Goal: Task Accomplishment & Management: Use online tool/utility

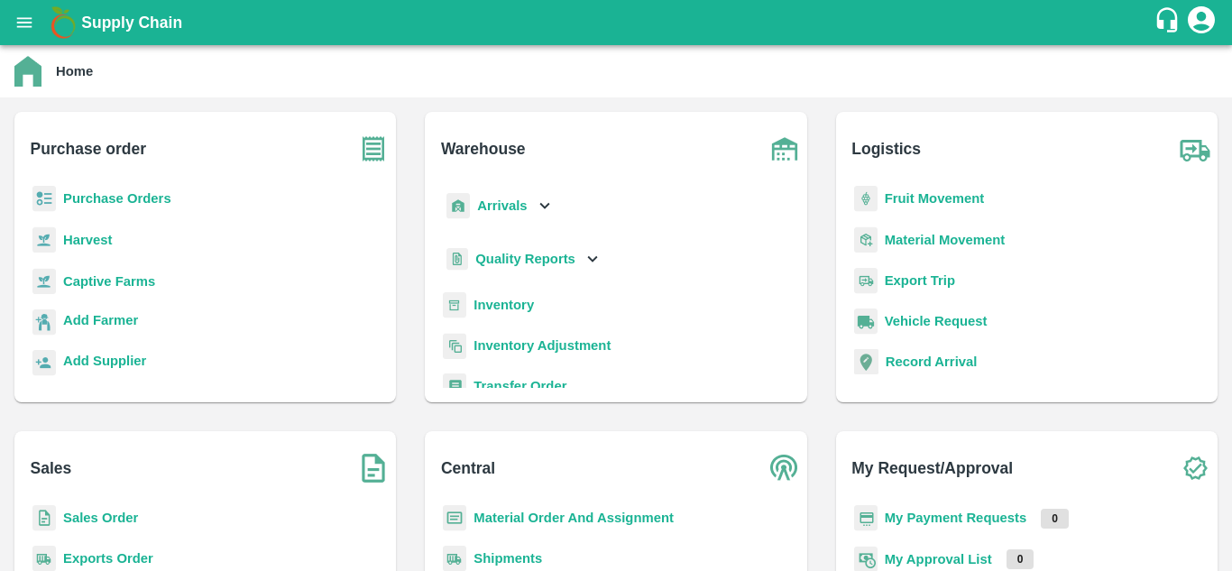
click at [109, 196] on b "Purchase Orders" at bounding box center [117, 198] width 108 height 14
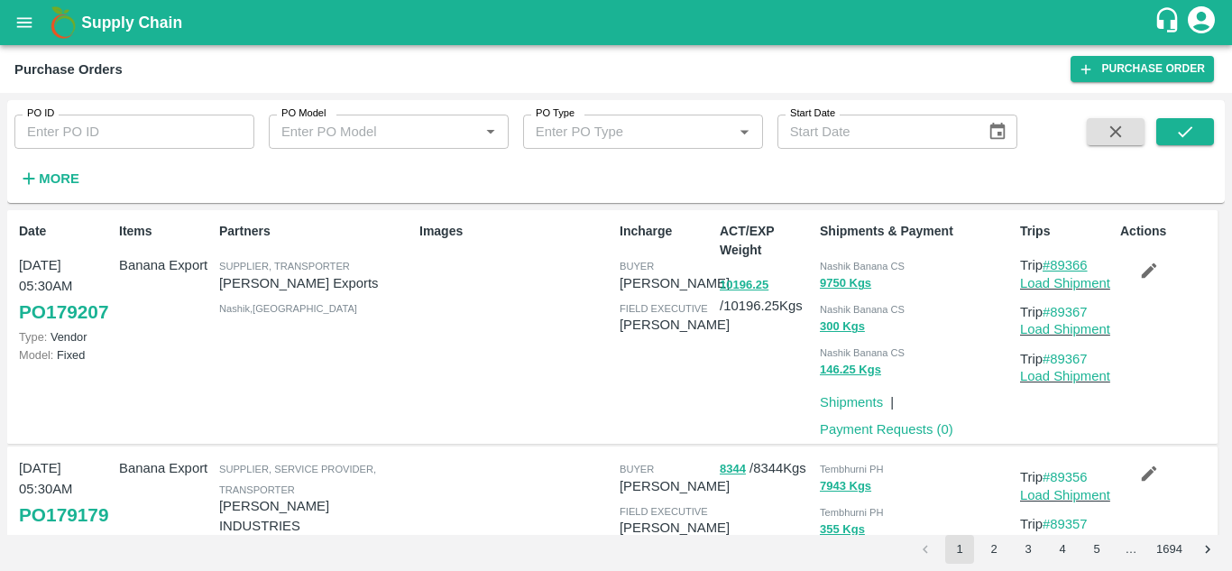
click at [1069, 267] on link "#89366" at bounding box center [1064, 265] width 45 height 14
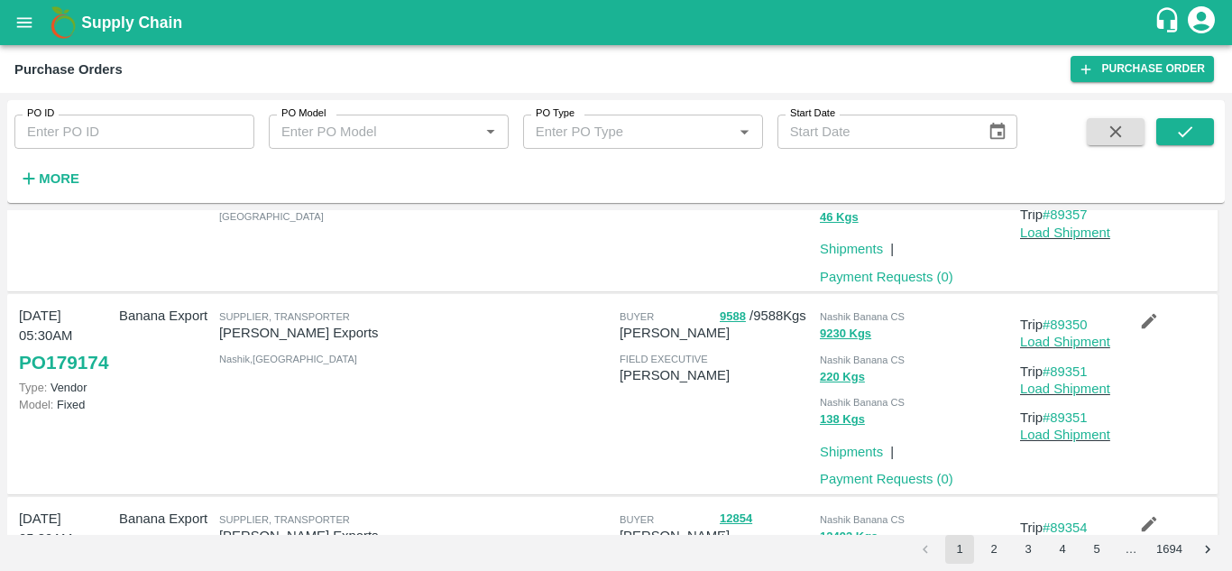
scroll to position [366, 0]
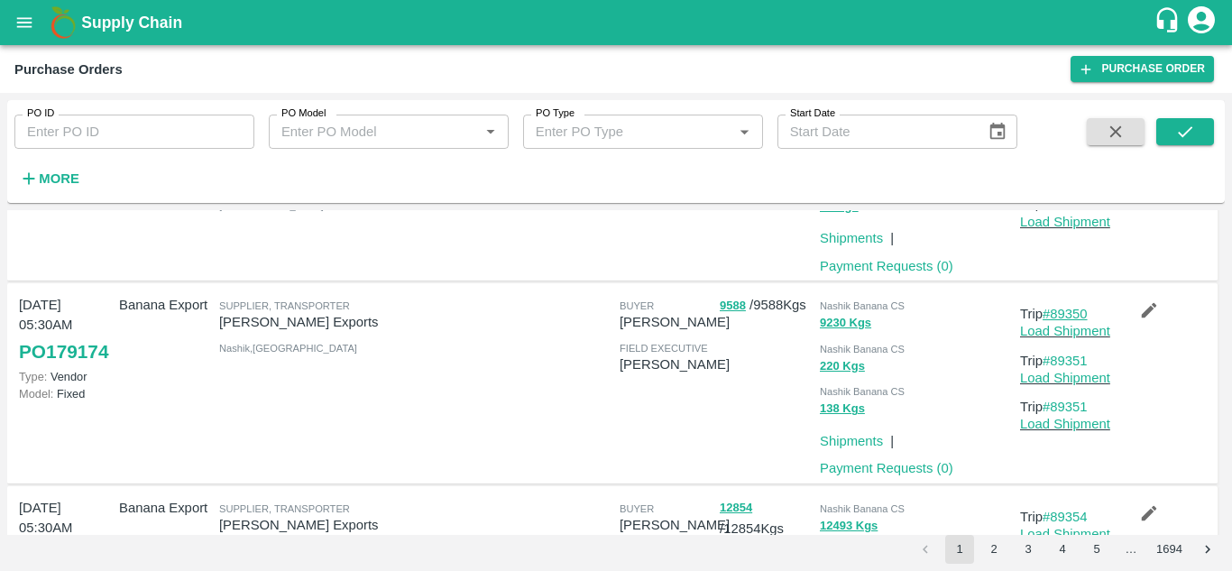
click at [1069, 307] on link "#89350" at bounding box center [1064, 314] width 45 height 14
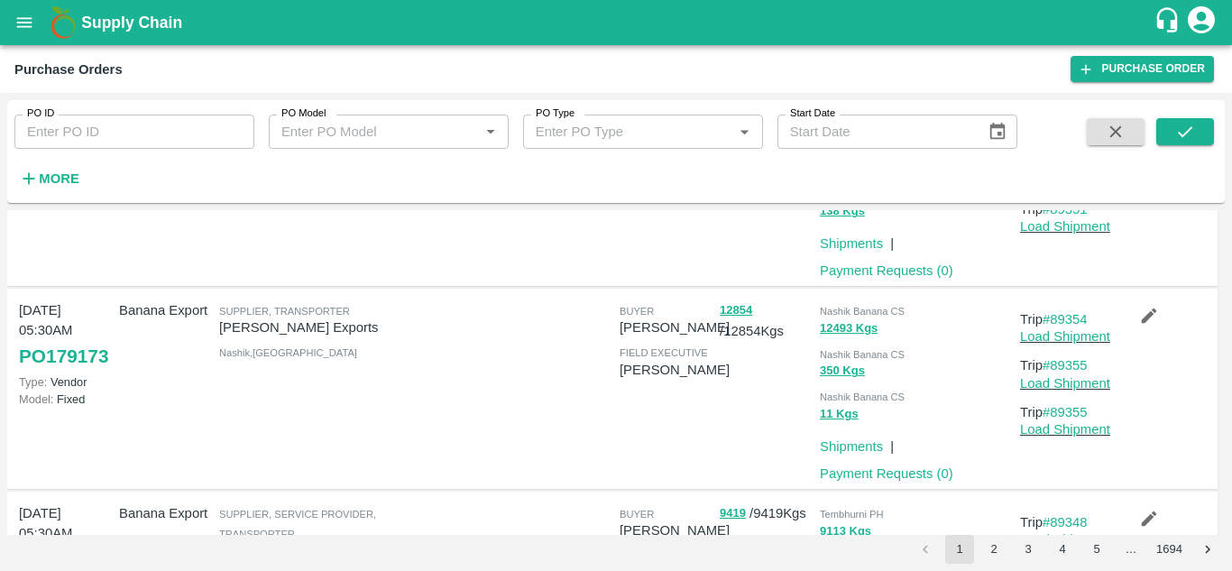
scroll to position [564, 0]
click at [1055, 322] on link "#89354" at bounding box center [1064, 318] width 45 height 14
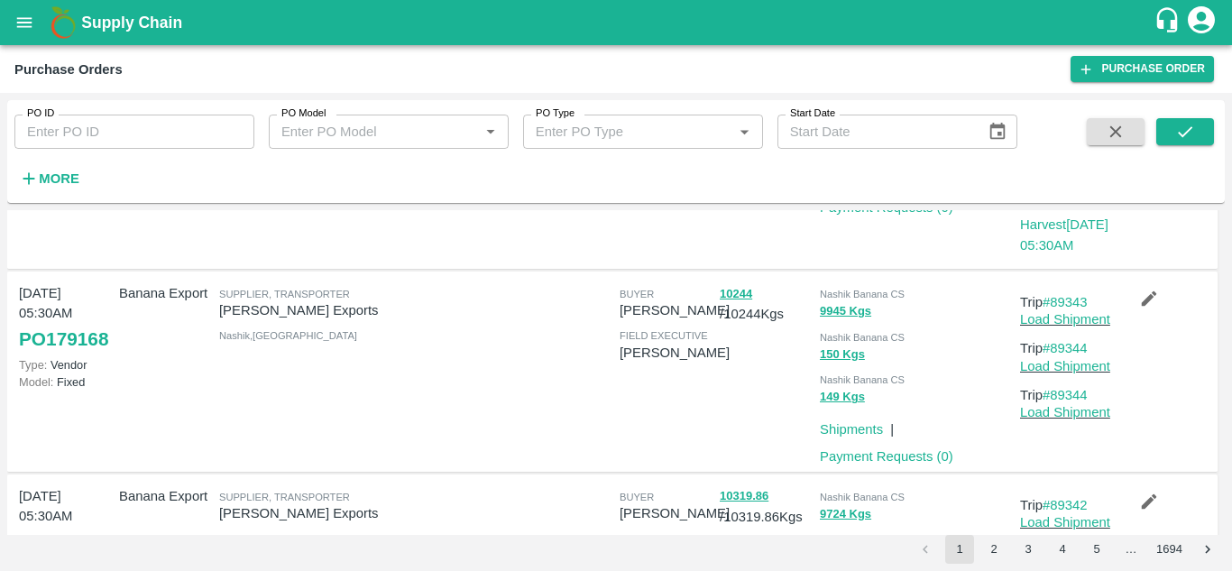
scroll to position [1237, 0]
click at [1069, 302] on link "#89343" at bounding box center [1064, 300] width 45 height 14
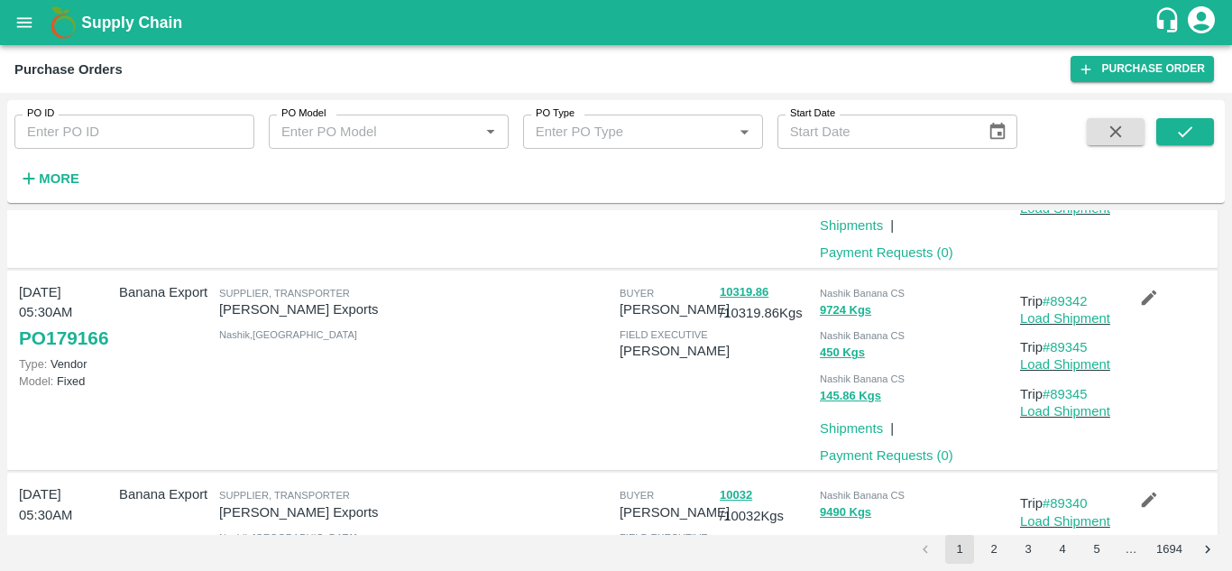
scroll to position [1441, 0]
click at [1068, 297] on link "#89342" at bounding box center [1064, 299] width 45 height 14
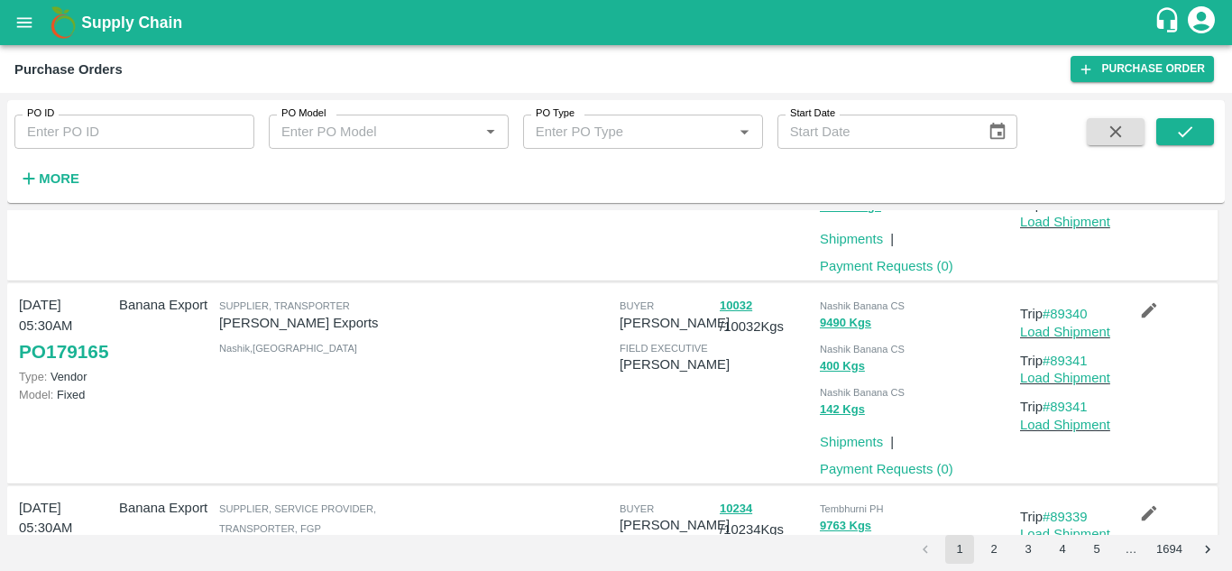
scroll to position [1630, 0]
click at [1070, 312] on link "#89340" at bounding box center [1064, 312] width 45 height 14
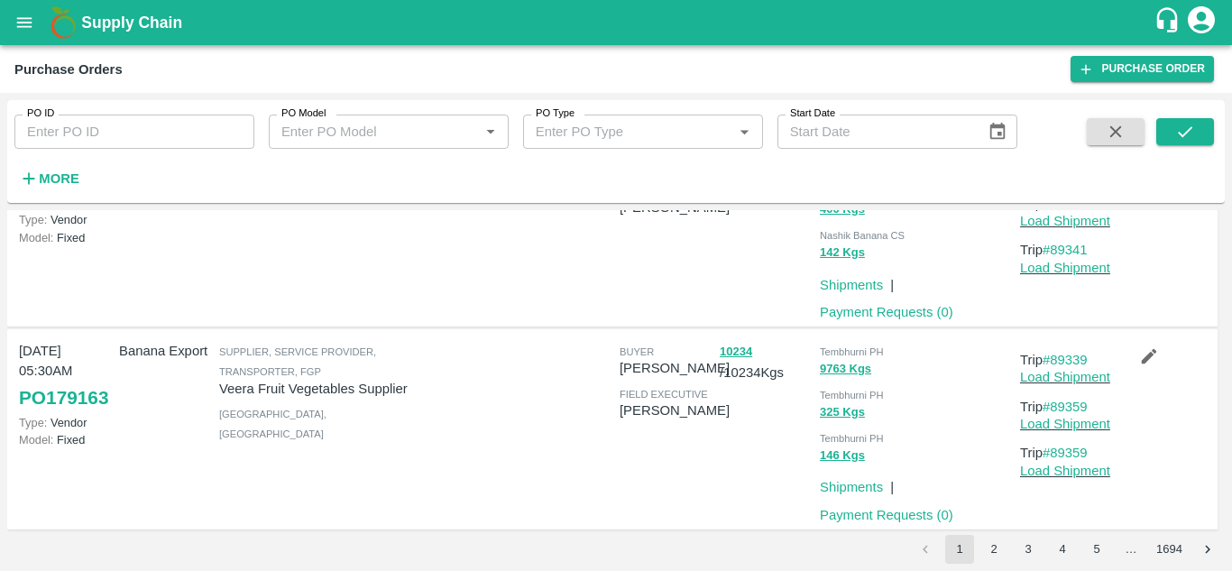
scroll to position [1799, 0]
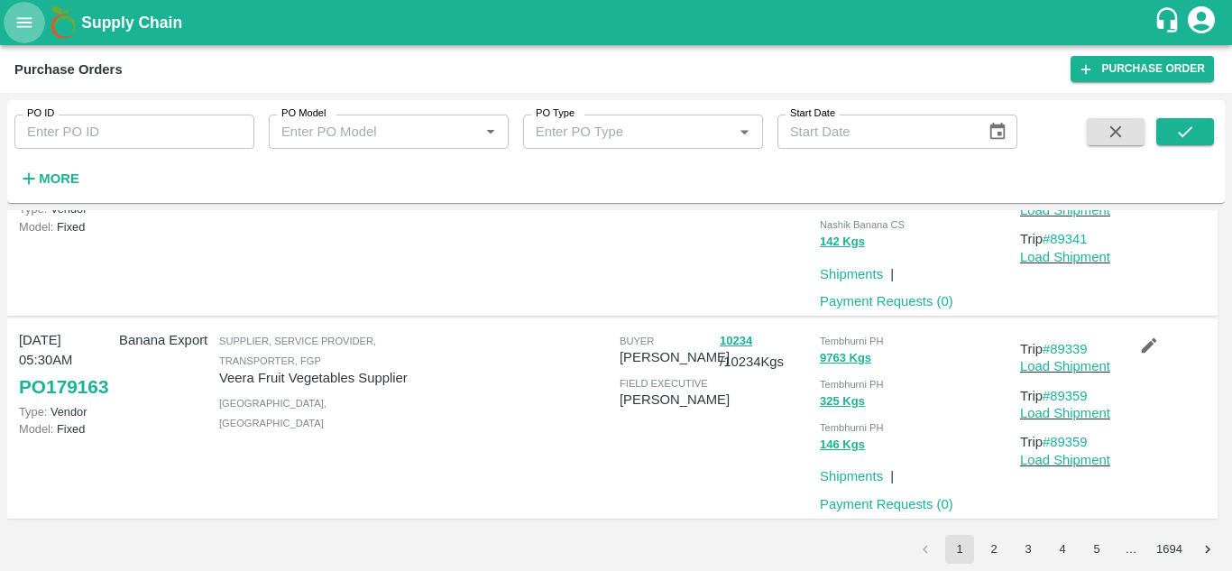
click at [20, 23] on icon "open drawer" at bounding box center [24, 23] width 20 height 20
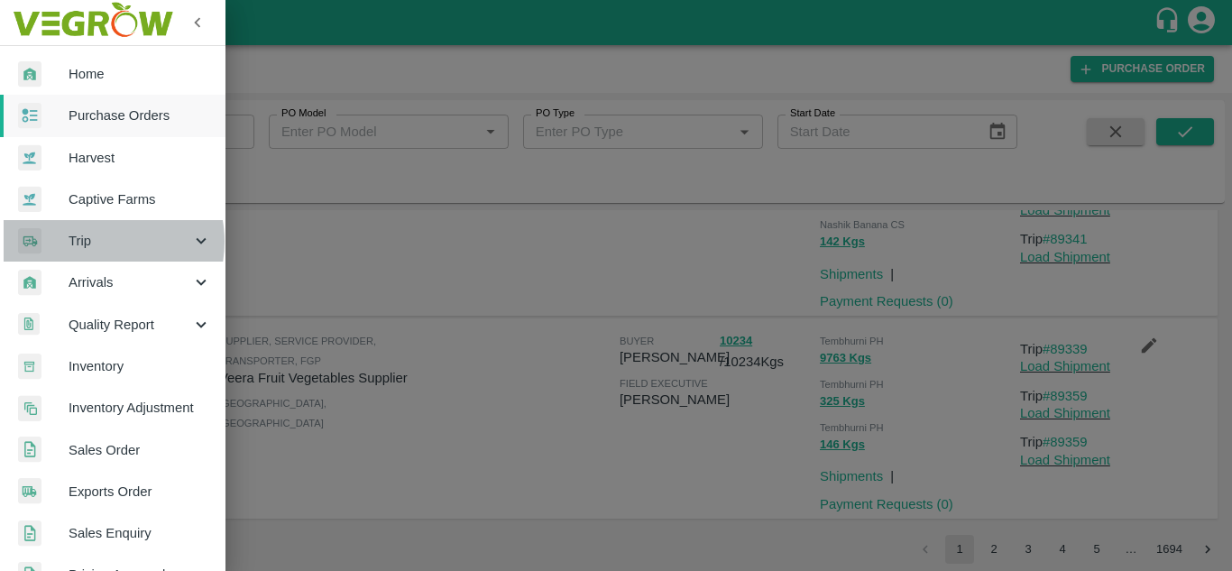
click at [97, 242] on span "Trip" at bounding box center [130, 241] width 123 height 20
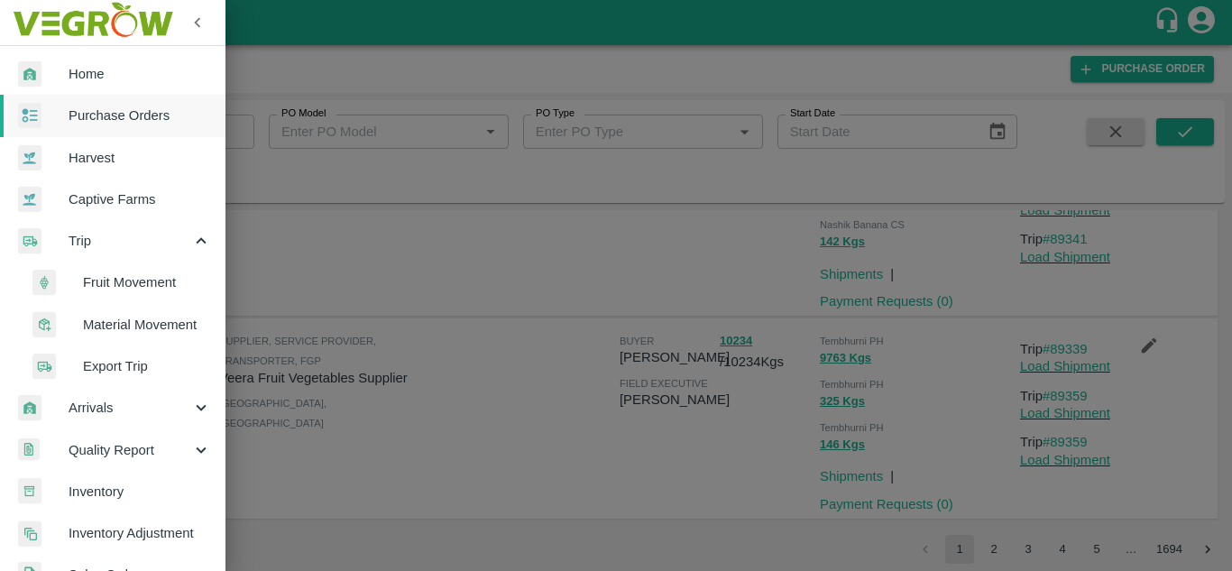
click at [112, 289] on span "Fruit Movement" at bounding box center [147, 282] width 128 height 20
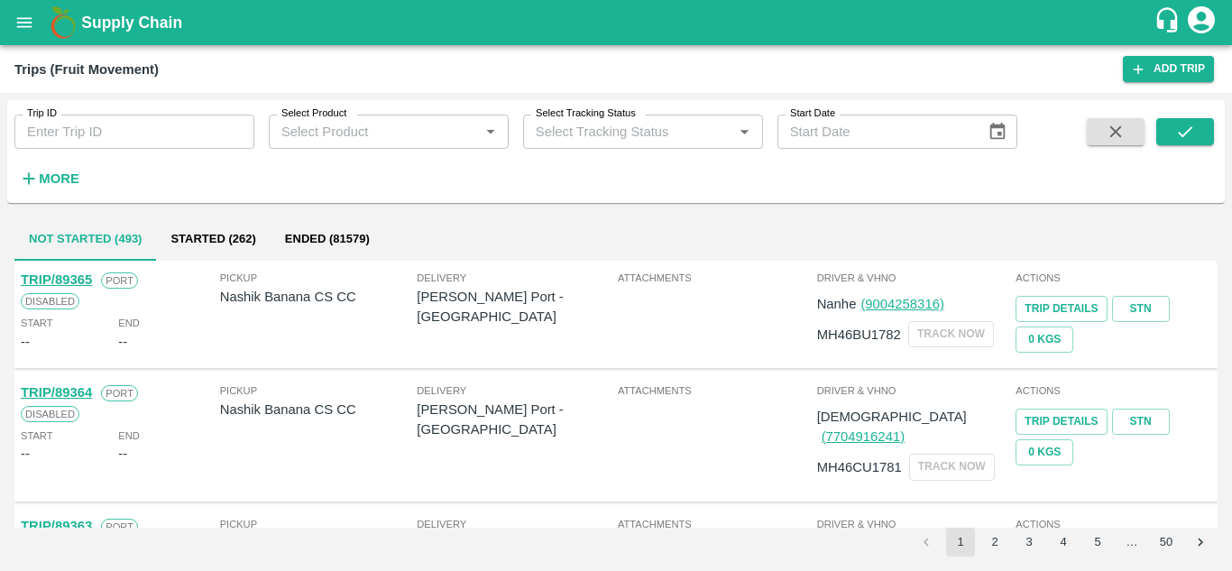
drag, startPoint x: 120, startPoint y: 113, endPoint x: 82, endPoint y: 133, distance: 42.7
click at [82, 133] on div "Trip ID Trip ID" at bounding box center [127, 124] width 254 height 49
click at [82, 133] on input "Trip ID" at bounding box center [134, 132] width 240 height 34
click at [1189, 128] on icon "submit" at bounding box center [1185, 132] width 20 height 20
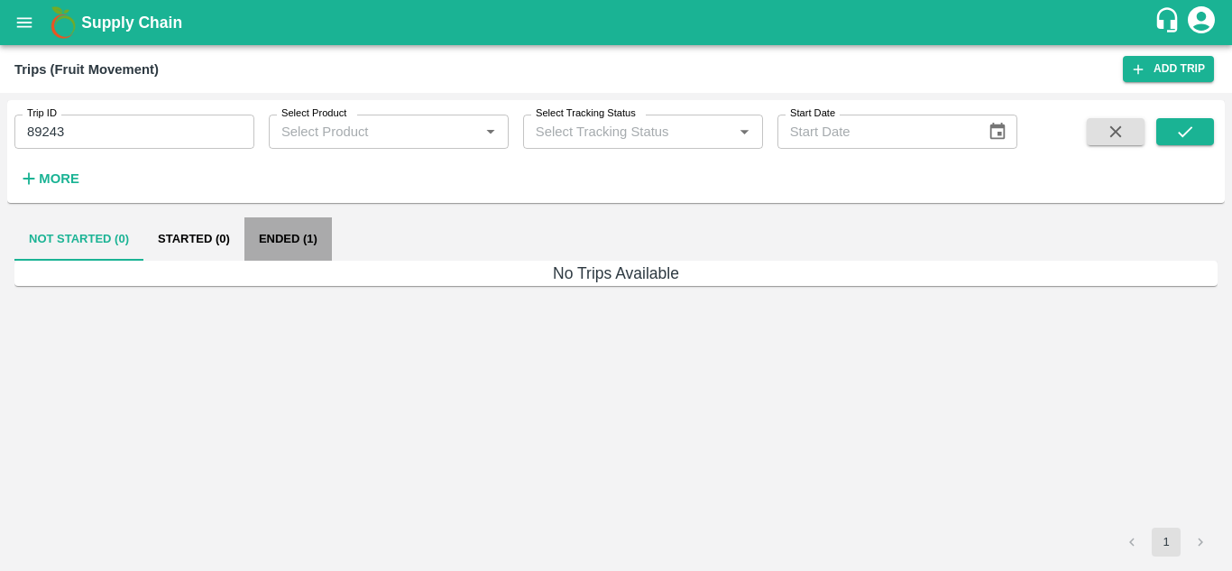
click at [305, 236] on button "Ended (1)" at bounding box center [287, 238] width 87 height 43
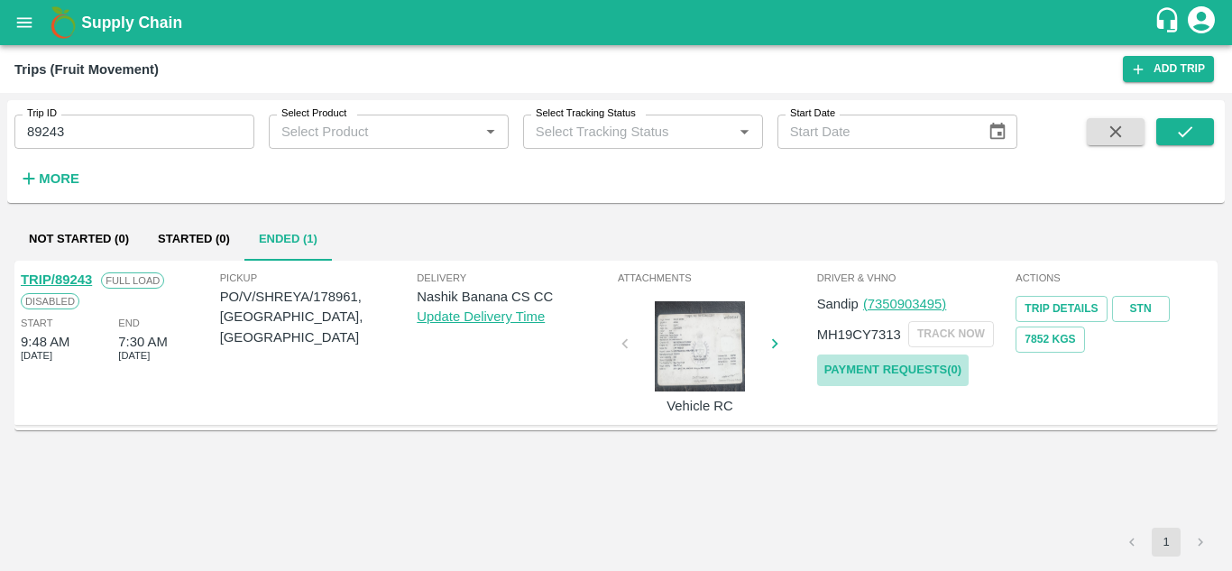
click at [885, 362] on link "Payment Requests( 0 )" at bounding box center [892, 370] width 151 height 32
click at [99, 119] on input "89243" at bounding box center [134, 132] width 240 height 34
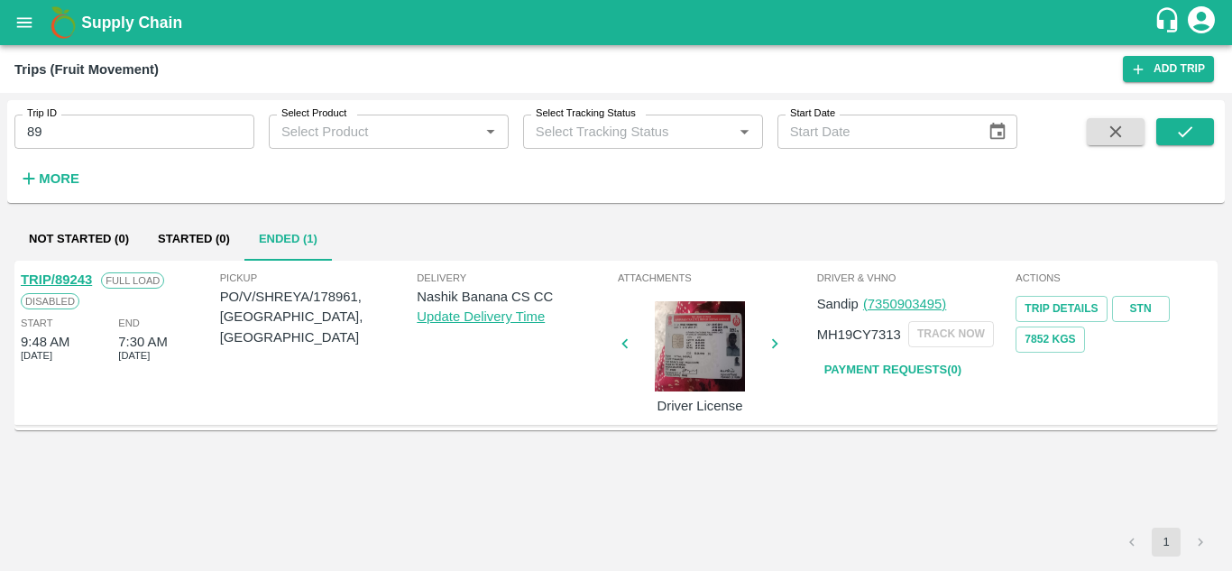
click at [148, 489] on div "TRIP/89243 Full Load Disabled Start 9:48 AM 01 Oct 2025 End 7:30 AM 01 Oct 2025…" at bounding box center [615, 394] width 1203 height 267
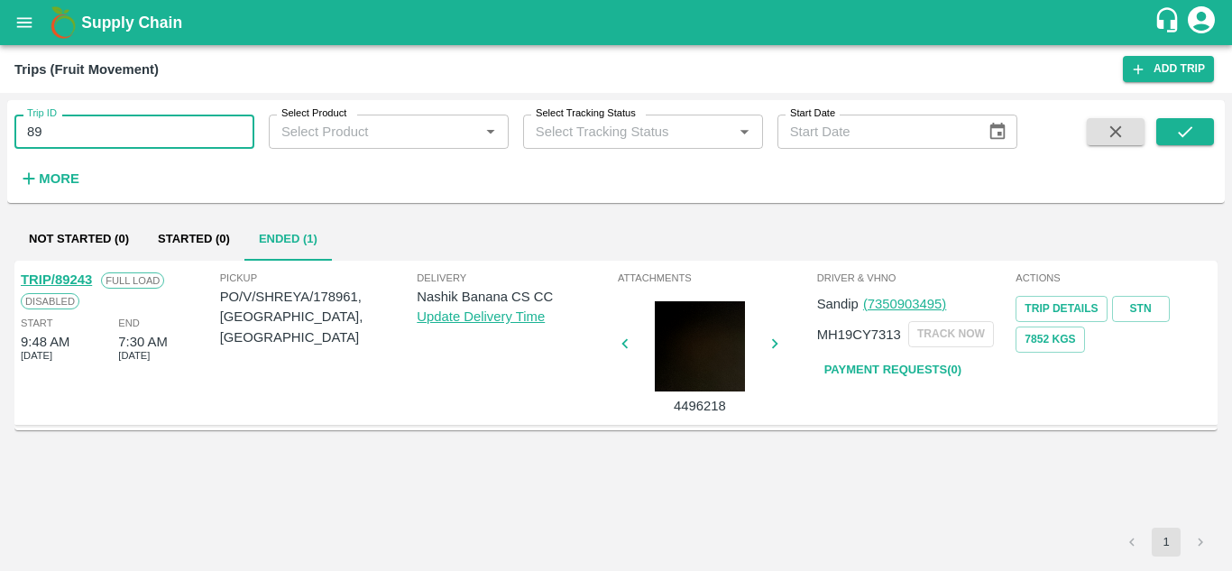
click at [66, 126] on input "89" at bounding box center [134, 132] width 240 height 34
type input "8"
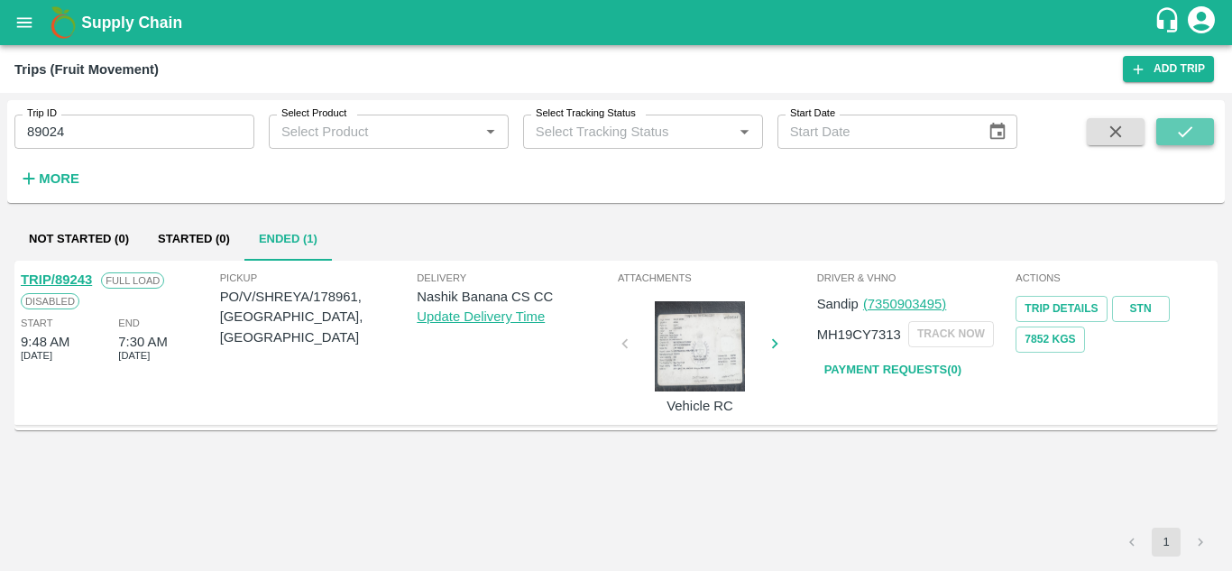
click at [1185, 130] on icon "submit" at bounding box center [1185, 132] width 20 height 20
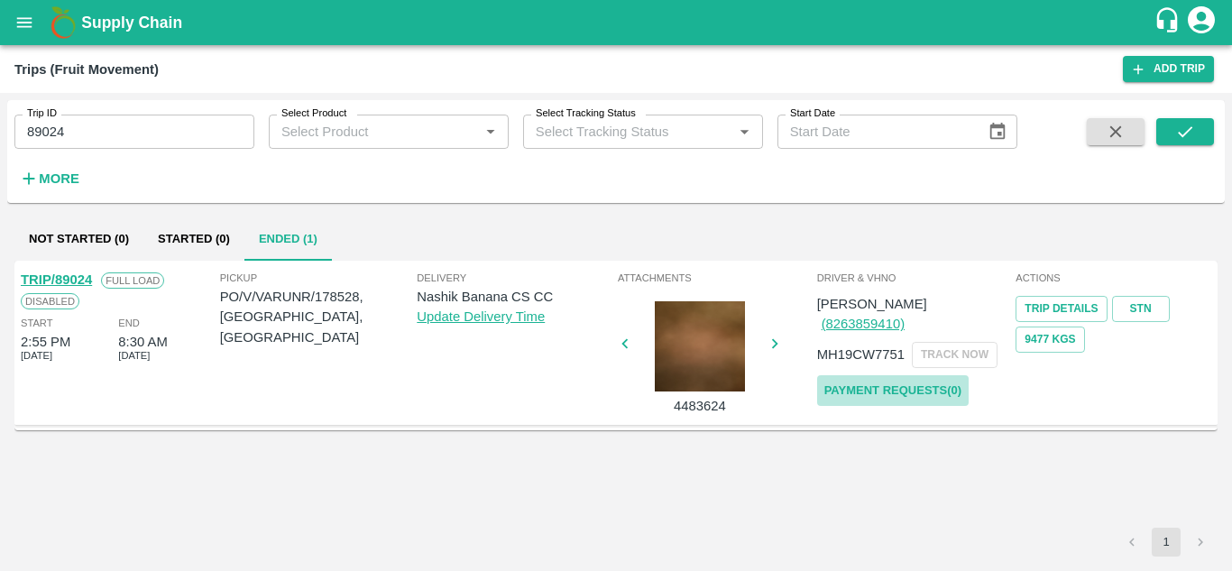
click at [920, 375] on link "Payment Requests( 0 )" at bounding box center [892, 391] width 151 height 32
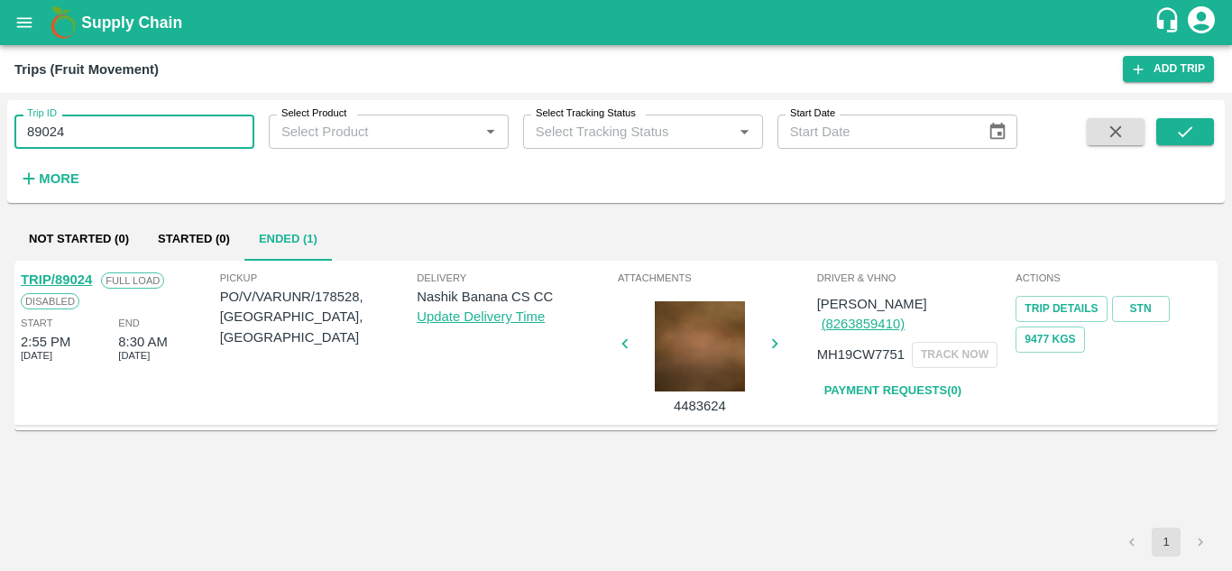
click at [78, 128] on input "89024" at bounding box center [134, 132] width 240 height 34
click at [1182, 133] on icon "submit" at bounding box center [1185, 132] width 20 height 20
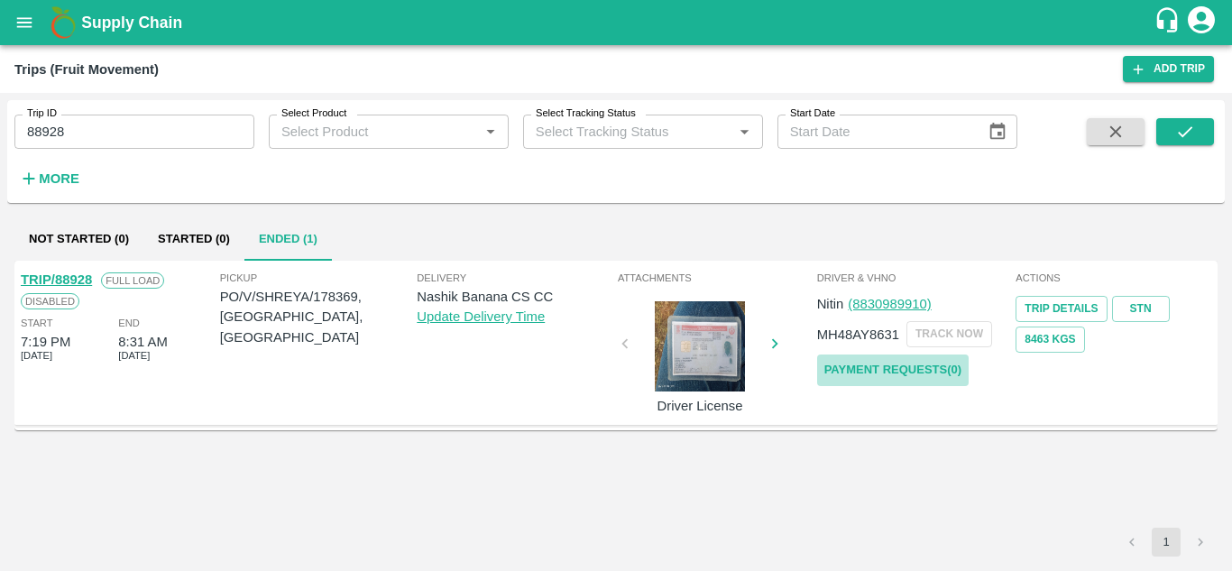
click at [872, 366] on link "Payment Requests( 0 )" at bounding box center [892, 370] width 151 height 32
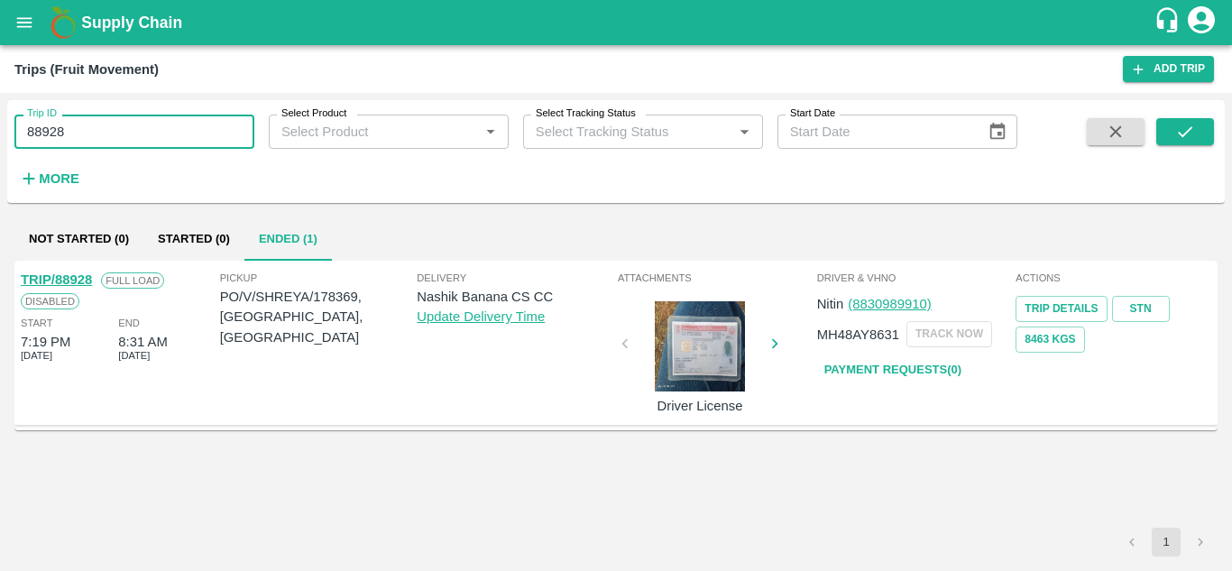
click at [107, 115] on input "88928" at bounding box center [134, 132] width 240 height 34
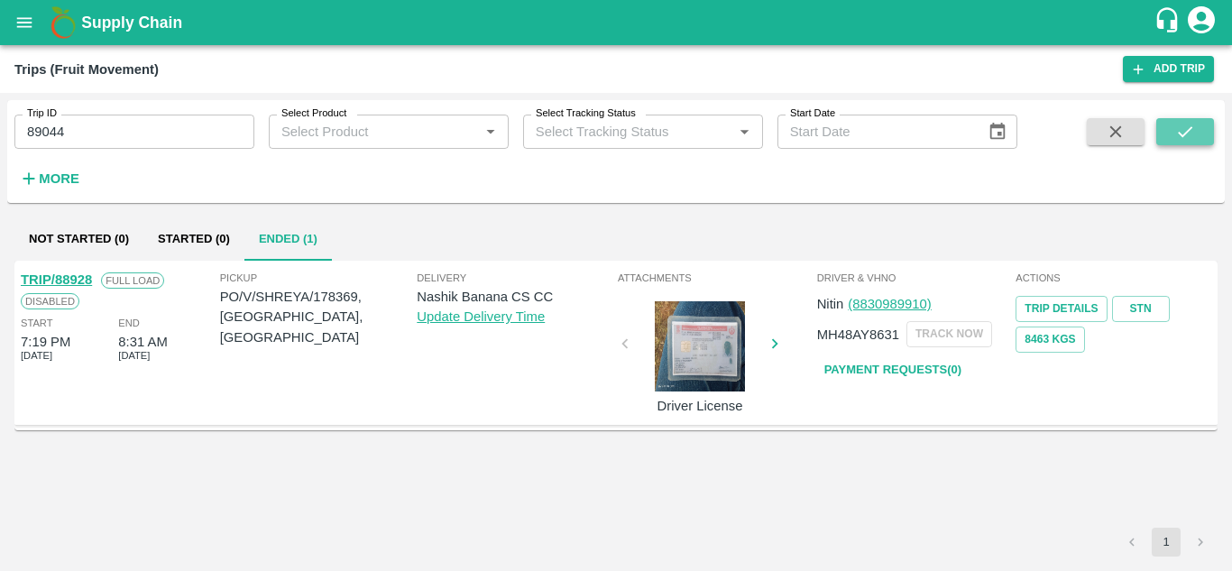
click at [1178, 139] on icon "submit" at bounding box center [1185, 132] width 20 height 20
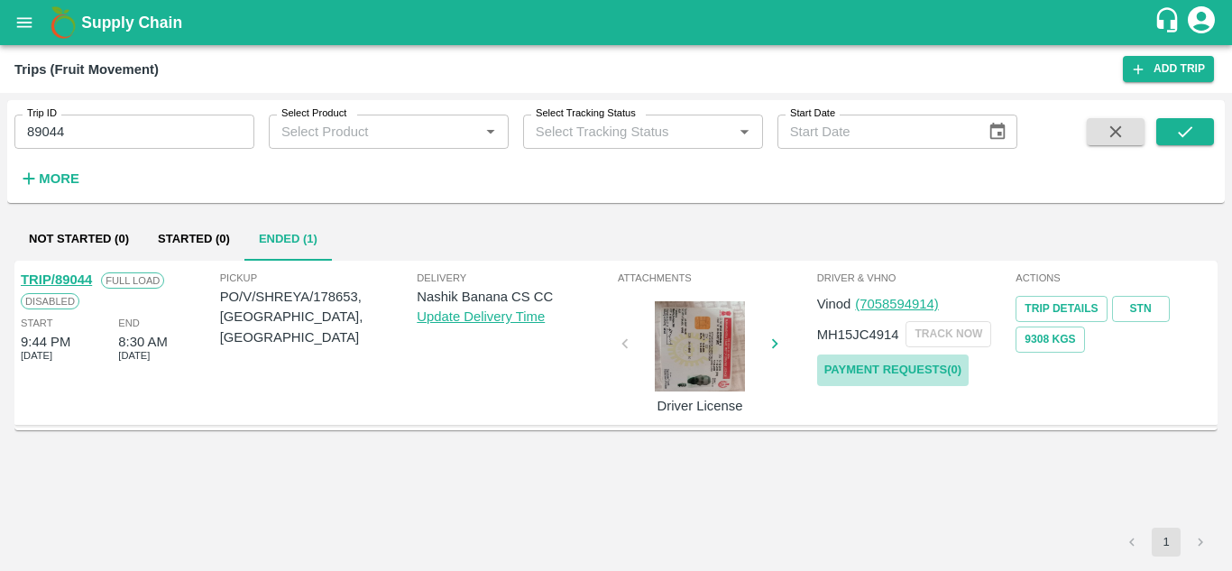
click at [866, 367] on link "Payment Requests( 0 )" at bounding box center [892, 370] width 151 height 32
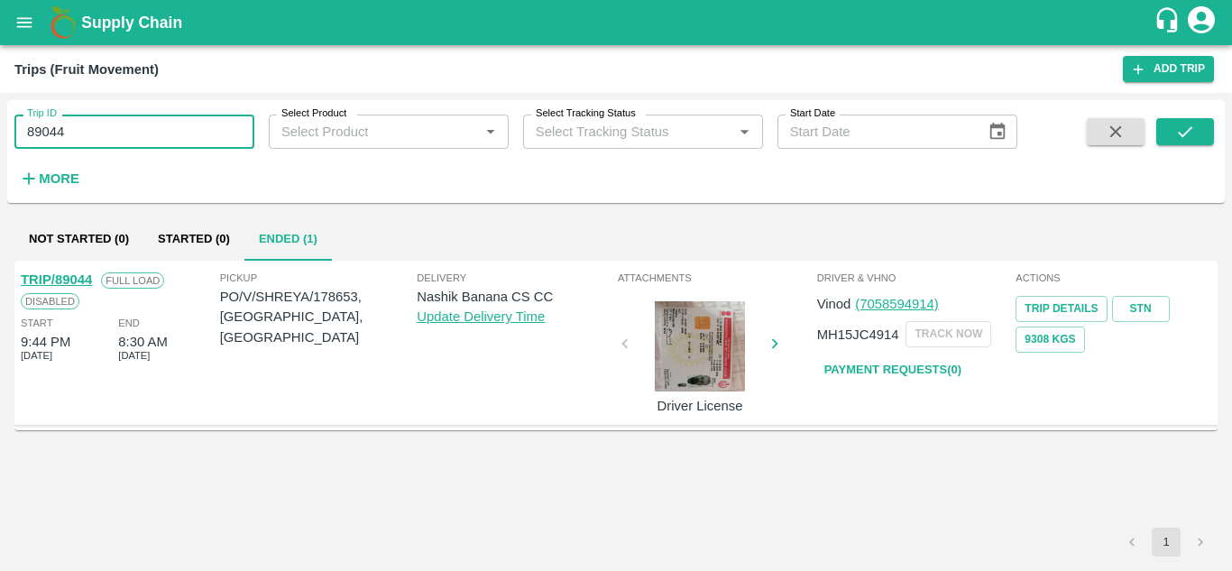
click at [103, 125] on input "89044" at bounding box center [134, 132] width 240 height 34
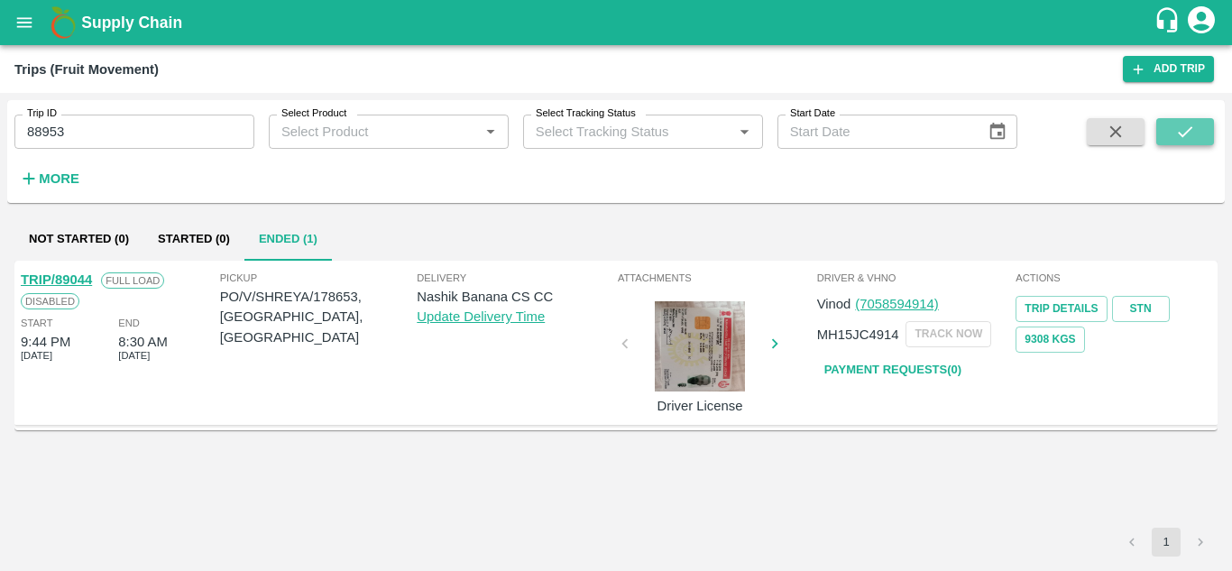
click at [1162, 135] on button "submit" at bounding box center [1185, 131] width 58 height 27
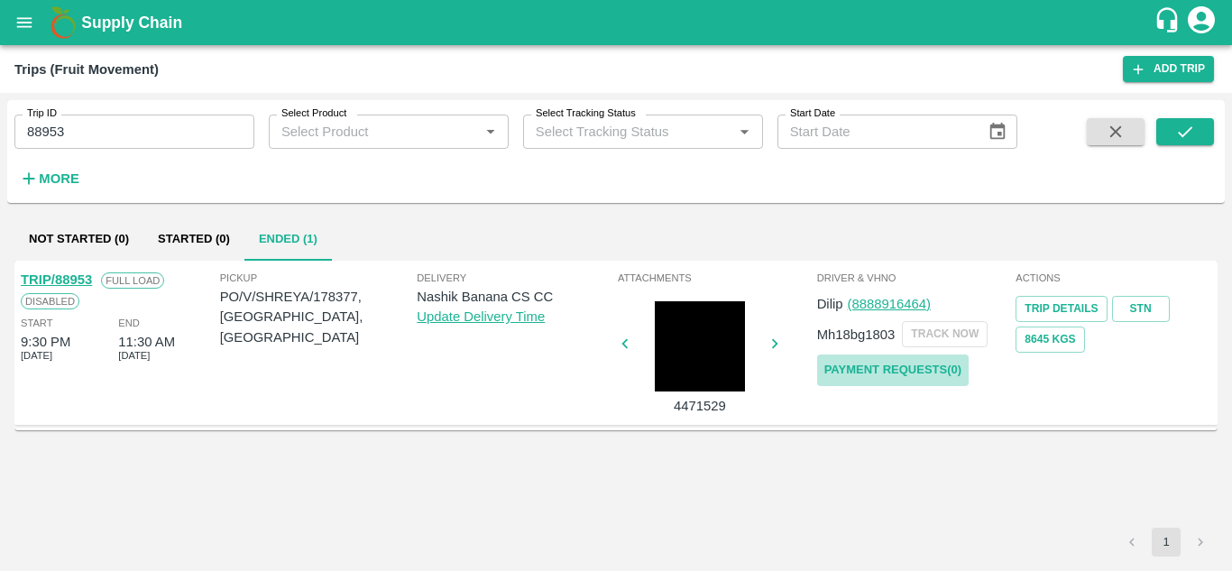
click at [923, 364] on link "Payment Requests( 0 )" at bounding box center [892, 370] width 151 height 32
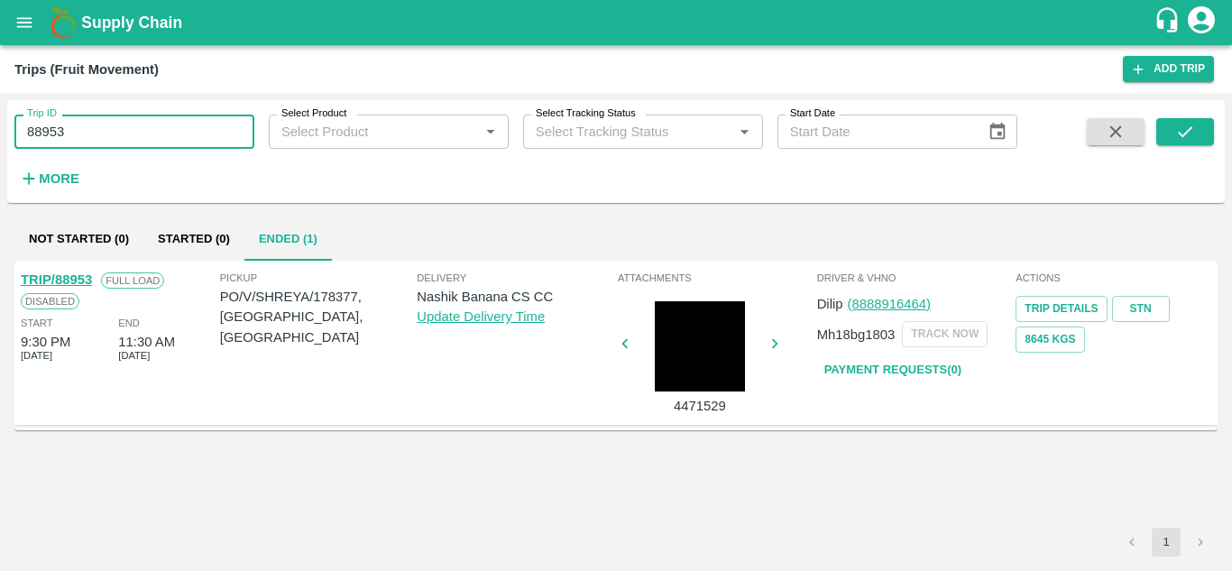
click at [97, 133] on input "88953" at bounding box center [134, 132] width 240 height 34
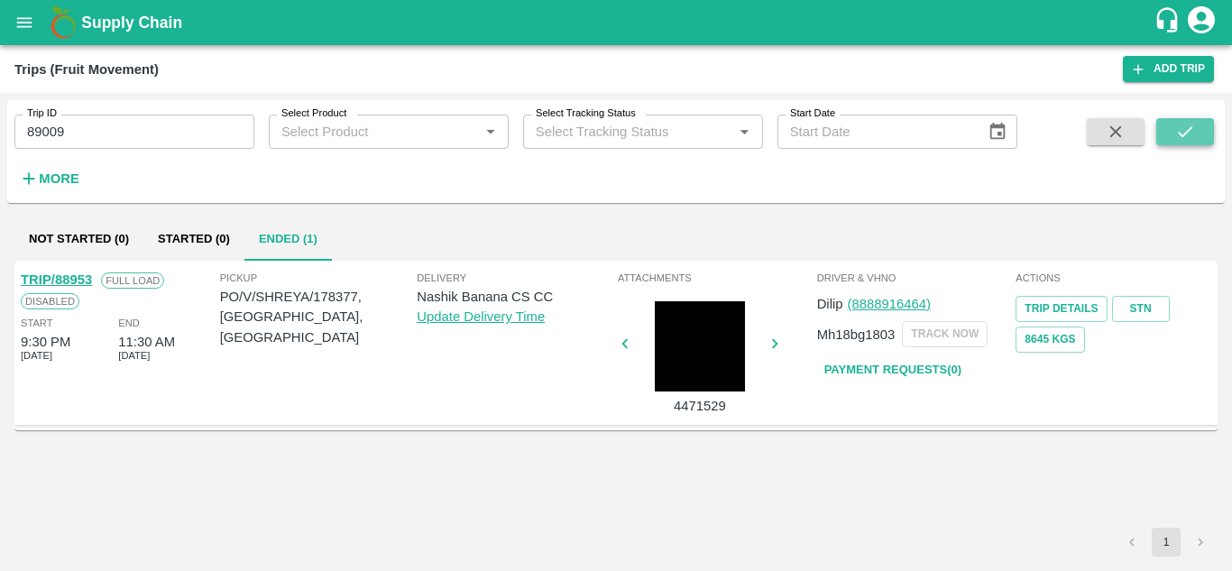
click at [1192, 130] on icon "submit" at bounding box center [1185, 132] width 20 height 20
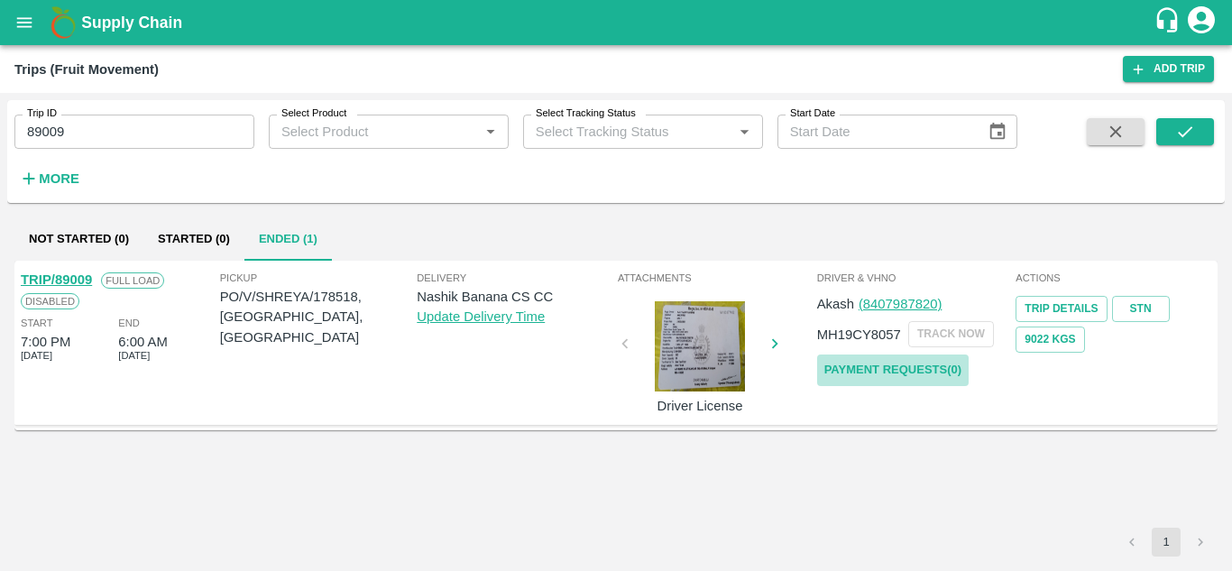
click at [925, 364] on link "Payment Requests( 0 )" at bounding box center [892, 370] width 151 height 32
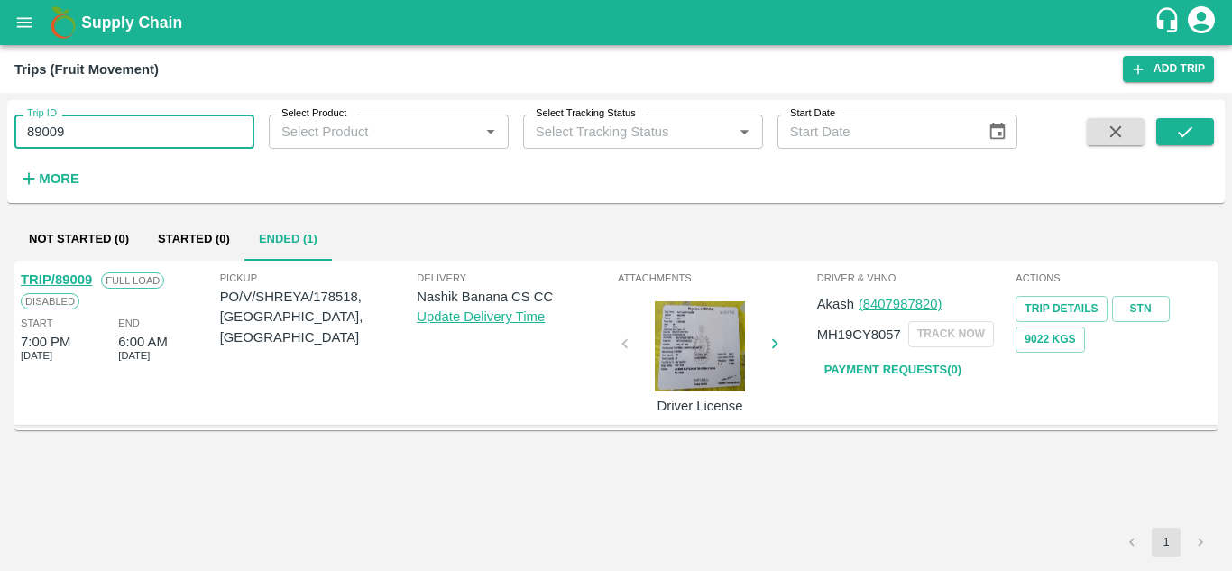
click at [105, 124] on input "89009" at bounding box center [134, 132] width 240 height 34
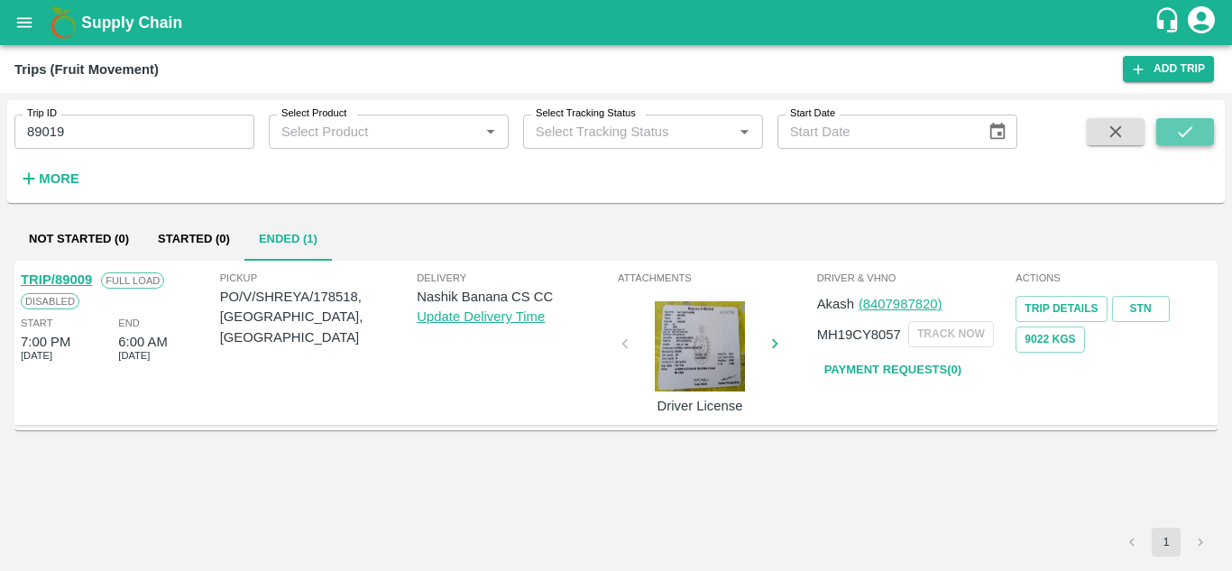
click at [1189, 135] on icon "submit" at bounding box center [1185, 132] width 20 height 20
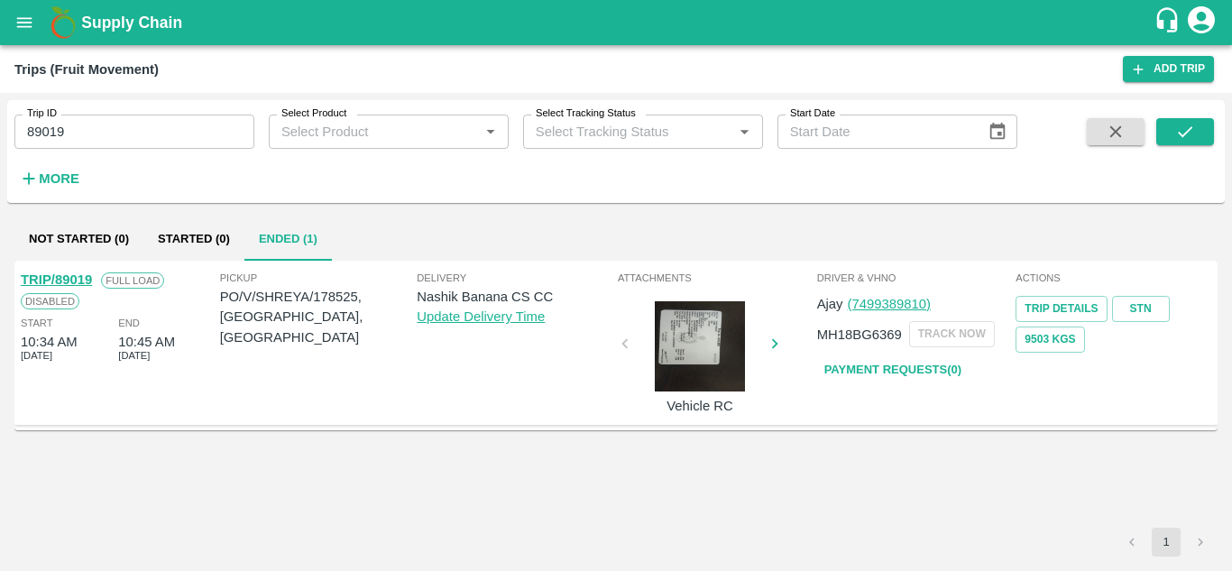
click at [910, 375] on link "Payment Requests( 0 )" at bounding box center [892, 370] width 151 height 32
click at [73, 151] on div "More" at bounding box center [42, 171] width 84 height 45
click at [73, 132] on input "89019" at bounding box center [134, 132] width 240 height 34
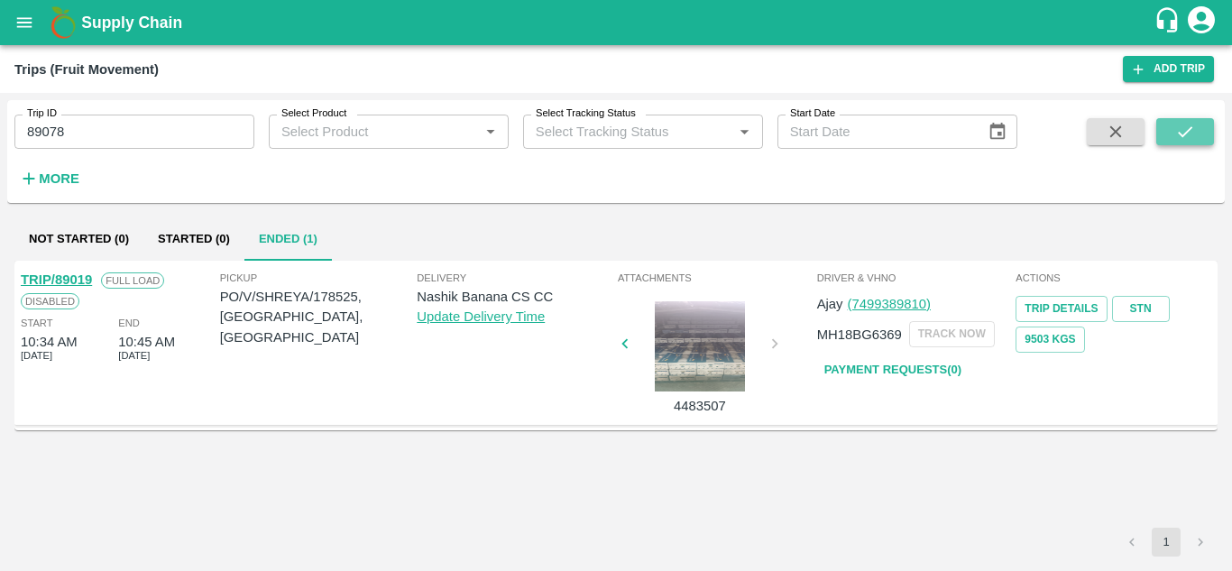
click at [1187, 127] on icon "submit" at bounding box center [1185, 132] width 20 height 20
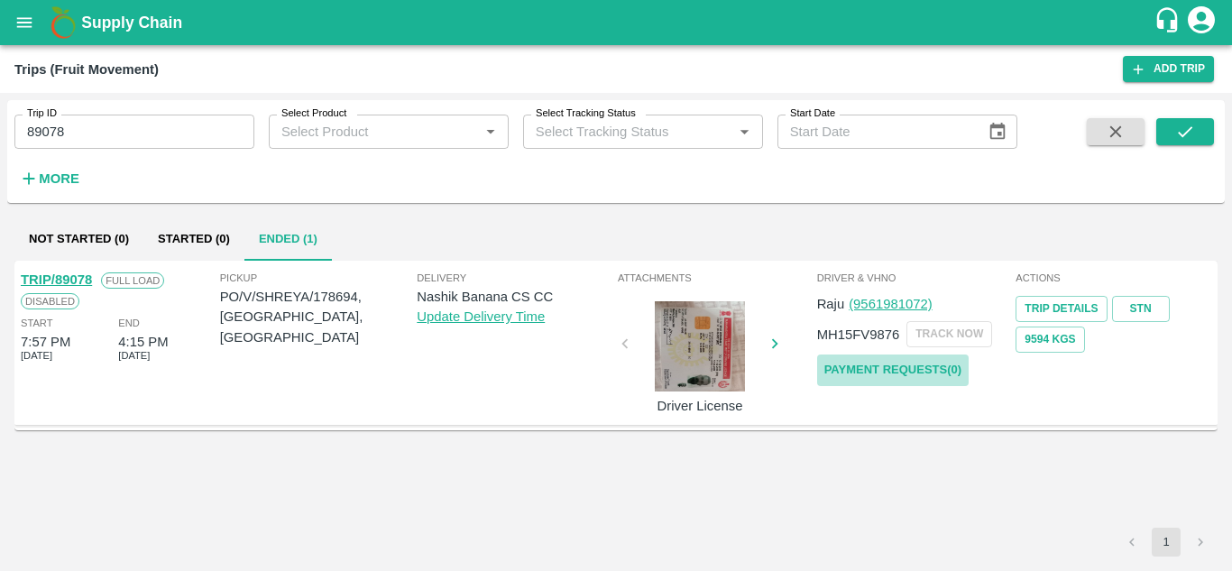
click at [912, 362] on link "Payment Requests( 0 )" at bounding box center [892, 370] width 151 height 32
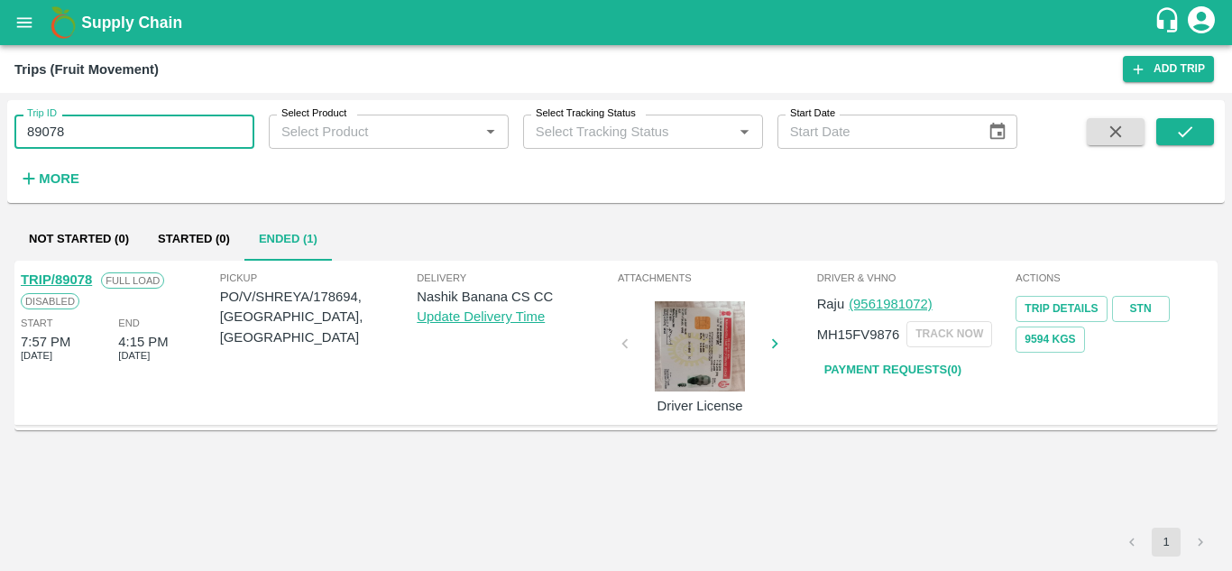
click at [84, 126] on input "89078" at bounding box center [134, 132] width 240 height 34
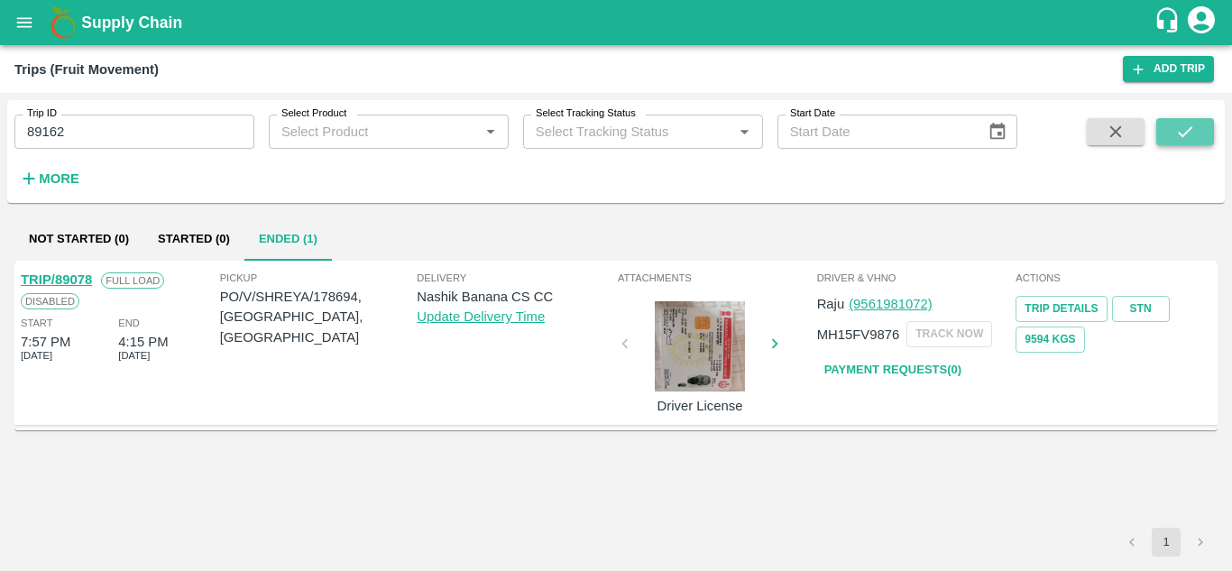
click at [1183, 120] on button "submit" at bounding box center [1185, 131] width 58 height 27
click at [927, 370] on link "Payment Requests( 0 )" at bounding box center [892, 370] width 151 height 32
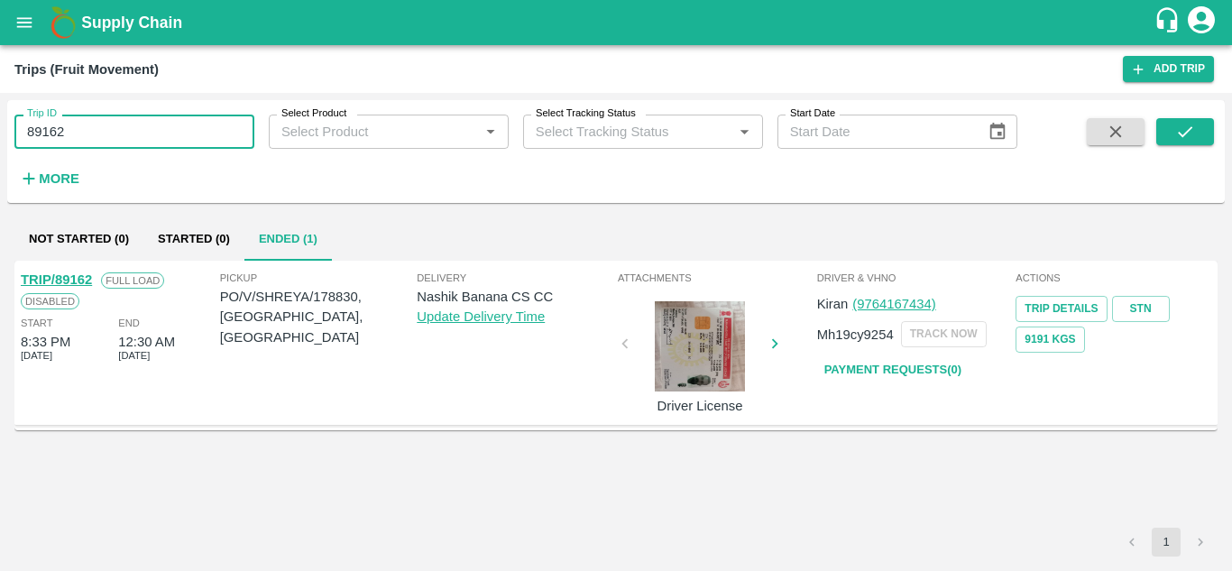
click at [80, 128] on input "89162" at bounding box center [134, 132] width 240 height 34
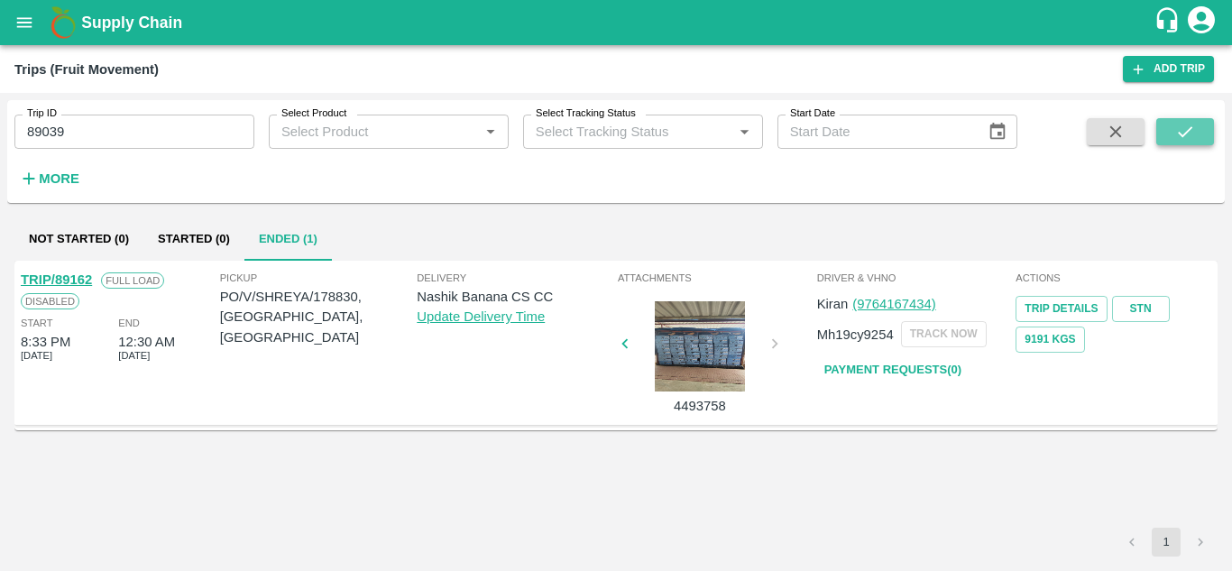
click at [1190, 125] on icon "submit" at bounding box center [1185, 132] width 20 height 20
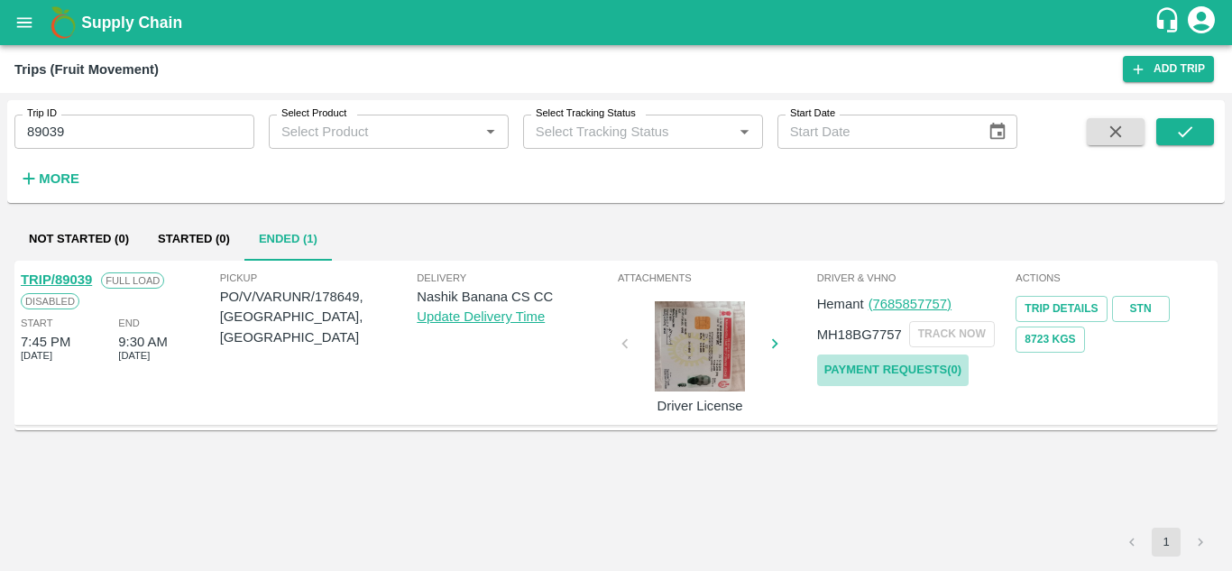
click at [894, 371] on link "Payment Requests( 0 )" at bounding box center [892, 370] width 151 height 32
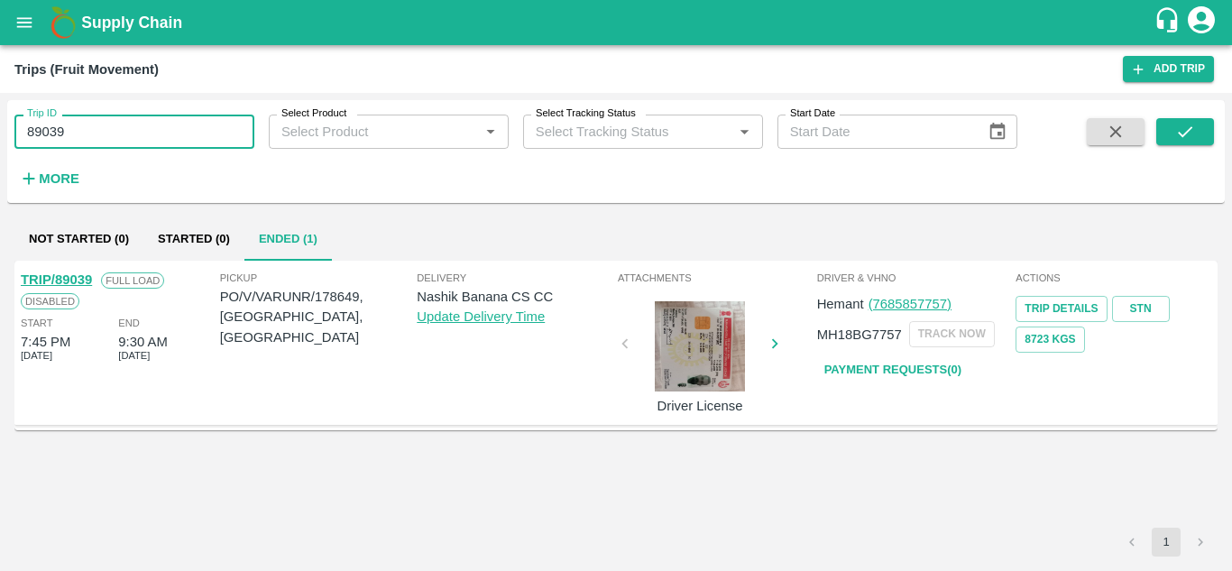
click at [101, 133] on input "89039" at bounding box center [134, 132] width 240 height 34
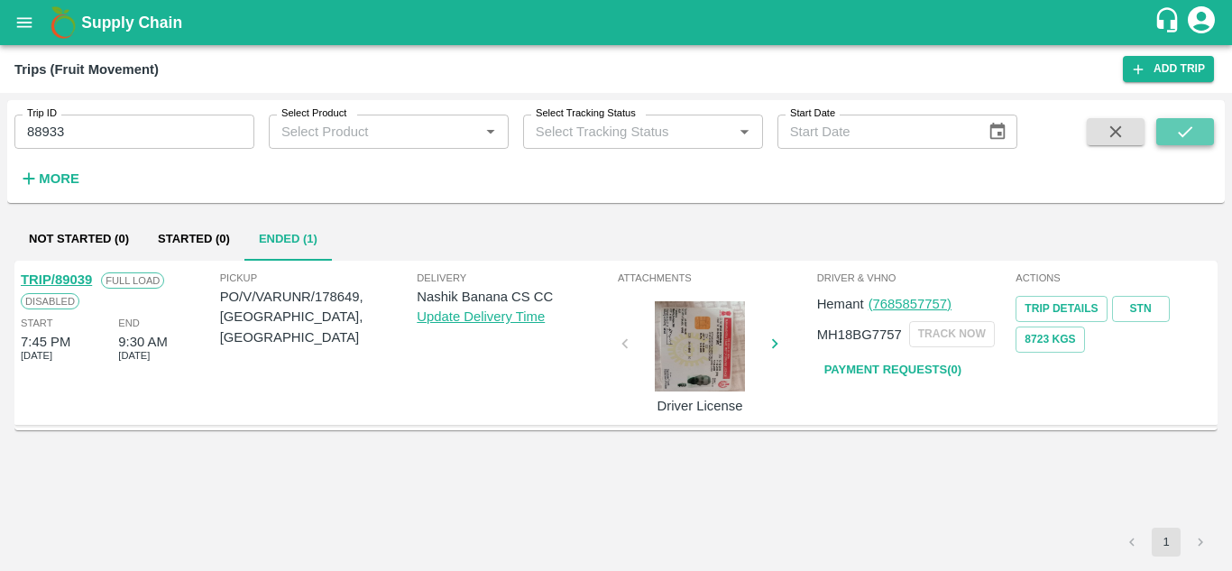
click at [1192, 130] on icon "submit" at bounding box center [1185, 132] width 20 height 20
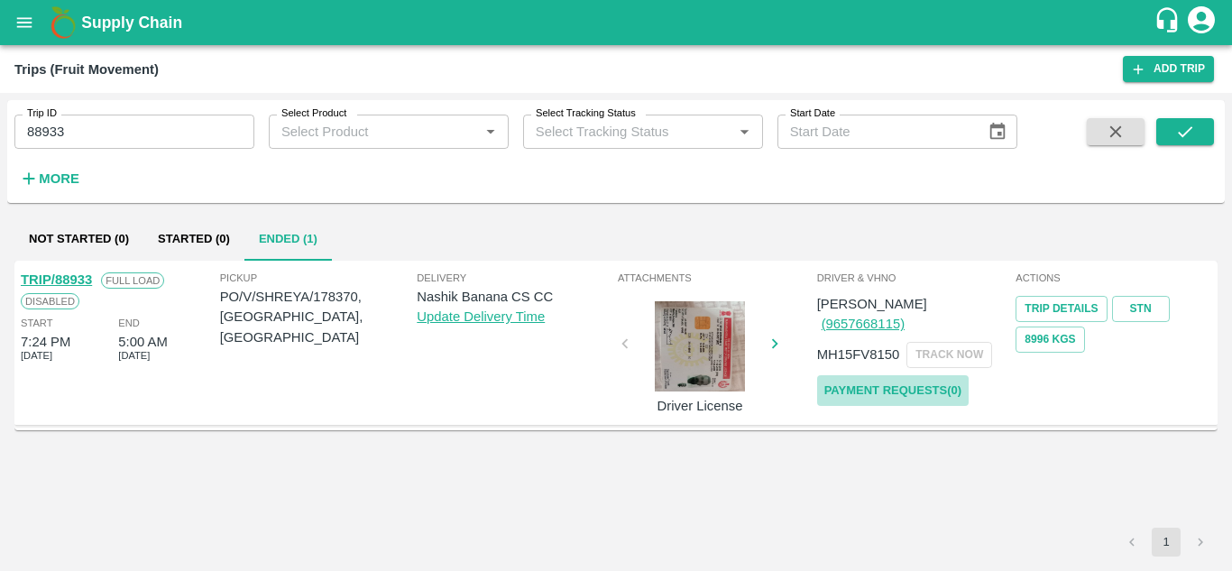
click at [898, 375] on link "Payment Requests( 0 )" at bounding box center [892, 391] width 151 height 32
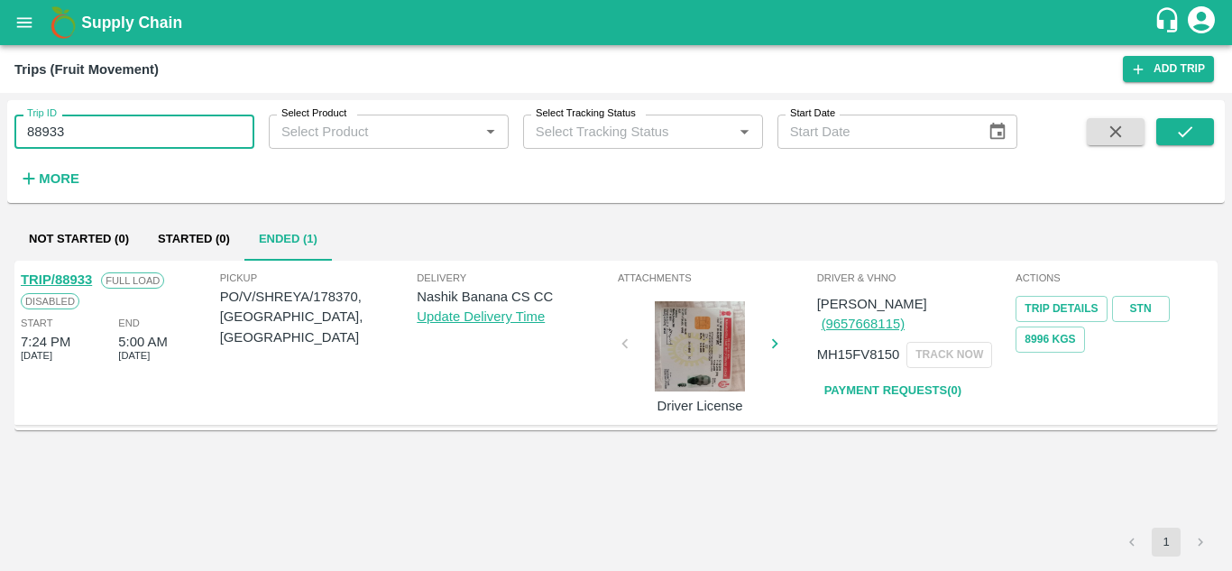
click at [100, 116] on input "88933" at bounding box center [134, 132] width 240 height 34
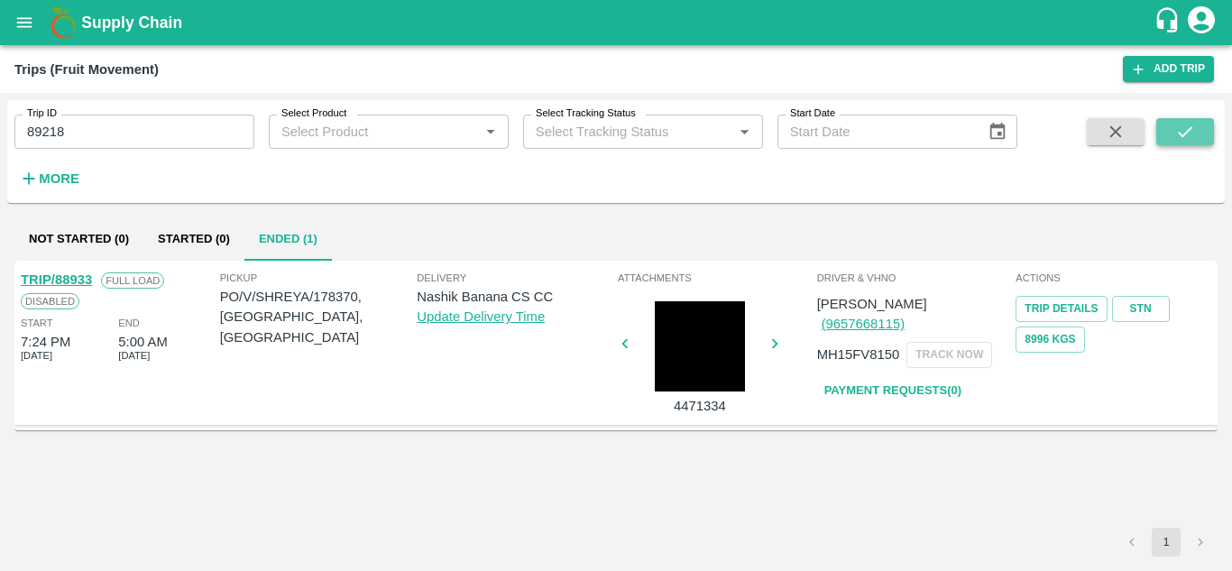
click at [1205, 129] on button "submit" at bounding box center [1185, 131] width 58 height 27
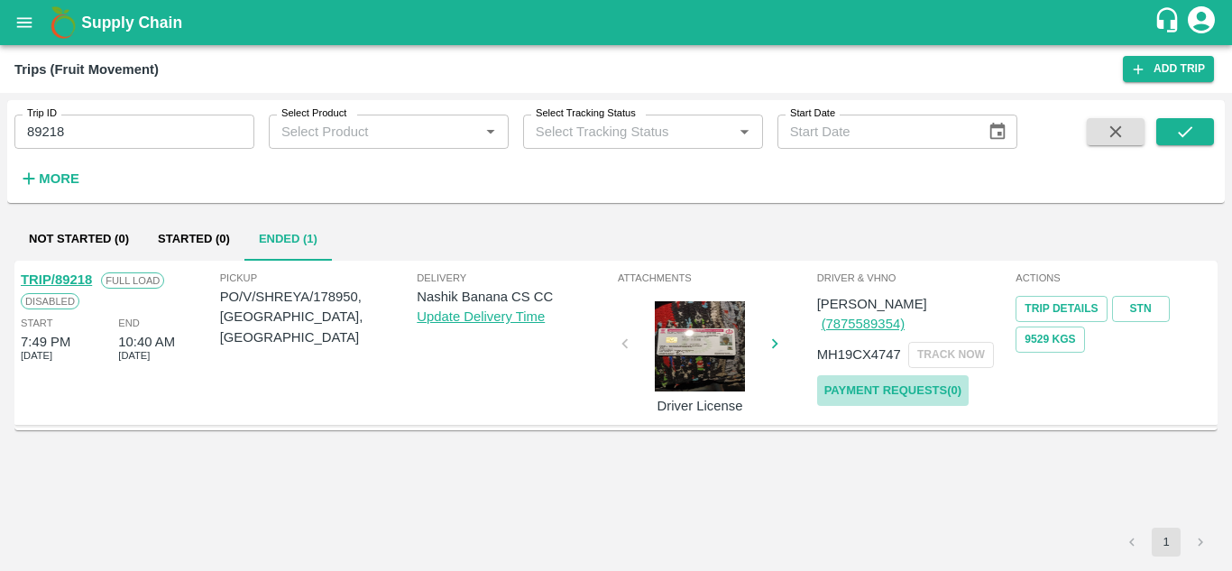
click at [946, 375] on link "Payment Requests( 0 )" at bounding box center [892, 391] width 151 height 32
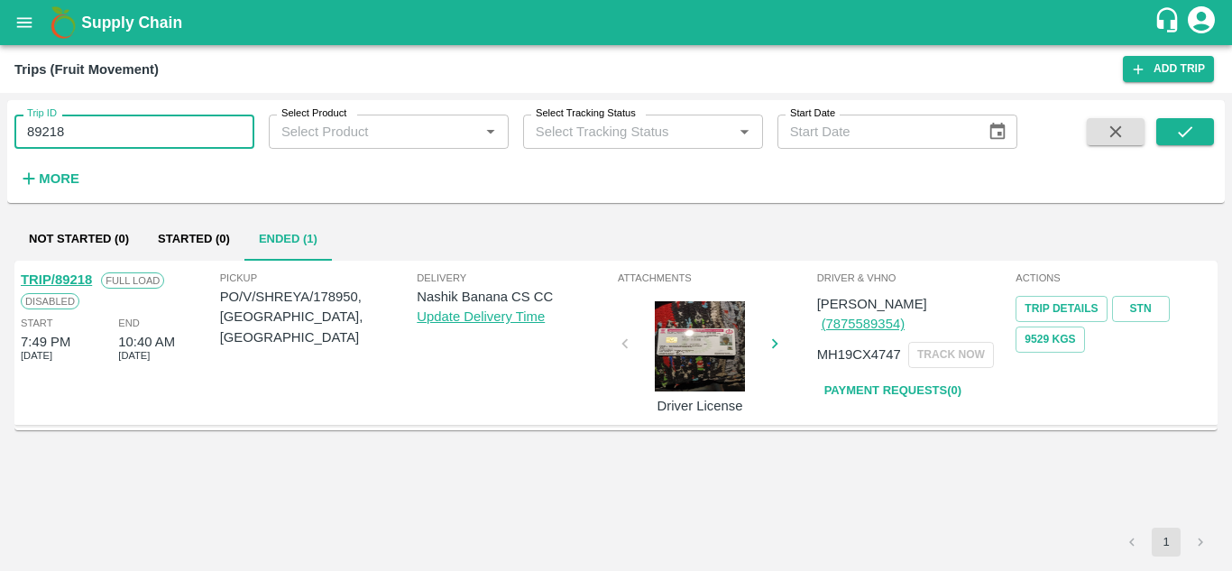
click at [96, 129] on input "89218" at bounding box center [134, 132] width 240 height 34
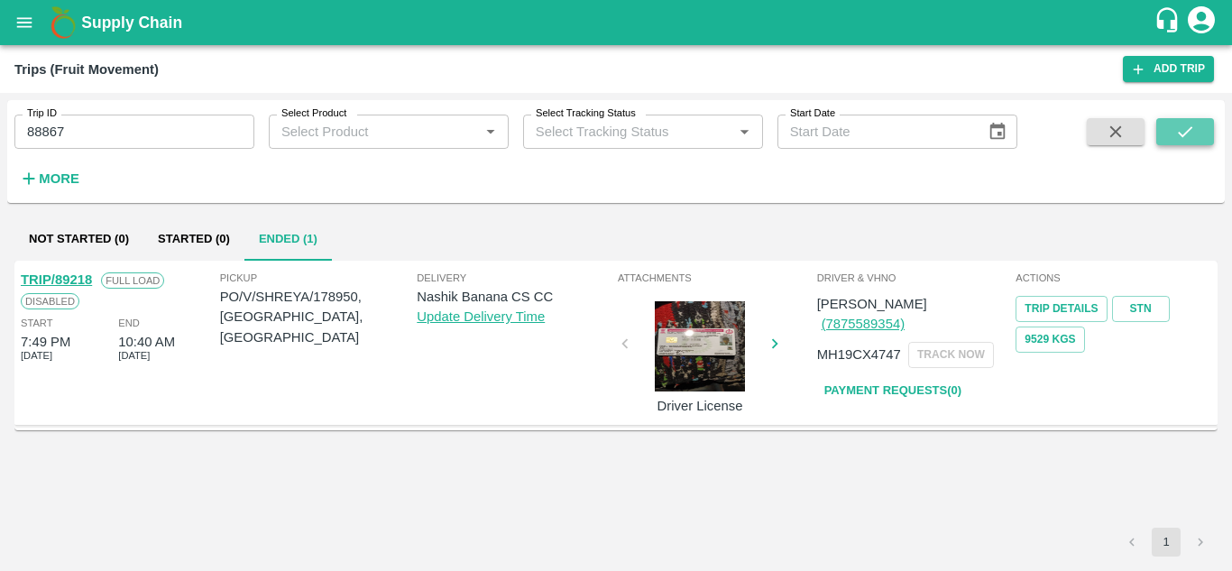
click at [1185, 138] on icon "submit" at bounding box center [1185, 132] width 20 height 20
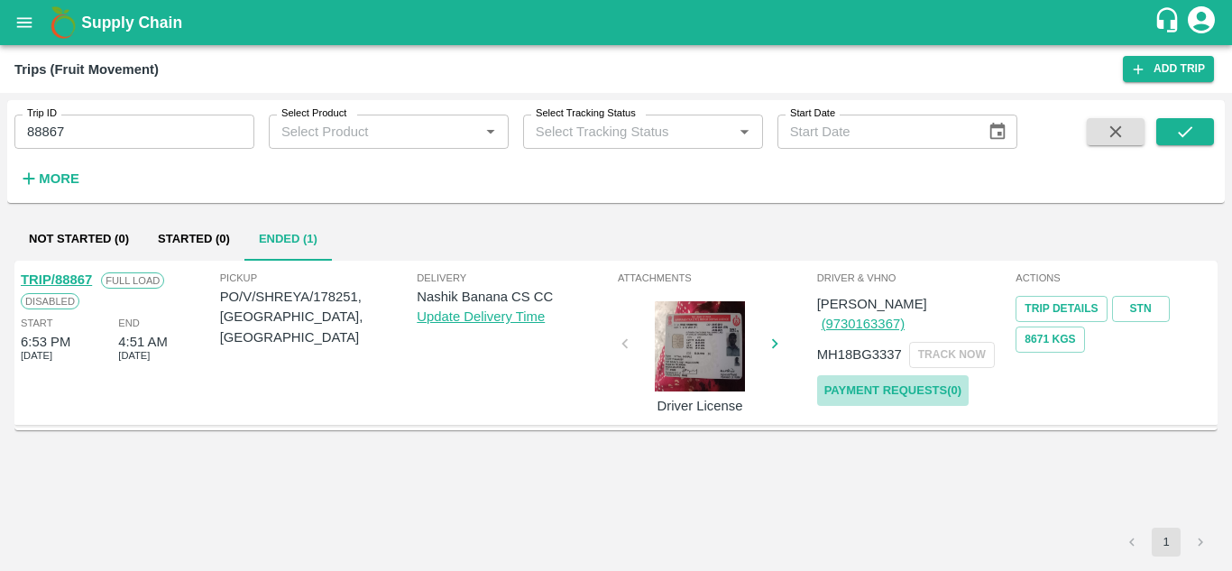
click at [902, 375] on link "Payment Requests( 0 )" at bounding box center [892, 391] width 151 height 32
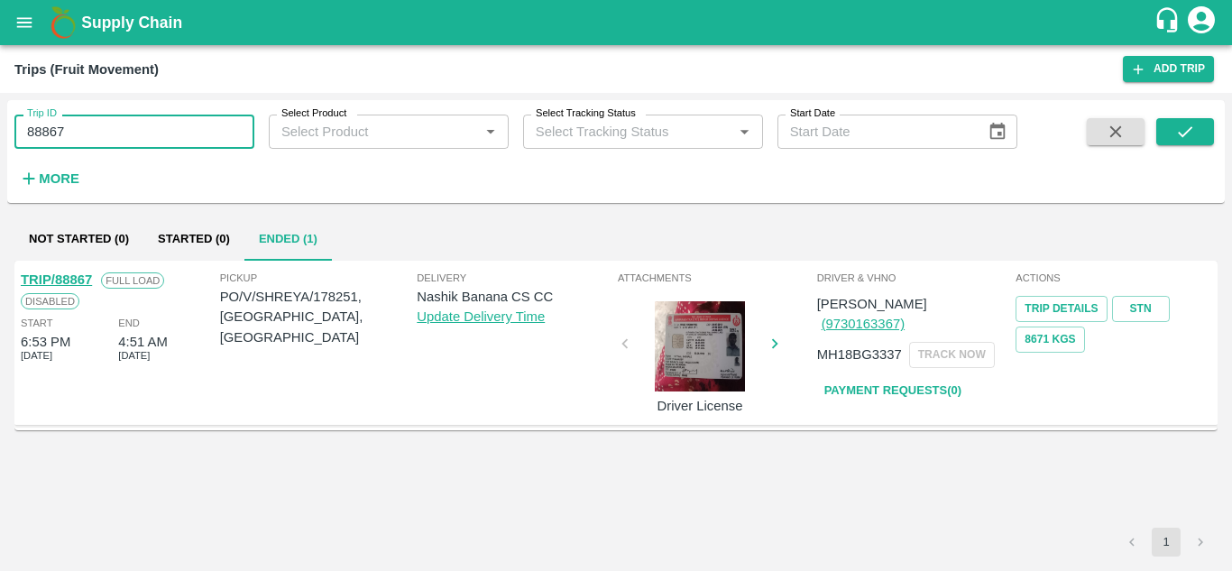
click at [81, 142] on input "88867" at bounding box center [134, 132] width 240 height 34
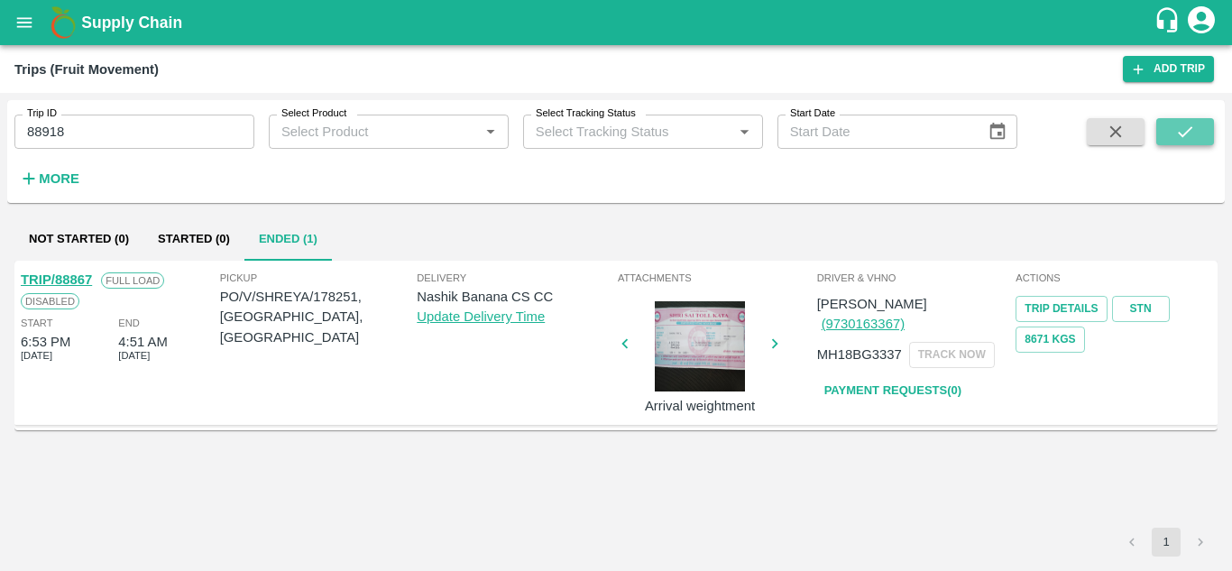
click at [1183, 127] on icon "submit" at bounding box center [1185, 132] width 20 height 20
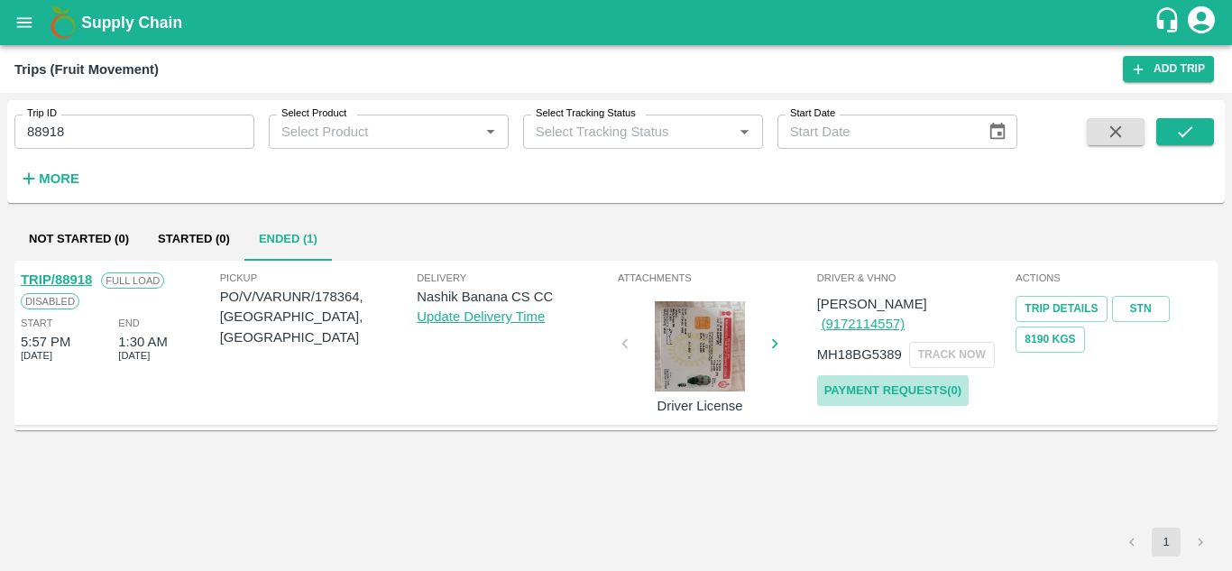
click at [870, 375] on link "Payment Requests( 0 )" at bounding box center [892, 391] width 151 height 32
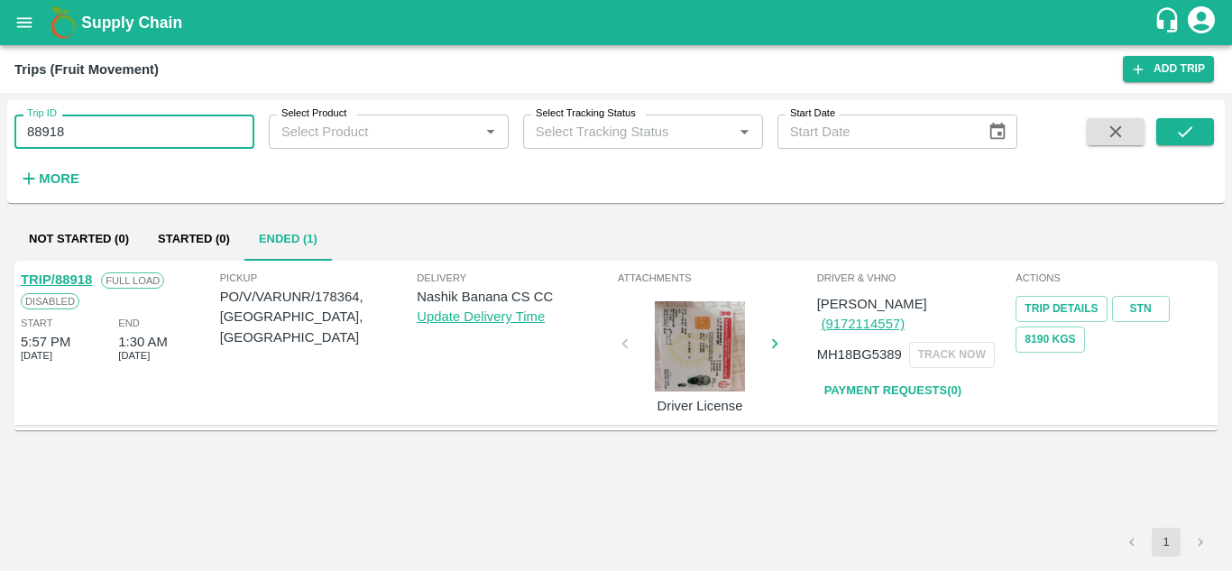
click at [87, 126] on input "88918" at bounding box center [134, 132] width 240 height 34
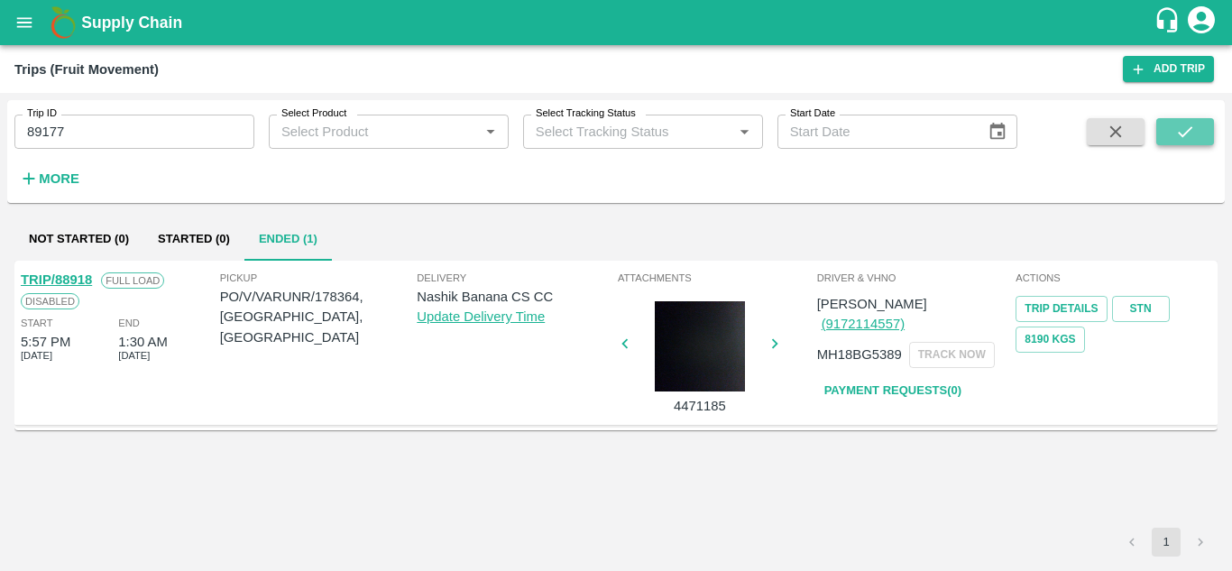
click at [1187, 130] on icon "submit" at bounding box center [1185, 132] width 20 height 20
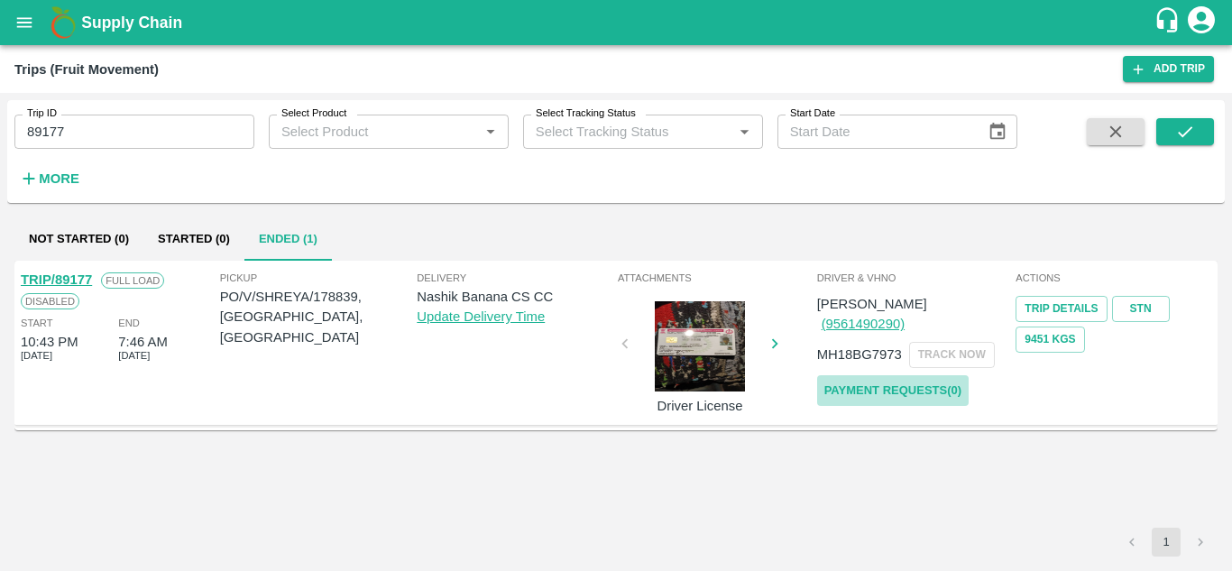
click at [876, 375] on link "Payment Requests( 0 )" at bounding box center [892, 391] width 151 height 32
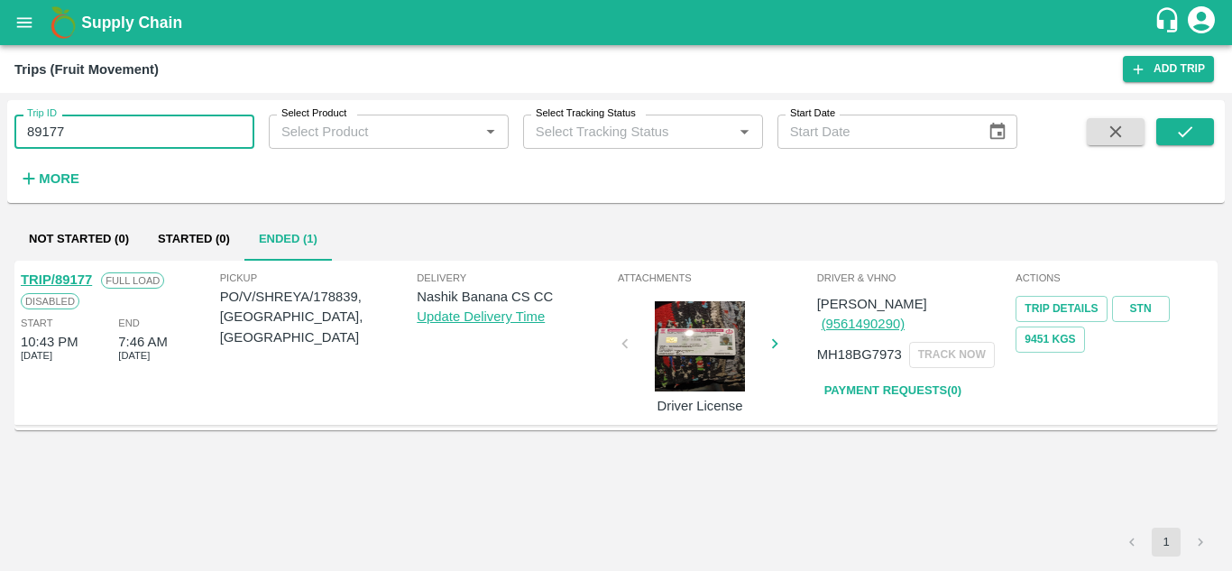
click at [99, 124] on input "89177" at bounding box center [134, 132] width 240 height 34
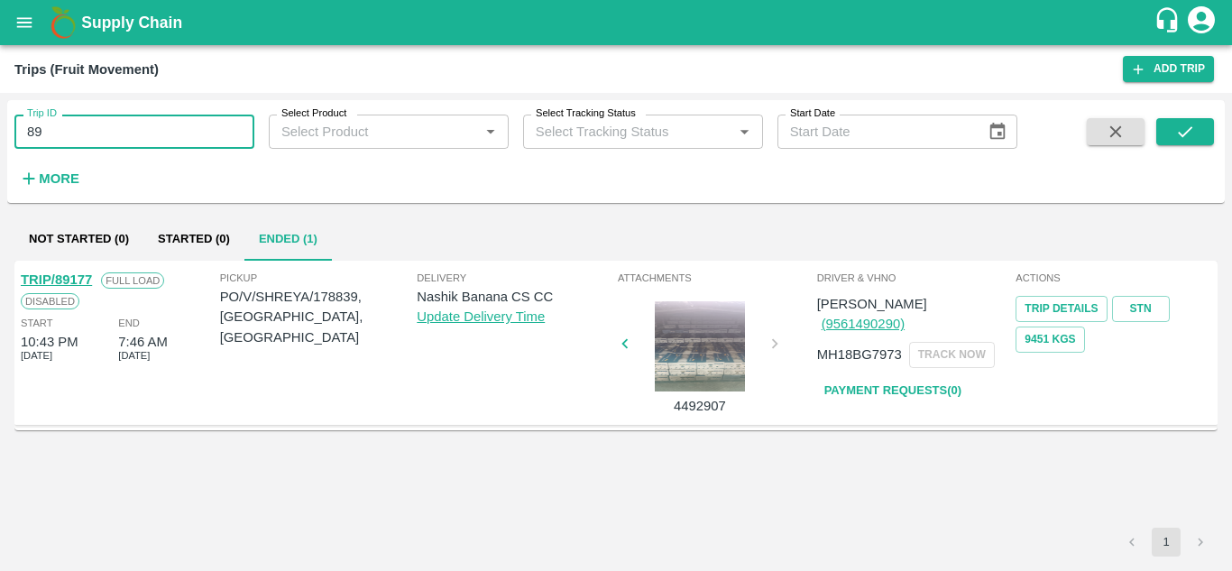
click at [60, 133] on input "89" at bounding box center [134, 132] width 240 height 34
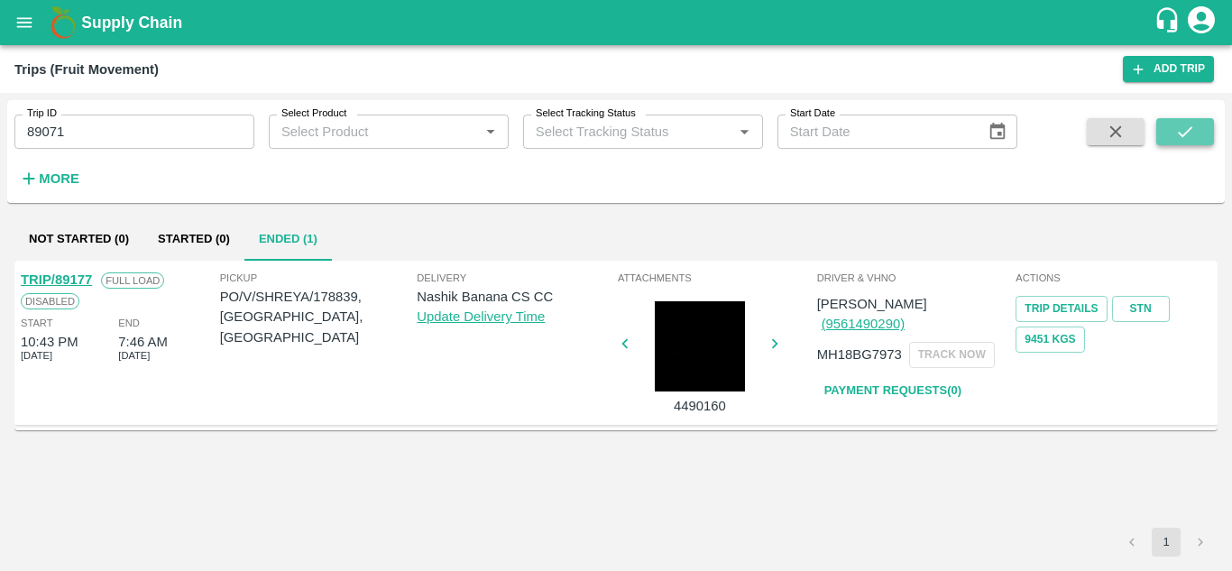
click at [1178, 131] on icon "submit" at bounding box center [1185, 132] width 20 height 20
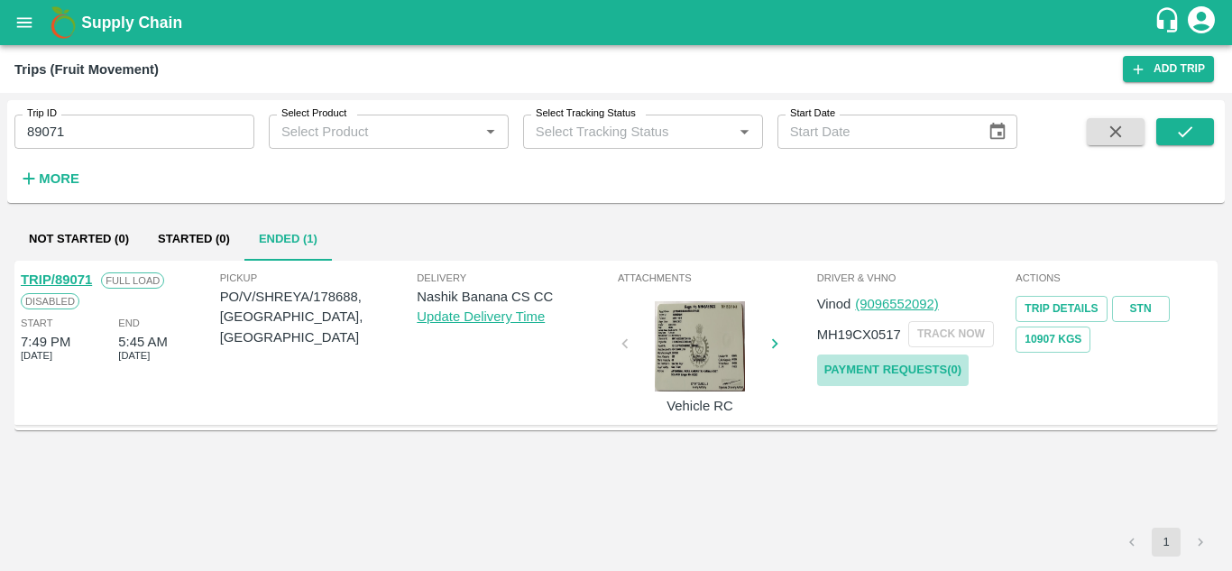
click at [878, 370] on link "Payment Requests( 0 )" at bounding box center [892, 370] width 151 height 32
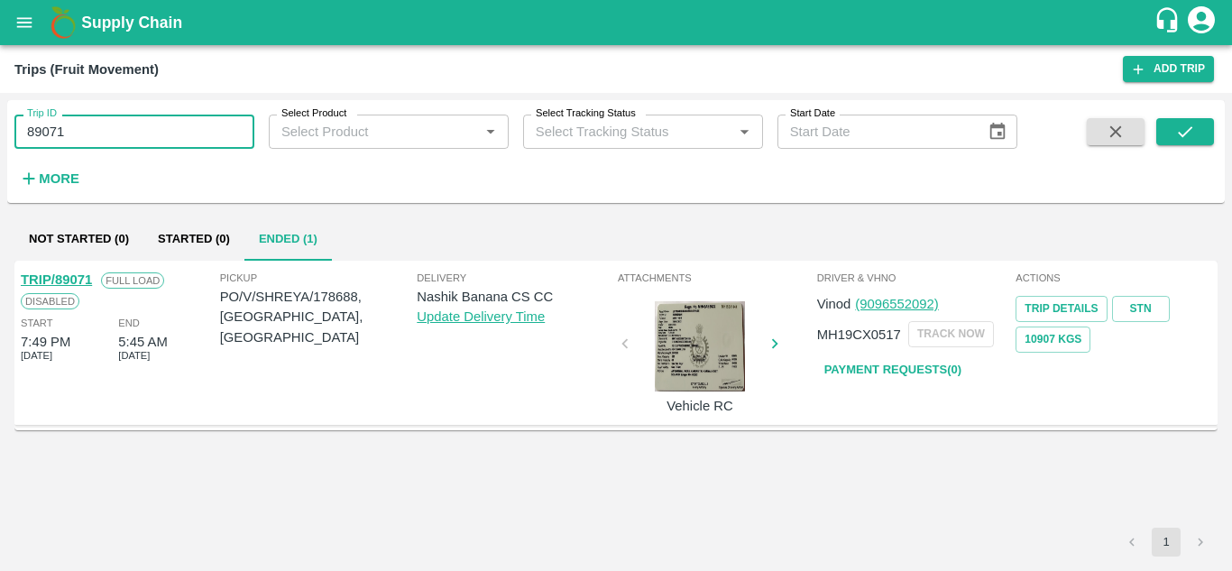
click at [110, 134] on input "89071" at bounding box center [134, 132] width 240 height 34
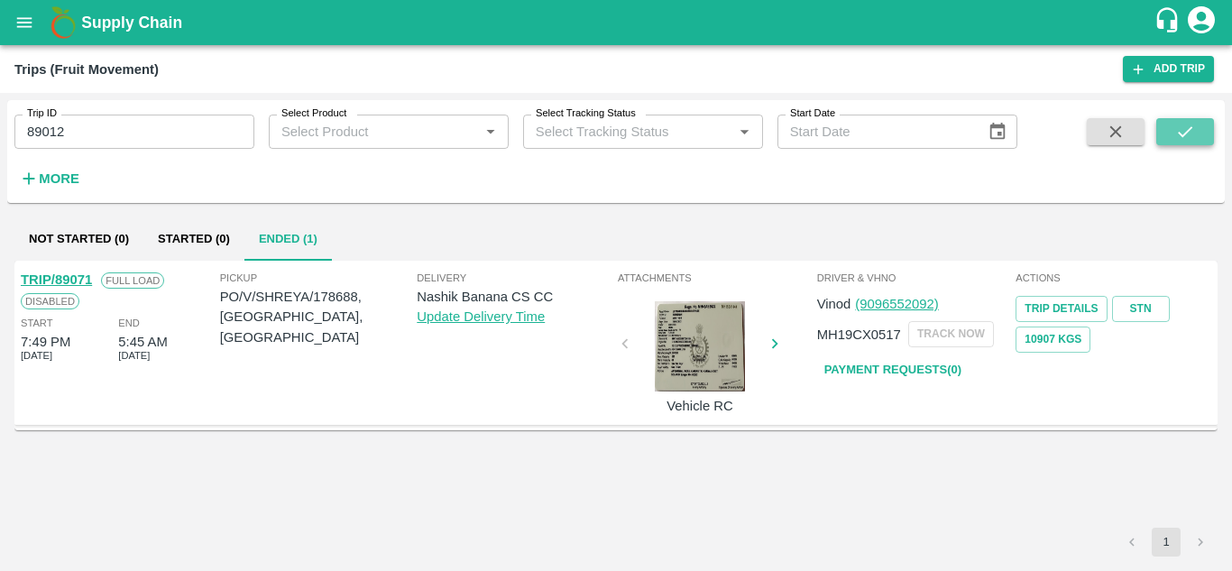
click at [1189, 133] on icon "submit" at bounding box center [1185, 132] width 20 height 20
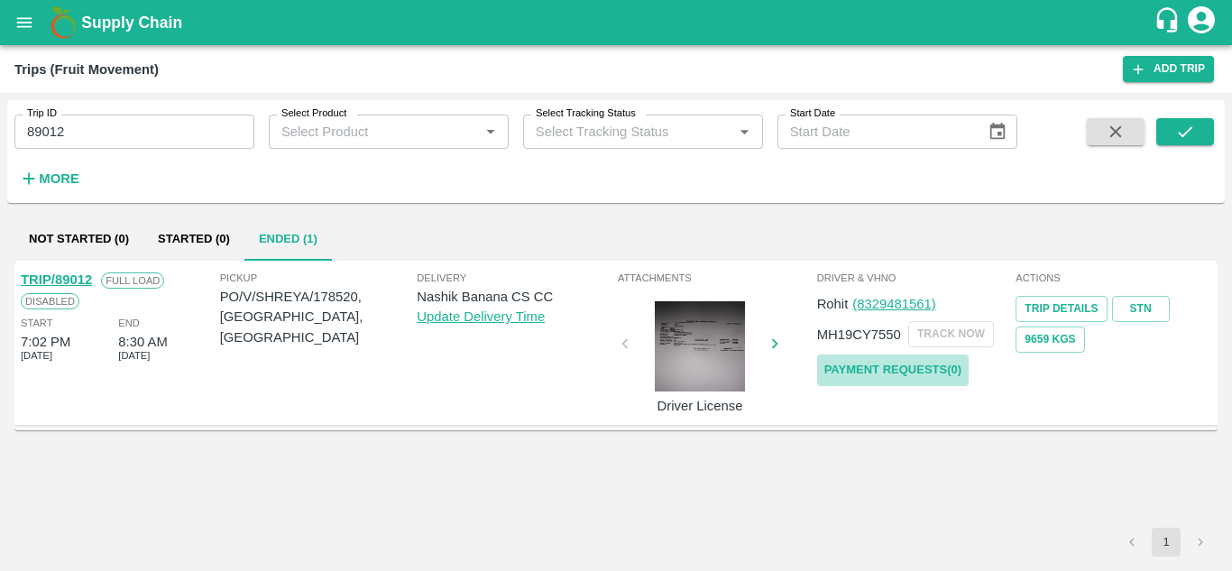
click at [908, 359] on link "Payment Requests( 0 )" at bounding box center [892, 370] width 151 height 32
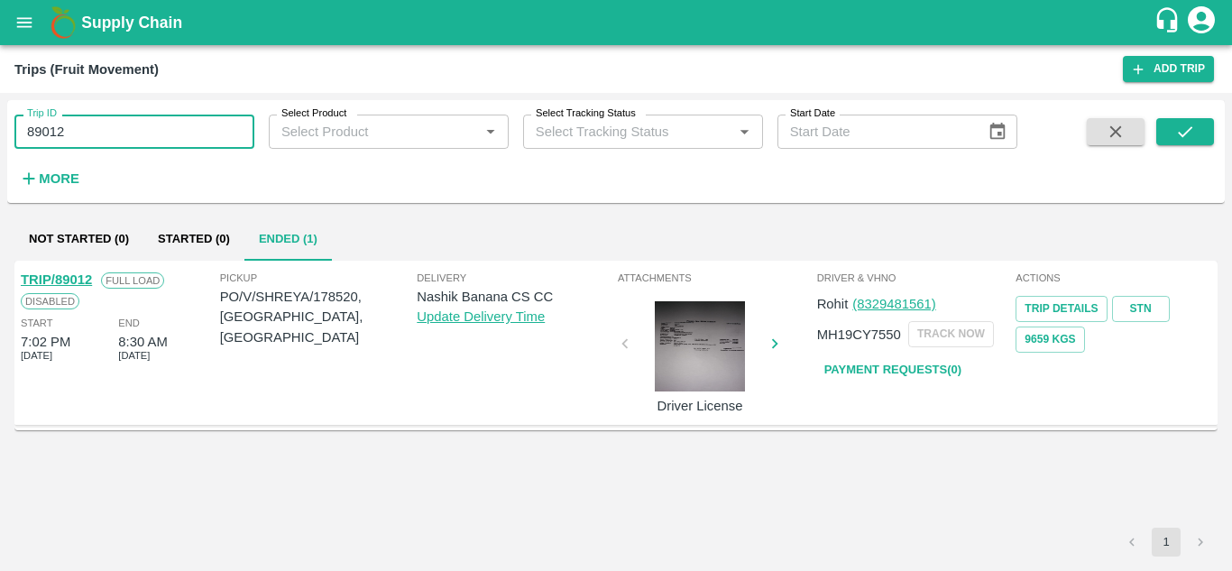
click at [100, 126] on input "89012" at bounding box center [134, 132] width 240 height 34
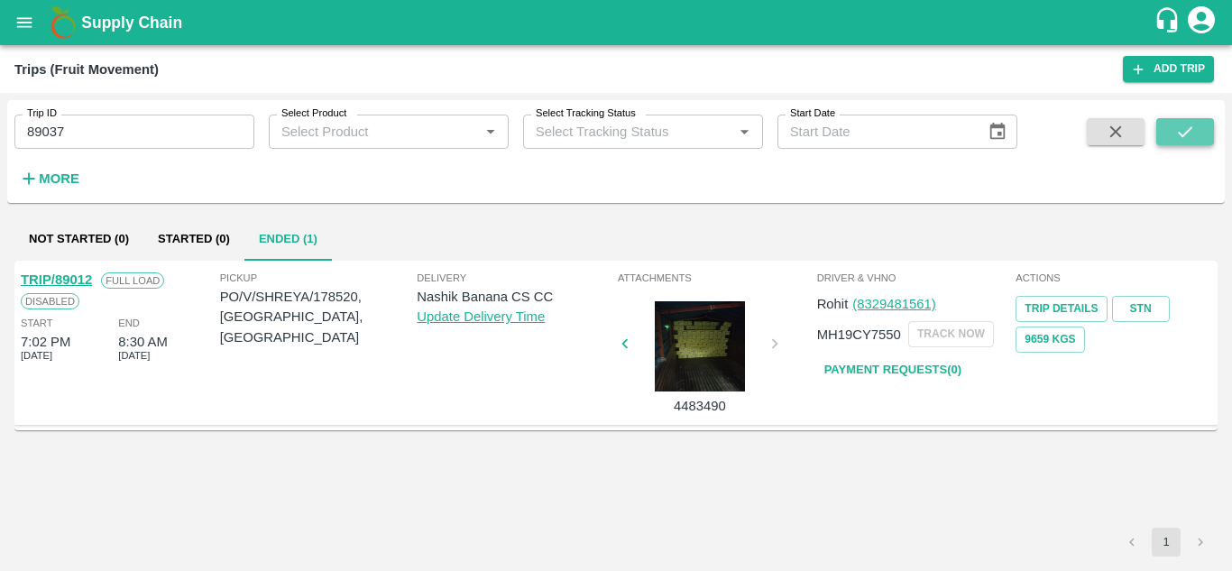
click at [1175, 124] on icon "submit" at bounding box center [1185, 132] width 20 height 20
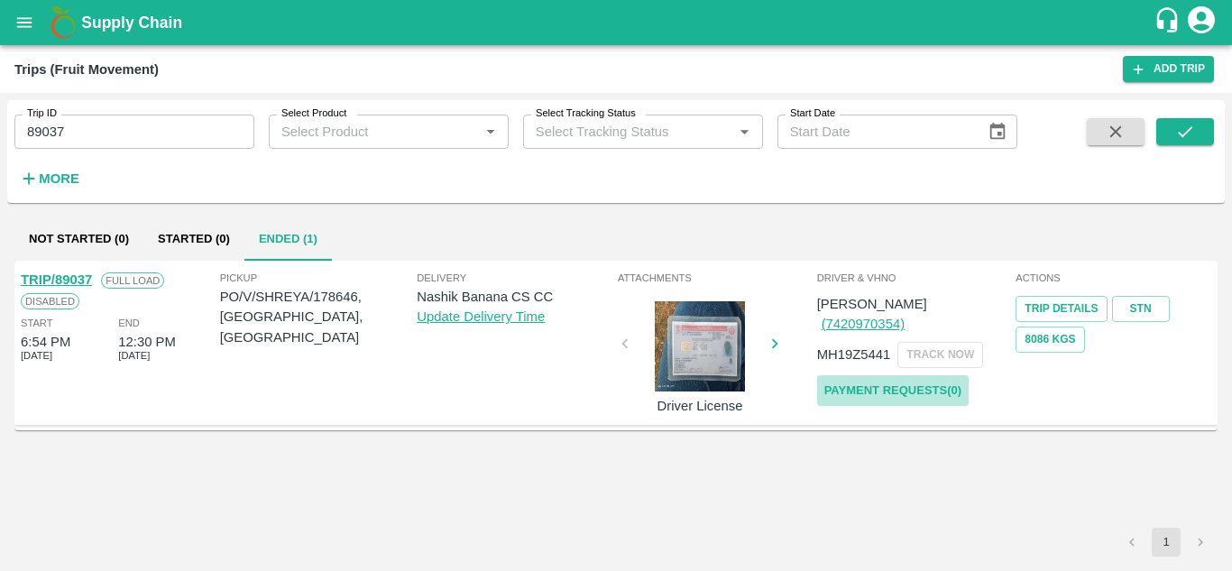
click at [894, 378] on link "Payment Requests( 0 )" at bounding box center [892, 391] width 151 height 32
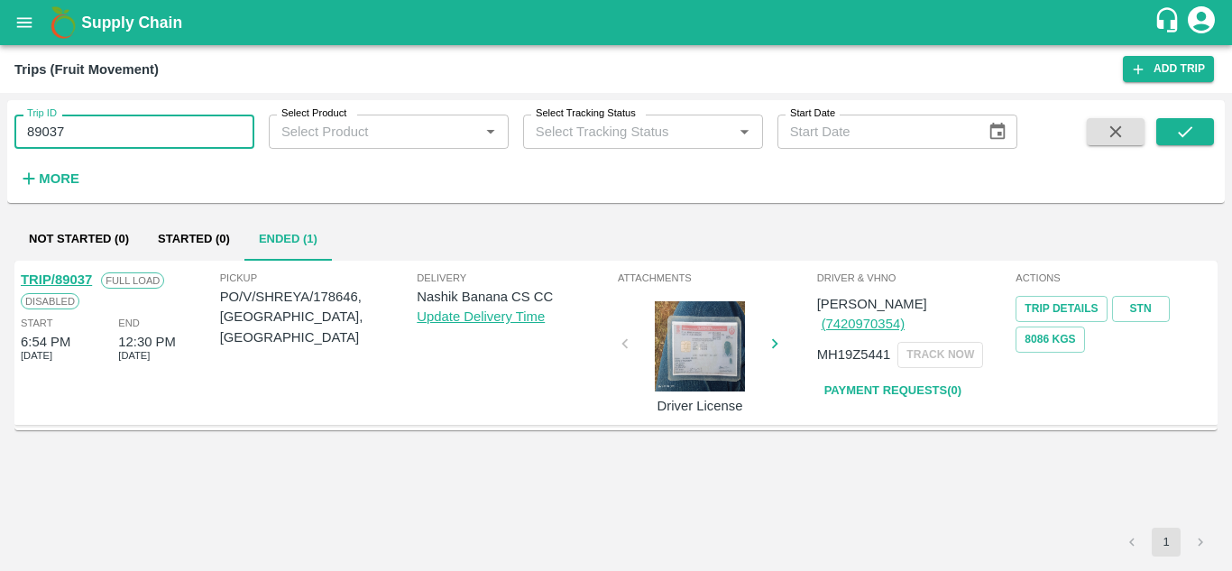
click at [87, 131] on input "89037" at bounding box center [134, 132] width 240 height 34
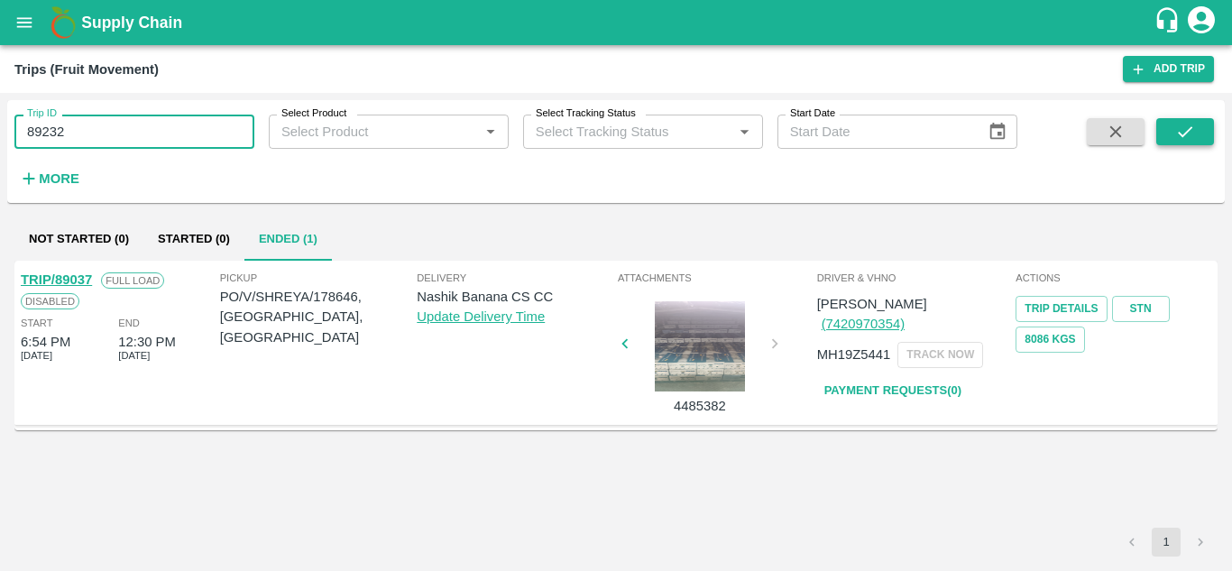
click at [1193, 135] on icon "submit" at bounding box center [1185, 132] width 20 height 20
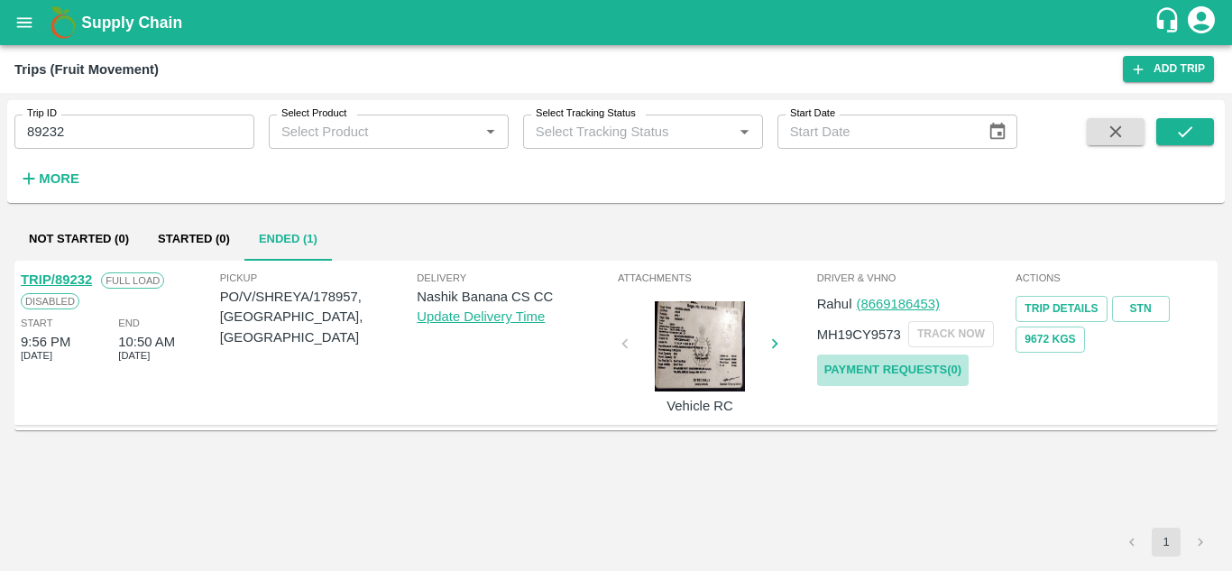
click at [875, 371] on link "Payment Requests( 0 )" at bounding box center [892, 370] width 151 height 32
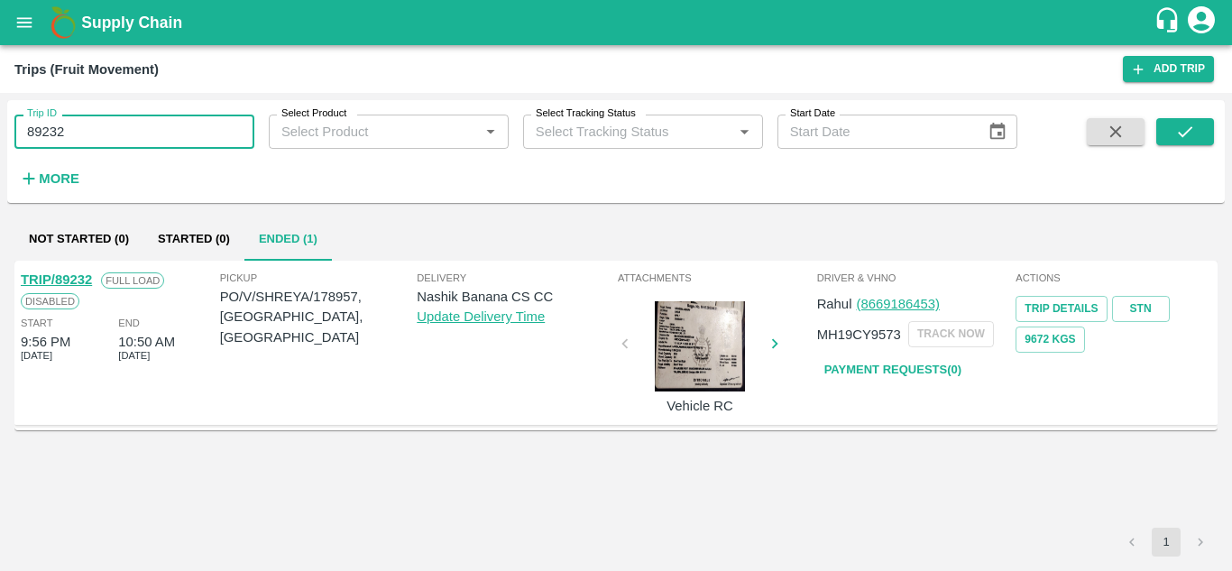
click at [113, 139] on input "89232" at bounding box center [134, 132] width 240 height 34
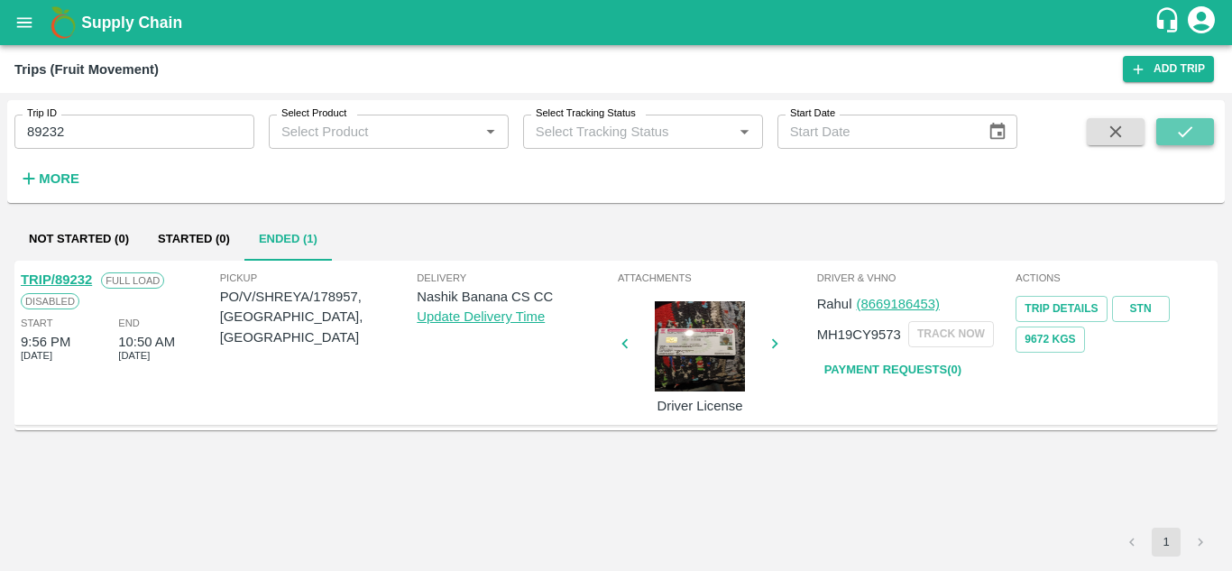
click at [1188, 124] on icon "submit" at bounding box center [1185, 132] width 20 height 20
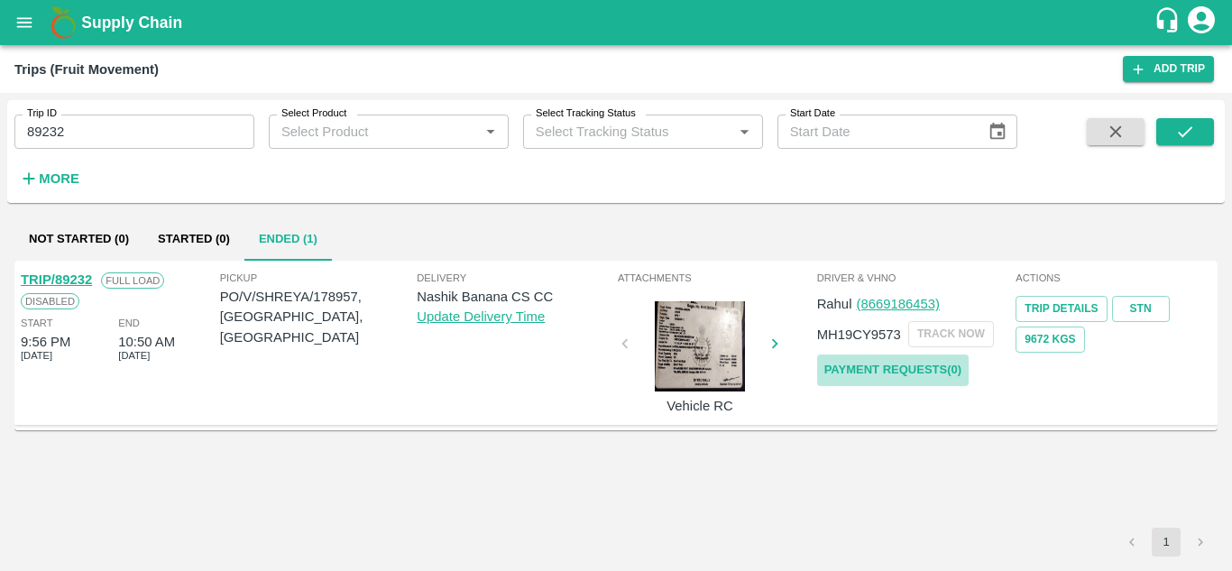
click at [878, 377] on link "Payment Requests( 0 )" at bounding box center [892, 370] width 151 height 32
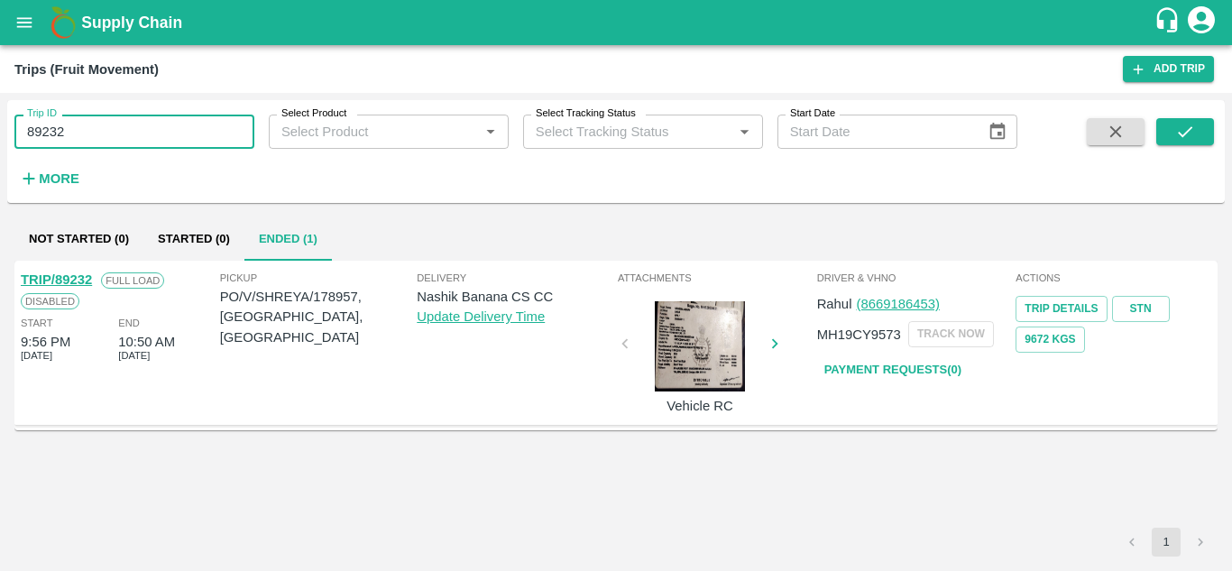
click at [94, 126] on input "89232" at bounding box center [134, 132] width 240 height 34
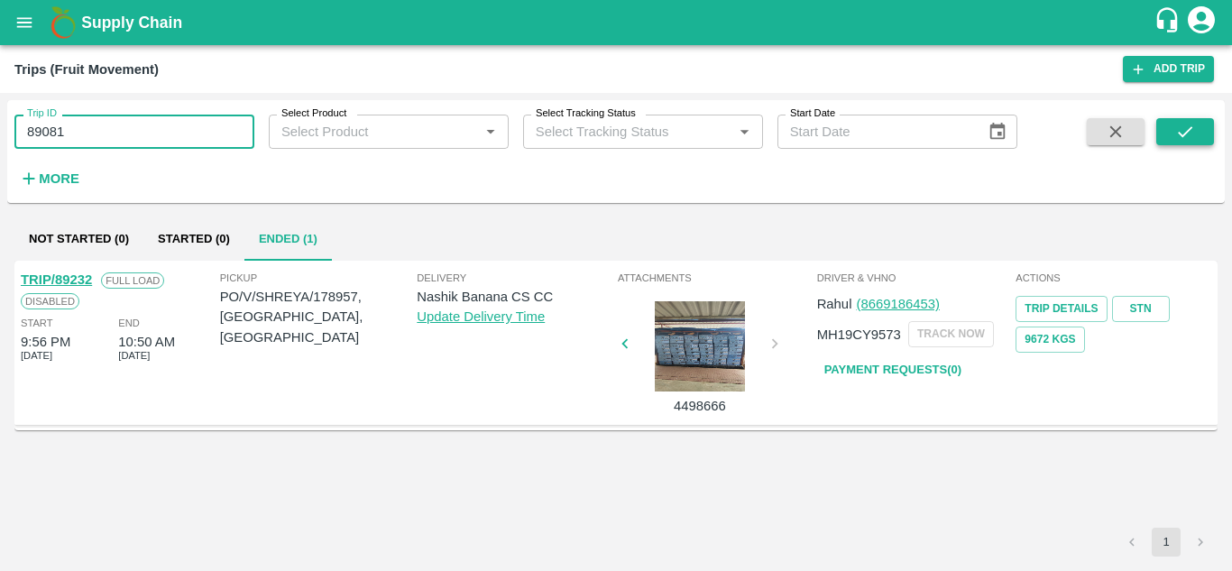
type input "89081"
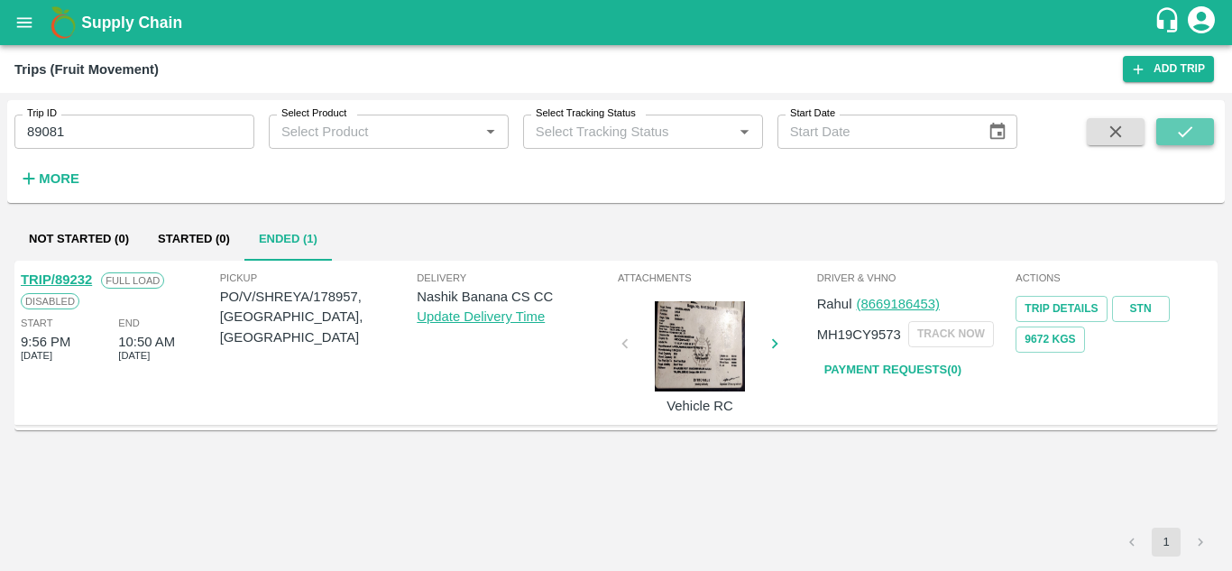
click at [1188, 128] on icon "submit" at bounding box center [1185, 132] width 20 height 20
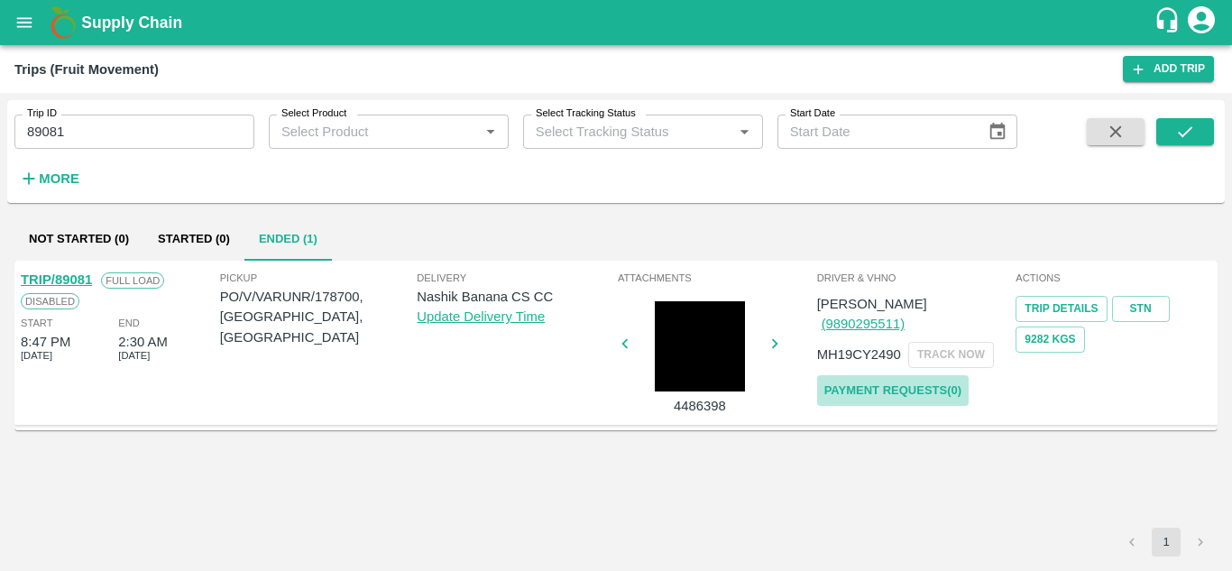
click at [907, 375] on link "Payment Requests( 0 )" at bounding box center [892, 391] width 151 height 32
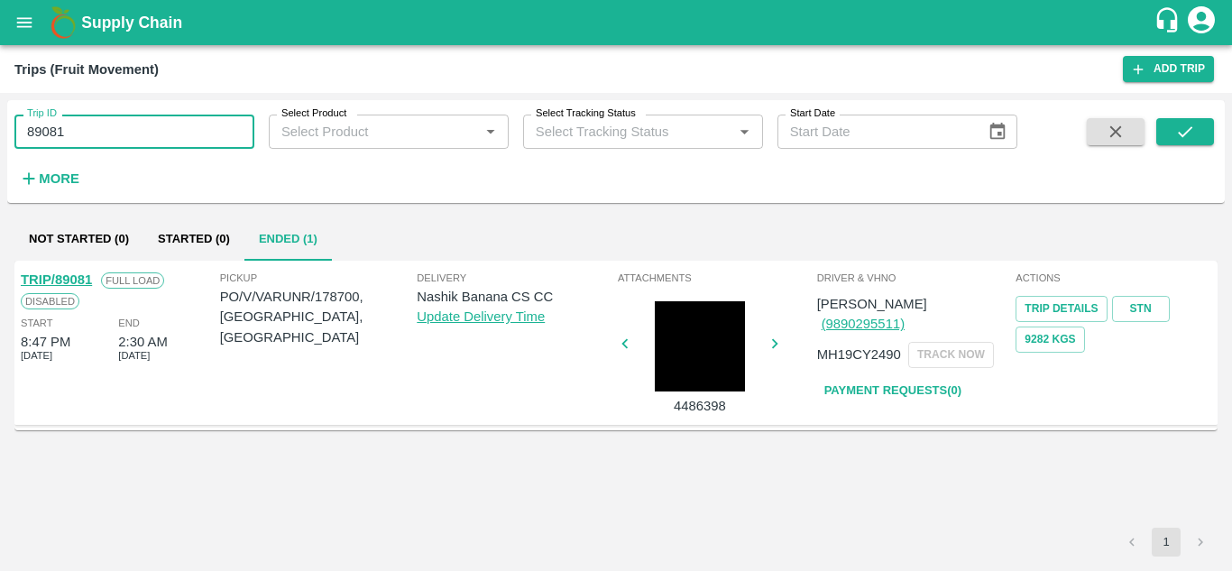
click at [87, 124] on input "89081" at bounding box center [134, 132] width 240 height 34
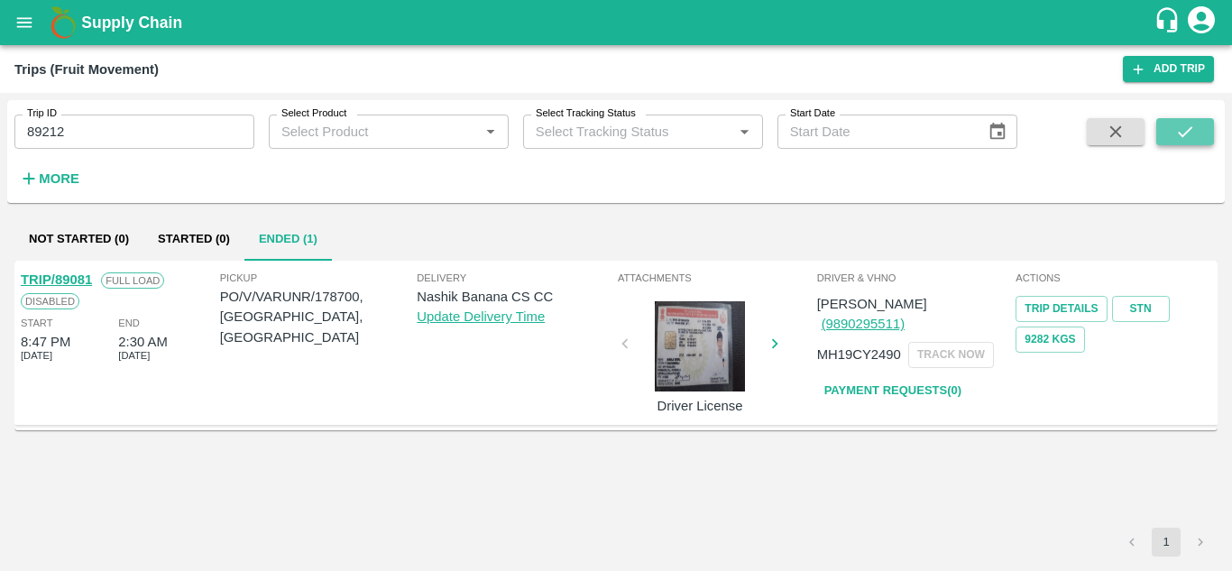
click at [1180, 133] on icon "submit" at bounding box center [1185, 132] width 20 height 20
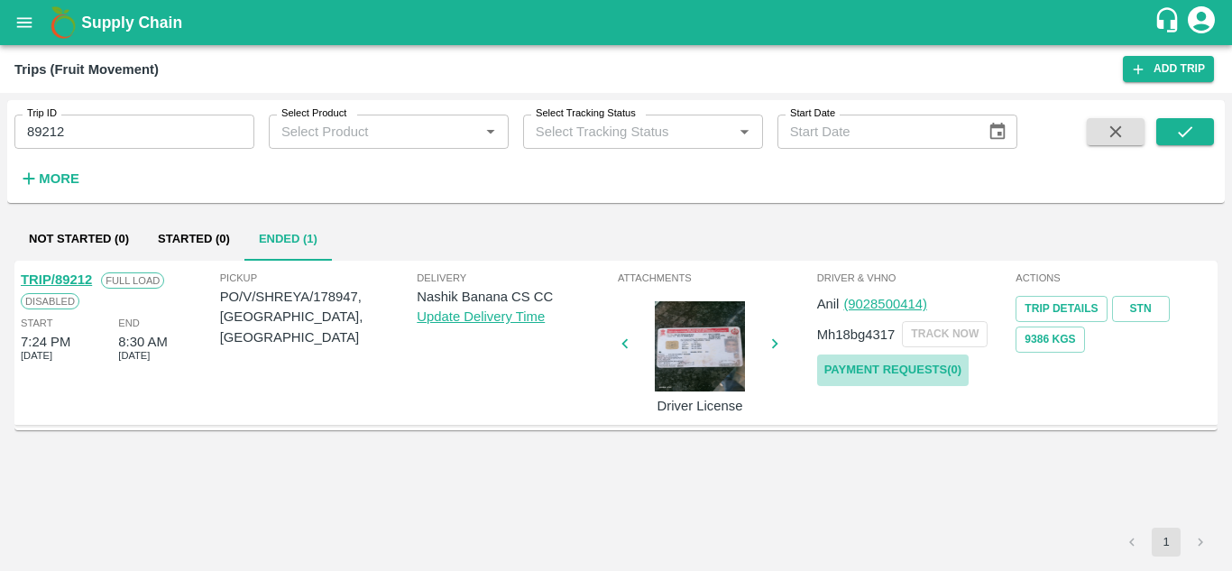
click at [955, 362] on link "Payment Requests( 0 )" at bounding box center [892, 370] width 151 height 32
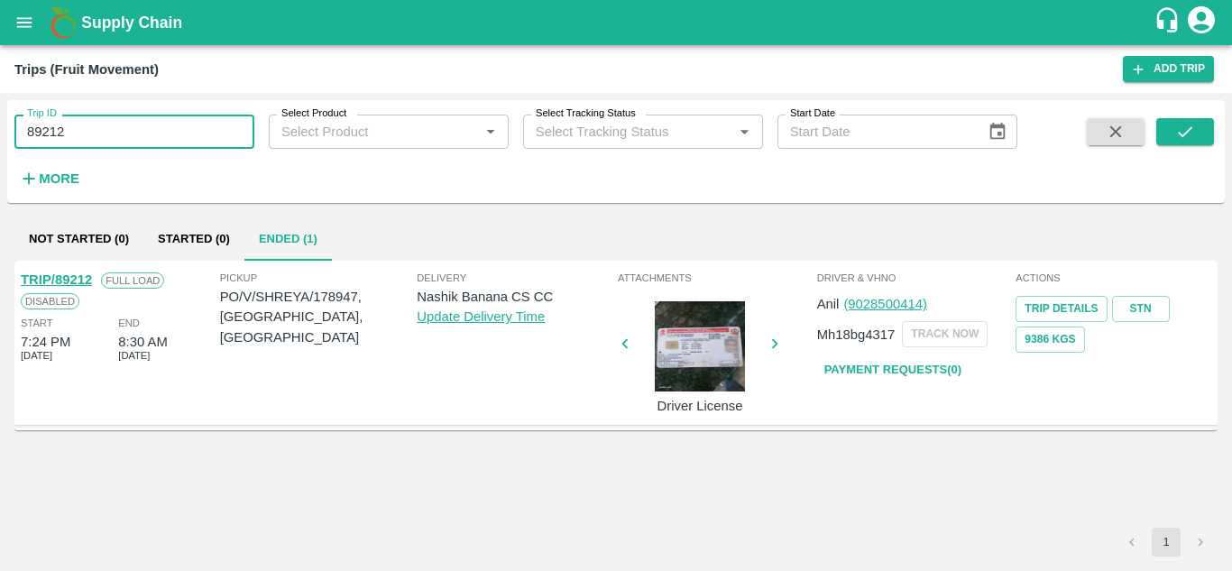
click at [90, 130] on input "89212" at bounding box center [134, 132] width 240 height 34
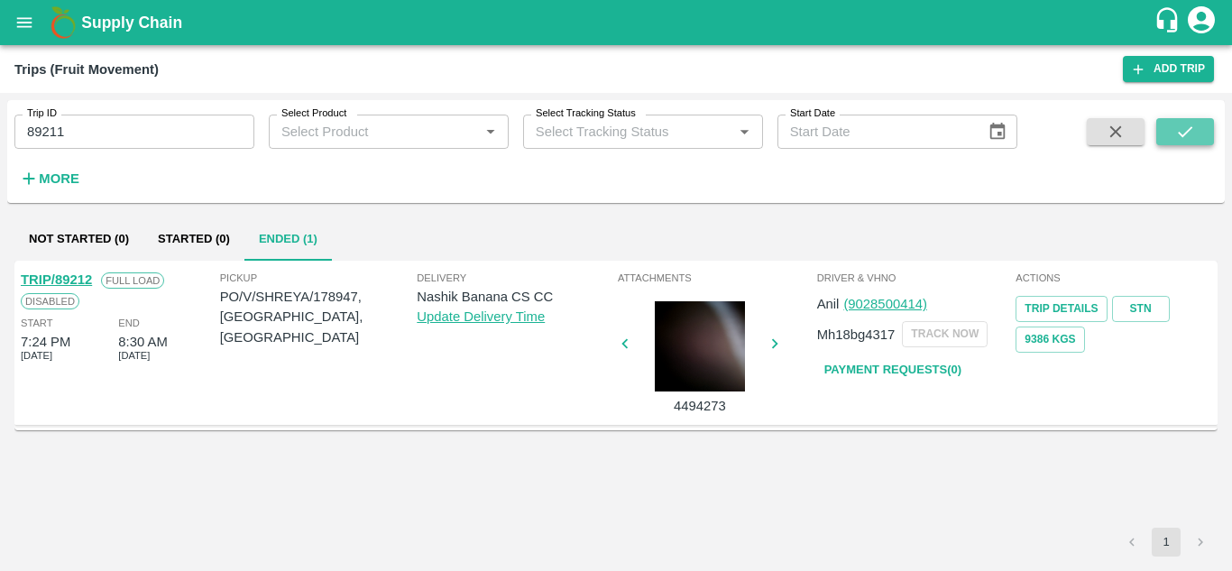
click at [1180, 142] on icon "submit" at bounding box center [1185, 132] width 20 height 20
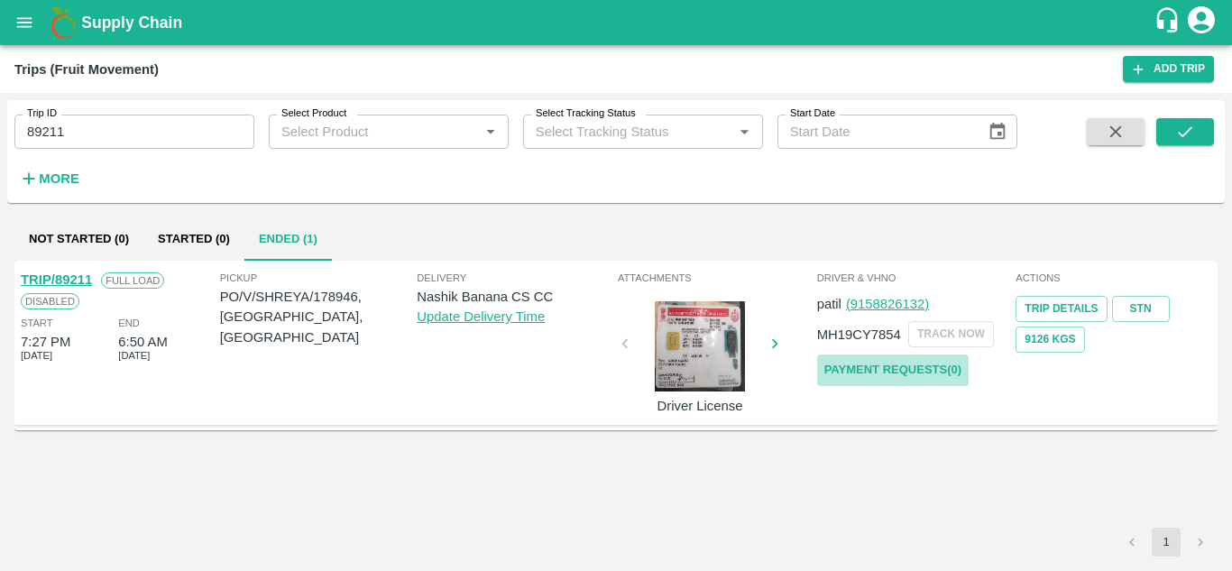
click at [900, 354] on link "Payment Requests( 0 )" at bounding box center [892, 370] width 151 height 32
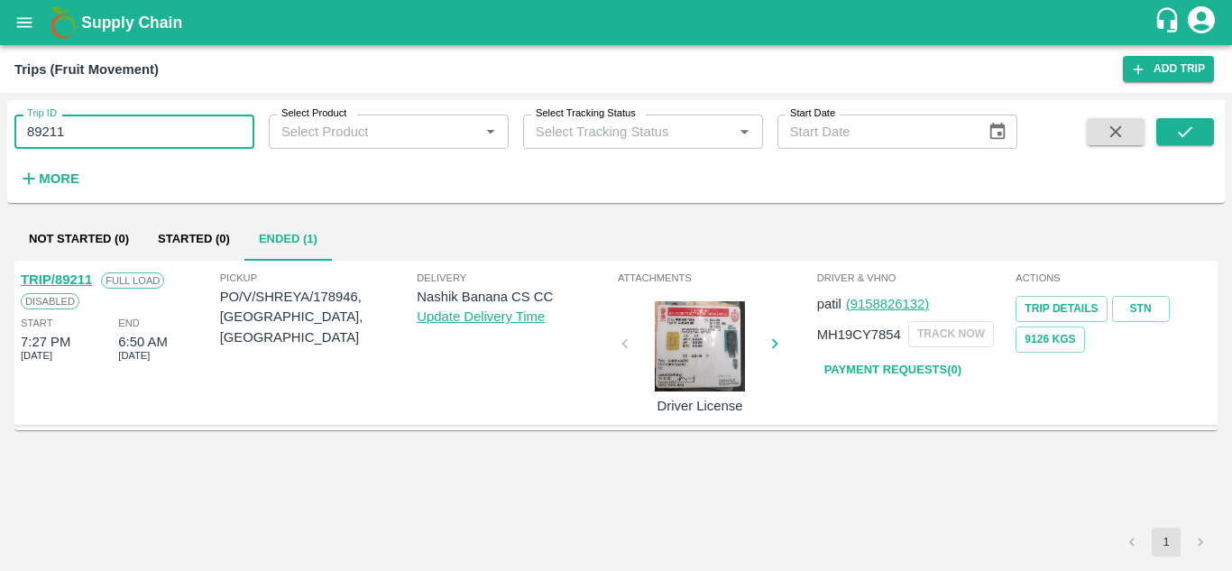
click at [87, 133] on input "89211" at bounding box center [134, 132] width 240 height 34
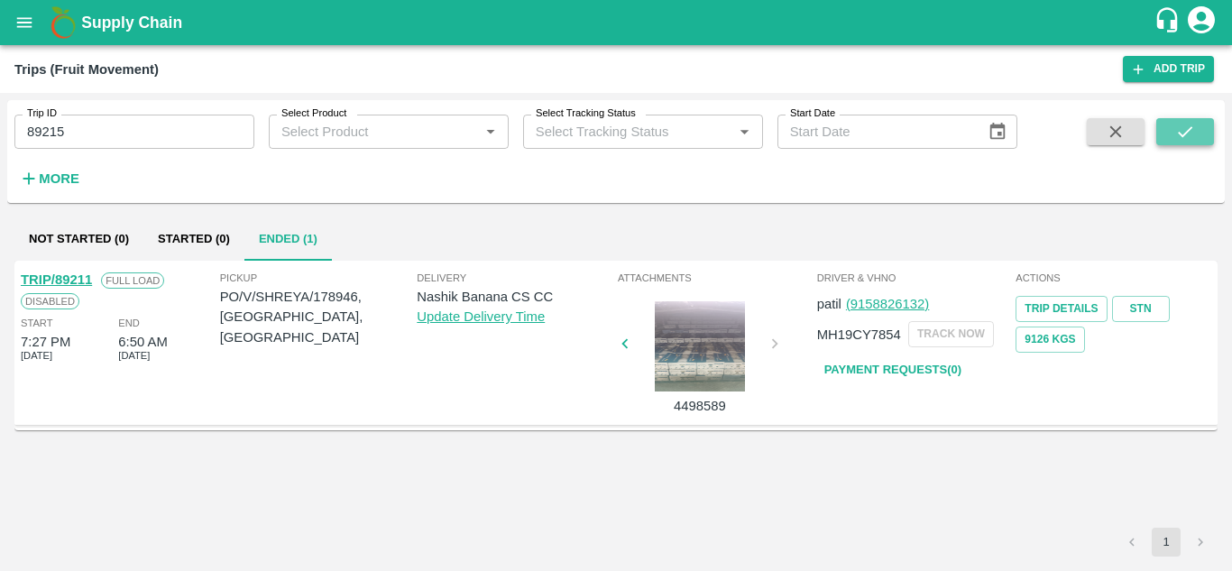
click at [1173, 131] on button "submit" at bounding box center [1185, 131] width 58 height 27
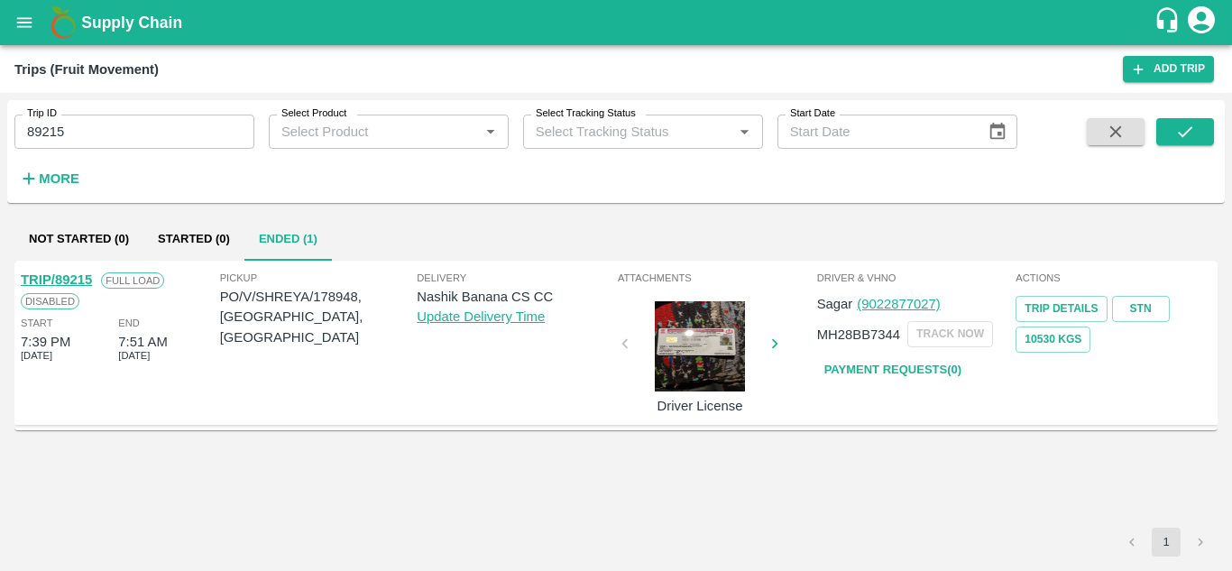
click at [869, 387] on div "Driver & VHNo Sagar (9022877027) MH28BB7344 TRACK NOW Payment Requests( 0 )" at bounding box center [914, 342] width 199 height 155
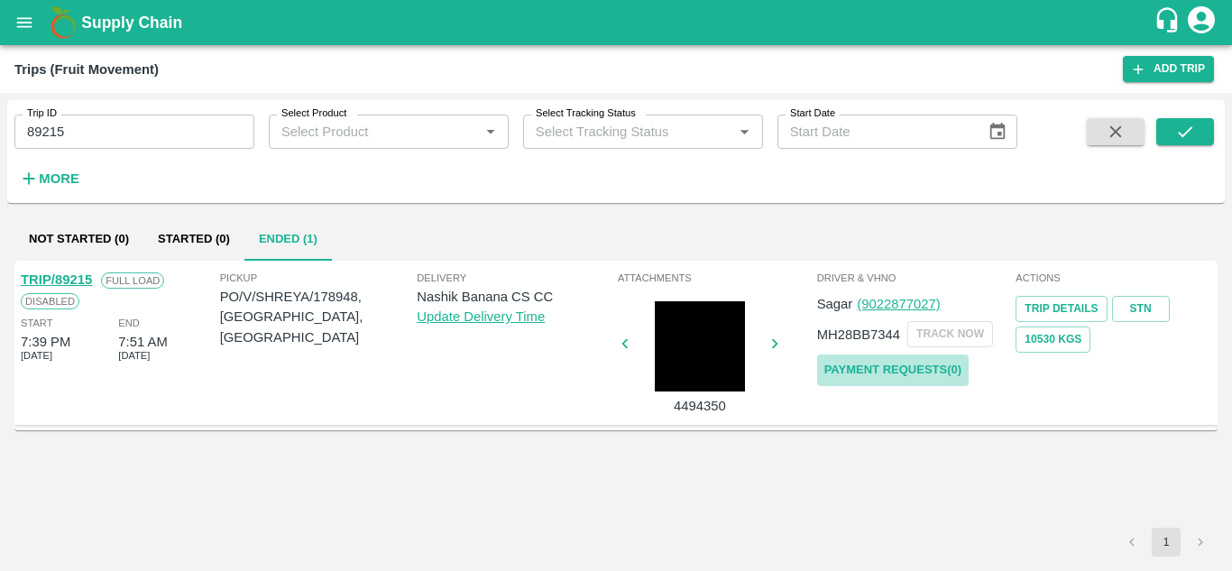
click at [905, 378] on link "Payment Requests( 0 )" at bounding box center [892, 370] width 151 height 32
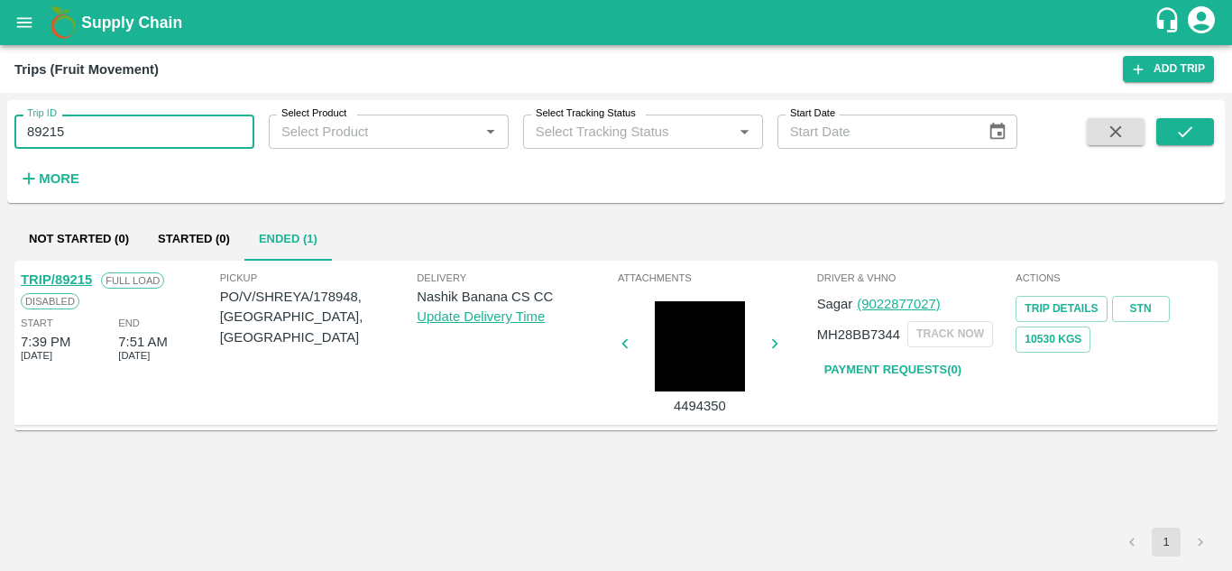
click at [90, 135] on input "89215" at bounding box center [134, 132] width 240 height 34
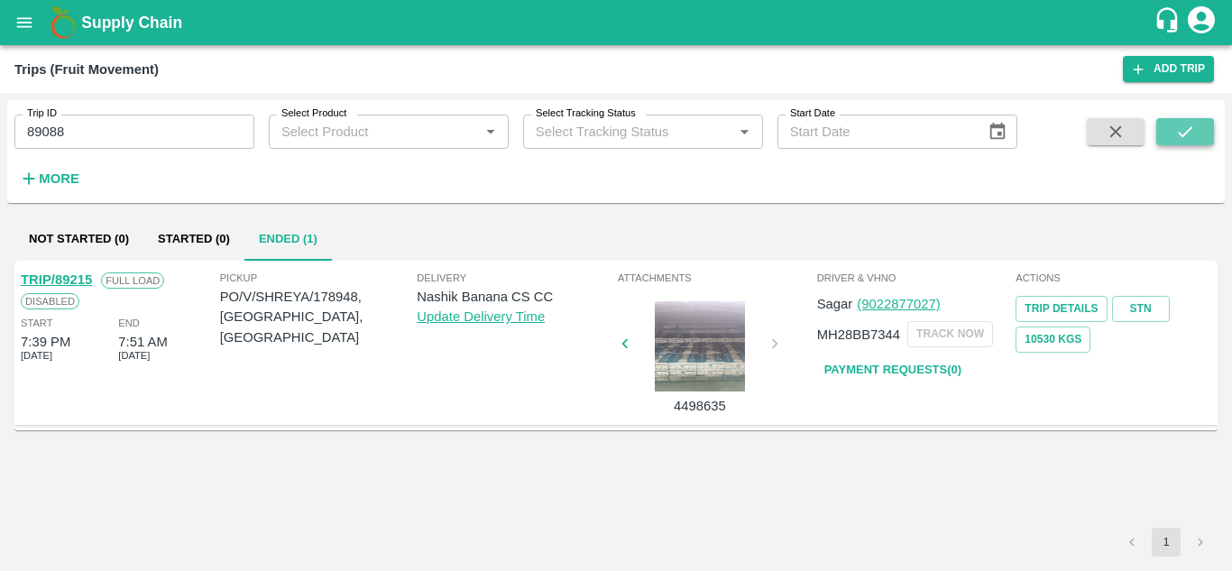
click at [1182, 133] on icon "submit" at bounding box center [1185, 132] width 20 height 20
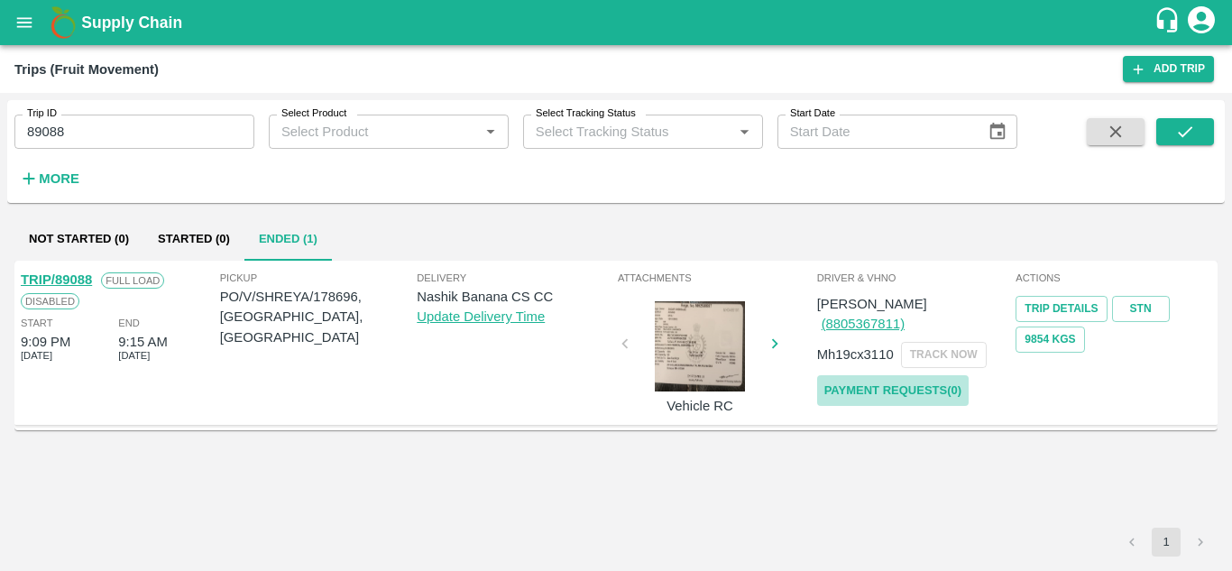
click at [891, 375] on link "Payment Requests( 0 )" at bounding box center [892, 391] width 151 height 32
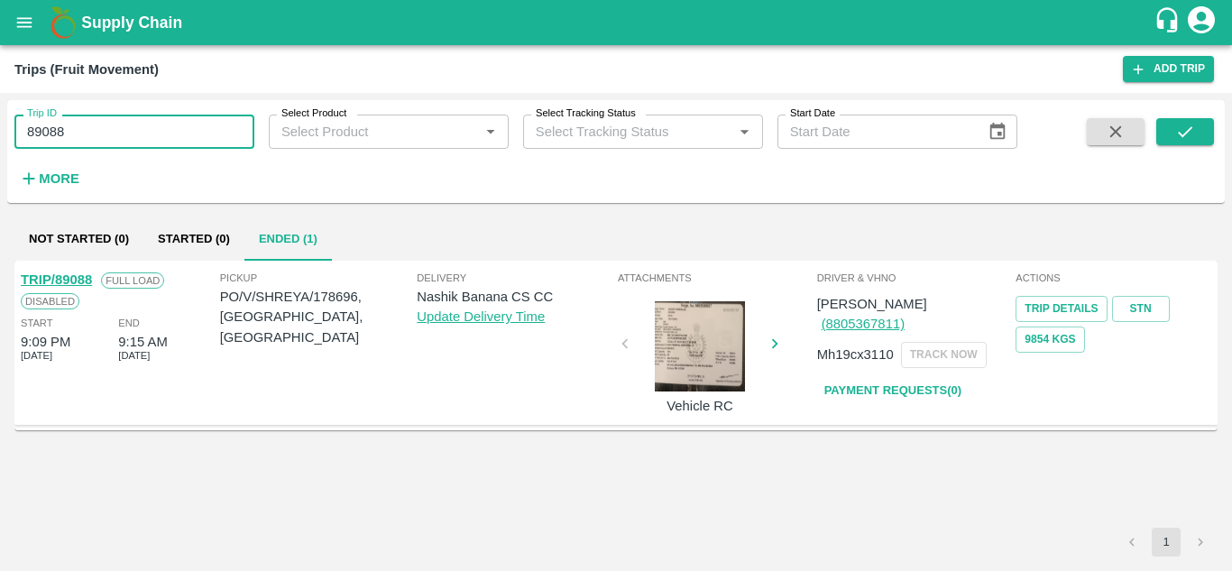
click at [115, 138] on input "89088" at bounding box center [134, 132] width 240 height 34
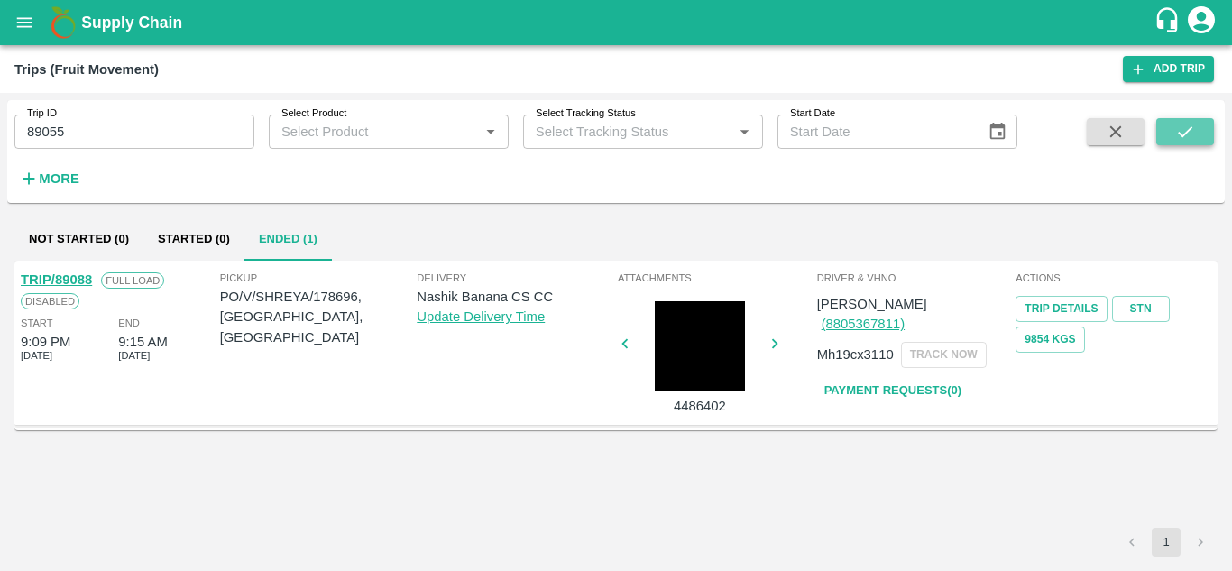
click at [1184, 118] on button "submit" at bounding box center [1185, 131] width 58 height 27
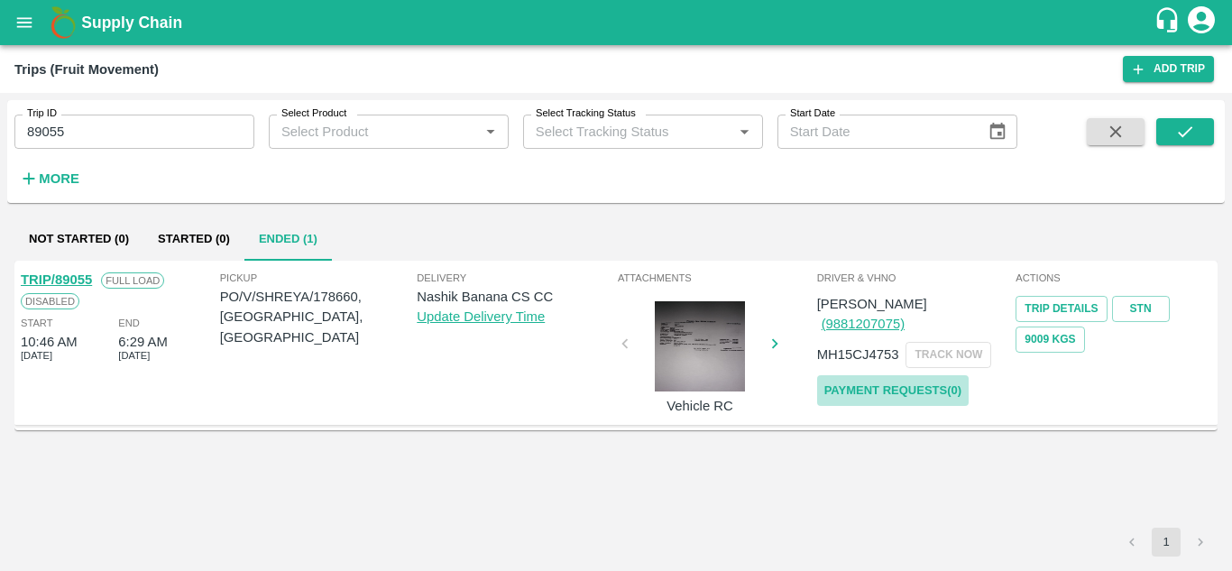
click at [911, 375] on link "Payment Requests( 0 )" at bounding box center [892, 391] width 151 height 32
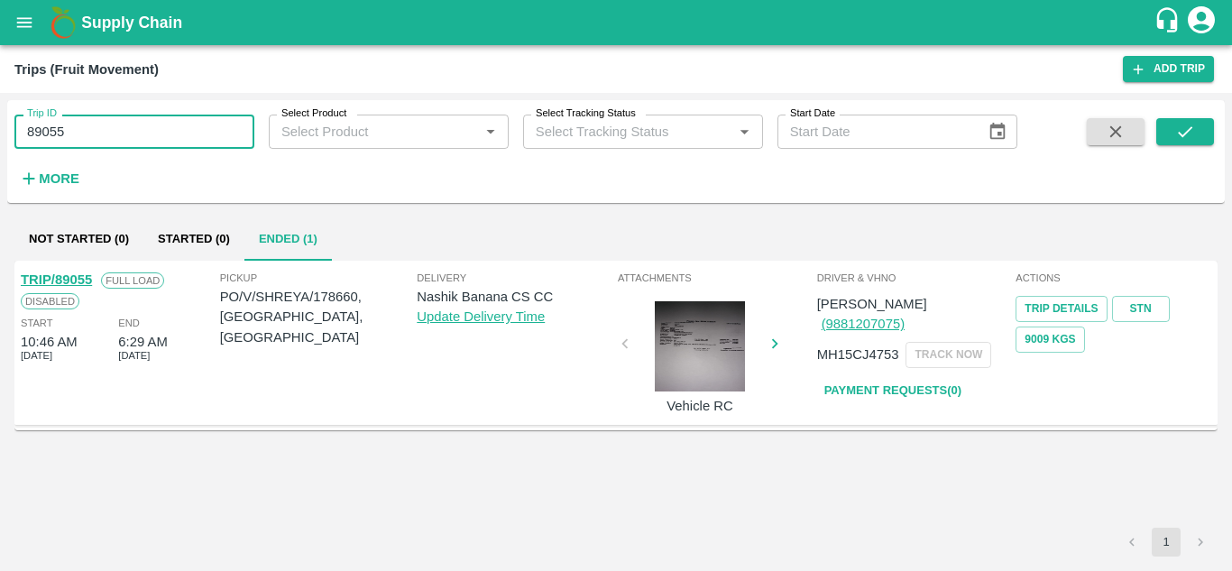
click at [75, 138] on input "89055" at bounding box center [134, 132] width 240 height 34
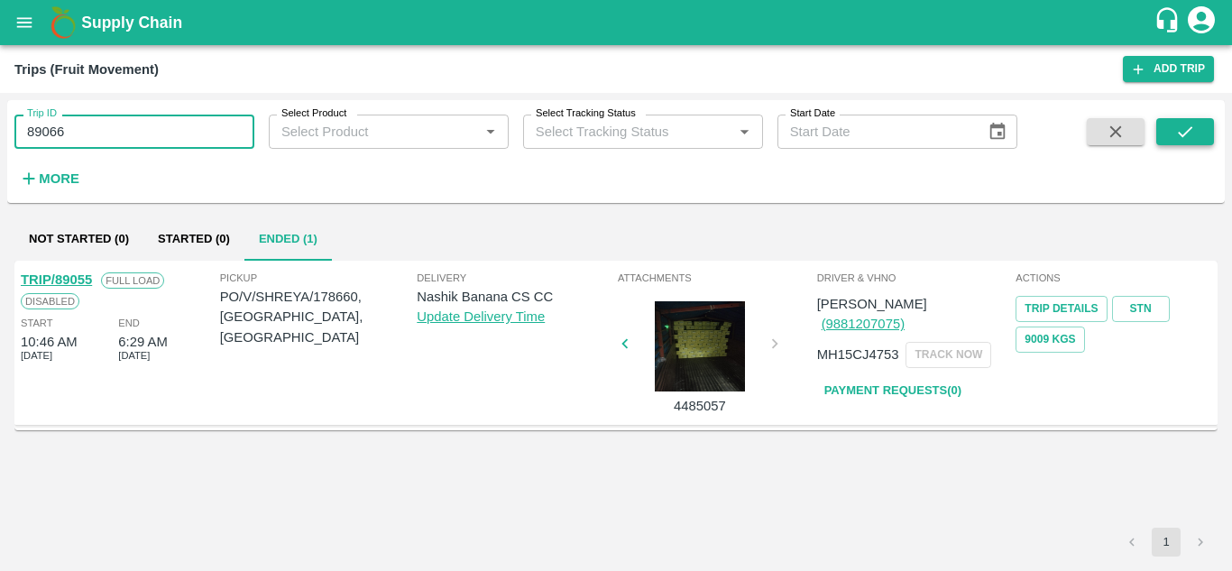
click at [1188, 132] on icon "submit" at bounding box center [1185, 132] width 20 height 20
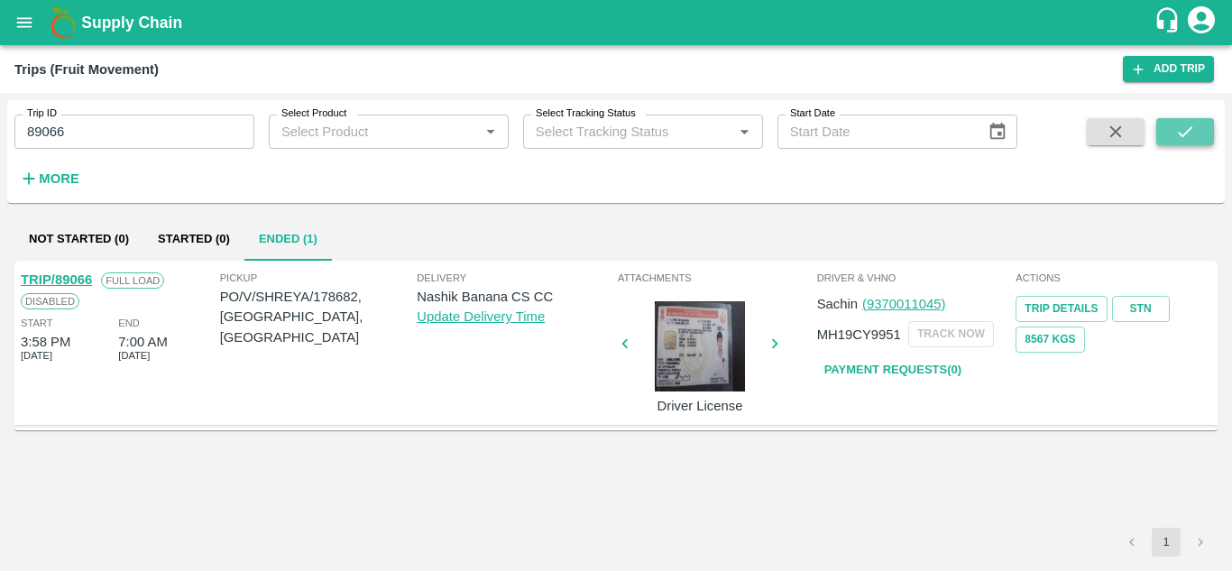
click at [1184, 121] on button "submit" at bounding box center [1185, 131] width 58 height 27
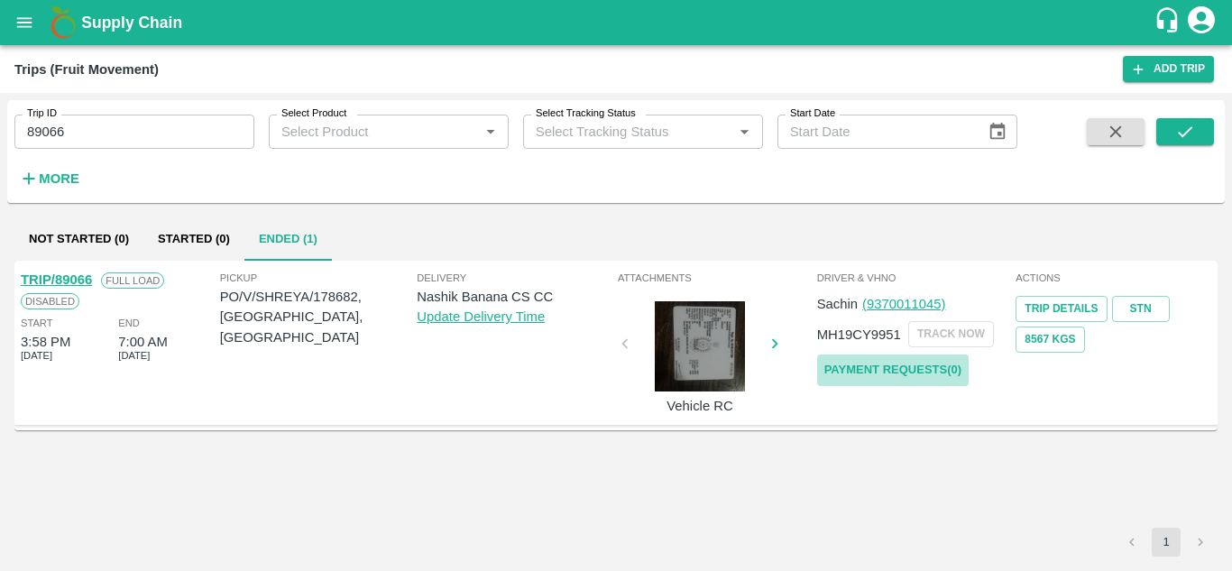
click at [916, 365] on link "Payment Requests( 0 )" at bounding box center [892, 370] width 151 height 32
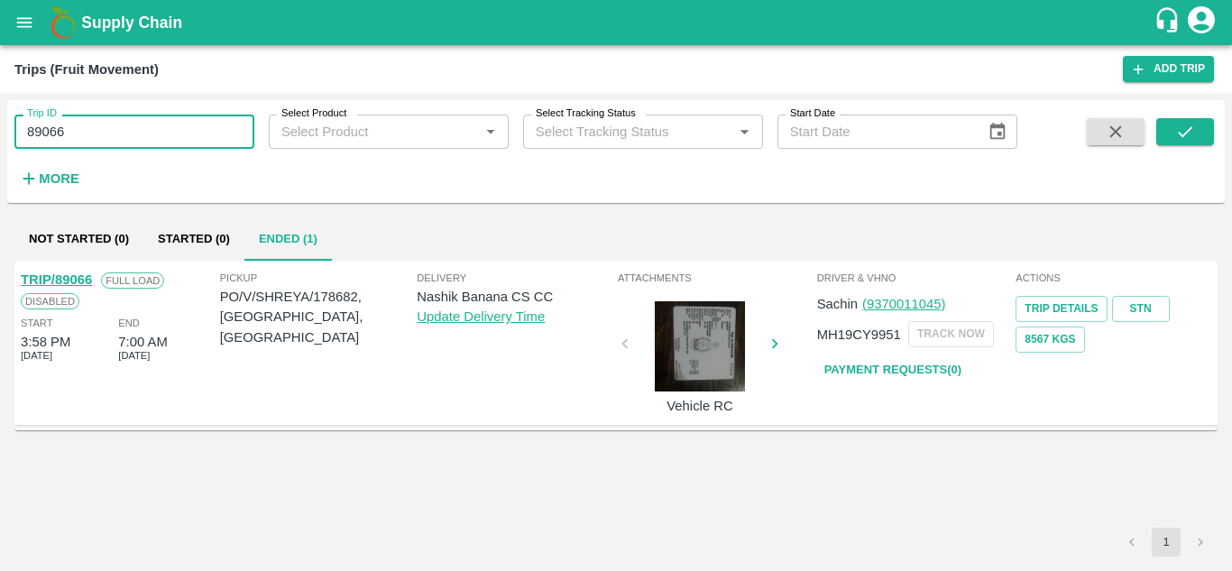
click at [87, 122] on input "89066" at bounding box center [134, 132] width 240 height 34
type input "89142"
click at [1187, 133] on icon "submit" at bounding box center [1185, 131] width 14 height 11
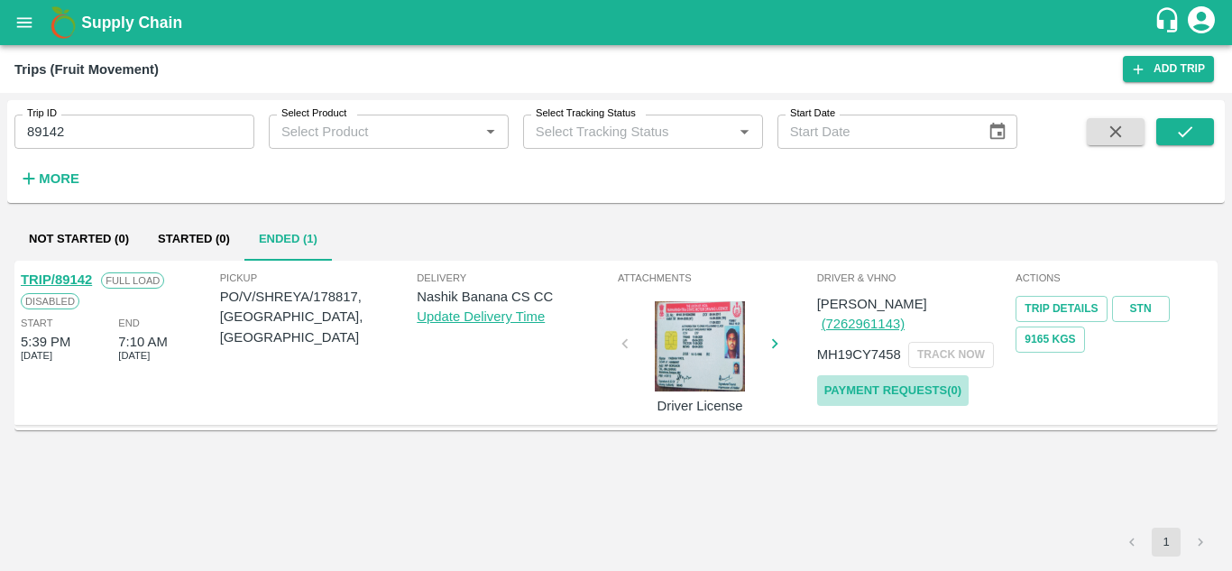
click at [881, 375] on link "Payment Requests( 0 )" at bounding box center [892, 391] width 151 height 32
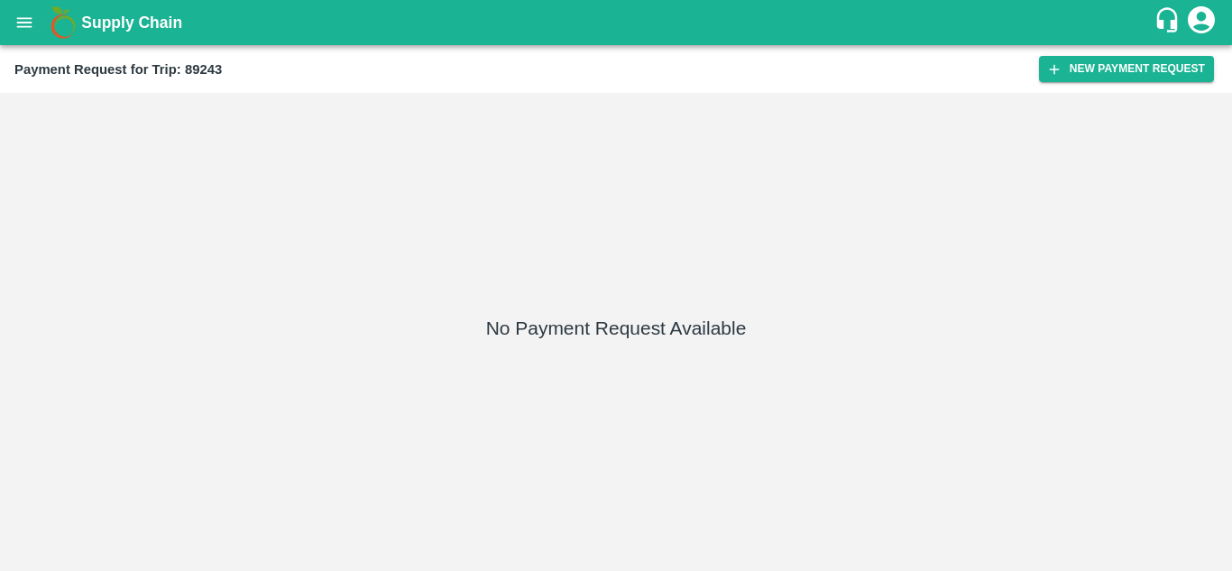
click at [1135, 55] on div "Payment Request for Trip: 89243 New Payment Request" at bounding box center [616, 69] width 1232 height 48
click at [1117, 62] on button "New Payment Request" at bounding box center [1126, 69] width 175 height 26
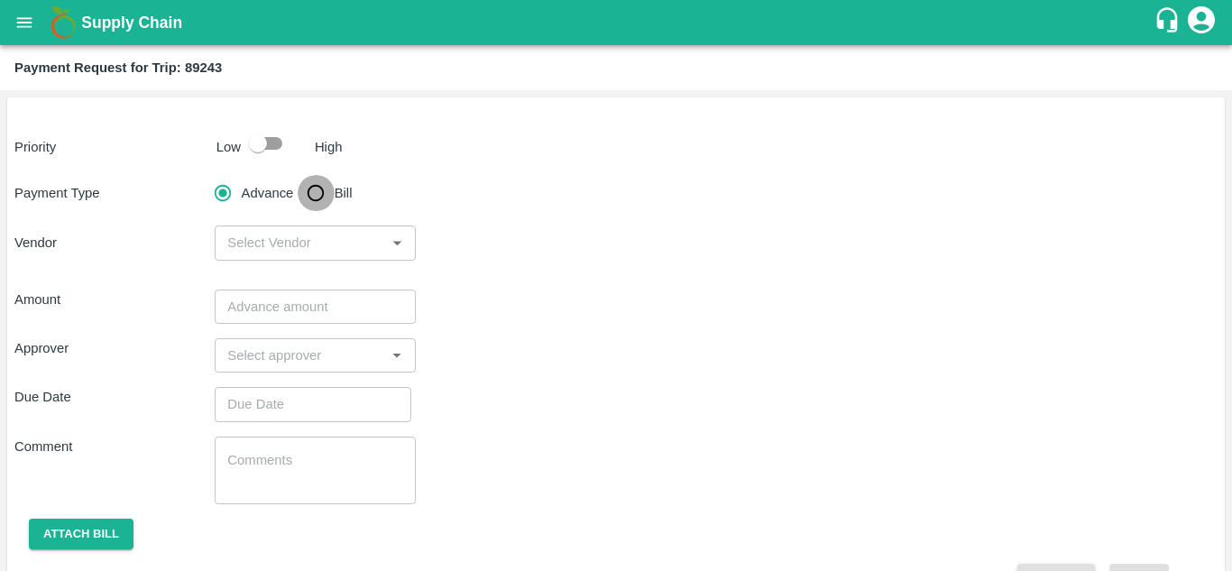
click at [318, 190] on input "Bill" at bounding box center [316, 193] width 36 height 36
radio input "true"
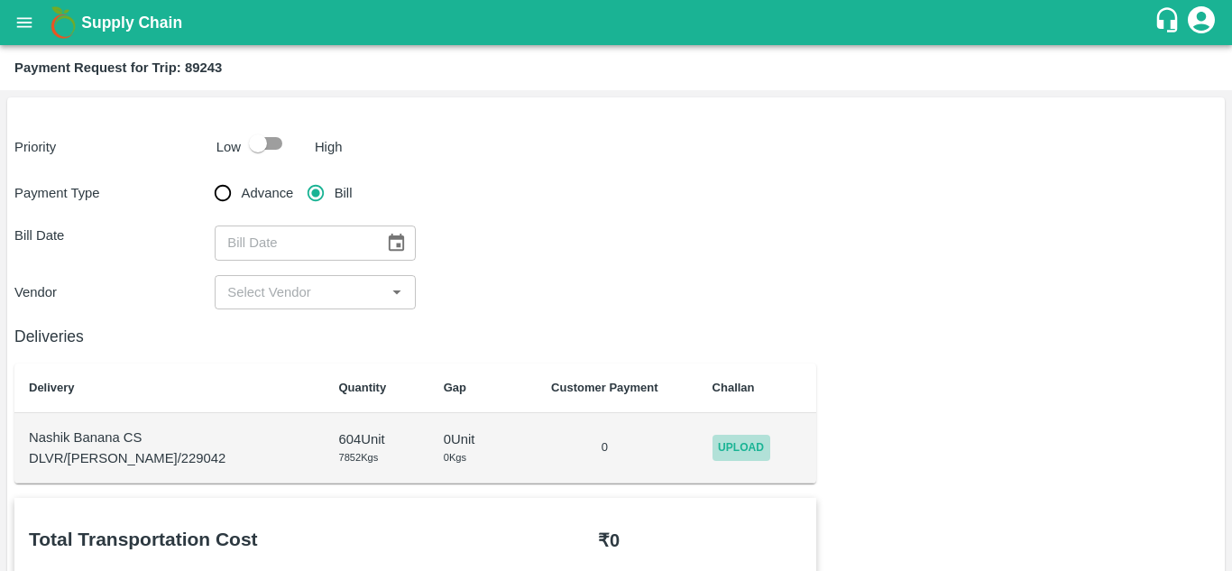
click at [735, 450] on span "Upload" at bounding box center [741, 448] width 58 height 26
click at [0, 0] on input "Upload" at bounding box center [0, 0] width 0 height 0
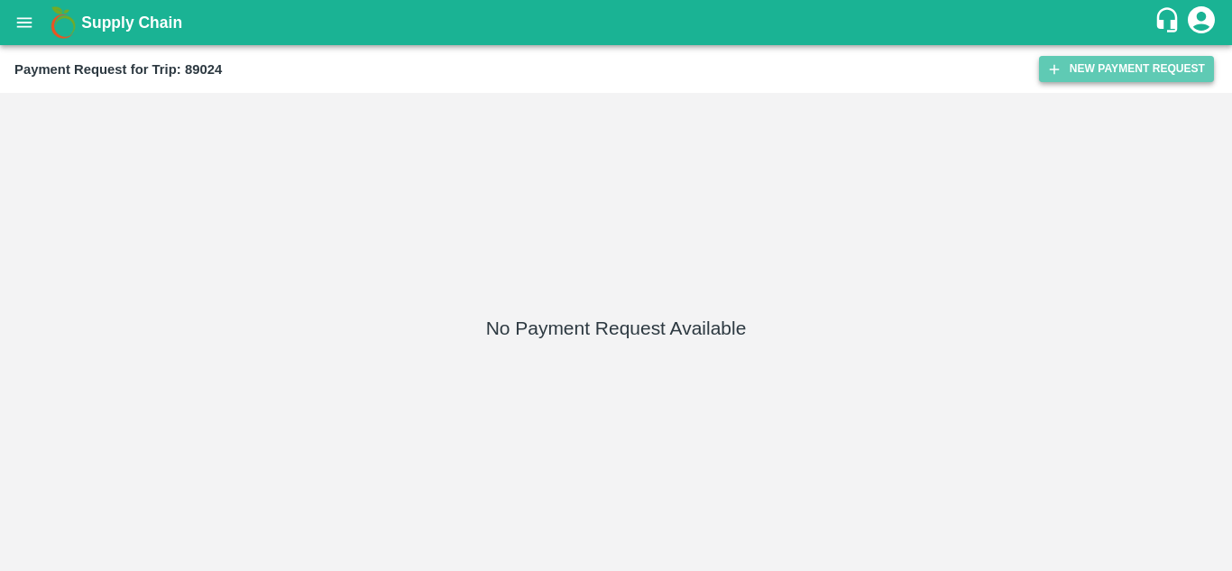
click at [1185, 59] on button "New Payment Request" at bounding box center [1126, 69] width 175 height 26
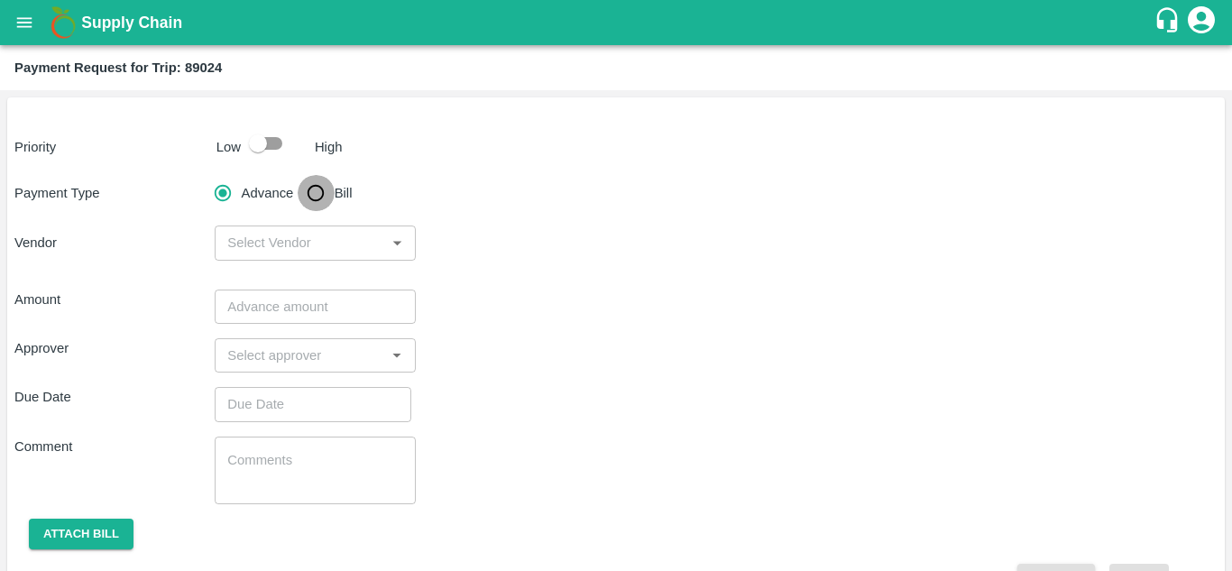
click at [322, 185] on input "Bill" at bounding box center [316, 193] width 36 height 36
radio input "true"
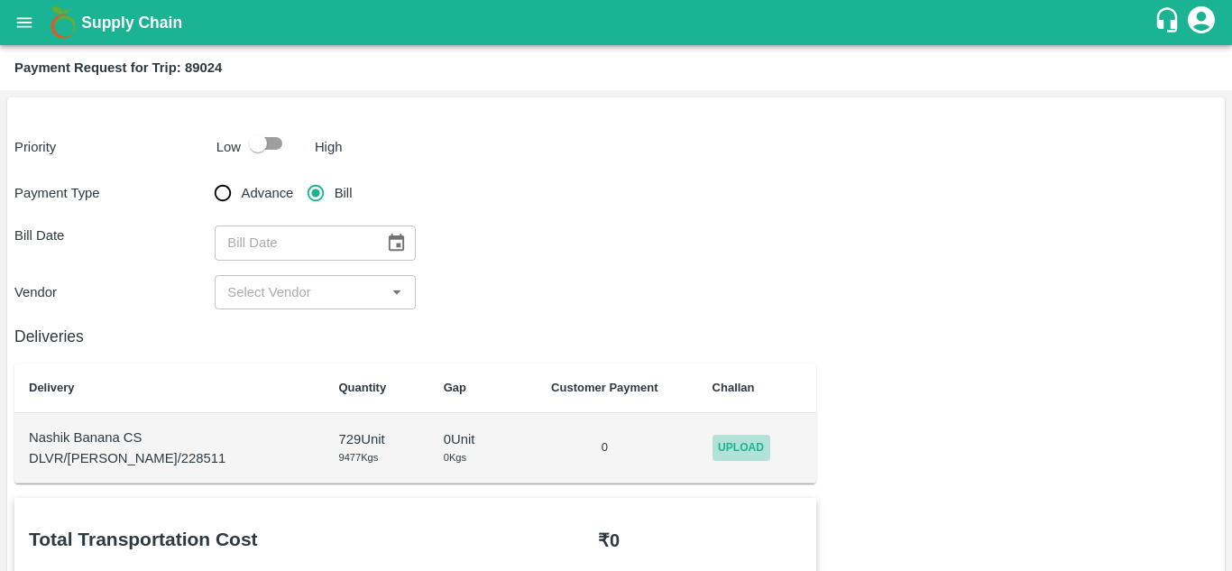
click at [720, 442] on span "Upload" at bounding box center [741, 448] width 58 height 26
click at [0, 0] on input "Upload" at bounding box center [0, 0] width 0 height 0
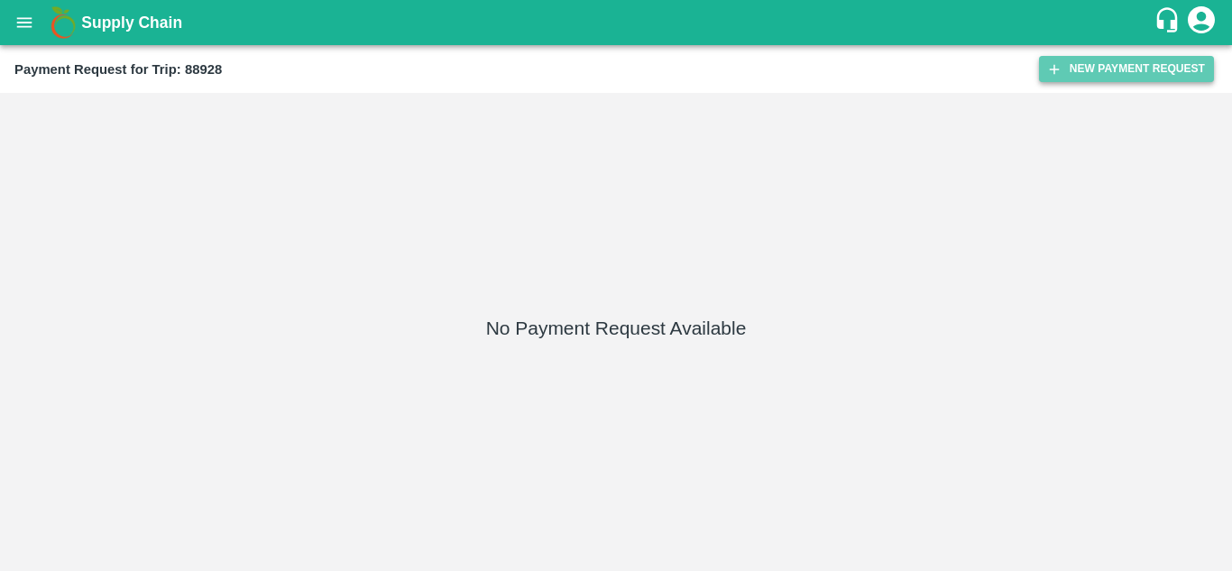
click at [1106, 62] on button "New Payment Request" at bounding box center [1126, 69] width 175 height 26
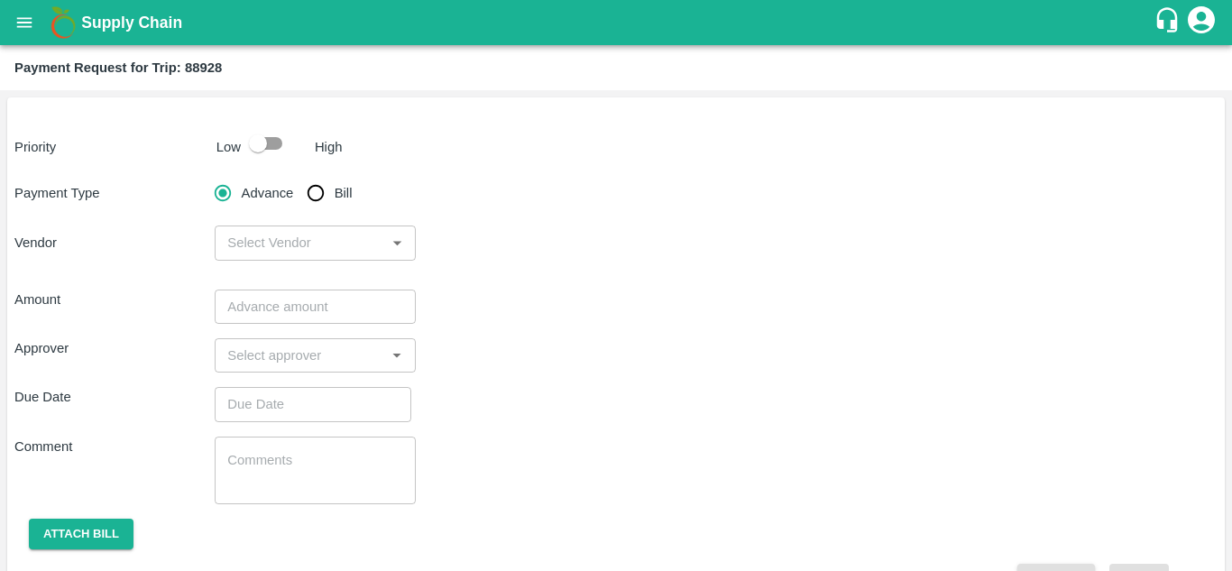
click at [310, 188] on input "Bill" at bounding box center [316, 193] width 36 height 36
radio input "true"
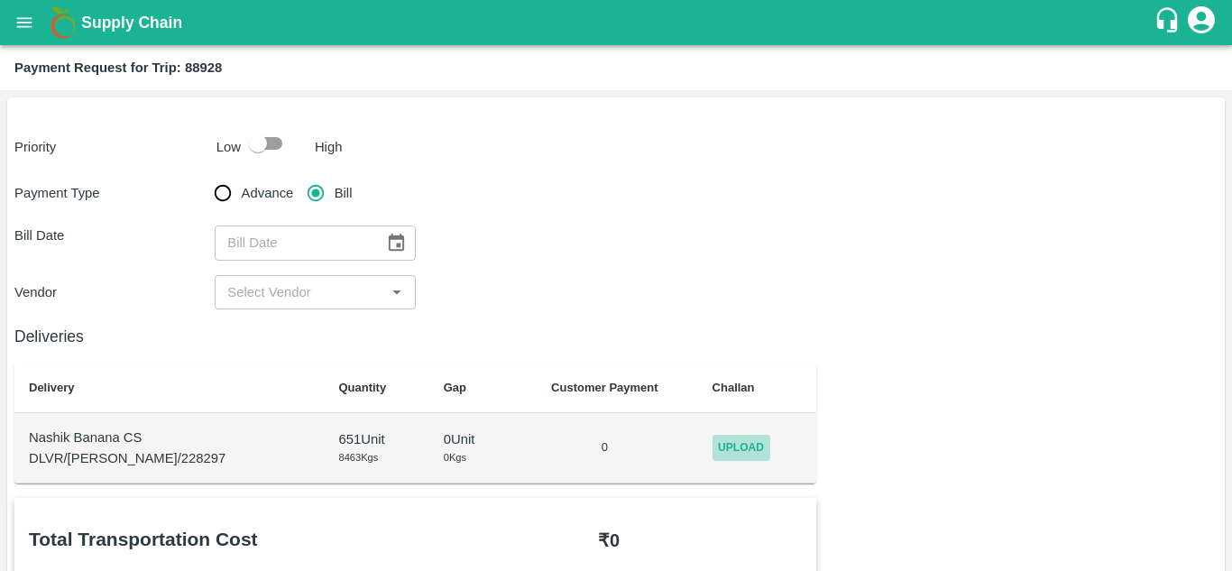
click at [715, 442] on span "Upload" at bounding box center [741, 448] width 58 height 26
click at [0, 0] on input "Upload" at bounding box center [0, 0] width 0 height 0
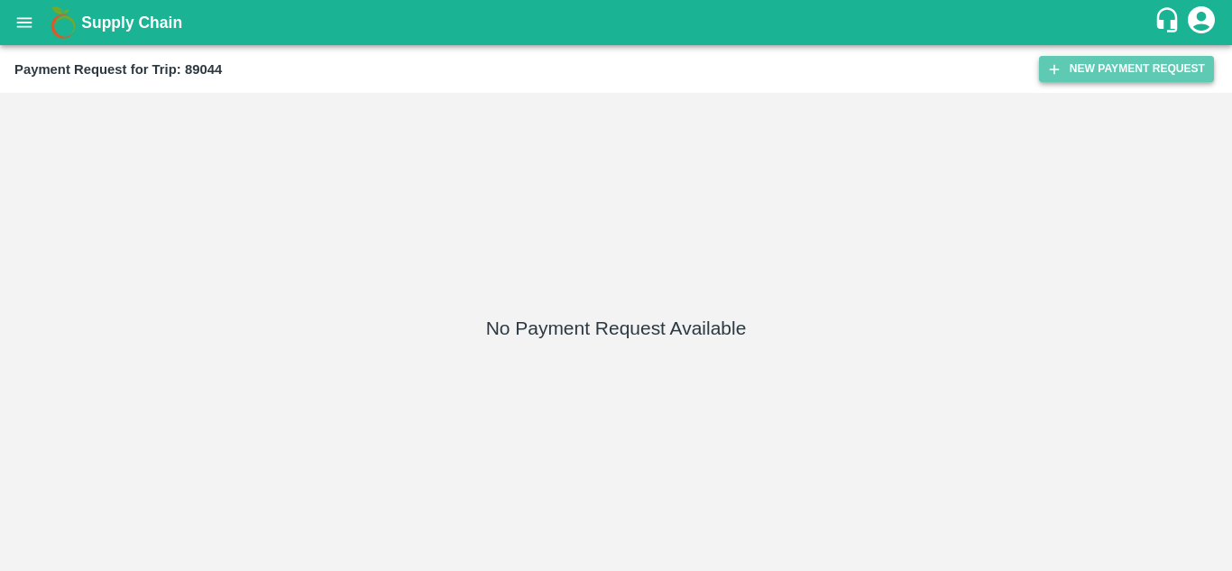
click at [1101, 69] on button "New Payment Request" at bounding box center [1126, 69] width 175 height 26
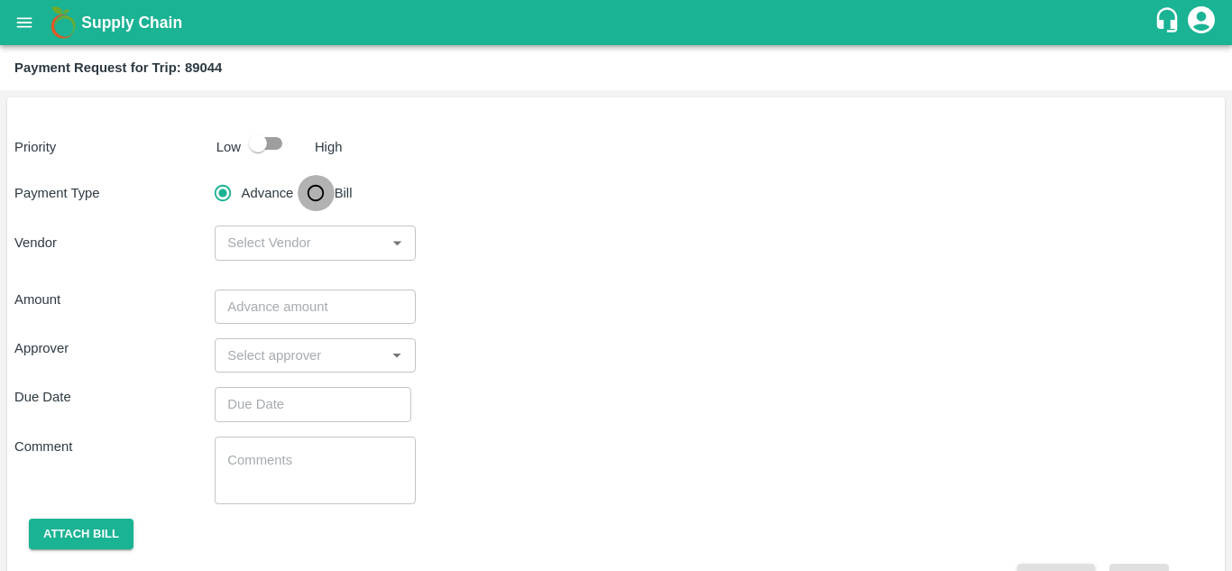
click at [311, 192] on input "Bill" at bounding box center [316, 193] width 36 height 36
radio input "true"
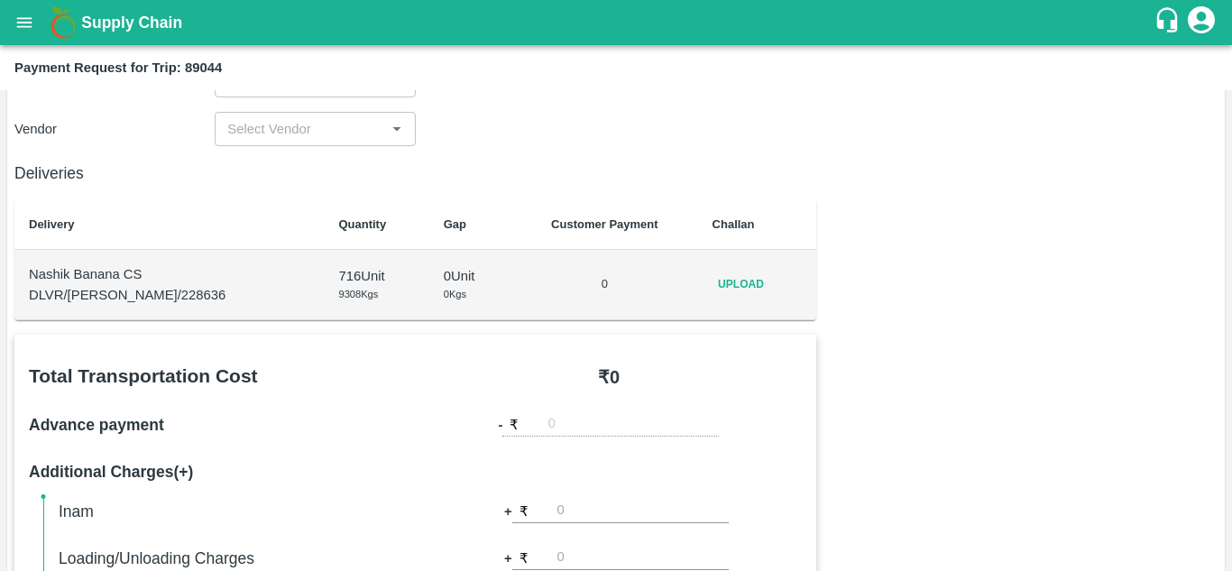
scroll to position [164, 0]
click at [726, 282] on span "Upload" at bounding box center [741, 283] width 58 height 26
click at [0, 0] on input "Upload" at bounding box center [0, 0] width 0 height 0
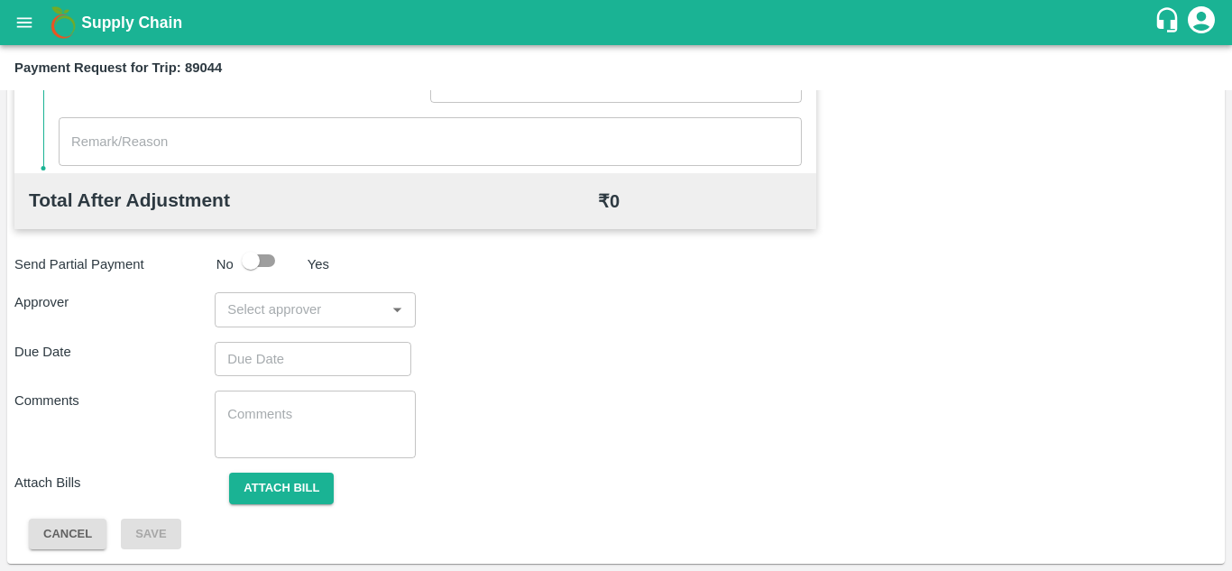
scroll to position [0, 0]
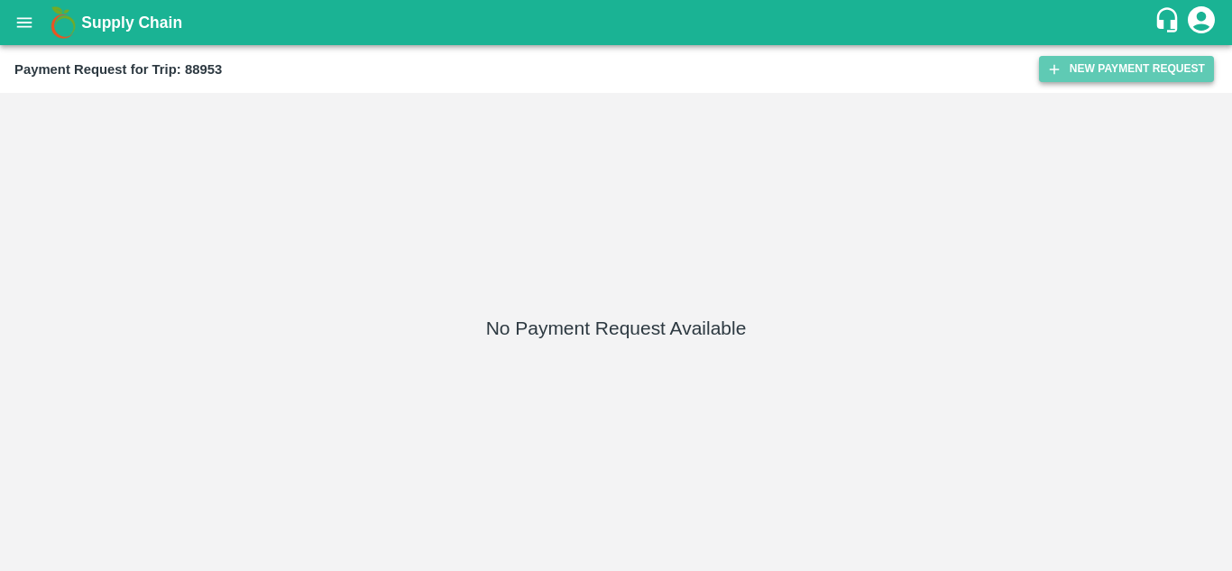
click at [1113, 66] on button "New Payment Request" at bounding box center [1126, 69] width 175 height 26
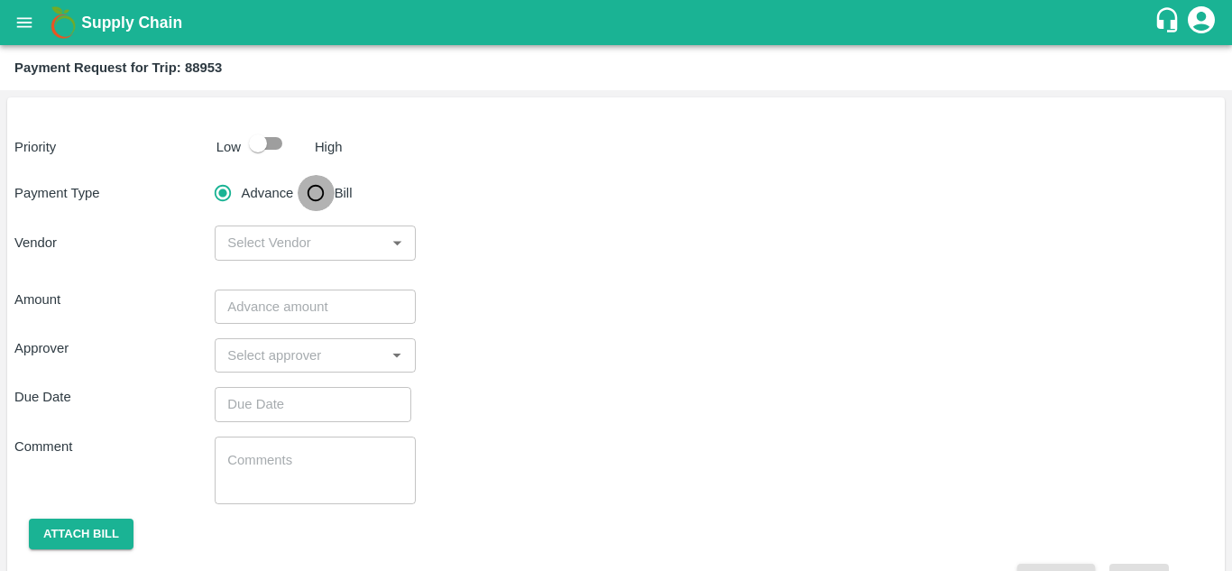
click at [315, 191] on input "Bill" at bounding box center [316, 193] width 36 height 36
radio input "true"
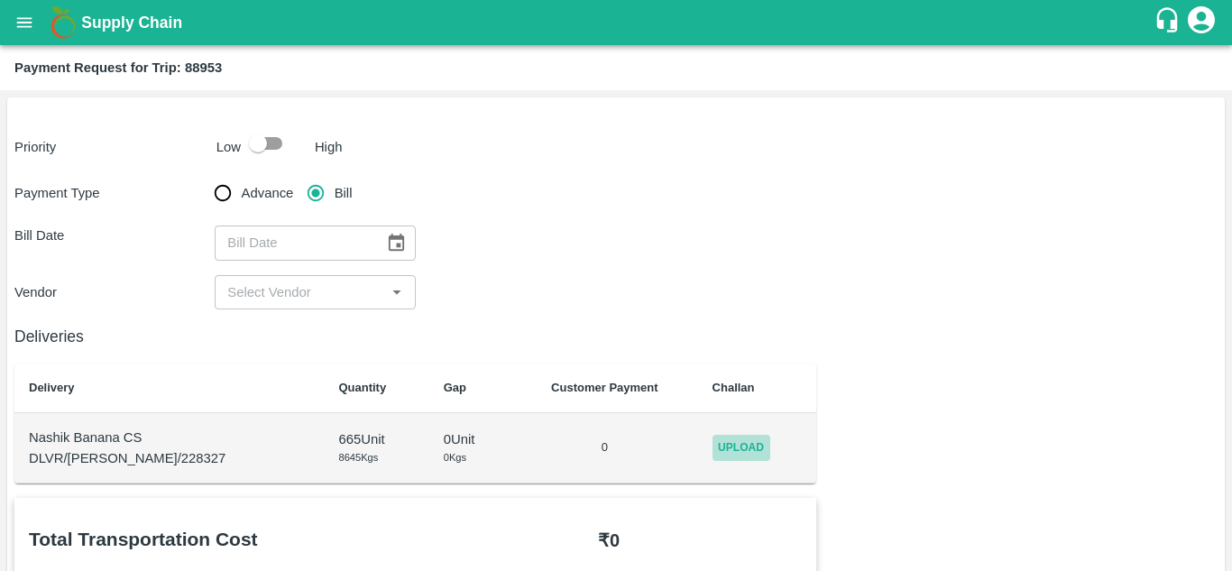
click at [745, 451] on span "Upload" at bounding box center [741, 448] width 58 height 26
click at [0, 0] on input "Upload" at bounding box center [0, 0] width 0 height 0
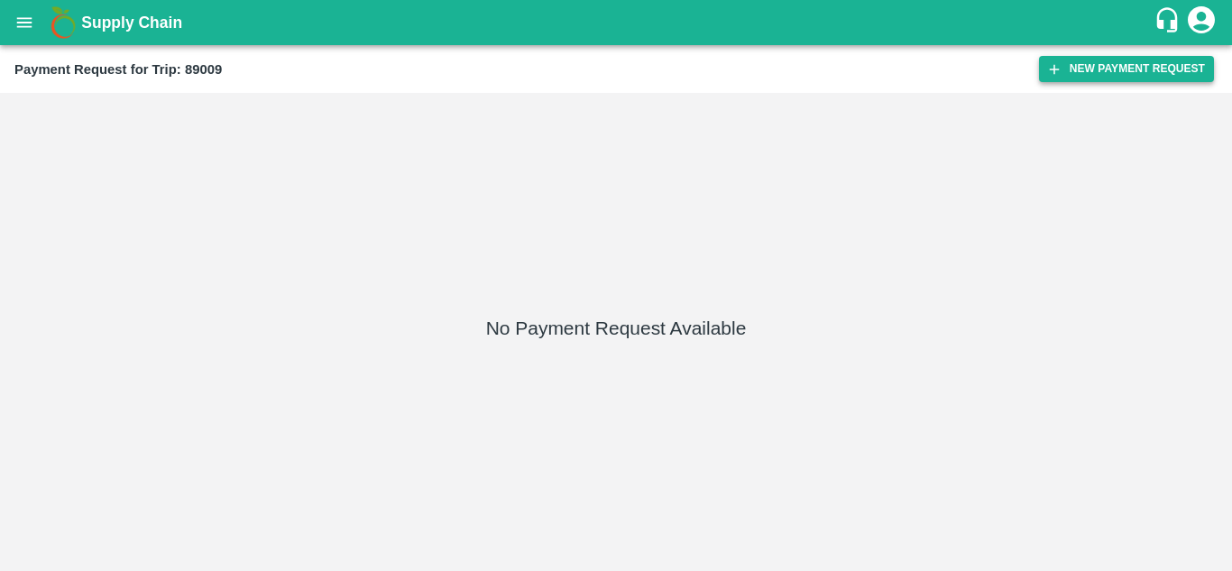
click at [1112, 73] on button "New Payment Request" at bounding box center [1126, 69] width 175 height 26
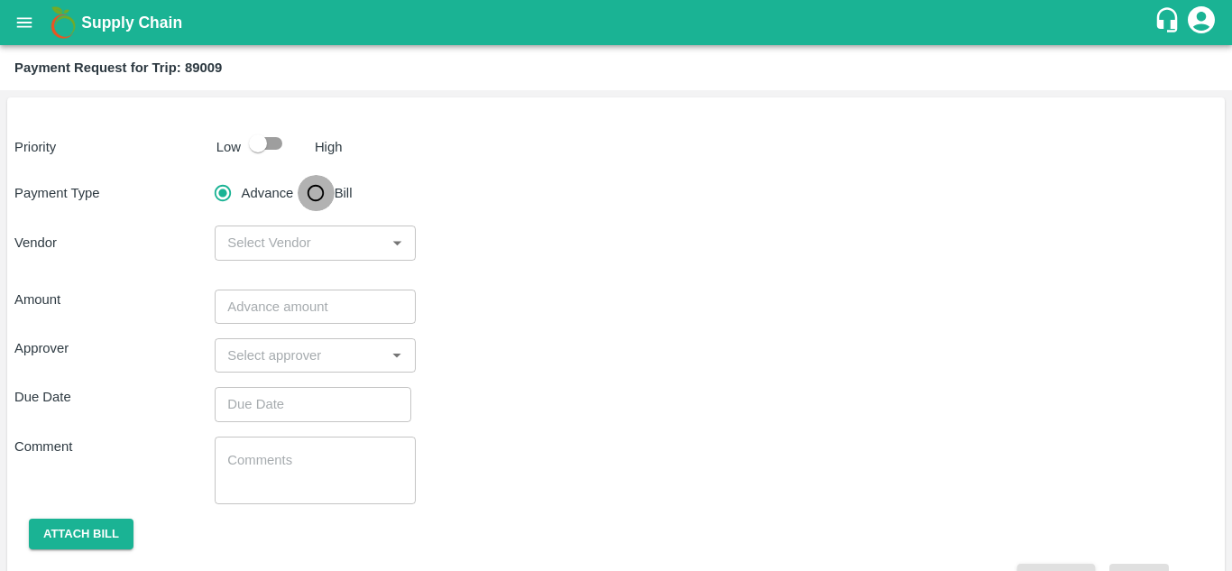
click at [313, 184] on input "Bill" at bounding box center [316, 193] width 36 height 36
radio input "true"
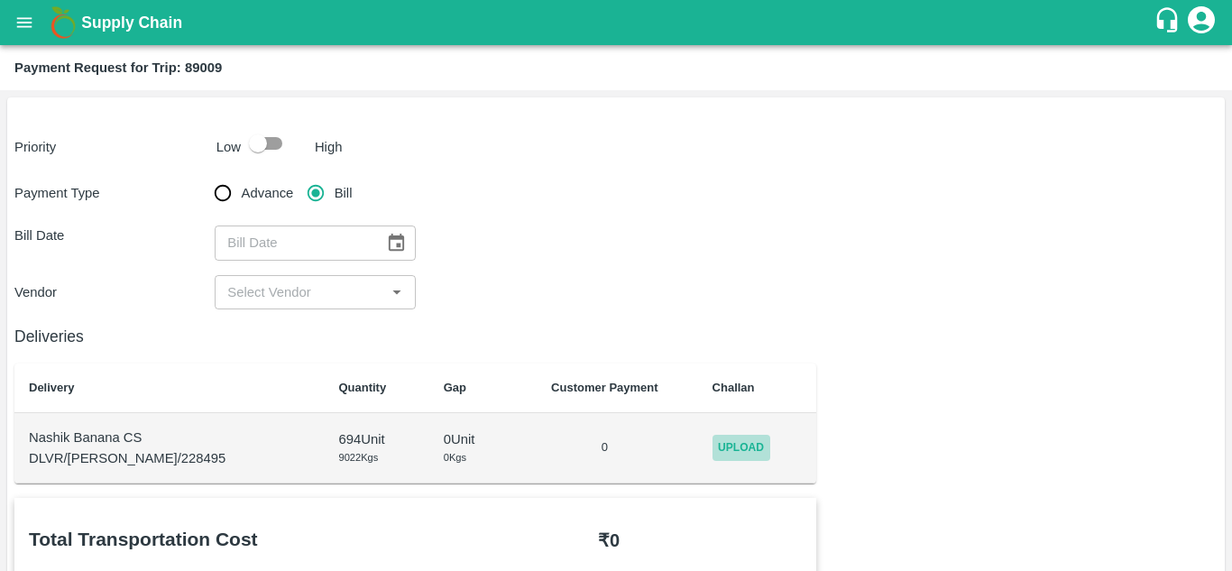
click at [748, 453] on span "Upload" at bounding box center [741, 448] width 58 height 26
click at [0, 0] on input "Upload" at bounding box center [0, 0] width 0 height 0
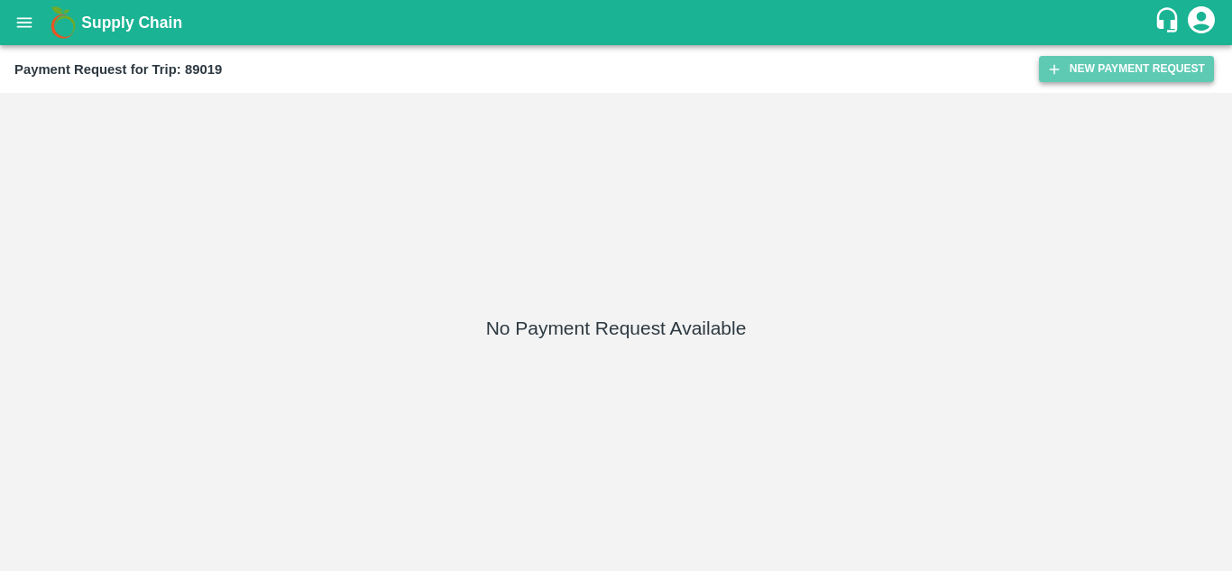
click at [1128, 64] on button "New Payment Request" at bounding box center [1126, 69] width 175 height 26
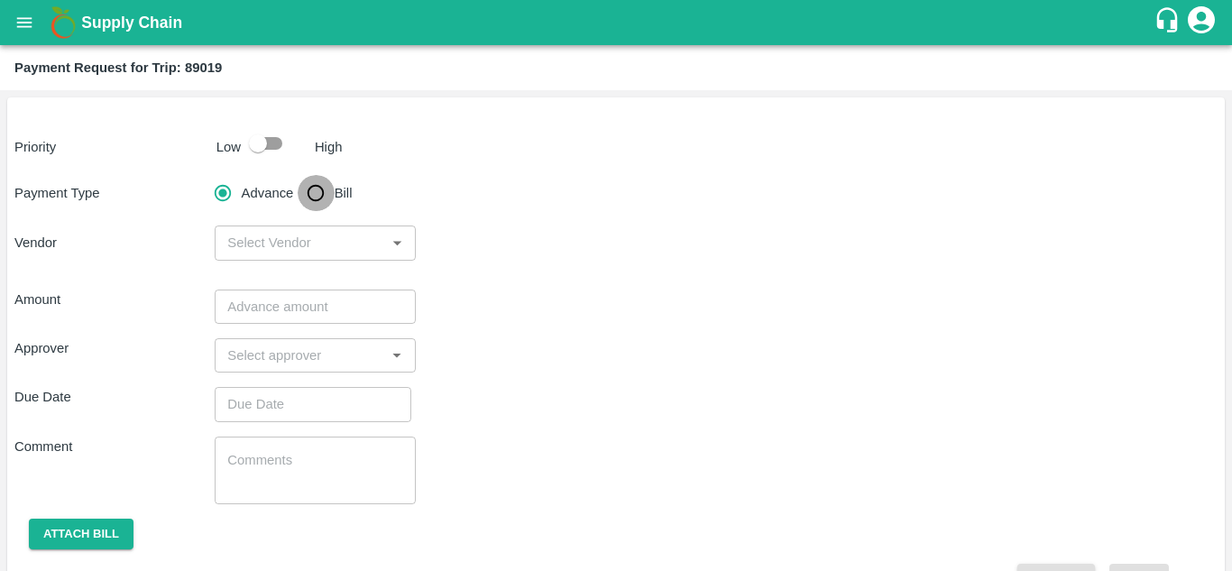
click at [305, 194] on input "Bill" at bounding box center [316, 193] width 36 height 36
radio input "true"
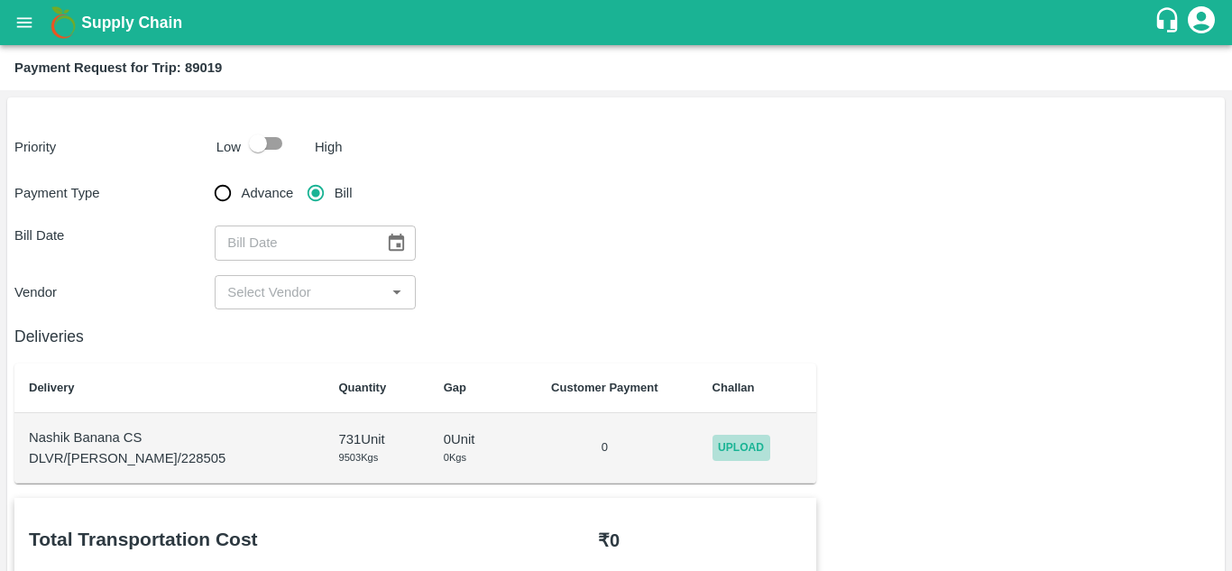
click at [717, 451] on span "Upload" at bounding box center [741, 448] width 58 height 26
click at [0, 0] on input "Upload" at bounding box center [0, 0] width 0 height 0
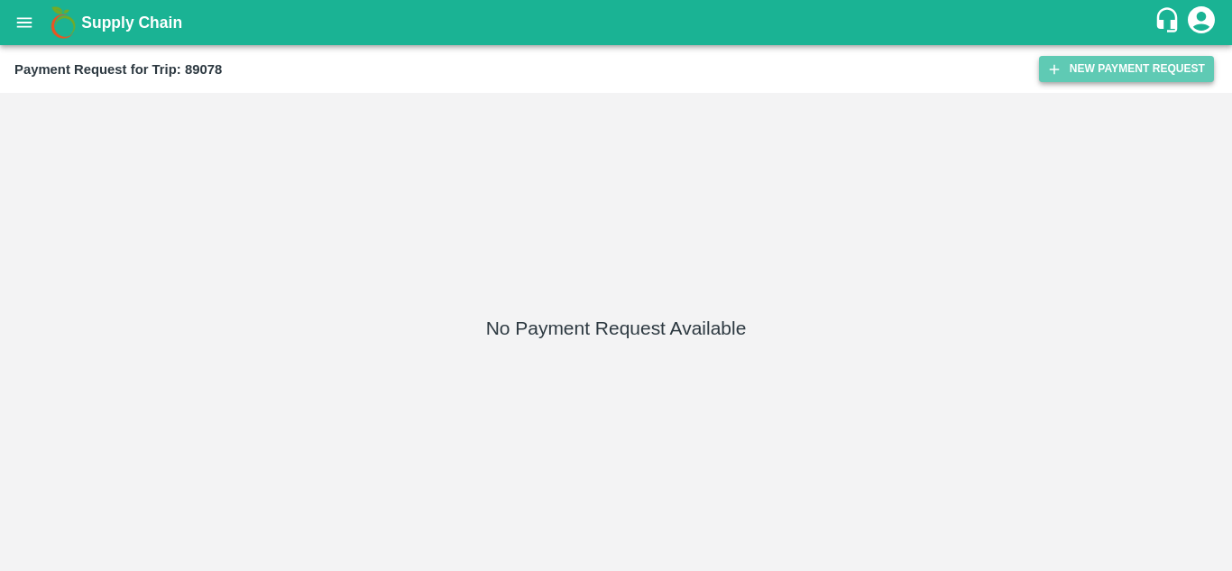
click at [1086, 67] on button "New Payment Request" at bounding box center [1126, 69] width 175 height 26
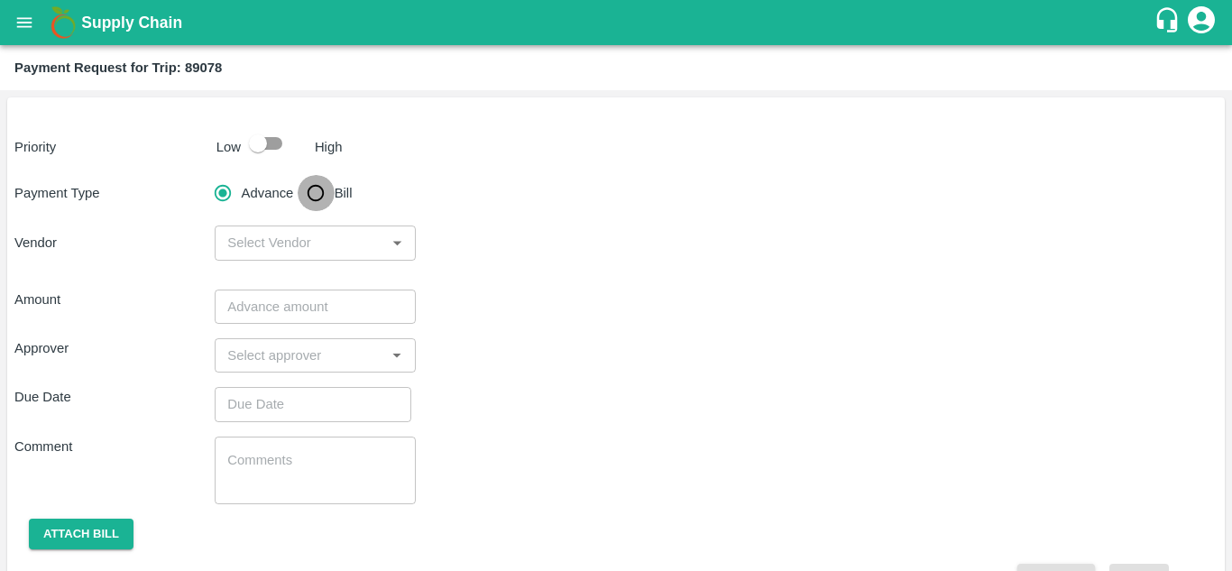
click at [309, 190] on input "Bill" at bounding box center [316, 193] width 36 height 36
radio input "true"
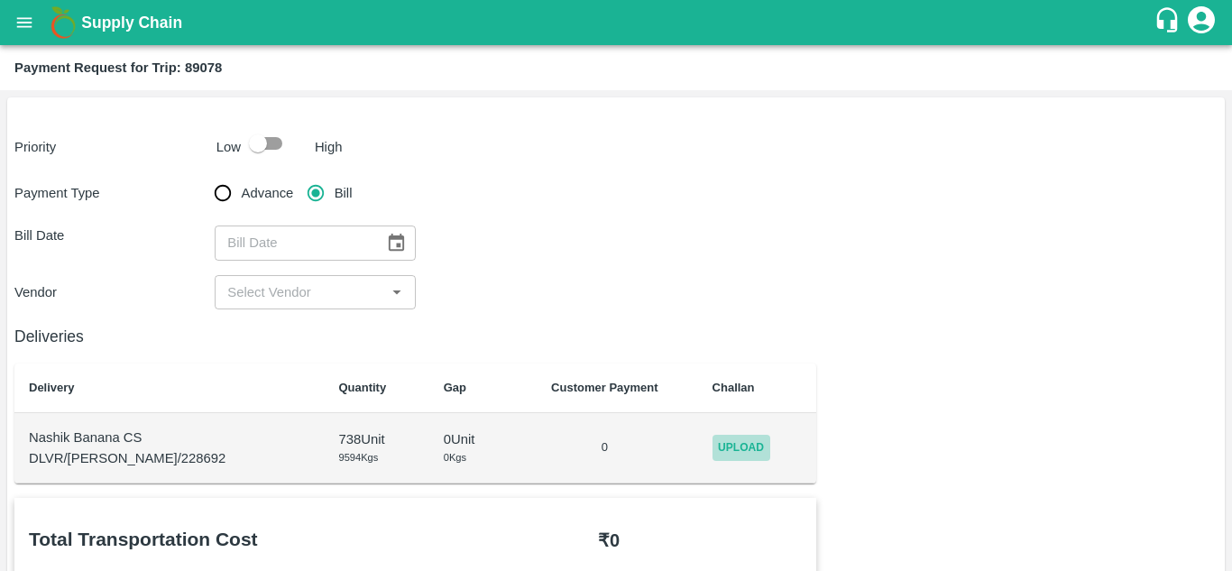
click at [728, 445] on span "Upload" at bounding box center [741, 448] width 58 height 26
click at [0, 0] on input "Upload" at bounding box center [0, 0] width 0 height 0
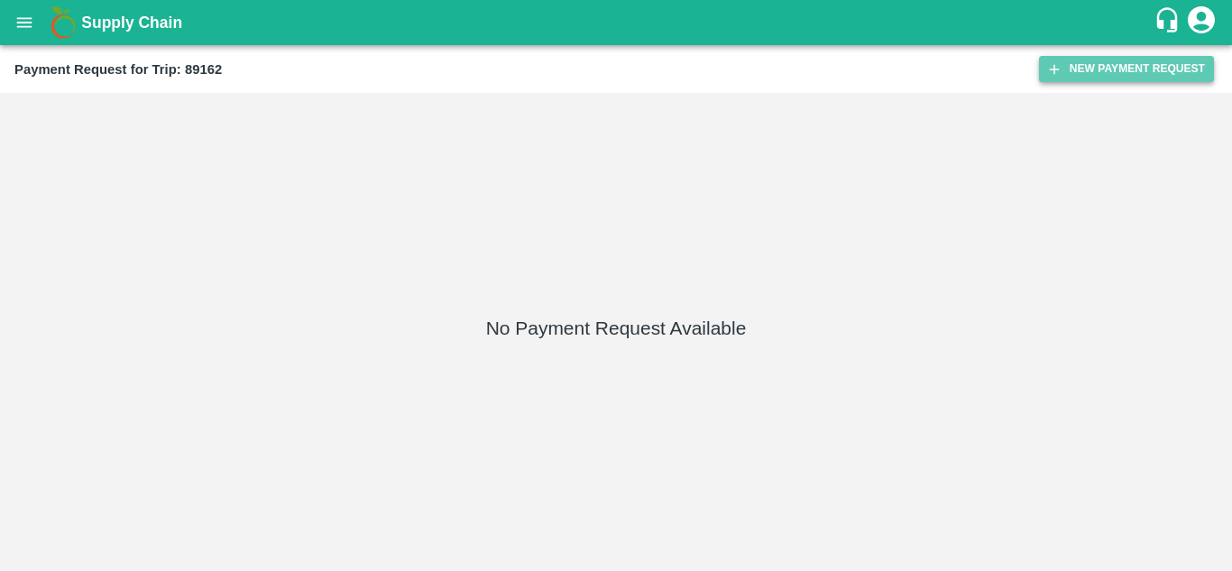
click at [1094, 69] on button "New Payment Request" at bounding box center [1126, 69] width 175 height 26
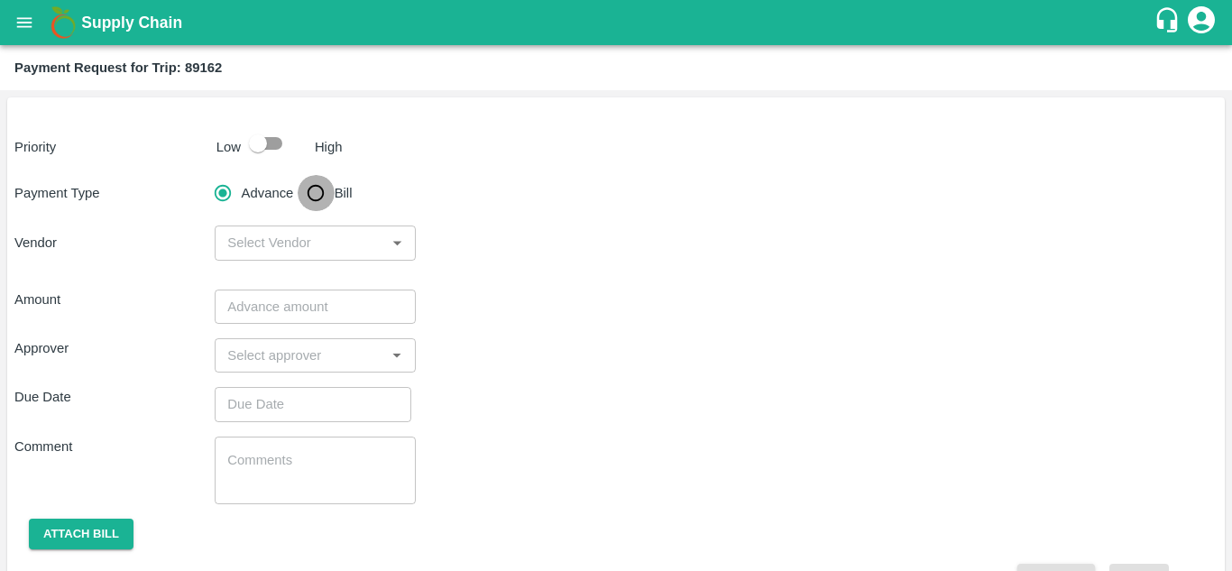
click at [316, 193] on input "Bill" at bounding box center [316, 193] width 36 height 36
radio input "true"
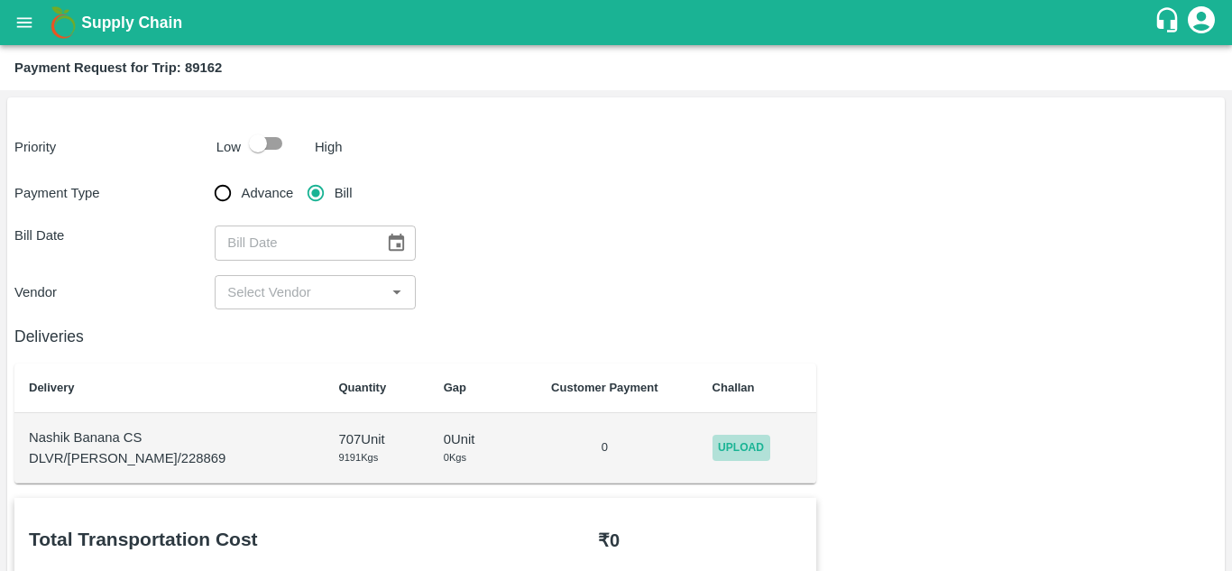
click at [722, 456] on span "Upload" at bounding box center [741, 448] width 58 height 26
click at [0, 0] on input "Upload" at bounding box center [0, 0] width 0 height 0
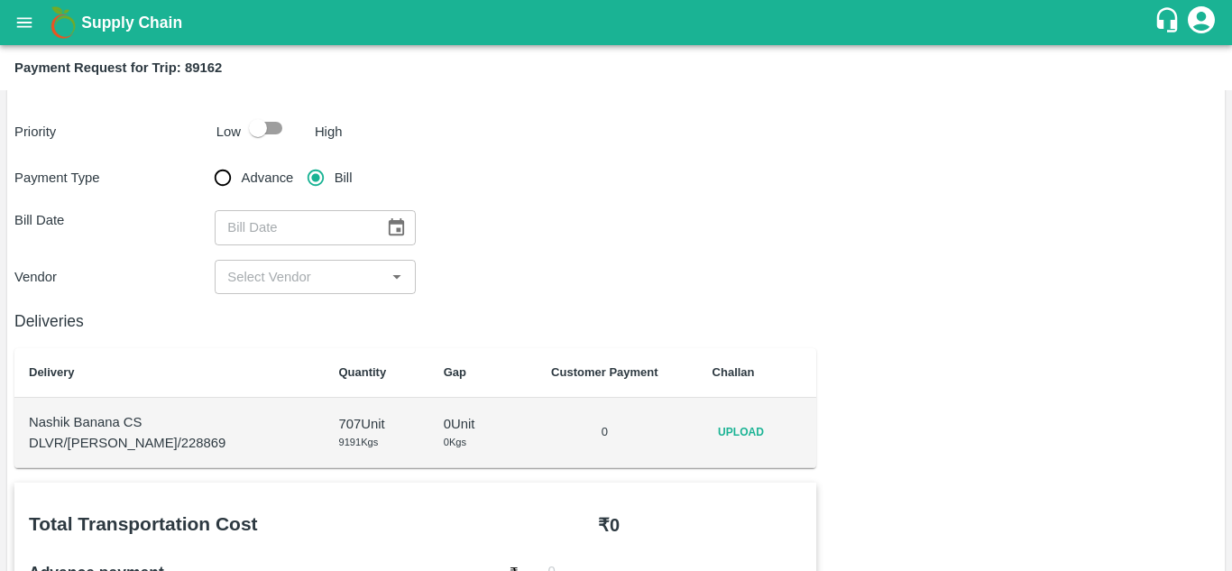
scroll to position [9, 0]
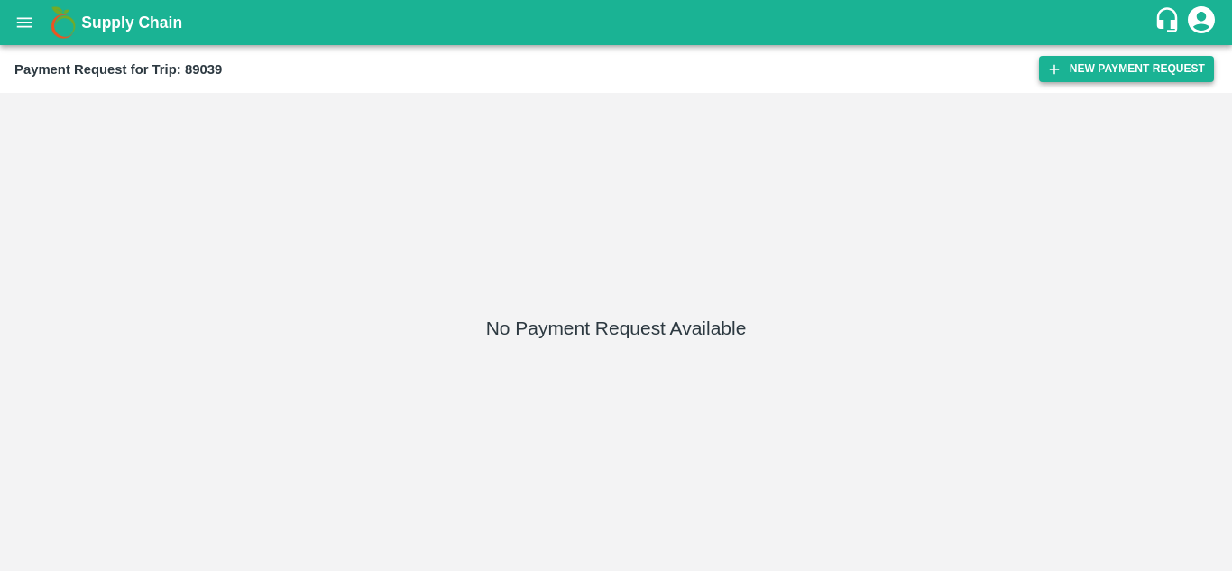
click at [1136, 63] on button "New Payment Request" at bounding box center [1126, 69] width 175 height 26
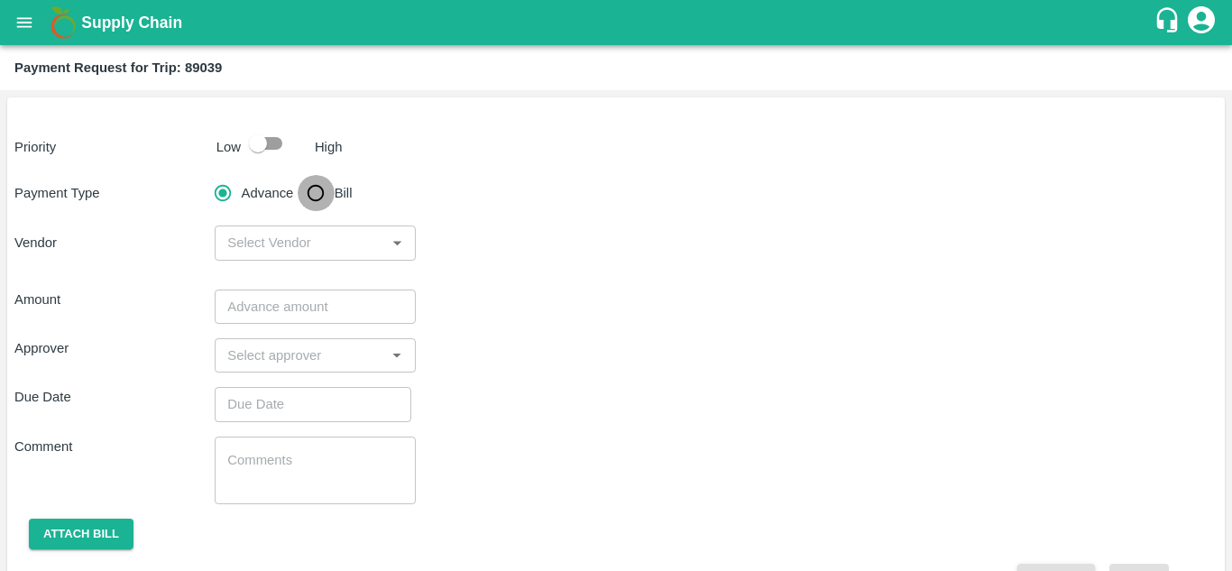
click at [316, 197] on input "Bill" at bounding box center [316, 193] width 36 height 36
radio input "true"
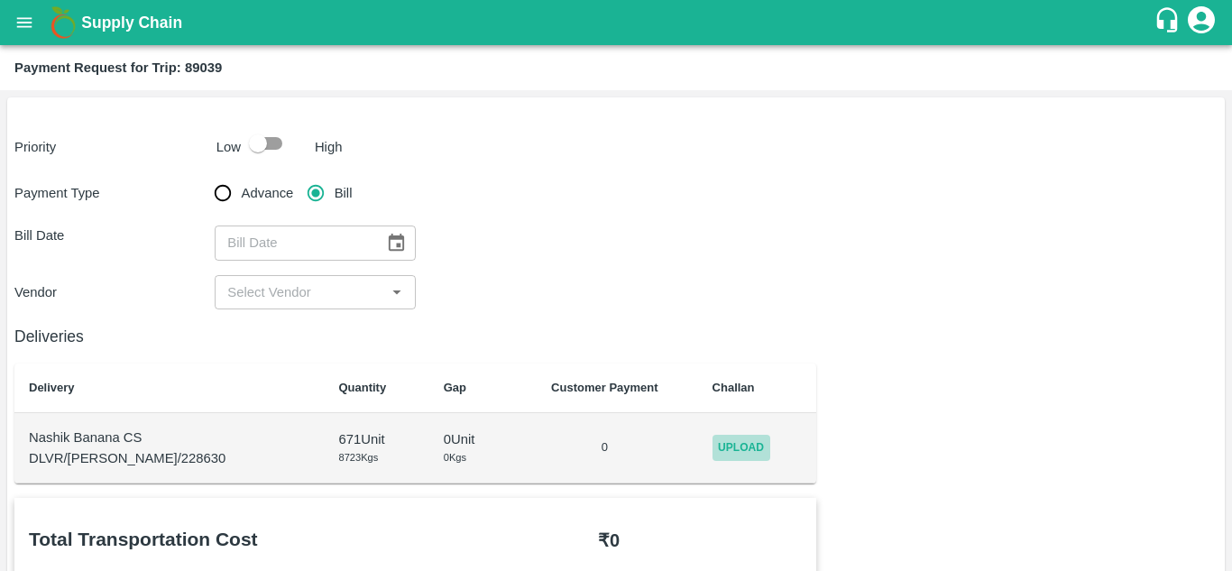
click at [720, 435] on span "Upload" at bounding box center [741, 448] width 58 height 26
click at [0, 0] on input "Upload" at bounding box center [0, 0] width 0 height 0
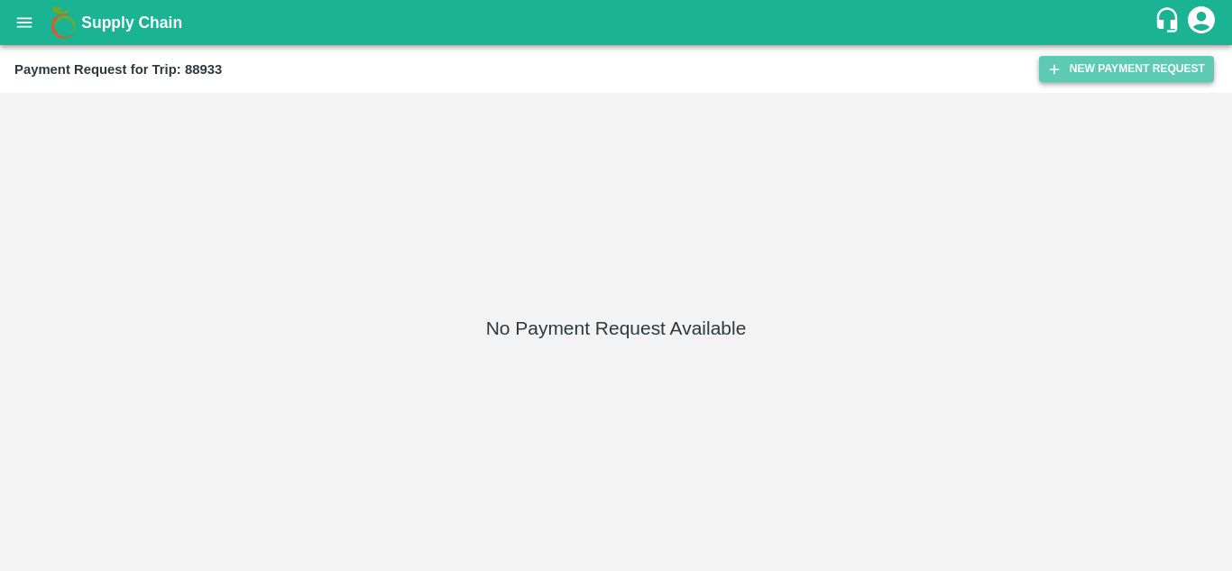
click at [1105, 69] on button "New Payment Request" at bounding box center [1126, 69] width 175 height 26
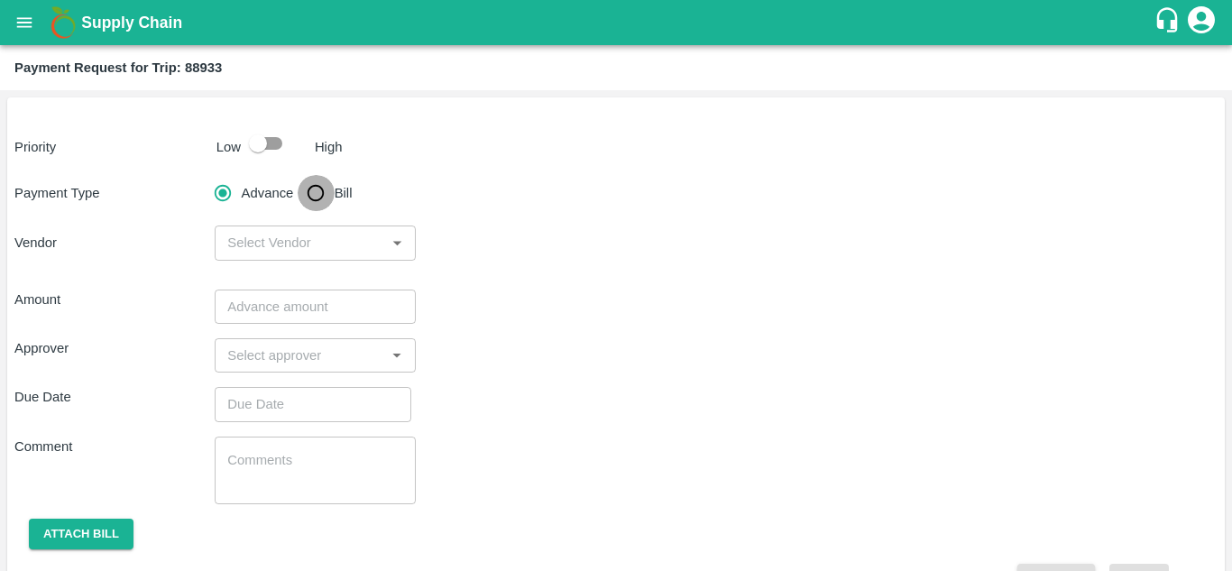
click at [321, 187] on input "Bill" at bounding box center [316, 193] width 36 height 36
radio input "true"
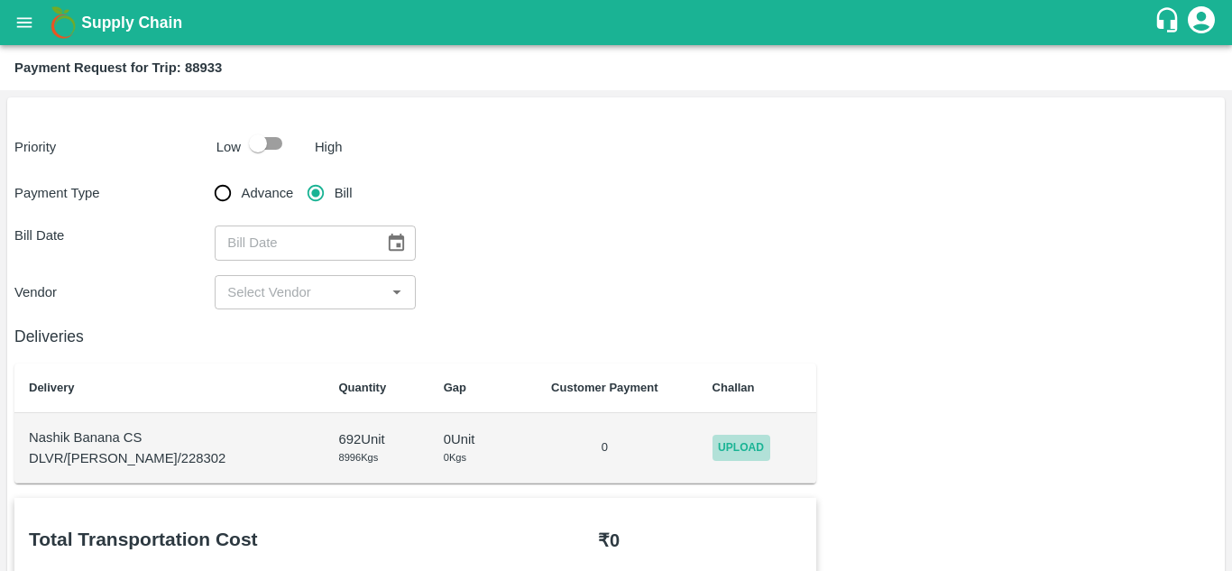
click at [712, 445] on span "Upload" at bounding box center [741, 448] width 58 height 26
click at [0, 0] on input "Upload" at bounding box center [0, 0] width 0 height 0
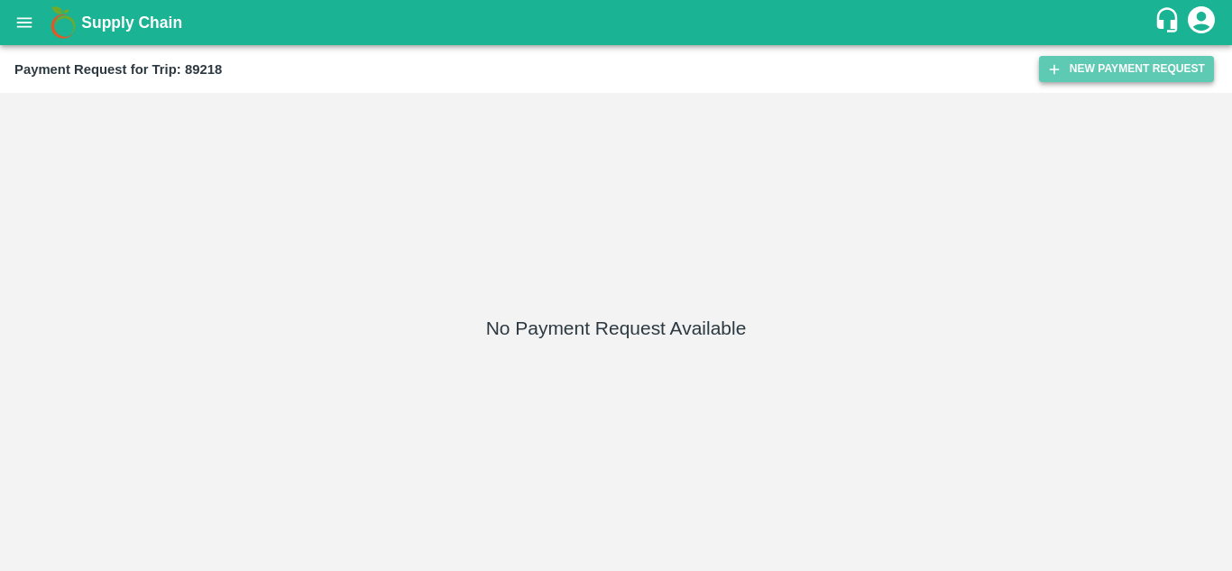
click at [1081, 71] on button "New Payment Request" at bounding box center [1126, 69] width 175 height 26
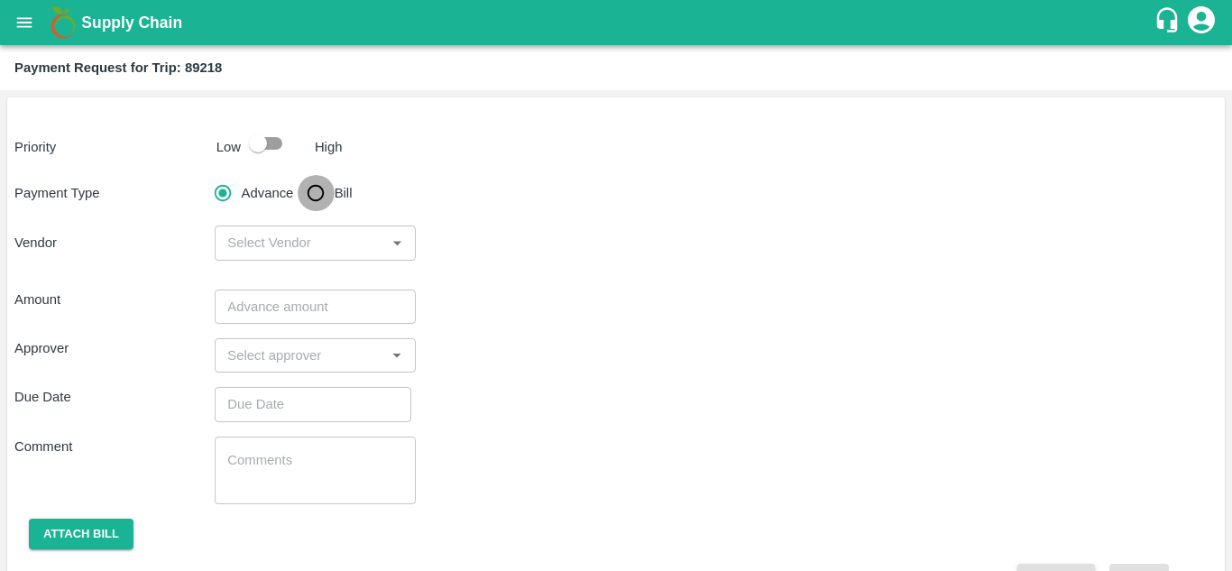
click at [316, 193] on input "Bill" at bounding box center [316, 193] width 36 height 36
radio input "true"
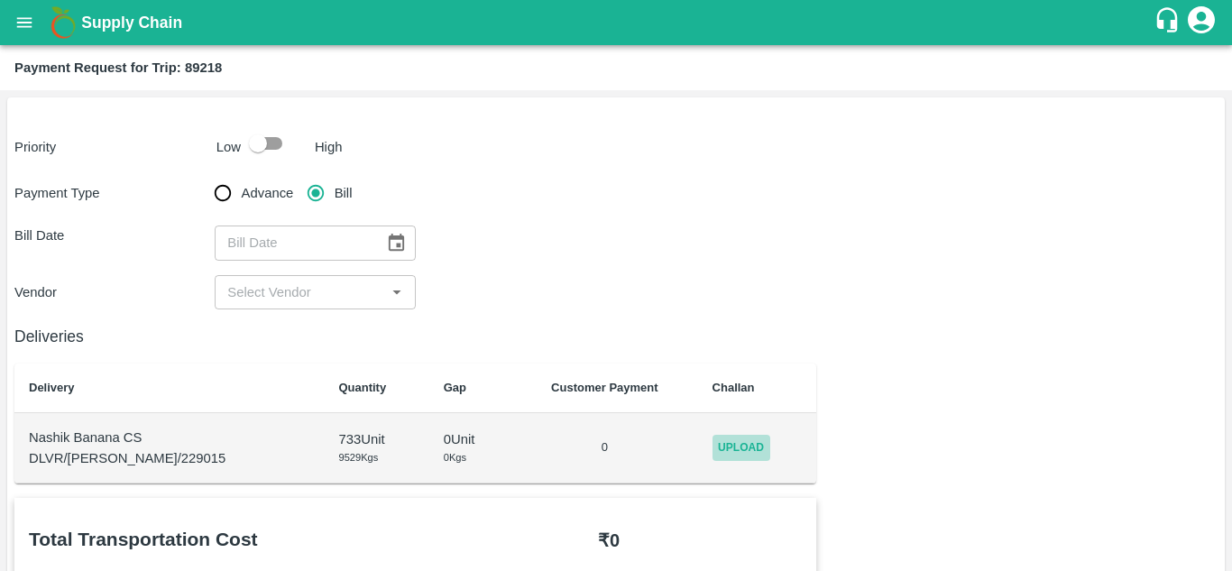
click at [744, 444] on span "Upload" at bounding box center [741, 448] width 58 height 26
click at [0, 0] on input "Upload" at bounding box center [0, 0] width 0 height 0
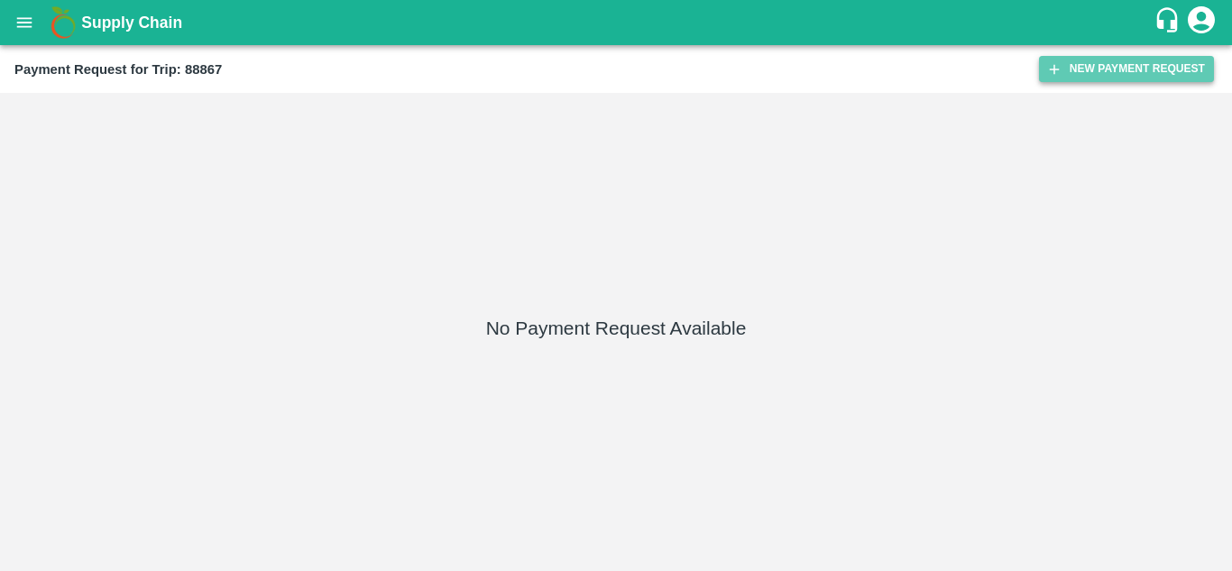
click at [1123, 79] on button "New Payment Request" at bounding box center [1126, 69] width 175 height 26
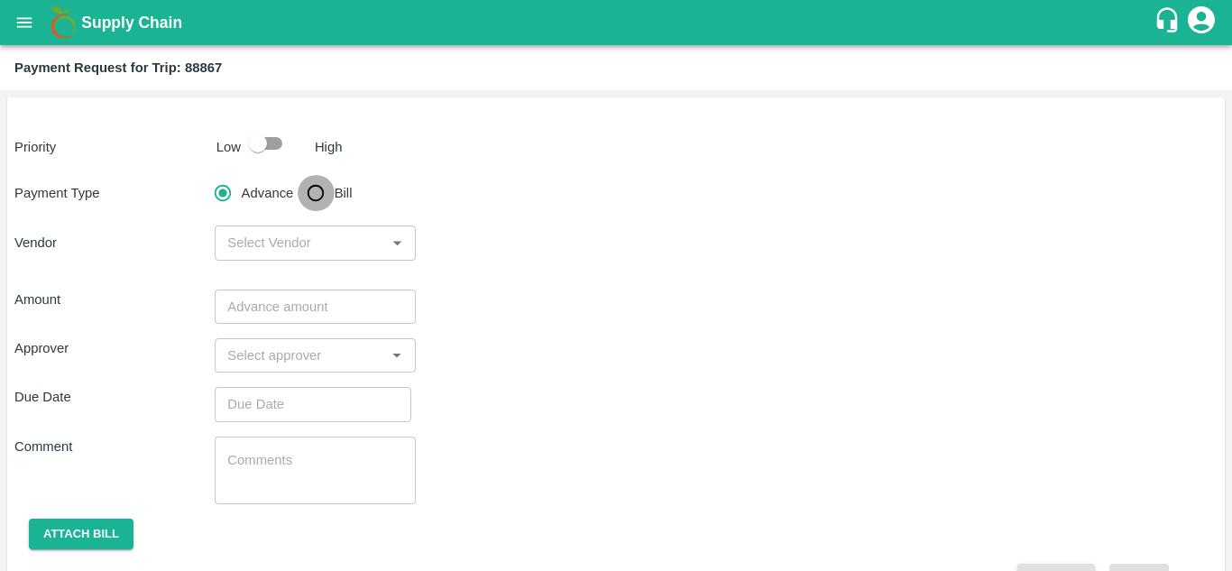
click at [315, 193] on input "Bill" at bounding box center [316, 193] width 36 height 36
radio input "true"
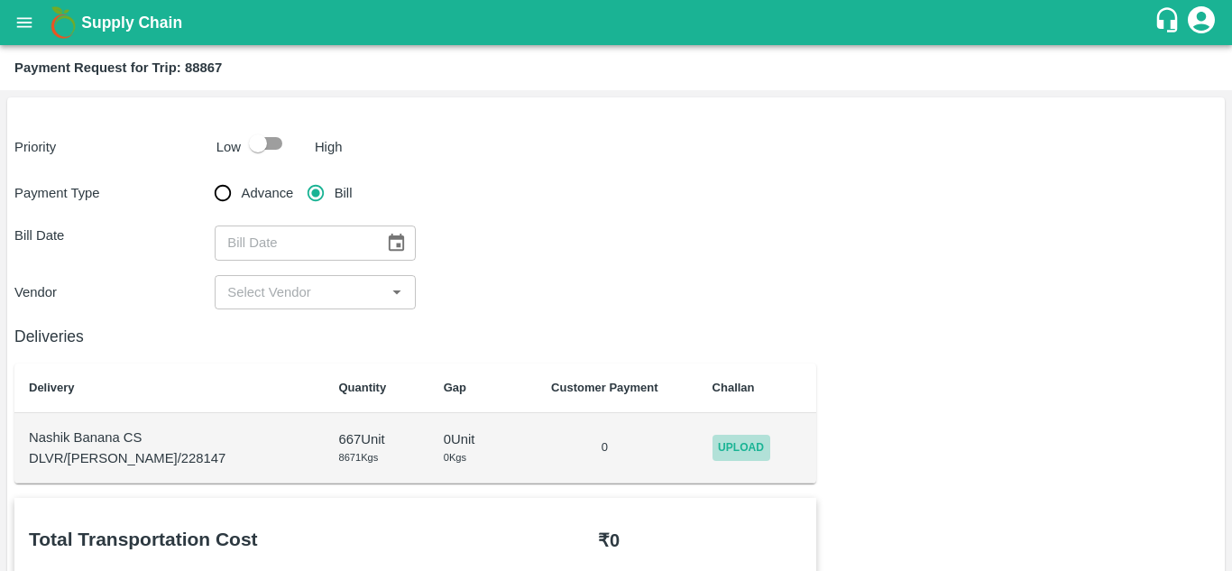
click at [734, 449] on span "Upload" at bounding box center [741, 448] width 58 height 26
click at [0, 0] on input "Upload" at bounding box center [0, 0] width 0 height 0
click at [727, 439] on span "Upload" at bounding box center [741, 448] width 58 height 26
click at [0, 0] on input "Upload" at bounding box center [0, 0] width 0 height 0
click at [731, 445] on span "Upload" at bounding box center [741, 448] width 58 height 26
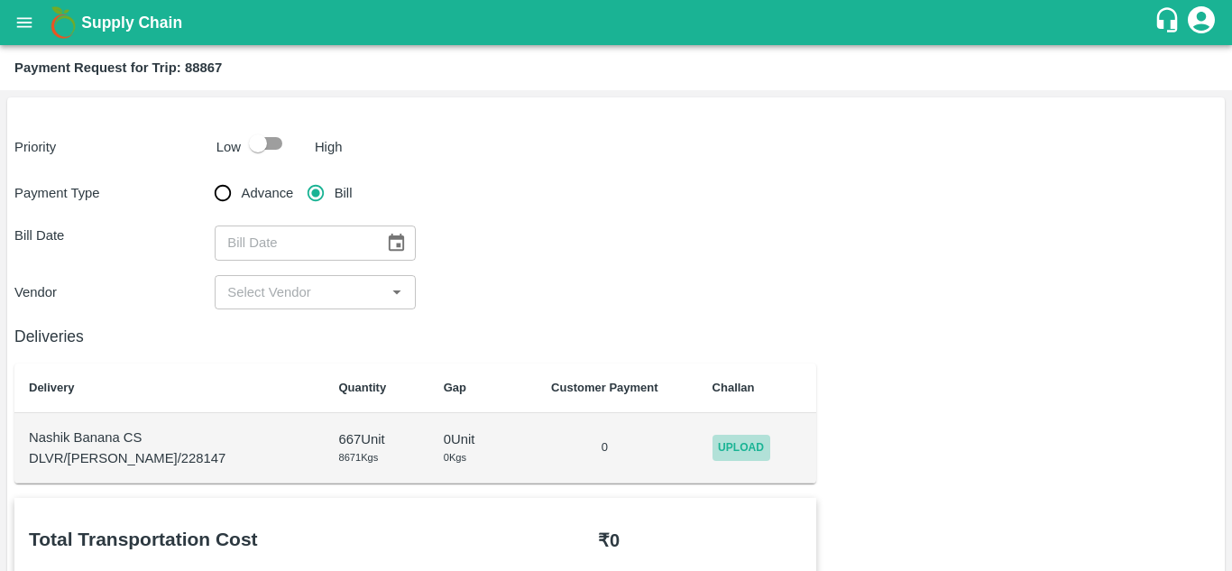
click at [0, 0] on input "Upload" at bounding box center [0, 0] width 0 height 0
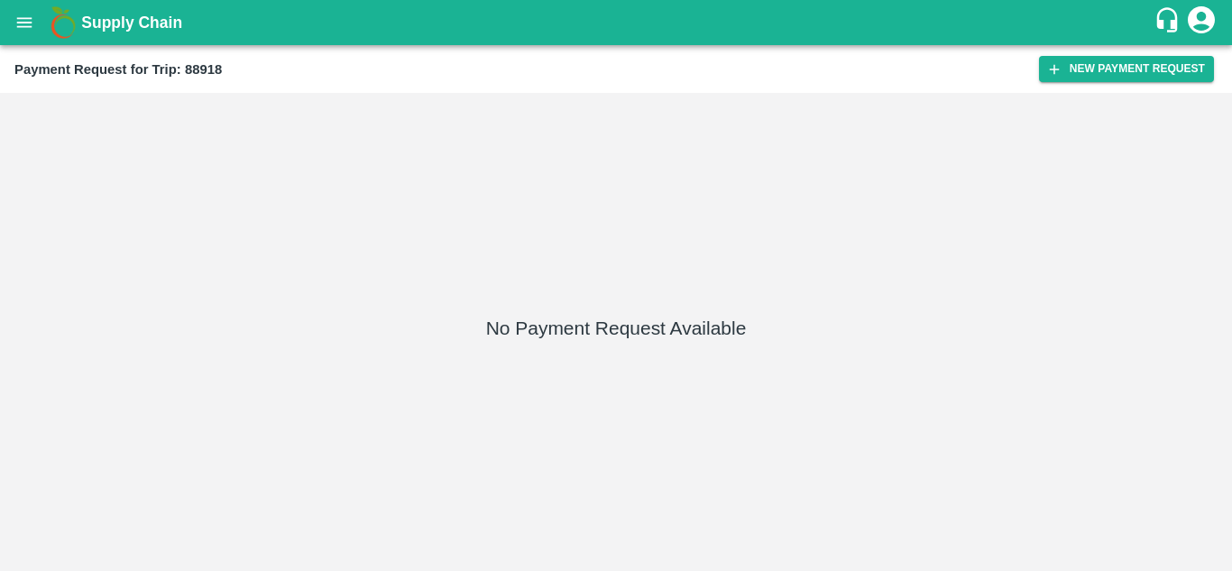
click at [1104, 55] on div "Payment Request for Trip: 88918 New Payment Request" at bounding box center [616, 69] width 1232 height 48
click at [1082, 56] on button "New Payment Request" at bounding box center [1126, 69] width 175 height 26
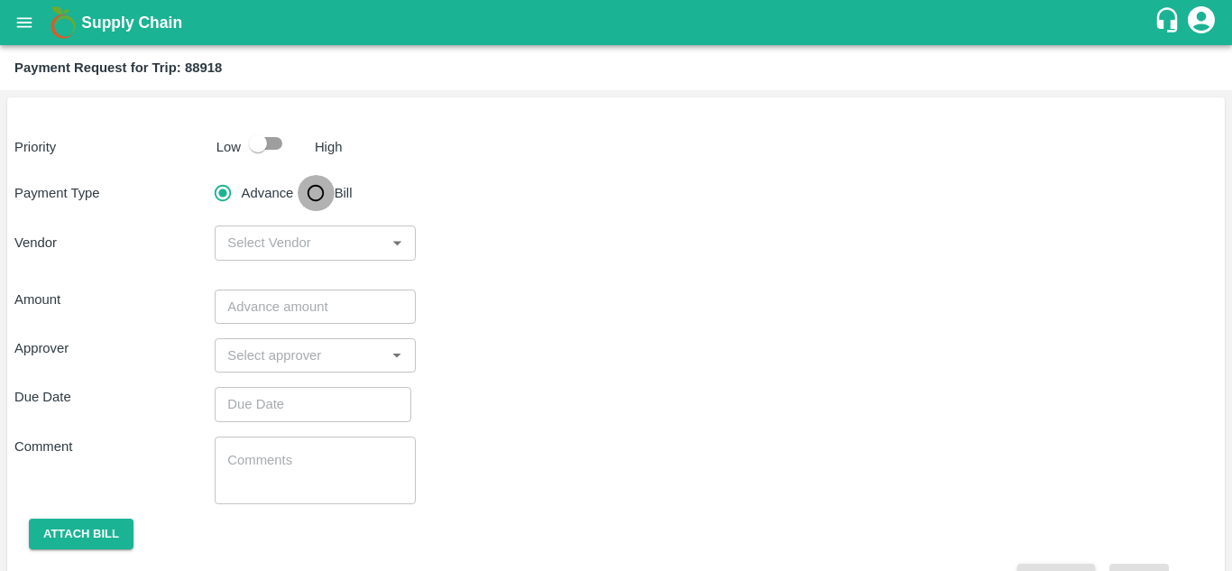
click at [308, 189] on input "Bill" at bounding box center [316, 193] width 36 height 36
radio input "true"
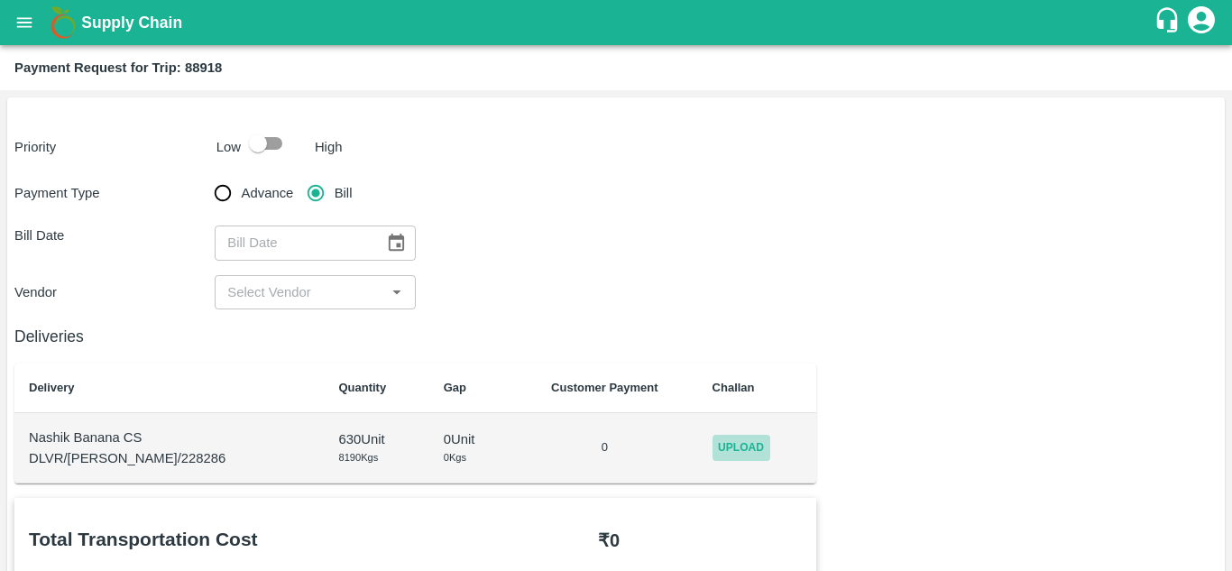
click at [716, 445] on span "Upload" at bounding box center [741, 448] width 58 height 26
click at [0, 0] on input "Upload" at bounding box center [0, 0] width 0 height 0
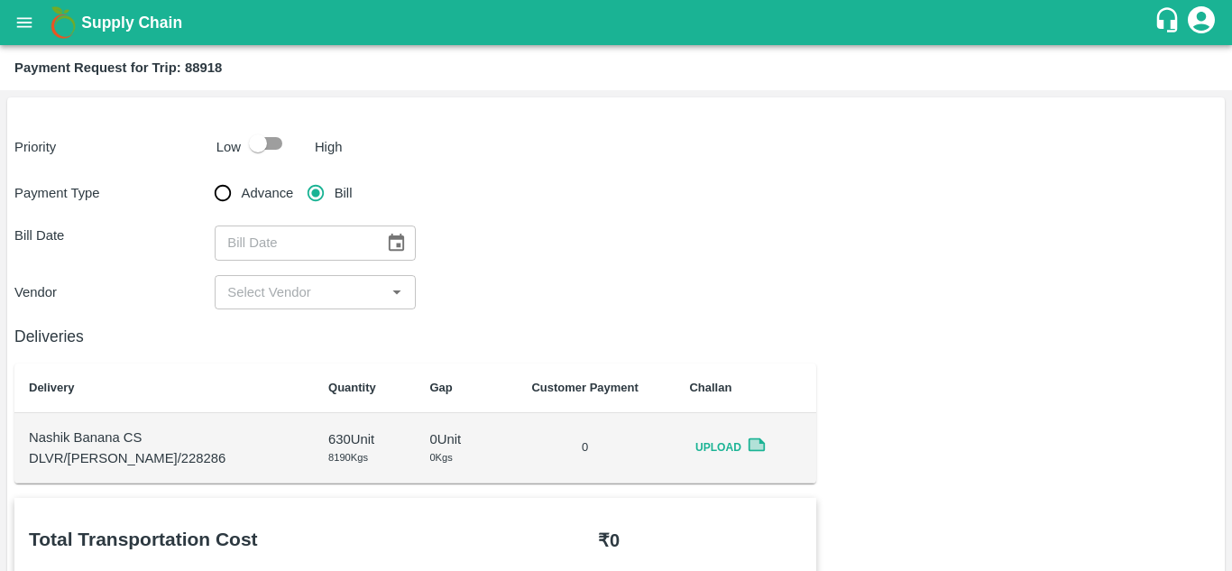
scroll to position [173, 0]
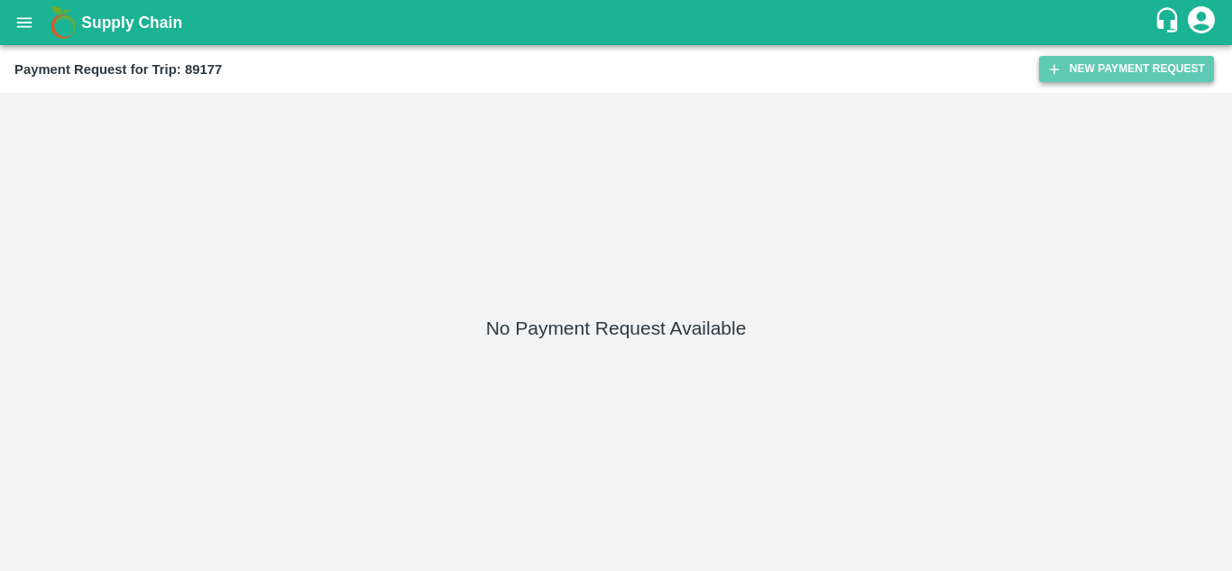
click at [1106, 68] on button "New Payment Request" at bounding box center [1126, 69] width 175 height 26
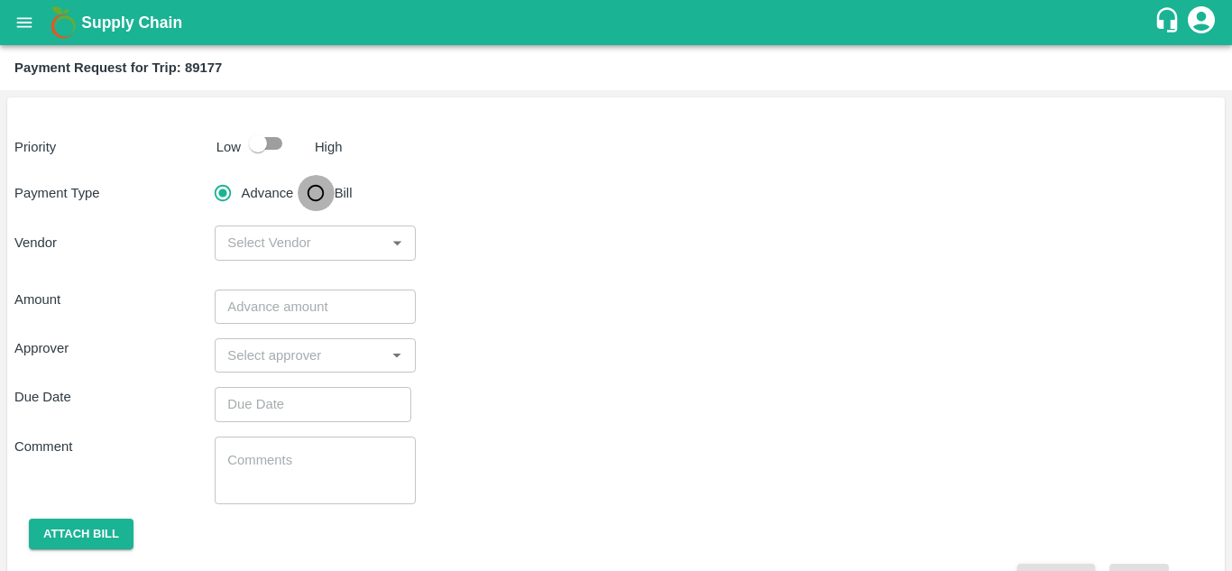
click at [318, 184] on input "Bill" at bounding box center [316, 193] width 36 height 36
radio input "true"
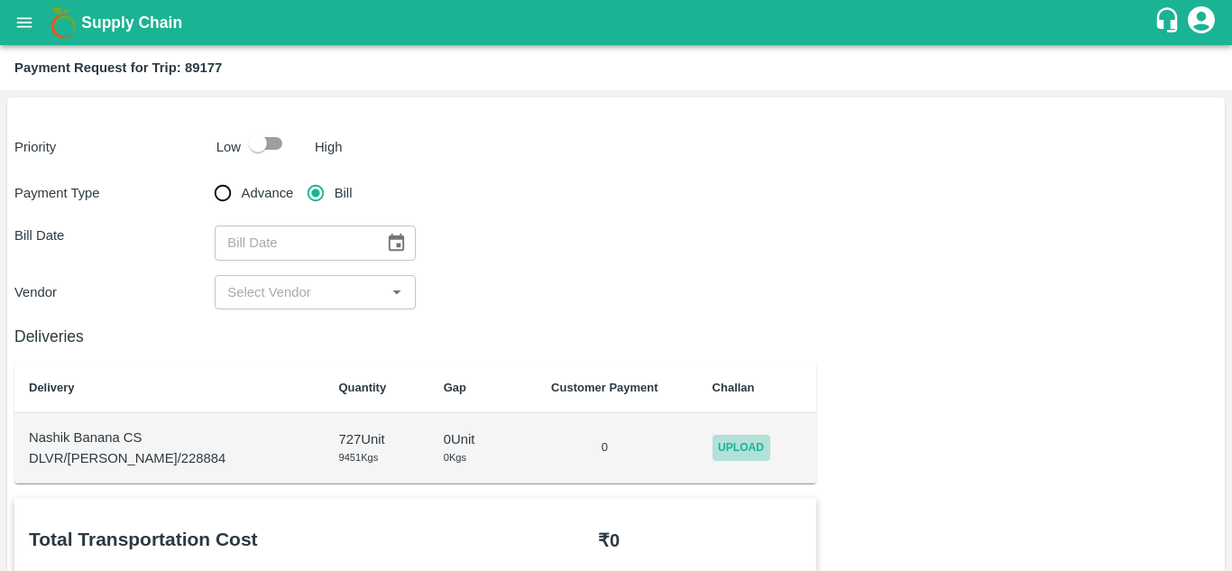
click at [731, 439] on span "Upload" at bounding box center [741, 448] width 58 height 26
click at [0, 0] on input "Upload" at bounding box center [0, 0] width 0 height 0
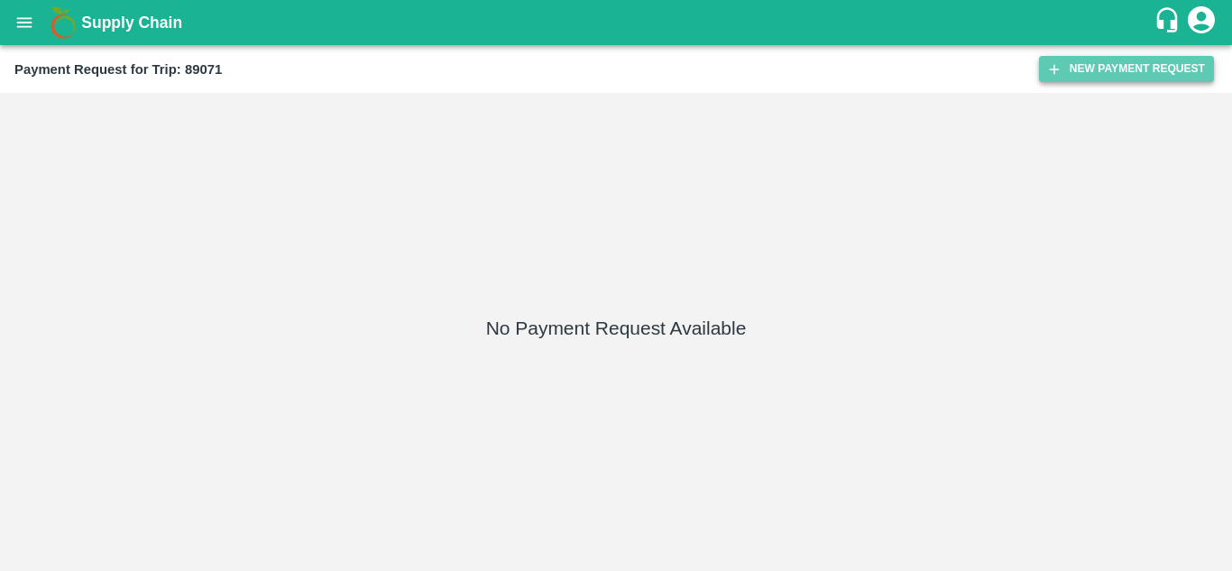
click at [1091, 64] on button "New Payment Request" at bounding box center [1126, 69] width 175 height 26
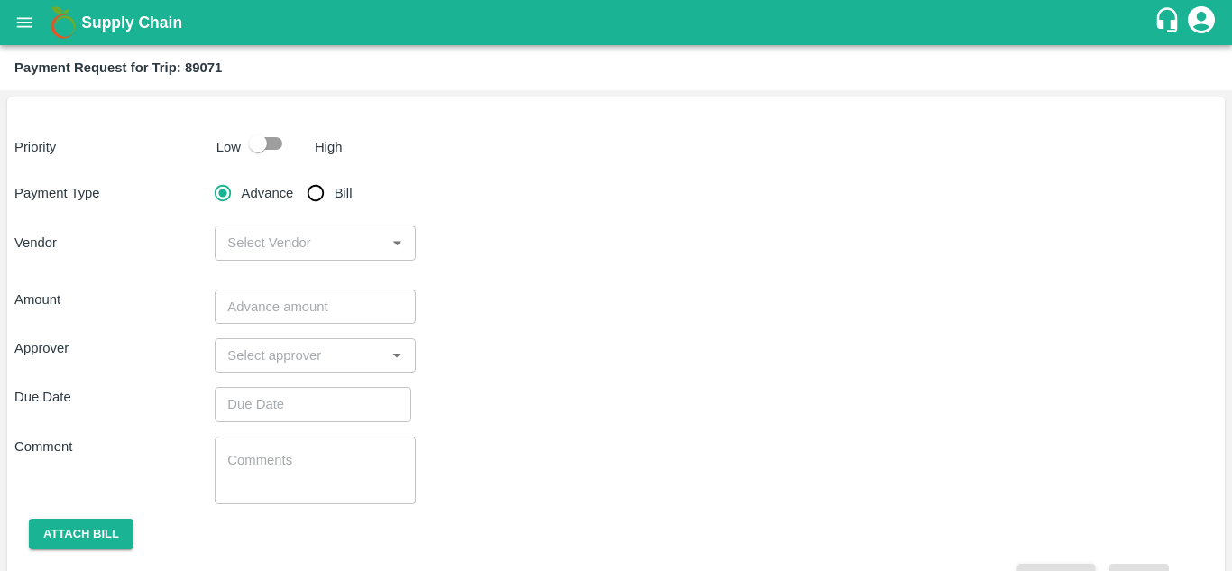
click at [319, 182] on input "Bill" at bounding box center [316, 193] width 36 height 36
radio input "true"
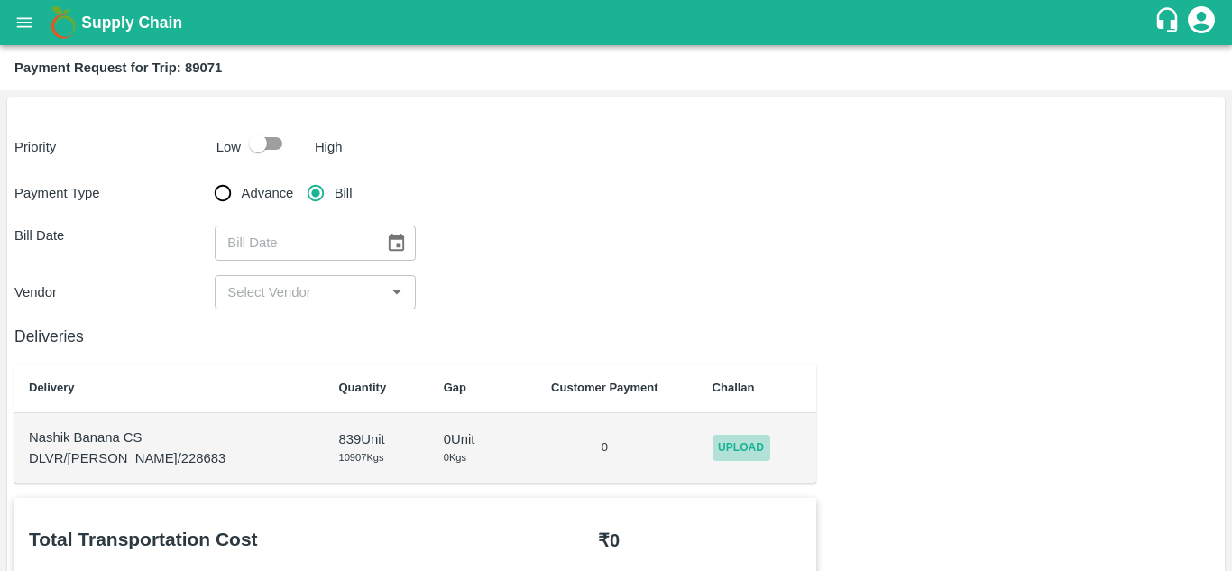
click at [712, 446] on span "Upload" at bounding box center [741, 448] width 58 height 26
click at [0, 0] on input "Upload" at bounding box center [0, 0] width 0 height 0
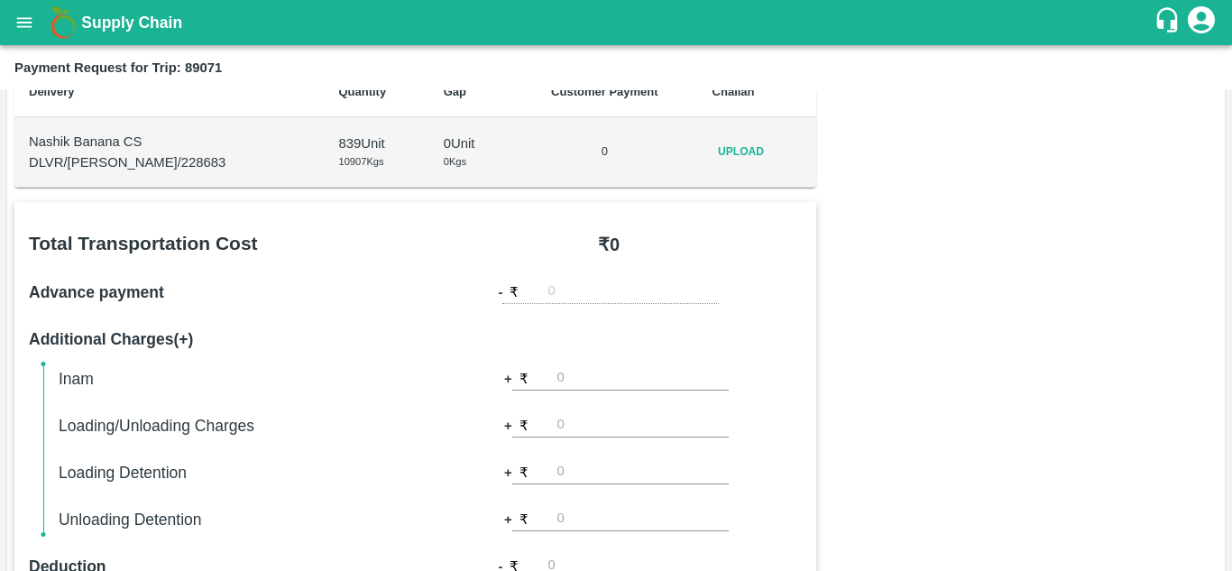
scroll to position [297, 0]
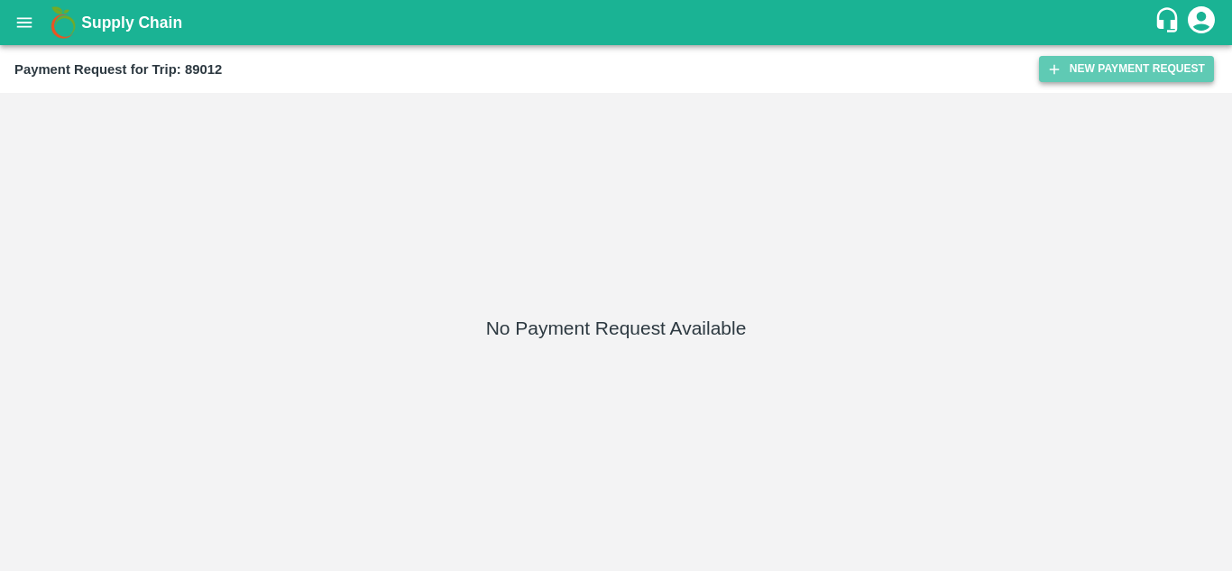
click at [1138, 66] on button "New Payment Request" at bounding box center [1126, 69] width 175 height 26
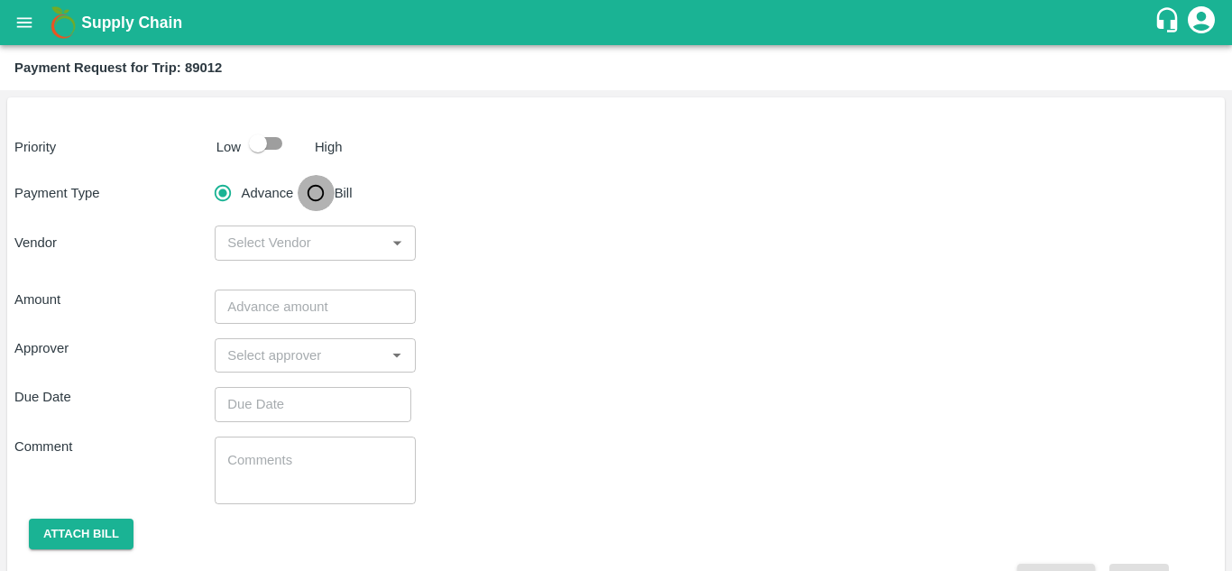
click at [311, 189] on input "Bill" at bounding box center [316, 193] width 36 height 36
radio input "true"
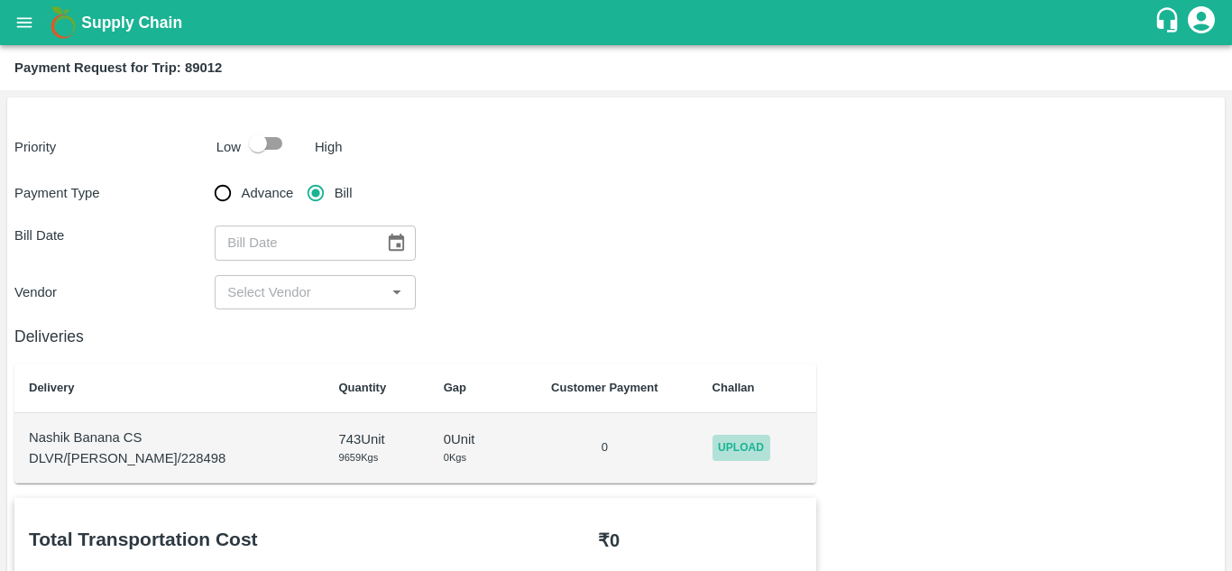
click at [724, 439] on span "Upload" at bounding box center [741, 448] width 58 height 26
click at [0, 0] on input "Upload" at bounding box center [0, 0] width 0 height 0
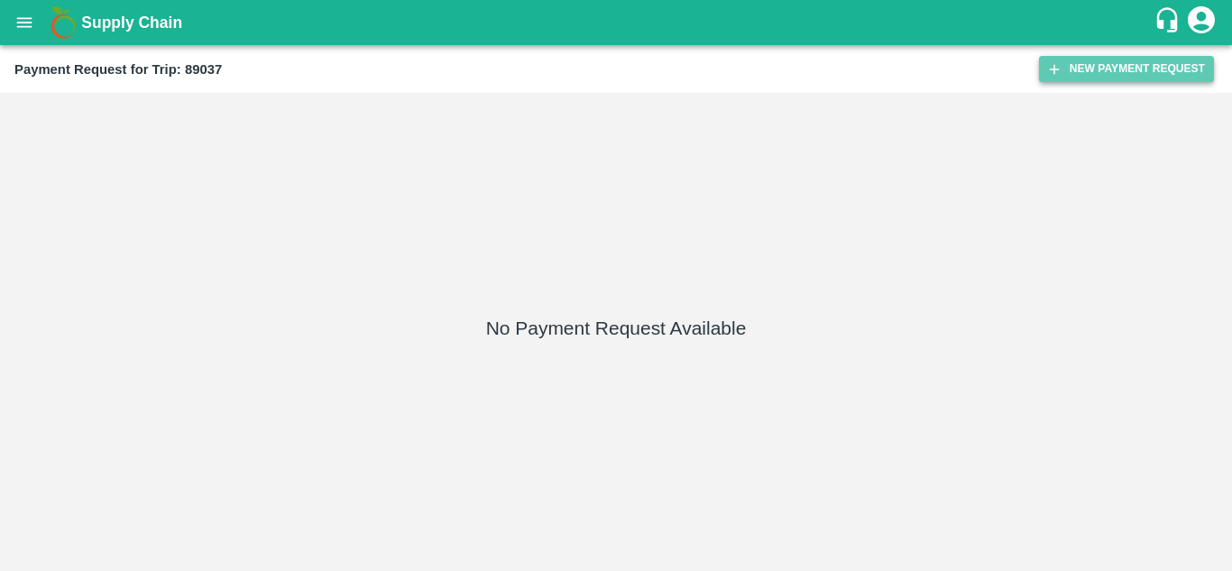
click at [1143, 75] on button "New Payment Request" at bounding box center [1126, 69] width 175 height 26
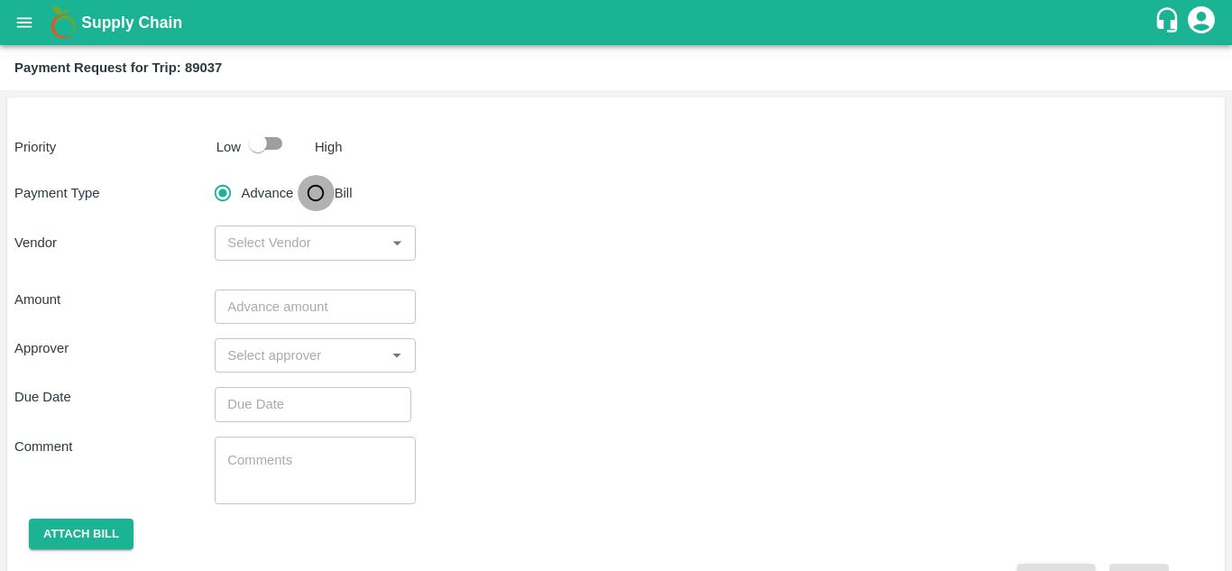
click at [310, 192] on input "Bill" at bounding box center [316, 193] width 36 height 36
radio input "true"
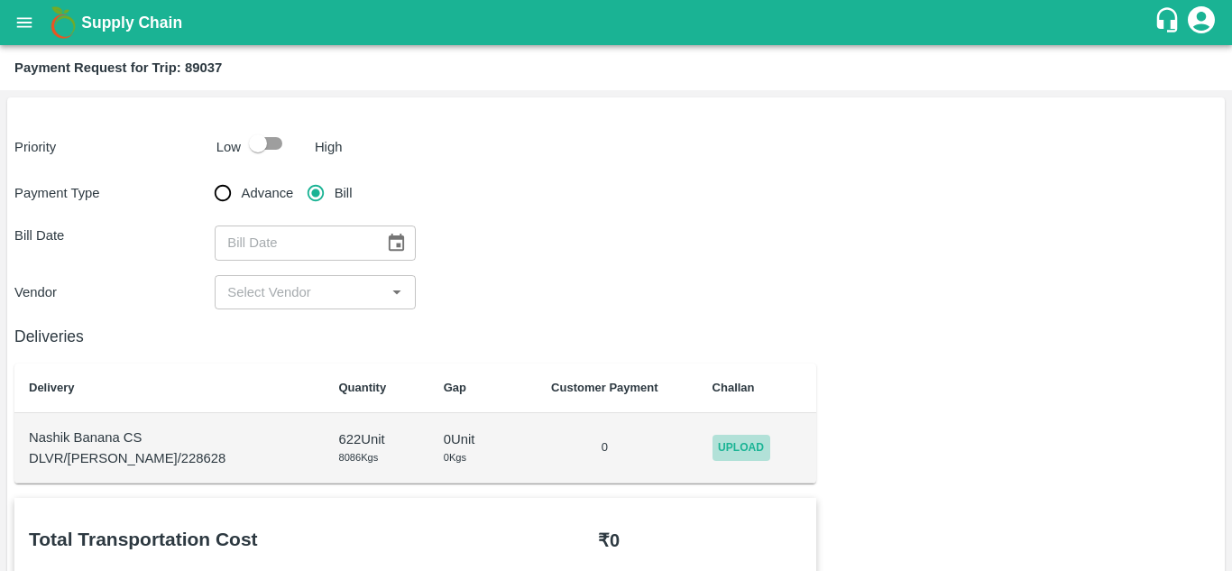
click at [737, 445] on span "Upload" at bounding box center [741, 448] width 58 height 26
click at [0, 0] on input "Upload" at bounding box center [0, 0] width 0 height 0
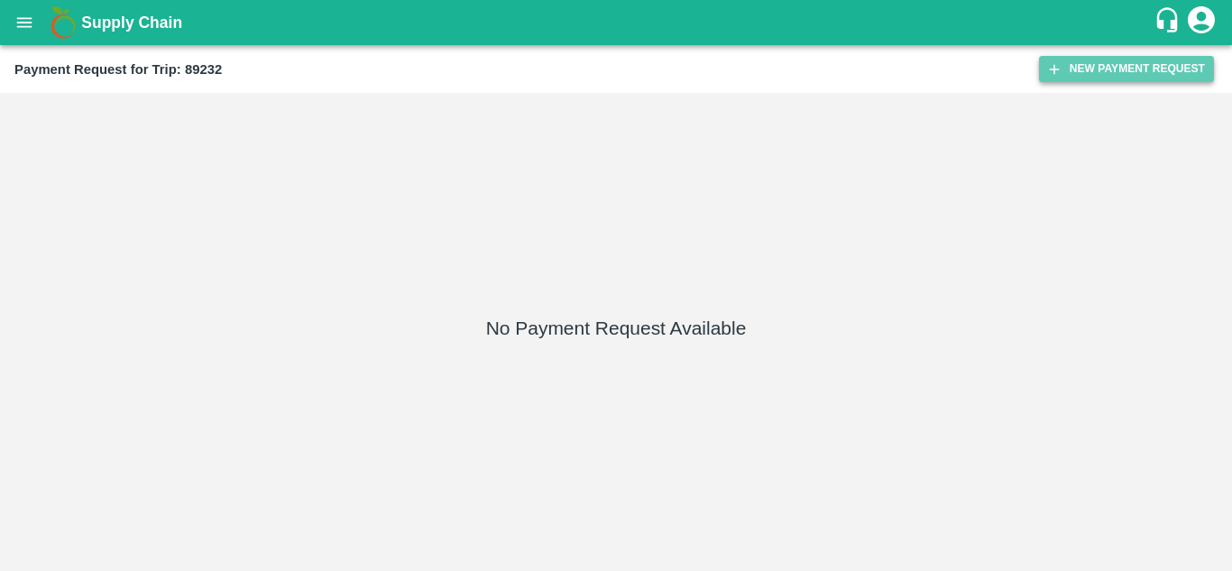
click at [1101, 67] on button "New Payment Request" at bounding box center [1126, 69] width 175 height 26
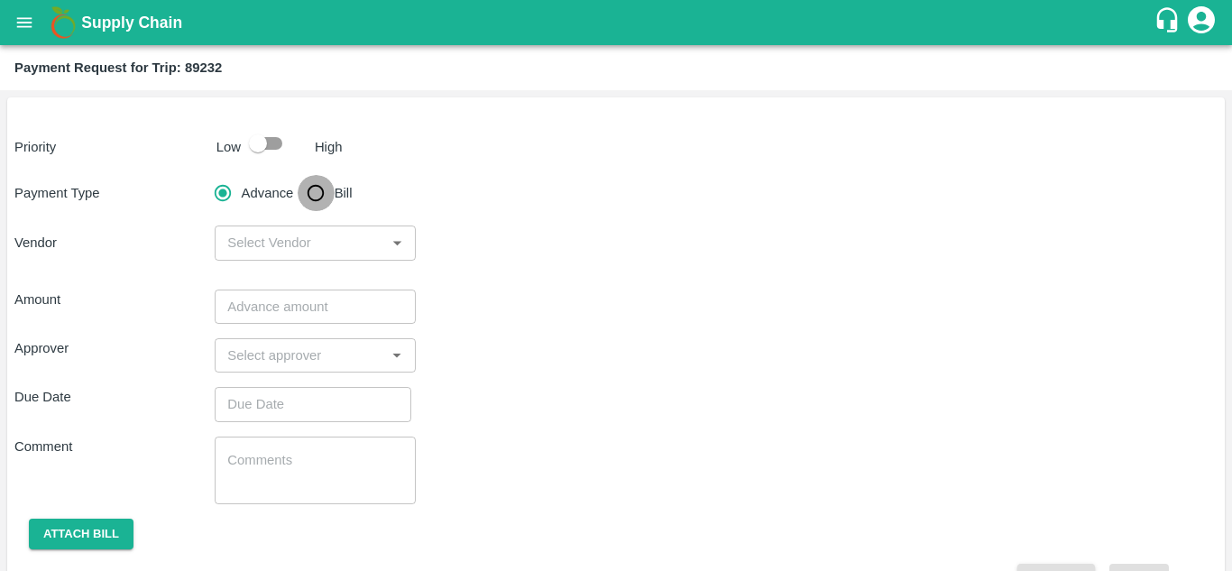
click at [315, 184] on input "Bill" at bounding box center [316, 193] width 36 height 36
radio input "true"
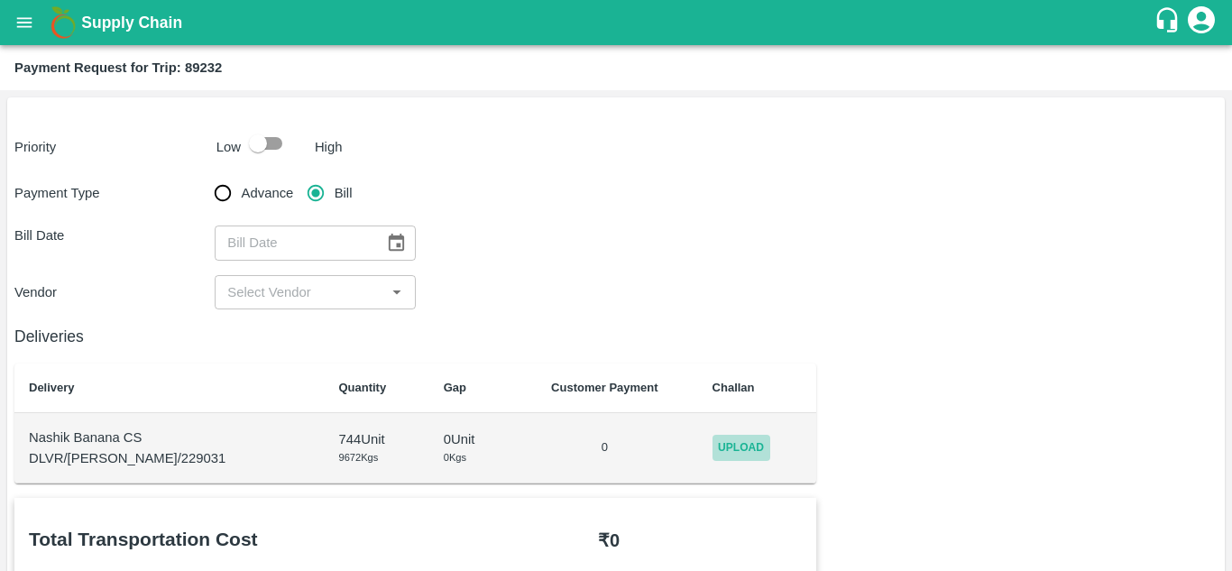
click at [740, 442] on span "Upload" at bounding box center [741, 448] width 58 height 26
click at [0, 0] on input "Upload" at bounding box center [0, 0] width 0 height 0
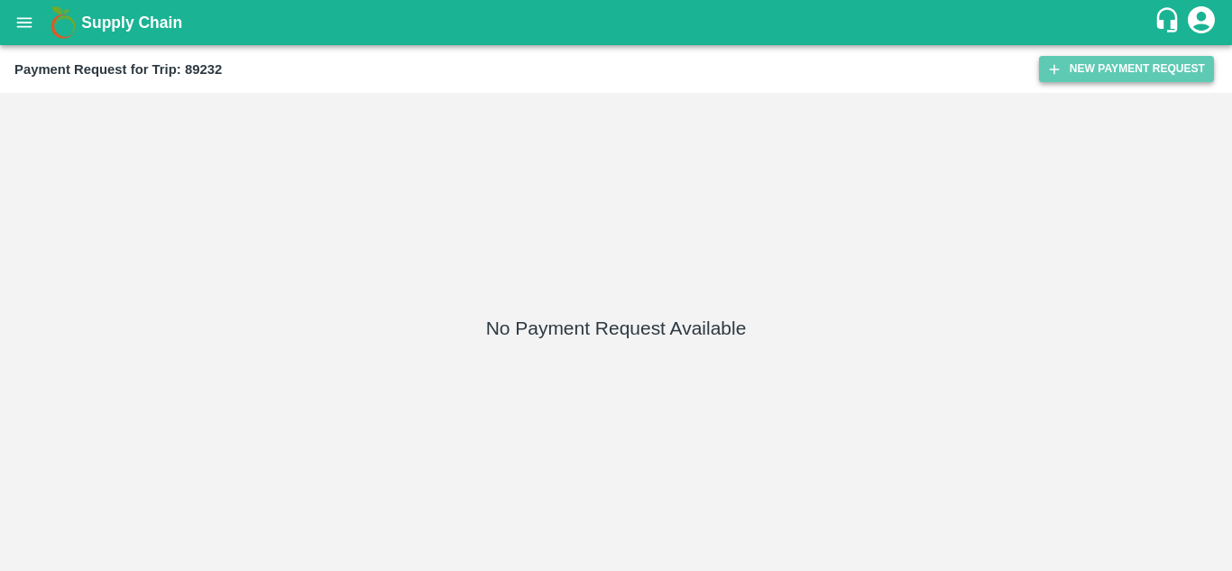
click at [1114, 57] on button "New Payment Request" at bounding box center [1126, 69] width 175 height 26
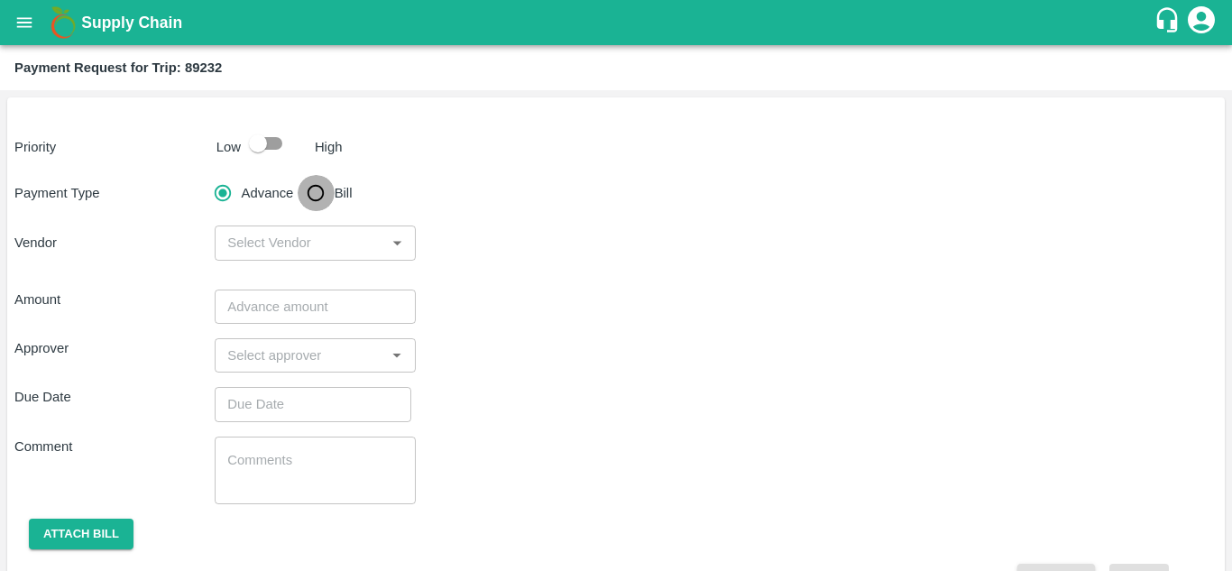
click at [310, 187] on input "Bill" at bounding box center [316, 193] width 36 height 36
radio input "true"
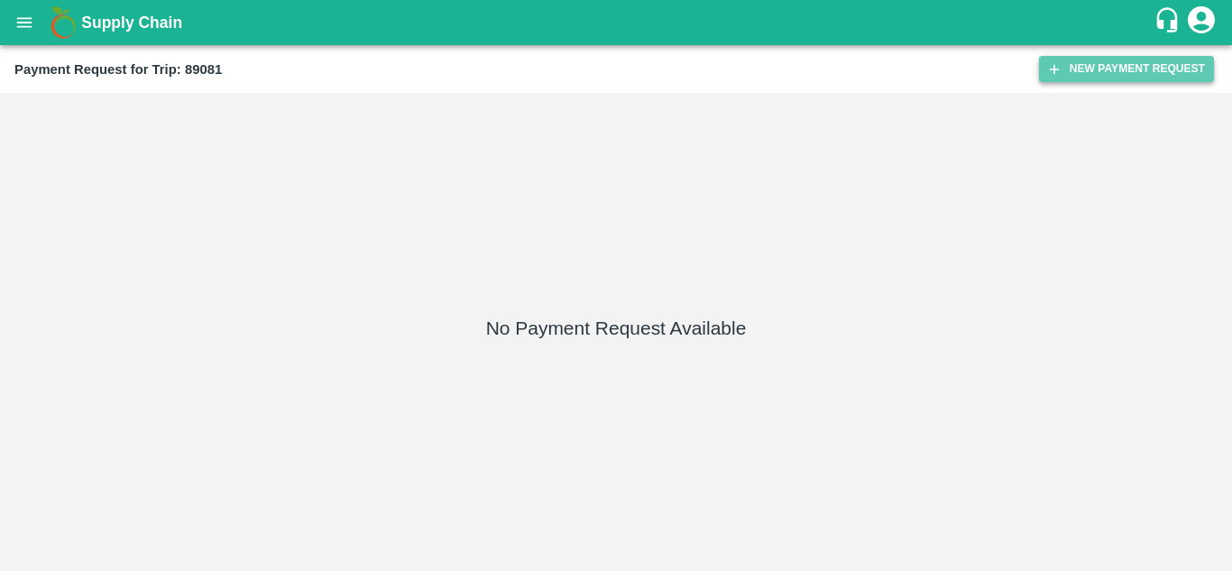
click at [1121, 68] on button "New Payment Request" at bounding box center [1126, 69] width 175 height 26
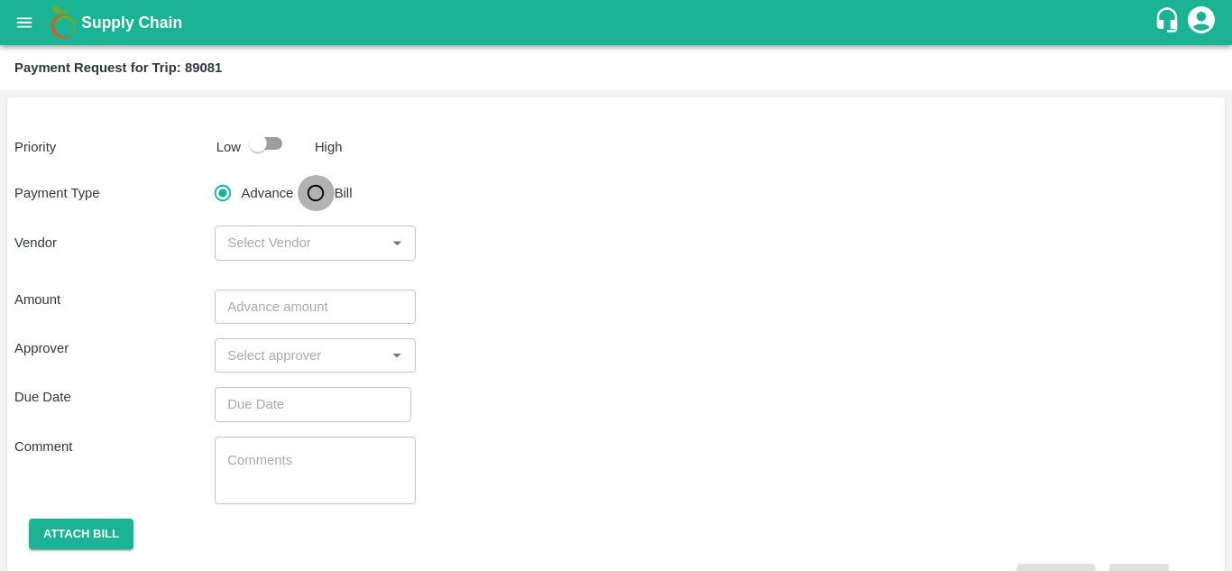
click at [312, 189] on input "Bill" at bounding box center [316, 193] width 36 height 36
radio input "true"
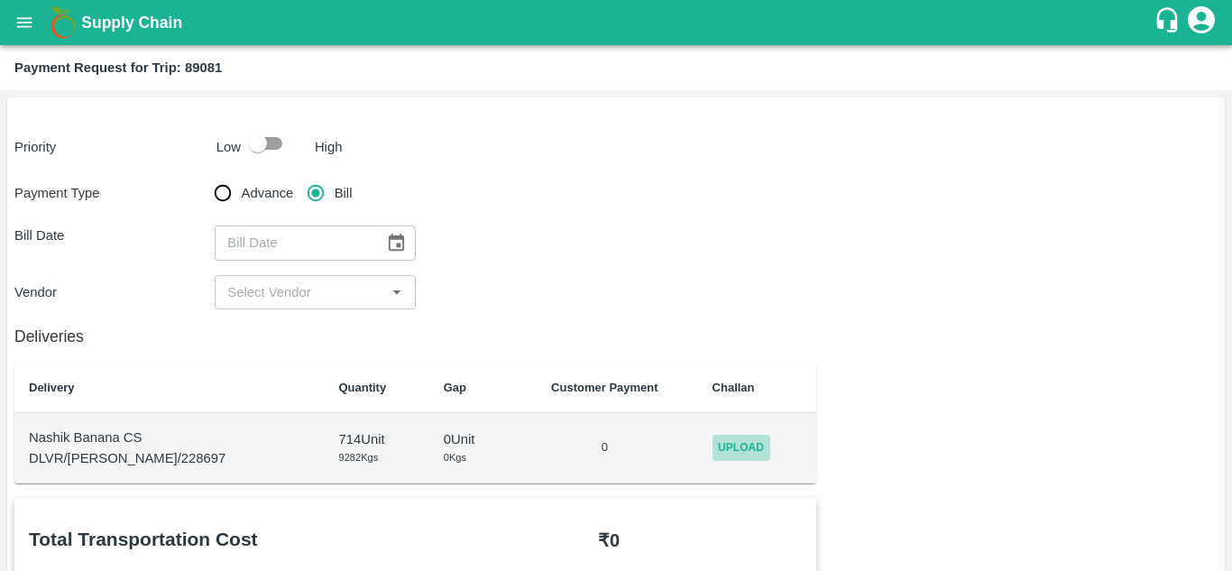
click at [726, 438] on span "Upload" at bounding box center [741, 448] width 58 height 26
click at [0, 0] on input "Upload" at bounding box center [0, 0] width 0 height 0
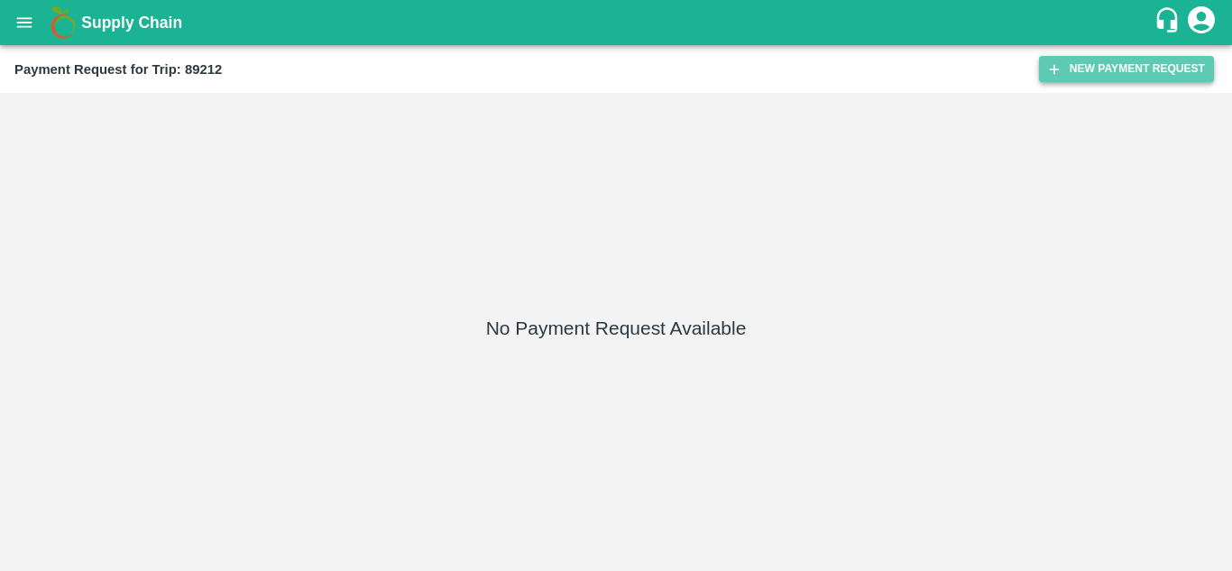
click at [1131, 57] on button "New Payment Request" at bounding box center [1126, 69] width 175 height 26
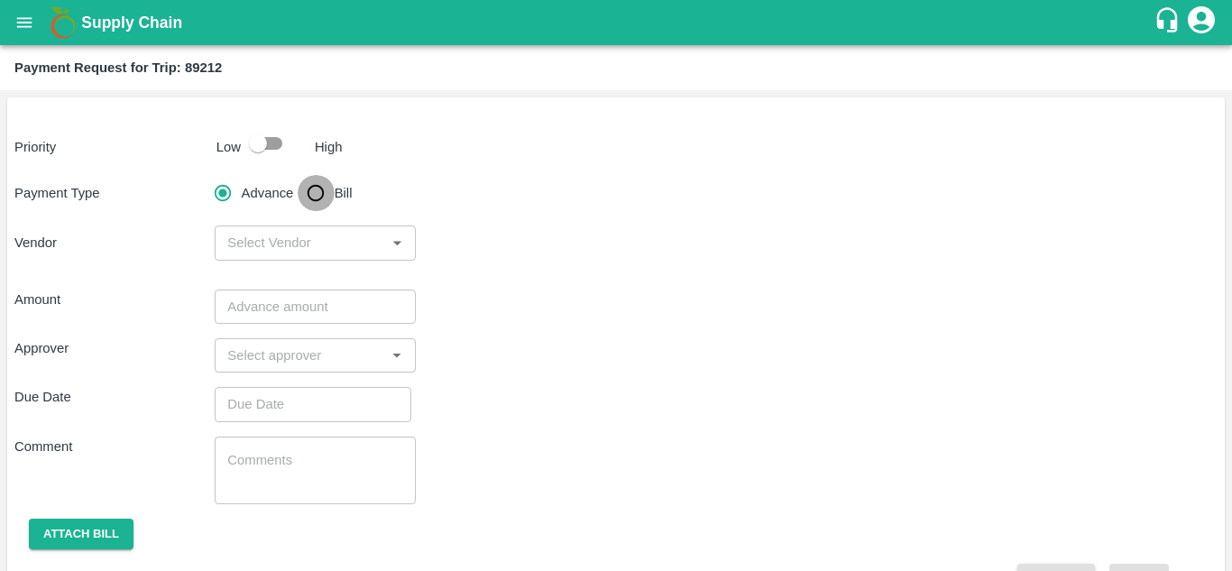
click at [315, 189] on input "Bill" at bounding box center [316, 193] width 36 height 36
radio input "true"
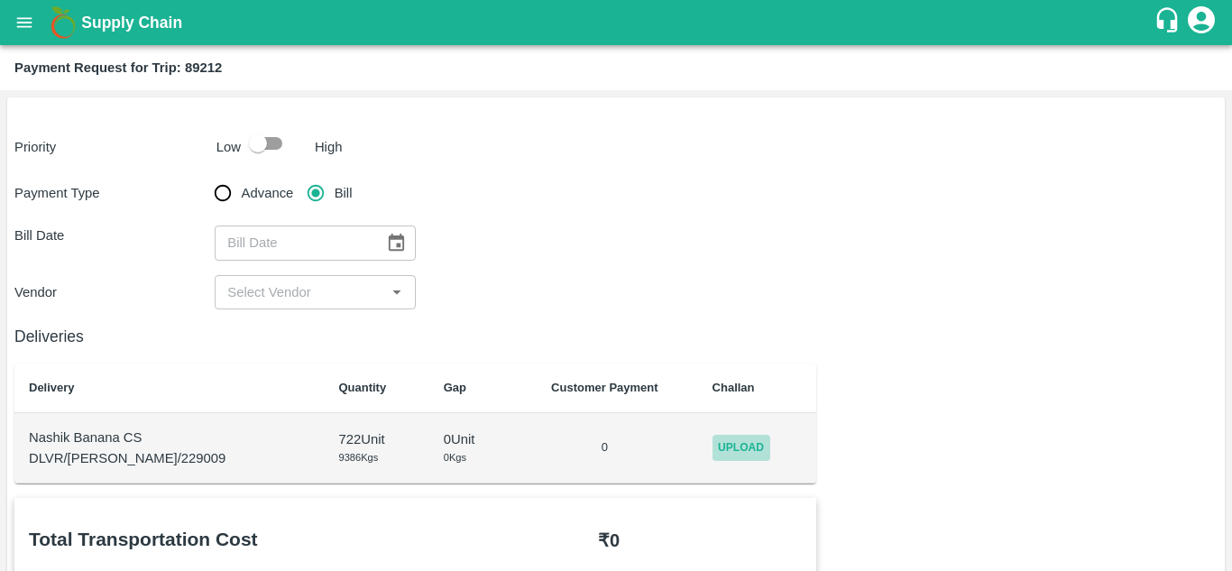
click at [733, 435] on span "Upload" at bounding box center [741, 448] width 58 height 26
click at [0, 0] on input "Upload" at bounding box center [0, 0] width 0 height 0
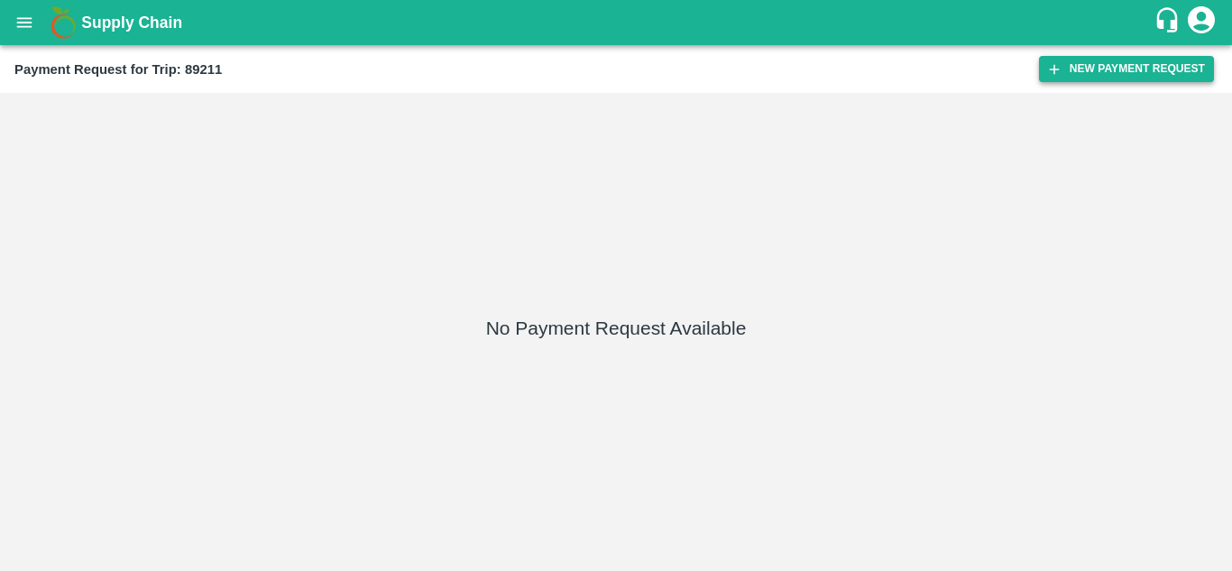
click at [1126, 58] on button "New Payment Request" at bounding box center [1126, 69] width 175 height 26
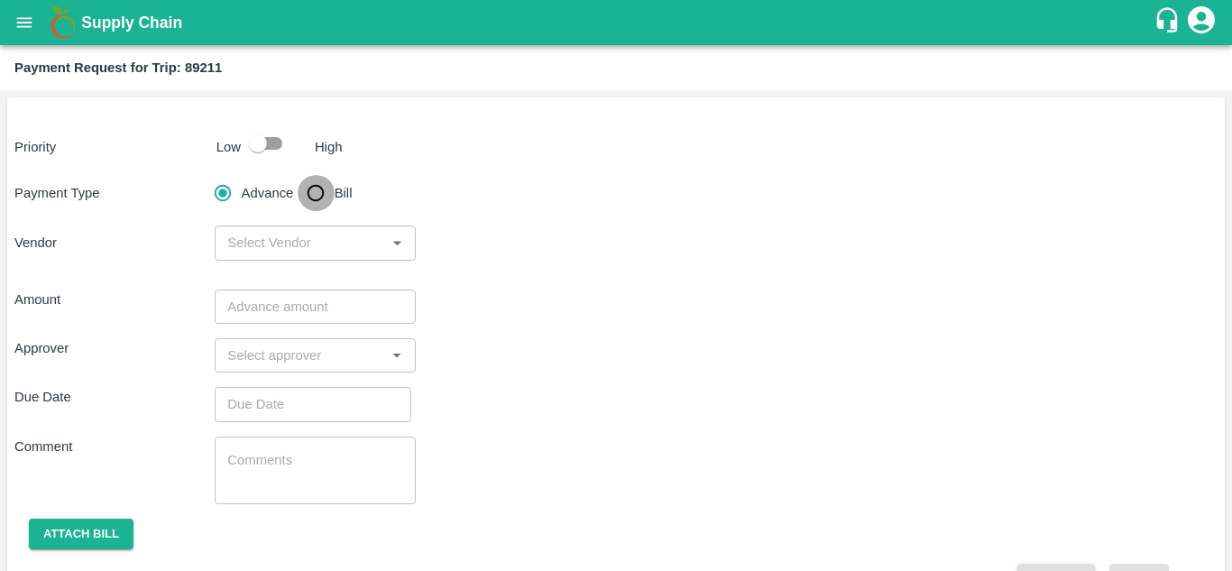
click at [308, 195] on input "Bill" at bounding box center [316, 193] width 36 height 36
radio input "true"
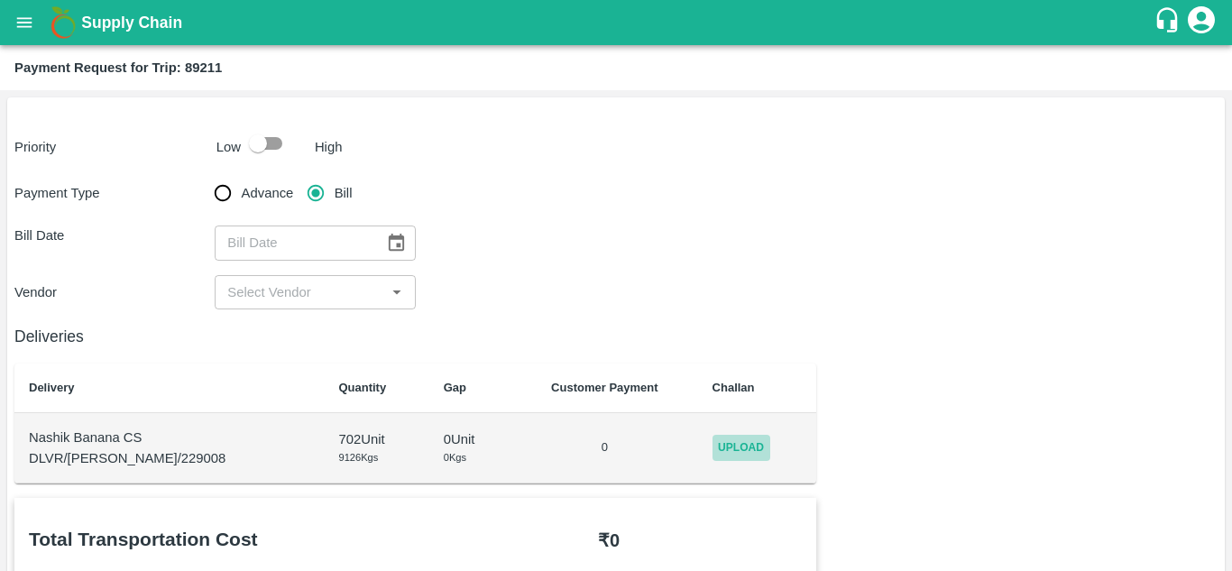
click at [712, 445] on span "Upload" at bounding box center [741, 448] width 58 height 26
click at [0, 0] on input "Upload" at bounding box center [0, 0] width 0 height 0
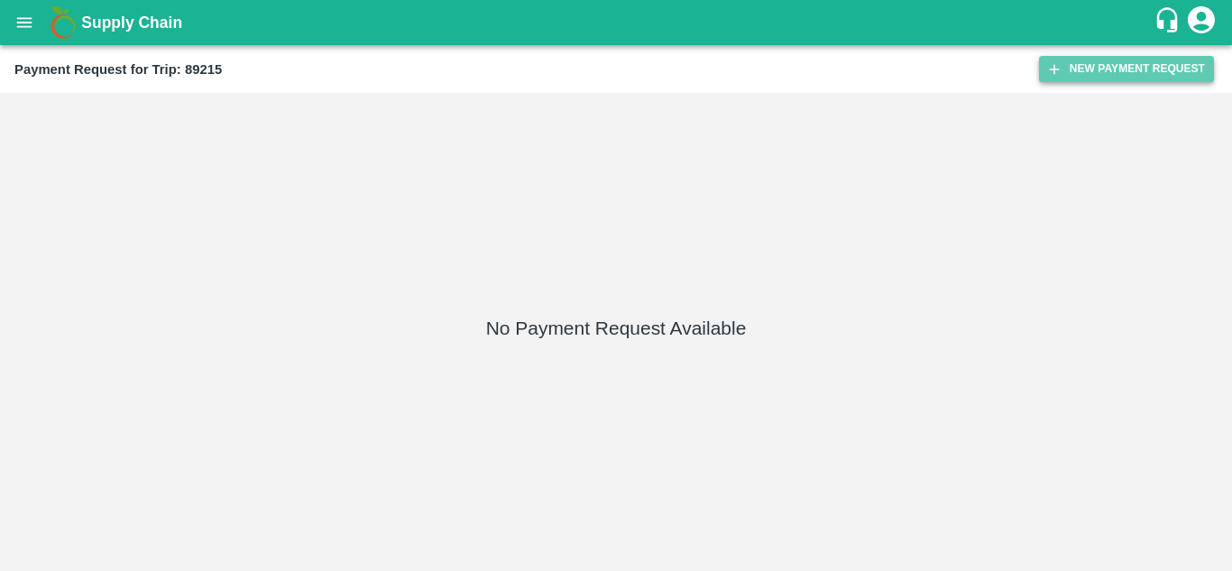
click at [1103, 67] on button "New Payment Request" at bounding box center [1126, 69] width 175 height 26
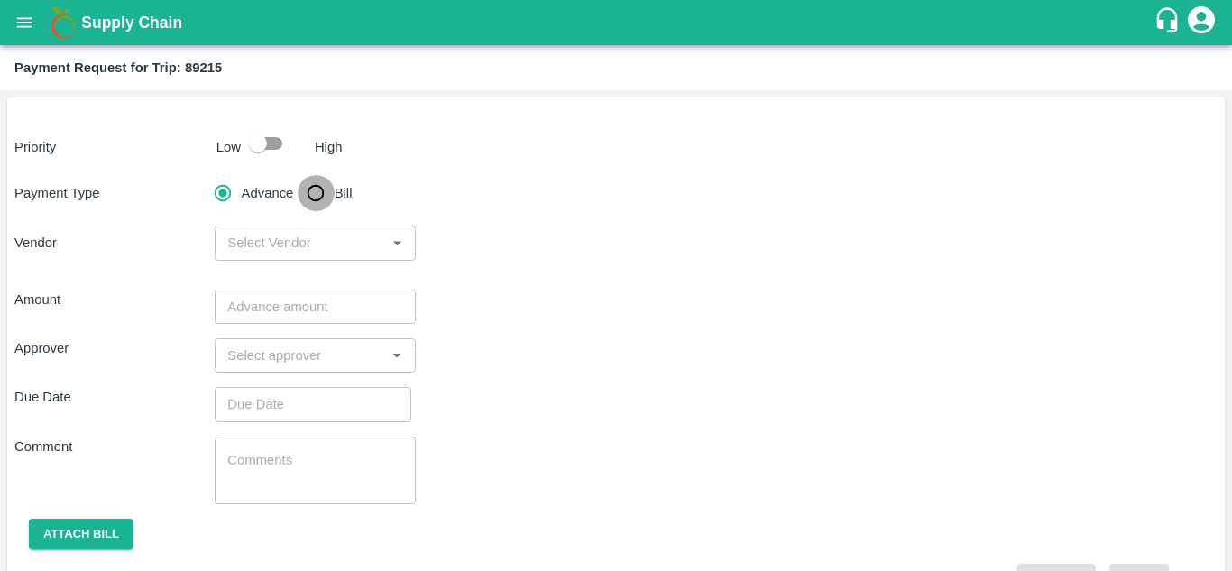
click at [308, 198] on input "Bill" at bounding box center [316, 193] width 36 height 36
radio input "true"
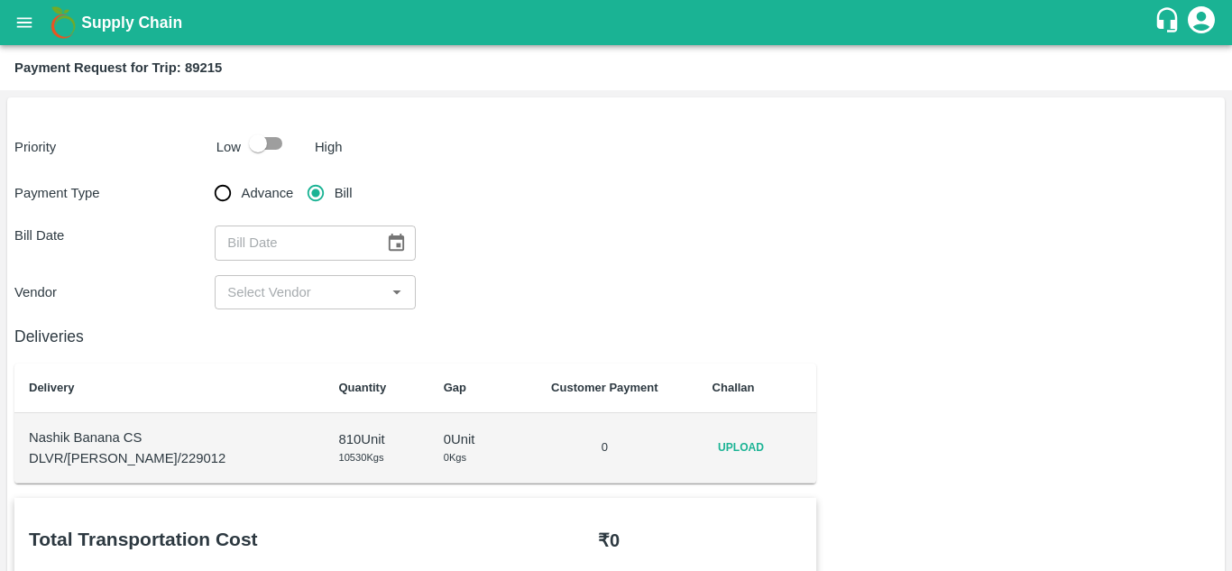
click at [698, 441] on td "Upload" at bounding box center [757, 448] width 119 height 70
click at [722, 445] on span "Upload" at bounding box center [741, 448] width 58 height 26
click at [0, 0] on input "Upload" at bounding box center [0, 0] width 0 height 0
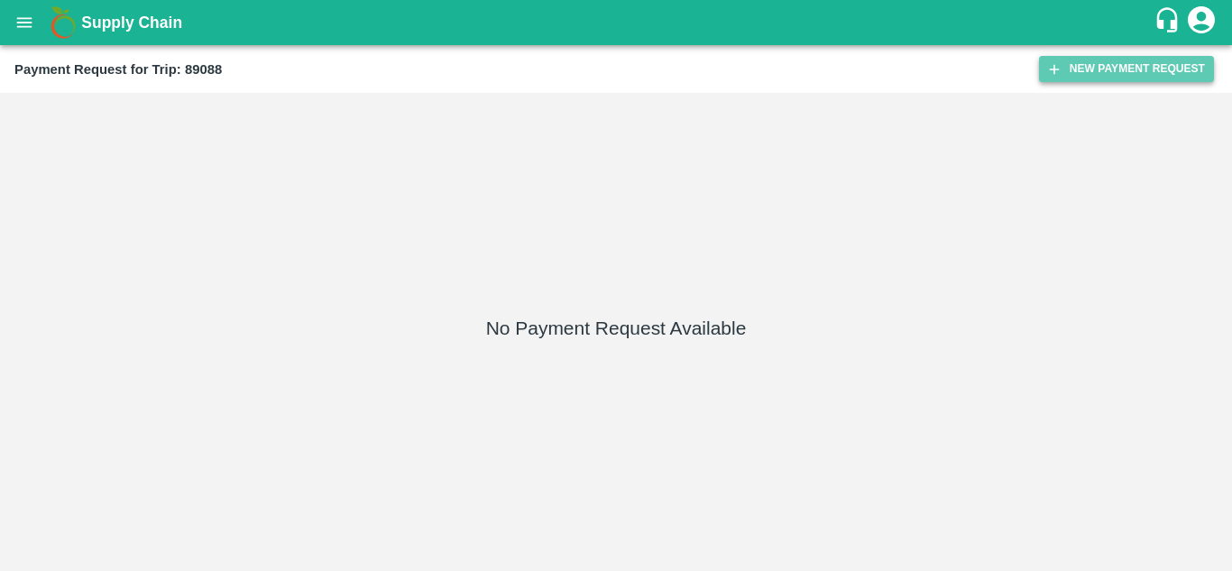
click at [1119, 63] on button "New Payment Request" at bounding box center [1126, 69] width 175 height 26
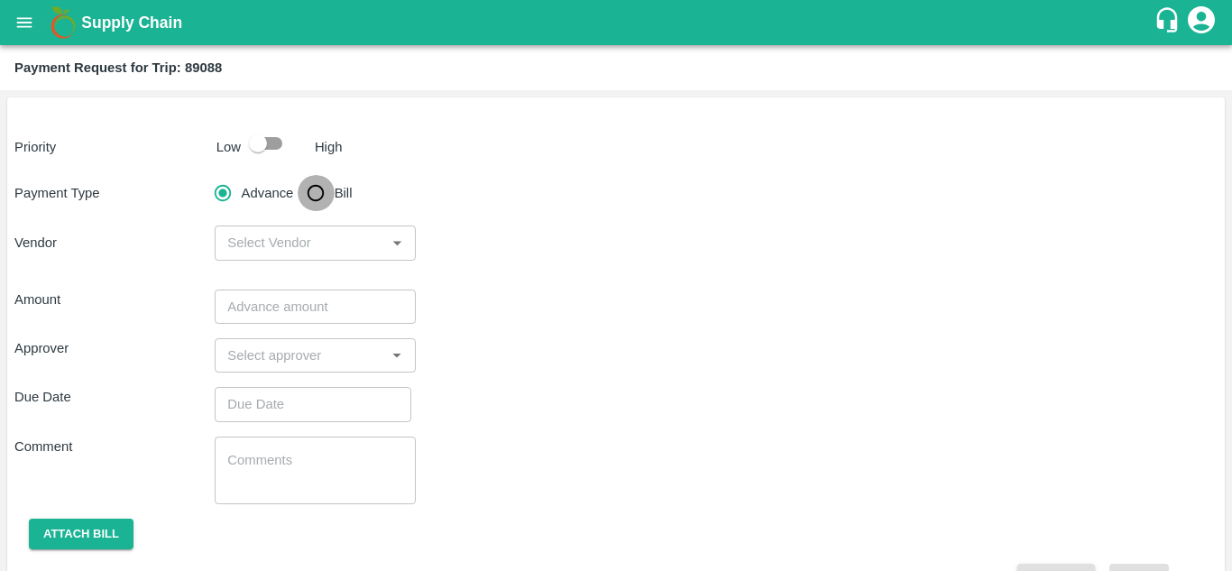
click at [328, 202] on input "Bill" at bounding box center [316, 193] width 36 height 36
radio input "true"
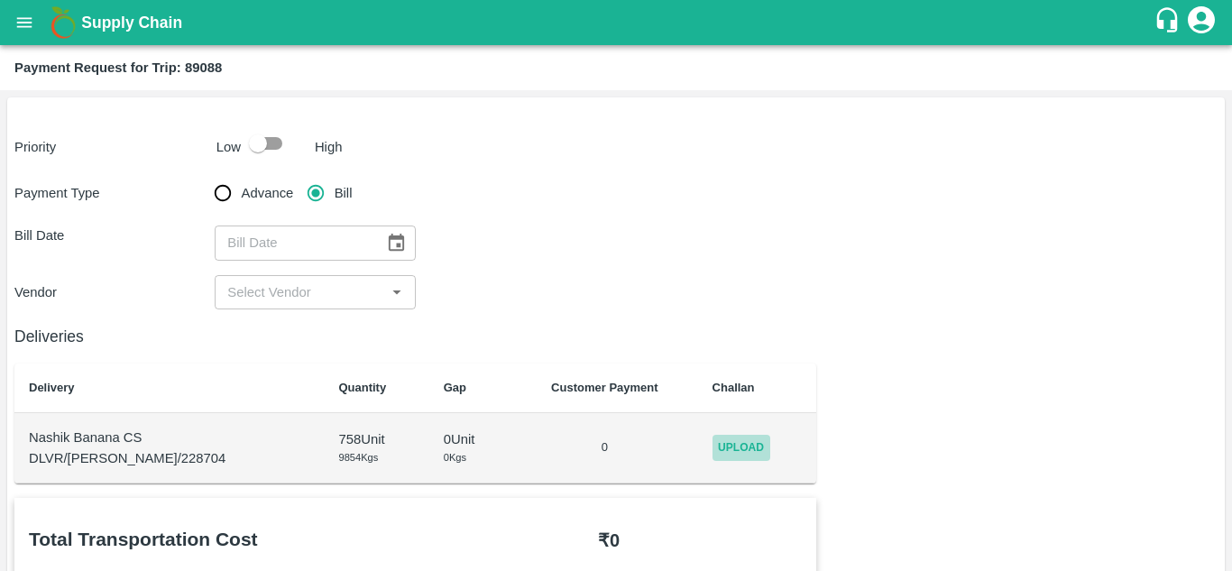
click at [734, 452] on span "Upload" at bounding box center [741, 448] width 58 height 26
click at [0, 0] on input "Upload" at bounding box center [0, 0] width 0 height 0
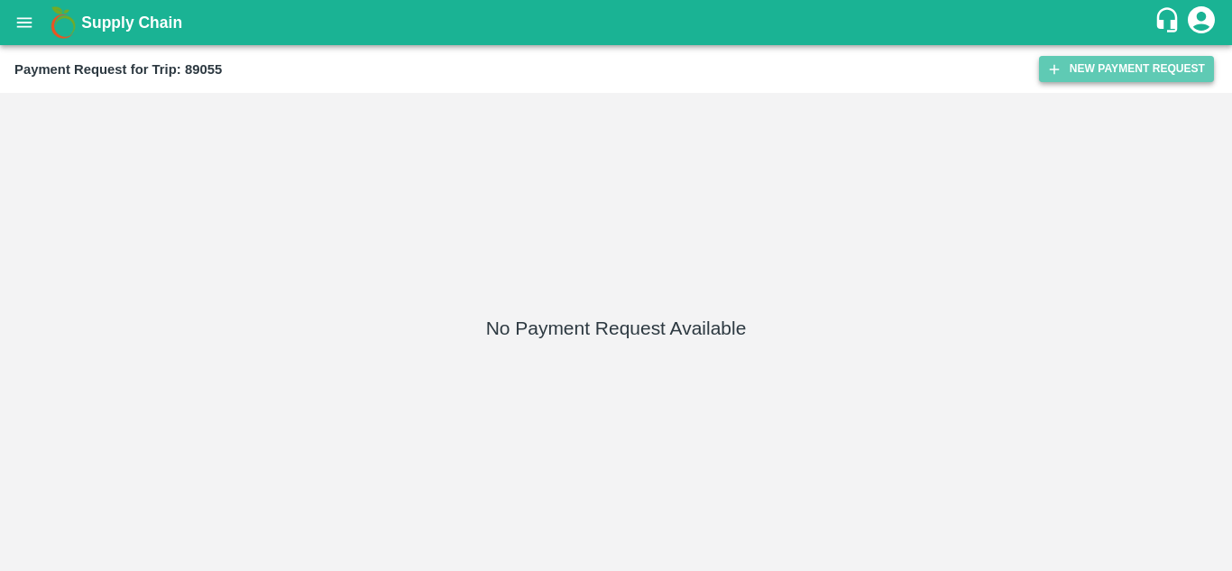
click at [1156, 59] on button "New Payment Request" at bounding box center [1126, 69] width 175 height 26
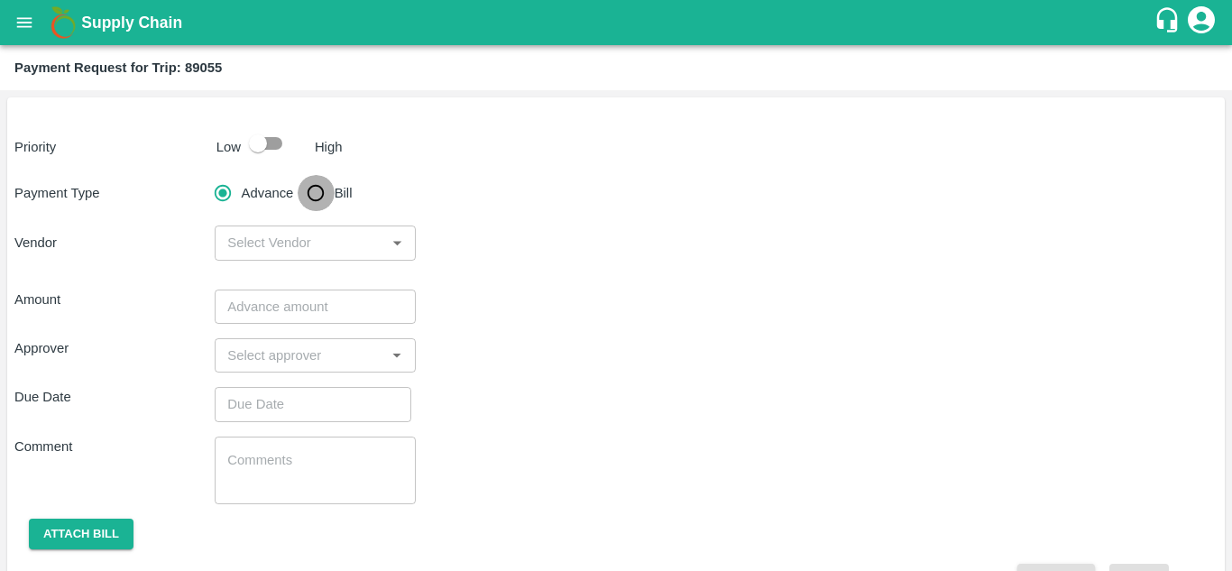
click at [312, 194] on input "Bill" at bounding box center [316, 193] width 36 height 36
radio input "true"
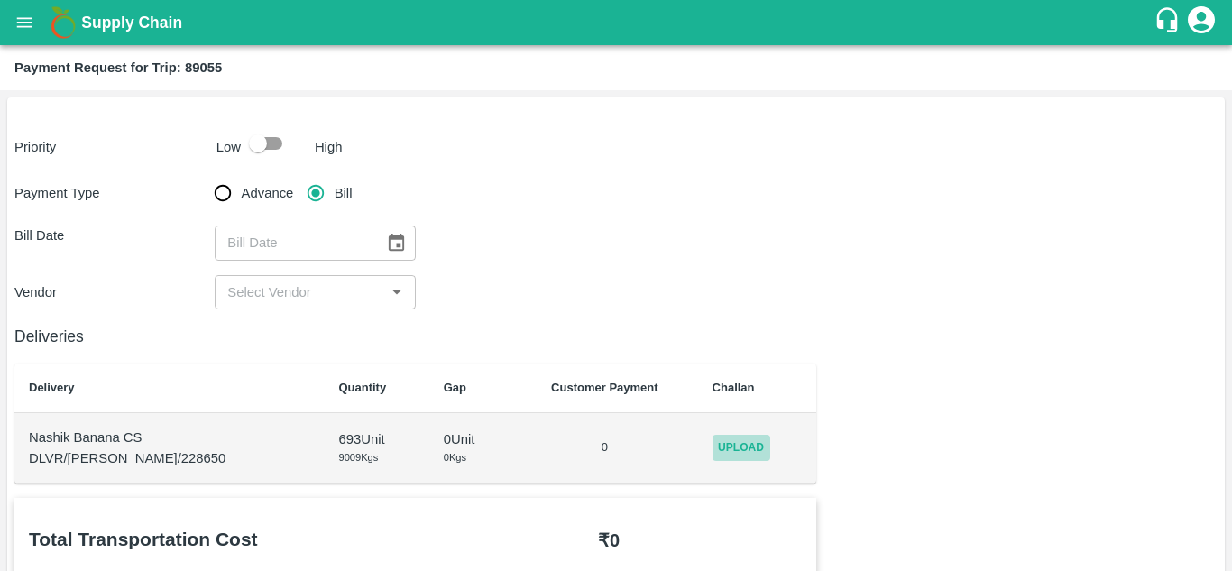
click at [728, 449] on span "Upload" at bounding box center [741, 448] width 58 height 26
click at [0, 0] on input "Upload" at bounding box center [0, 0] width 0 height 0
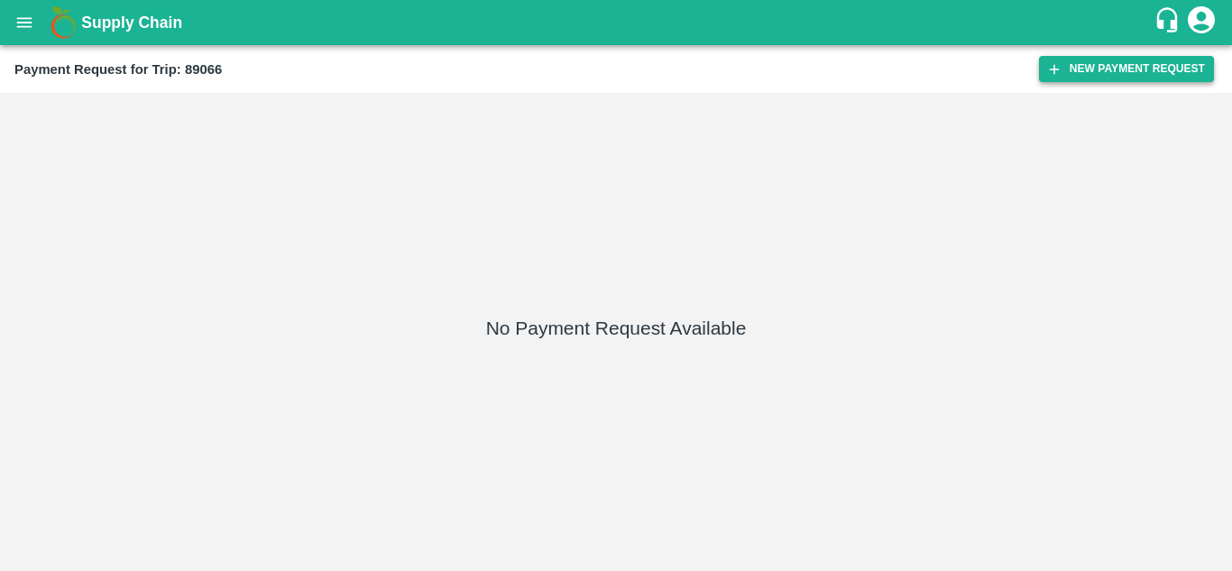
click at [1105, 59] on button "New Payment Request" at bounding box center [1126, 69] width 175 height 26
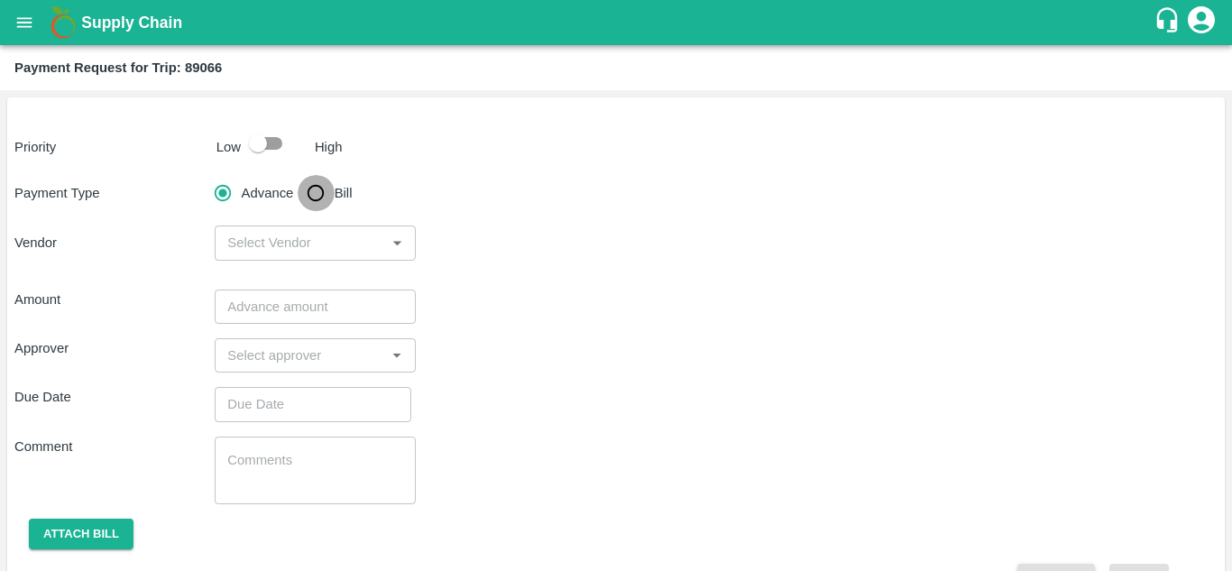
click at [312, 188] on input "Bill" at bounding box center [316, 193] width 36 height 36
radio input "true"
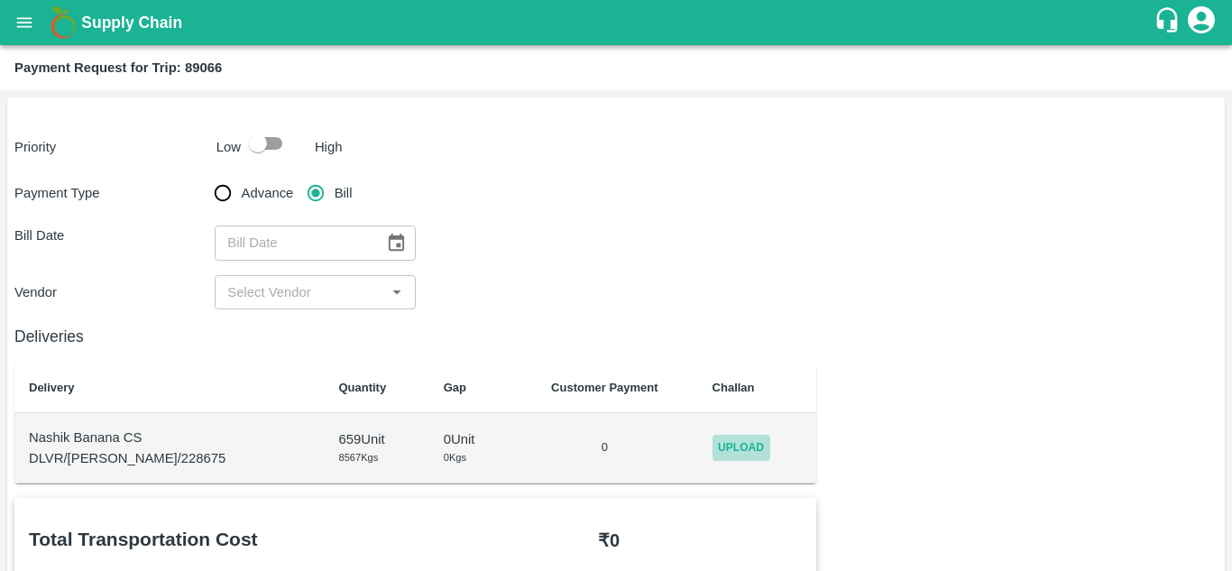
click at [723, 445] on span "Upload" at bounding box center [741, 448] width 58 height 26
click at [0, 0] on input "Upload" at bounding box center [0, 0] width 0 height 0
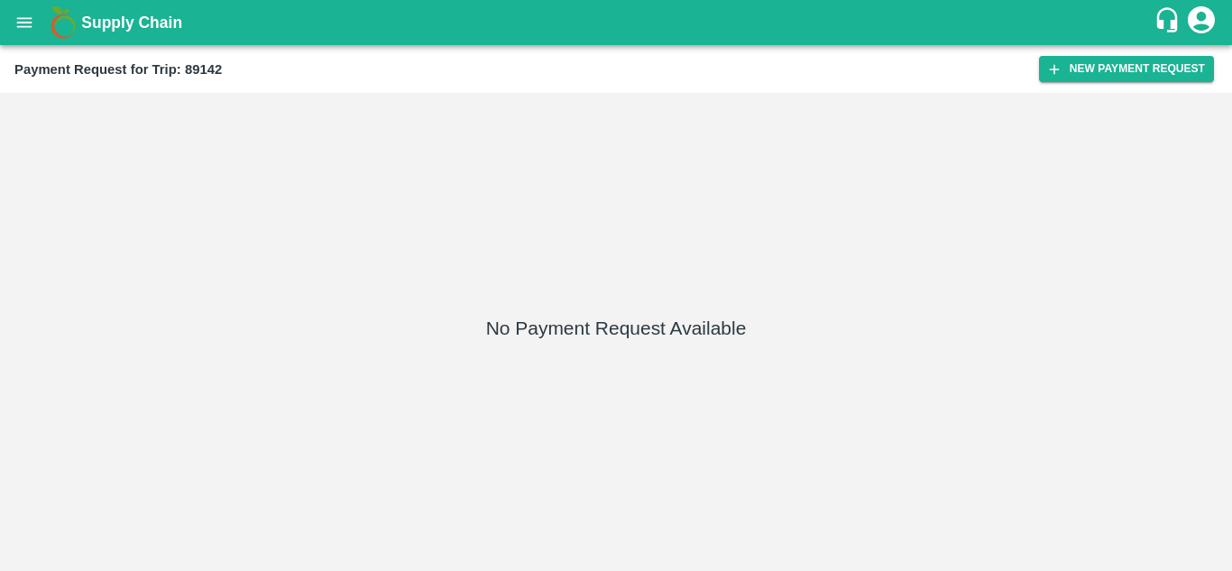
click at [1134, 54] on div "Payment Request for Trip: 89142 New Payment Request" at bounding box center [616, 69] width 1232 height 48
click at [1117, 75] on button "New Payment Request" at bounding box center [1126, 69] width 175 height 26
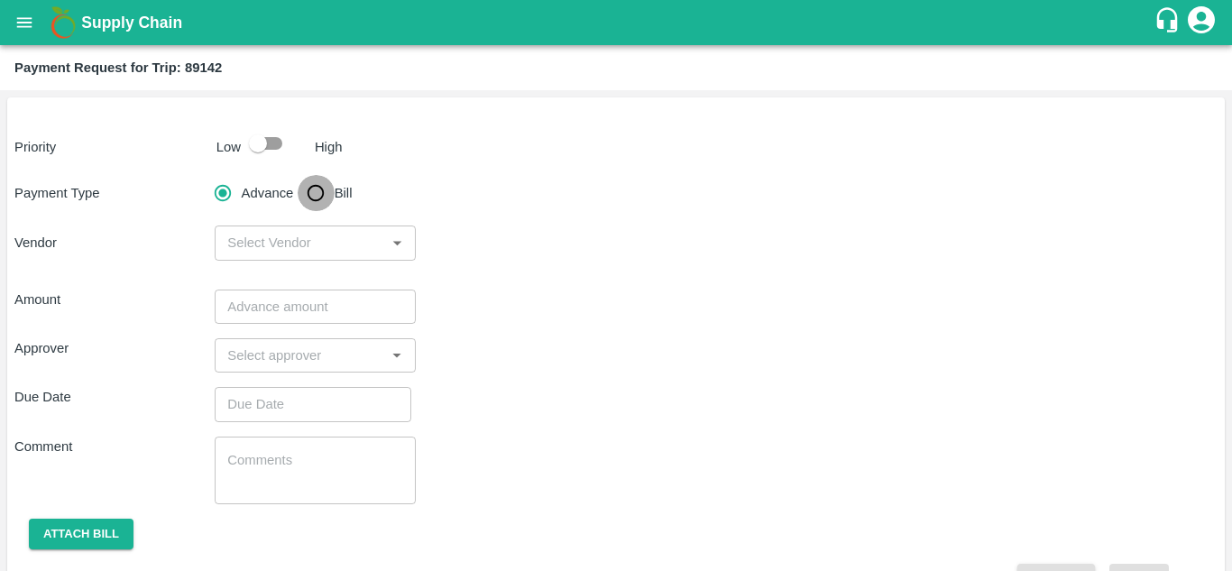
click at [309, 202] on input "Bill" at bounding box center [316, 193] width 36 height 36
radio input "true"
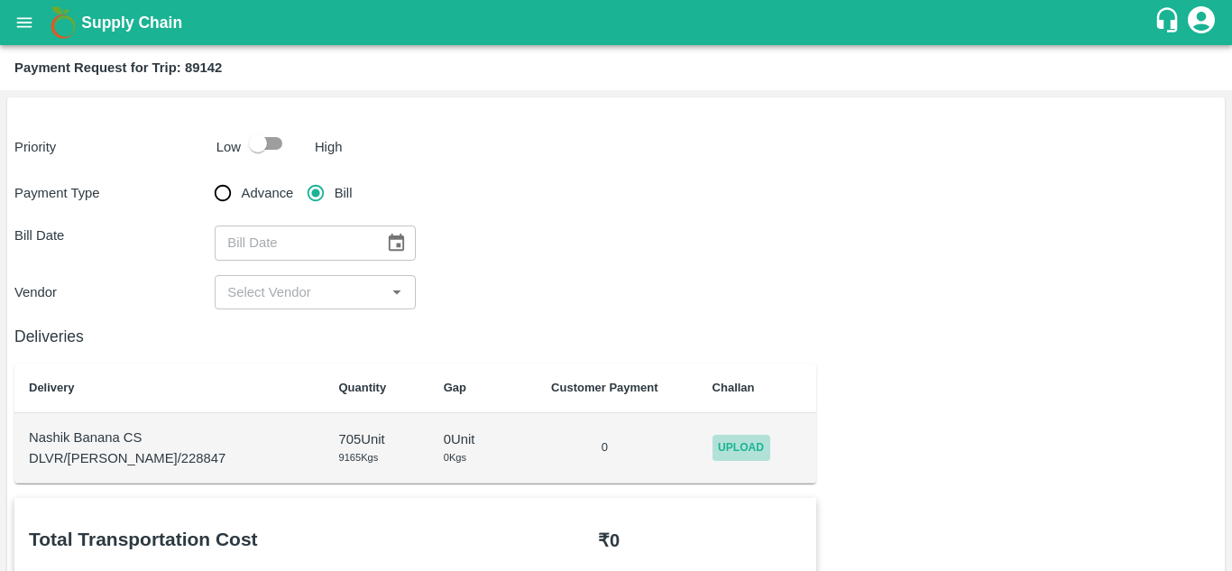
click at [718, 445] on span "Upload" at bounding box center [741, 448] width 58 height 26
click at [0, 0] on input "Upload" at bounding box center [0, 0] width 0 height 0
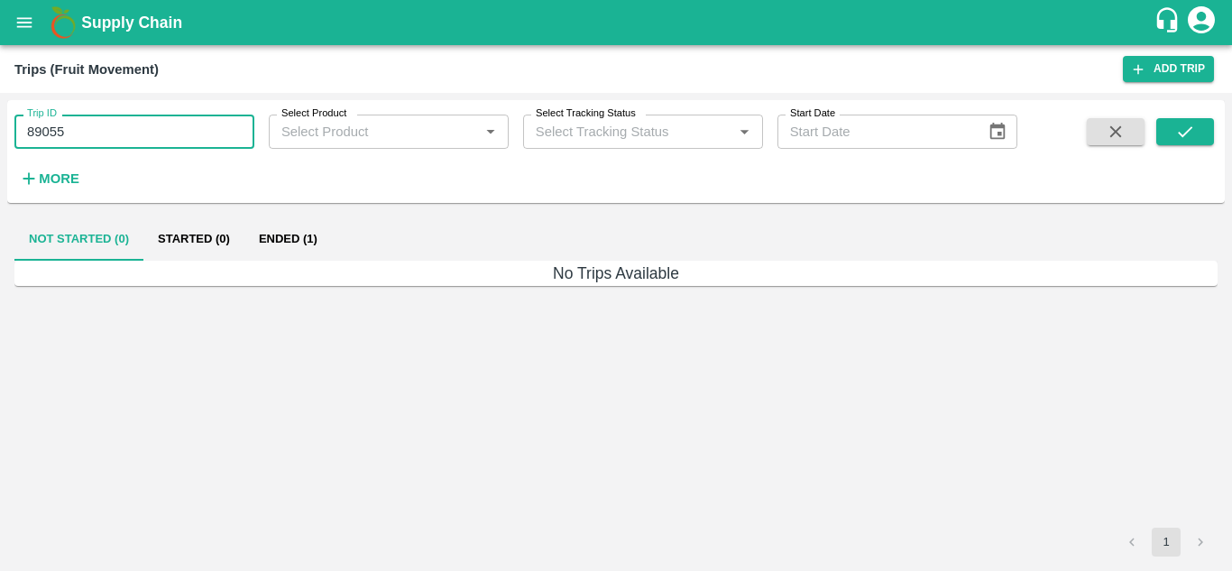
click at [94, 133] on input "89055" at bounding box center [134, 132] width 240 height 34
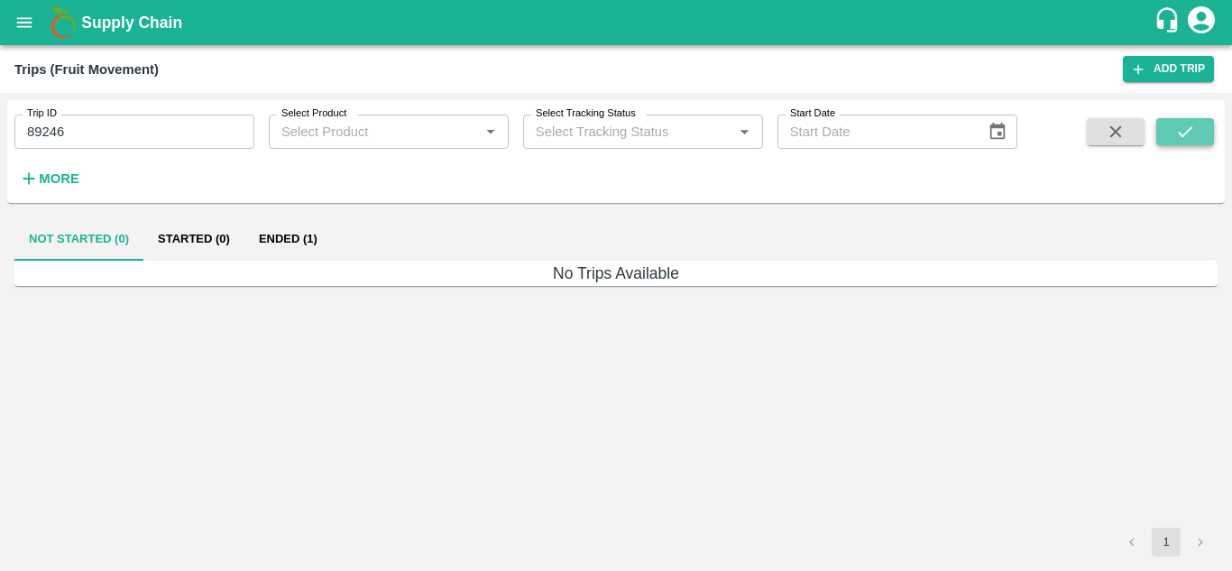
click at [1188, 125] on icon "submit" at bounding box center [1185, 132] width 20 height 20
click at [291, 225] on button "Ended (1)" at bounding box center [287, 238] width 87 height 43
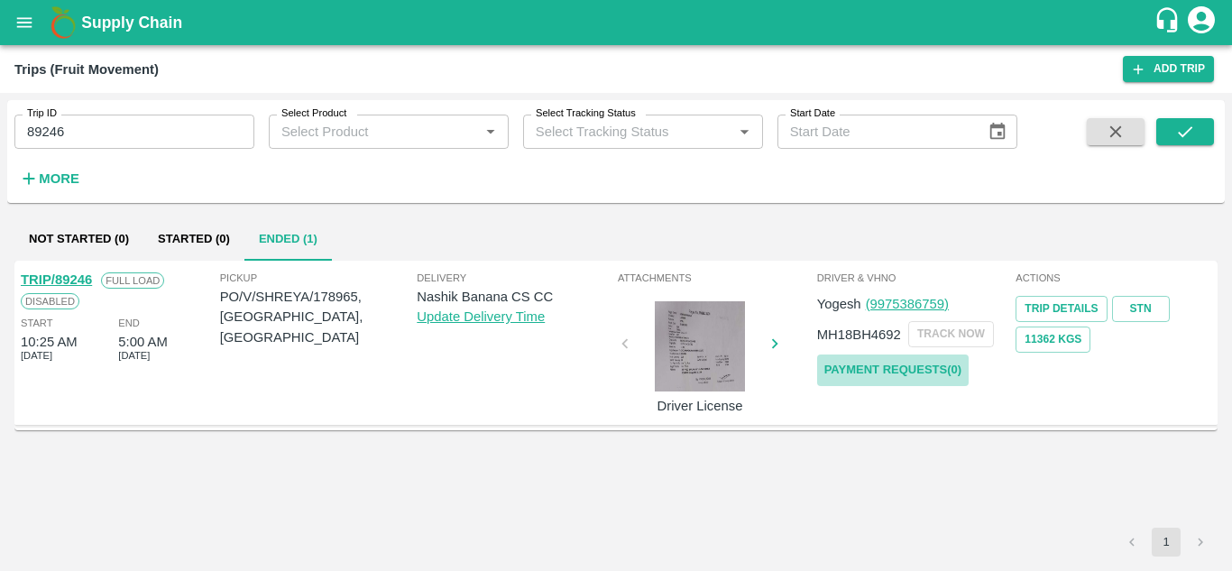
click at [932, 360] on link "Payment Requests( 0 )" at bounding box center [892, 370] width 151 height 32
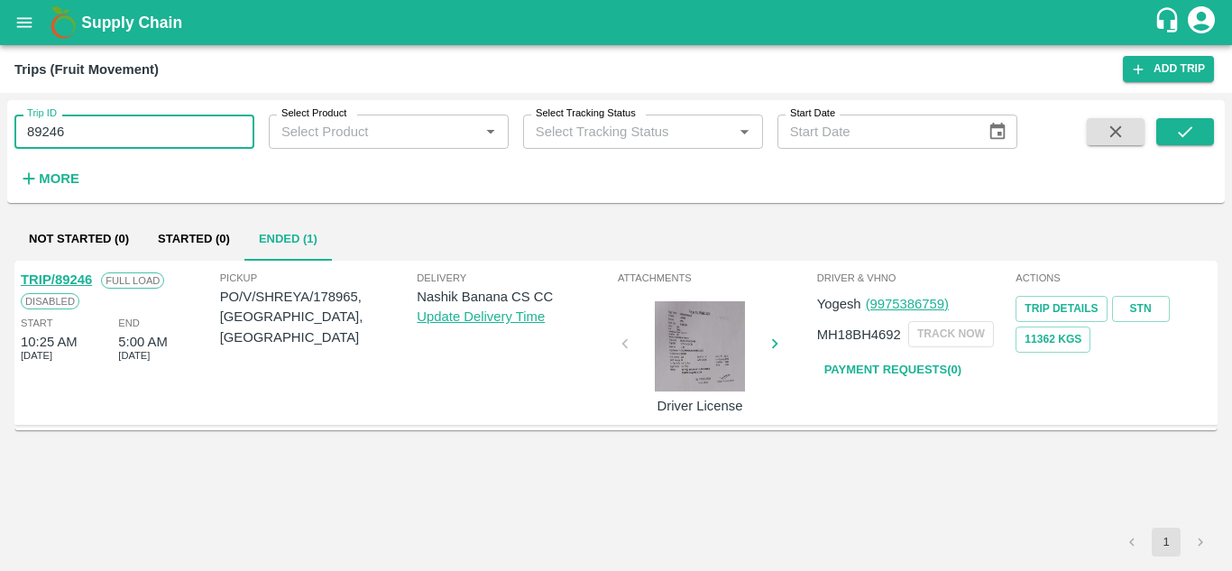
click at [87, 149] on input "89246" at bounding box center [134, 132] width 240 height 34
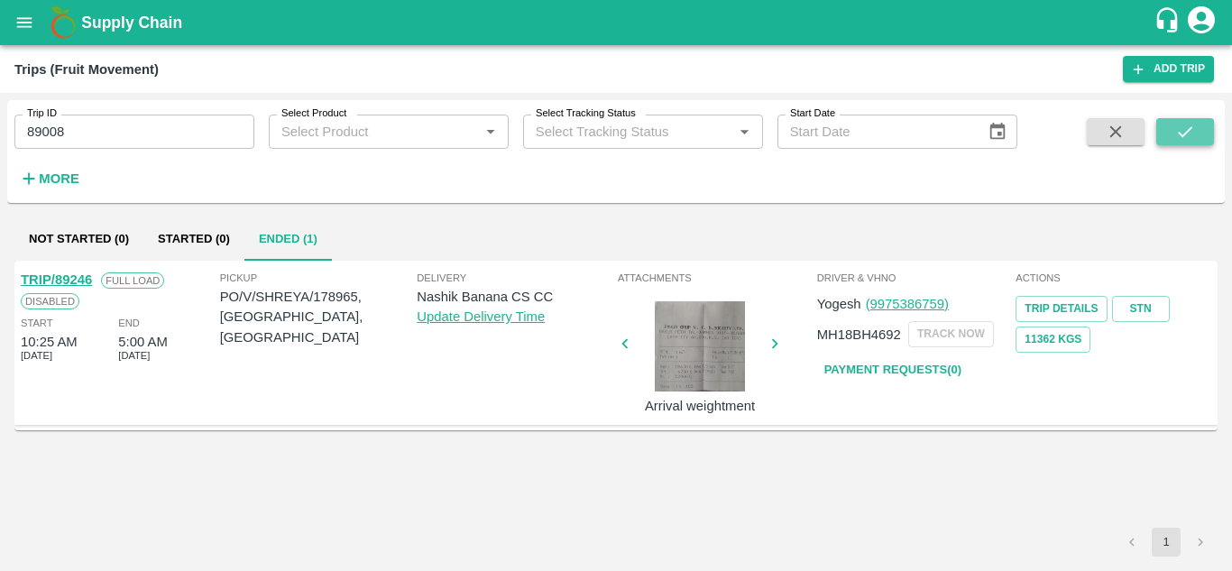
click at [1187, 131] on icon "submit" at bounding box center [1185, 132] width 20 height 20
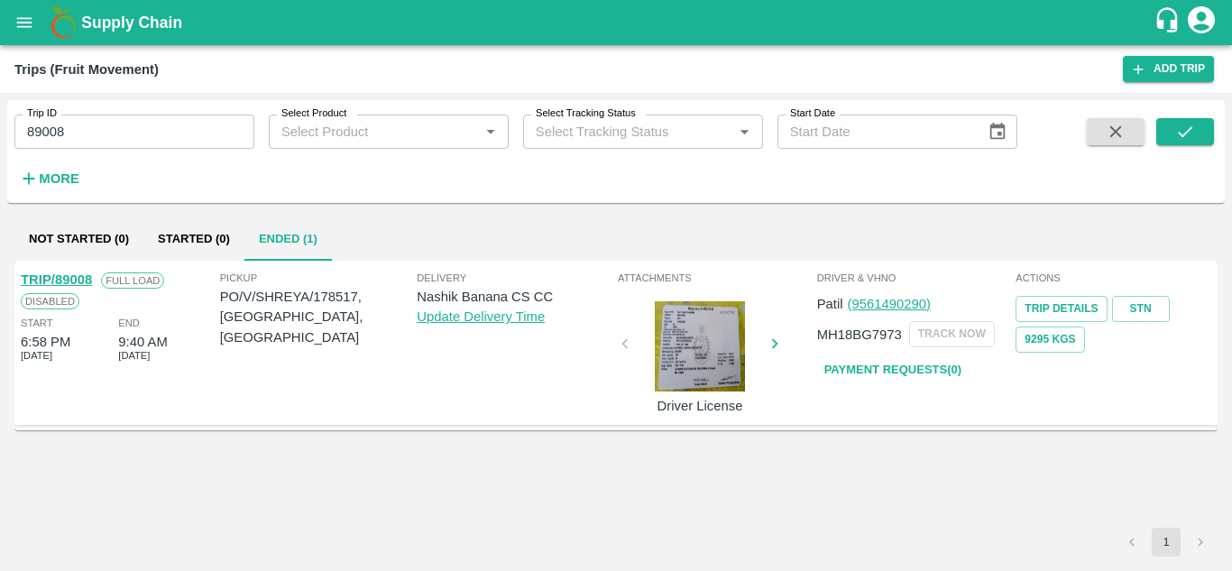
click at [886, 372] on link "Payment Requests( 0 )" at bounding box center [892, 370] width 151 height 32
click at [81, 123] on input "89008" at bounding box center [134, 132] width 240 height 34
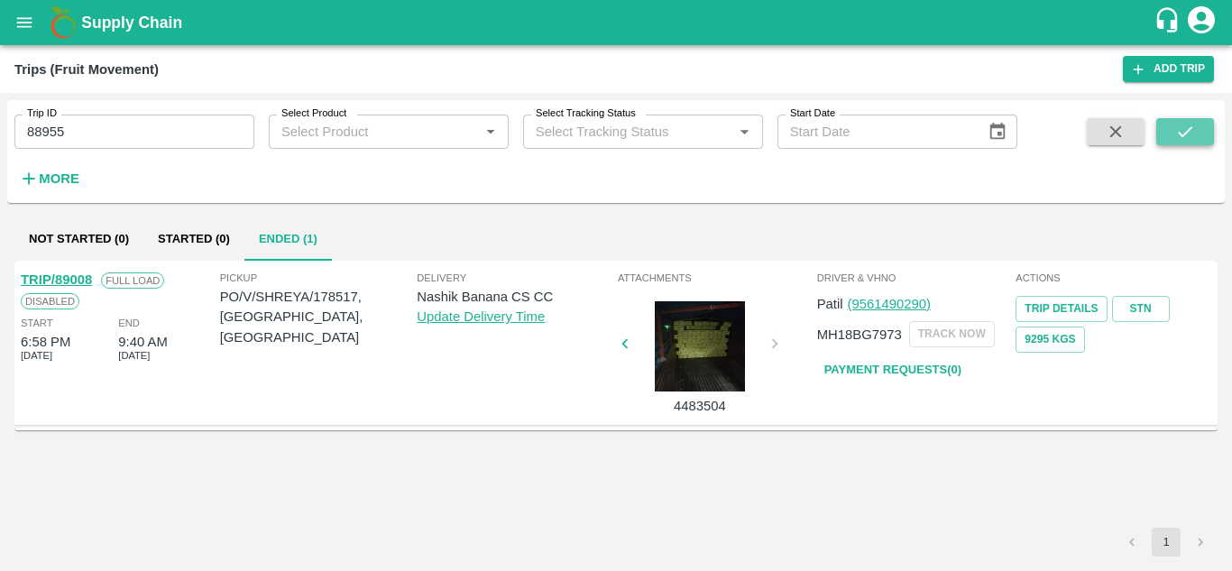
click at [1178, 125] on icon "submit" at bounding box center [1185, 132] width 20 height 20
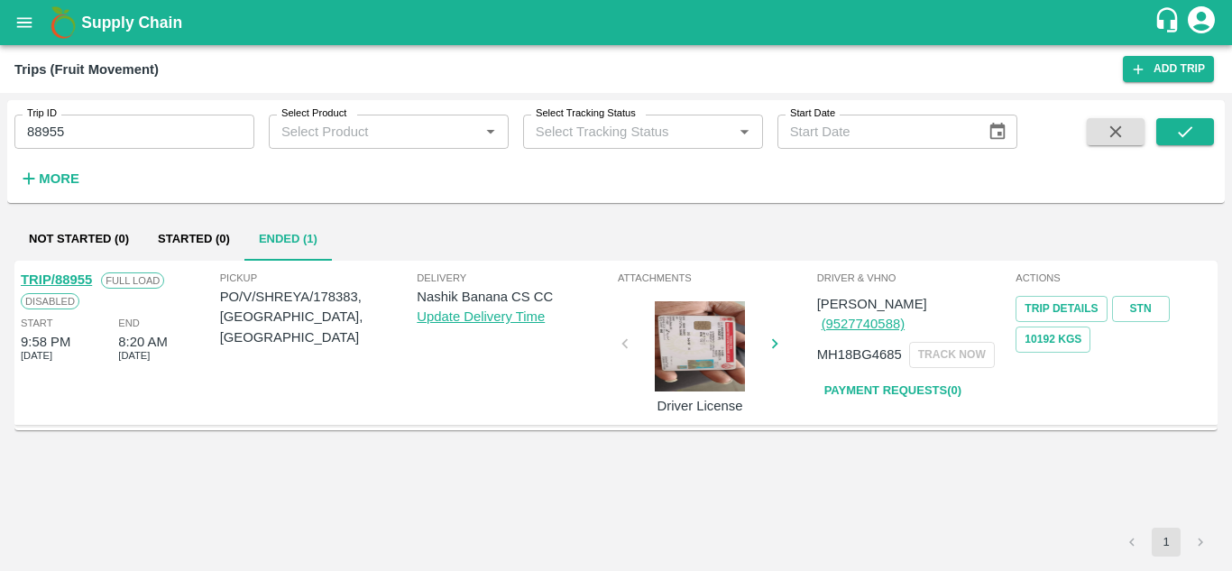
click at [899, 375] on link "Payment Requests( 0 )" at bounding box center [892, 391] width 151 height 32
click at [91, 142] on input "88955" at bounding box center [134, 132] width 240 height 34
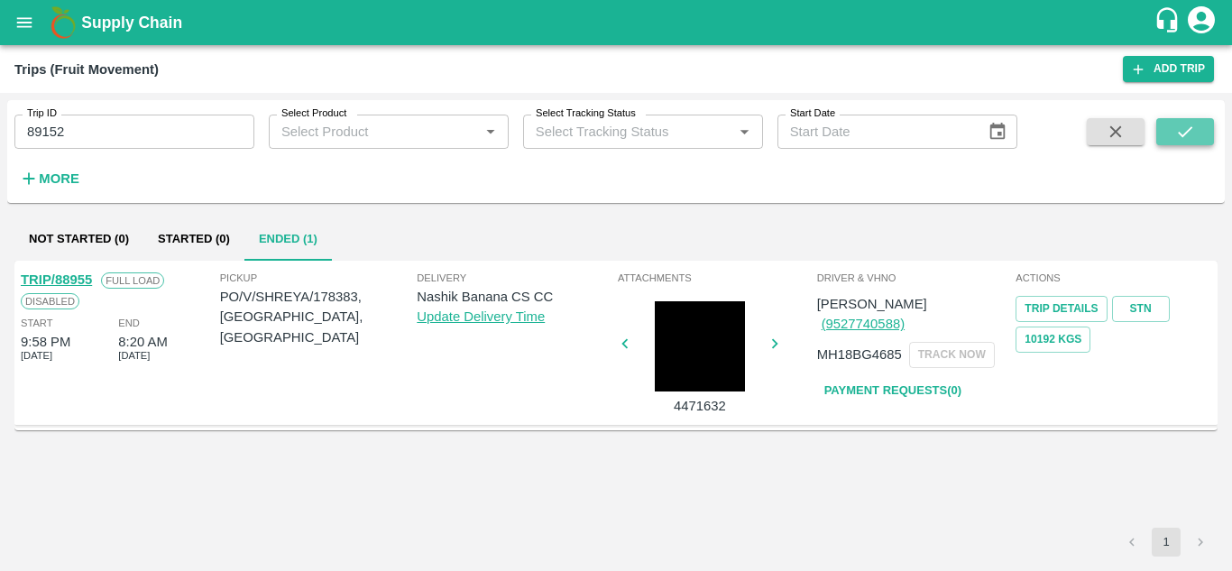
click at [1189, 121] on button "submit" at bounding box center [1185, 131] width 58 height 27
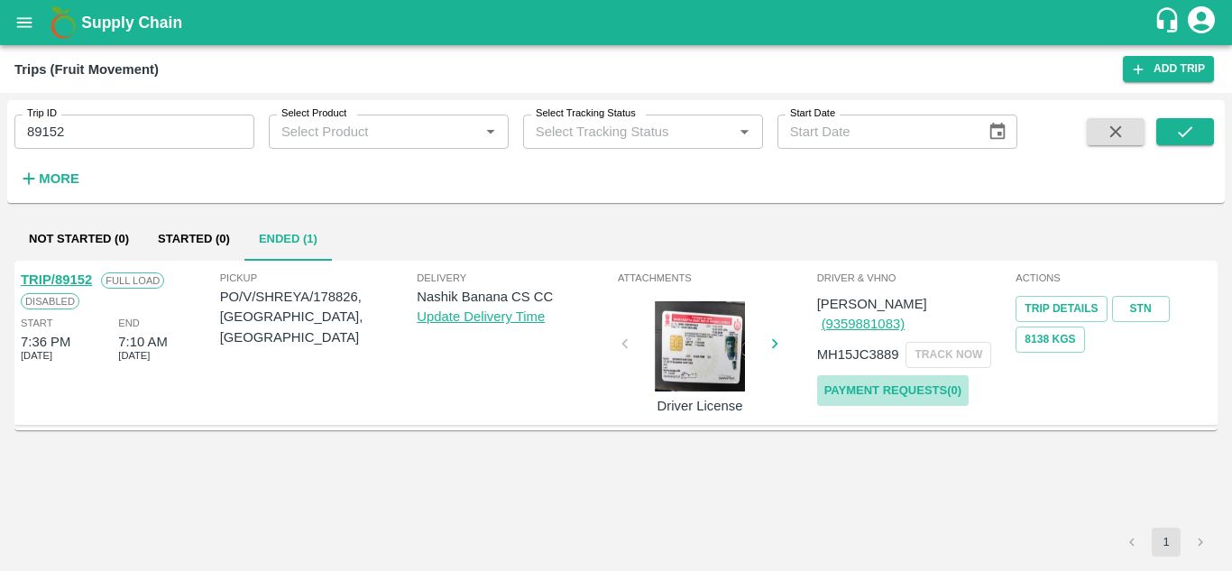
click at [876, 375] on link "Payment Requests( 0 )" at bounding box center [892, 391] width 151 height 32
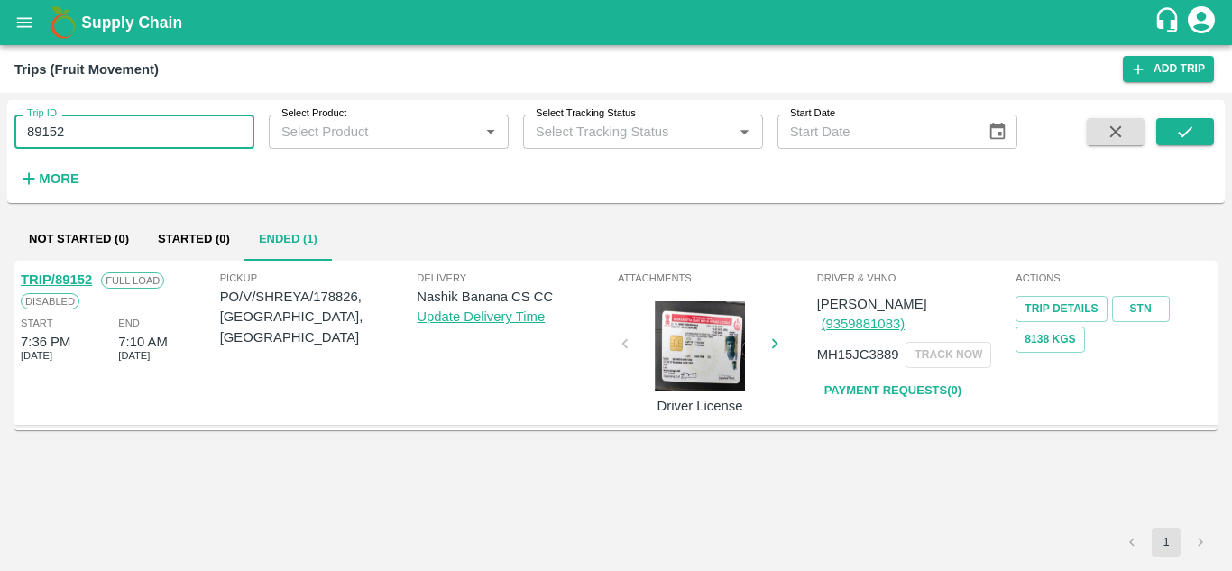
click at [81, 142] on input "89152" at bounding box center [134, 132] width 240 height 34
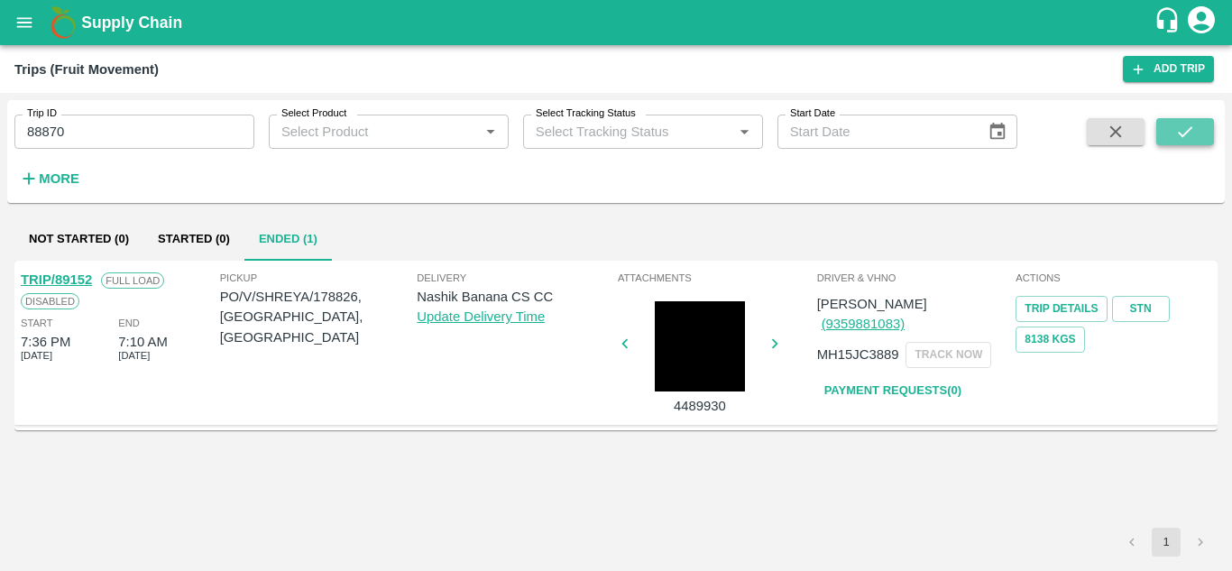
click at [1189, 131] on icon "submit" at bounding box center [1185, 132] width 20 height 20
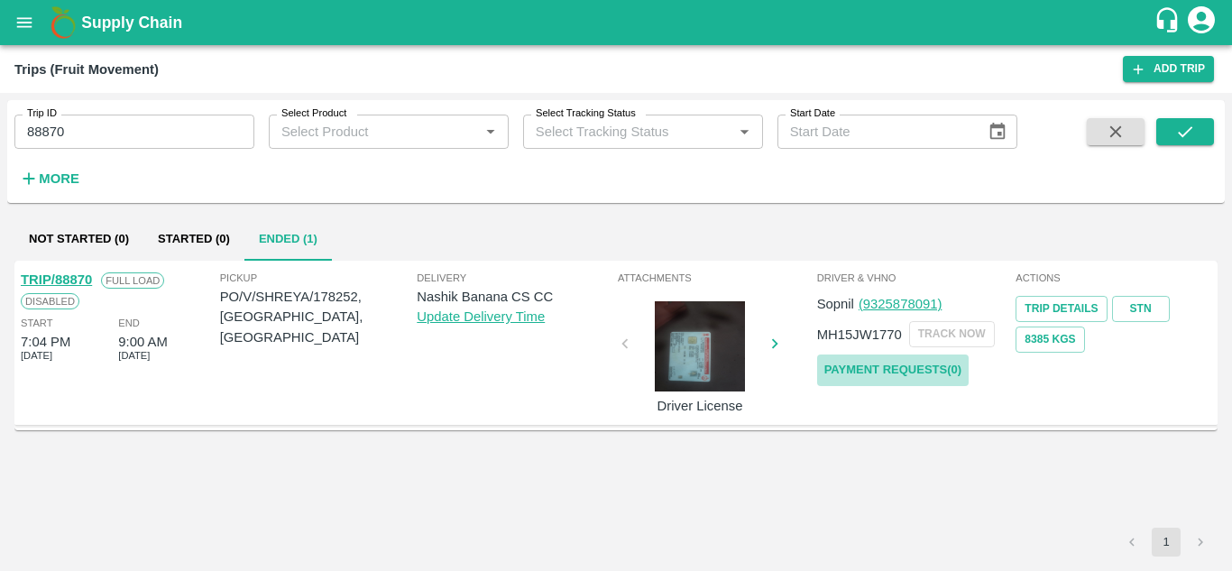
click at [867, 371] on link "Payment Requests( 0 )" at bounding box center [892, 370] width 151 height 32
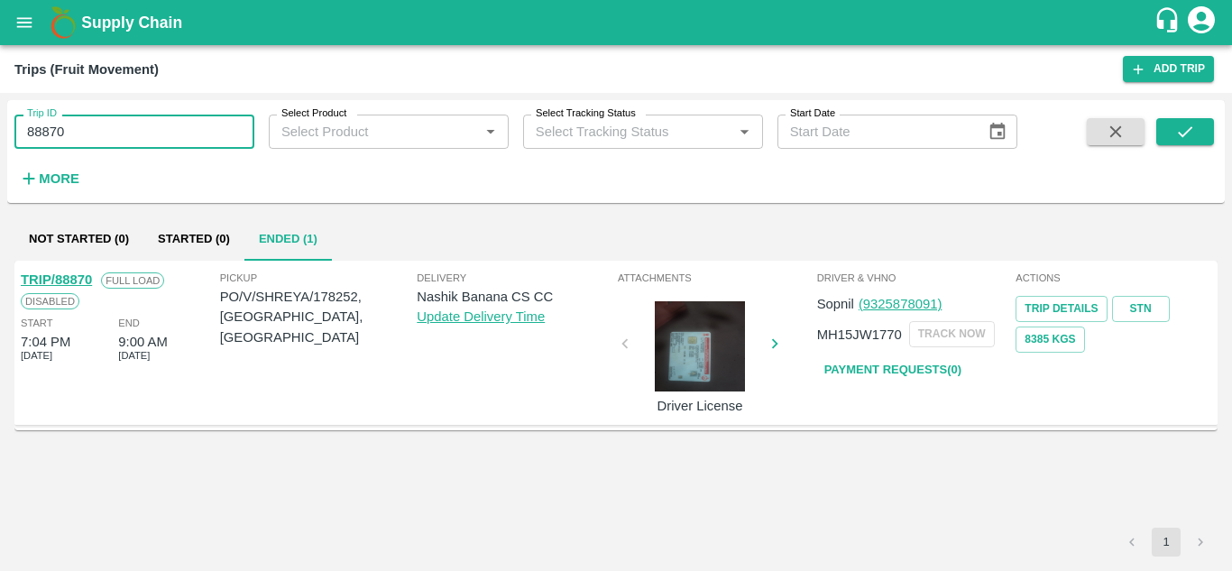
click at [89, 133] on input "88870" at bounding box center [134, 132] width 240 height 34
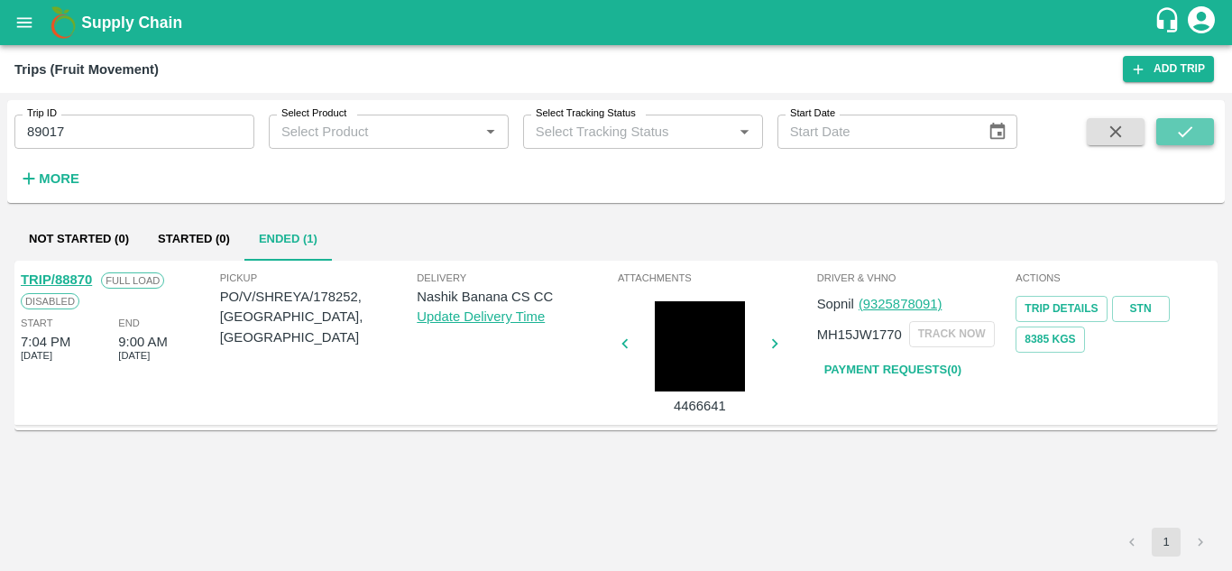
click at [1176, 120] on button "submit" at bounding box center [1185, 131] width 58 height 27
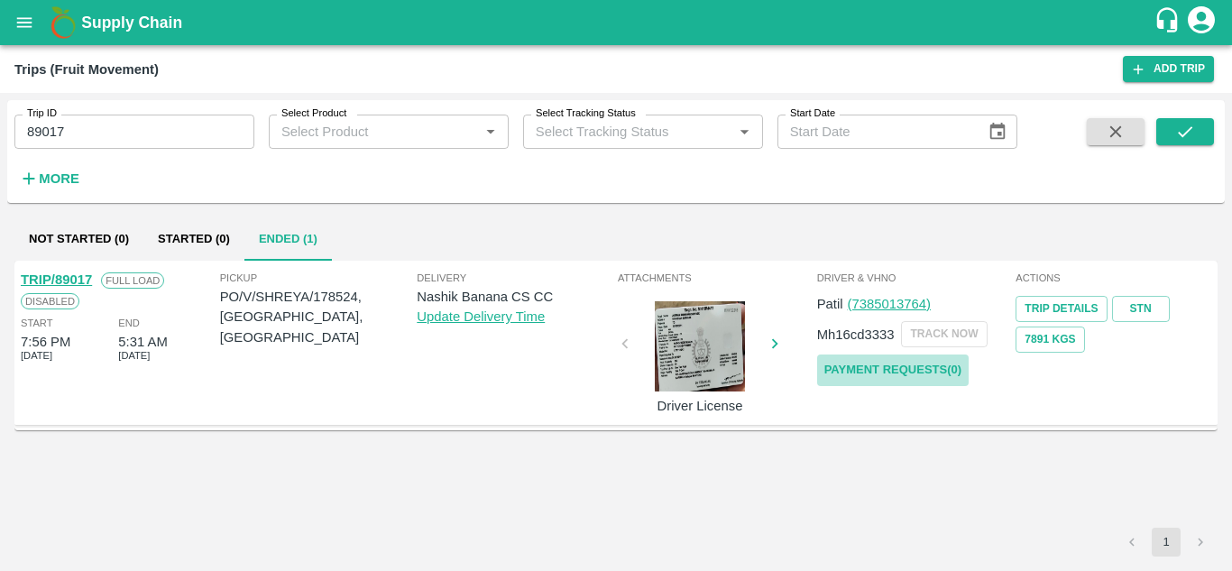
click at [885, 360] on link "Payment Requests( 0 )" at bounding box center [892, 370] width 151 height 32
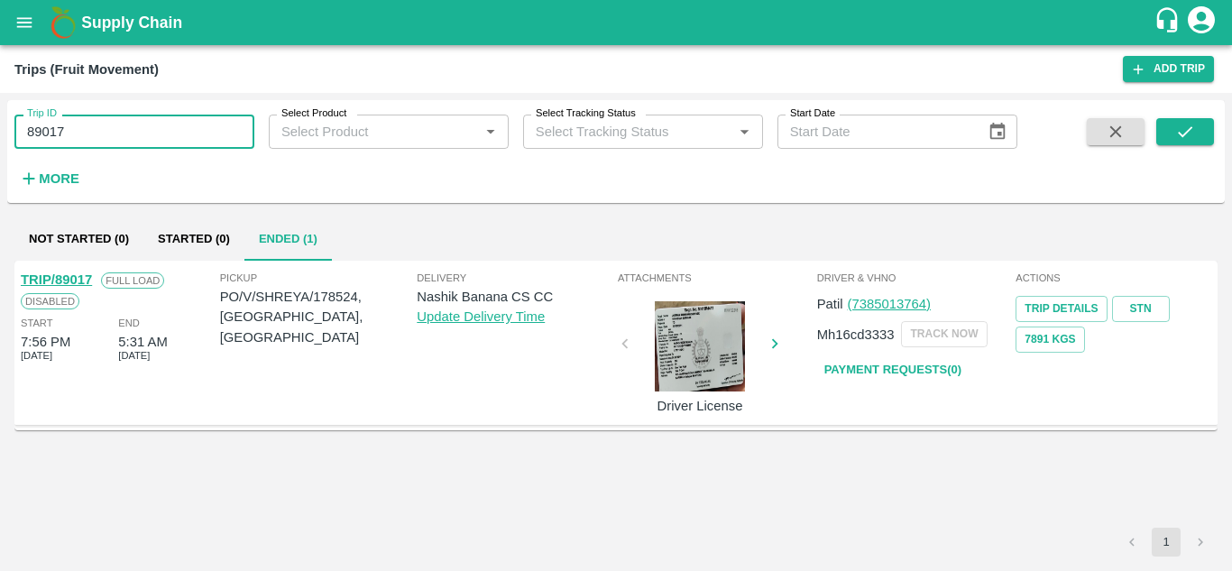
click at [121, 145] on input "89017" at bounding box center [134, 132] width 240 height 34
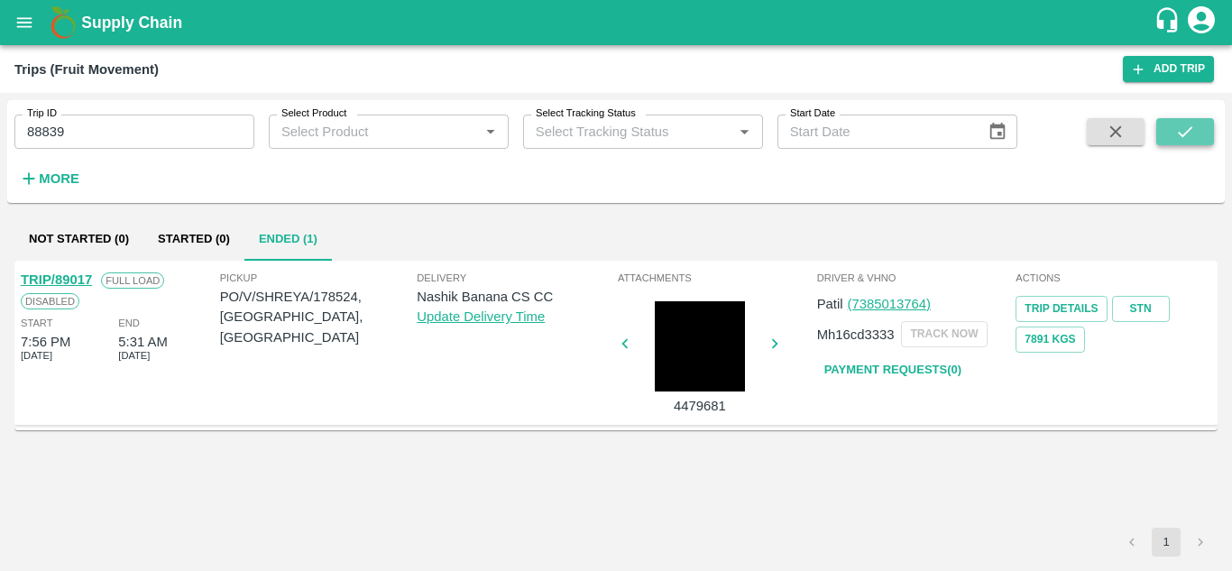
click at [1171, 120] on button "submit" at bounding box center [1185, 131] width 58 height 27
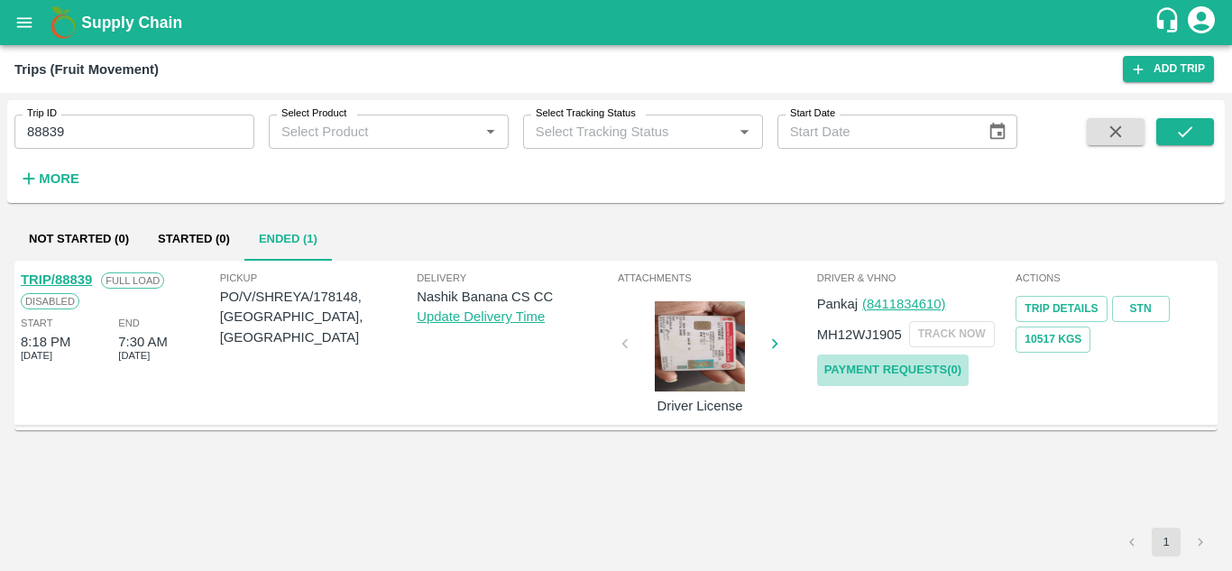
click at [888, 360] on link "Payment Requests( 0 )" at bounding box center [892, 370] width 151 height 32
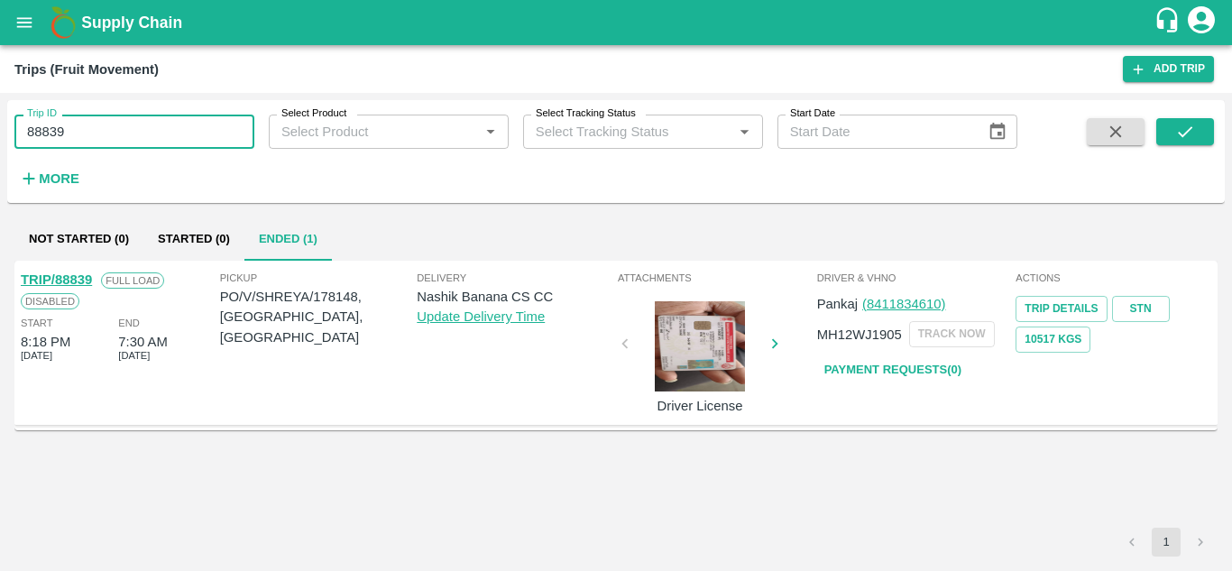
click at [97, 140] on input "88839" at bounding box center [134, 132] width 240 height 34
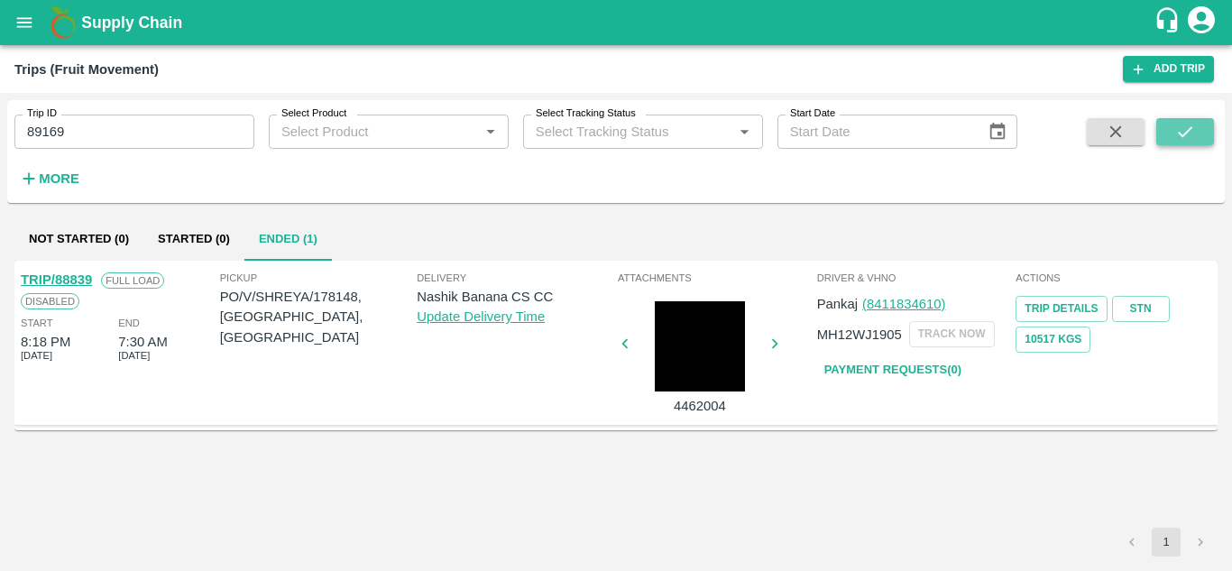
click at [1175, 134] on icon "submit" at bounding box center [1185, 132] width 20 height 20
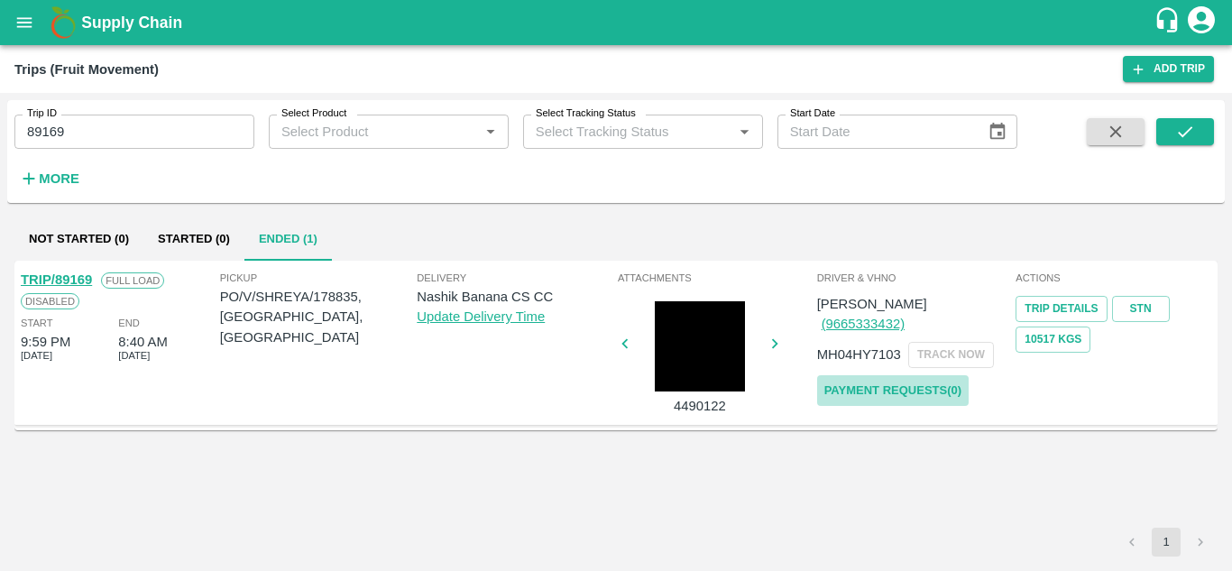
click at [879, 375] on link "Payment Requests( 0 )" at bounding box center [892, 391] width 151 height 32
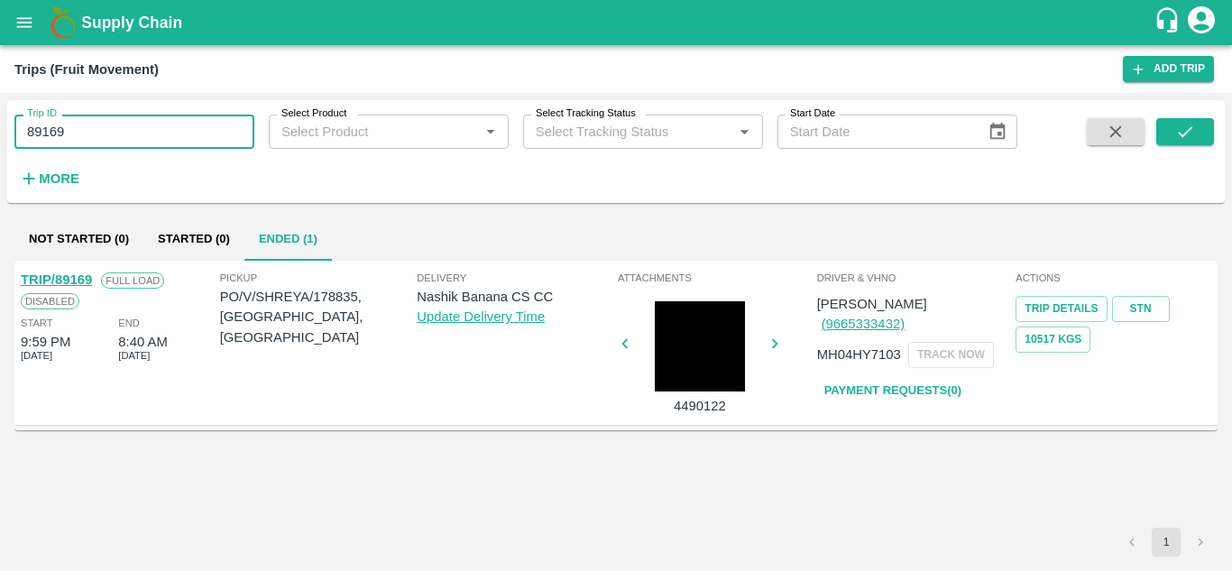
click at [91, 136] on input "89169" at bounding box center [134, 132] width 240 height 34
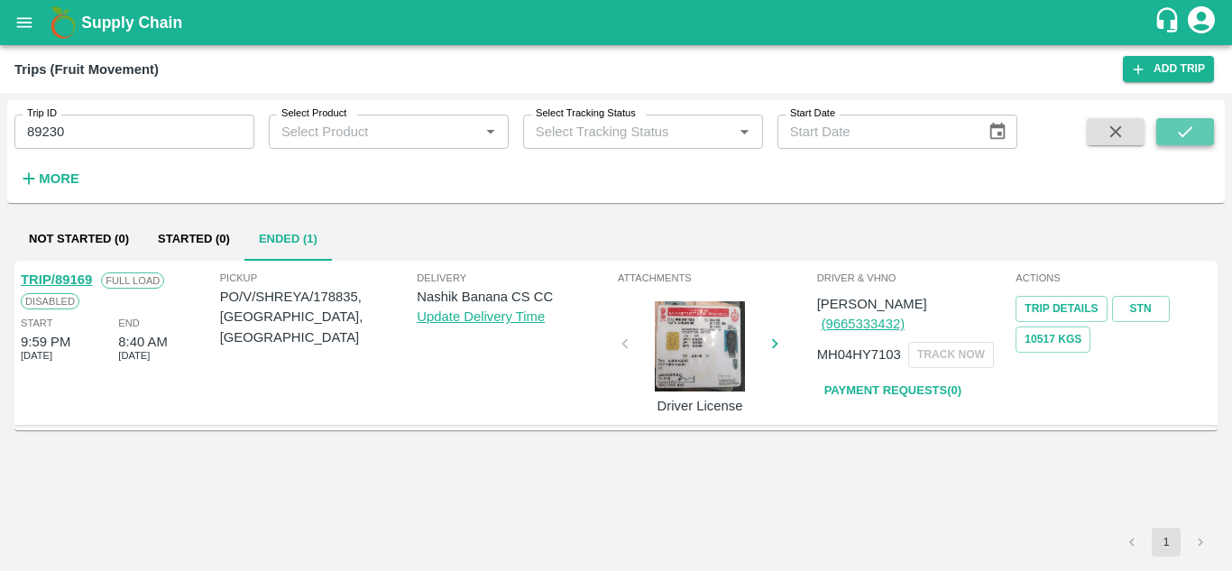
click at [1187, 129] on icon "submit" at bounding box center [1185, 132] width 20 height 20
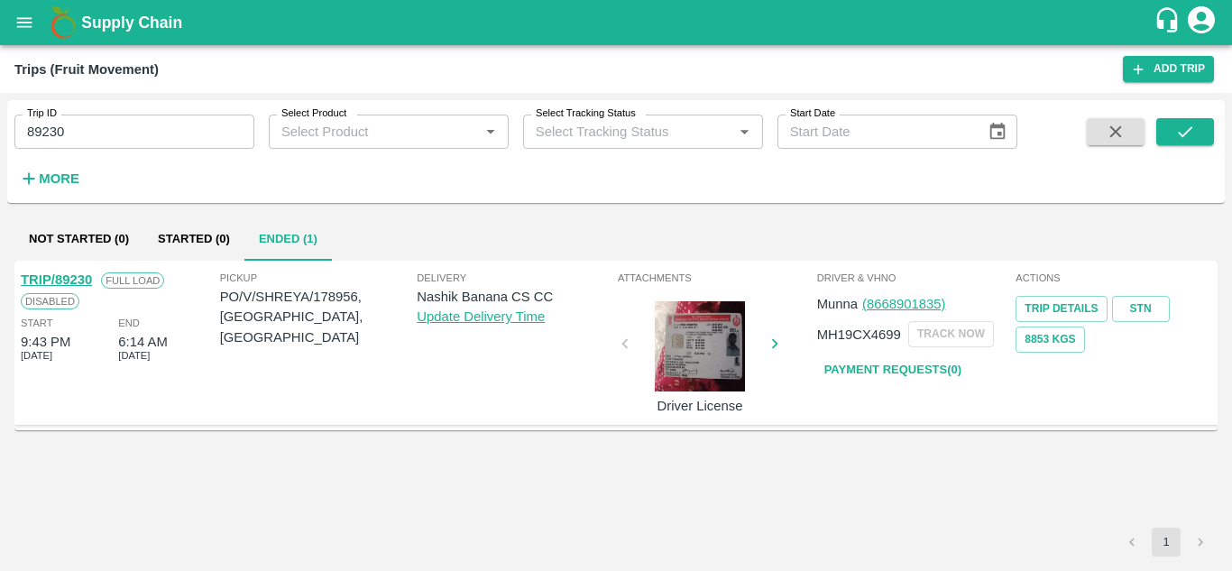
click at [898, 361] on link "Payment Requests( 0 )" at bounding box center [892, 370] width 151 height 32
click at [87, 129] on input "89230" at bounding box center [134, 132] width 240 height 34
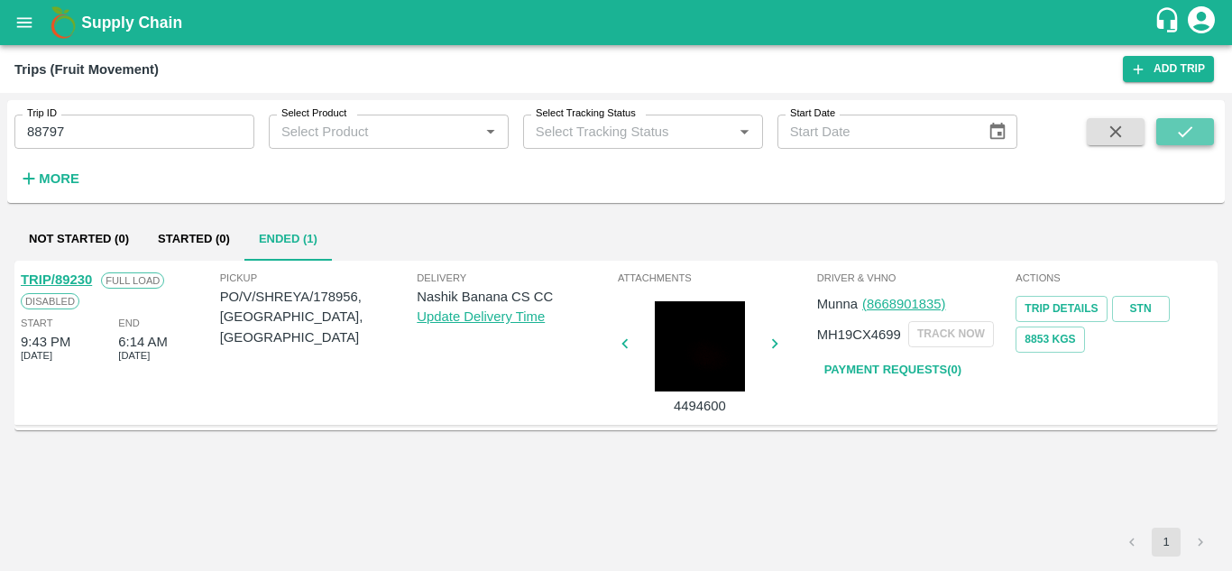
click at [1190, 133] on icon "submit" at bounding box center [1185, 132] width 20 height 20
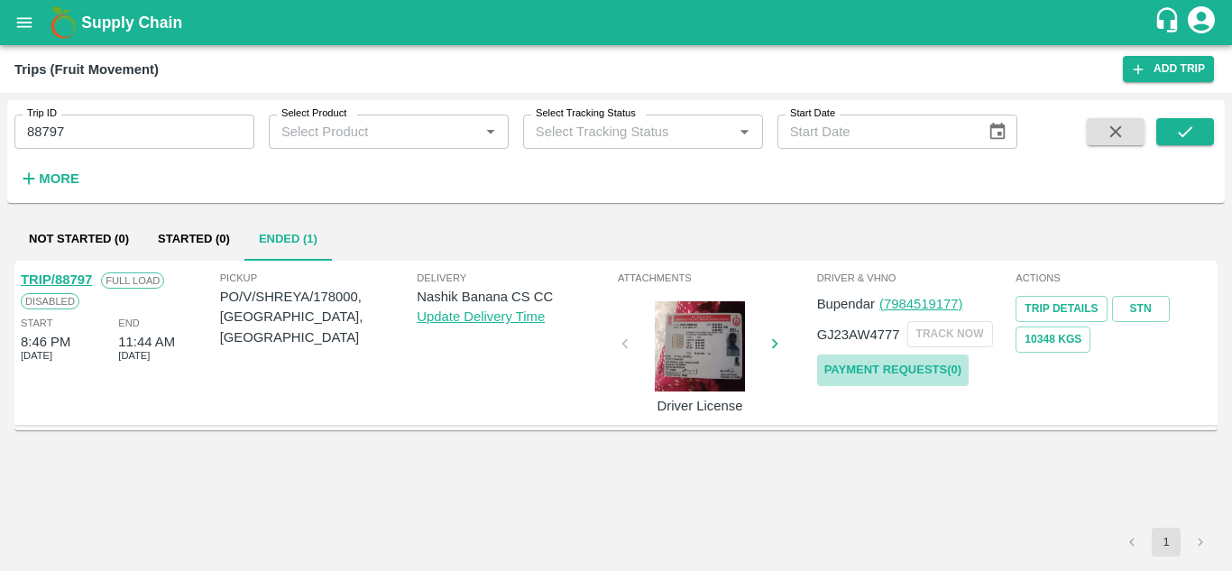
click at [912, 368] on link "Payment Requests( 0 )" at bounding box center [892, 370] width 151 height 32
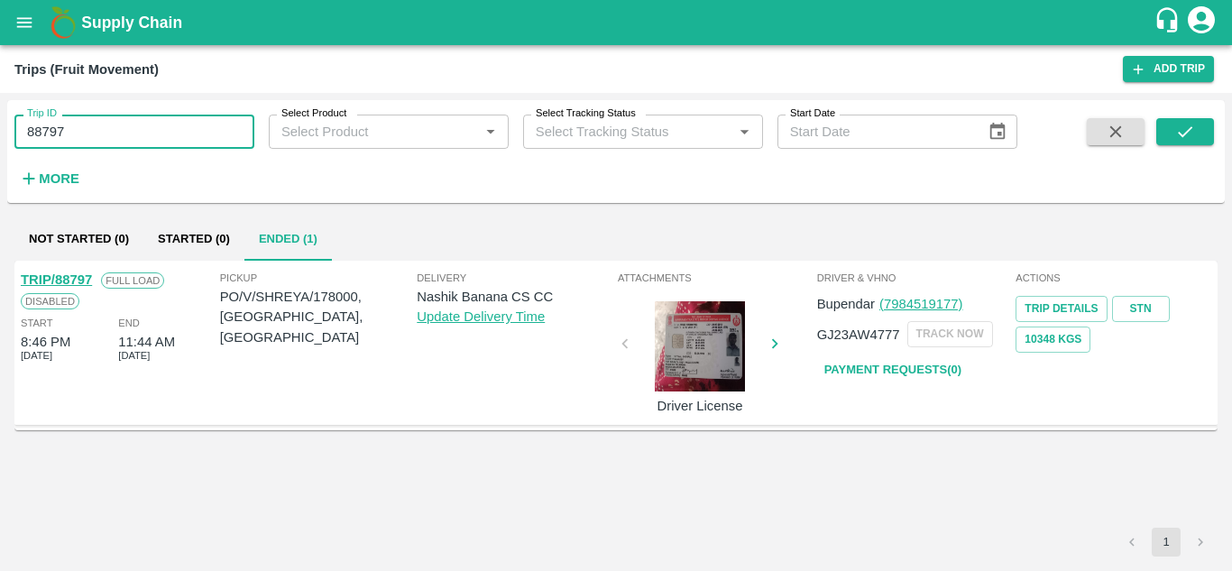
click at [76, 131] on input "88797" at bounding box center [134, 132] width 240 height 34
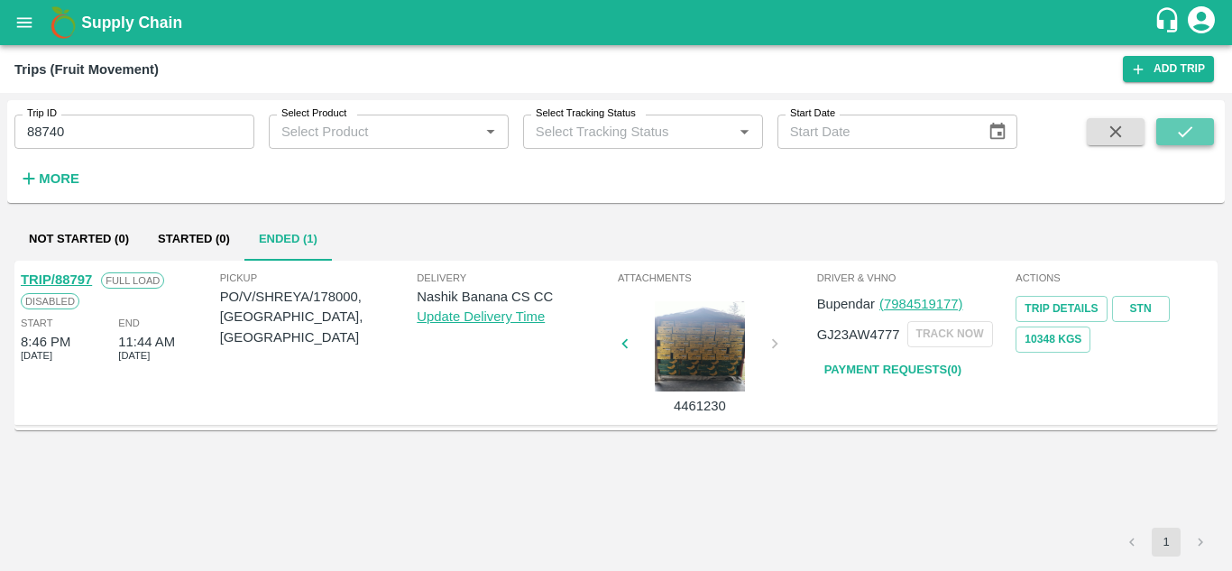
click at [1181, 119] on button "submit" at bounding box center [1185, 131] width 58 height 27
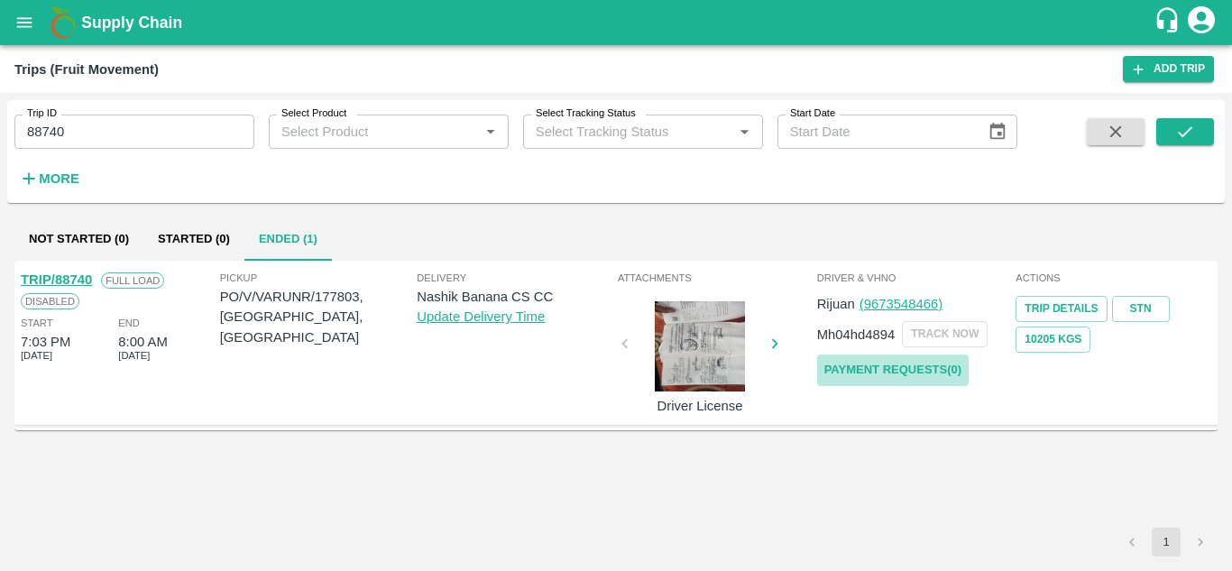
click at [892, 364] on link "Payment Requests( 0 )" at bounding box center [892, 370] width 151 height 32
click at [99, 151] on div "Trip ID 88740 Trip ID Select Product Select Product   * Select Tracking Status …" at bounding box center [508, 147] width 1017 height 94
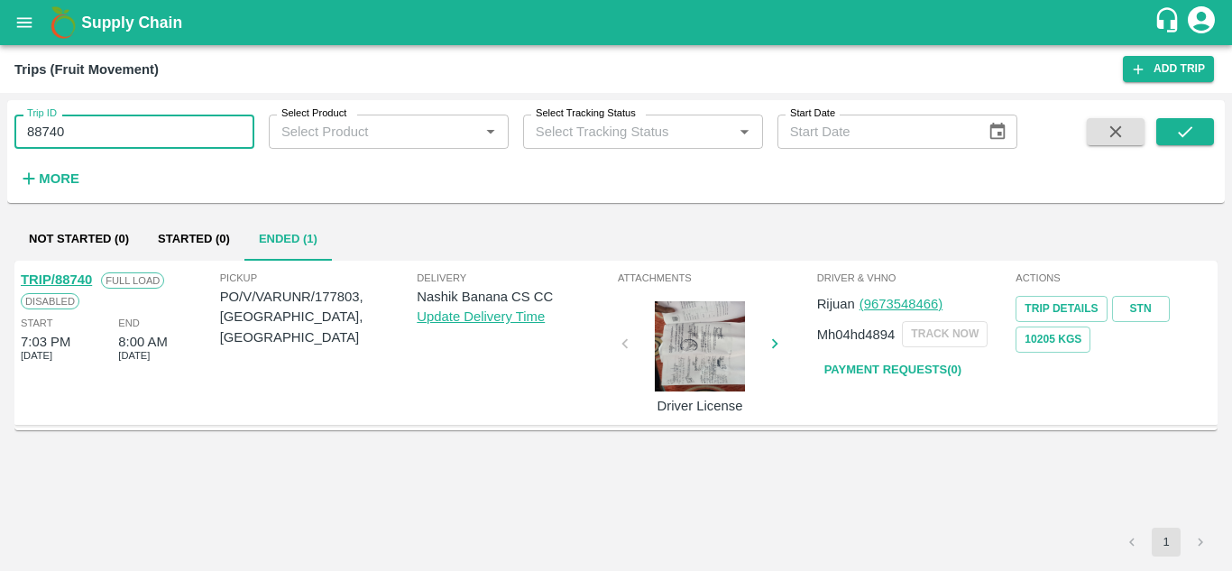
click at [87, 139] on input "88740" at bounding box center [134, 132] width 240 height 34
click at [1184, 133] on icon "submit" at bounding box center [1185, 132] width 20 height 20
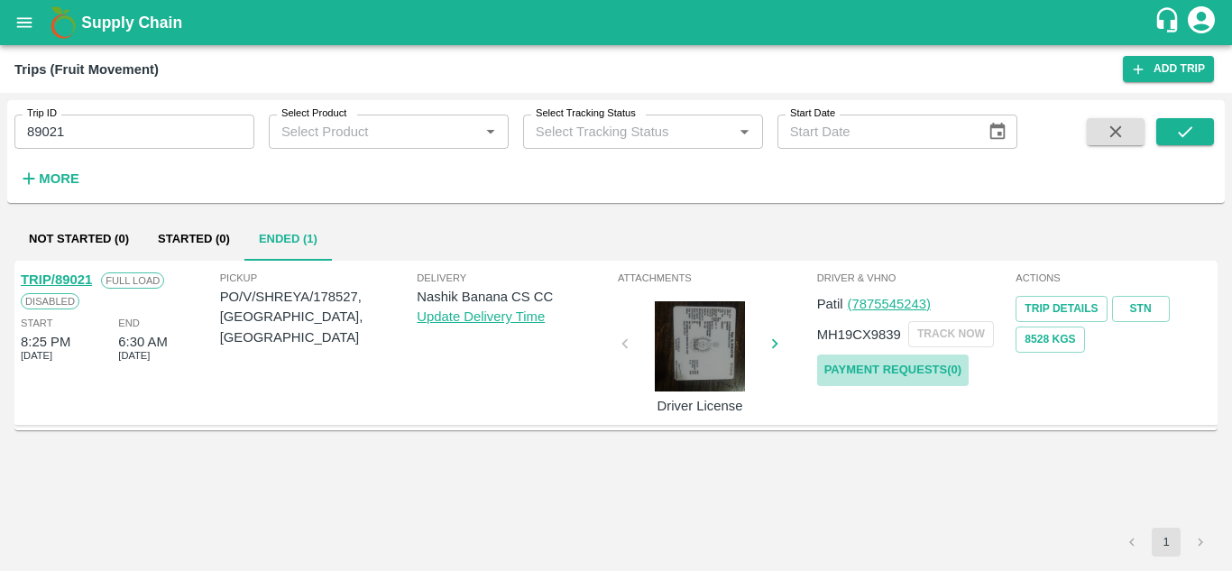
click at [894, 367] on link "Payment Requests( 0 )" at bounding box center [892, 370] width 151 height 32
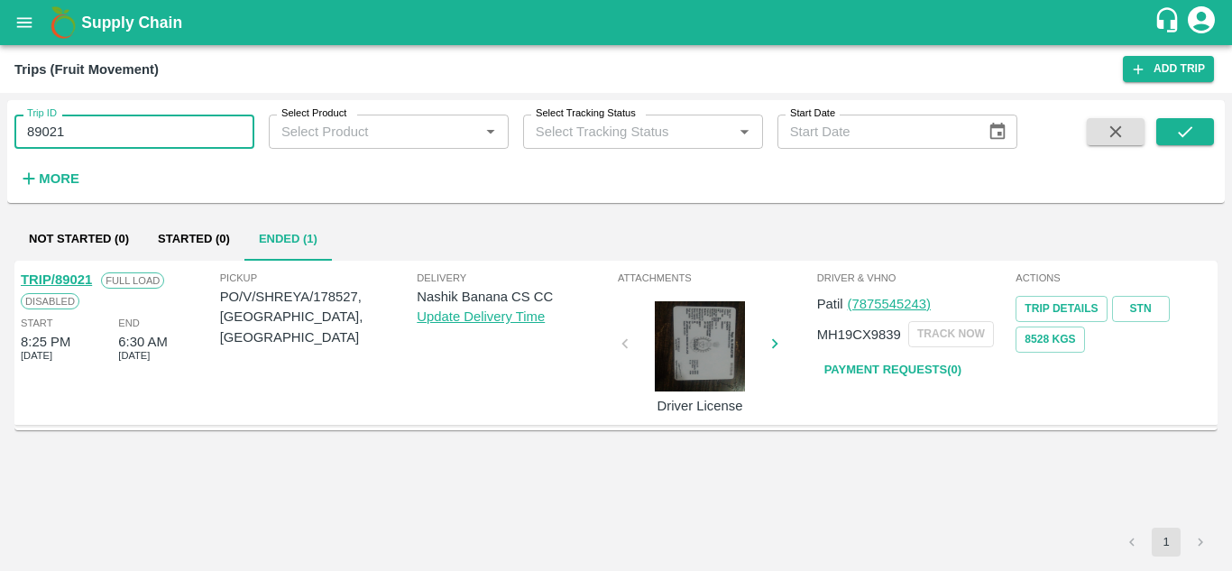
click at [117, 132] on input "89021" at bounding box center [134, 132] width 240 height 34
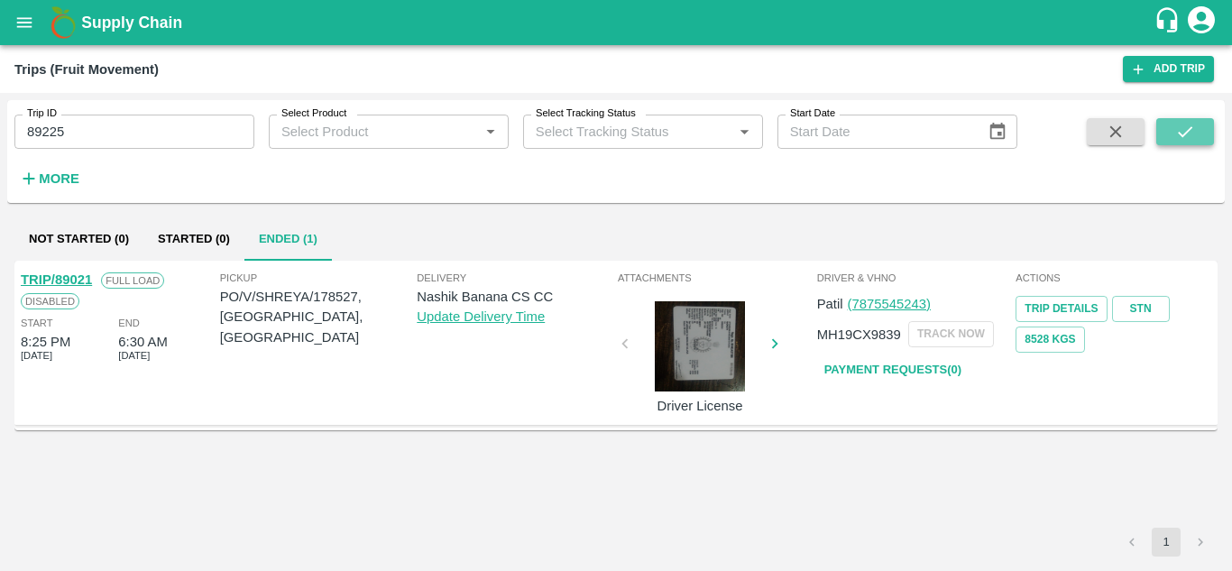
click at [1196, 132] on button "submit" at bounding box center [1185, 131] width 58 height 27
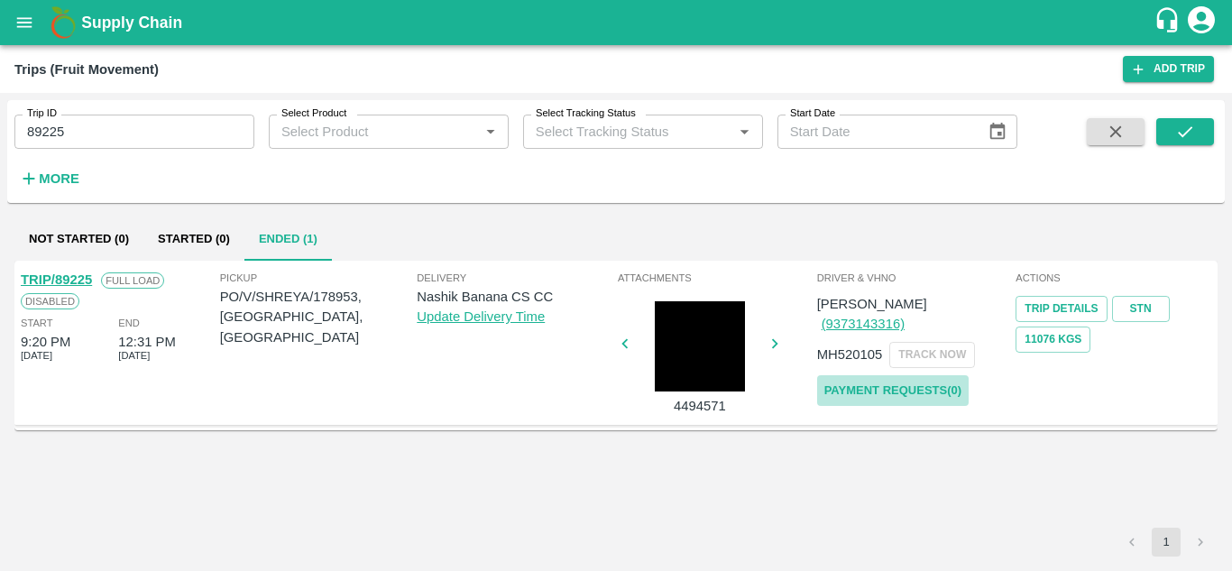
click at [903, 375] on link "Payment Requests( 0 )" at bounding box center [892, 391] width 151 height 32
click at [103, 136] on input "89225" at bounding box center [134, 132] width 240 height 34
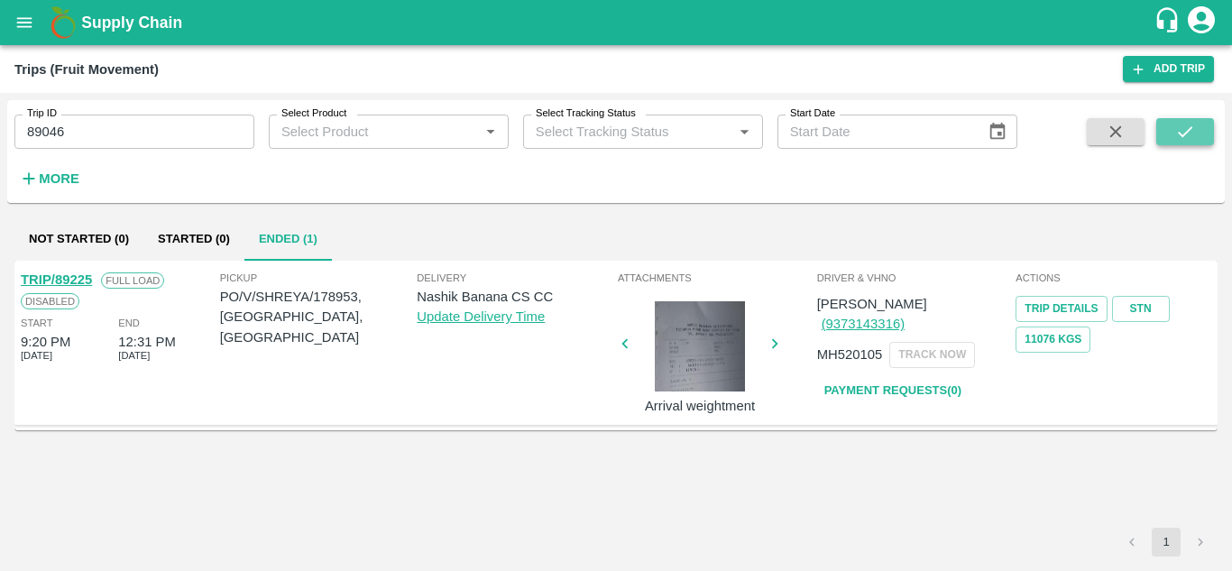
click at [1185, 126] on icon "submit" at bounding box center [1185, 132] width 20 height 20
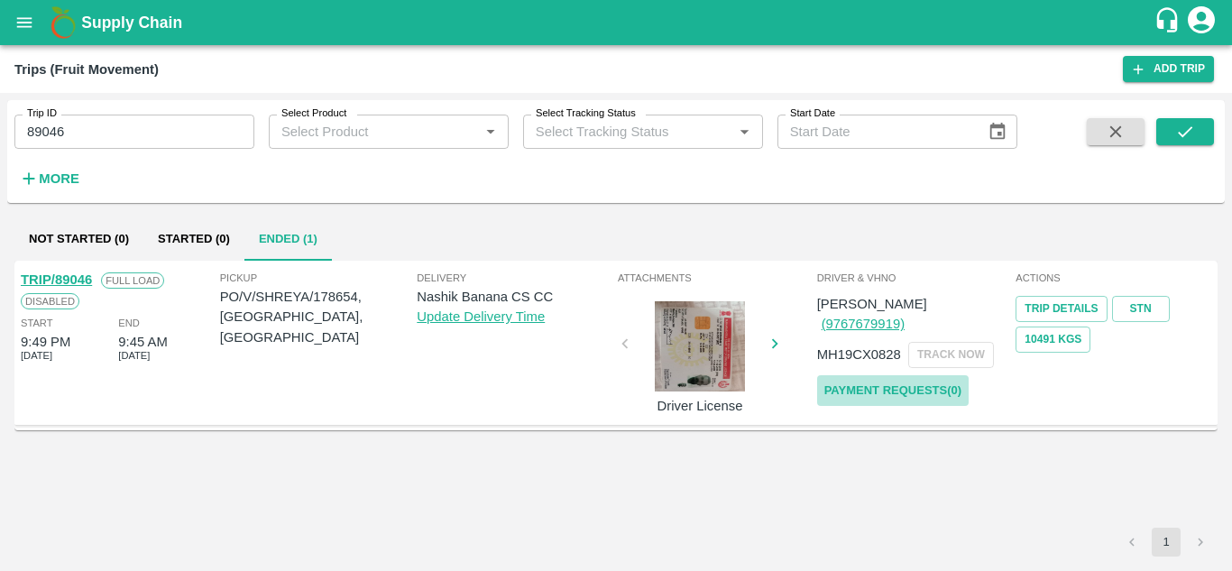
click at [878, 375] on link "Payment Requests( 0 )" at bounding box center [892, 391] width 151 height 32
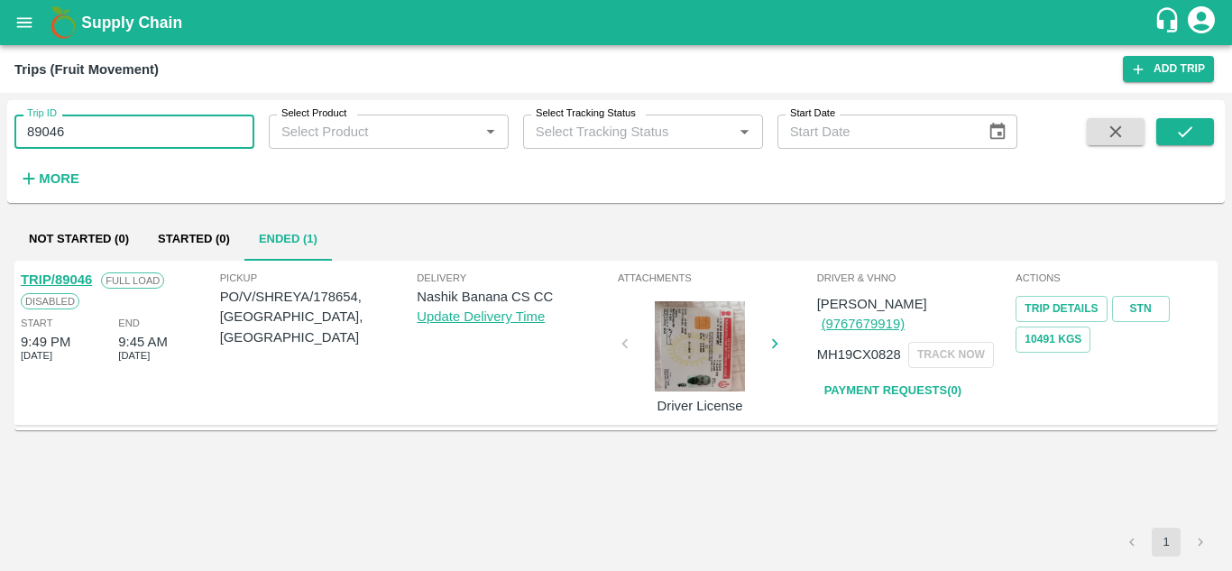
click at [108, 125] on input "89046" at bounding box center [134, 132] width 240 height 34
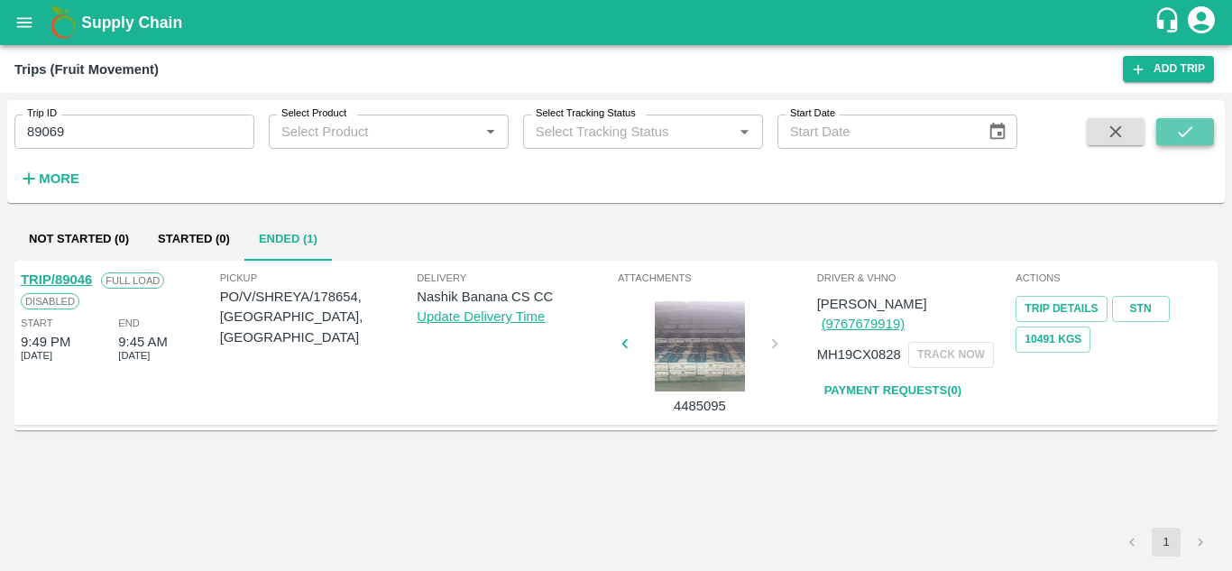
click at [1164, 130] on button "submit" at bounding box center [1185, 131] width 58 height 27
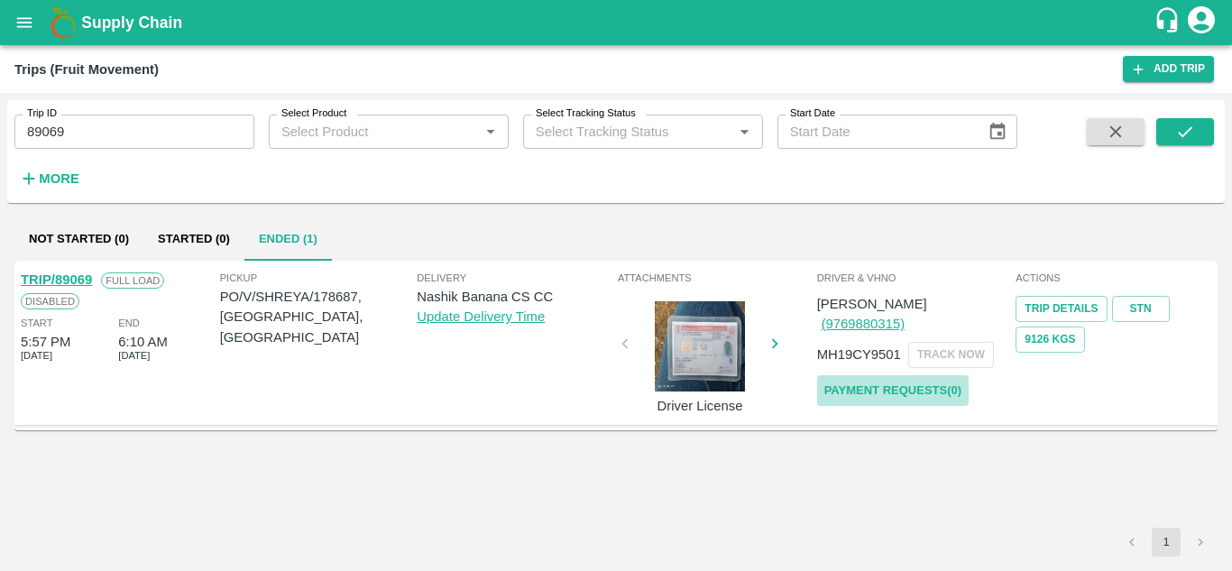
click at [892, 379] on link "Payment Requests( 0 )" at bounding box center [892, 391] width 151 height 32
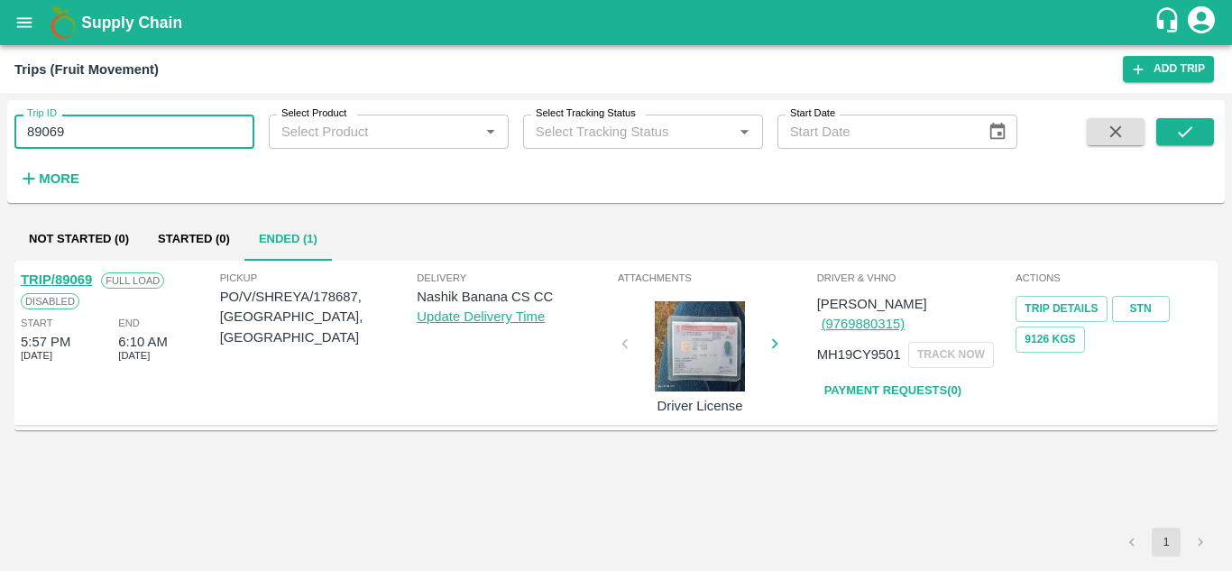
click at [84, 131] on input "89069" at bounding box center [134, 132] width 240 height 34
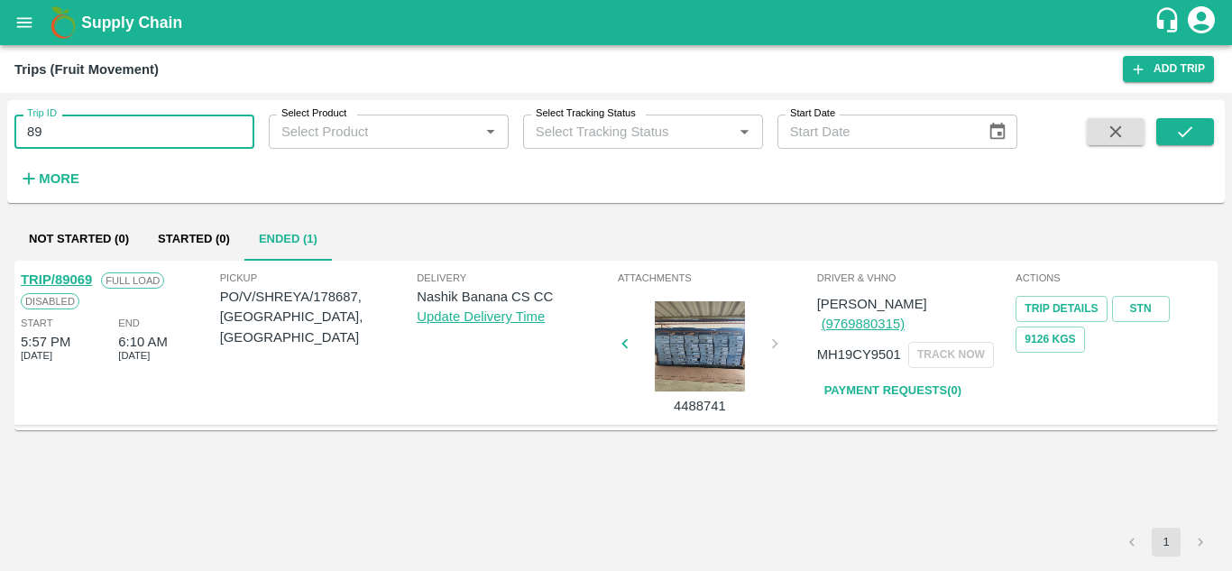
click at [59, 133] on input "89" at bounding box center [134, 132] width 240 height 34
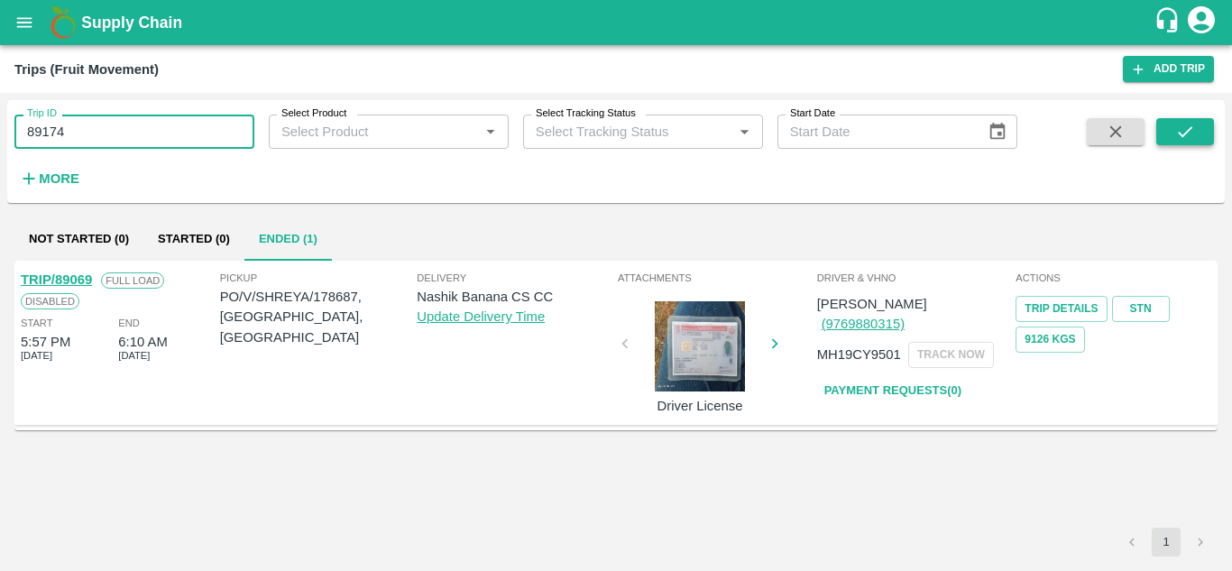
type input "89174"
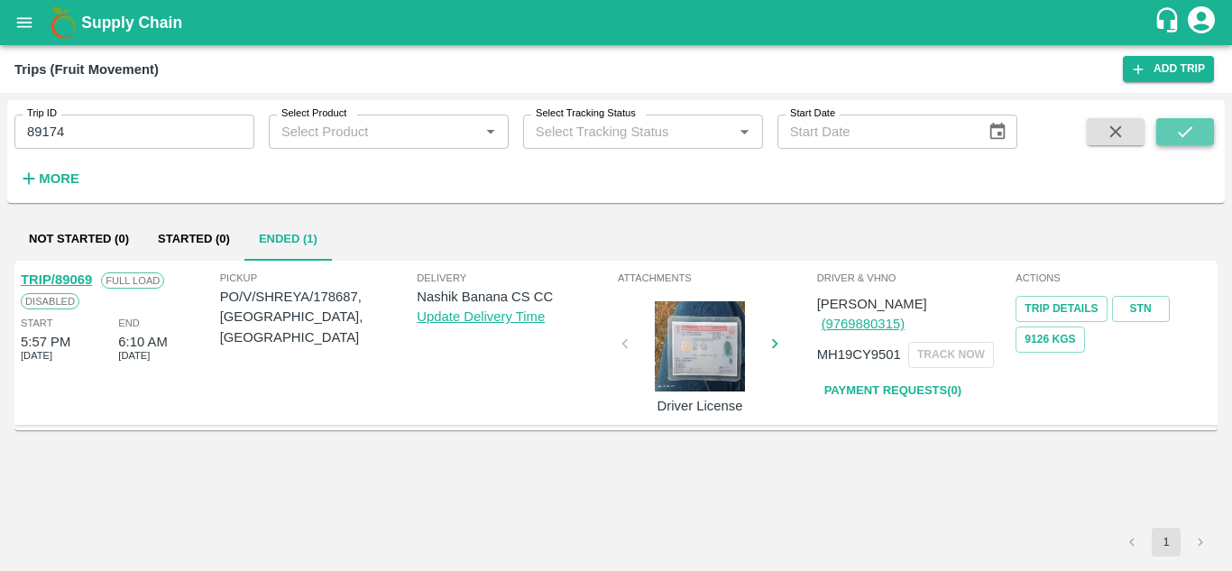
click at [1175, 142] on icon "submit" at bounding box center [1185, 132] width 20 height 20
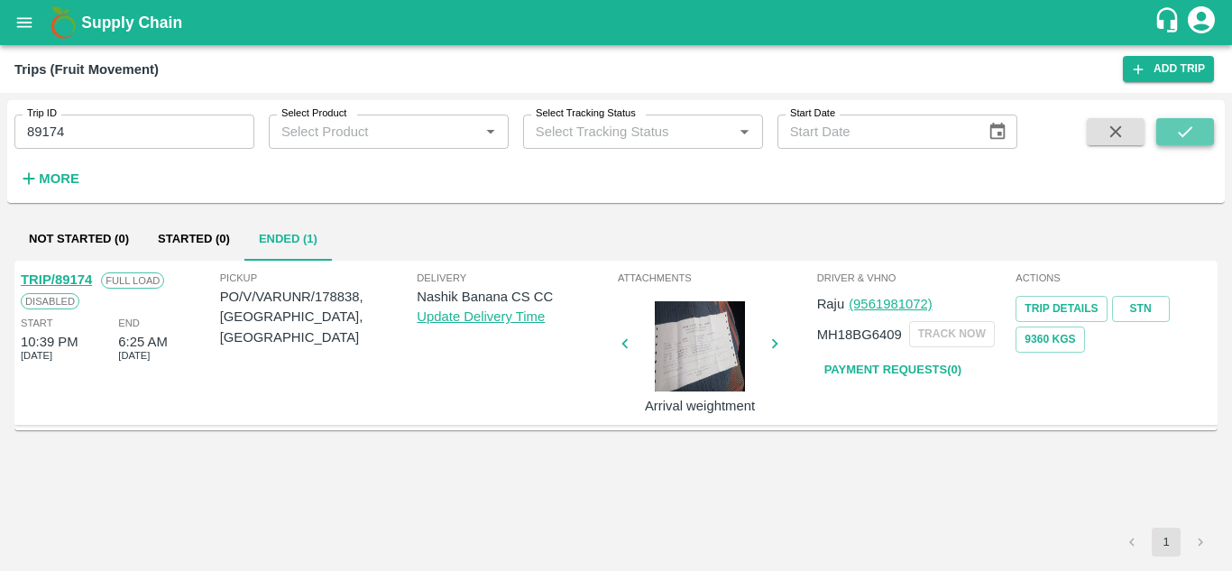
click at [1198, 124] on button "submit" at bounding box center [1185, 131] width 58 height 27
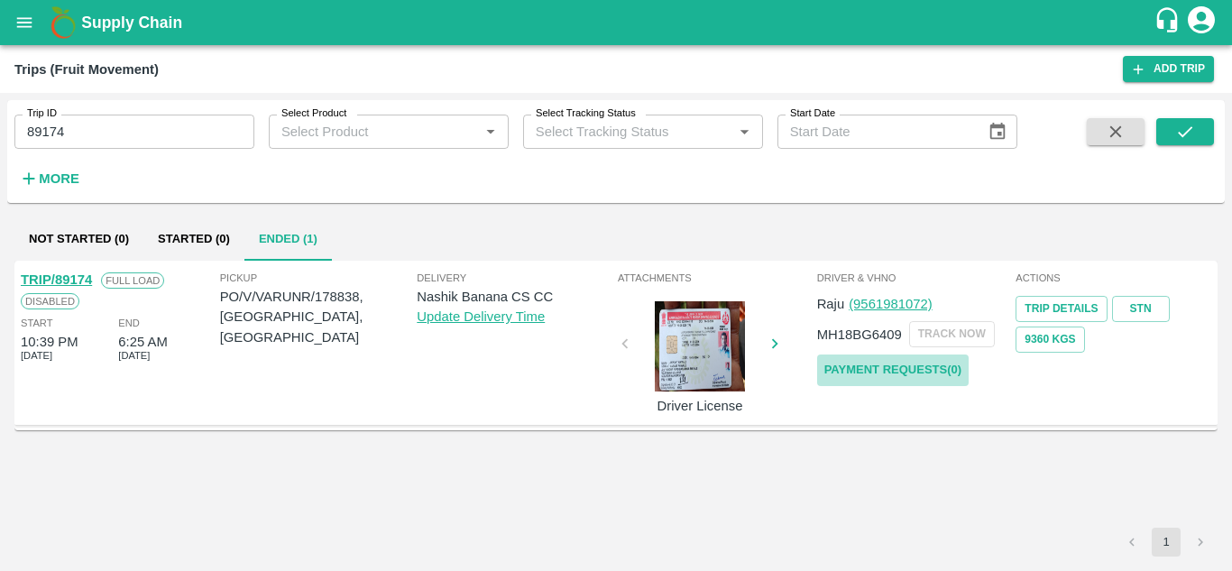
click at [857, 371] on link "Payment Requests( 0 )" at bounding box center [892, 370] width 151 height 32
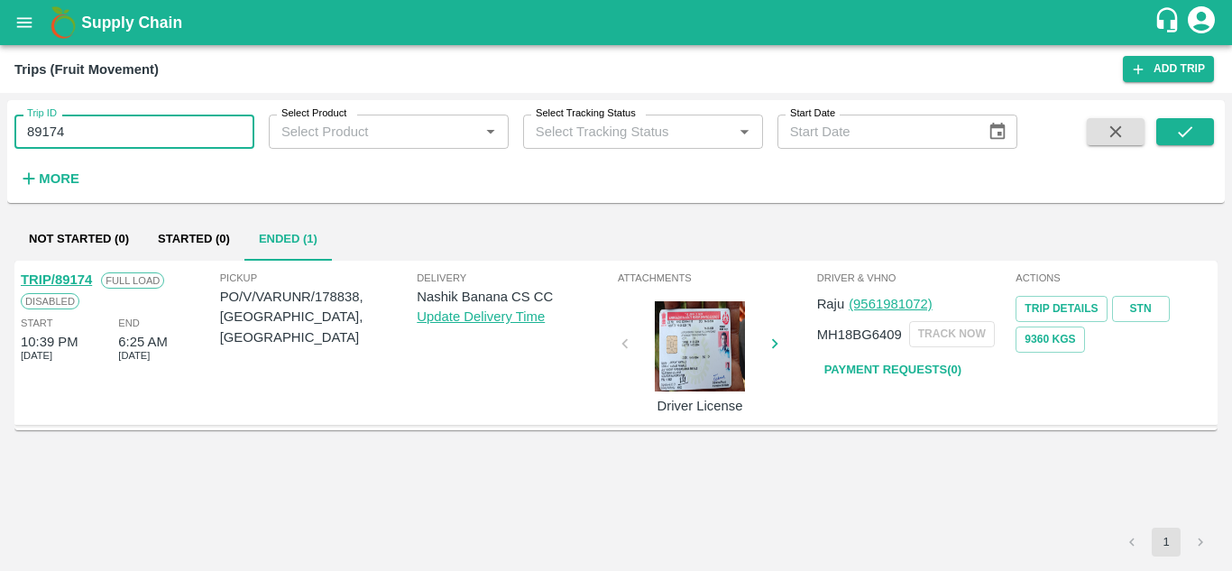
click at [105, 133] on input "89174" at bounding box center [134, 132] width 240 height 34
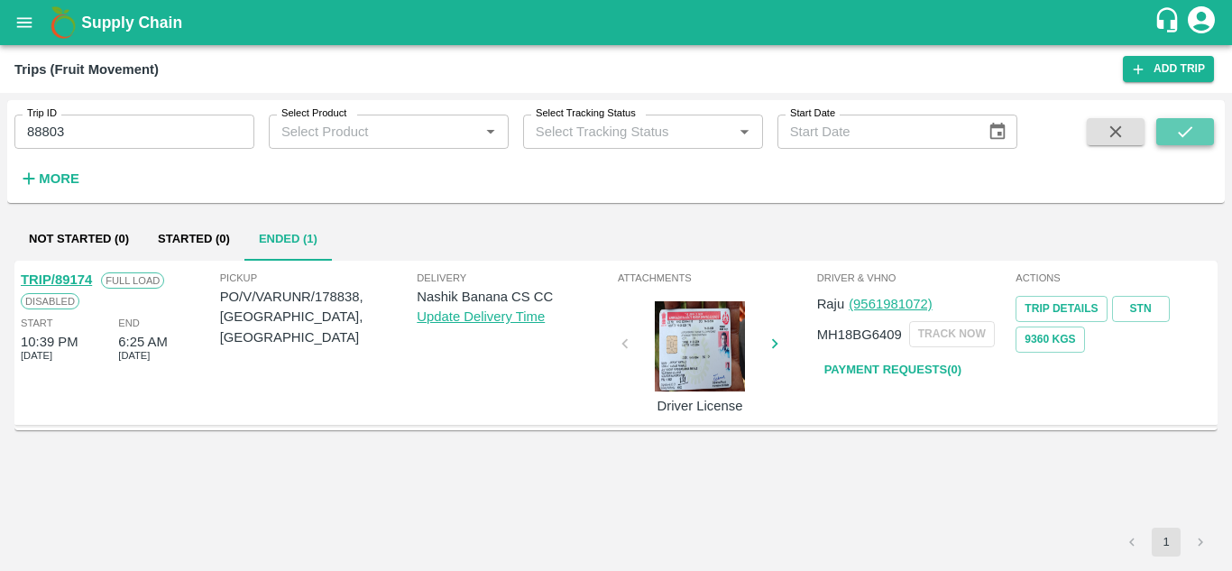
click at [1197, 136] on button "submit" at bounding box center [1185, 131] width 58 height 27
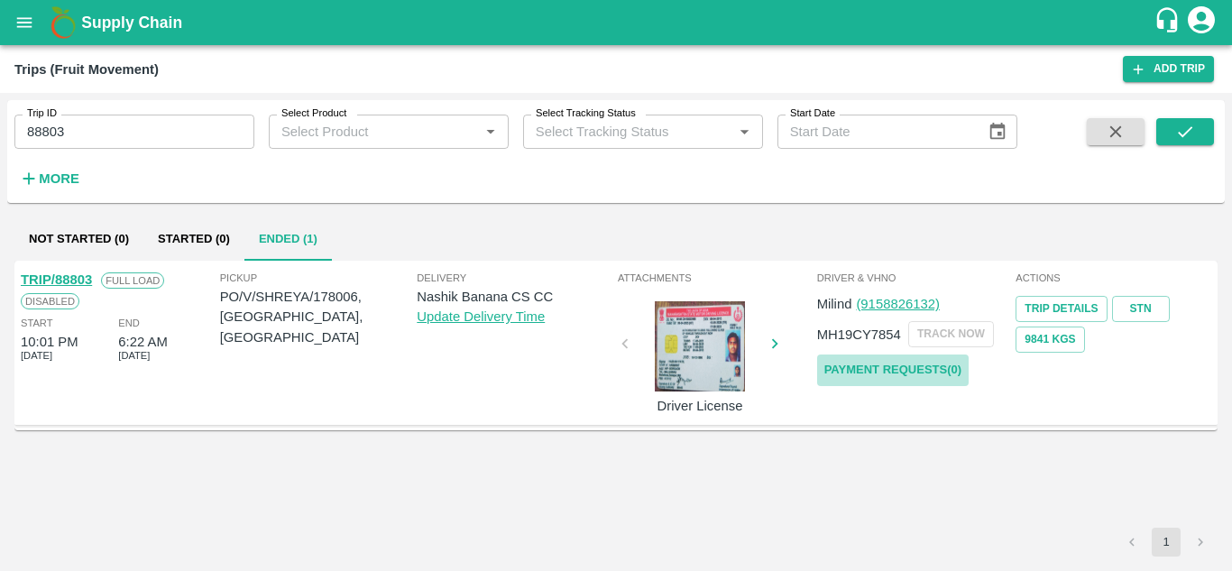
click at [894, 376] on link "Payment Requests( 0 )" at bounding box center [892, 370] width 151 height 32
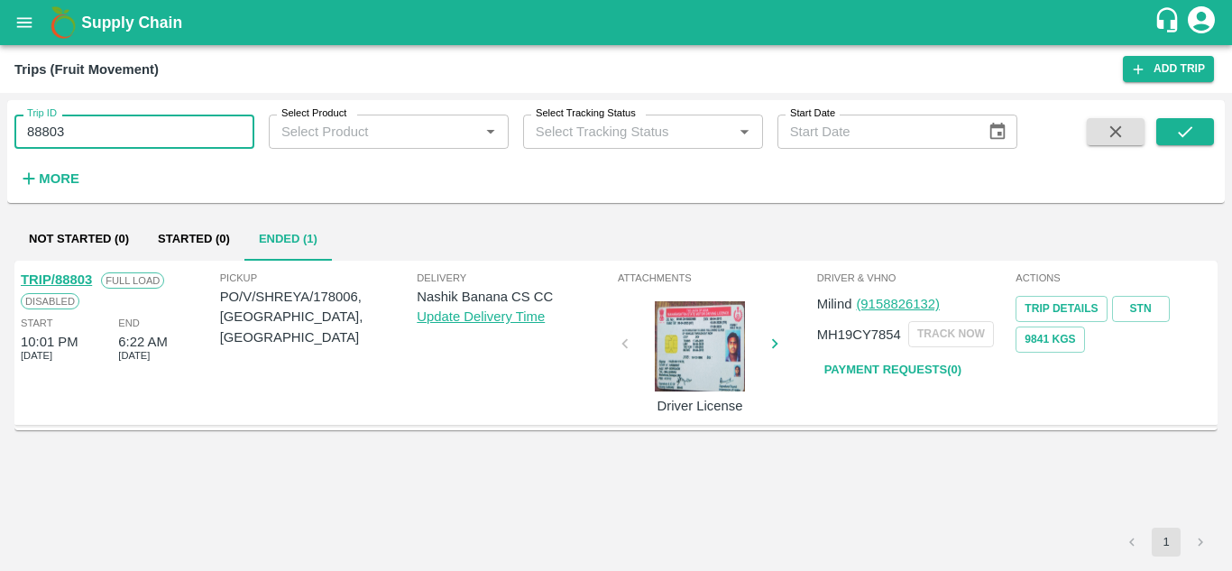
click at [86, 135] on input "88803" at bounding box center [134, 132] width 240 height 34
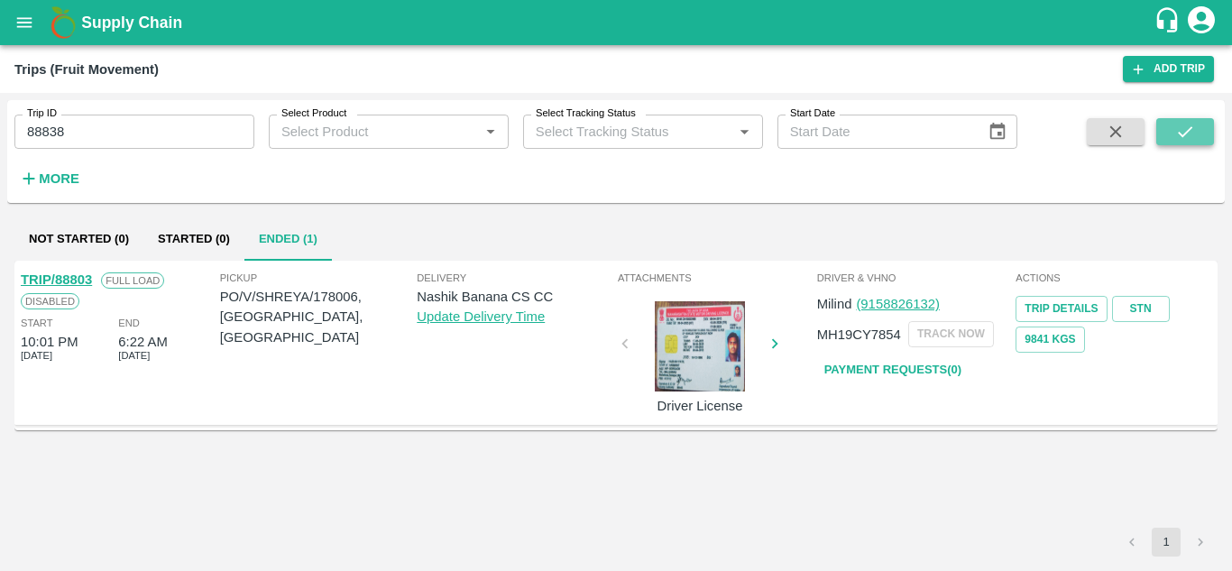
click at [1180, 128] on icon "submit" at bounding box center [1185, 132] width 20 height 20
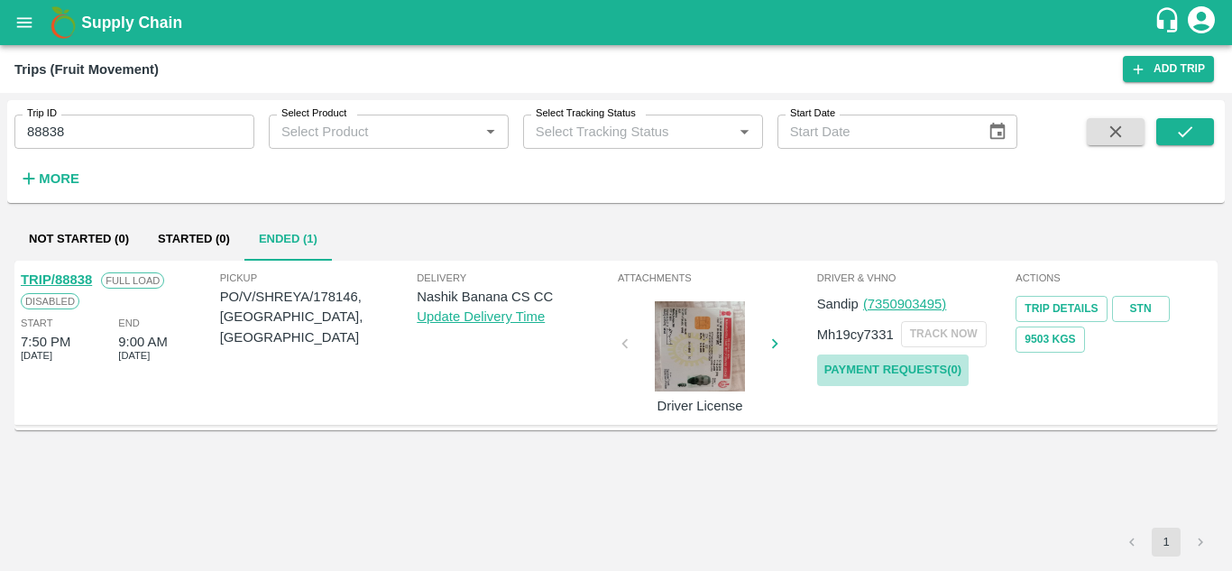
click at [893, 370] on link "Payment Requests( 0 )" at bounding box center [892, 370] width 151 height 32
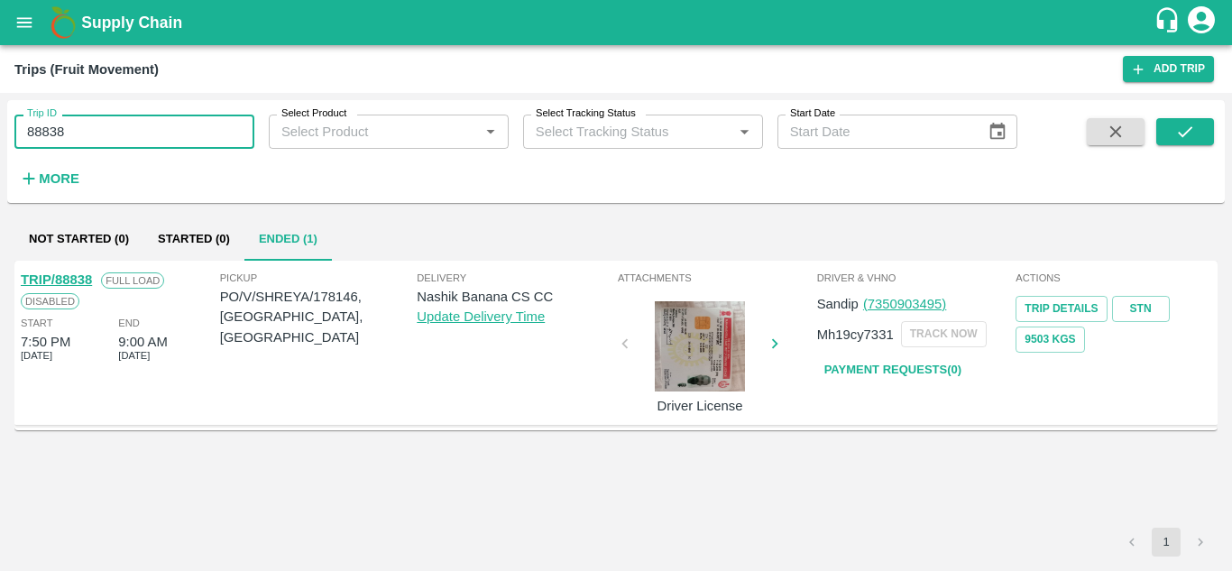
click at [82, 127] on input "88838" at bounding box center [134, 132] width 240 height 34
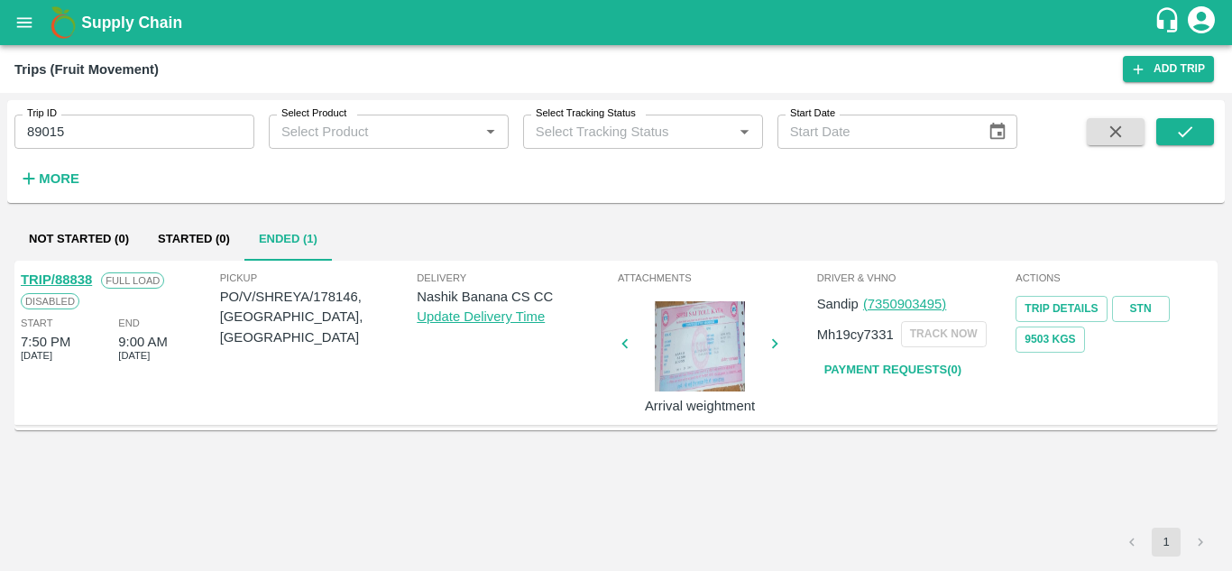
click at [1155, 128] on div at bounding box center [1164, 155] width 100 height 74
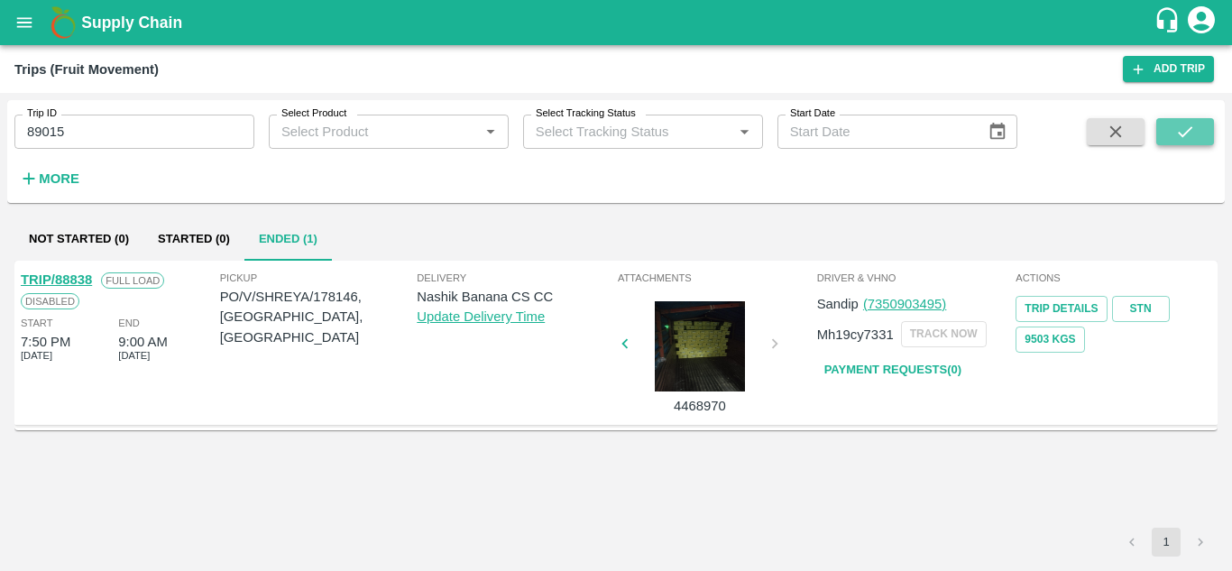
click at [1173, 129] on button "submit" at bounding box center [1185, 131] width 58 height 27
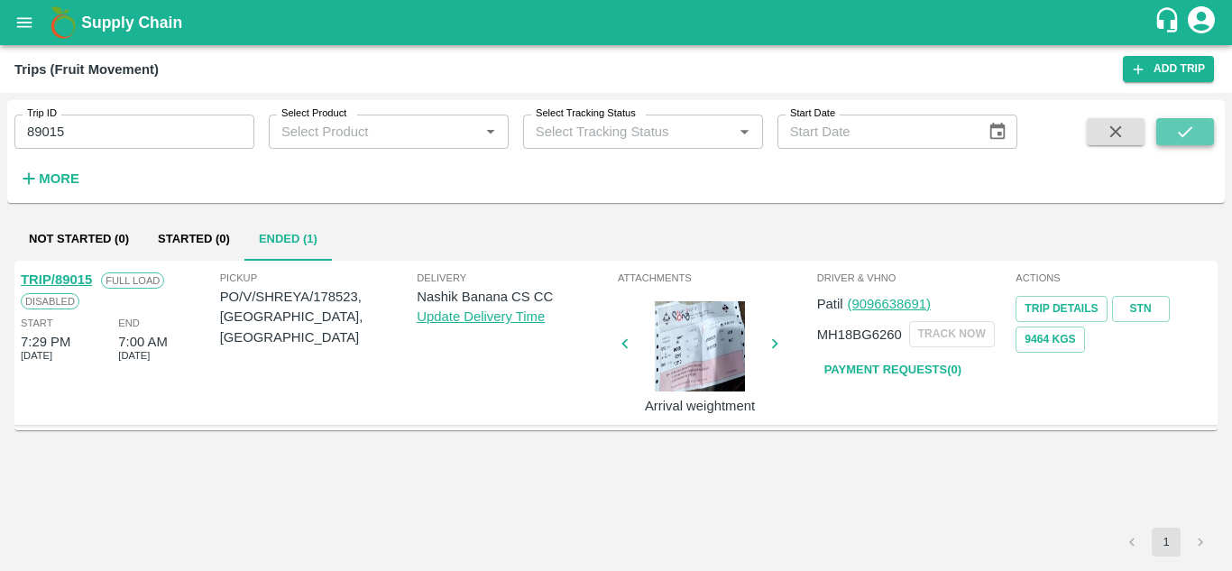
click at [1171, 136] on button "submit" at bounding box center [1185, 131] width 58 height 27
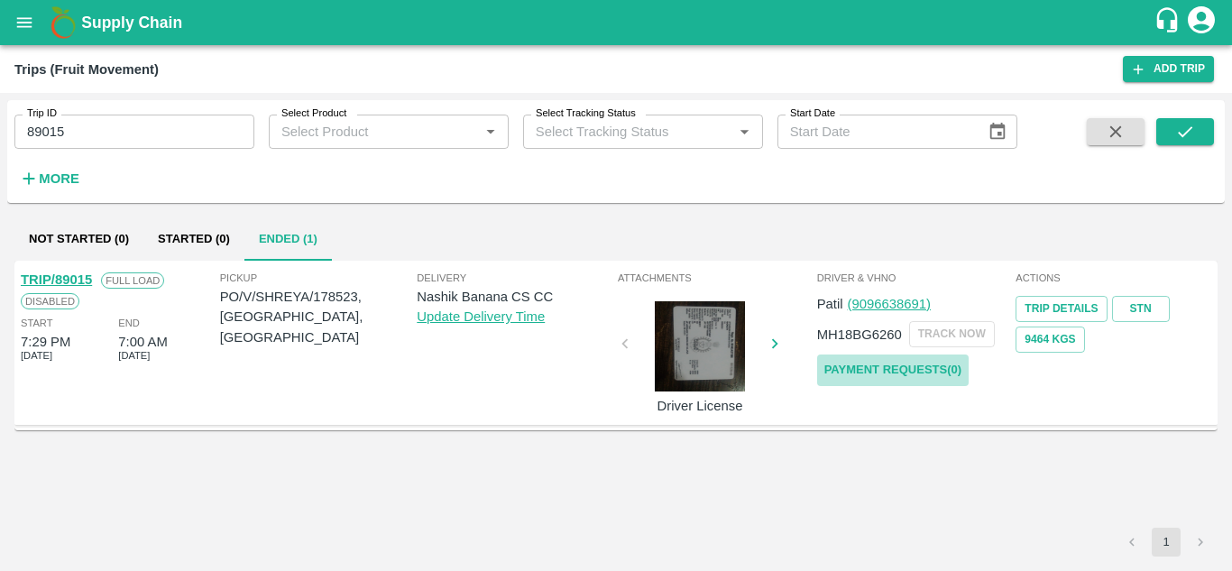
click at [897, 364] on link "Payment Requests( 0 )" at bounding box center [892, 370] width 151 height 32
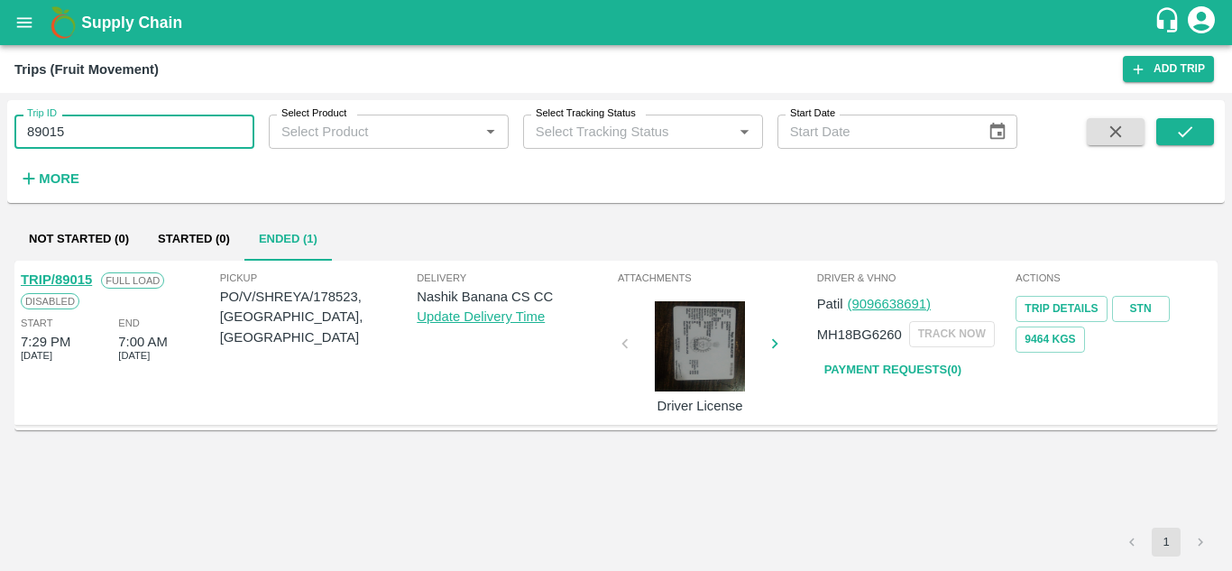
click at [80, 130] on input "89015" at bounding box center [134, 132] width 240 height 34
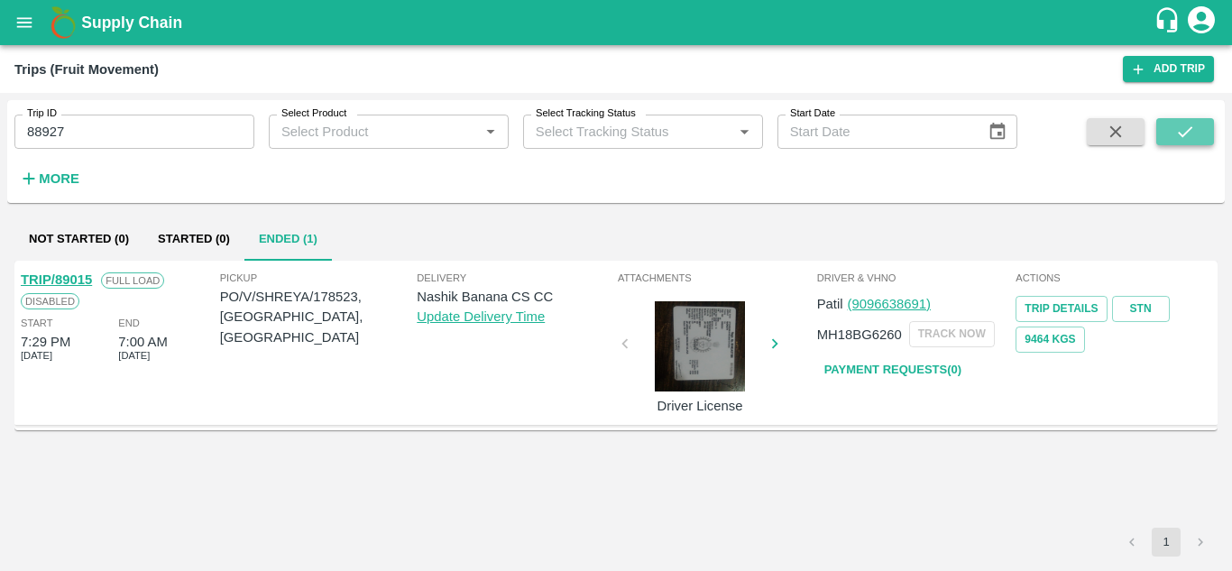
click at [1175, 135] on icon "submit" at bounding box center [1185, 132] width 20 height 20
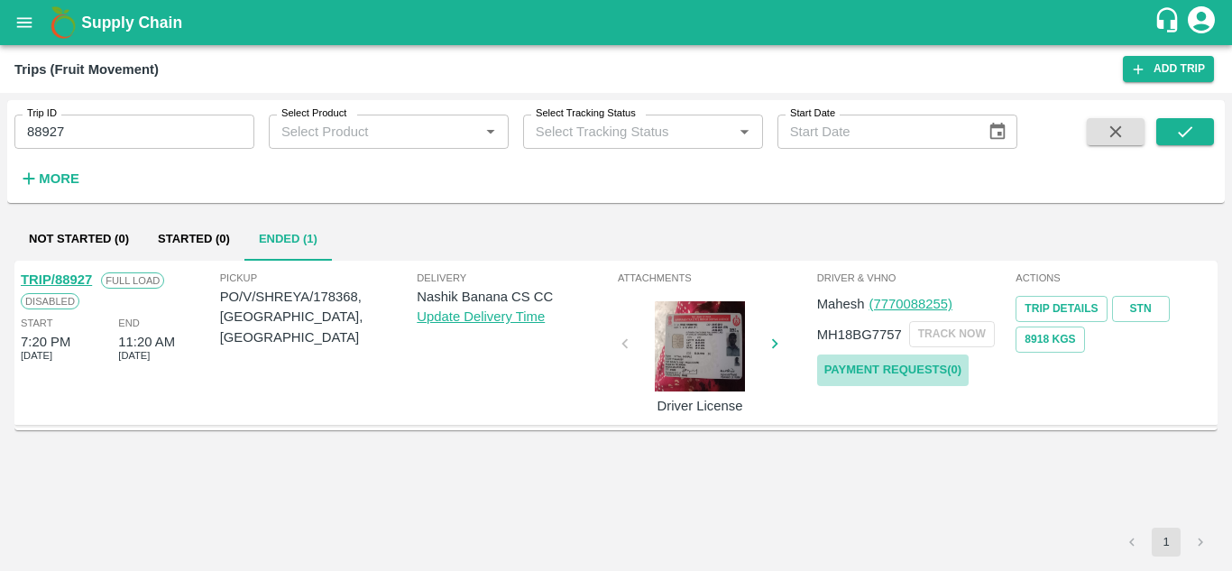
click at [865, 365] on link "Payment Requests( 0 )" at bounding box center [892, 370] width 151 height 32
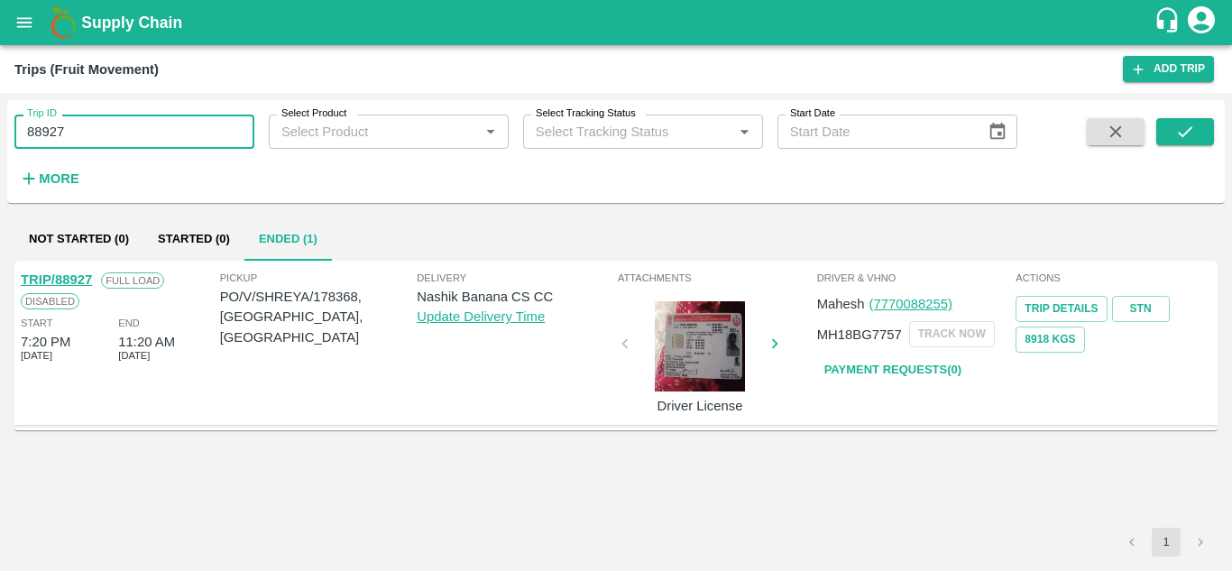
click at [103, 132] on input "88927" at bounding box center [134, 132] width 240 height 34
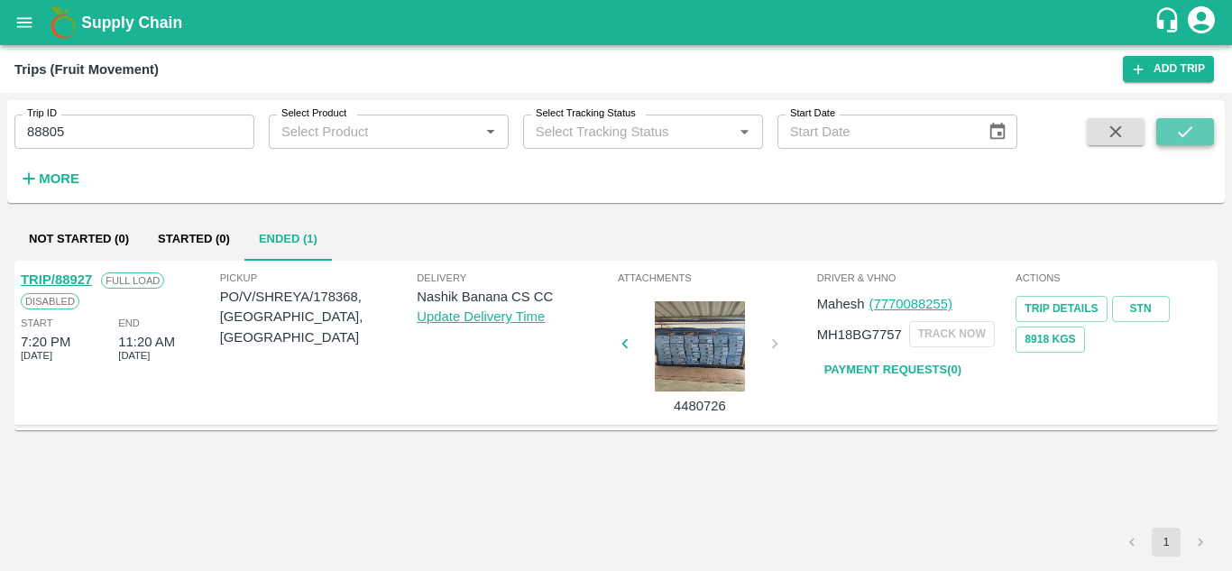
click at [1190, 124] on icon "submit" at bounding box center [1185, 132] width 20 height 20
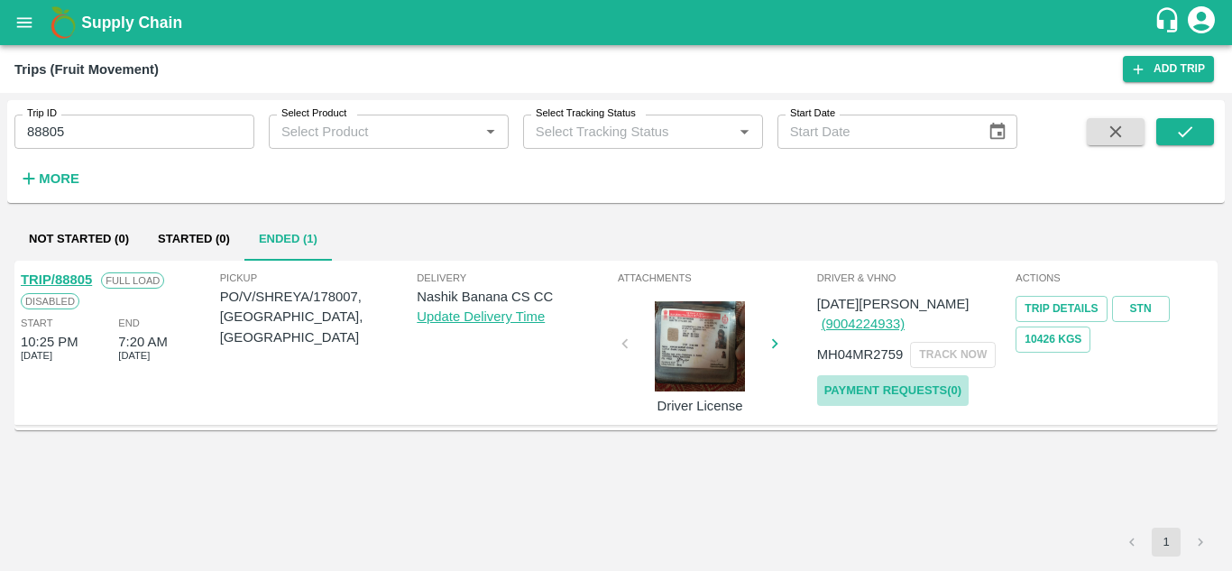
click at [910, 375] on link "Payment Requests( 0 )" at bounding box center [892, 391] width 151 height 32
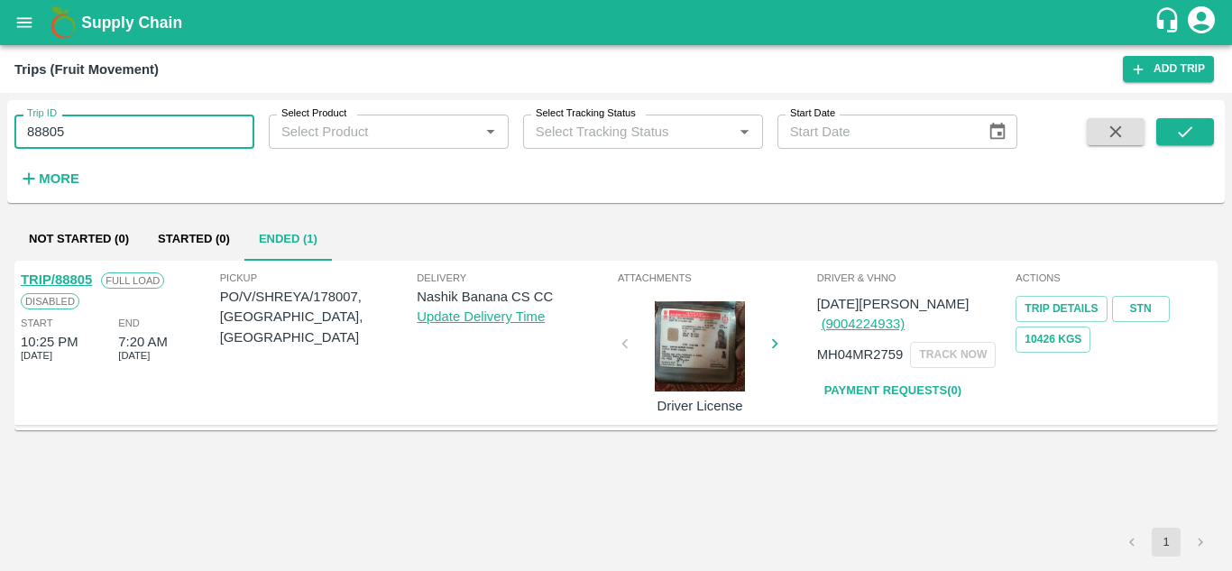
click at [69, 129] on input "88805" at bounding box center [134, 132] width 240 height 34
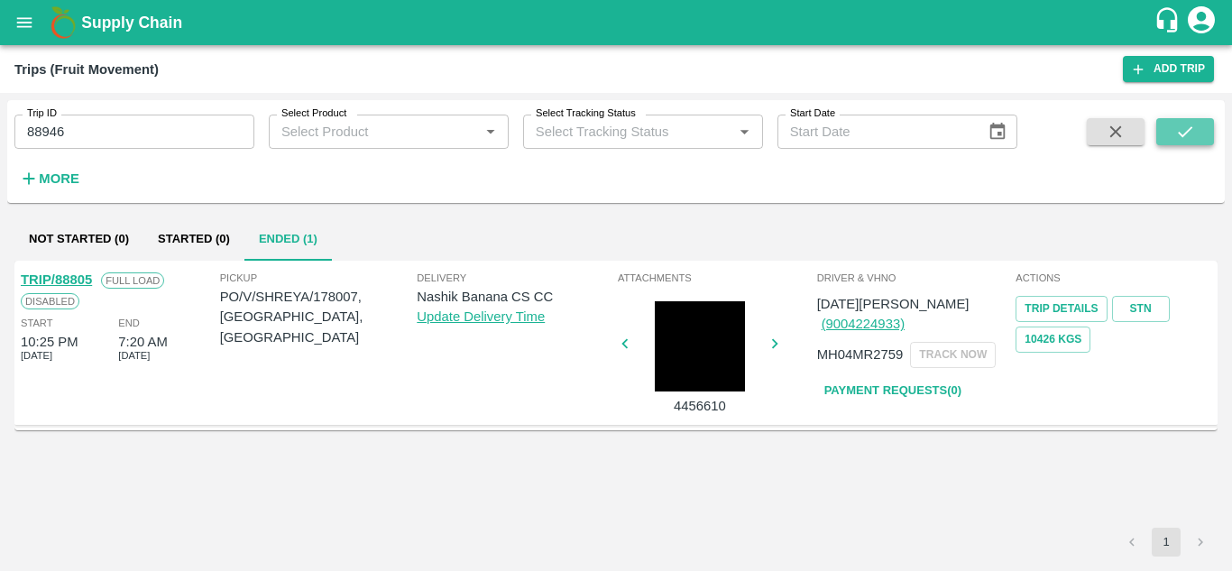
click at [1179, 130] on icon "submit" at bounding box center [1185, 132] width 20 height 20
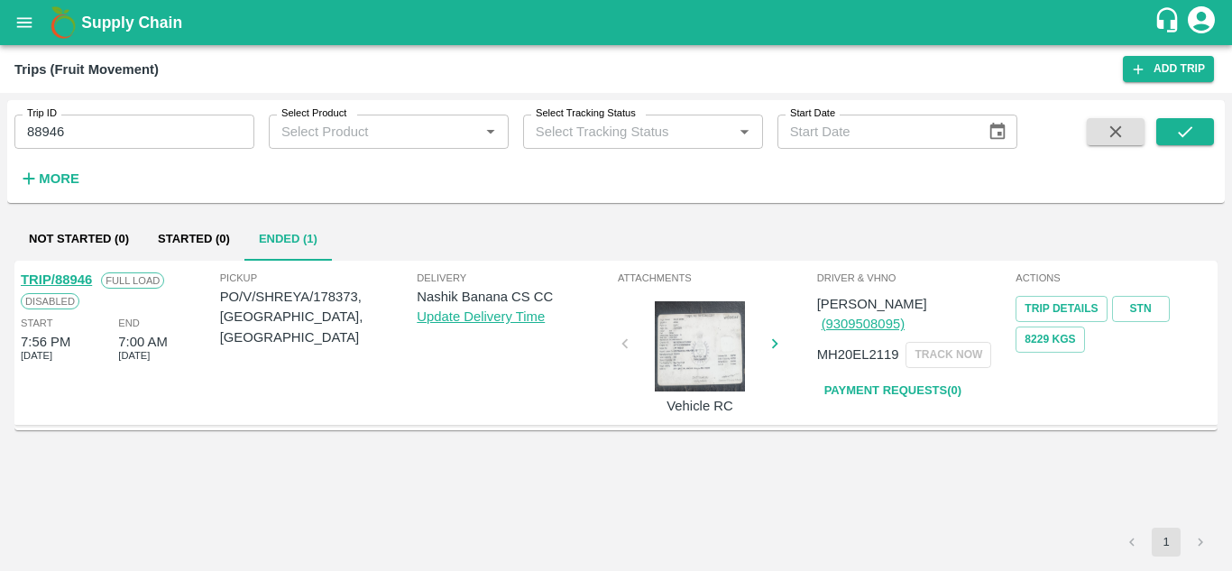
drag, startPoint x: 903, startPoint y: 351, endPoint x: 887, endPoint y: 368, distance: 23.0
click at [887, 368] on div "Dipak (9309508095) MH20EL2119 TRACK NOW Payment Requests( 0 )" at bounding box center [915, 346] width 196 height 119
click at [887, 375] on link "Payment Requests( 0 )" at bounding box center [892, 391] width 151 height 32
click at [84, 135] on input "88946" at bounding box center [134, 132] width 240 height 34
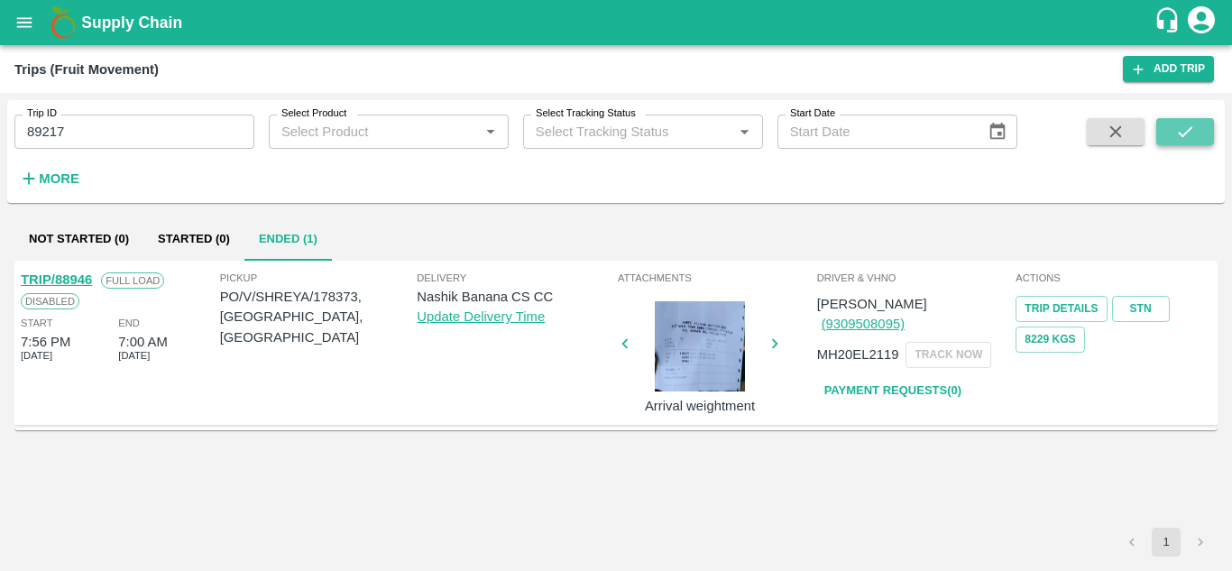
click at [1198, 139] on button "submit" at bounding box center [1185, 131] width 58 height 27
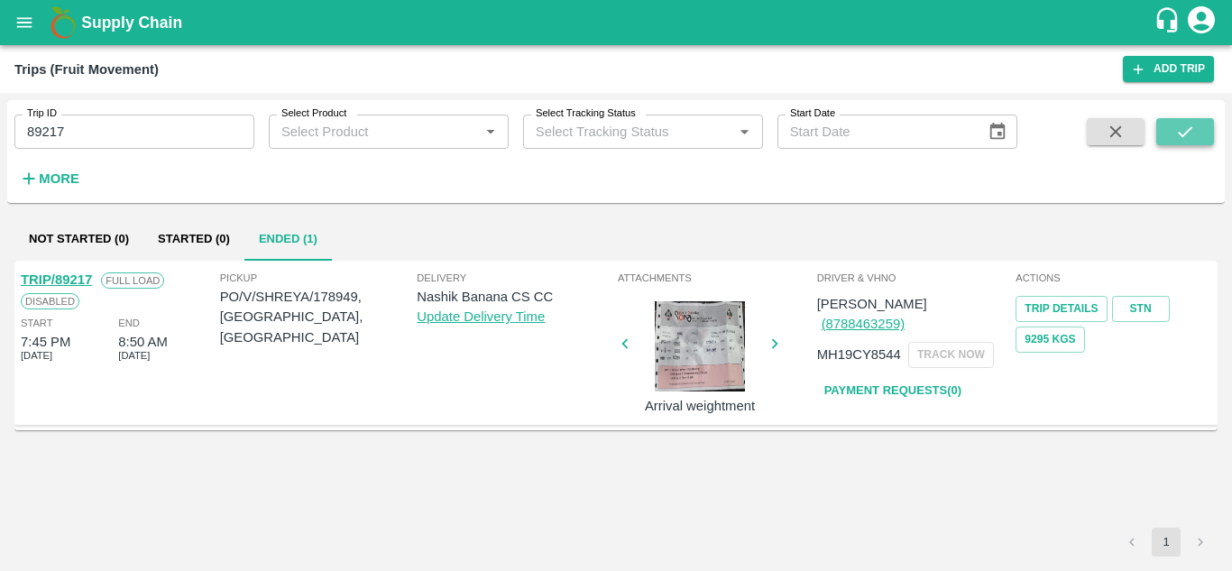
click at [1187, 133] on icon "submit" at bounding box center [1185, 131] width 14 height 11
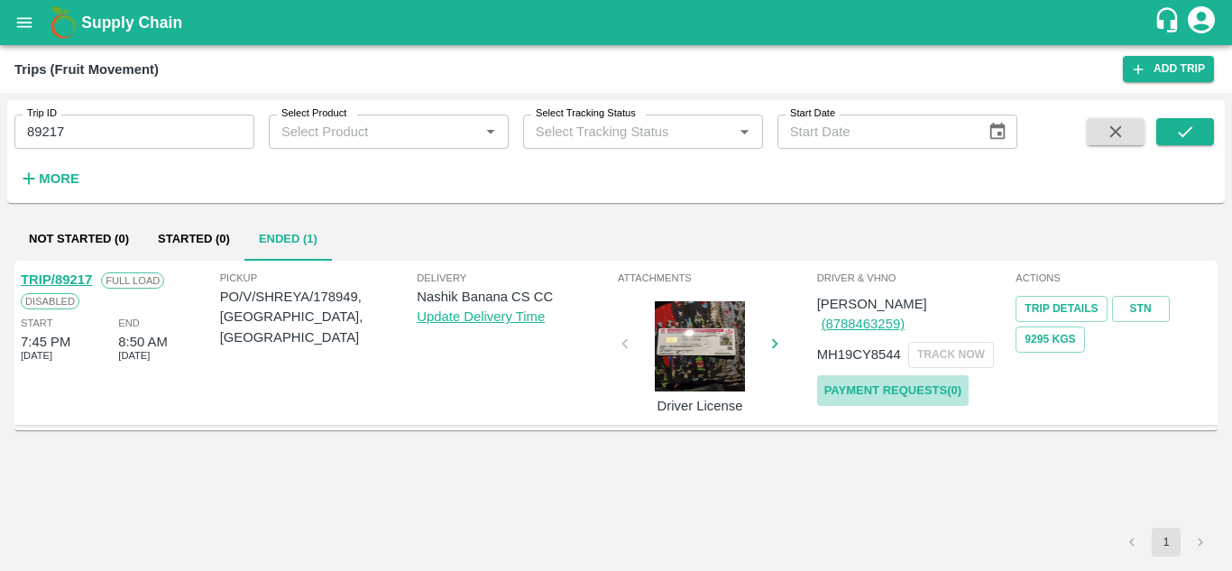
click at [895, 375] on link "Payment Requests( 0 )" at bounding box center [892, 391] width 151 height 32
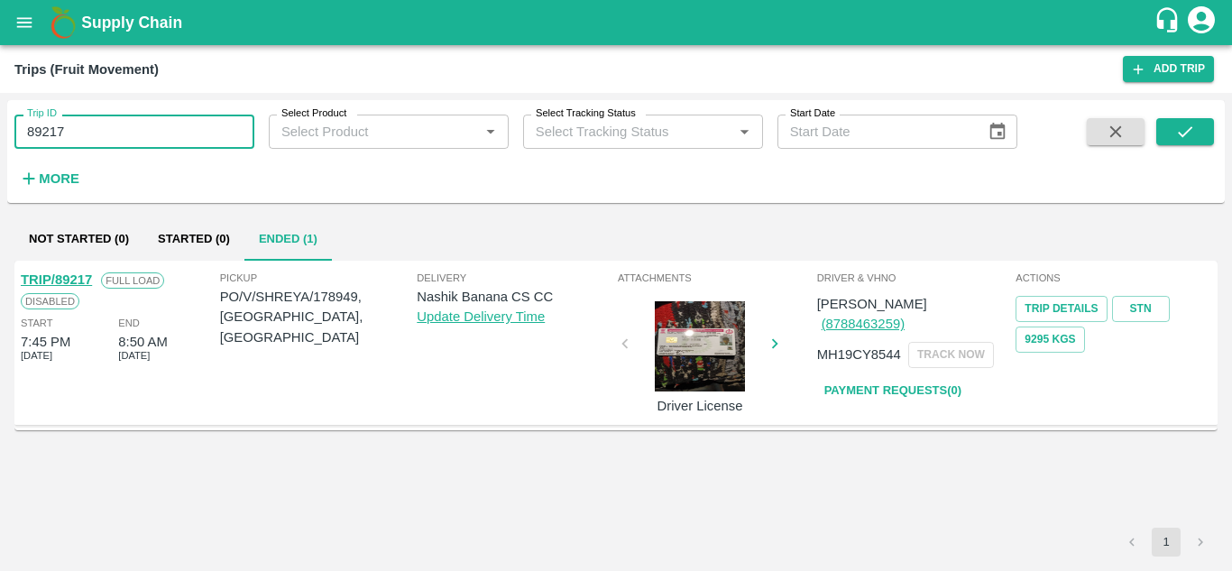
click at [79, 140] on input "89217" at bounding box center [134, 132] width 240 height 34
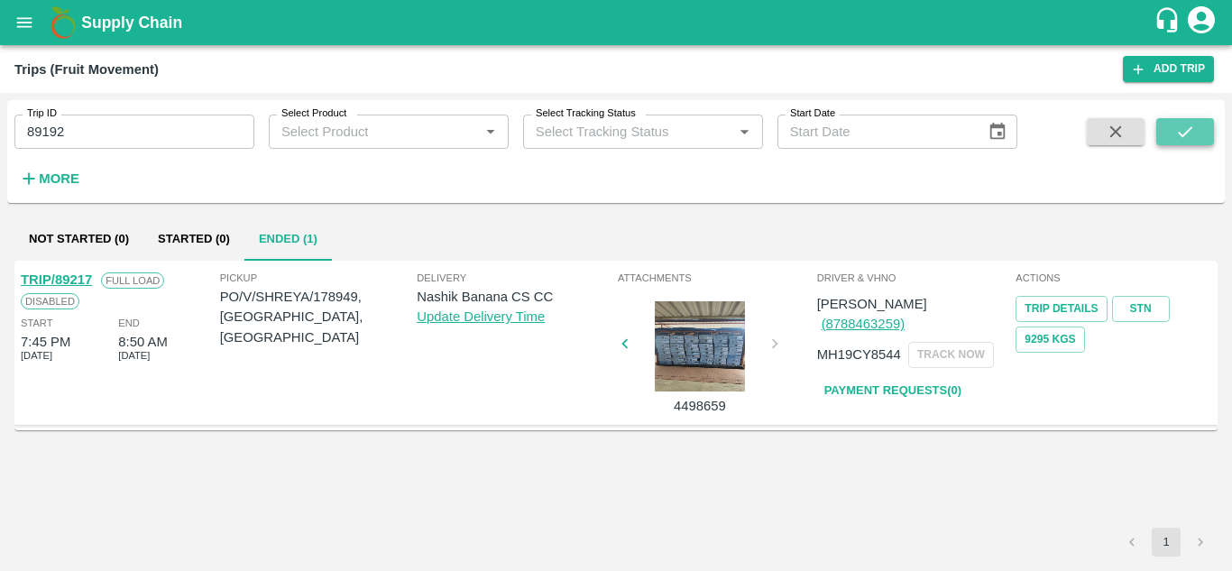
click at [1176, 129] on icon "submit" at bounding box center [1185, 132] width 20 height 20
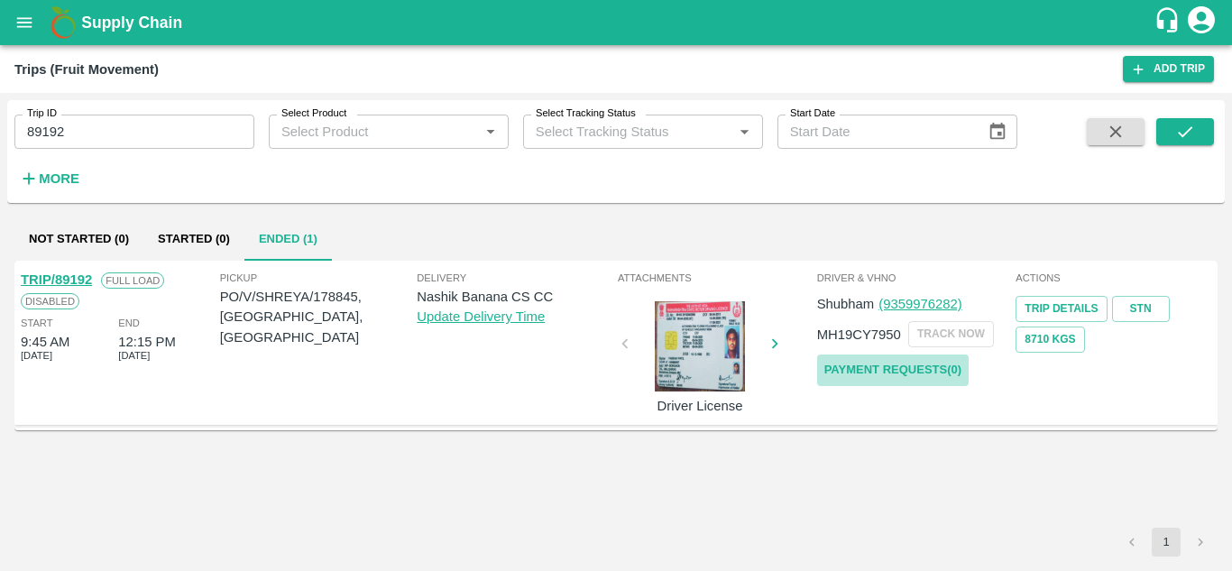
click at [895, 368] on link "Payment Requests( 0 )" at bounding box center [892, 370] width 151 height 32
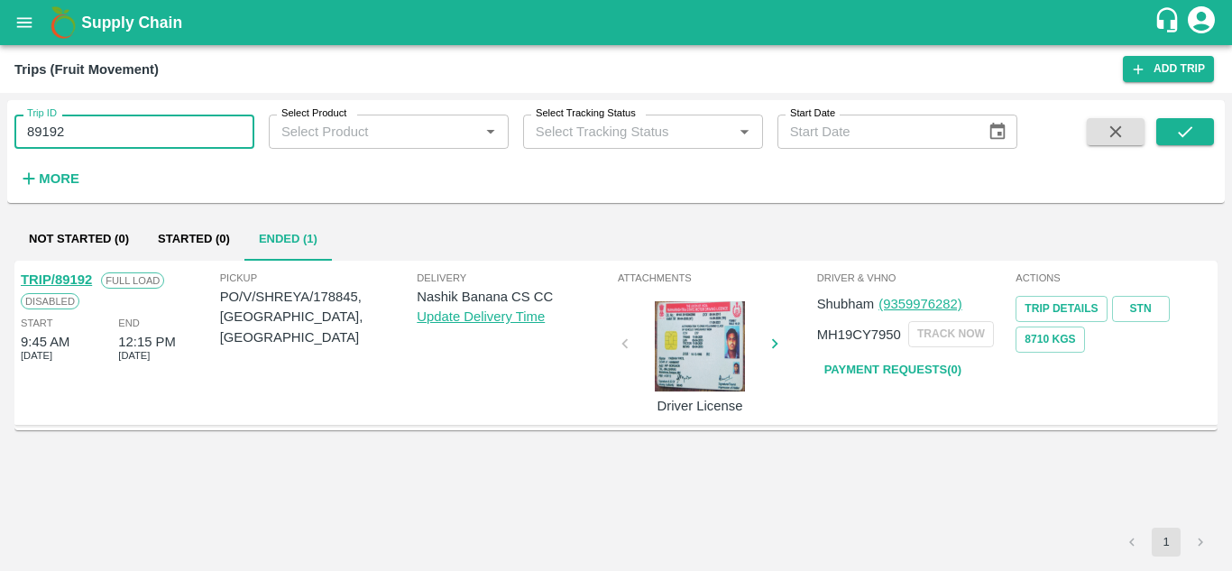
click at [96, 117] on input "89192" at bounding box center [134, 132] width 240 height 34
click at [1187, 137] on icon "submit" at bounding box center [1185, 132] width 20 height 20
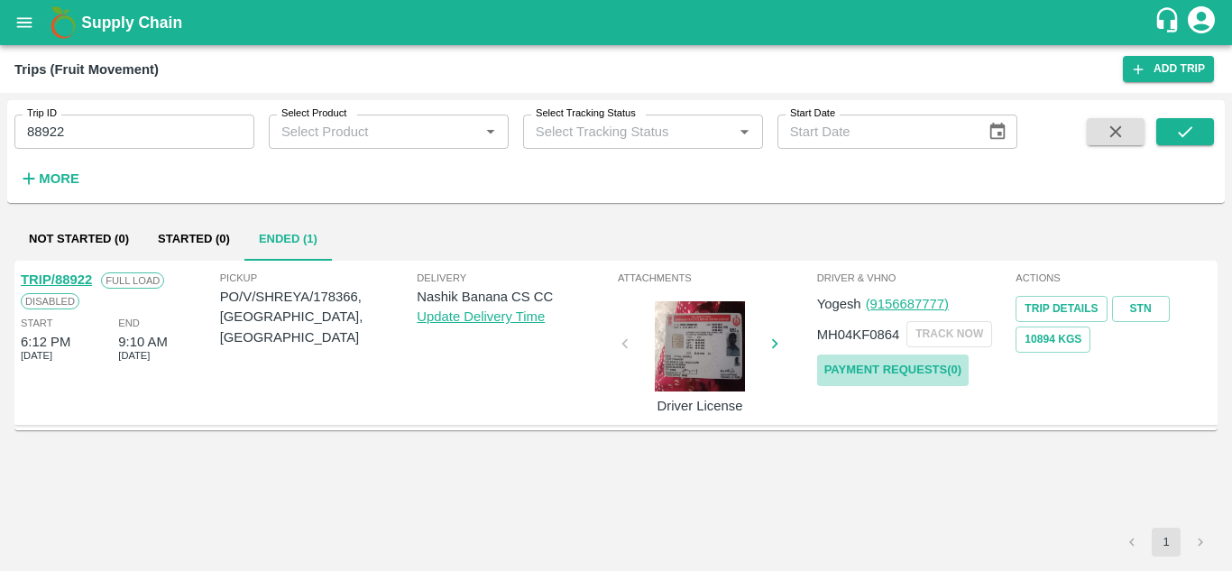
click at [889, 368] on link "Payment Requests( 0 )" at bounding box center [892, 370] width 151 height 32
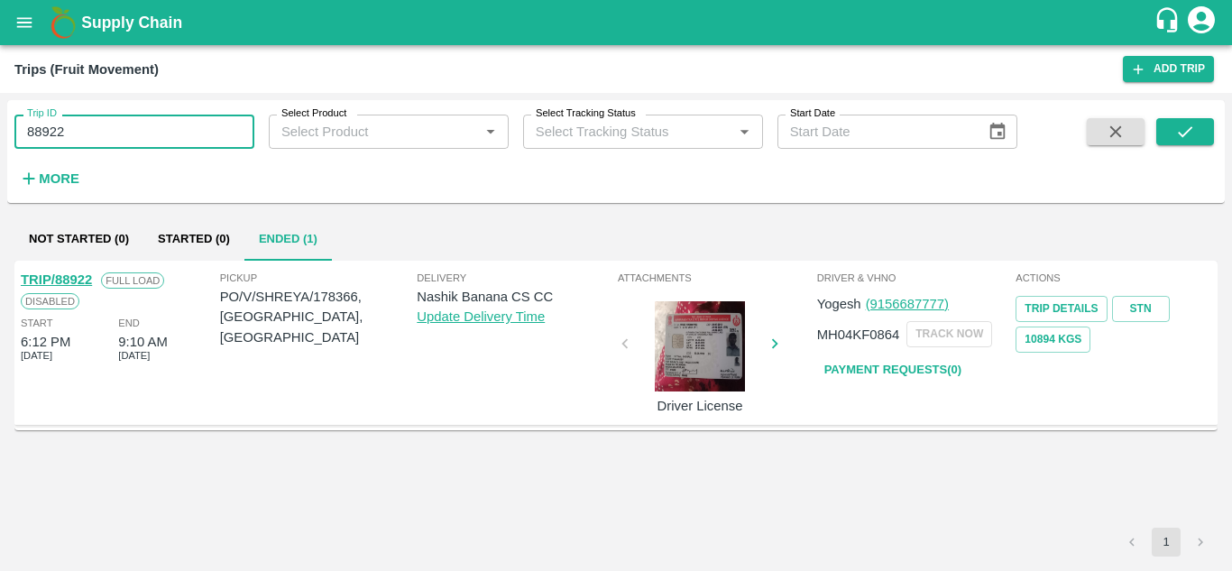
click at [91, 142] on input "88922" at bounding box center [134, 132] width 240 height 34
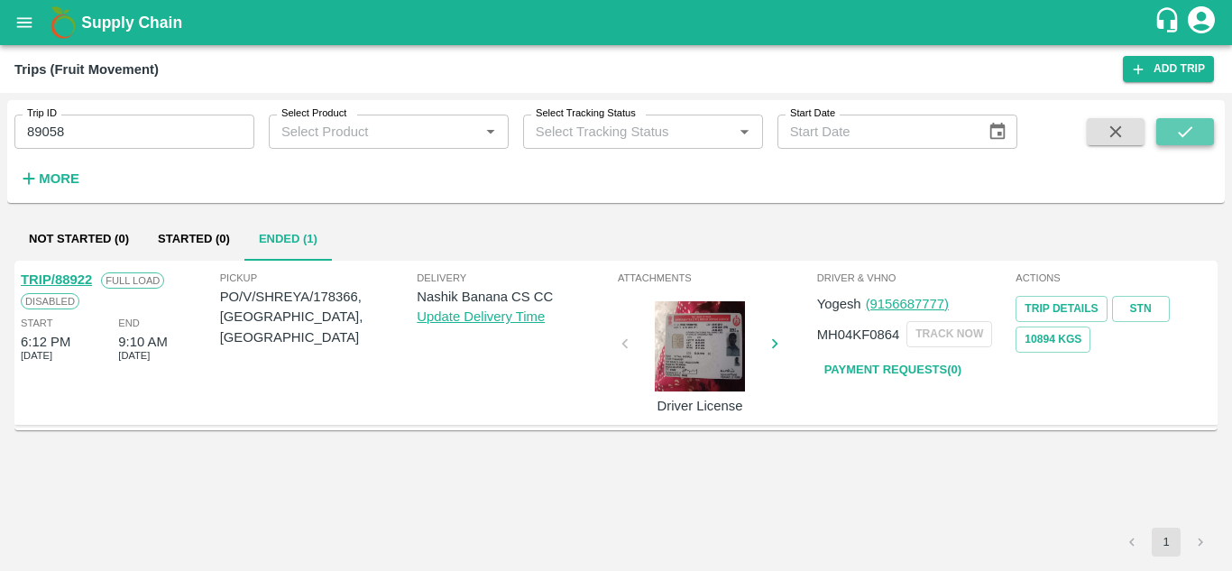
click at [1195, 128] on icon "submit" at bounding box center [1185, 132] width 20 height 20
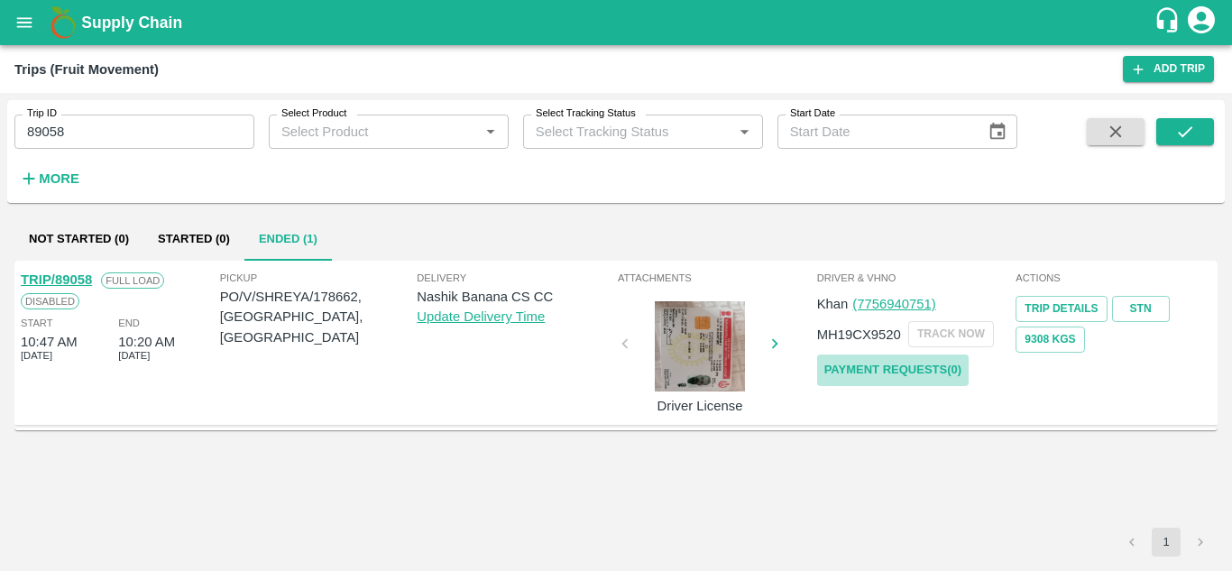
click at [928, 364] on link "Payment Requests( 0 )" at bounding box center [892, 370] width 151 height 32
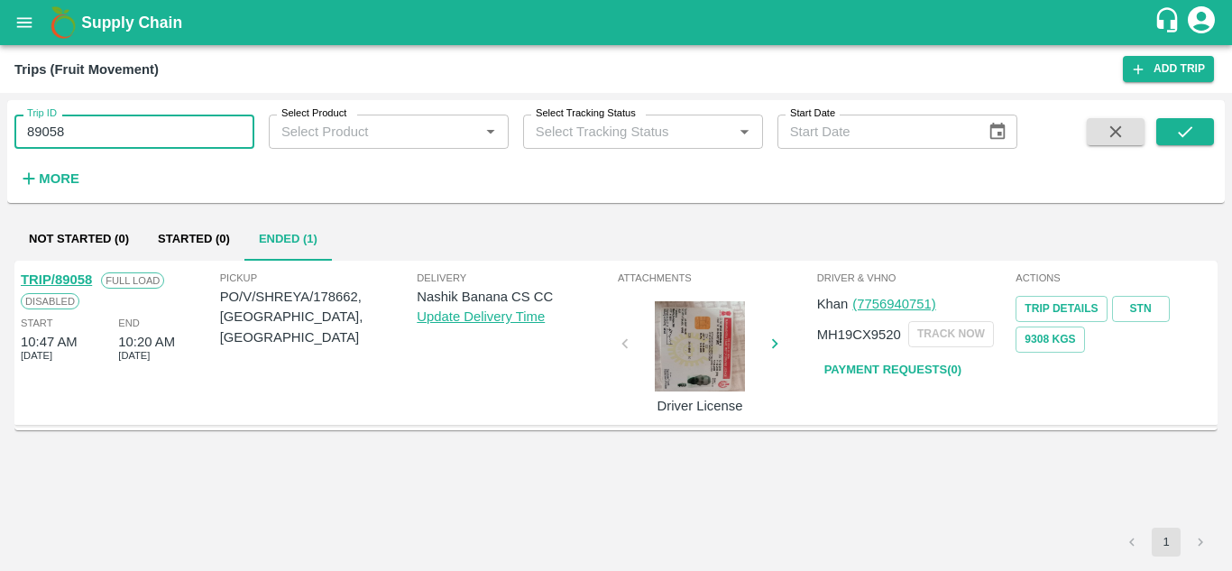
click at [99, 123] on input "89058" at bounding box center [134, 132] width 240 height 34
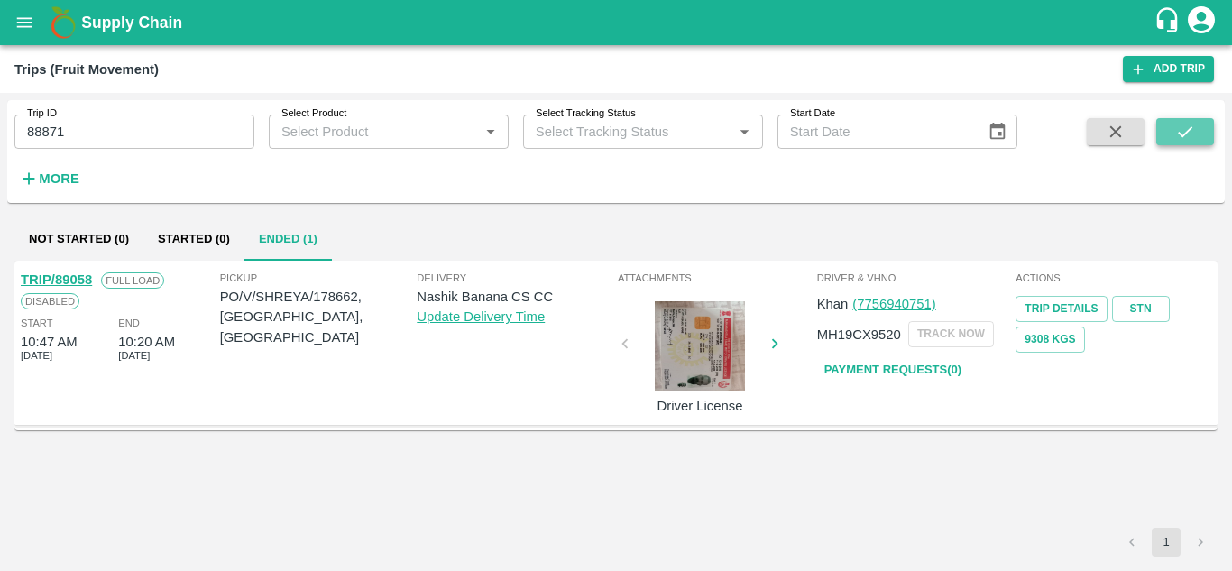
click at [1183, 137] on icon "submit" at bounding box center [1185, 132] width 20 height 20
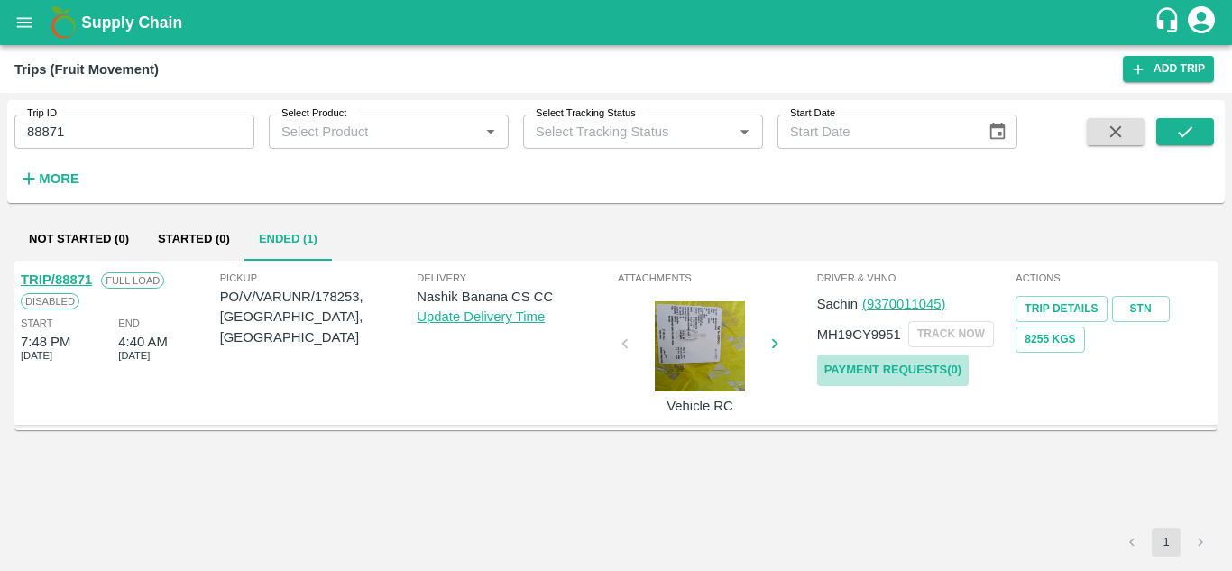
click at [905, 373] on link "Payment Requests( 0 )" at bounding box center [892, 370] width 151 height 32
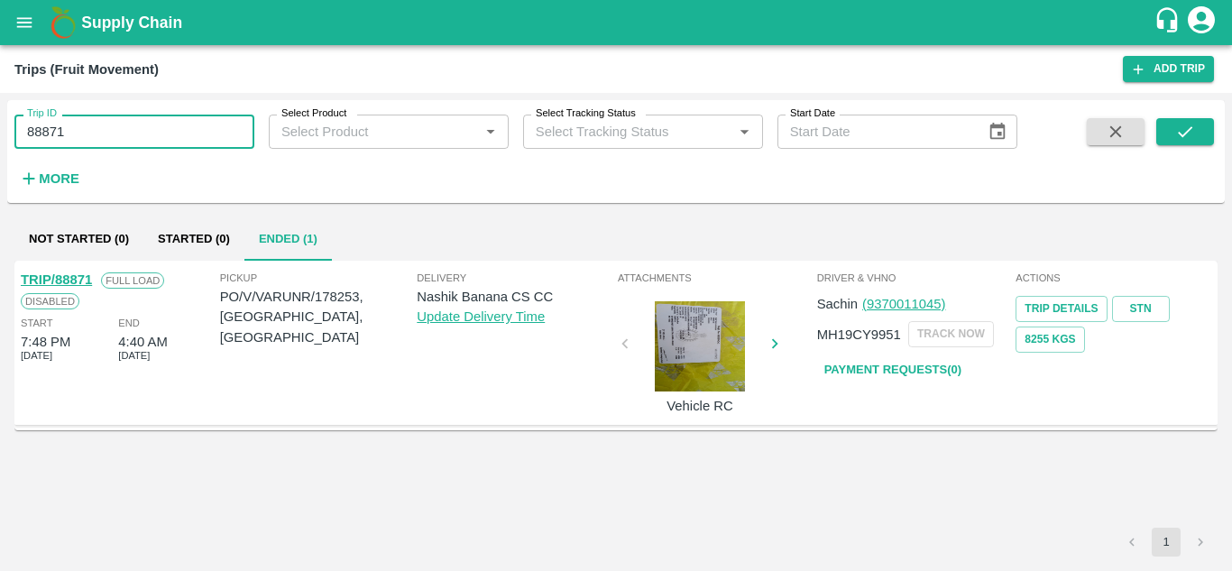
click at [86, 142] on input "88871" at bounding box center [134, 132] width 240 height 34
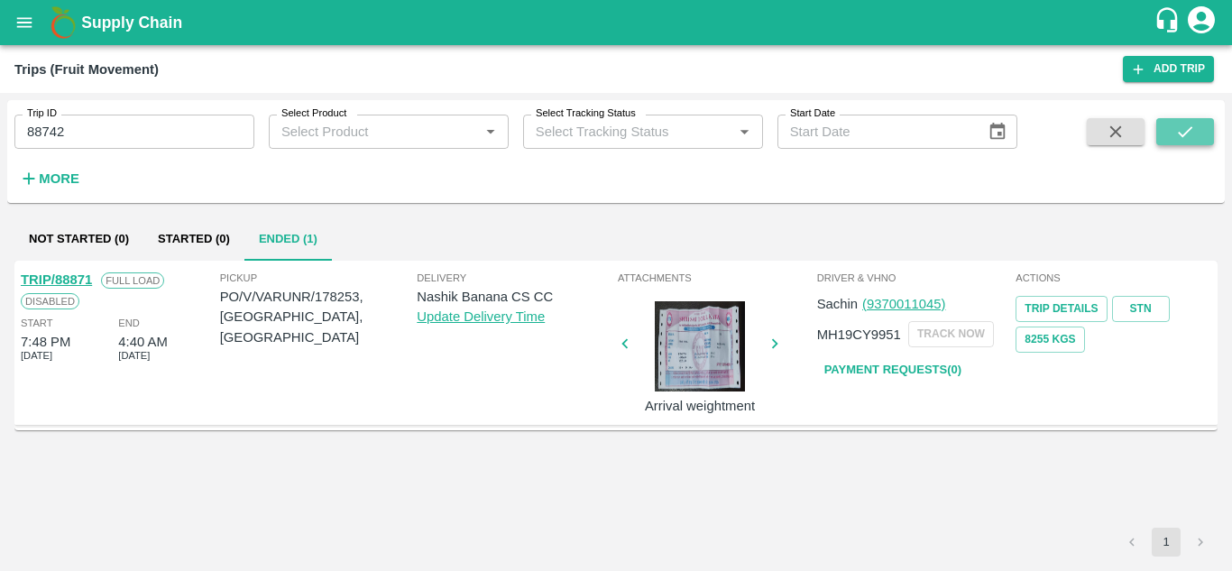
click at [1178, 126] on icon "submit" at bounding box center [1185, 132] width 20 height 20
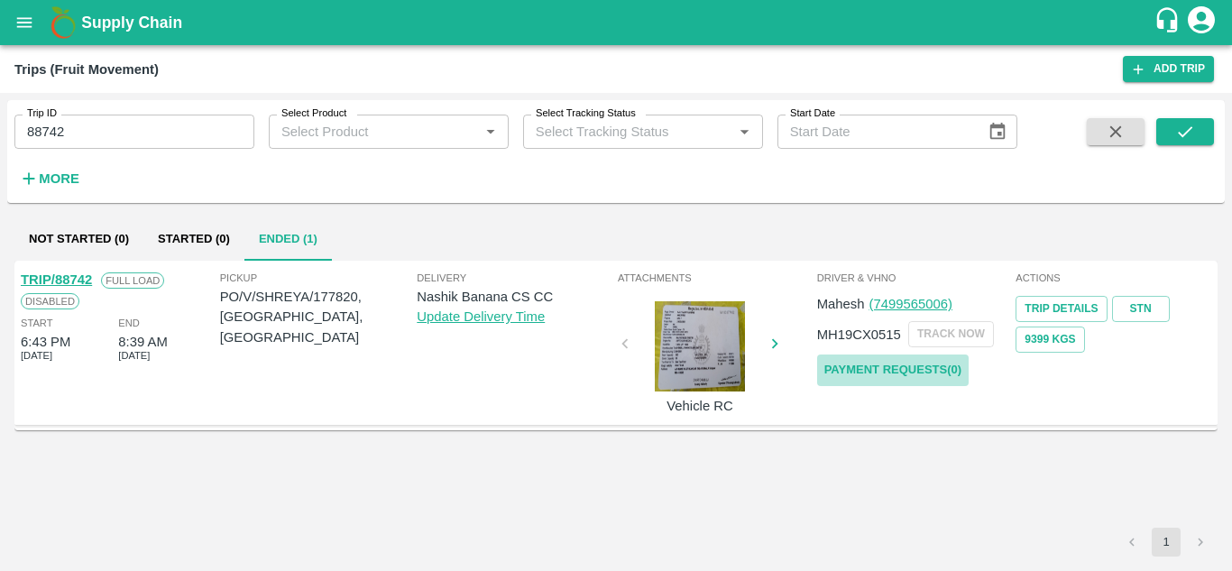
click at [898, 377] on link "Payment Requests( 0 )" at bounding box center [892, 370] width 151 height 32
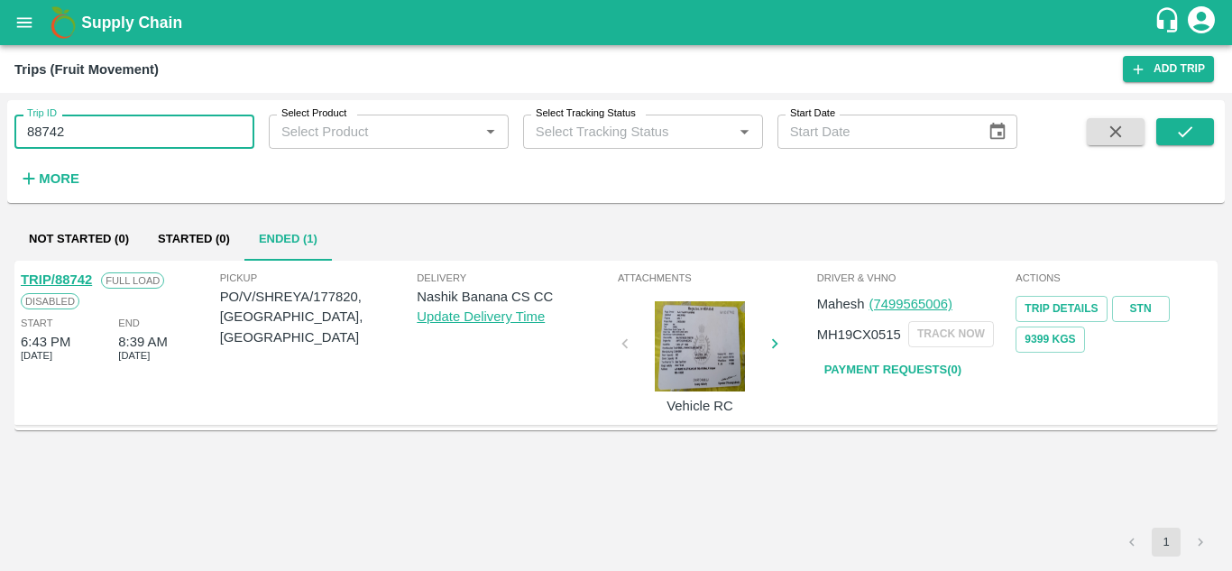
click at [87, 136] on input "88742" at bounding box center [134, 132] width 240 height 34
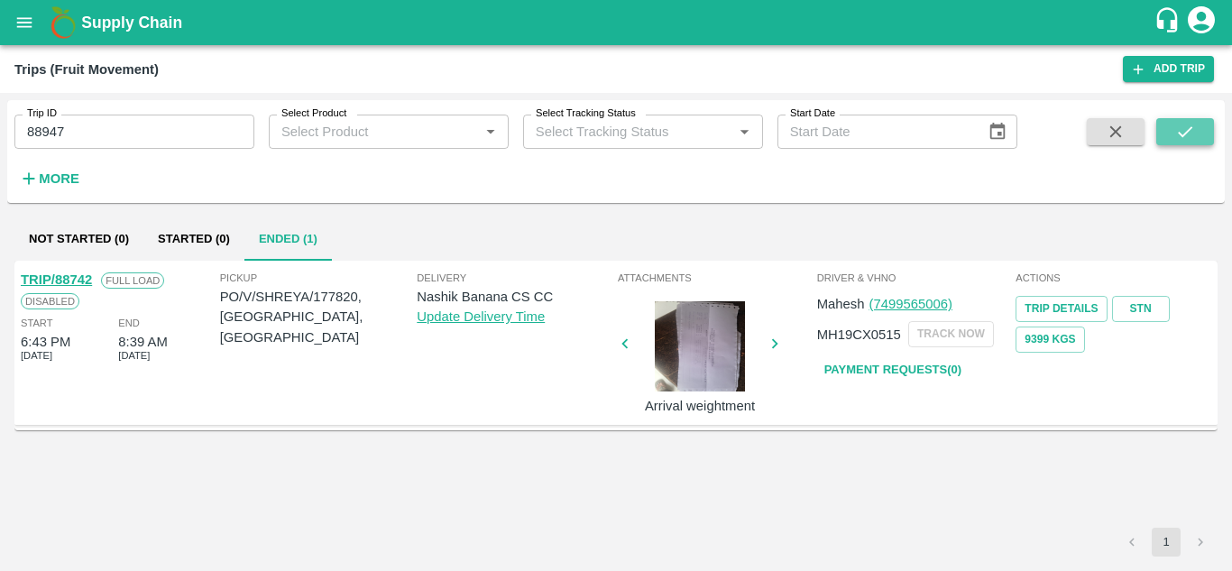
click at [1190, 121] on button "submit" at bounding box center [1185, 131] width 58 height 27
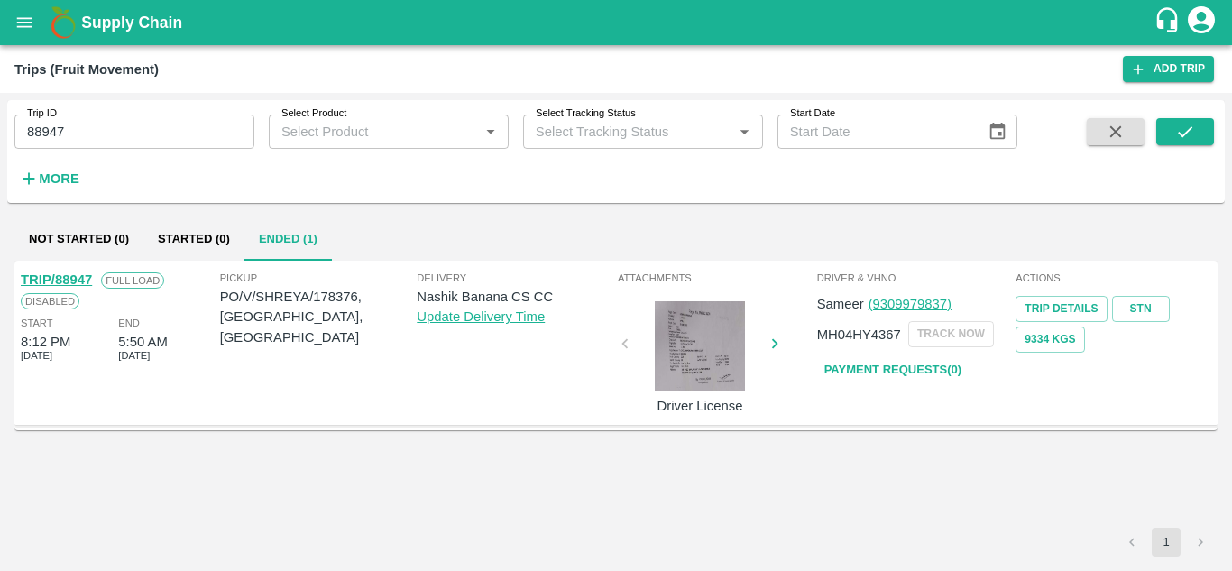
click at [895, 379] on link "Payment Requests( 0 )" at bounding box center [892, 370] width 151 height 32
click at [98, 121] on input "88947" at bounding box center [134, 132] width 240 height 34
click at [1193, 124] on icon "submit" at bounding box center [1185, 132] width 20 height 20
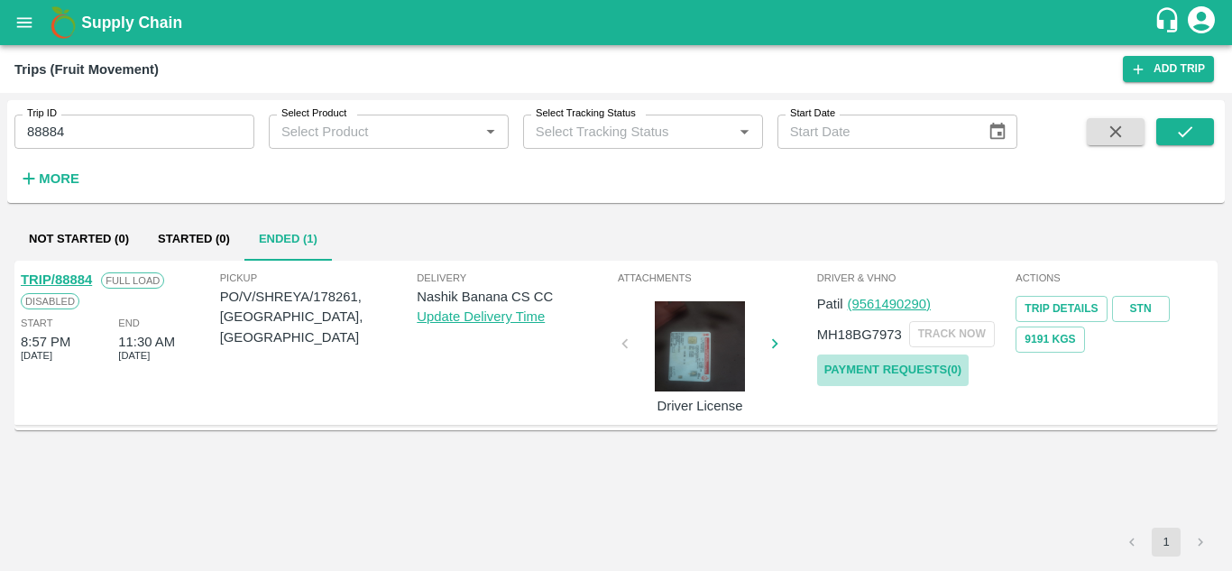
click at [890, 362] on link "Payment Requests( 0 )" at bounding box center [892, 370] width 151 height 32
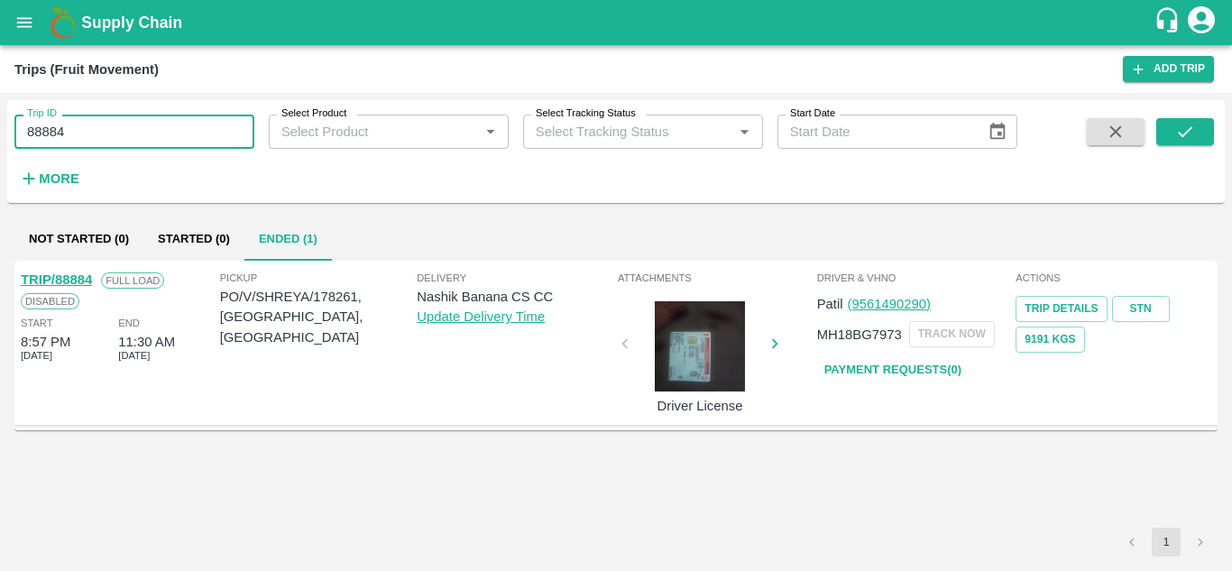
click at [83, 130] on input "88884" at bounding box center [134, 132] width 240 height 34
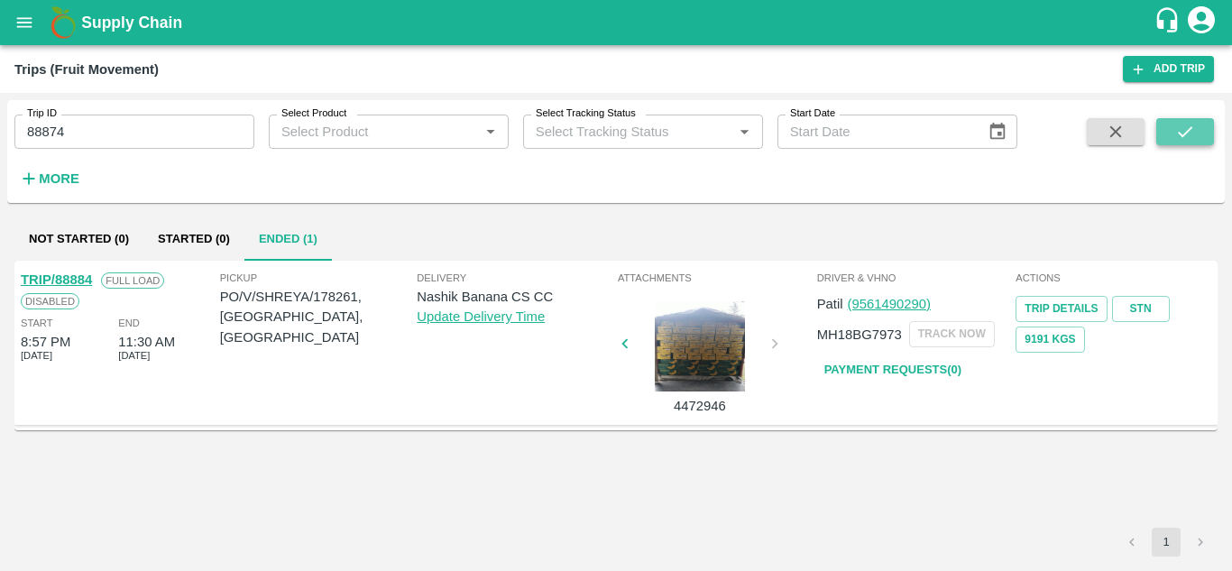
click at [1194, 128] on icon "submit" at bounding box center [1185, 132] width 20 height 20
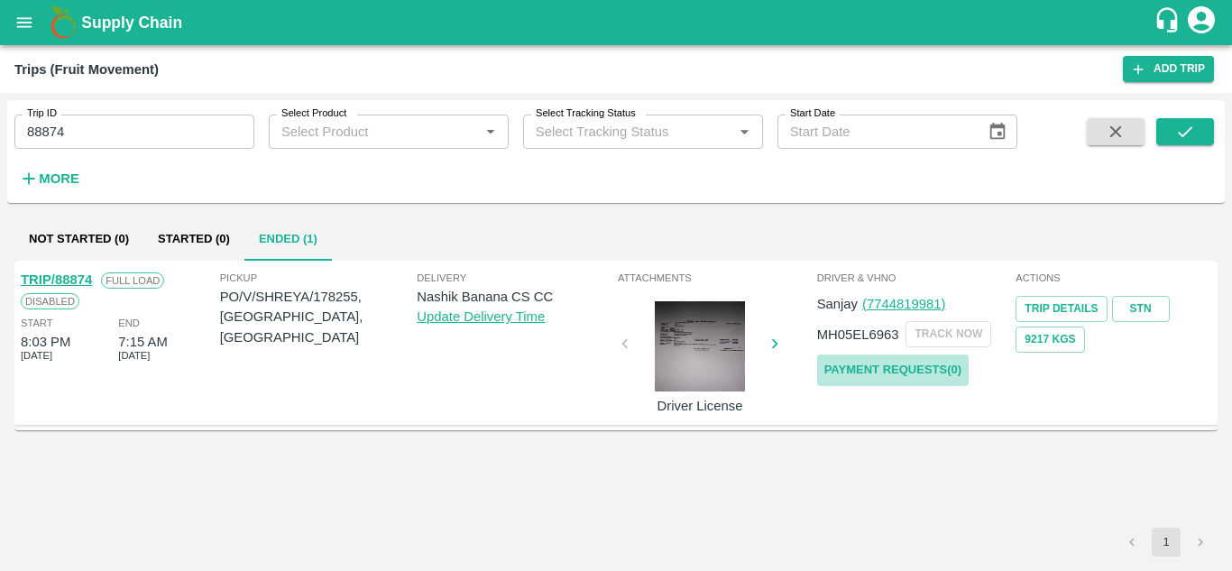
click at [920, 362] on link "Payment Requests( 0 )" at bounding box center [892, 370] width 151 height 32
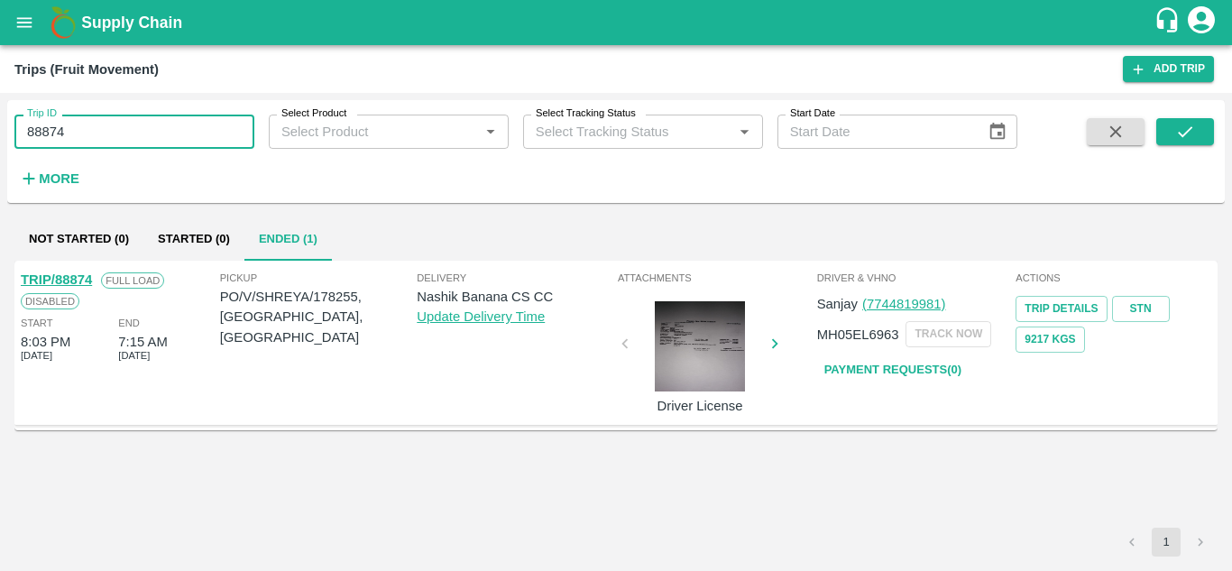
click at [77, 135] on input "88874" at bounding box center [134, 132] width 240 height 34
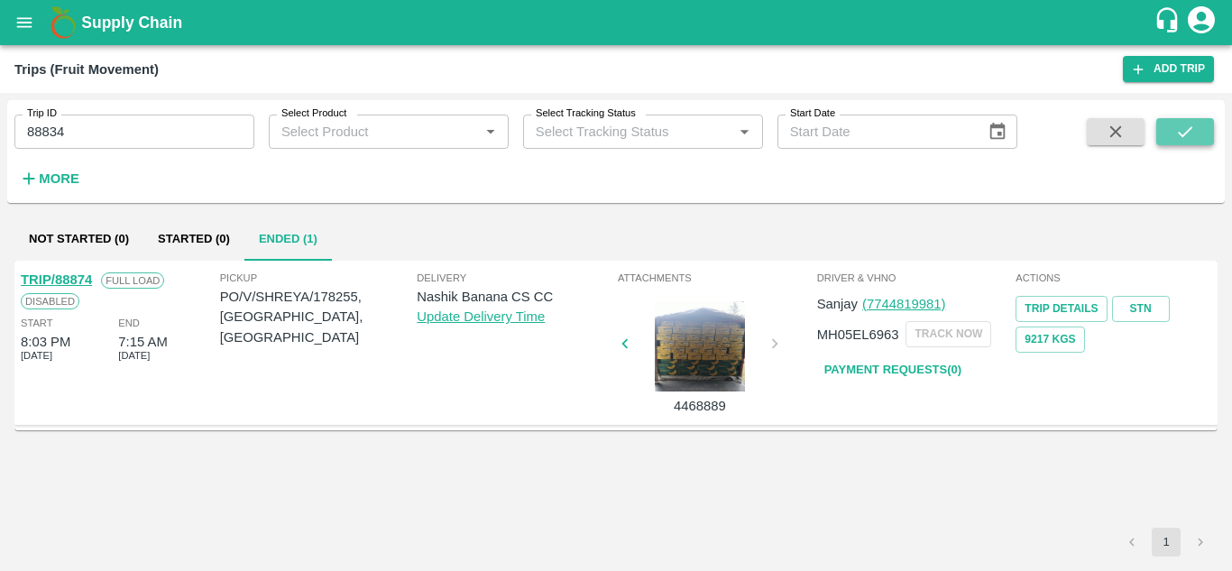
click at [1187, 123] on icon "submit" at bounding box center [1185, 132] width 20 height 20
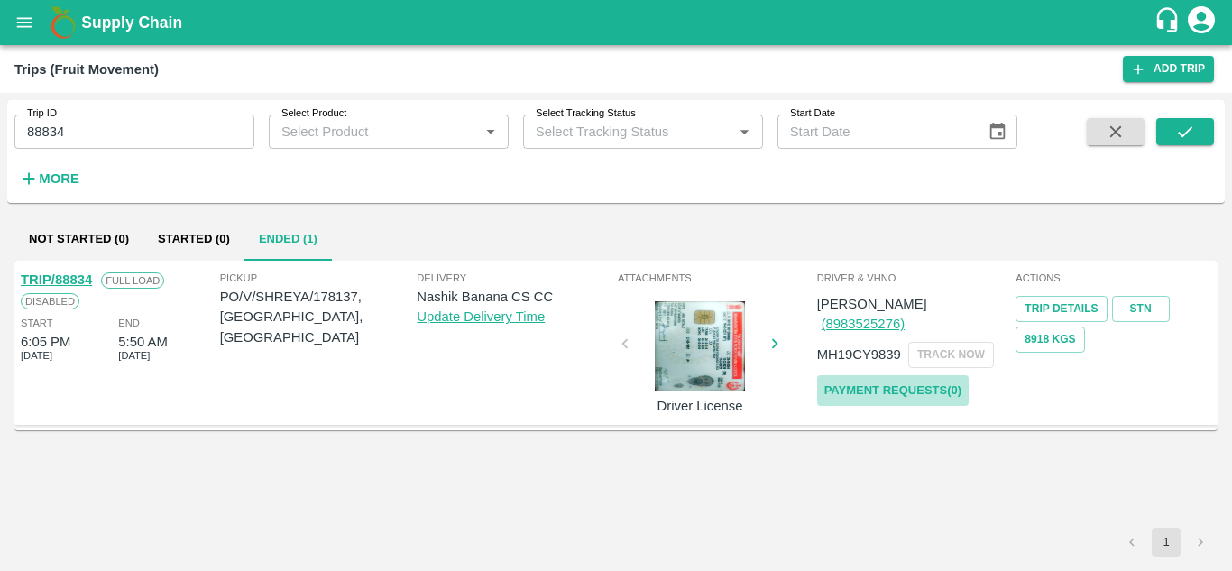
click at [932, 375] on link "Payment Requests( 0 )" at bounding box center [892, 391] width 151 height 32
drag, startPoint x: 106, startPoint y: 109, endPoint x: 91, endPoint y: 117, distance: 17.3
click at [91, 117] on div "Trip ID 88834 Trip ID" at bounding box center [127, 124] width 254 height 49
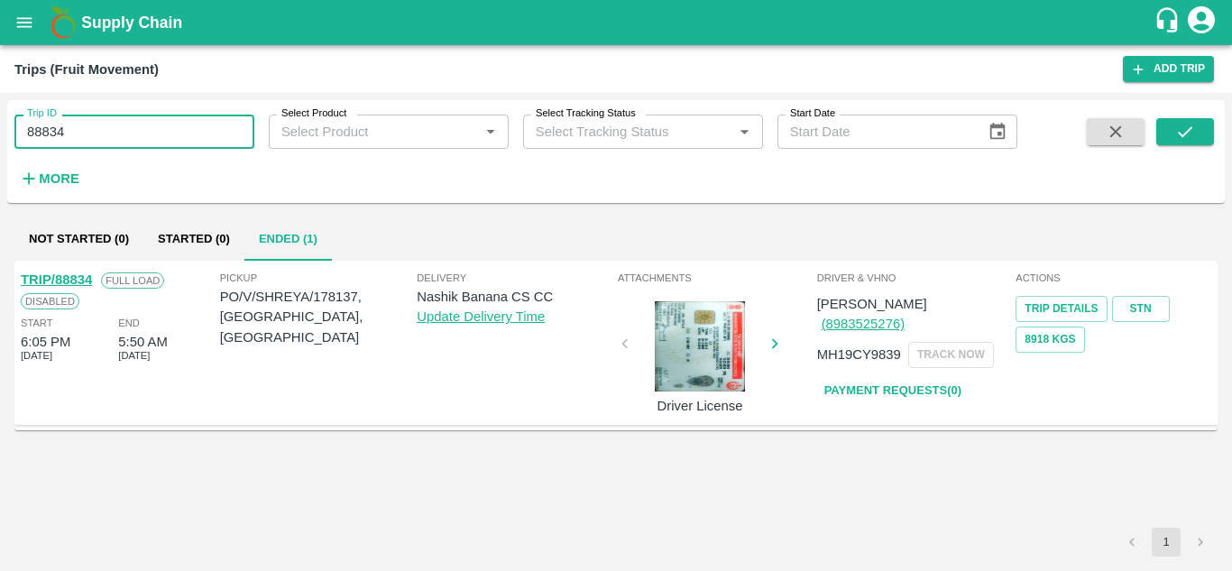
click at [91, 117] on input "88834" at bounding box center [134, 132] width 240 height 34
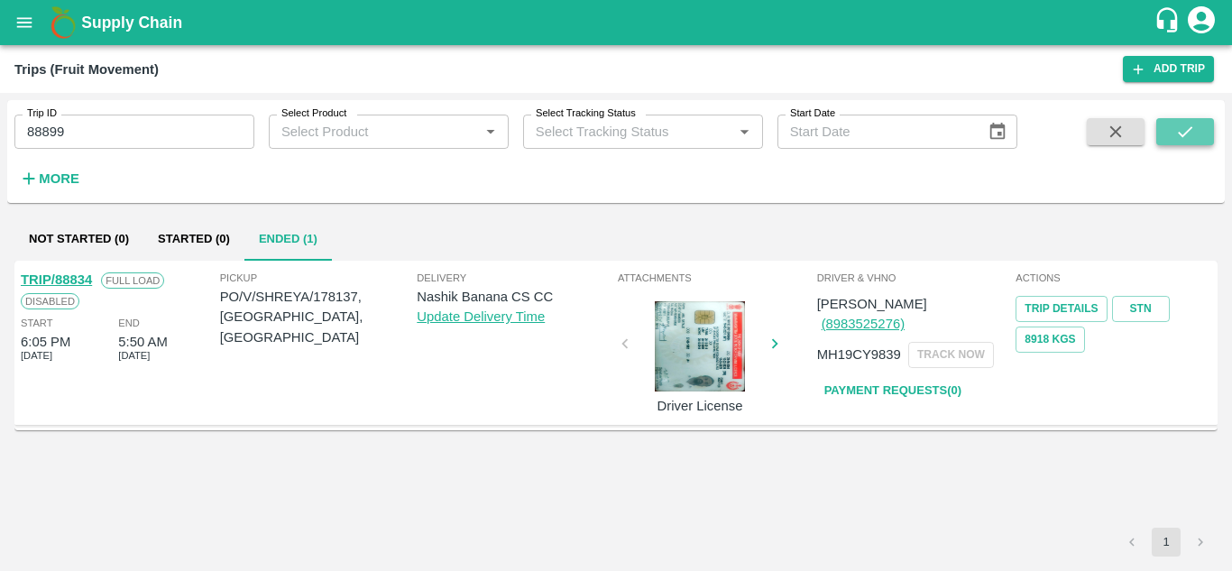
click at [1183, 129] on icon "submit" at bounding box center [1185, 132] width 20 height 20
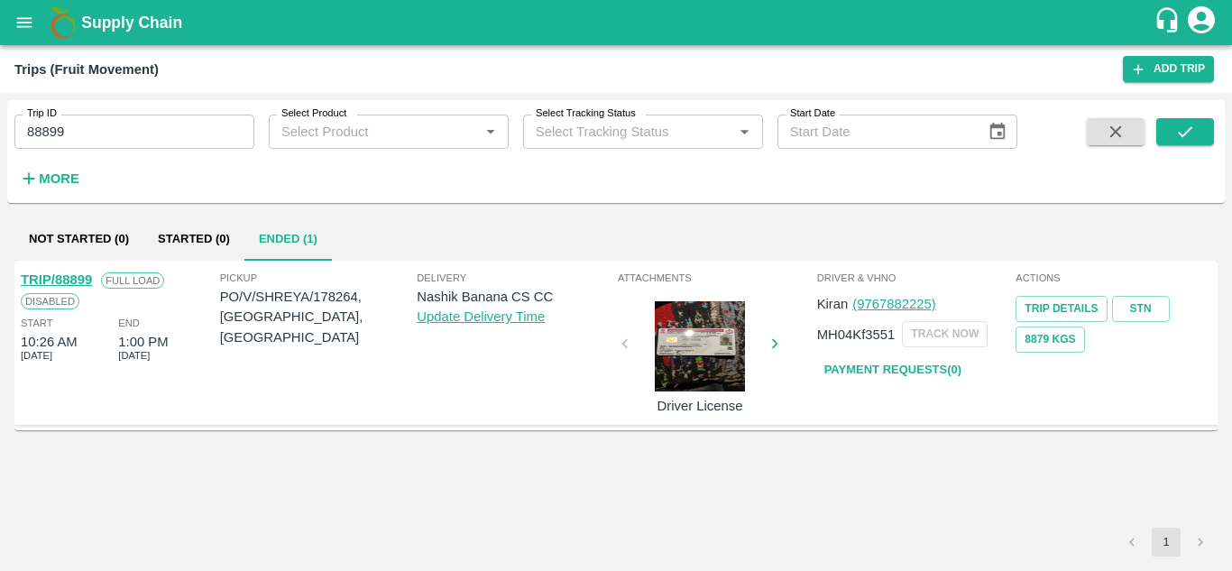
click at [920, 353] on div "Kiran (9767882225) MH04Kf3551 TRACK NOW Payment Requests( 0 )" at bounding box center [915, 336] width 196 height 99
click at [903, 362] on link "Payment Requests( 0 )" at bounding box center [892, 370] width 151 height 32
click at [69, 127] on input "88899" at bounding box center [134, 132] width 240 height 34
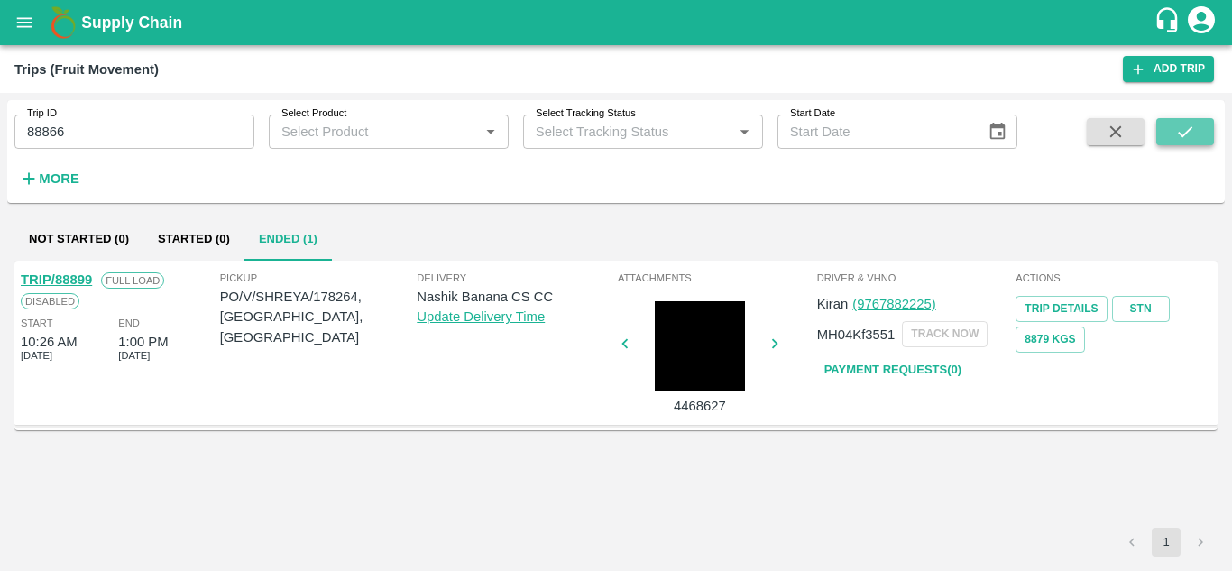
click at [1203, 127] on button "submit" at bounding box center [1185, 131] width 58 height 27
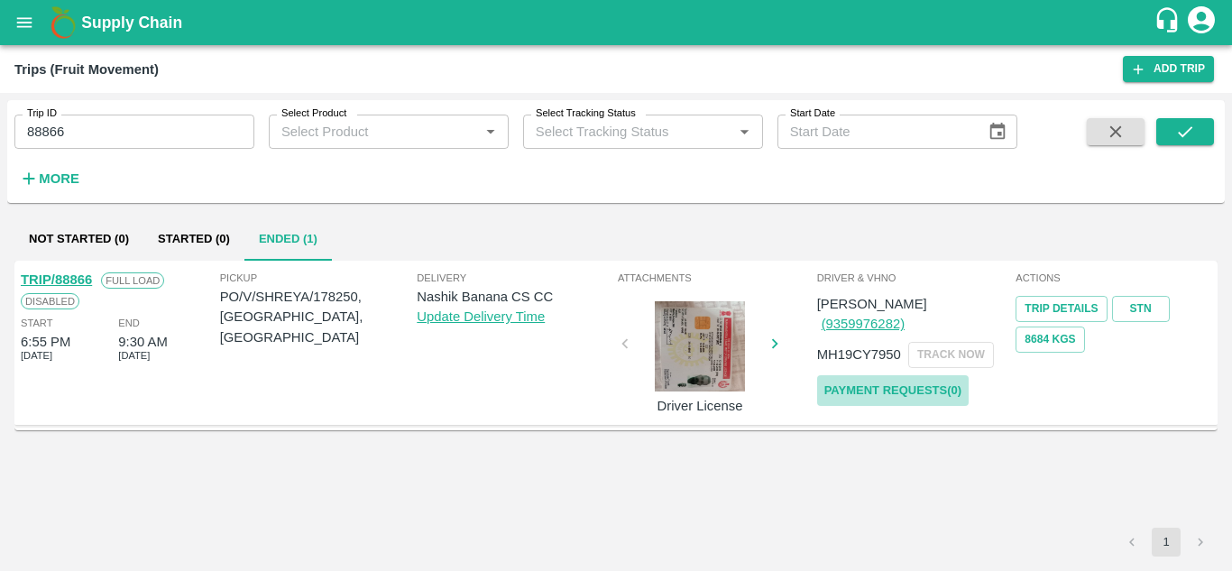
click at [901, 375] on link "Payment Requests( 0 )" at bounding box center [892, 391] width 151 height 32
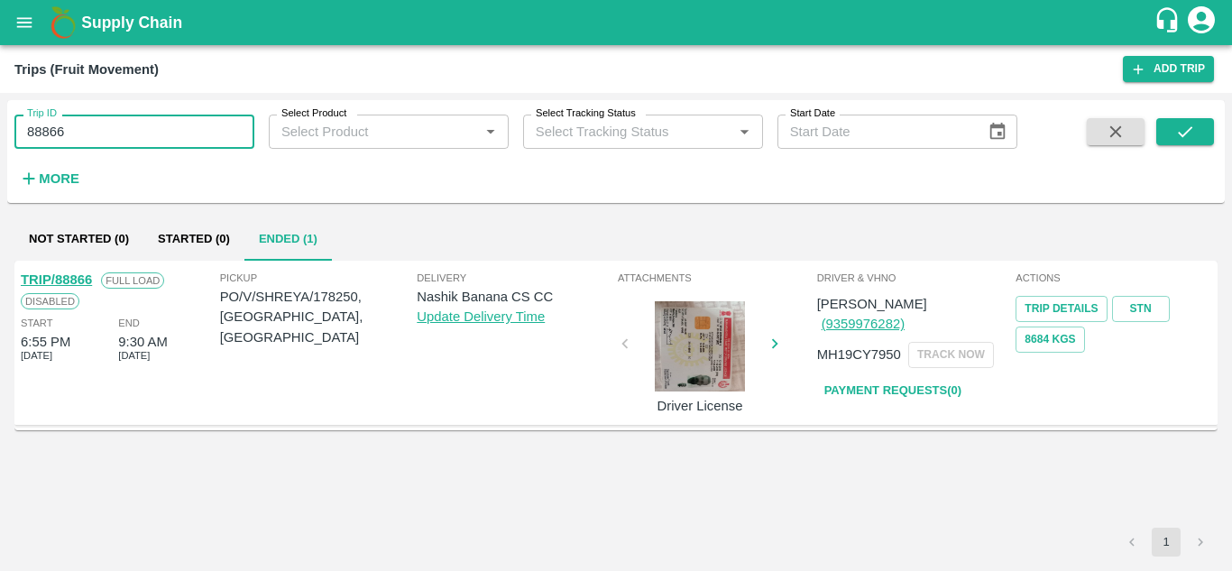
click at [72, 123] on input "88866" at bounding box center [134, 132] width 240 height 34
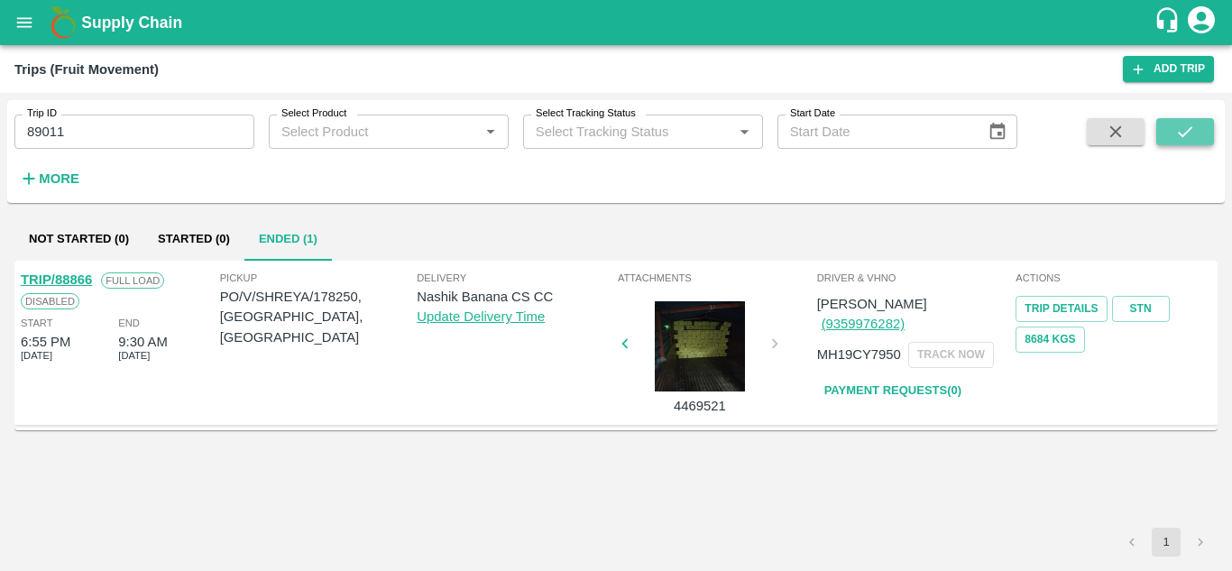
click at [1182, 133] on icon "submit" at bounding box center [1185, 132] width 20 height 20
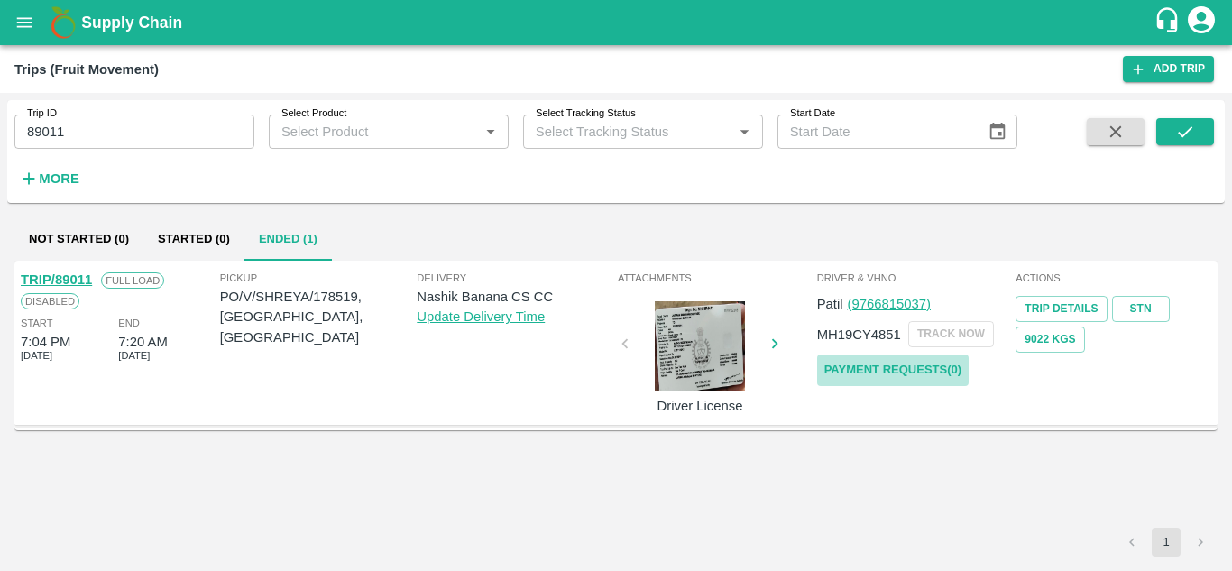
click at [888, 367] on link "Payment Requests( 0 )" at bounding box center [892, 370] width 151 height 32
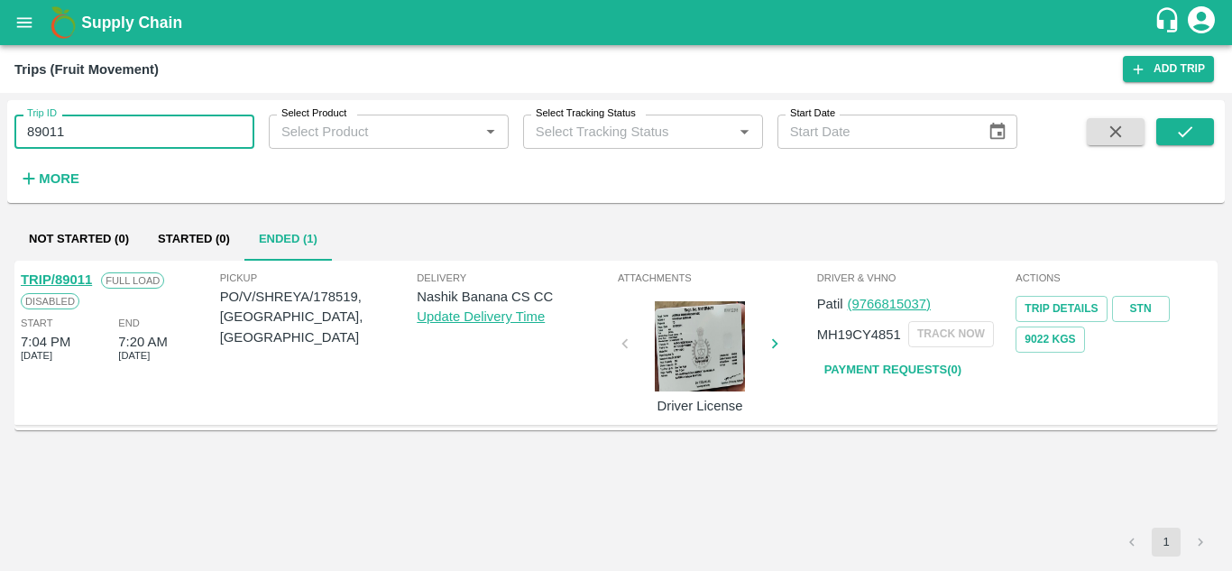
click at [96, 138] on input "89011" at bounding box center [134, 132] width 240 height 34
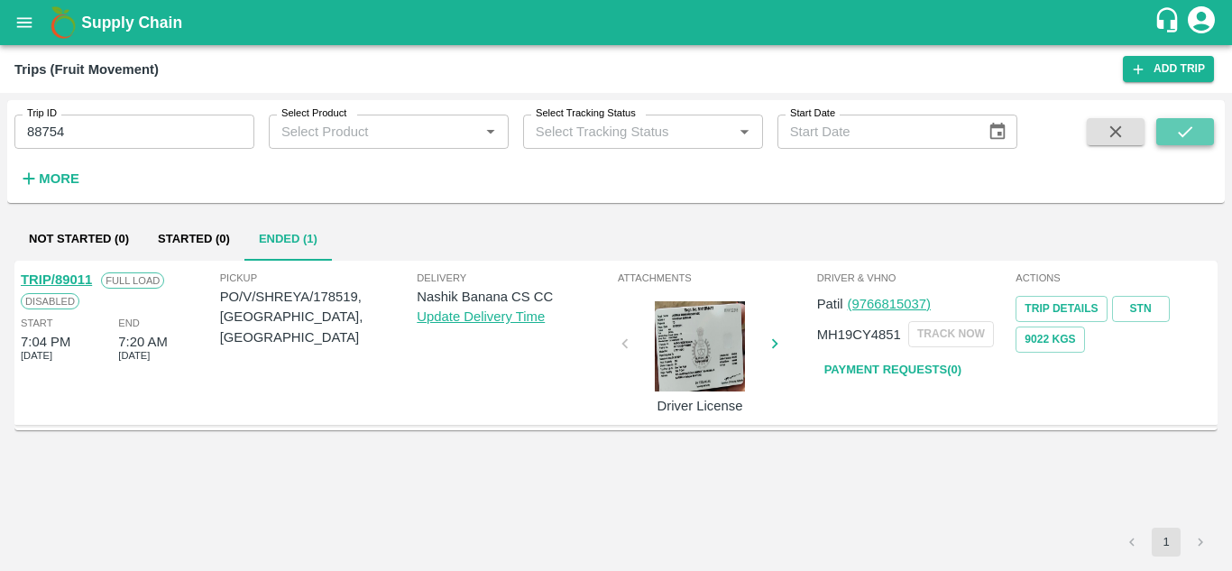
click at [1187, 124] on icon "submit" at bounding box center [1185, 132] width 20 height 20
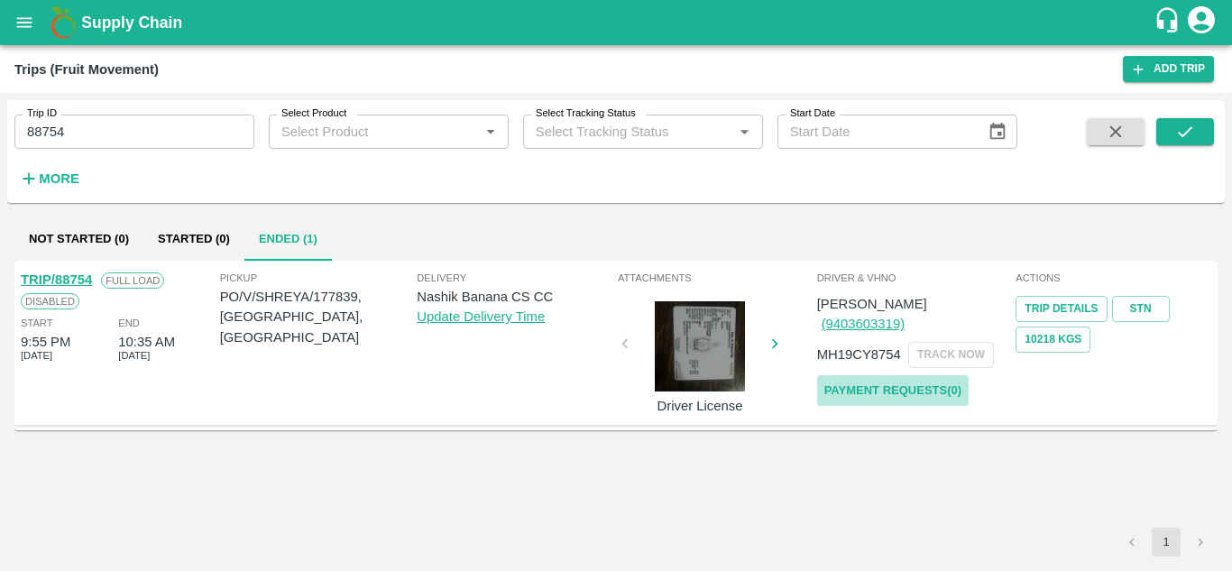
click at [888, 375] on link "Payment Requests( 0 )" at bounding box center [892, 391] width 151 height 32
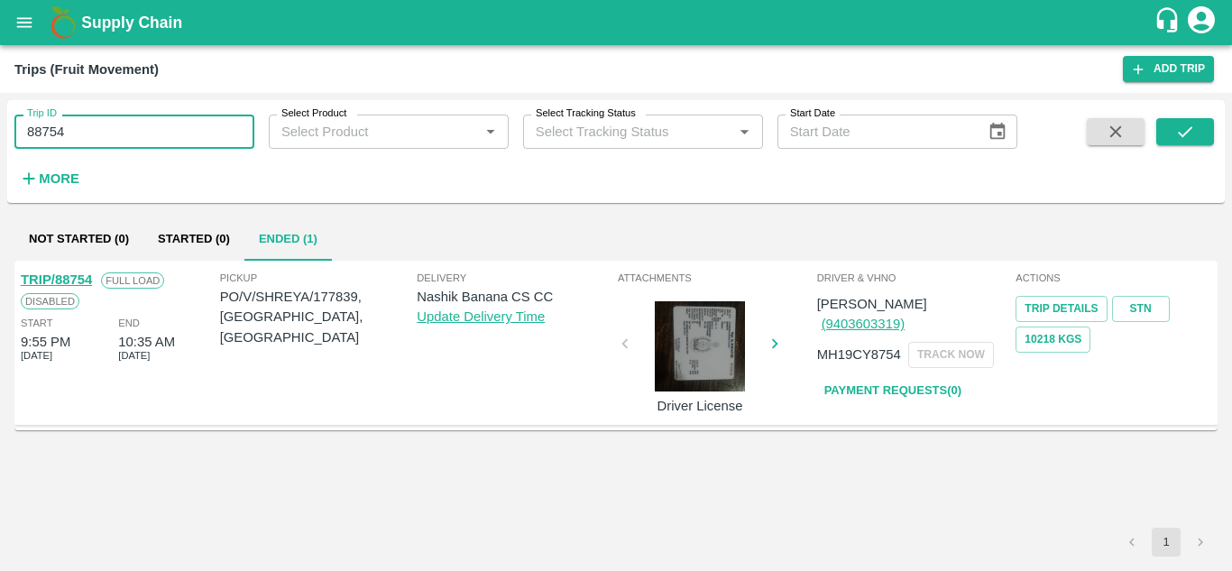
click at [112, 123] on input "88754" at bounding box center [134, 132] width 240 height 34
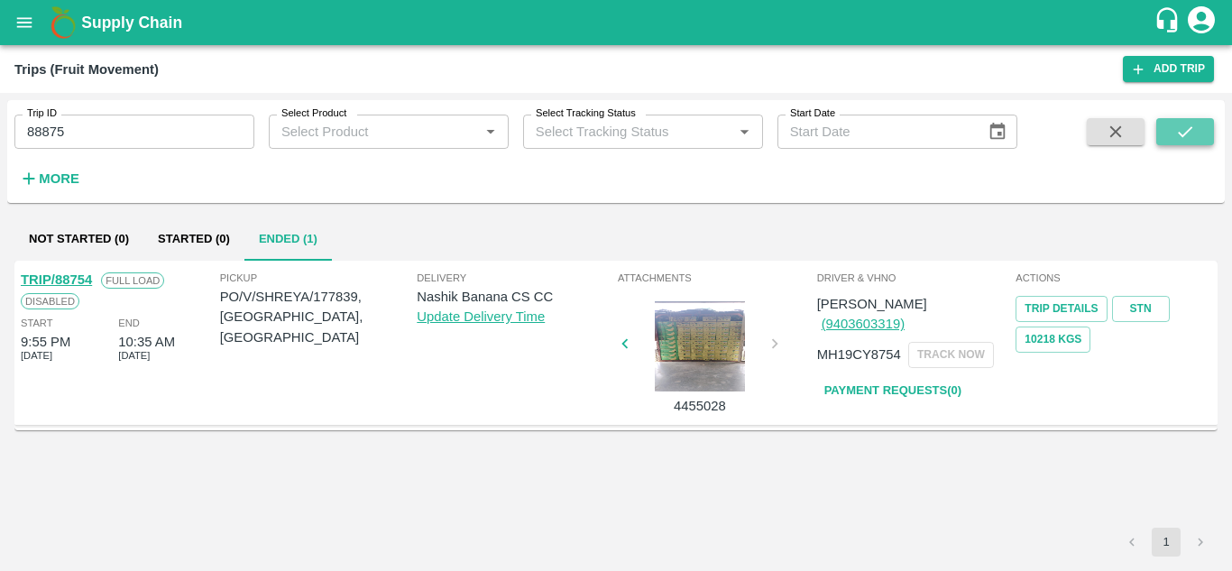
click at [1184, 139] on icon "submit" at bounding box center [1185, 132] width 20 height 20
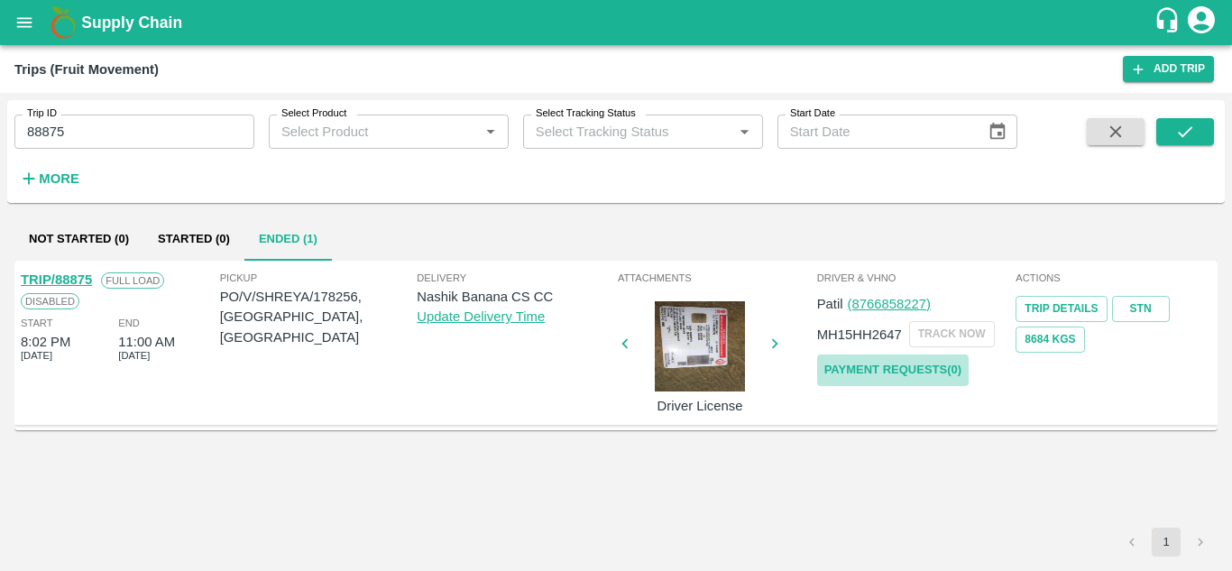
click at [921, 378] on link "Payment Requests( 0 )" at bounding box center [892, 370] width 151 height 32
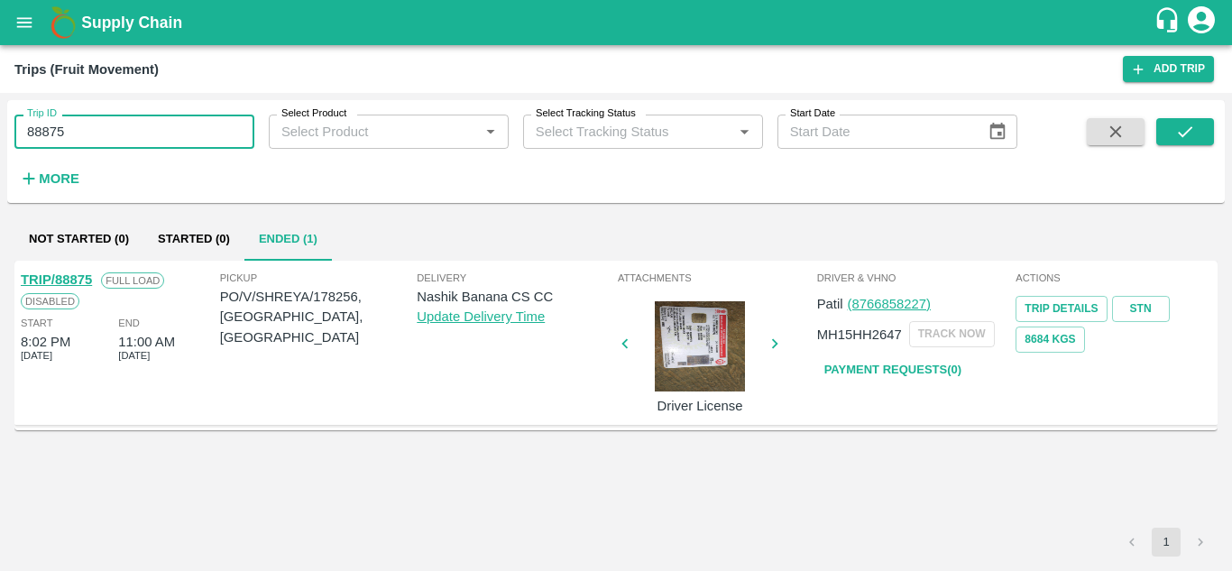
click at [94, 118] on input "88875" at bounding box center [134, 132] width 240 height 34
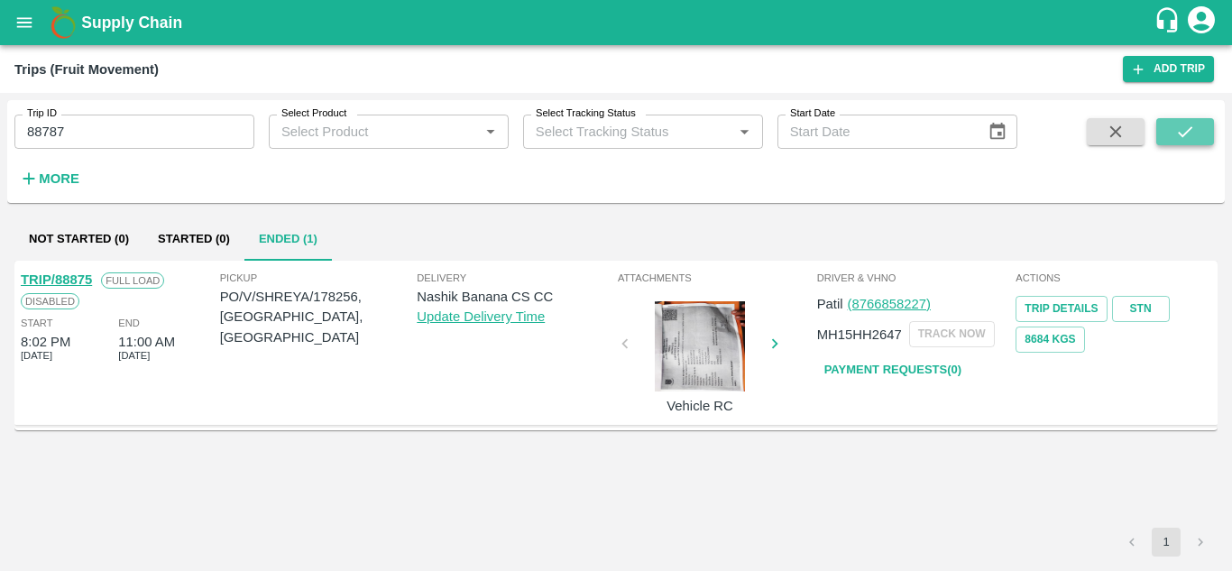
click at [1179, 127] on icon "submit" at bounding box center [1185, 132] width 20 height 20
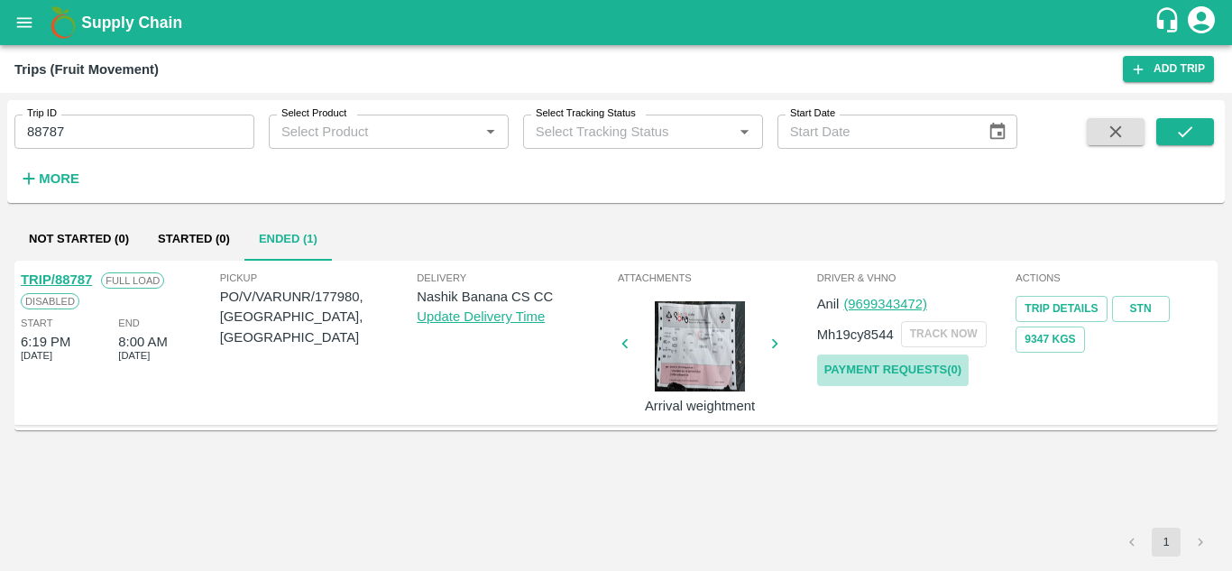
click at [932, 372] on link "Payment Requests( 0 )" at bounding box center [892, 370] width 151 height 32
click at [71, 130] on input "88787" at bounding box center [134, 132] width 240 height 34
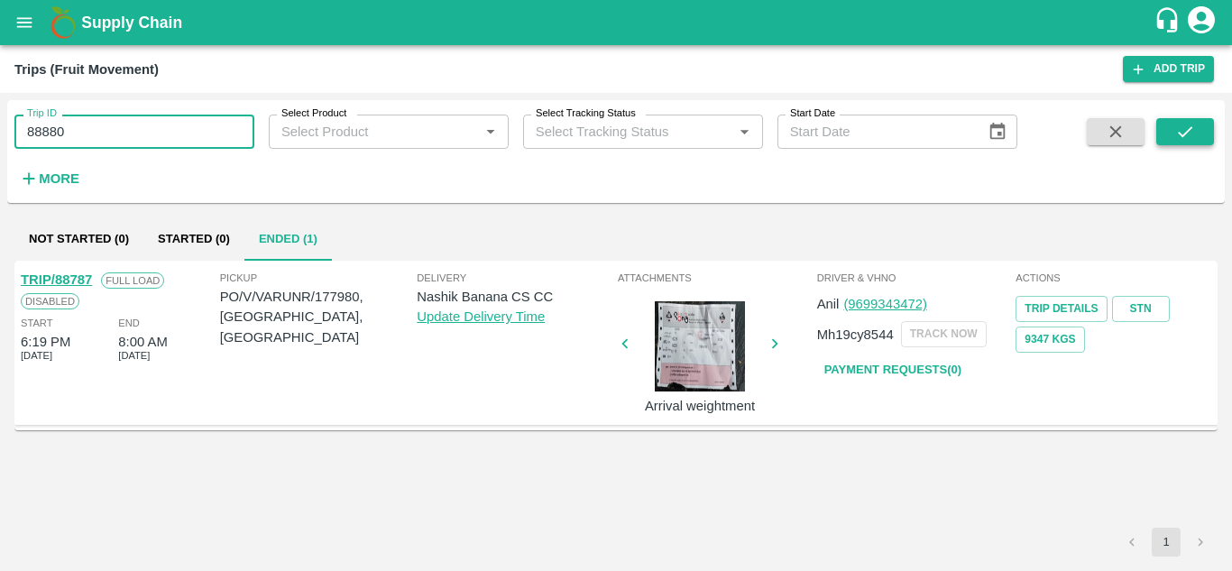
click at [1193, 132] on icon "submit" at bounding box center [1185, 132] width 20 height 20
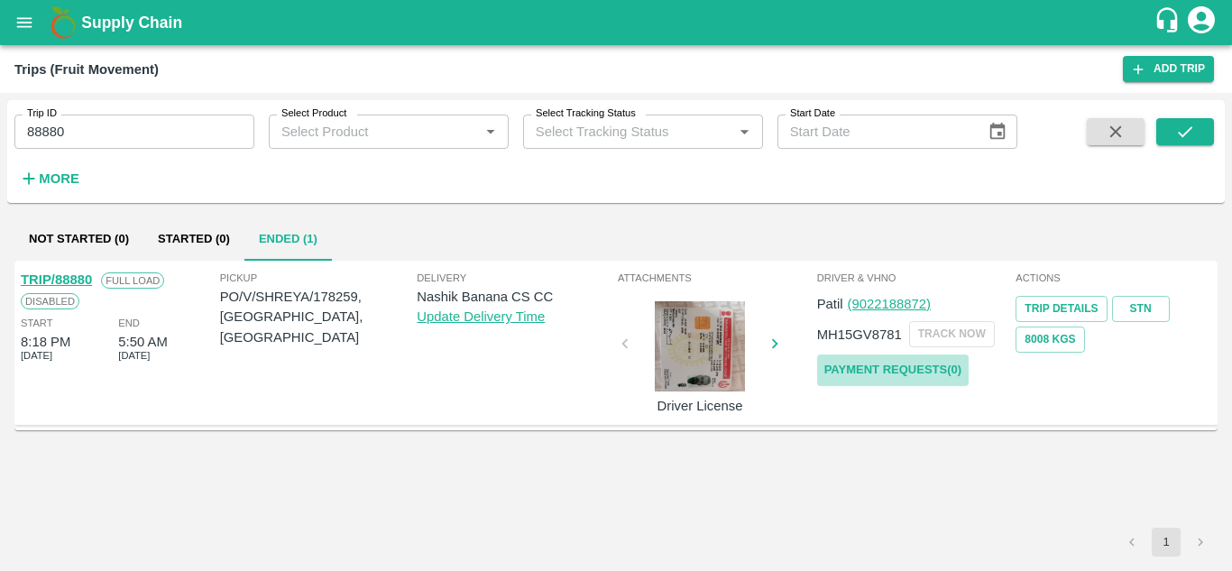
click at [930, 359] on link "Payment Requests( 0 )" at bounding box center [892, 370] width 151 height 32
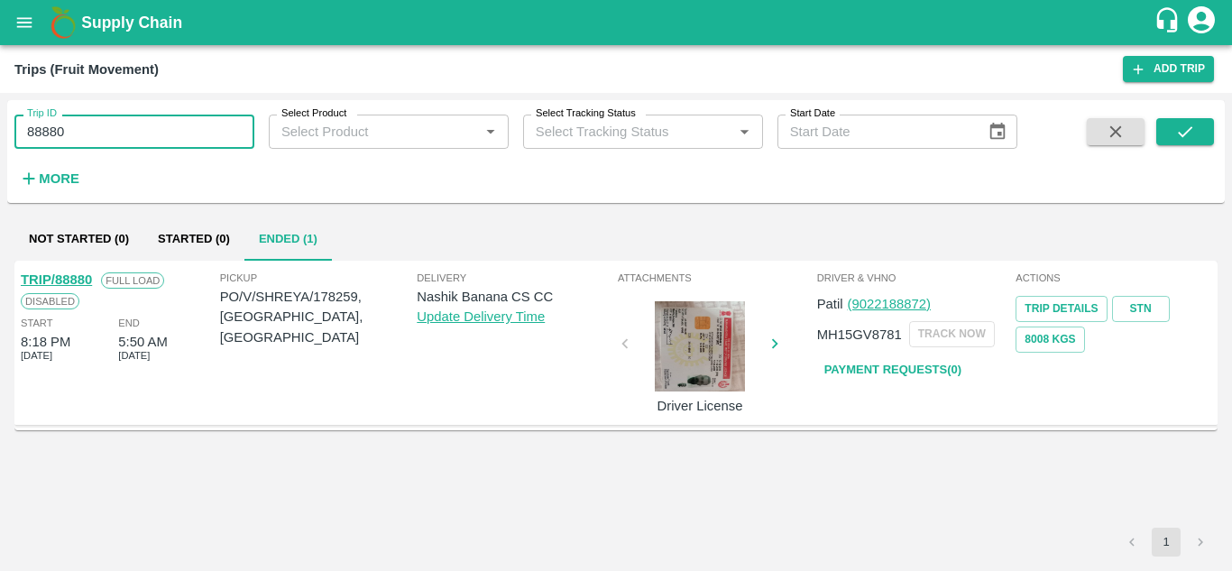
click at [92, 141] on input "88880" at bounding box center [134, 132] width 240 height 34
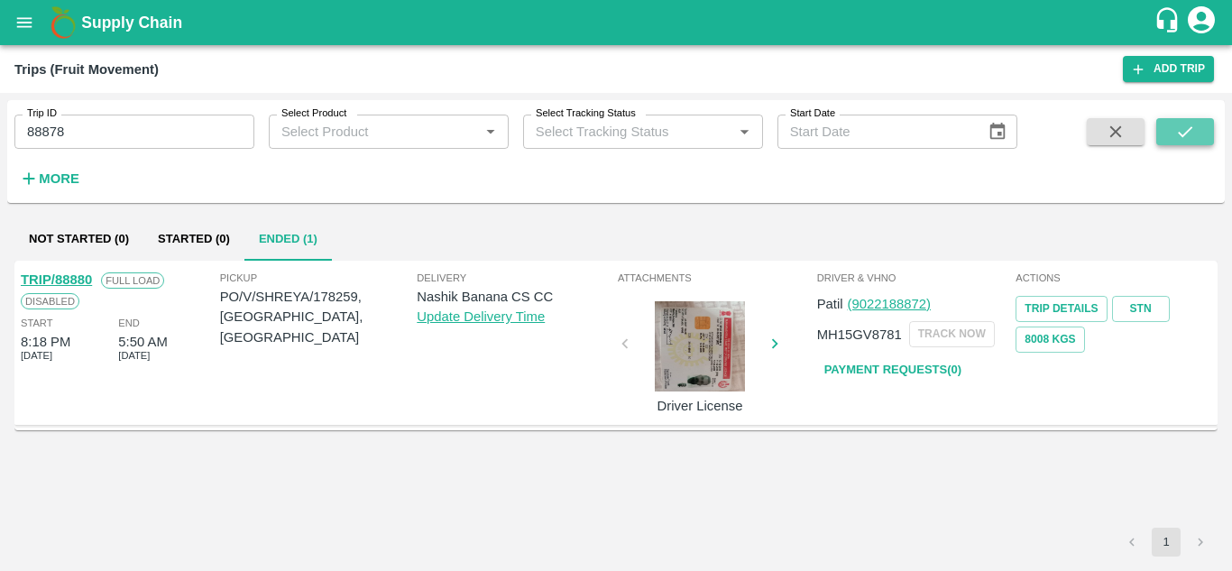
click at [1198, 128] on button "submit" at bounding box center [1185, 131] width 58 height 27
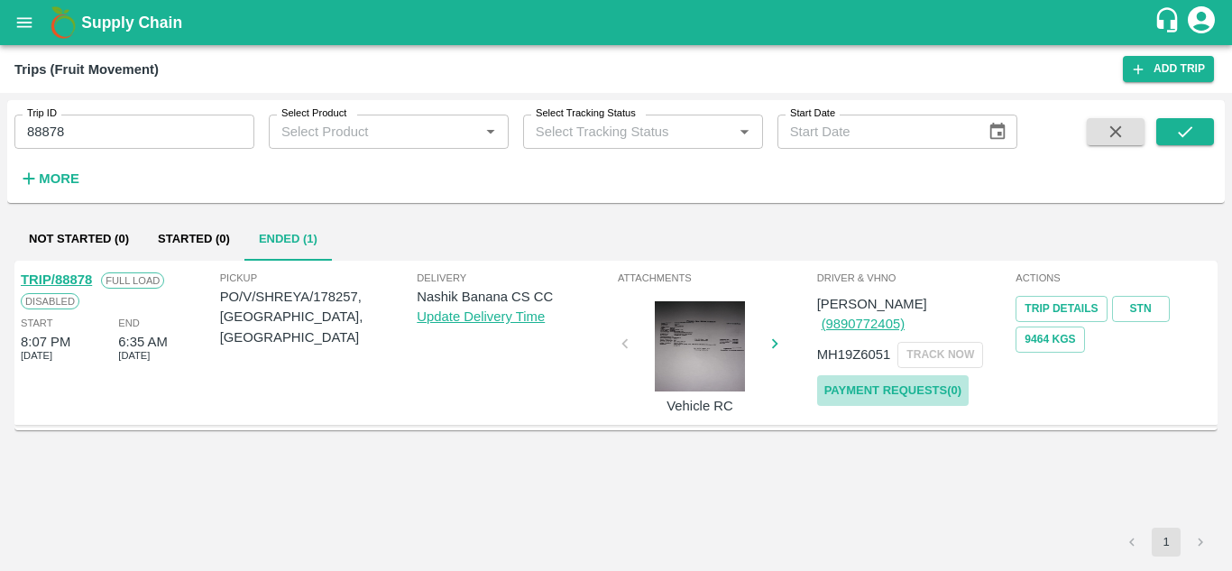
click at [889, 375] on link "Payment Requests( 0 )" at bounding box center [892, 391] width 151 height 32
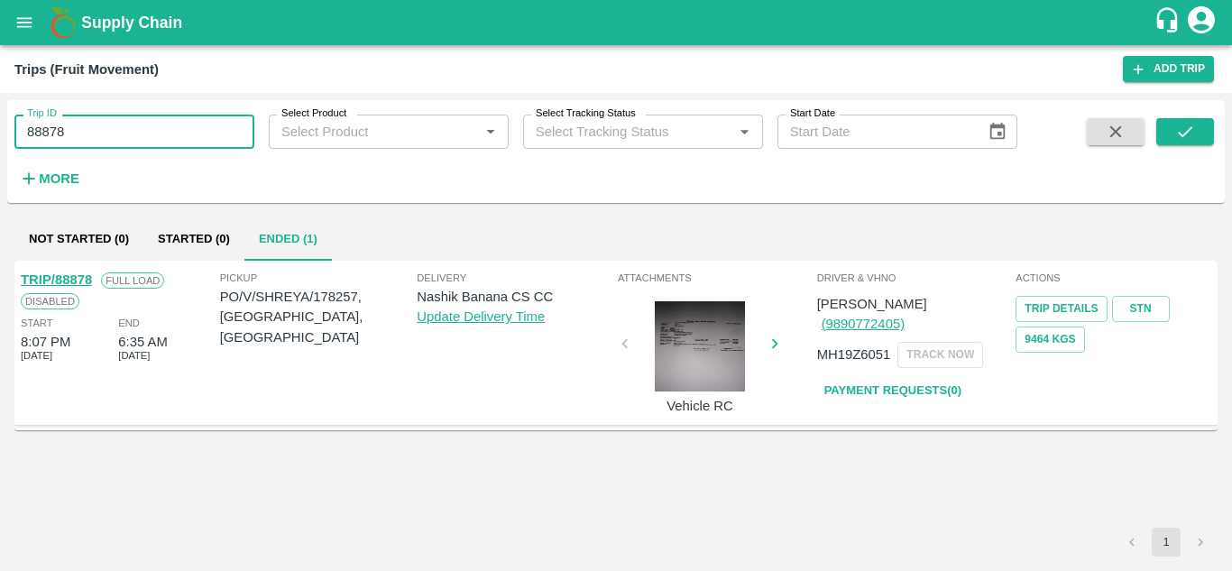
click at [90, 142] on input "88878" at bounding box center [134, 132] width 240 height 34
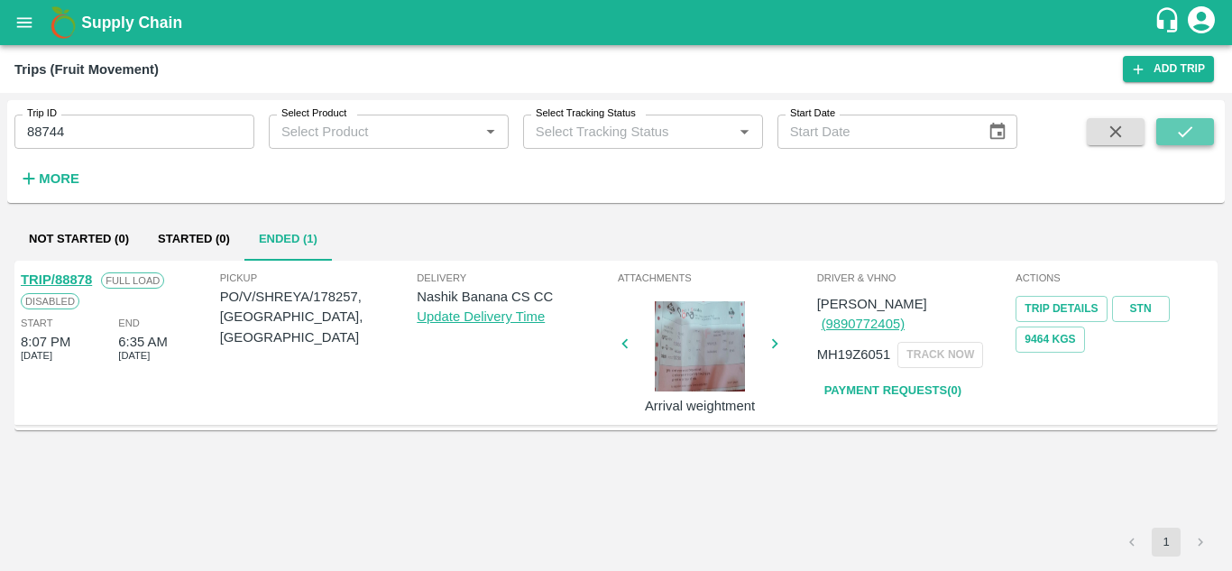
click at [1169, 129] on button "submit" at bounding box center [1185, 131] width 58 height 27
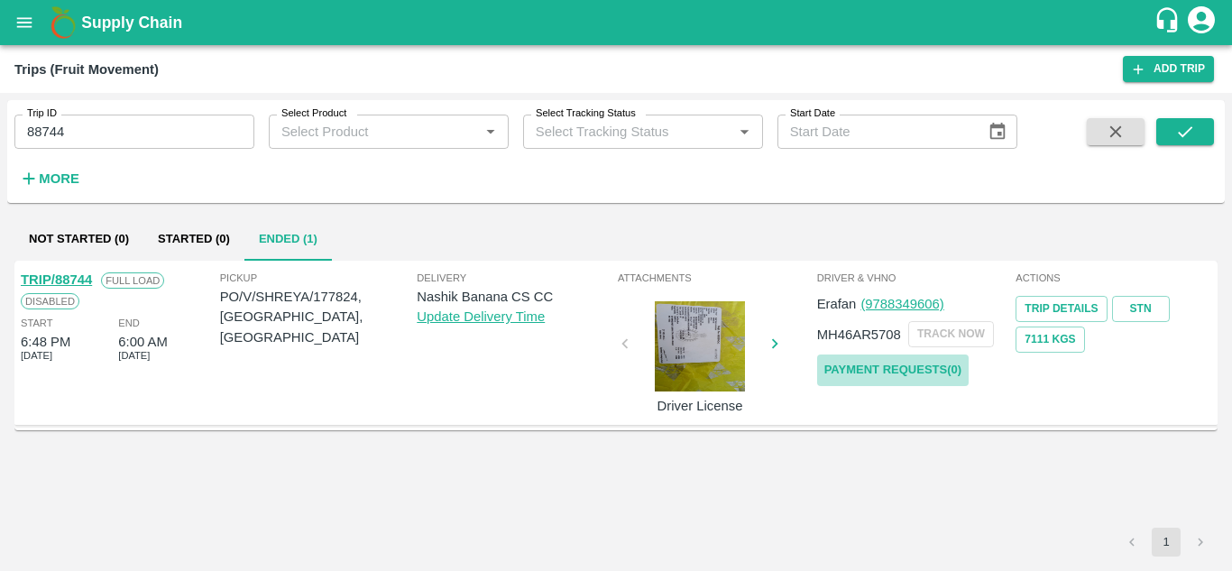
click at [921, 371] on link "Payment Requests( 0 )" at bounding box center [892, 370] width 151 height 32
click at [94, 124] on input "88744" at bounding box center [134, 132] width 240 height 34
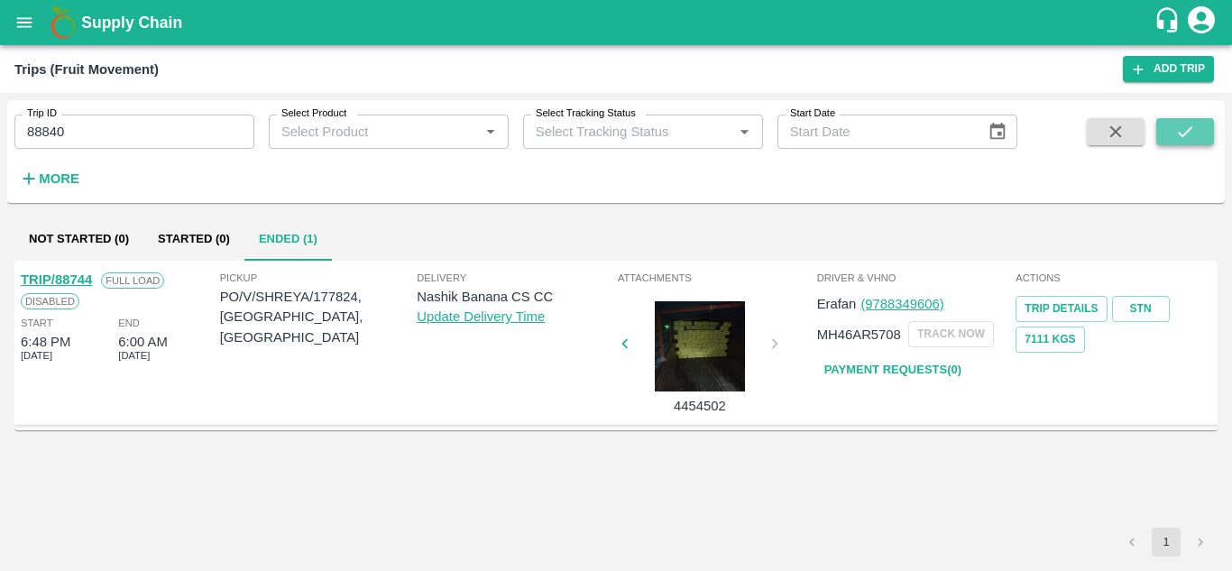
click at [1181, 128] on icon "submit" at bounding box center [1185, 132] width 20 height 20
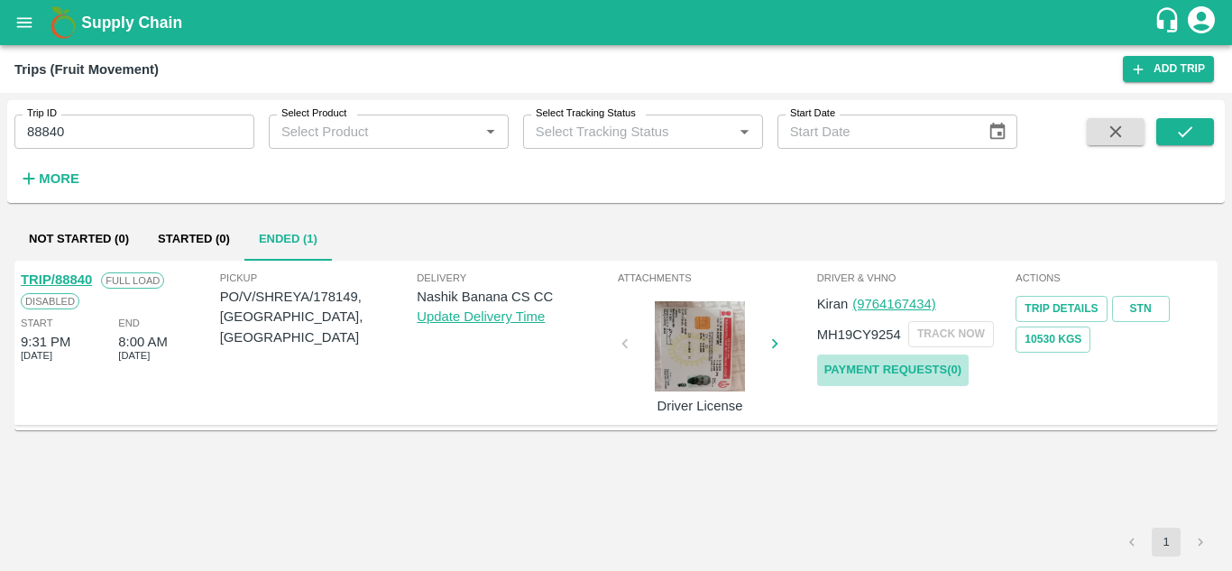
click at [907, 359] on link "Payment Requests( 0 )" at bounding box center [892, 370] width 151 height 32
click at [84, 132] on input "88840" at bounding box center [134, 132] width 240 height 34
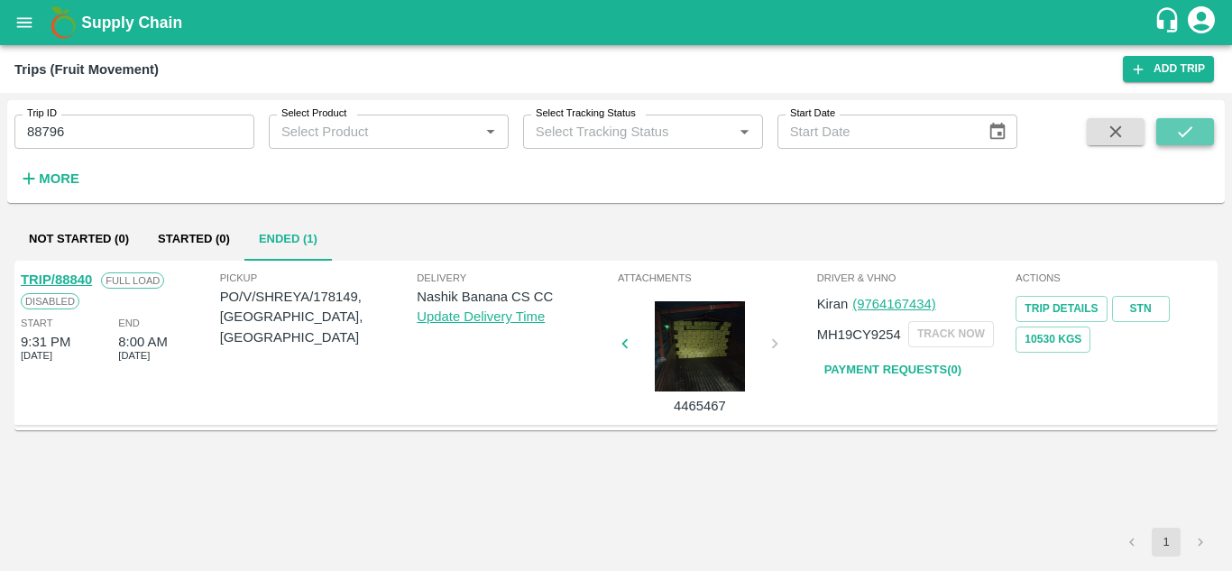
click at [1196, 135] on button "submit" at bounding box center [1185, 131] width 58 height 27
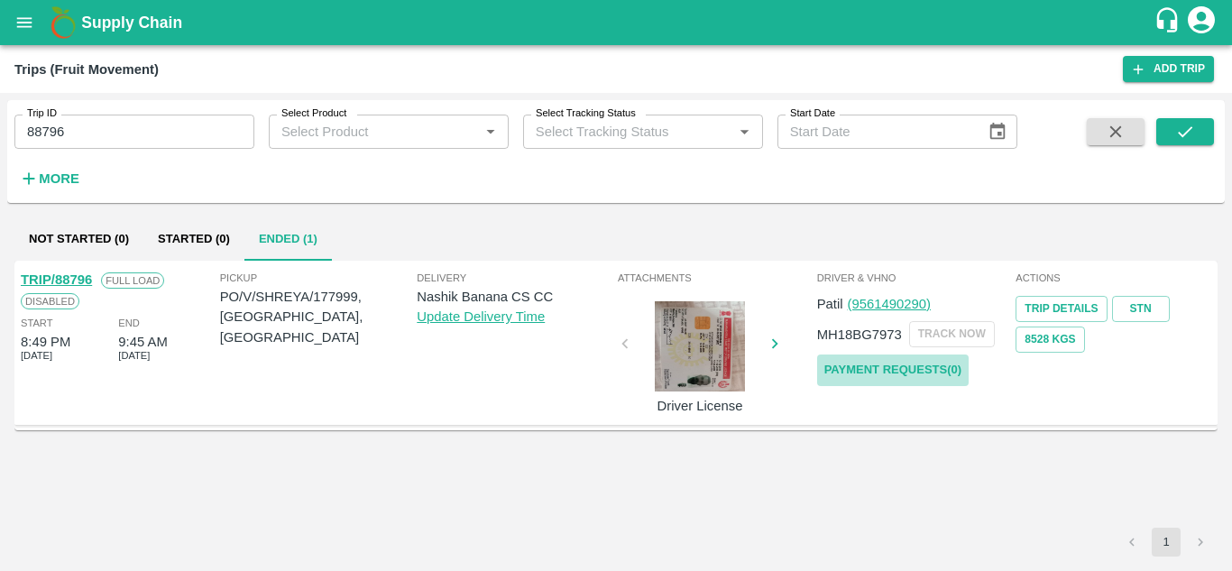
click at [891, 372] on link "Payment Requests( 0 )" at bounding box center [892, 370] width 151 height 32
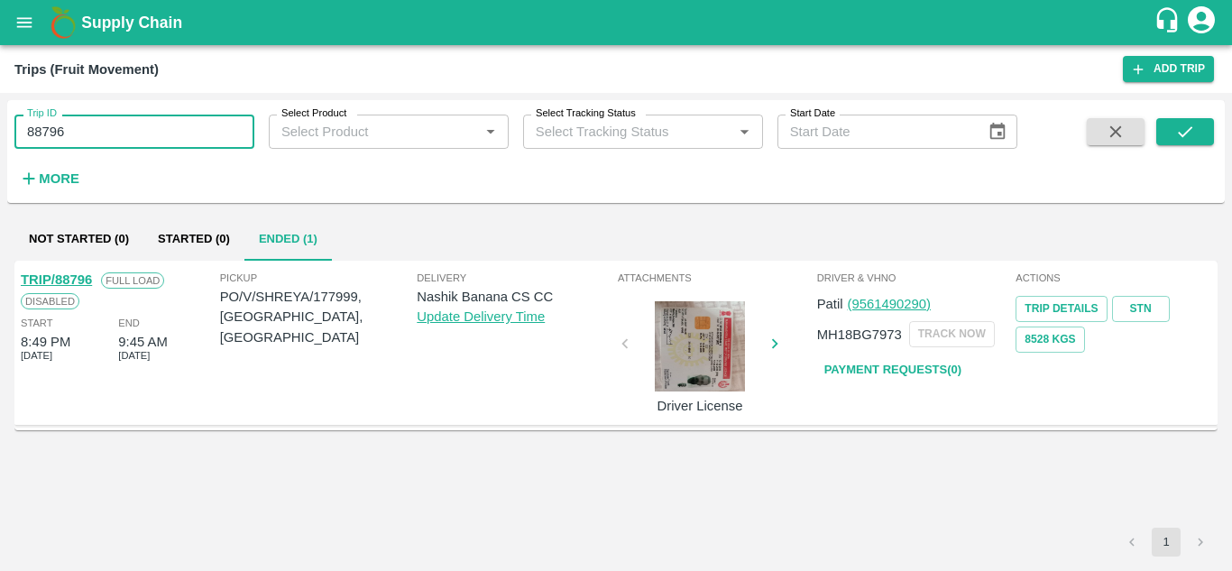
click at [96, 142] on input "88796" at bounding box center [134, 132] width 240 height 34
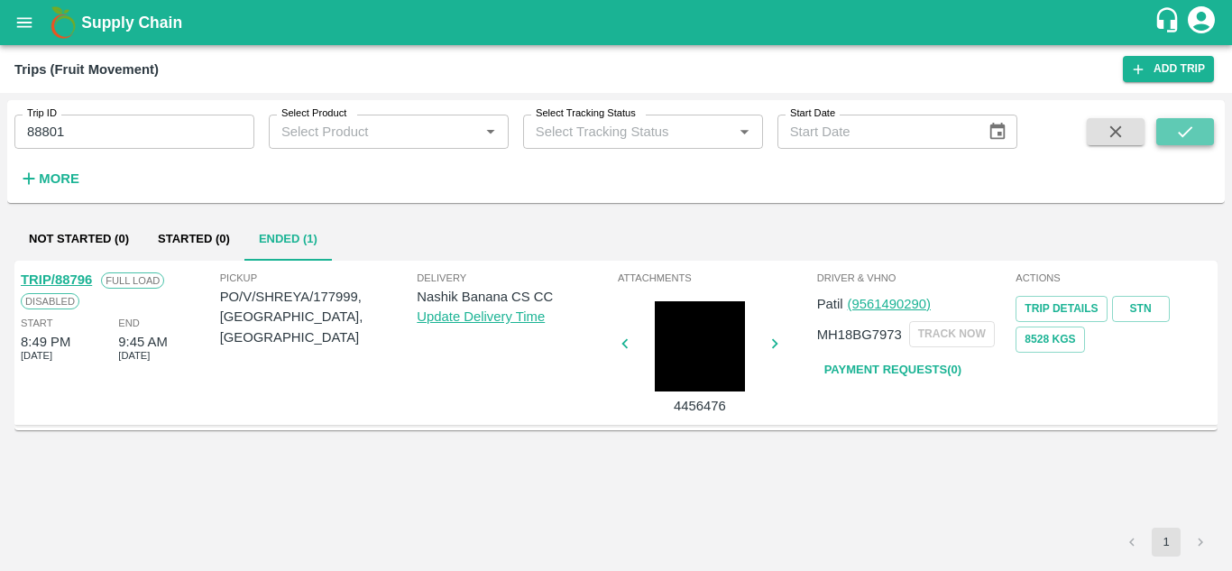
click at [1189, 129] on icon "submit" at bounding box center [1185, 131] width 14 height 11
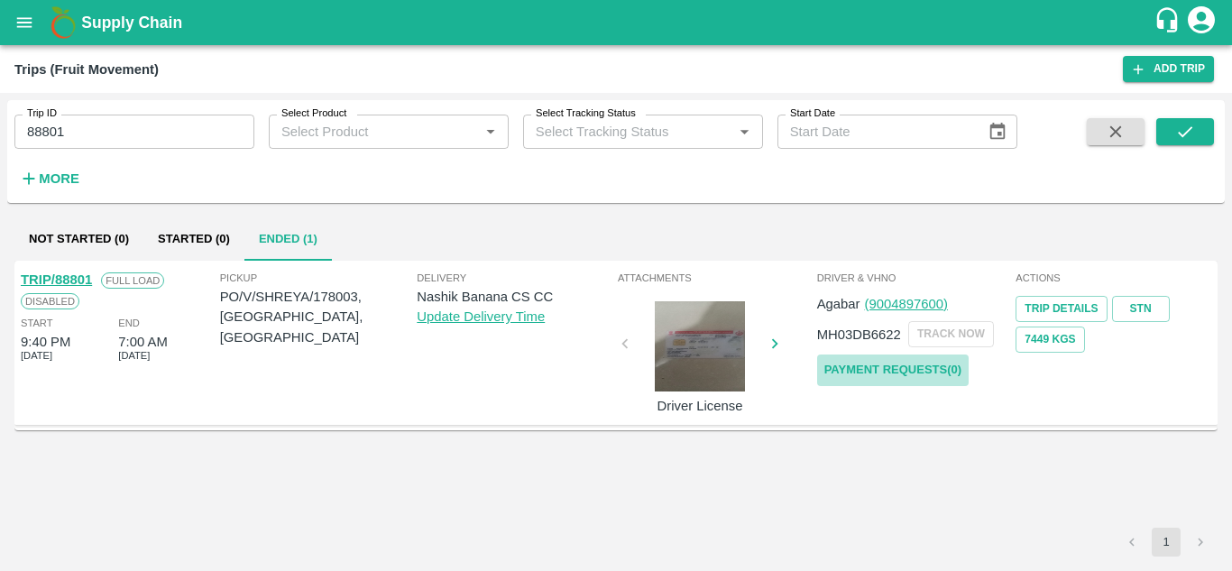
click at [868, 370] on link "Payment Requests( 0 )" at bounding box center [892, 370] width 151 height 32
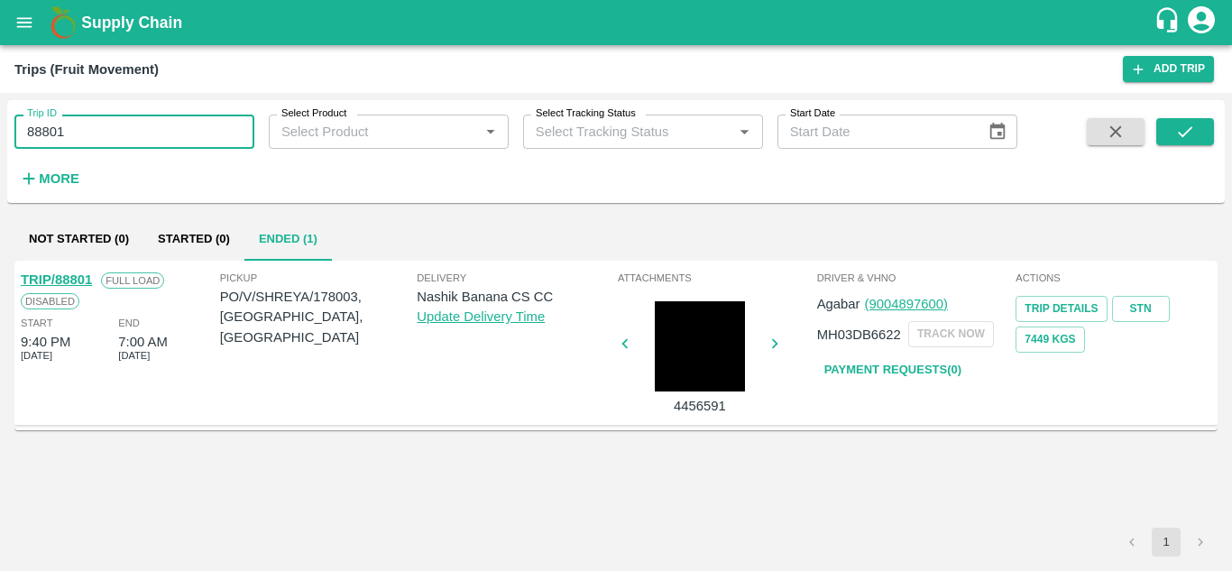
click at [89, 129] on input "88801" at bounding box center [134, 132] width 240 height 34
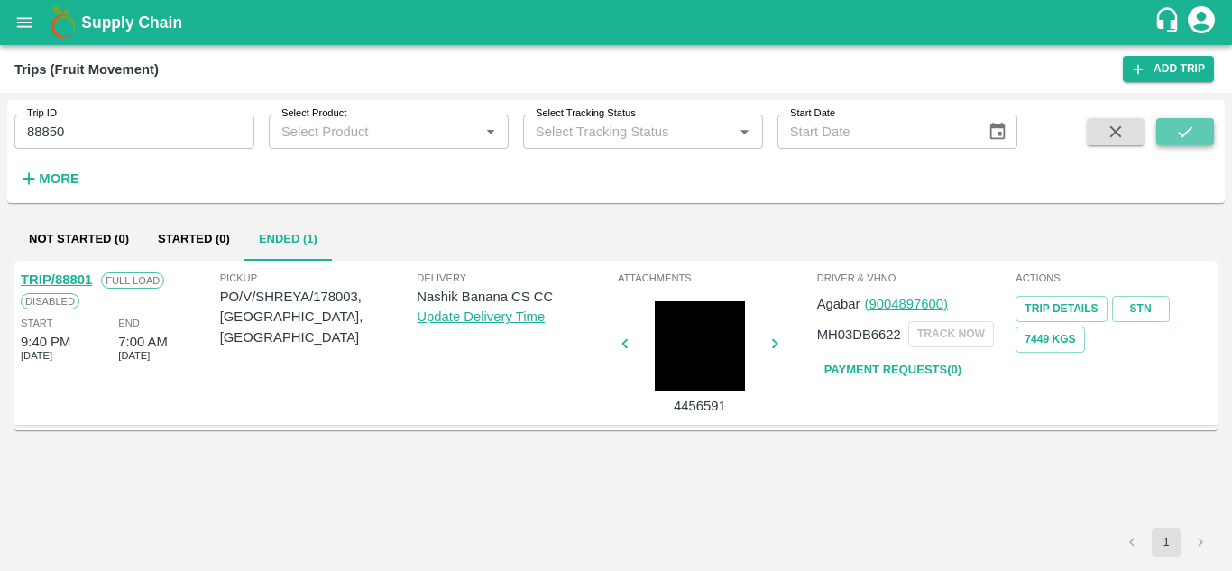
click at [1171, 139] on button "submit" at bounding box center [1185, 131] width 58 height 27
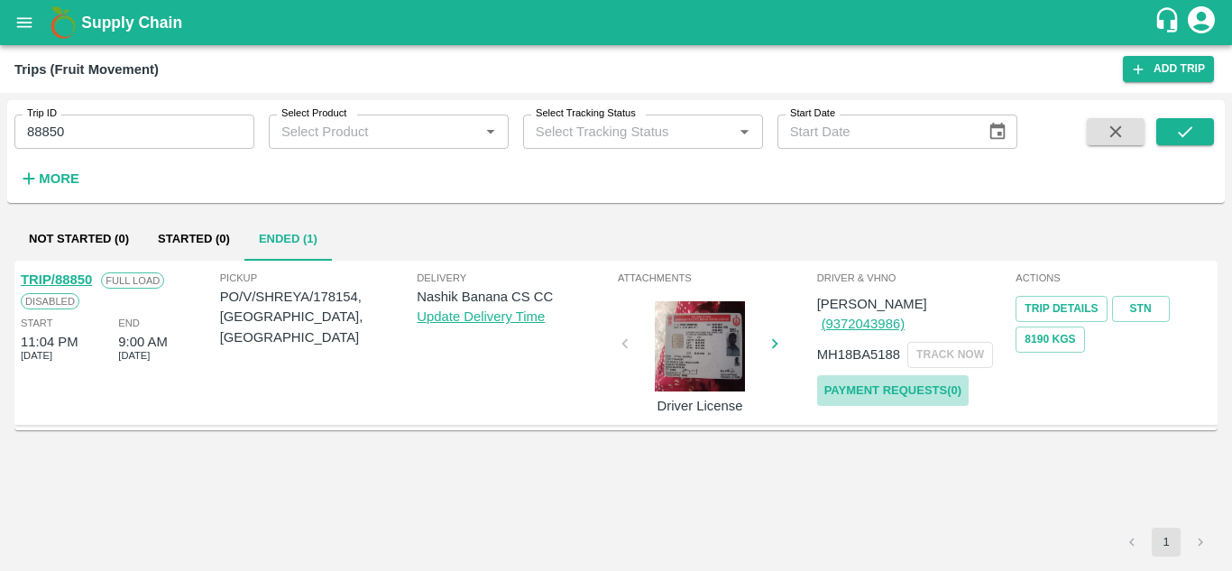
click at [883, 381] on link "Payment Requests( 0 )" at bounding box center [892, 391] width 151 height 32
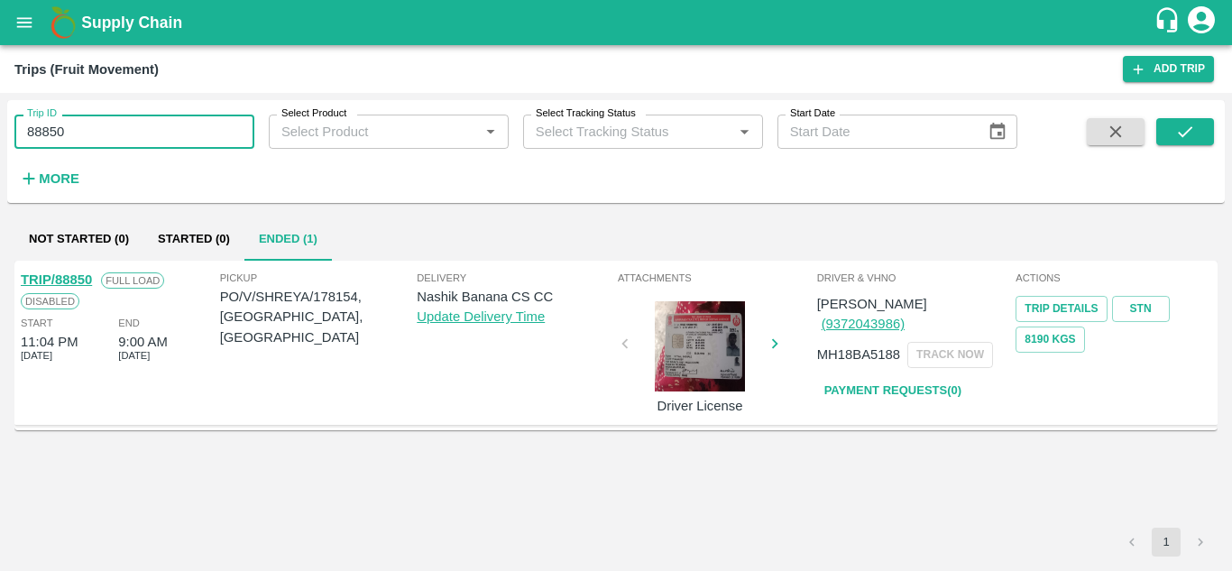
click at [93, 144] on input "88850" at bounding box center [134, 132] width 240 height 34
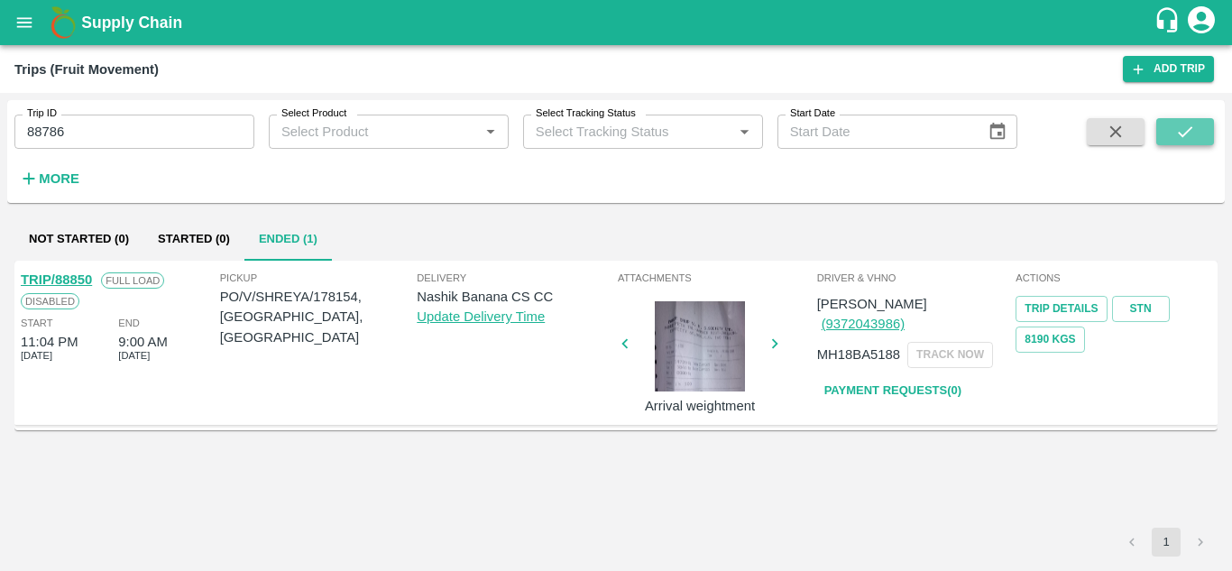
click at [1189, 123] on icon "submit" at bounding box center [1185, 132] width 20 height 20
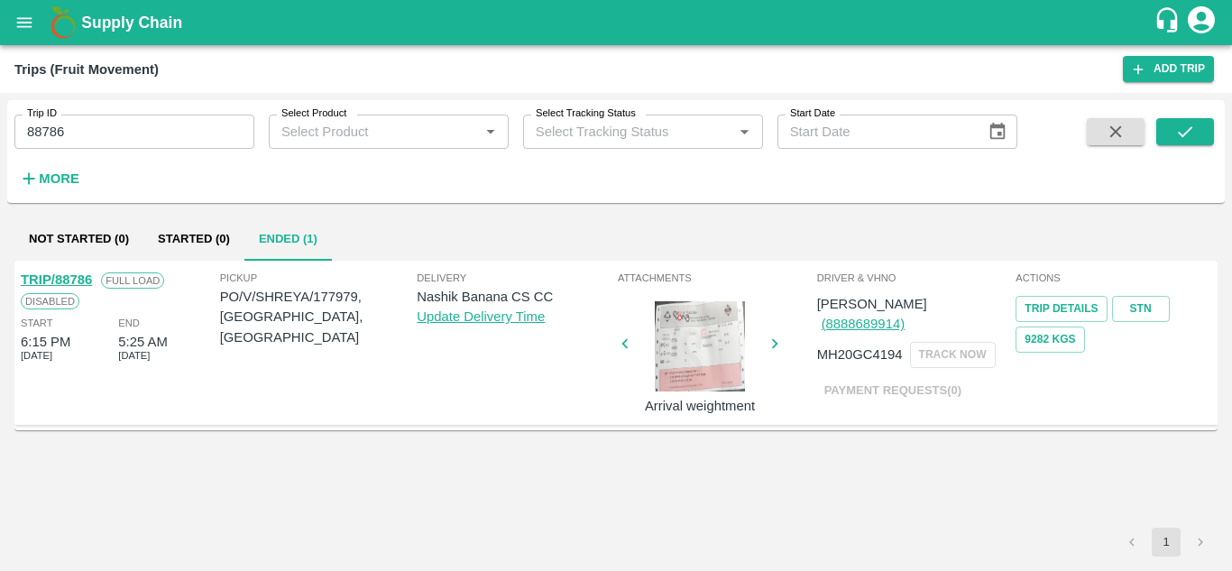
click at [79, 283] on link "TRIP/88786" at bounding box center [56, 279] width 71 height 14
click at [78, 135] on input "88786" at bounding box center [134, 132] width 240 height 34
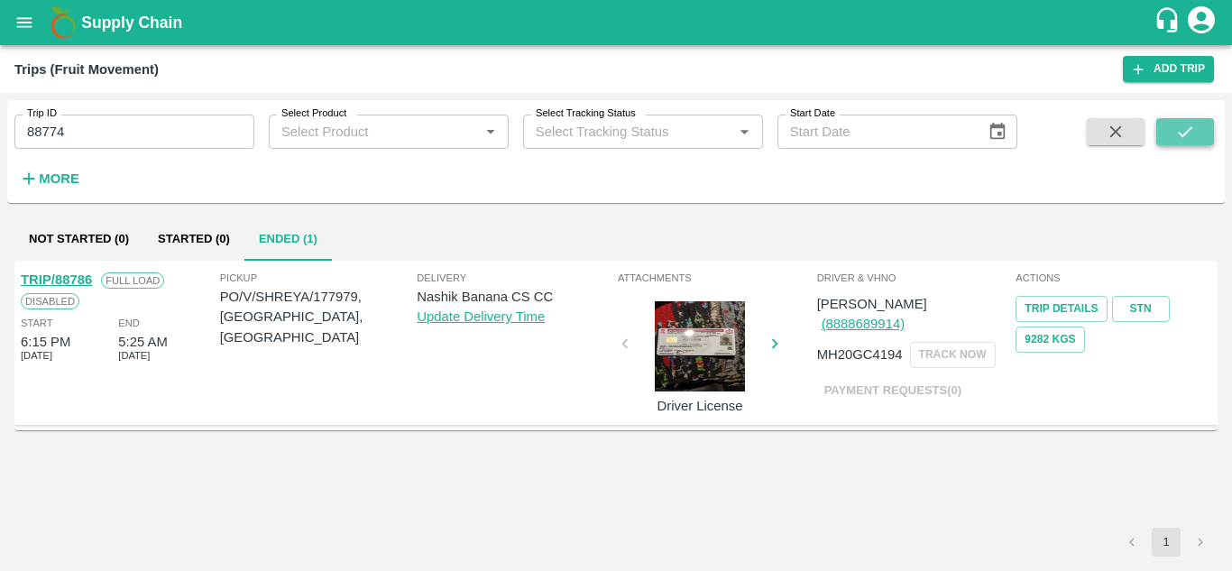
click at [1187, 129] on icon "submit" at bounding box center [1185, 132] width 20 height 20
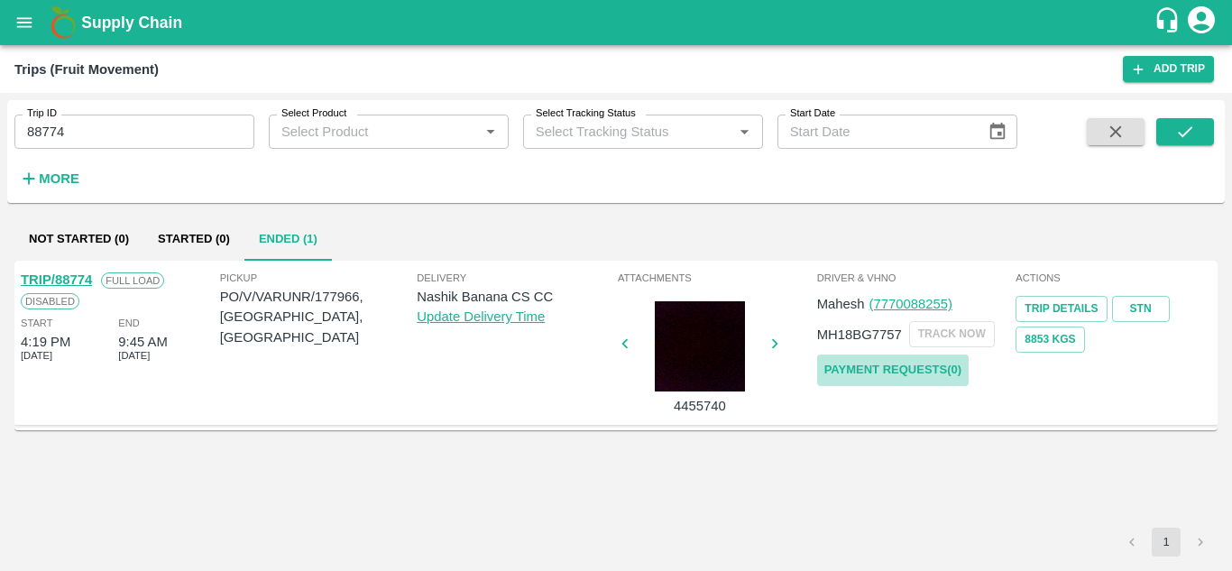
click at [868, 367] on link "Payment Requests( 0 )" at bounding box center [892, 370] width 151 height 32
click at [85, 141] on input "88774" at bounding box center [134, 132] width 240 height 34
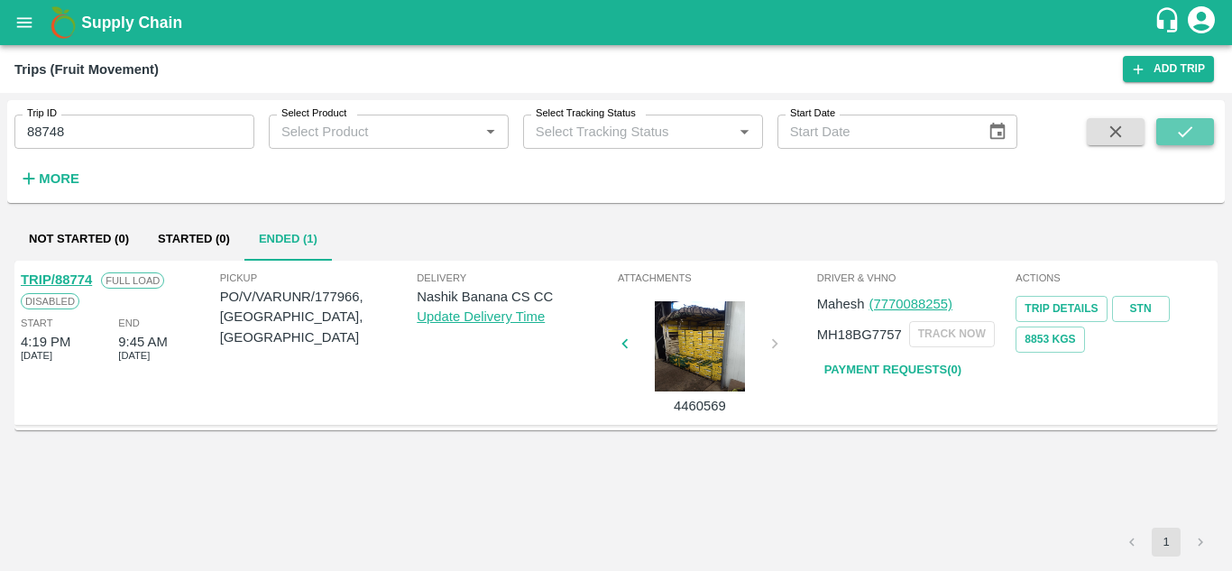
click at [1177, 131] on icon "submit" at bounding box center [1185, 132] width 20 height 20
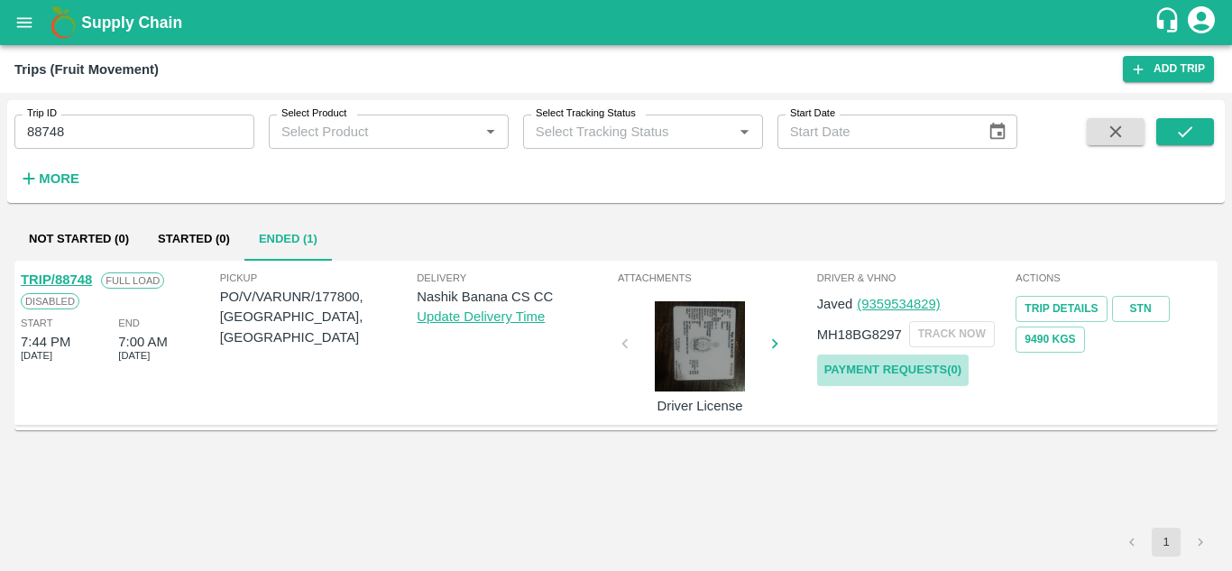
click at [890, 363] on link "Payment Requests( 0 )" at bounding box center [892, 370] width 151 height 32
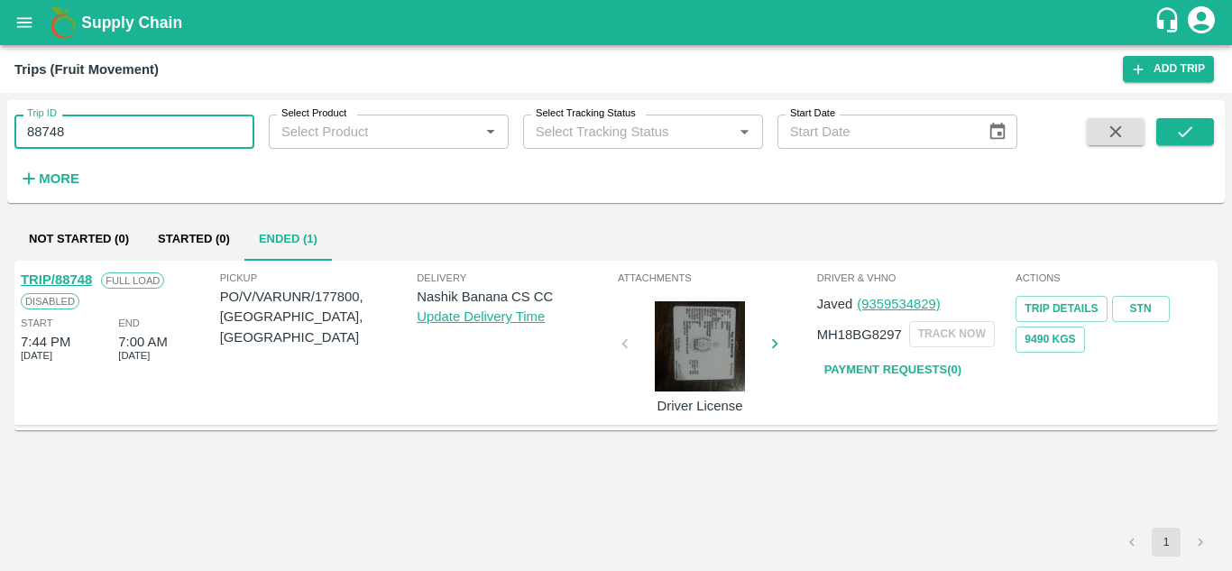
click at [105, 125] on input "88748" at bounding box center [134, 132] width 240 height 34
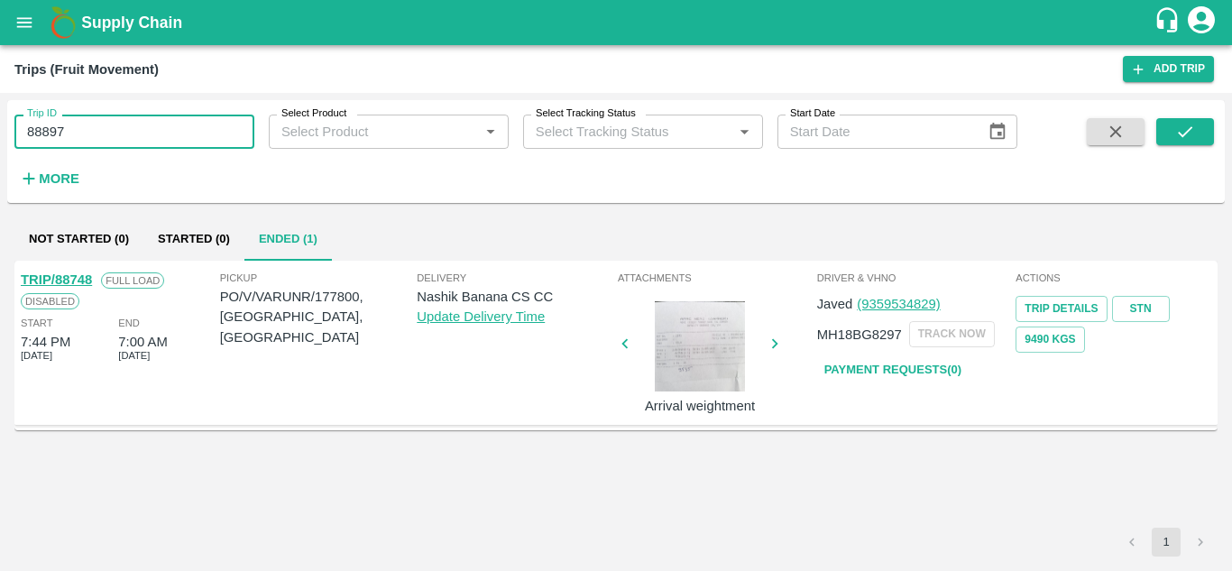
type input "88897"
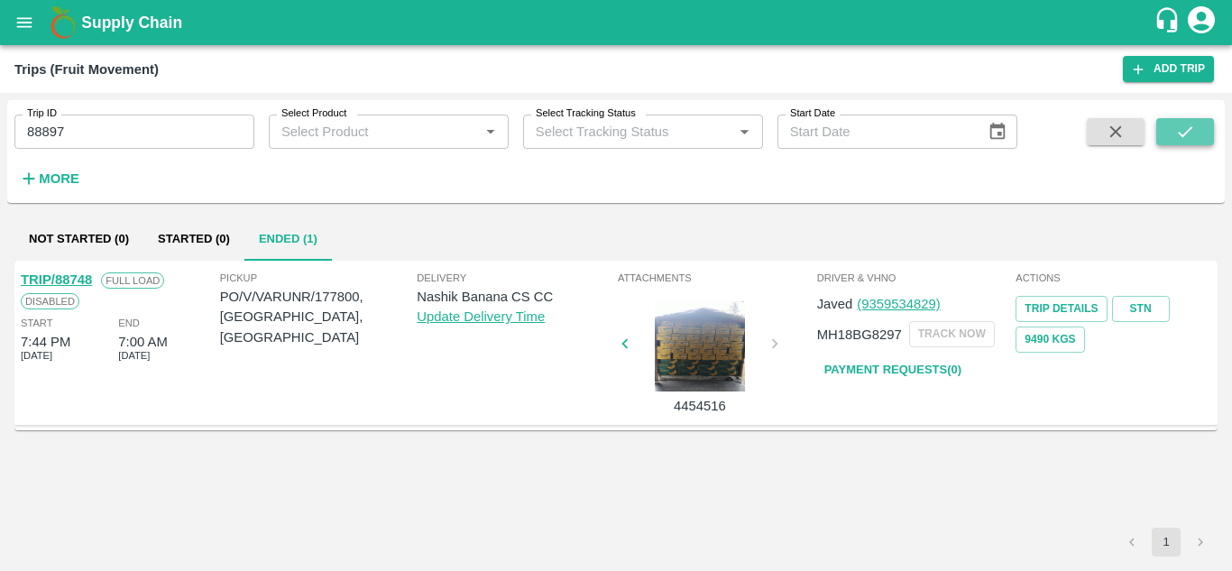
click at [1197, 124] on button "submit" at bounding box center [1185, 131] width 58 height 27
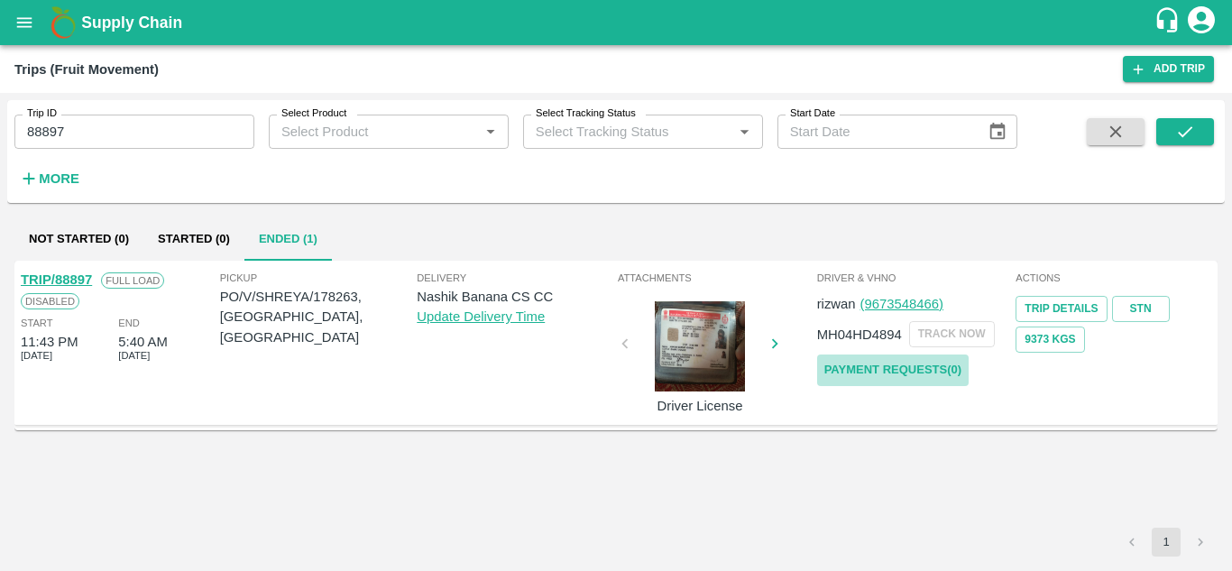
click at [908, 369] on link "Payment Requests( 0 )" at bounding box center [892, 370] width 151 height 32
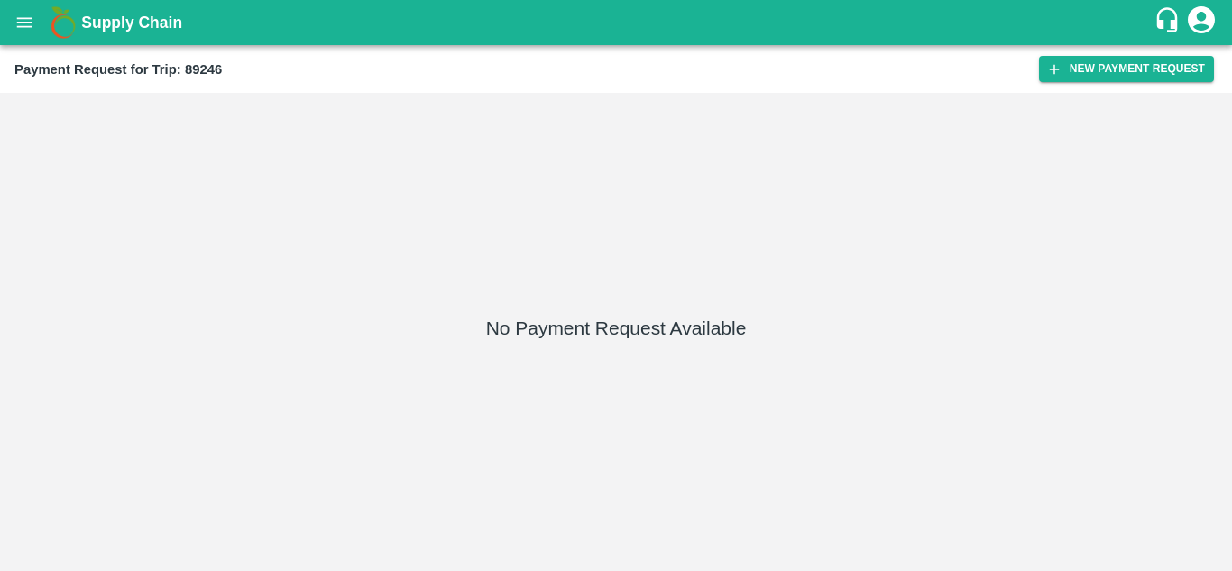
click at [1130, 51] on div "Payment Request for Trip: 89246 New Payment Request" at bounding box center [616, 69] width 1232 height 48
click at [1115, 57] on button "New Payment Request" at bounding box center [1126, 69] width 175 height 26
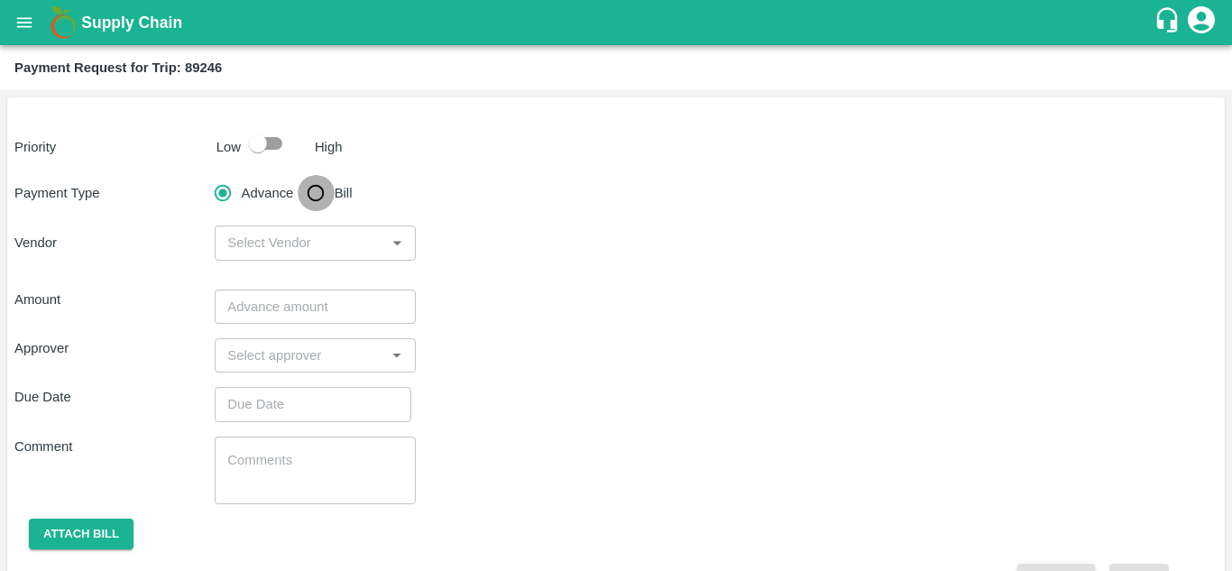
click at [309, 187] on input "Bill" at bounding box center [316, 193] width 36 height 36
radio input "true"
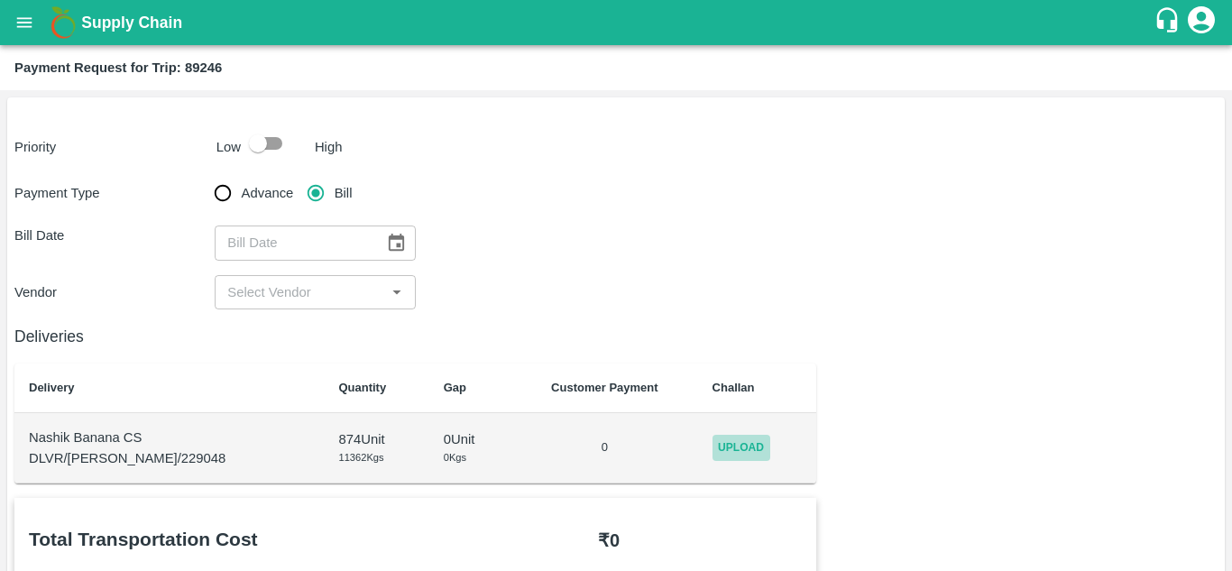
click at [726, 447] on span "Upload" at bounding box center [741, 448] width 58 height 26
click at [0, 0] on input "Upload" at bounding box center [0, 0] width 0 height 0
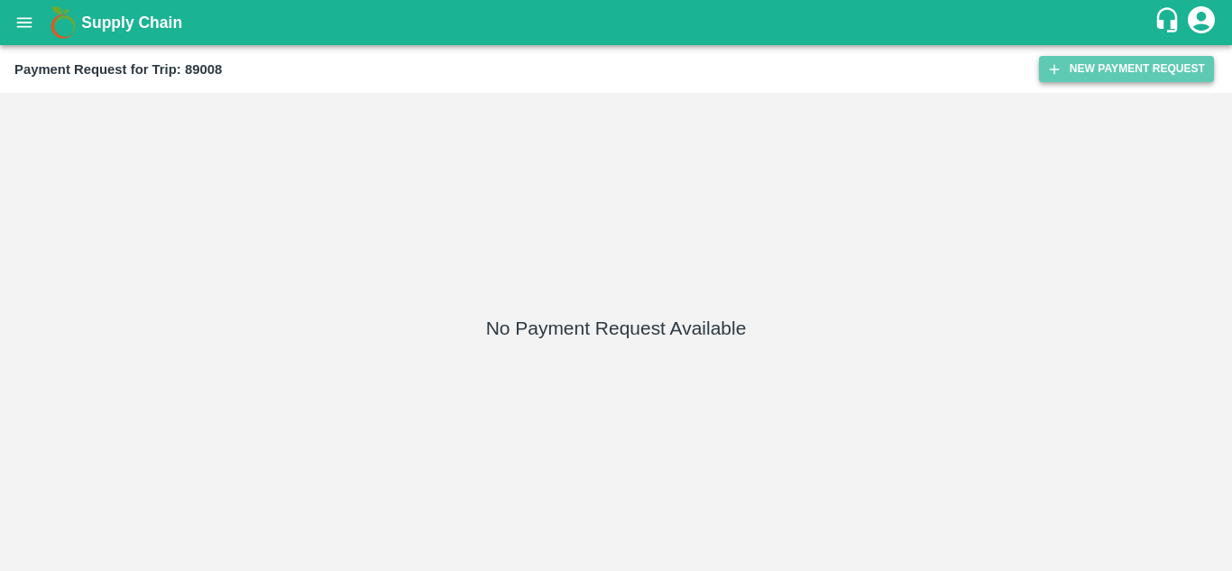
click at [1116, 62] on button "New Payment Request" at bounding box center [1126, 69] width 175 height 26
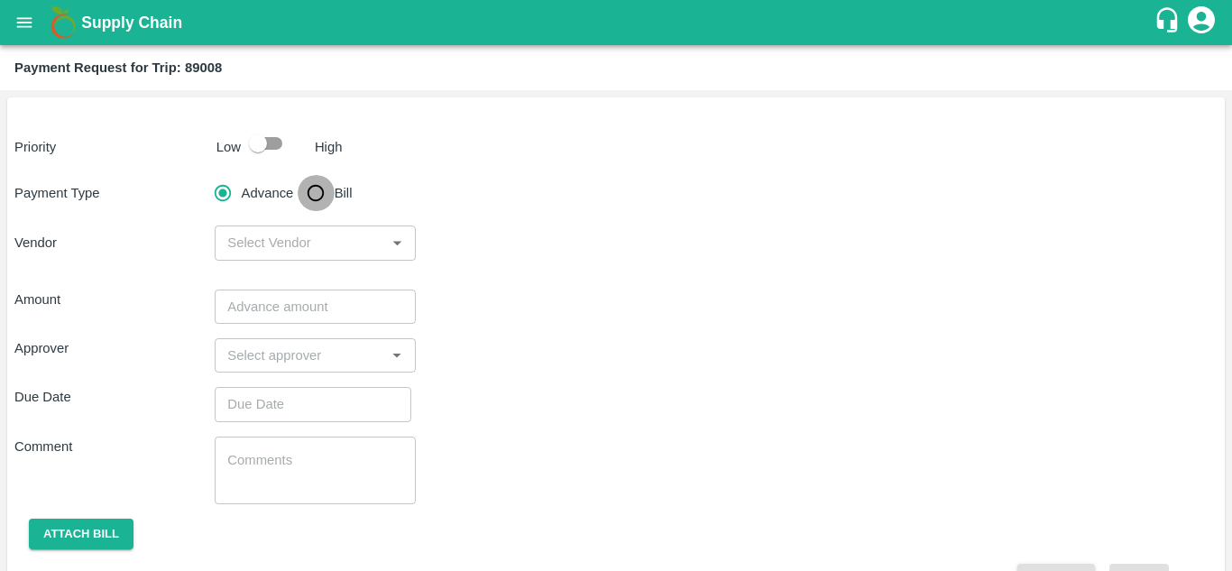
click at [316, 195] on input "Bill" at bounding box center [316, 193] width 36 height 36
radio input "true"
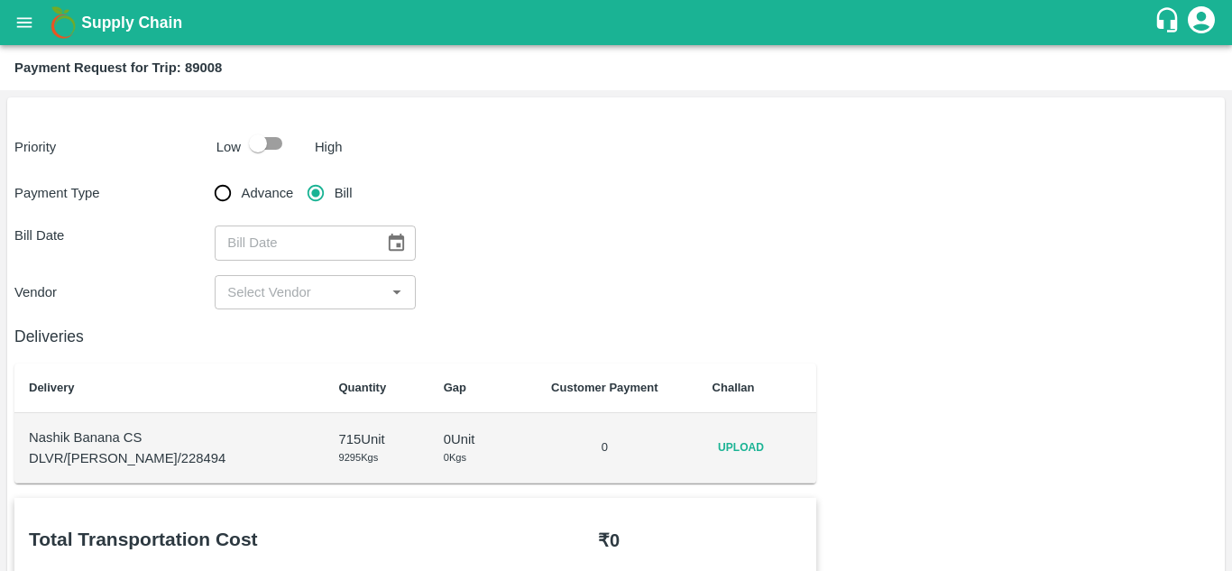
click at [726, 445] on span "Upload" at bounding box center [741, 448] width 58 height 26
click at [0, 0] on input "Upload" at bounding box center [0, 0] width 0 height 0
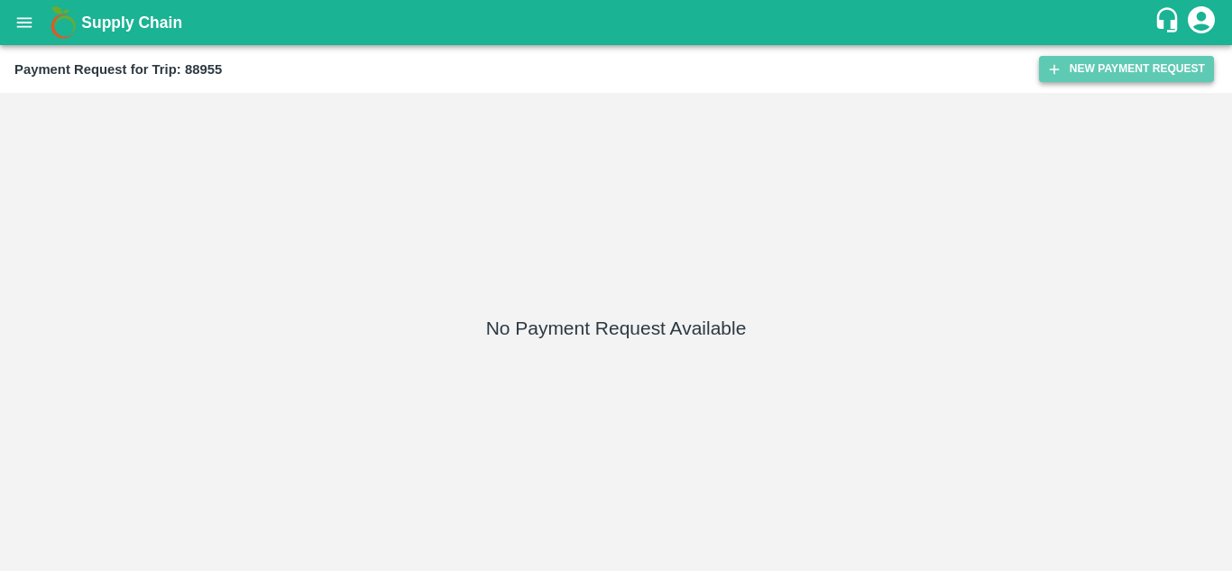
click at [1128, 62] on button "New Payment Request" at bounding box center [1126, 69] width 175 height 26
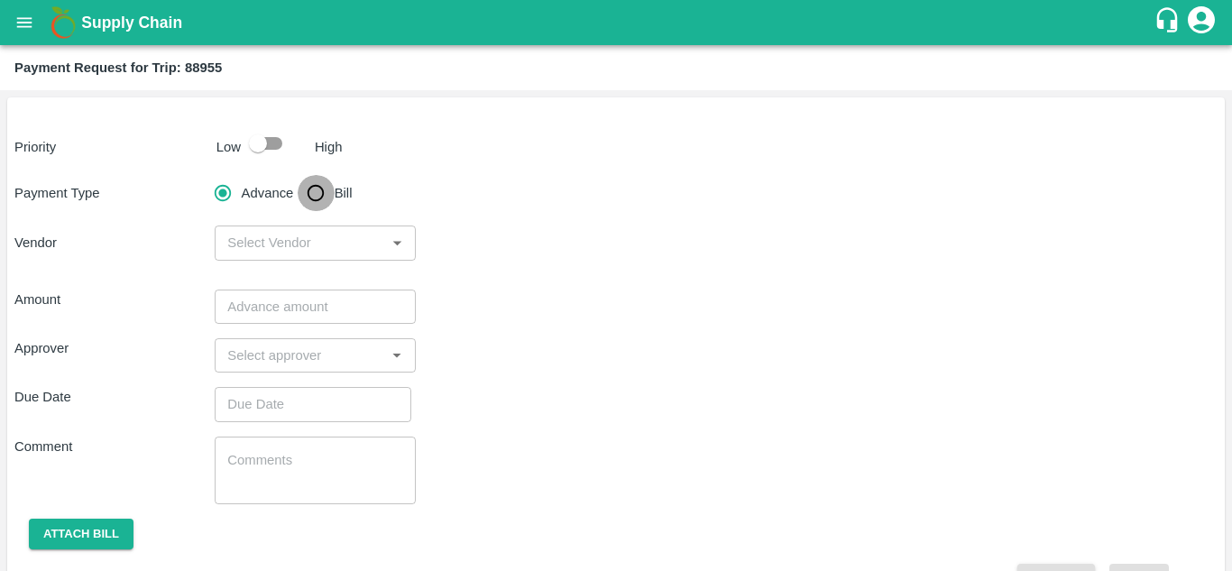
click at [316, 196] on input "Bill" at bounding box center [316, 193] width 36 height 36
radio input "true"
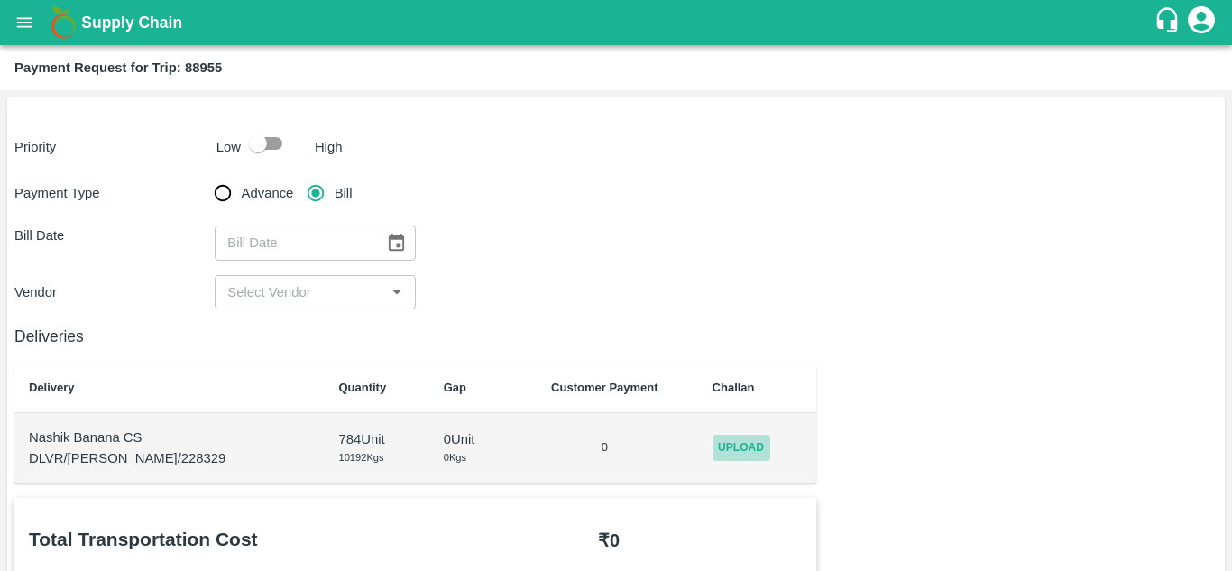
click at [745, 445] on span "Upload" at bounding box center [741, 448] width 58 height 26
click at [0, 0] on input "Upload" at bounding box center [0, 0] width 0 height 0
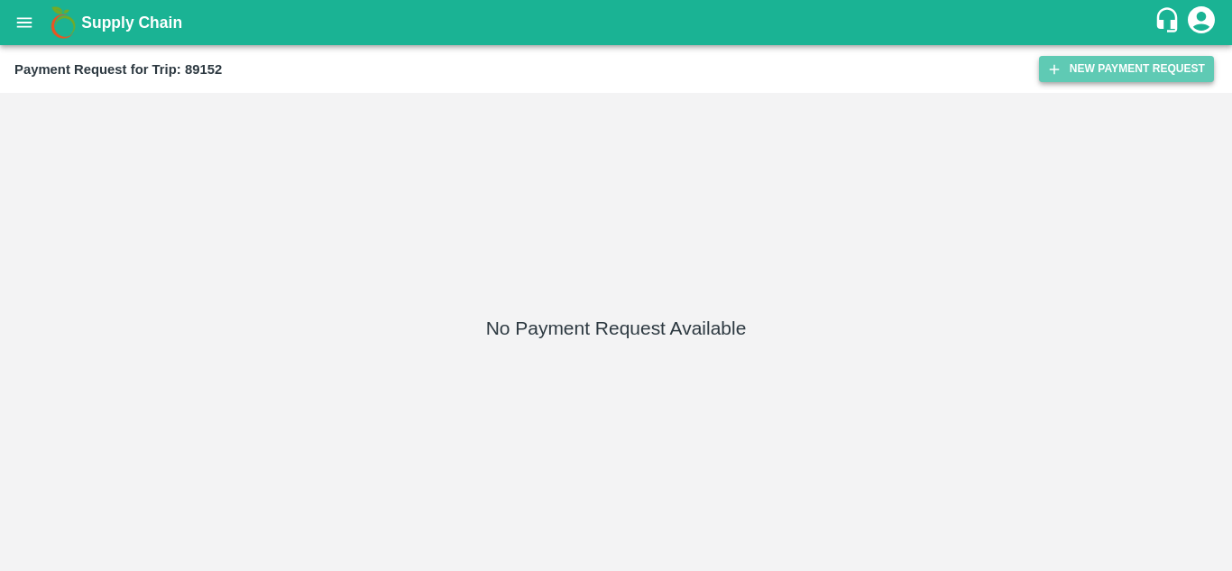
click at [1111, 69] on button "New Payment Request" at bounding box center [1126, 69] width 175 height 26
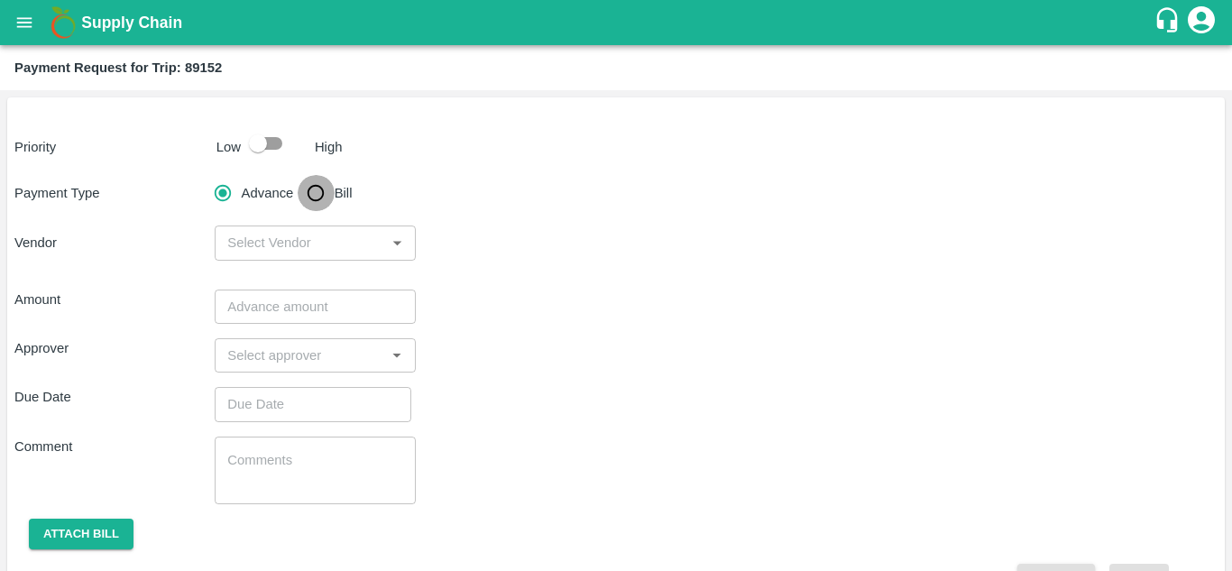
click at [318, 199] on input "Bill" at bounding box center [316, 193] width 36 height 36
radio input "true"
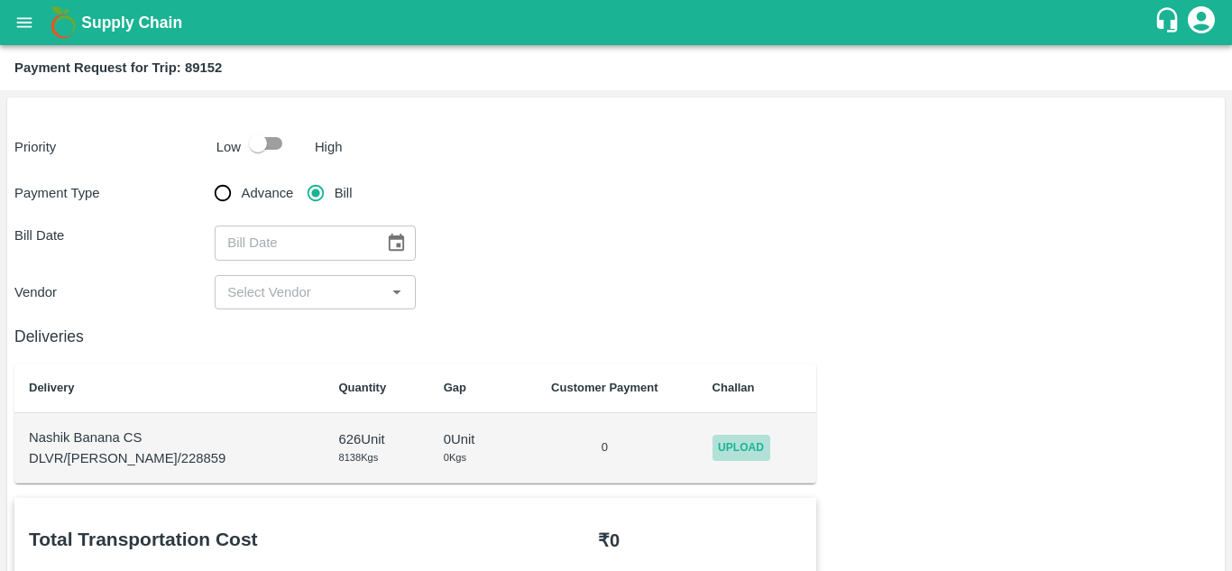
click at [722, 437] on span "Upload" at bounding box center [741, 448] width 58 height 26
click at [0, 0] on input "Upload" at bounding box center [0, 0] width 0 height 0
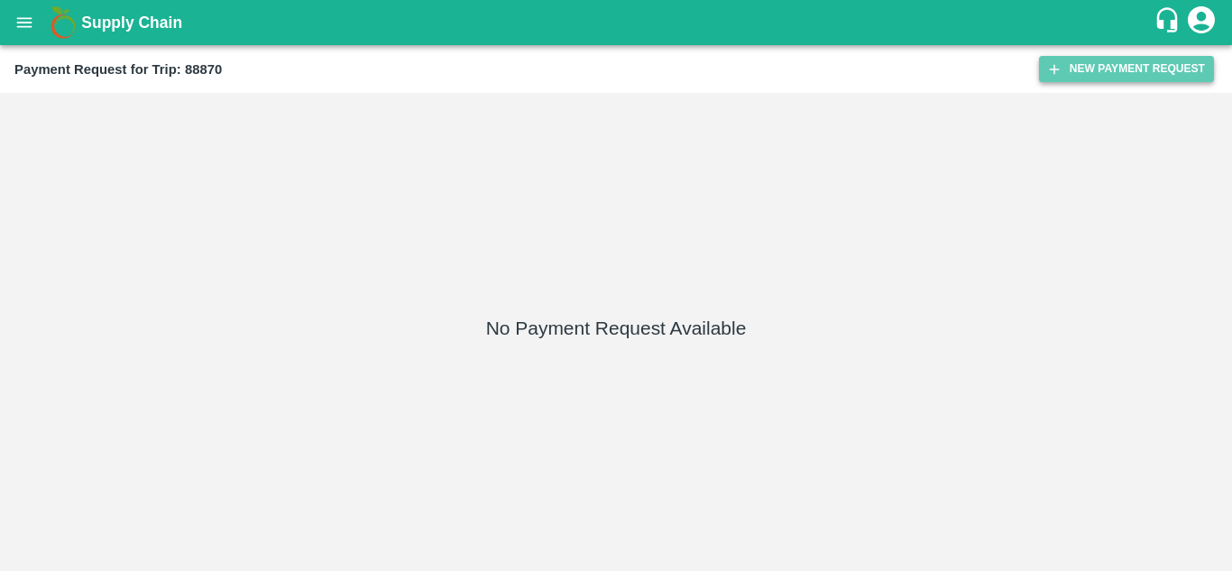
click at [1165, 75] on button "New Payment Request" at bounding box center [1126, 69] width 175 height 26
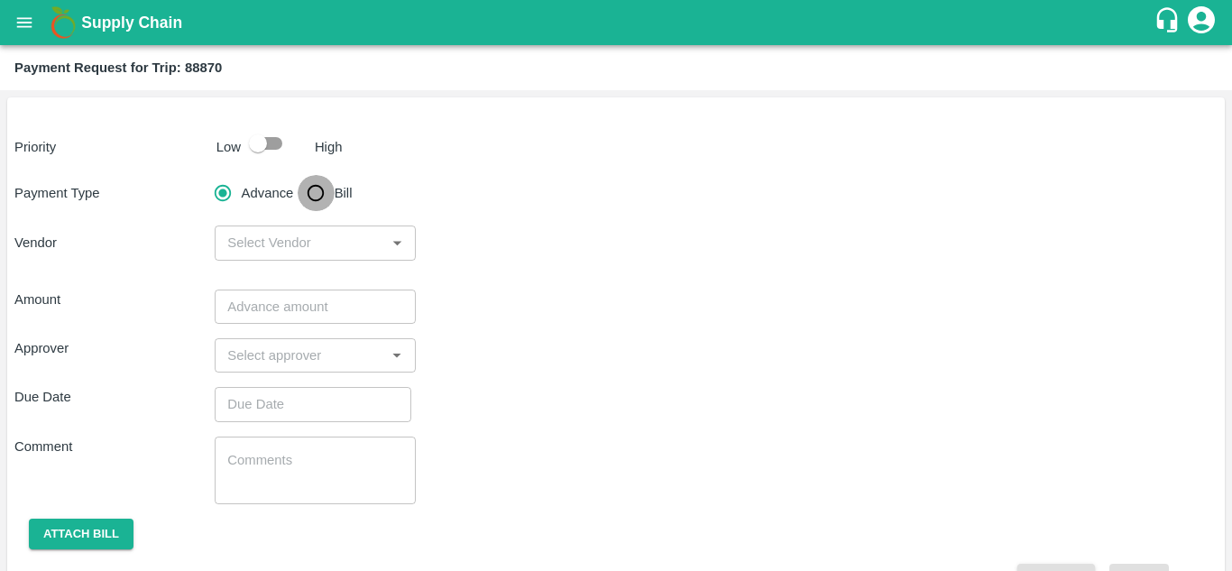
click at [323, 194] on input "Bill" at bounding box center [316, 193] width 36 height 36
radio input "true"
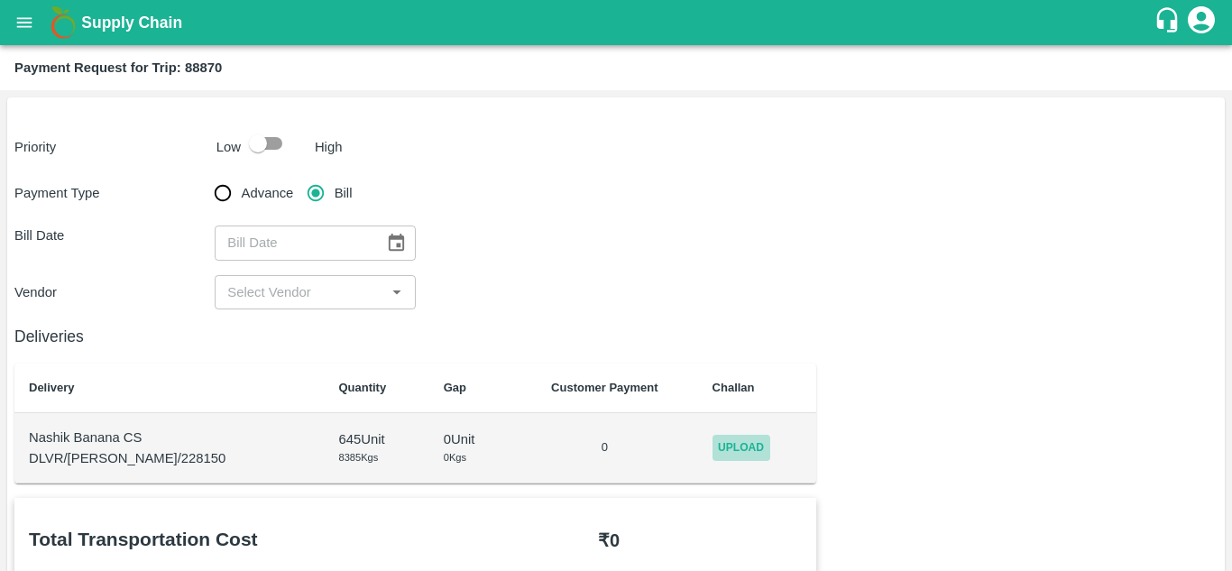
click at [729, 448] on span "Upload" at bounding box center [741, 448] width 58 height 26
click at [0, 0] on input "Upload" at bounding box center [0, 0] width 0 height 0
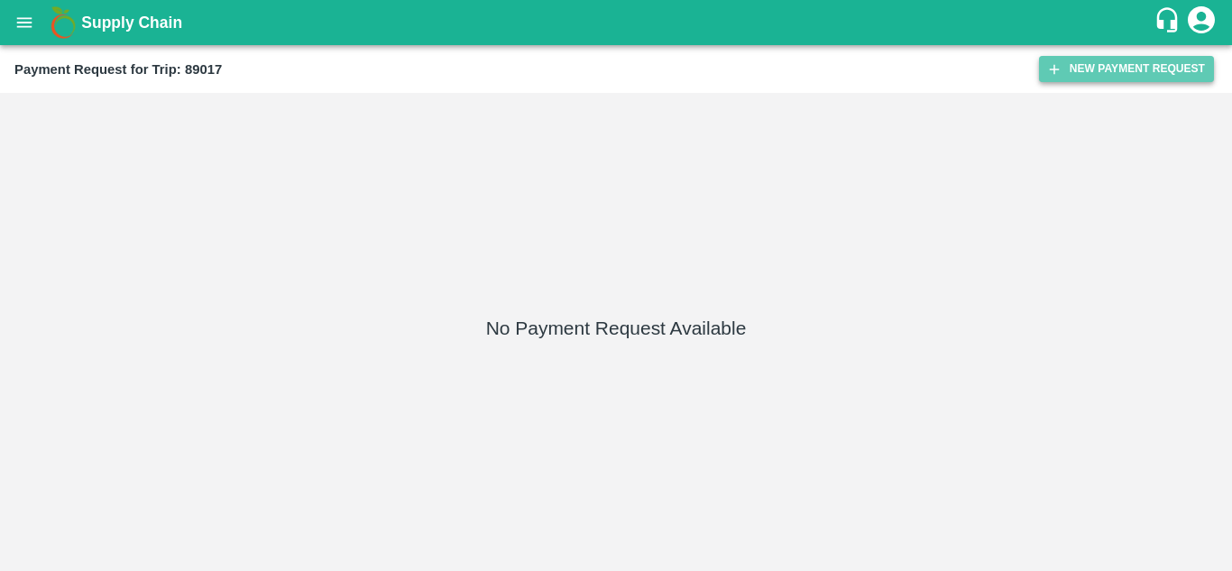
click at [1114, 70] on button "New Payment Request" at bounding box center [1126, 69] width 175 height 26
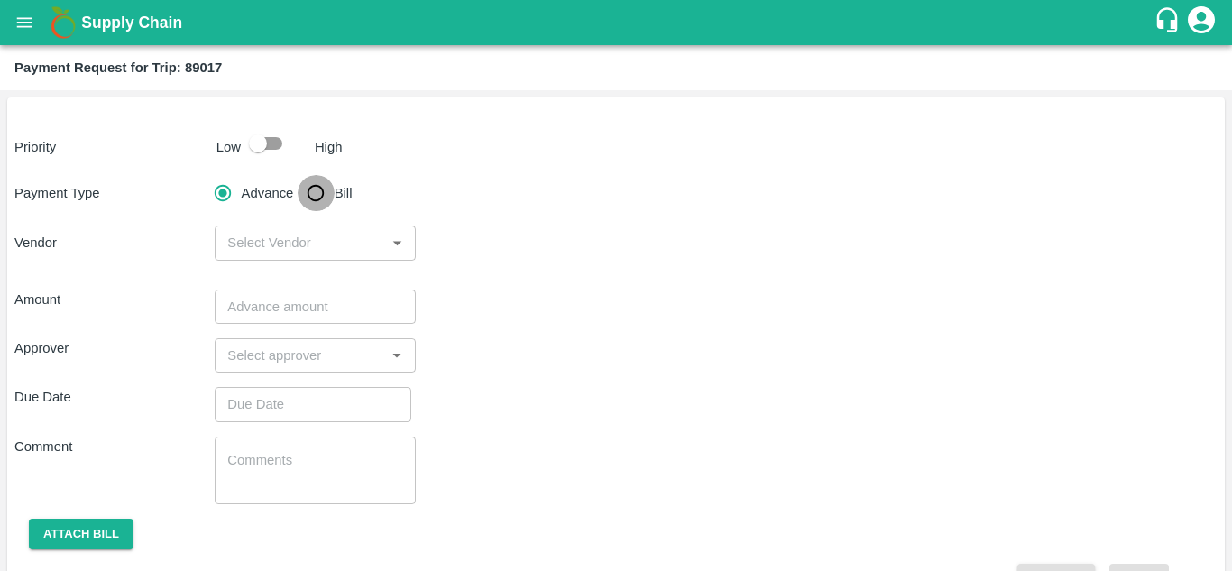
click at [316, 188] on input "Bill" at bounding box center [316, 193] width 36 height 36
radio input "true"
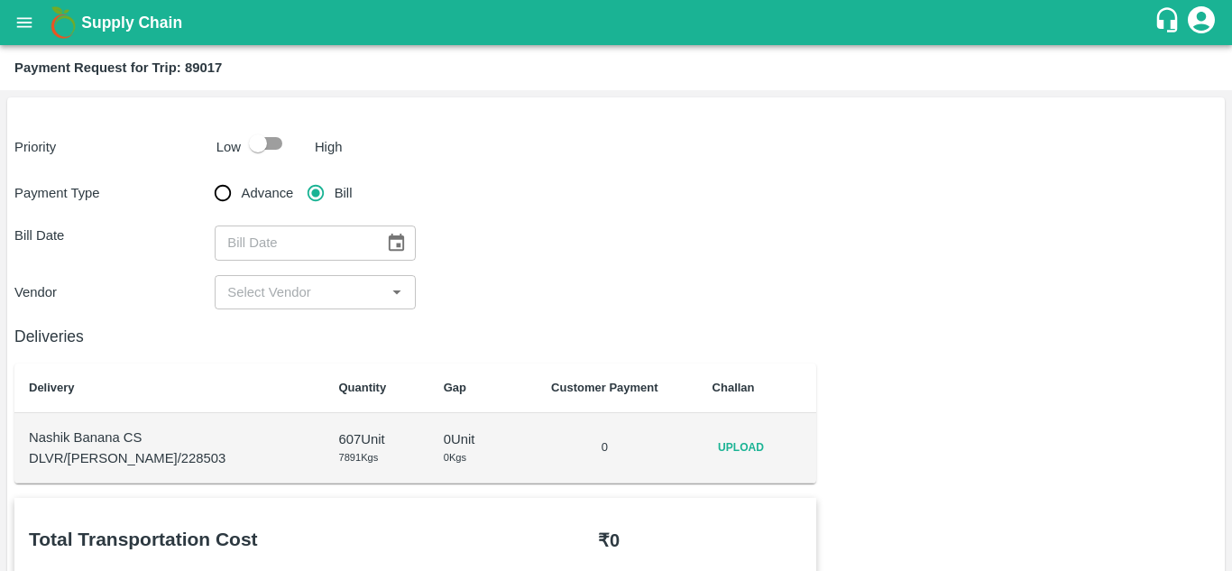
click at [737, 450] on span "Upload" at bounding box center [741, 448] width 58 height 26
click at [0, 0] on input "Upload" at bounding box center [0, 0] width 0 height 0
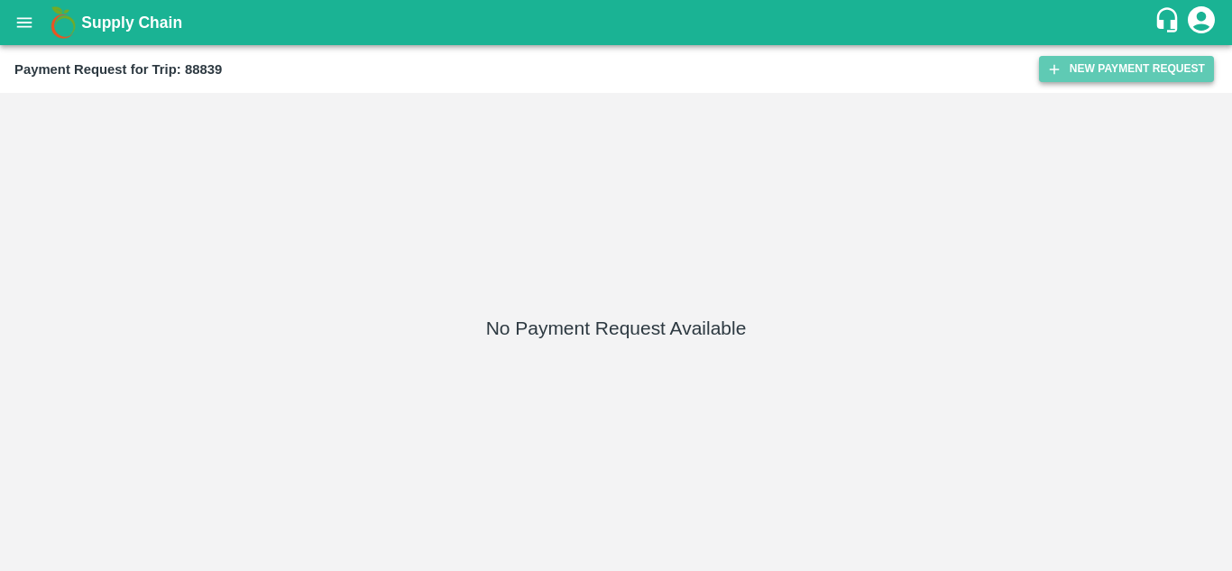
click at [1135, 73] on button "New Payment Request" at bounding box center [1126, 69] width 175 height 26
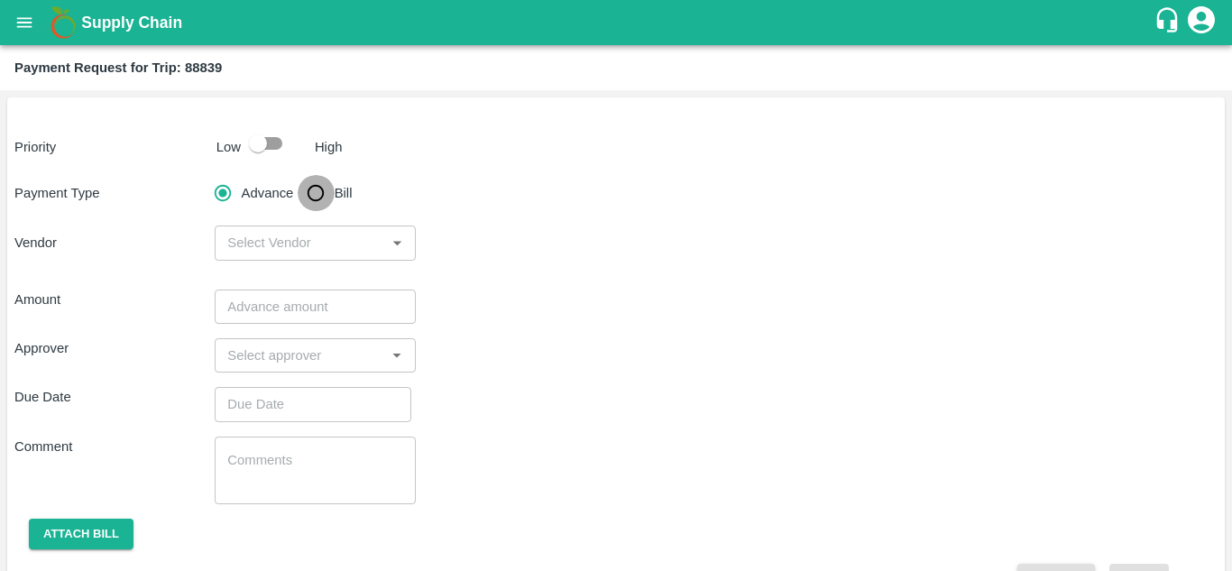
click at [318, 188] on input "Bill" at bounding box center [316, 193] width 36 height 36
radio input "true"
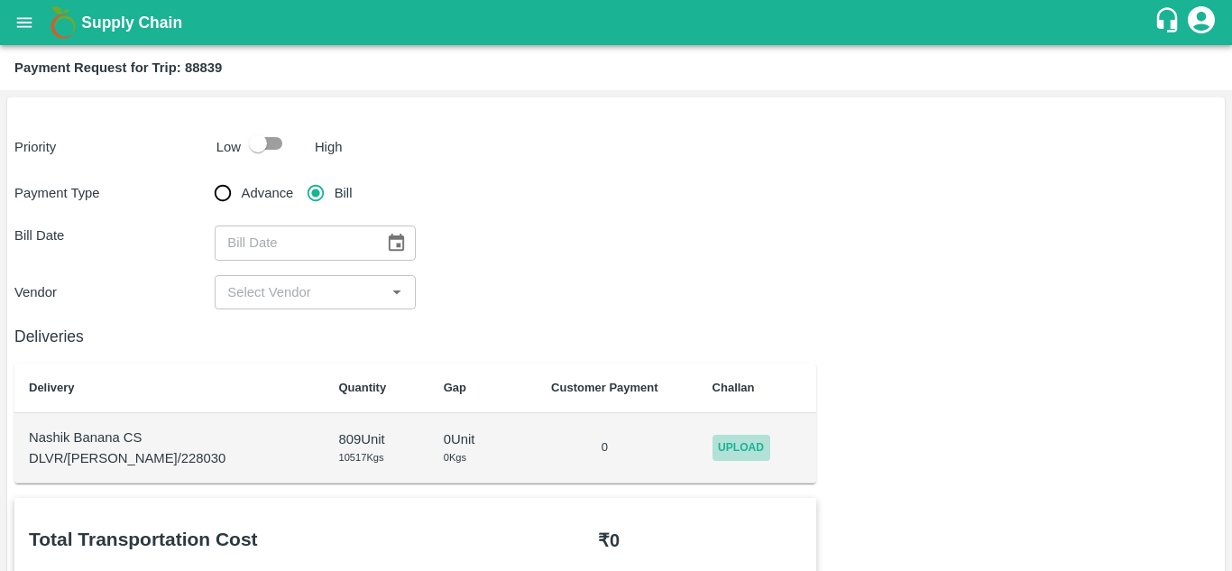
click at [732, 437] on span "Upload" at bounding box center [741, 448] width 58 height 26
click at [0, 0] on input "Upload" at bounding box center [0, 0] width 0 height 0
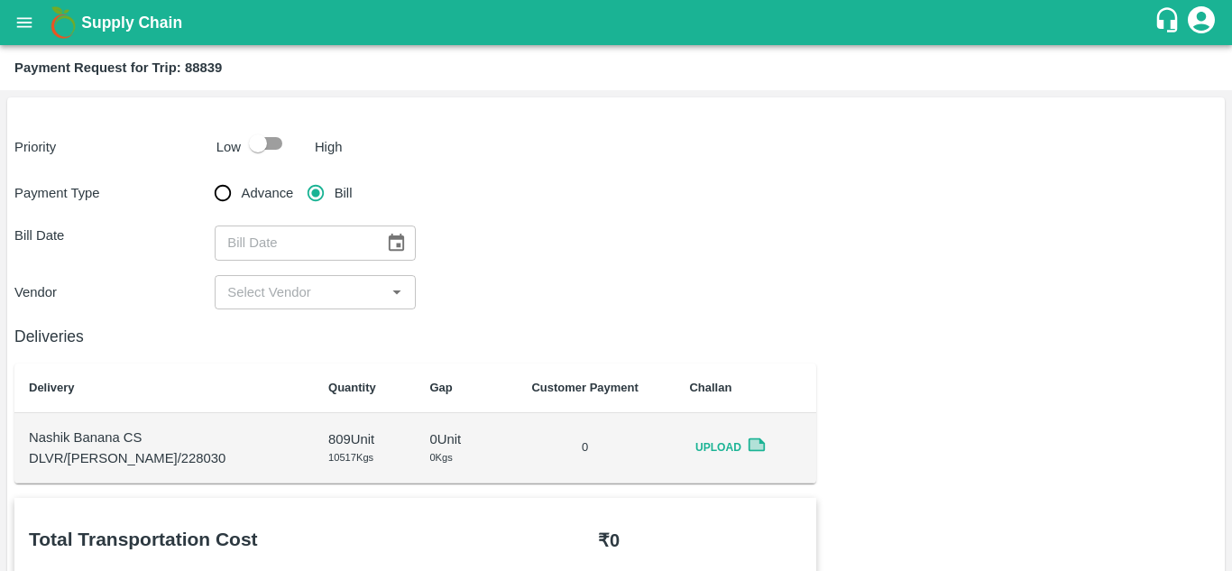
scroll to position [1, 0]
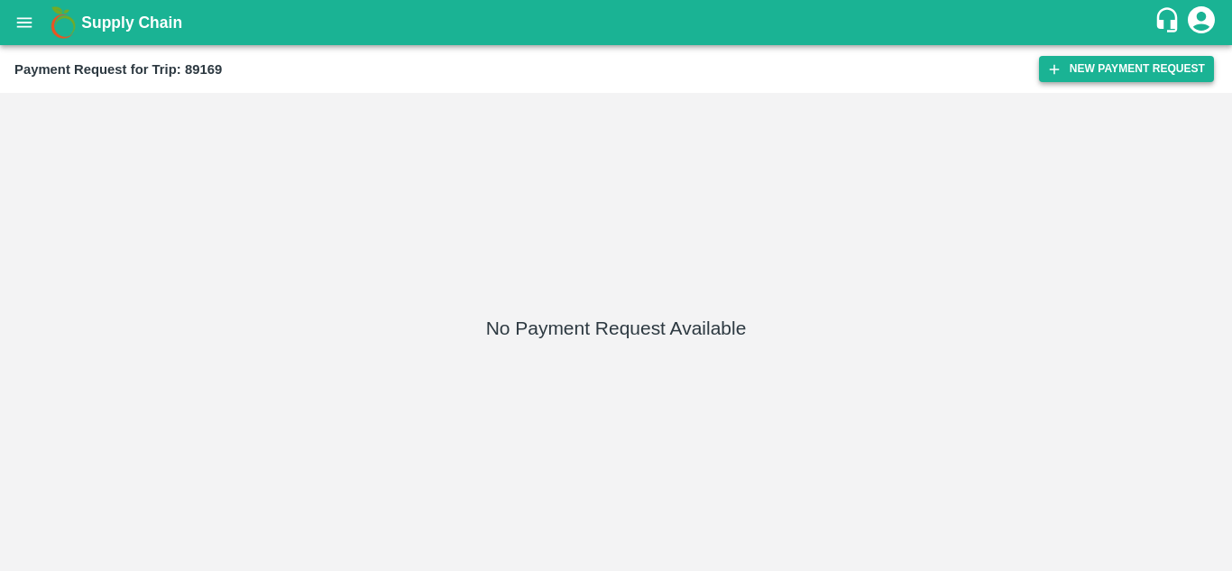
click at [1113, 58] on button "New Payment Request" at bounding box center [1126, 69] width 175 height 26
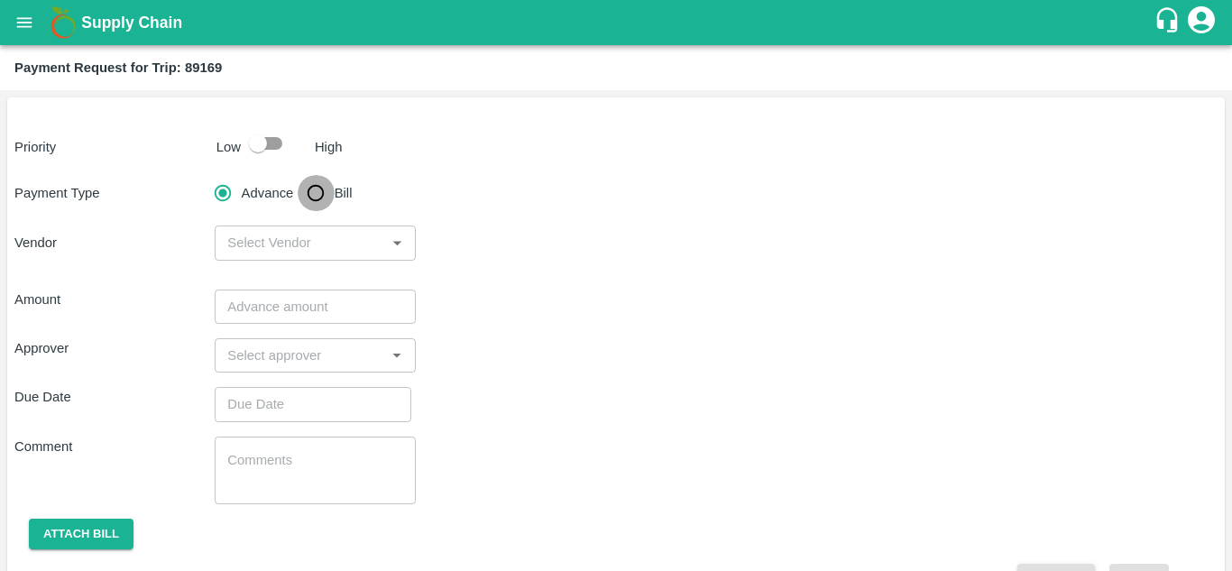
click at [316, 186] on input "Bill" at bounding box center [316, 193] width 36 height 36
radio input "true"
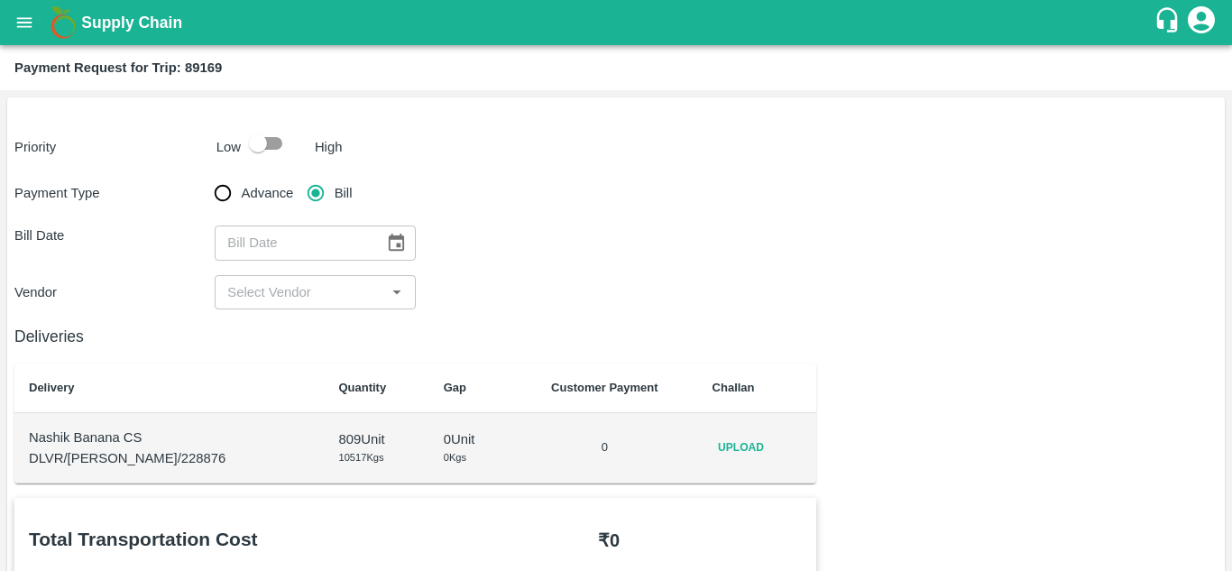
click at [730, 438] on span "Upload" at bounding box center [741, 448] width 58 height 26
click at [0, 0] on input "Upload" at bounding box center [0, 0] width 0 height 0
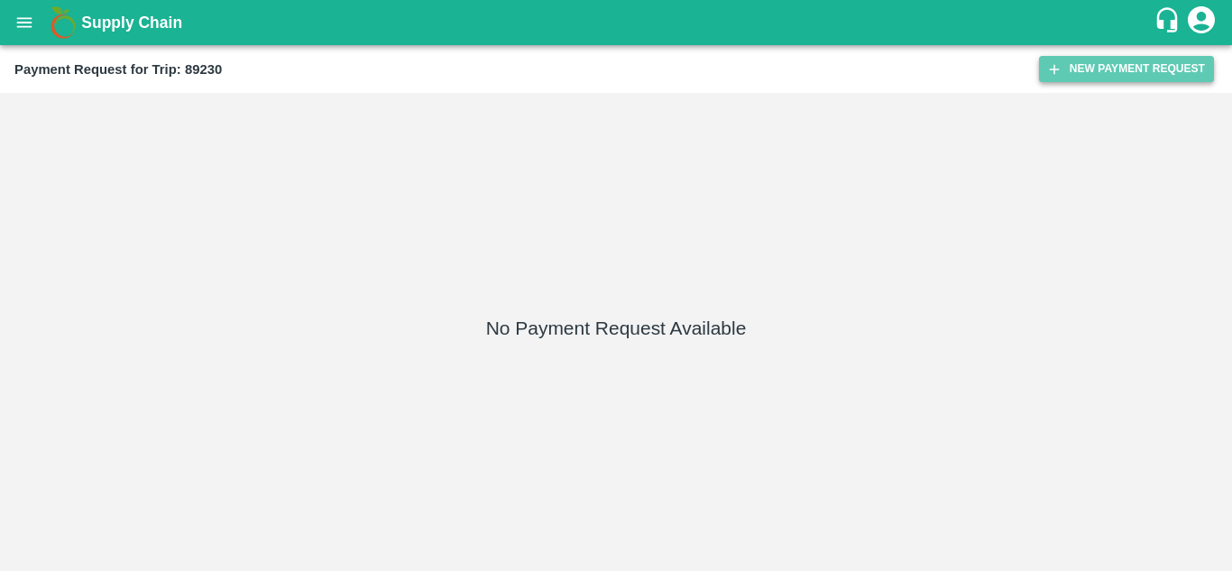
click at [1108, 74] on button "New Payment Request" at bounding box center [1126, 69] width 175 height 26
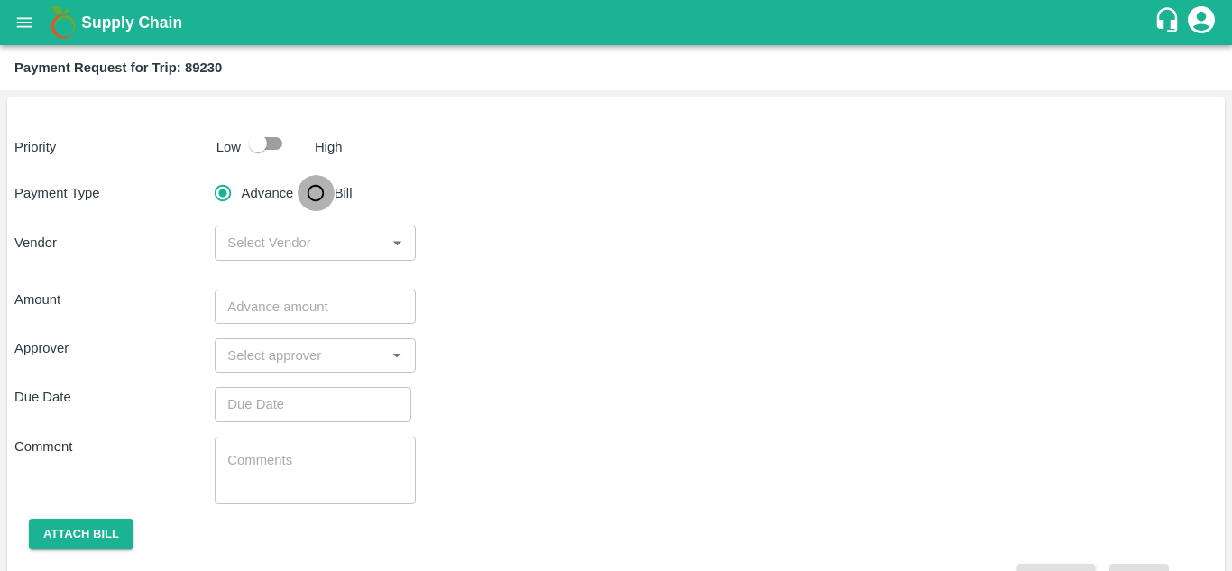
click at [318, 185] on input "Bill" at bounding box center [316, 193] width 36 height 36
radio input "true"
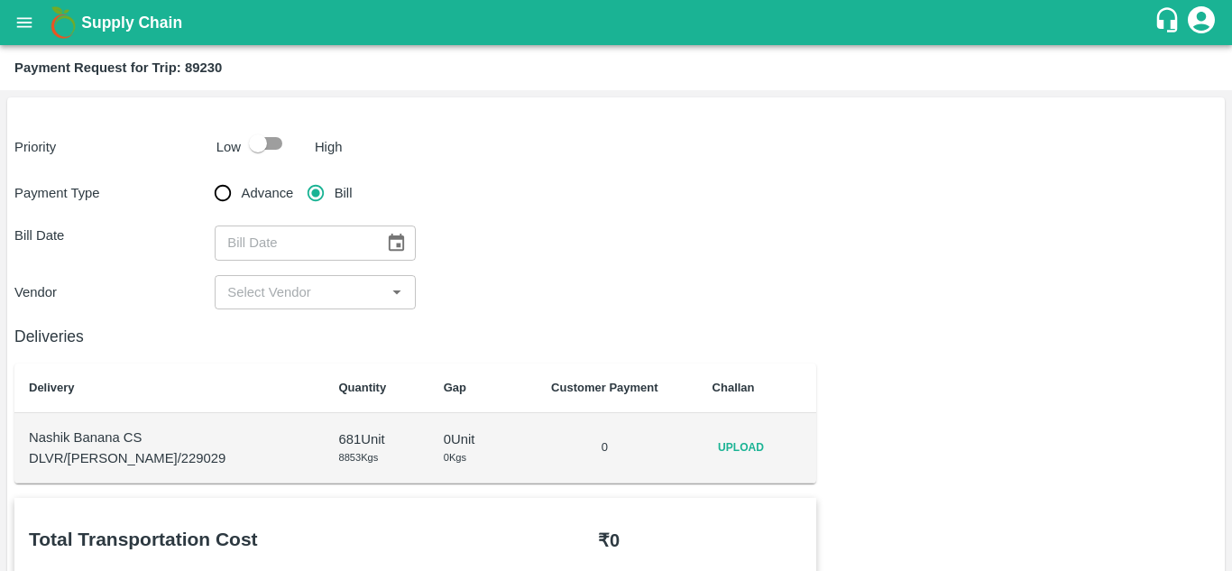
click at [698, 442] on td "Upload" at bounding box center [757, 448] width 119 height 70
click at [718, 444] on span "Upload" at bounding box center [741, 448] width 58 height 26
click at [0, 0] on input "Upload" at bounding box center [0, 0] width 0 height 0
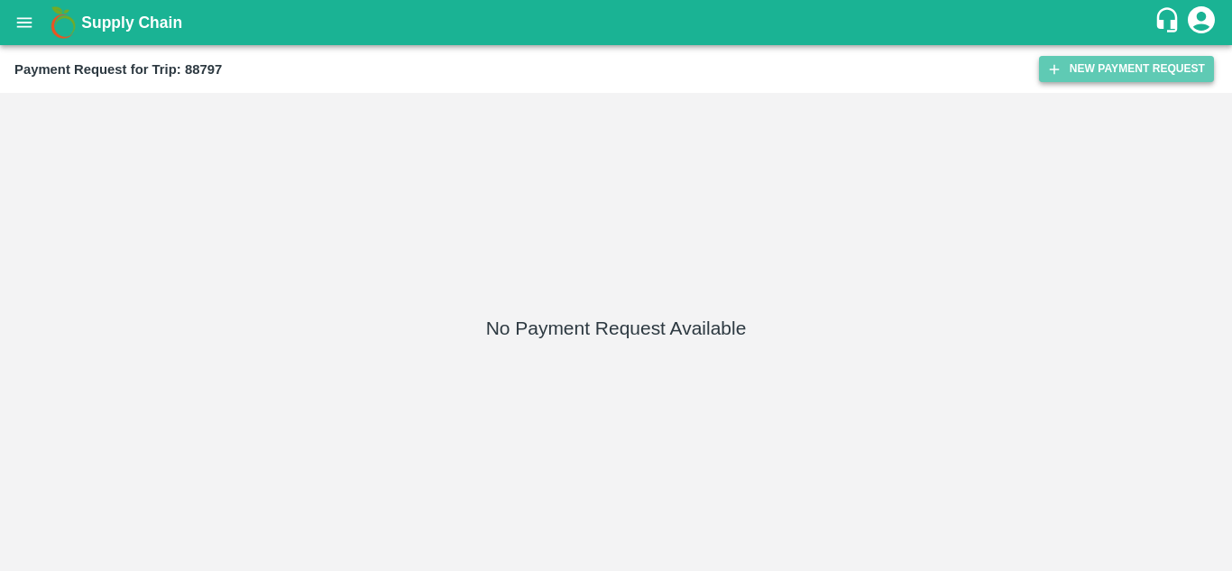
click at [1133, 63] on button "New Payment Request" at bounding box center [1126, 69] width 175 height 26
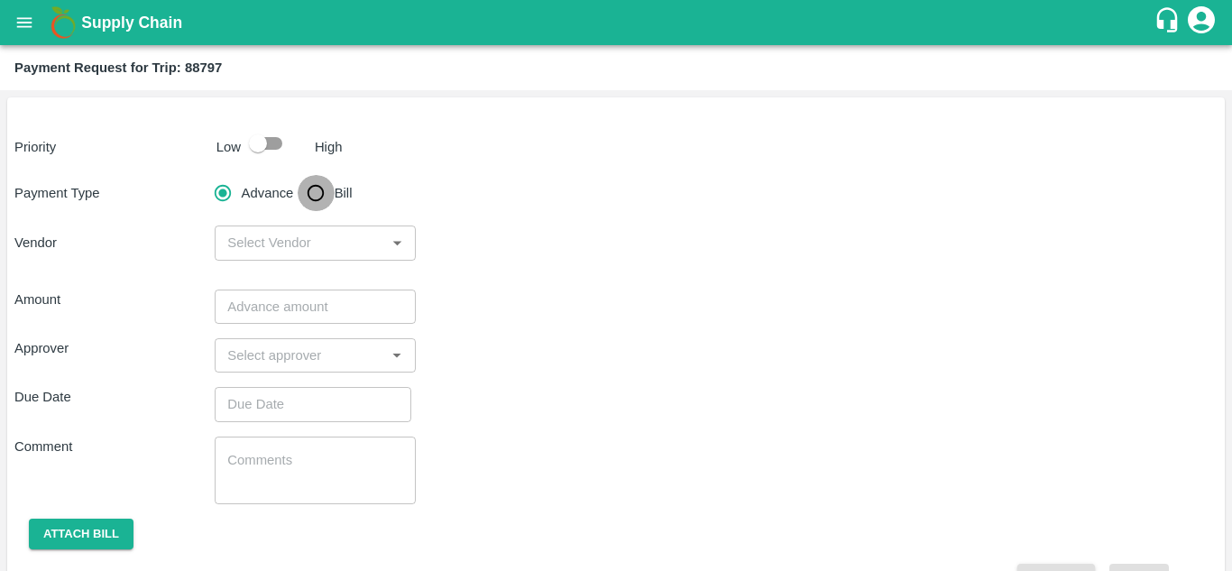
click at [309, 195] on input "Bill" at bounding box center [316, 193] width 36 height 36
radio input "true"
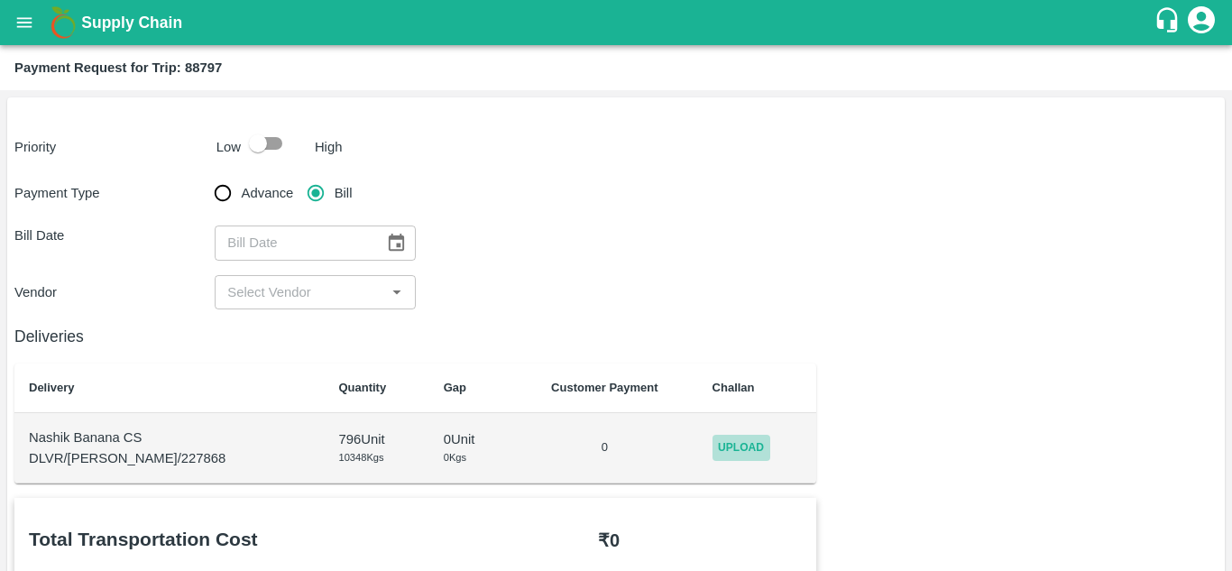
click at [725, 443] on span "Upload" at bounding box center [741, 448] width 58 height 26
click at [0, 0] on input "Upload" at bounding box center [0, 0] width 0 height 0
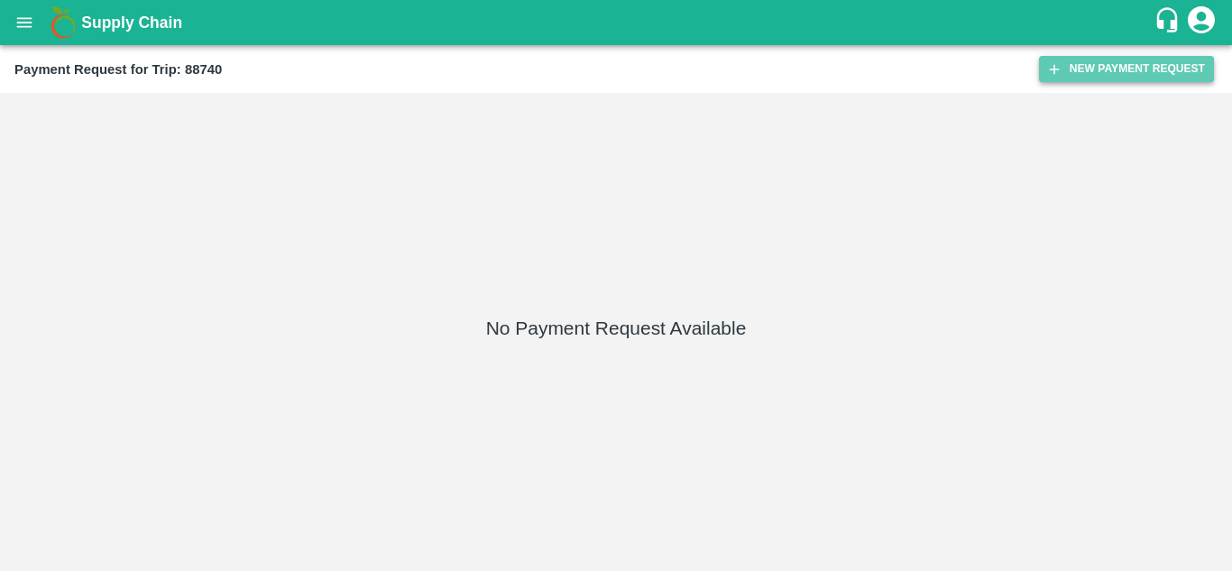
click at [1169, 67] on button "New Payment Request" at bounding box center [1126, 69] width 175 height 26
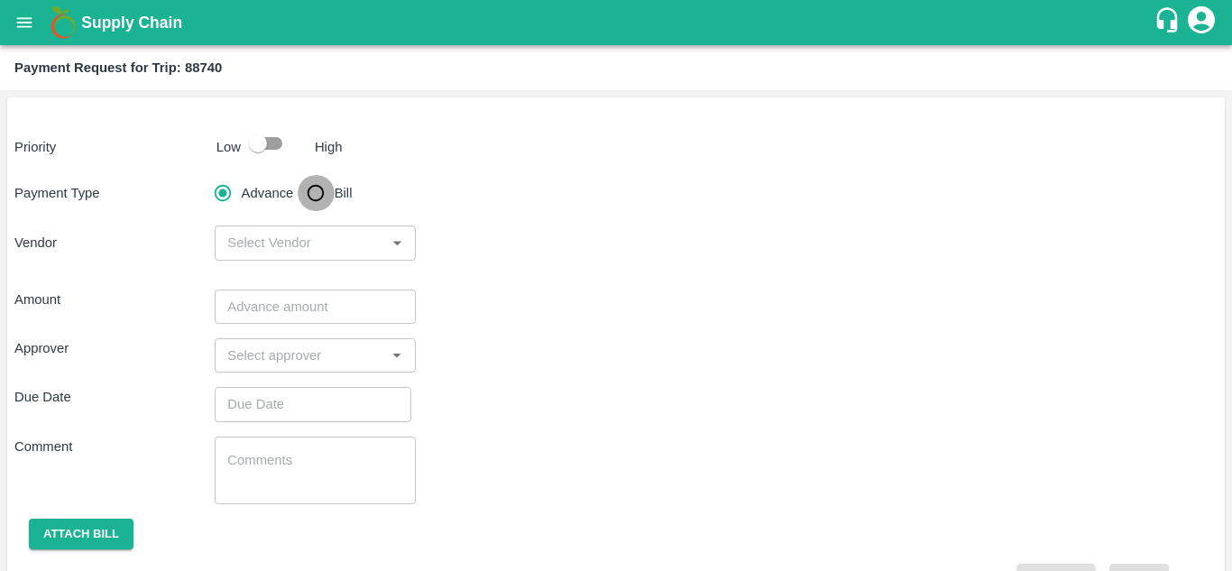
click at [320, 197] on input "Bill" at bounding box center [316, 193] width 36 height 36
radio input "true"
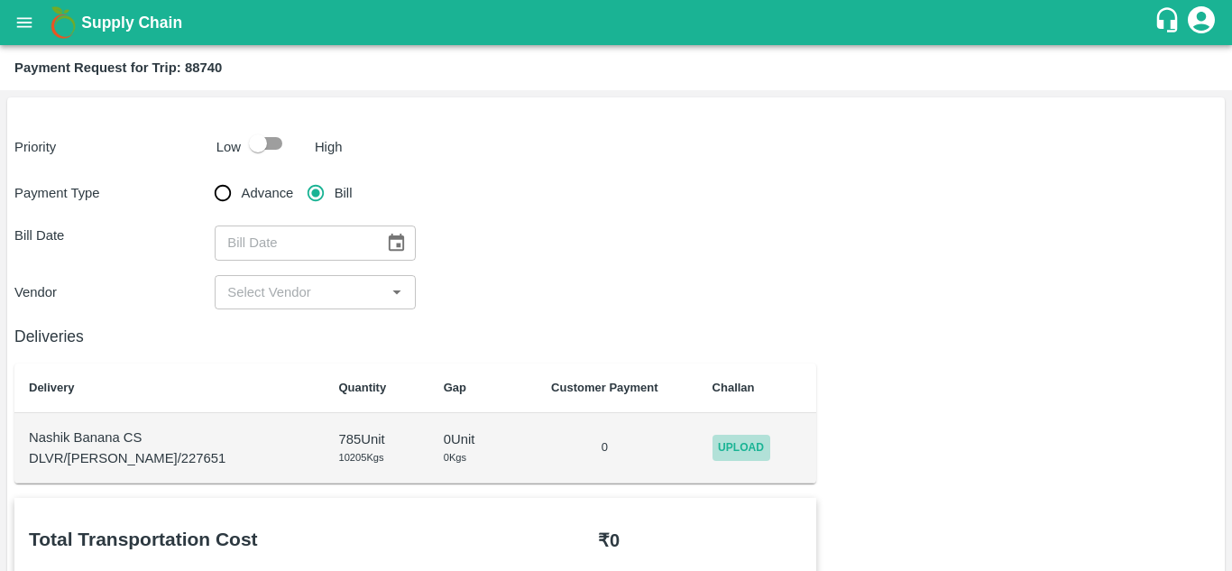
click at [741, 437] on span "Upload" at bounding box center [741, 448] width 58 height 26
click at [0, 0] on input "Upload" at bounding box center [0, 0] width 0 height 0
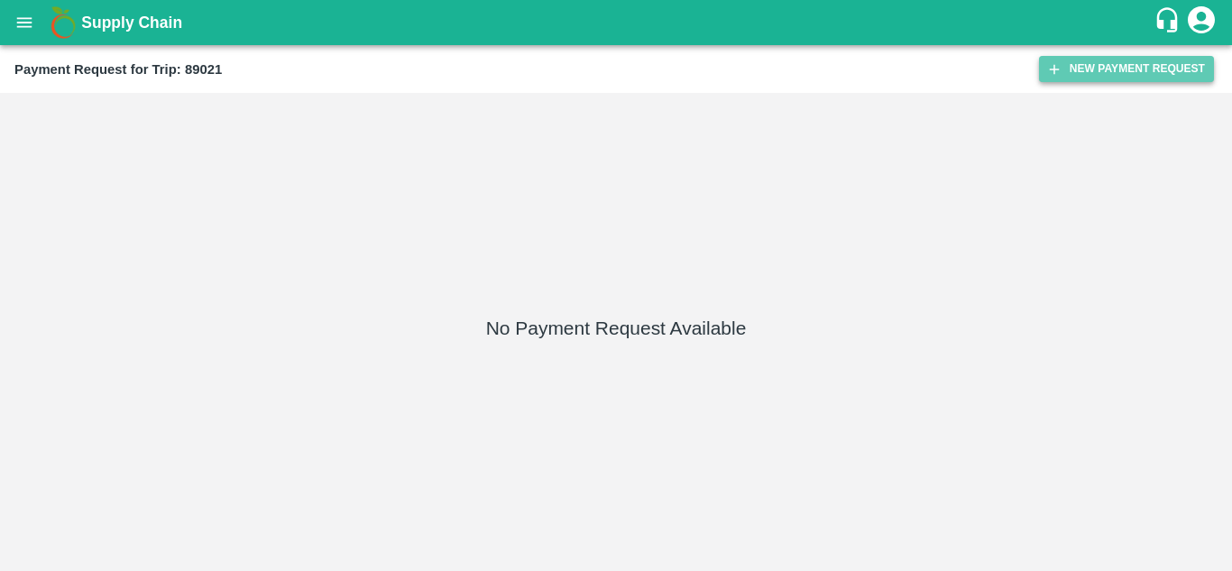
click at [1141, 69] on button "New Payment Request" at bounding box center [1126, 69] width 175 height 26
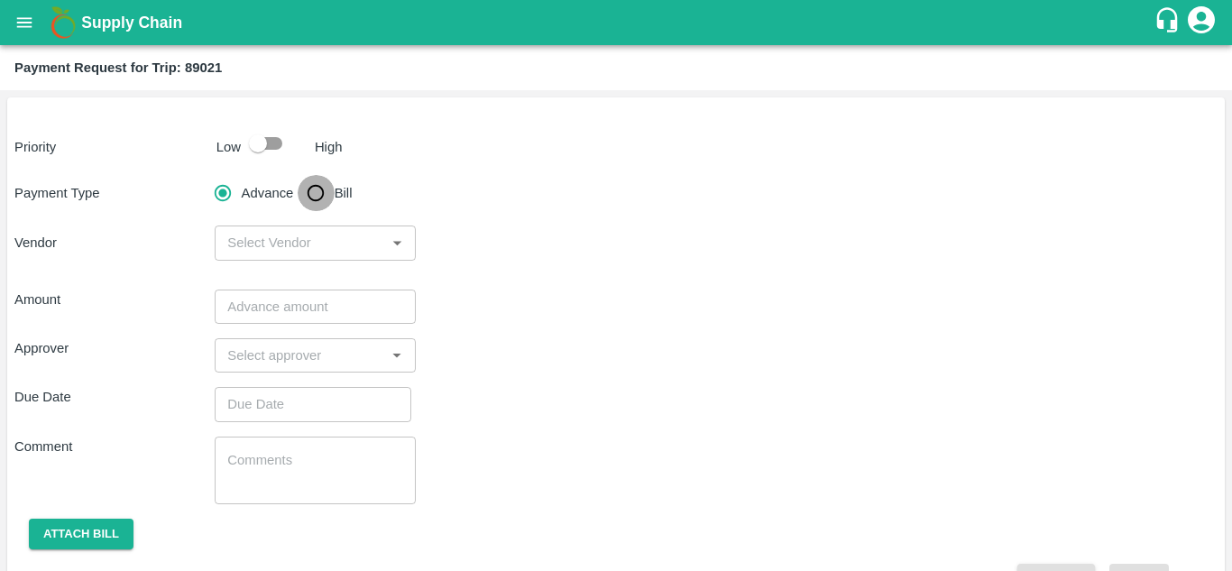
click at [316, 201] on input "Bill" at bounding box center [316, 193] width 36 height 36
radio input "true"
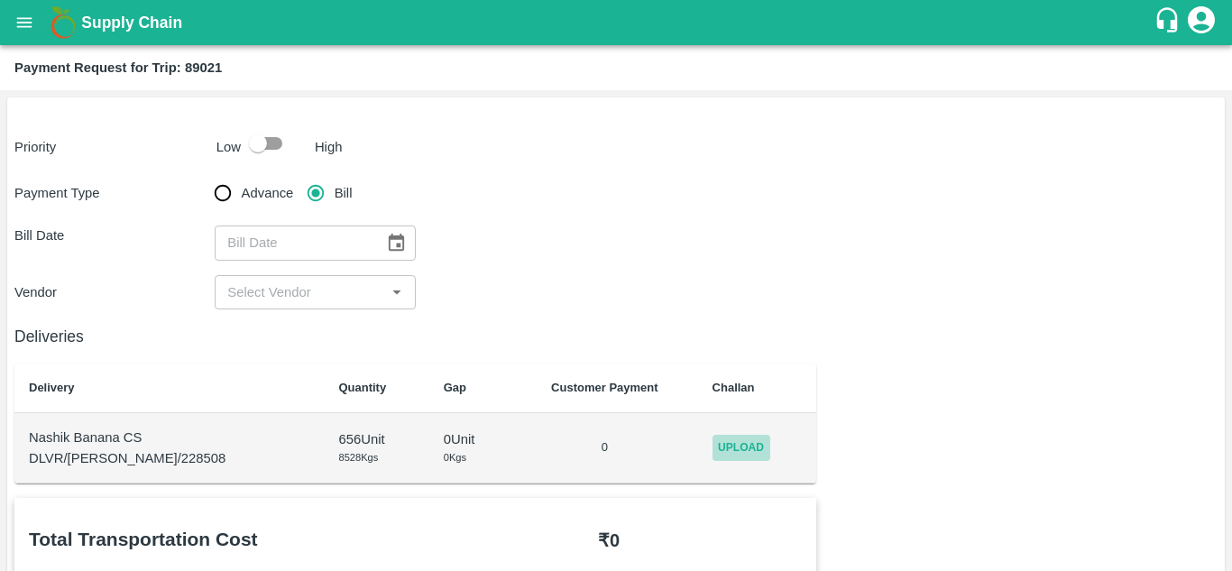
click at [731, 451] on span "Upload" at bounding box center [741, 448] width 58 height 26
click at [0, 0] on input "Upload" at bounding box center [0, 0] width 0 height 0
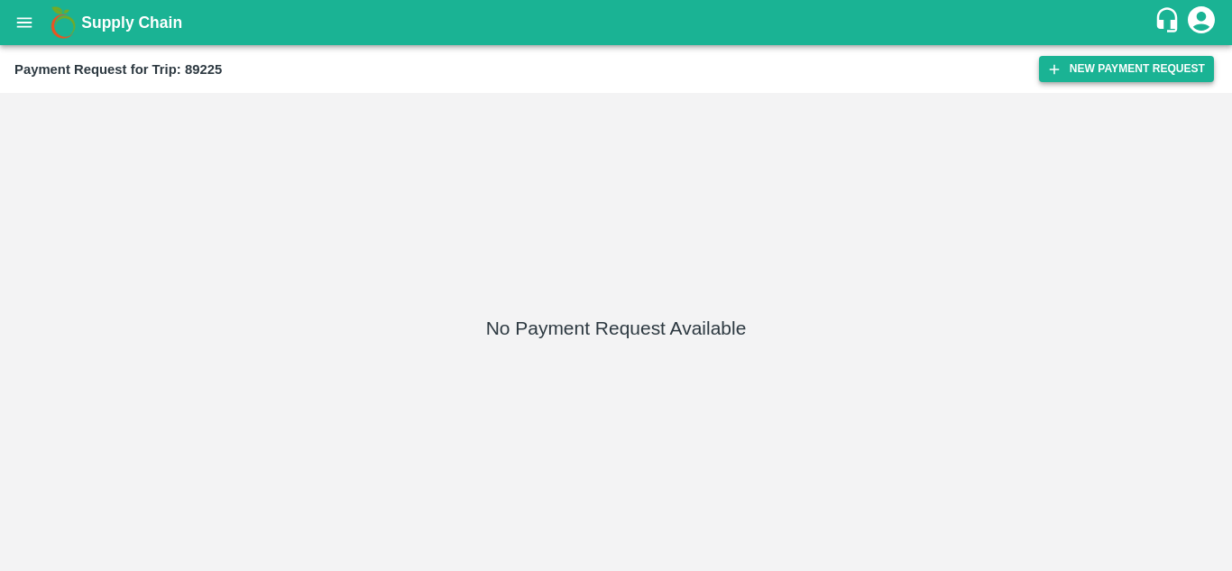
click at [1132, 60] on button "New Payment Request" at bounding box center [1126, 69] width 175 height 26
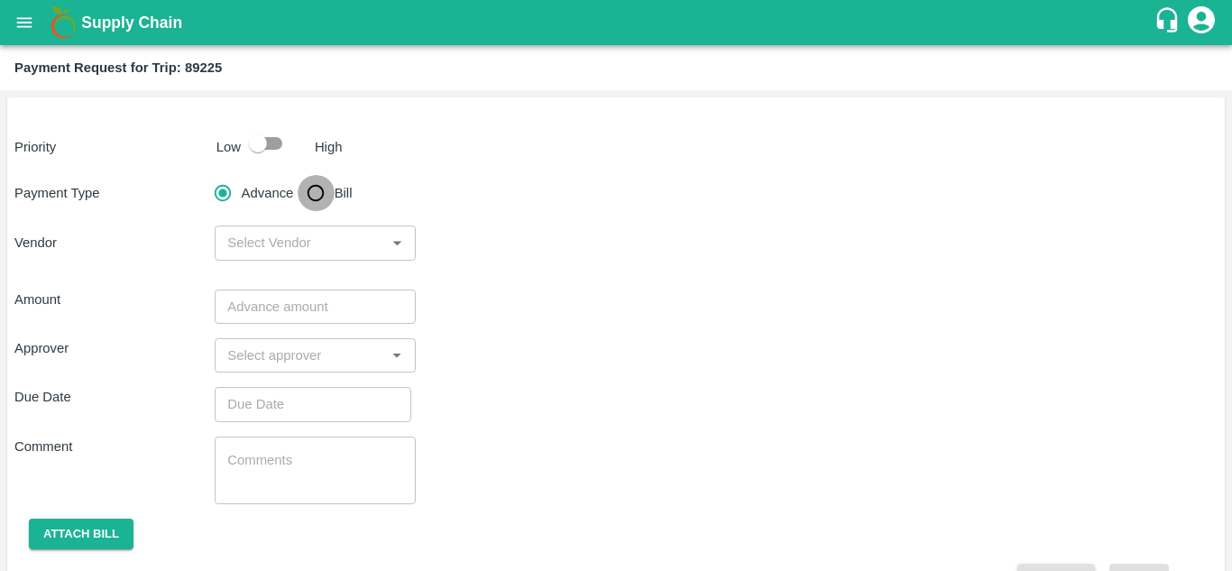
click at [313, 187] on input "Bill" at bounding box center [316, 193] width 36 height 36
radio input "true"
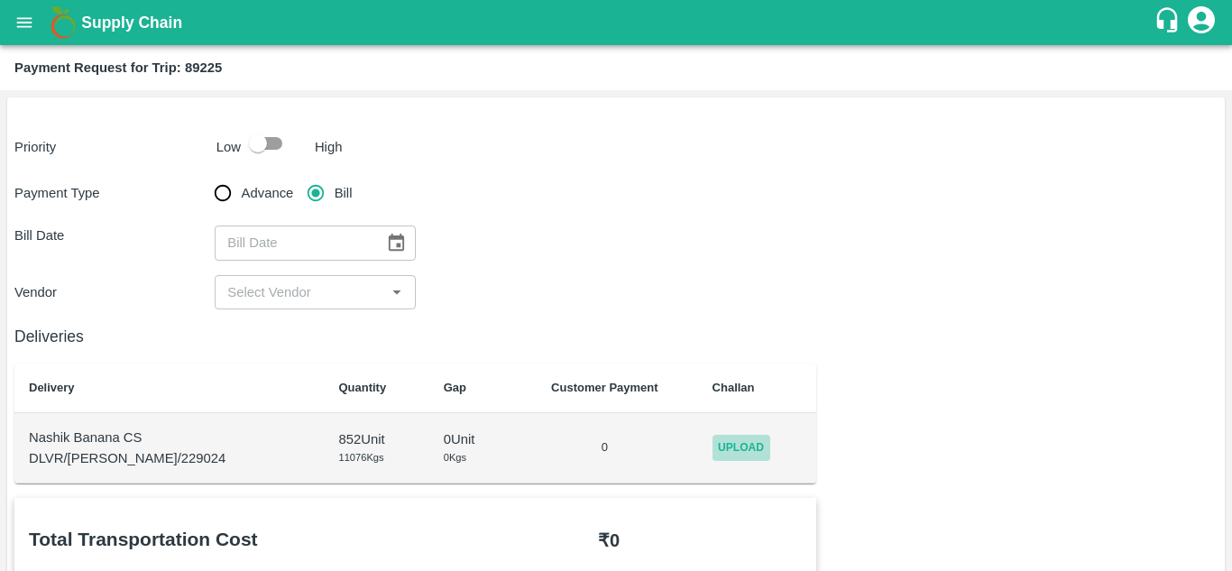
click at [721, 447] on span "Upload" at bounding box center [741, 448] width 58 height 26
click at [0, 0] on input "Upload" at bounding box center [0, 0] width 0 height 0
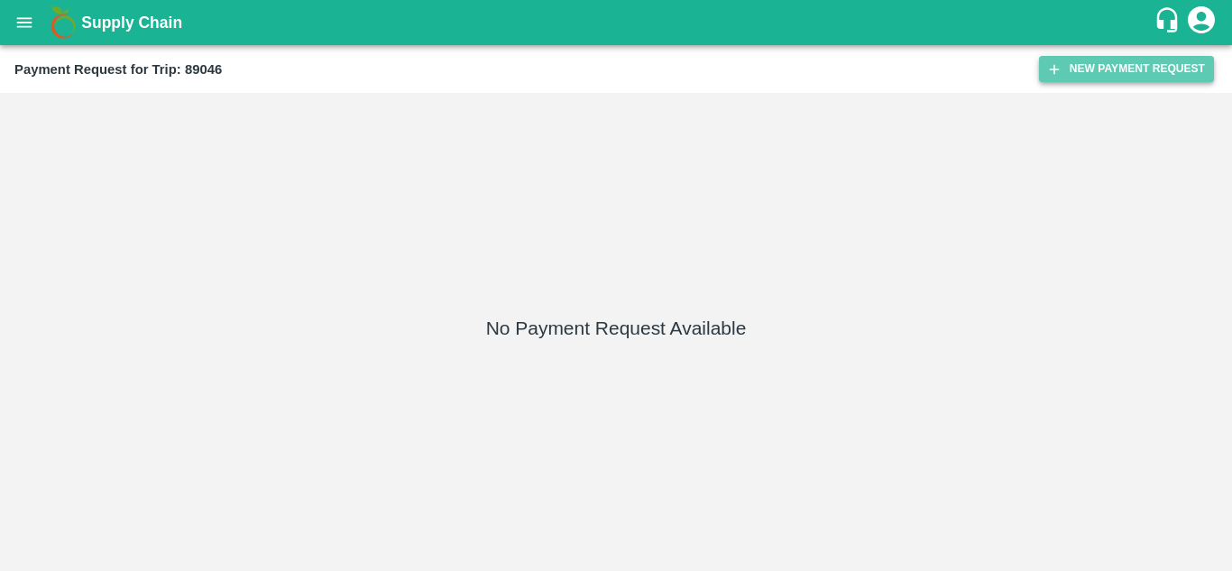
click at [1100, 66] on button "New Payment Request" at bounding box center [1126, 69] width 175 height 26
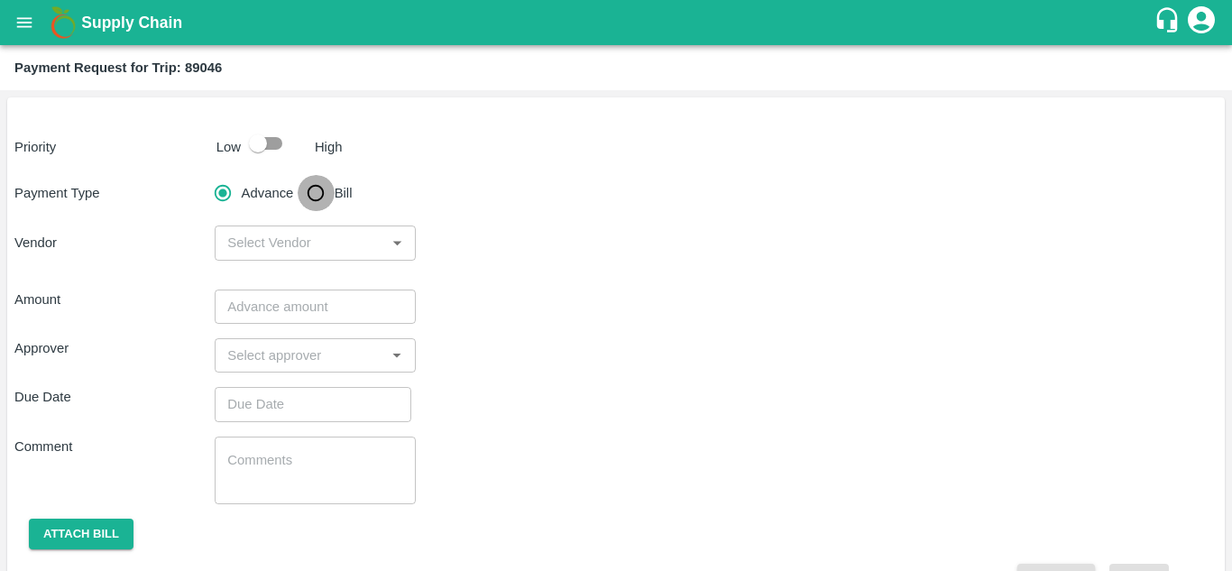
click at [316, 192] on input "Bill" at bounding box center [316, 193] width 36 height 36
radio input "true"
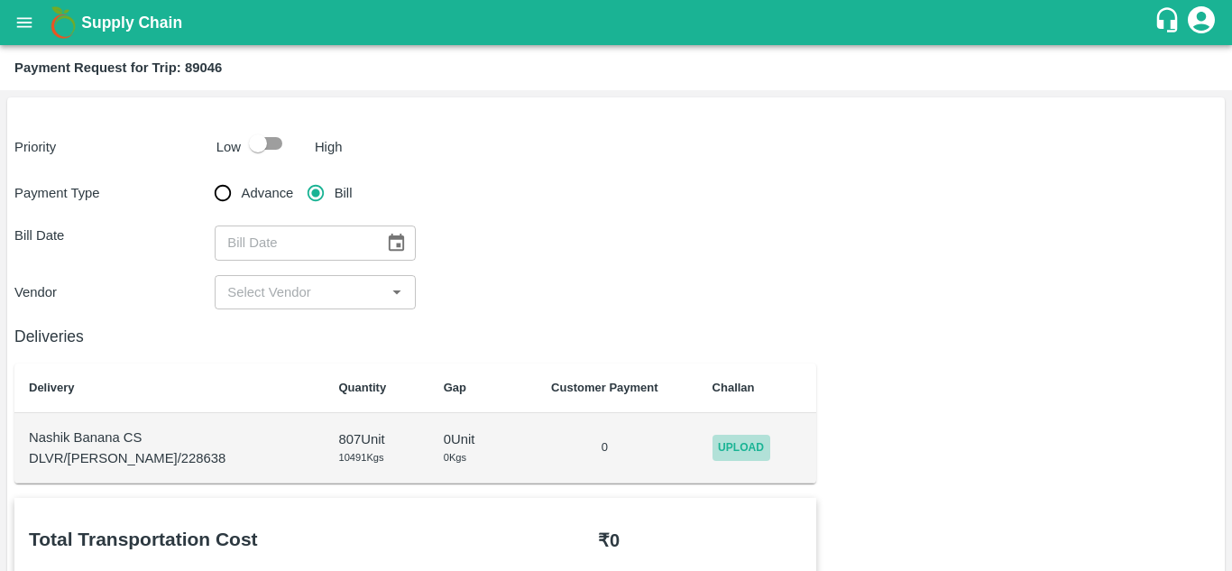
click at [733, 446] on span "Upload" at bounding box center [741, 448] width 58 height 26
click at [0, 0] on input "Upload" at bounding box center [0, 0] width 0 height 0
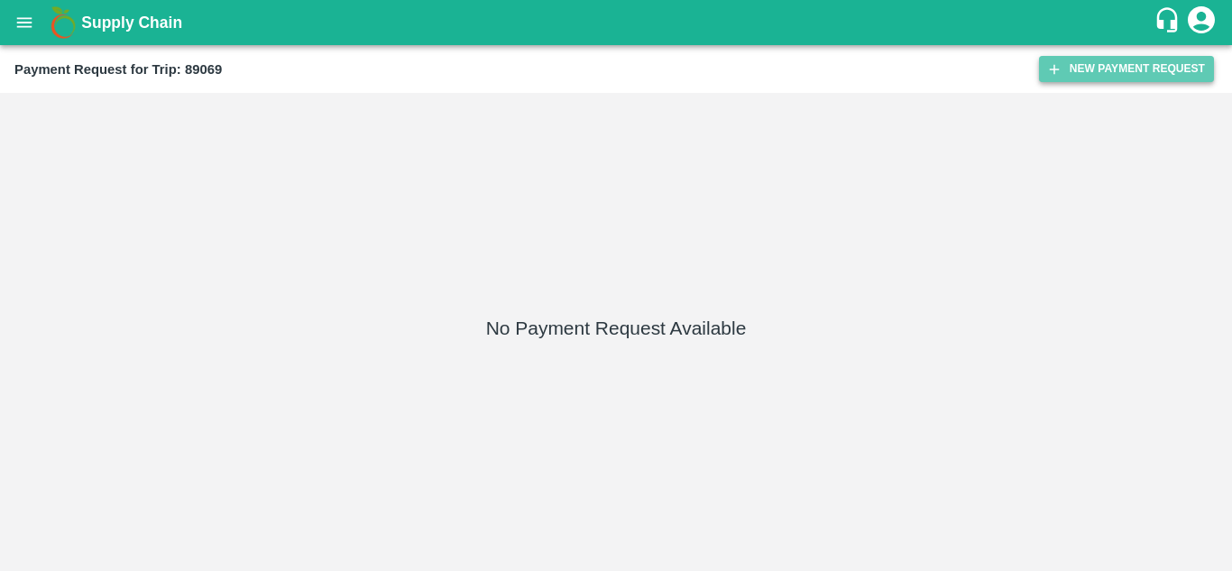
click at [1116, 72] on button "New Payment Request" at bounding box center [1126, 69] width 175 height 26
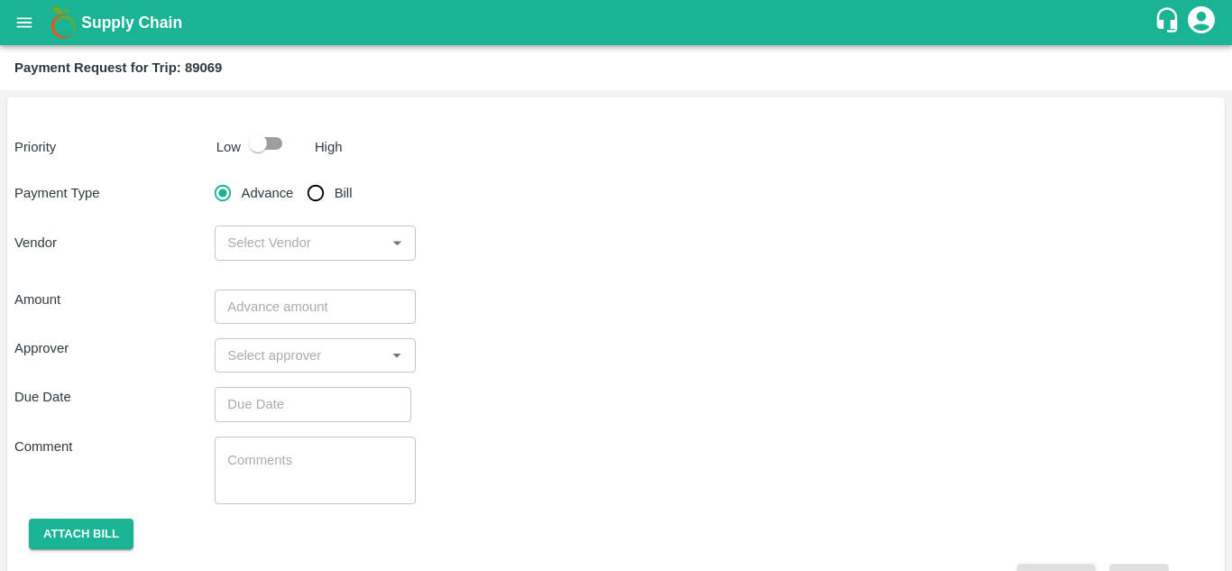
click at [350, 154] on div "Priority Low High" at bounding box center [612, 143] width 1210 height 34
click at [314, 188] on input "Bill" at bounding box center [316, 193] width 36 height 36
radio input "true"
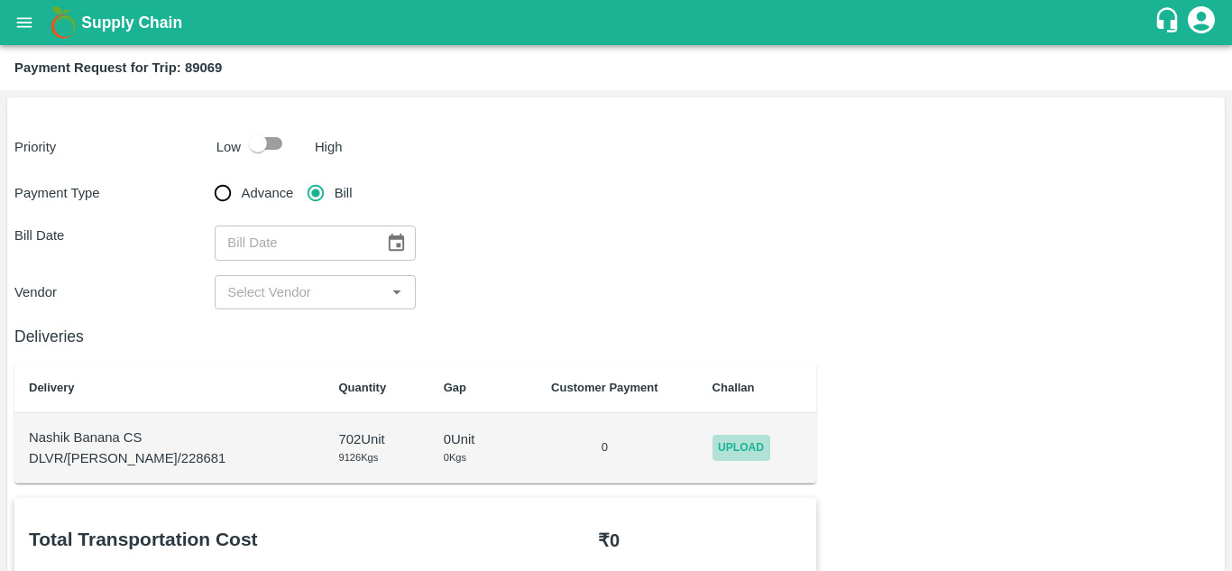
click at [716, 445] on span "Upload" at bounding box center [741, 448] width 58 height 26
click at [0, 0] on input "Upload" at bounding box center [0, 0] width 0 height 0
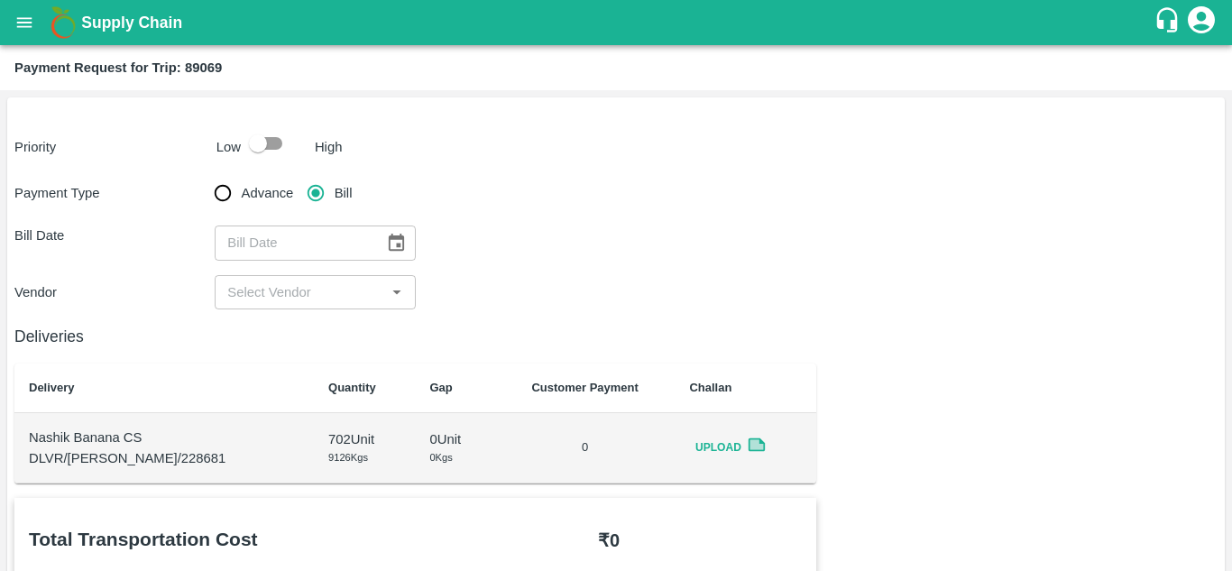
scroll to position [820, 0]
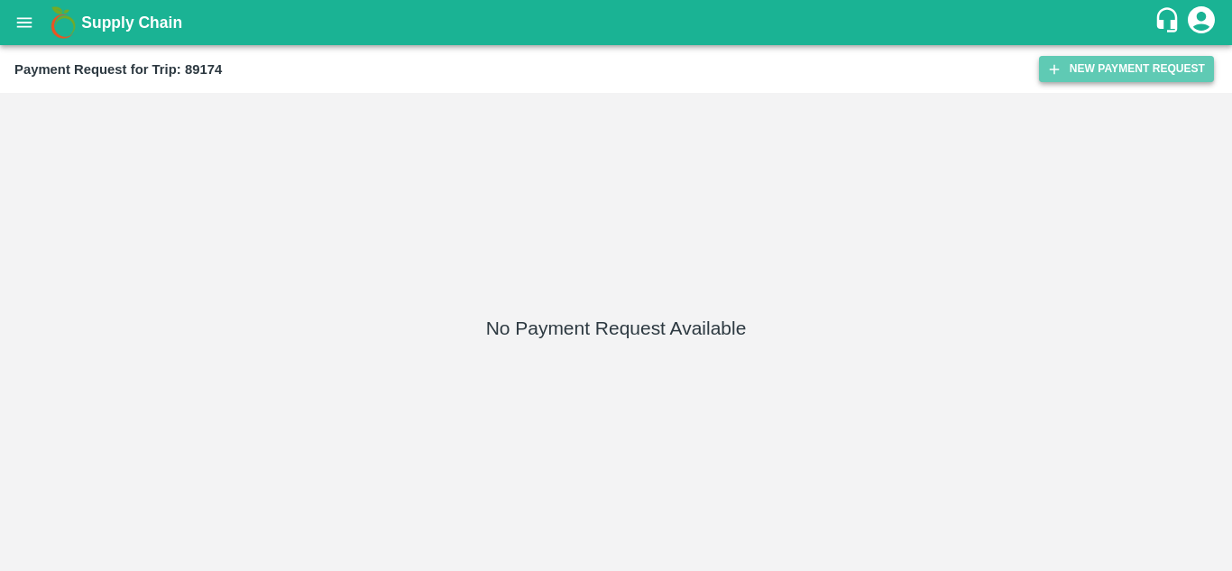
click at [1123, 68] on button "New Payment Request" at bounding box center [1126, 69] width 175 height 26
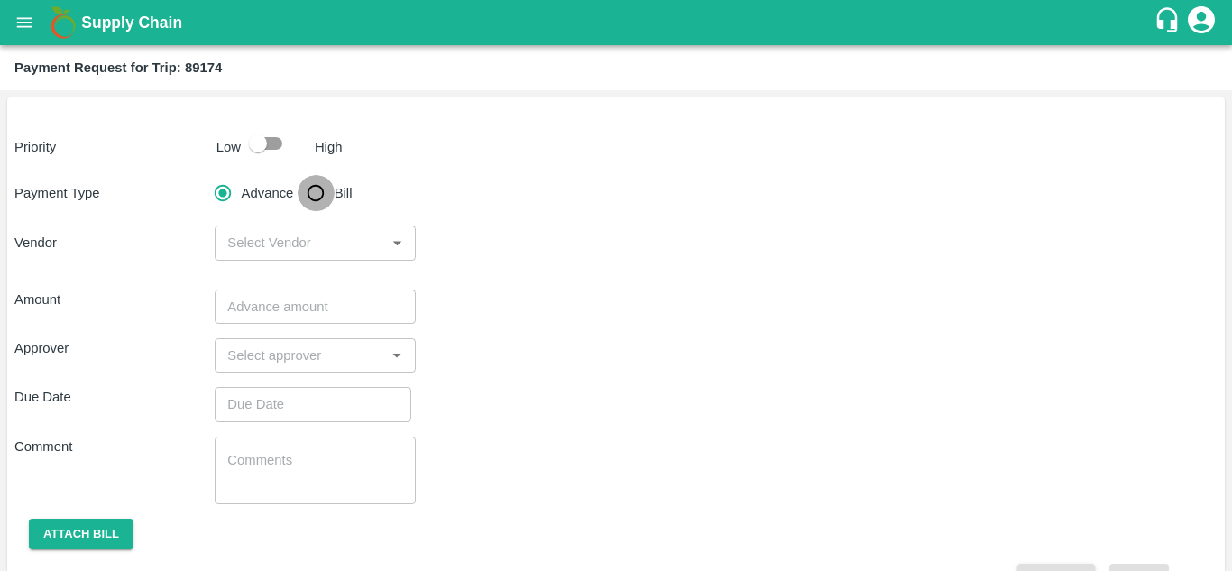
click at [306, 189] on input "Bill" at bounding box center [316, 193] width 36 height 36
radio input "true"
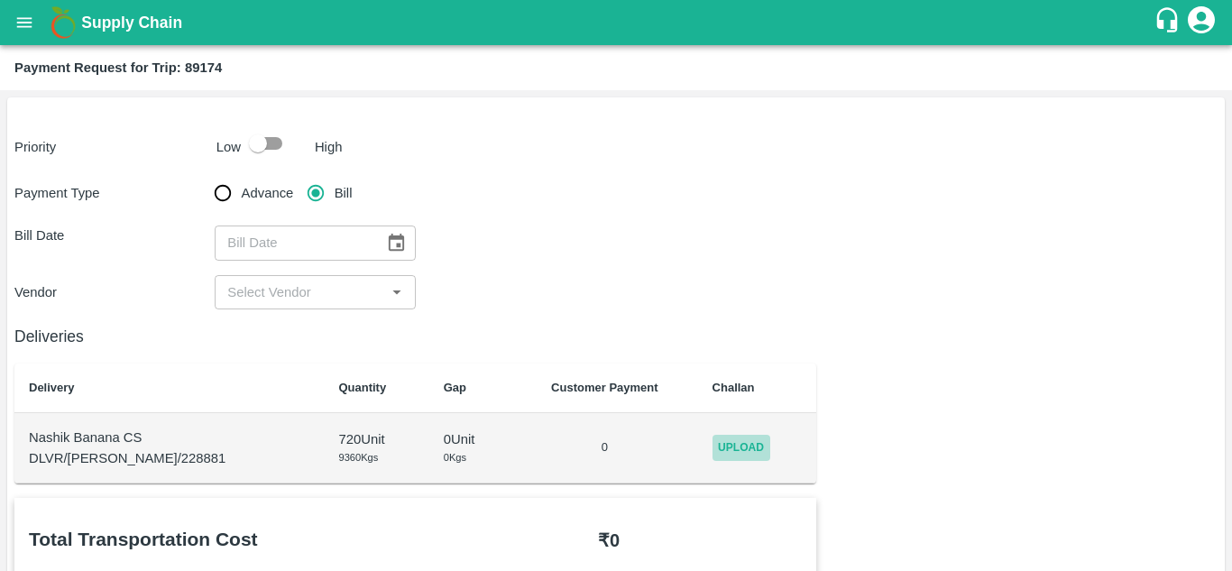
click at [734, 454] on span "Upload" at bounding box center [741, 448] width 58 height 26
click at [0, 0] on input "Upload" at bounding box center [0, 0] width 0 height 0
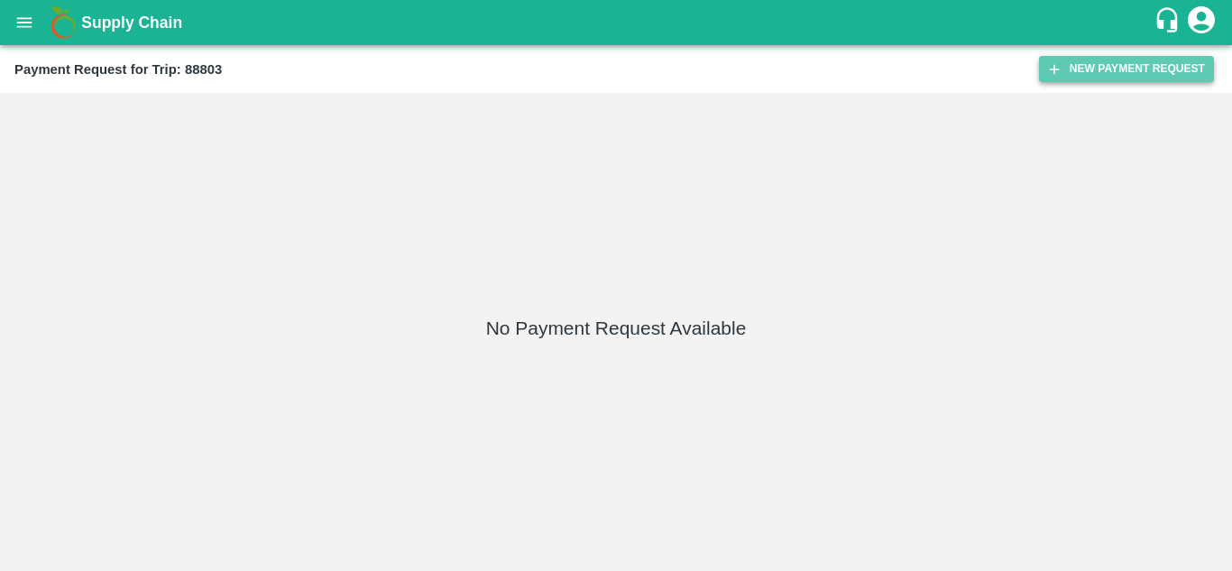
click at [1137, 62] on button "New Payment Request" at bounding box center [1126, 69] width 175 height 26
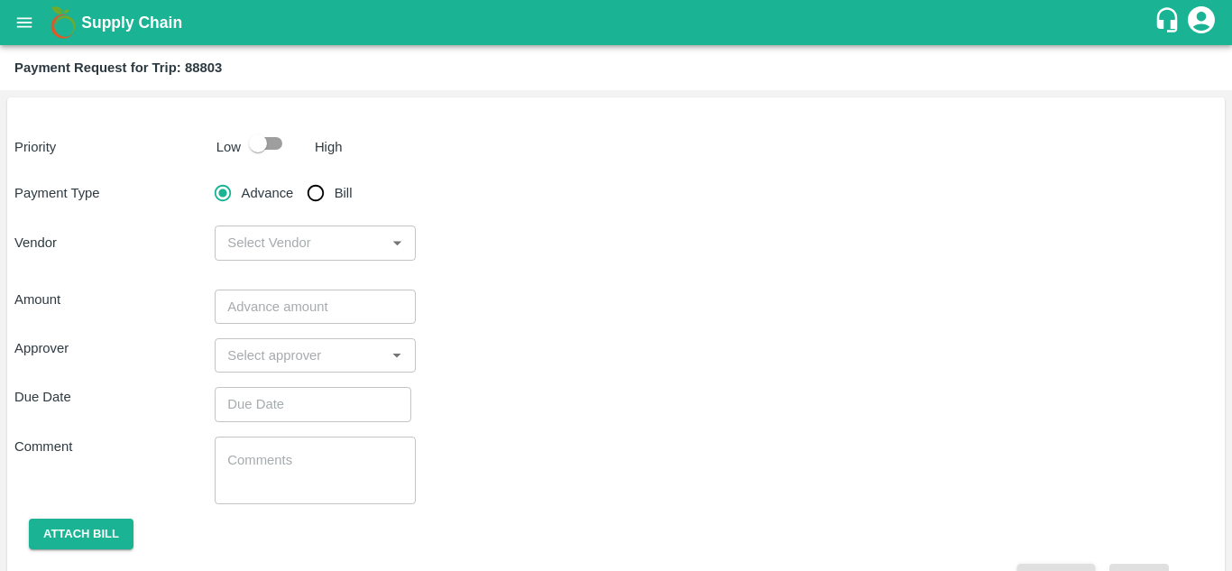
click at [320, 189] on input "Bill" at bounding box center [316, 193] width 36 height 36
radio input "true"
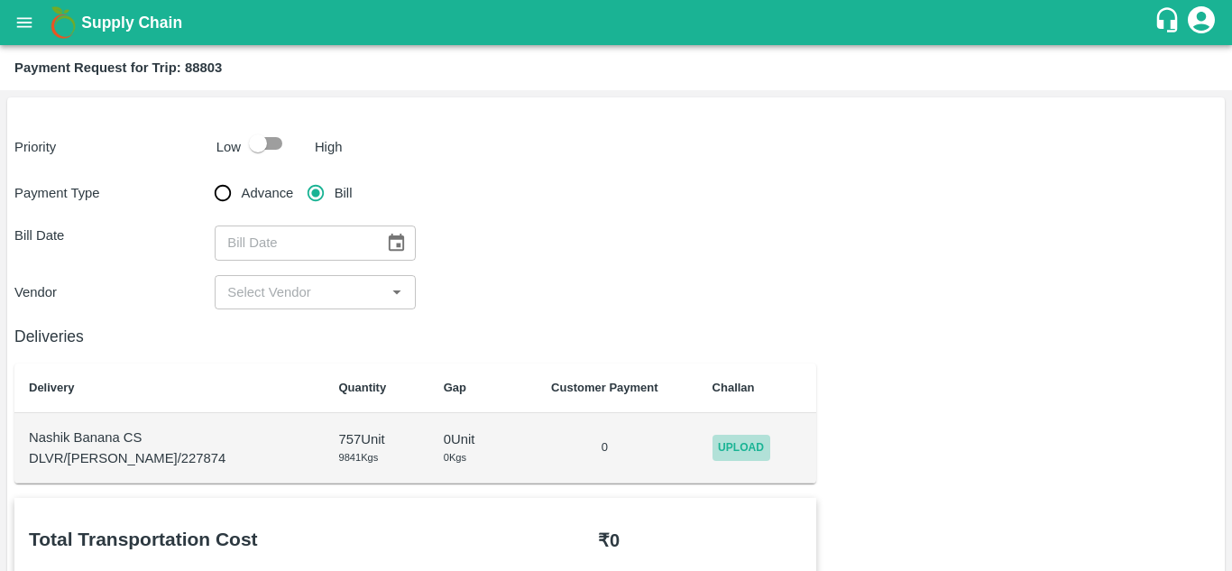
click at [732, 440] on span "Upload" at bounding box center [741, 448] width 58 height 26
click at [0, 0] on input "Upload" at bounding box center [0, 0] width 0 height 0
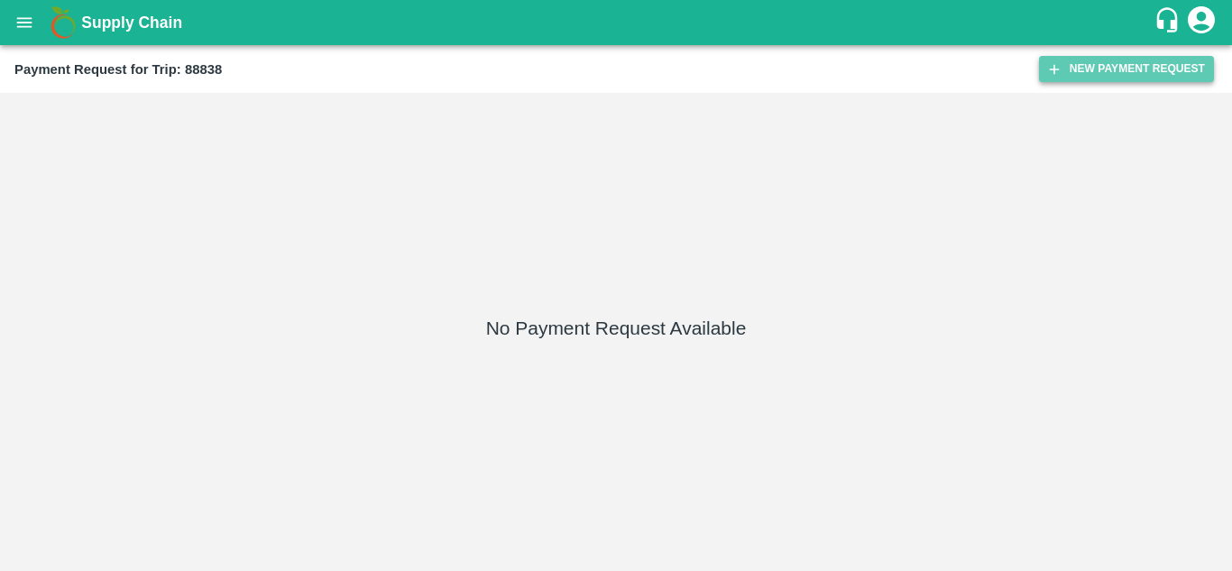
click at [1087, 59] on button "New Payment Request" at bounding box center [1126, 69] width 175 height 26
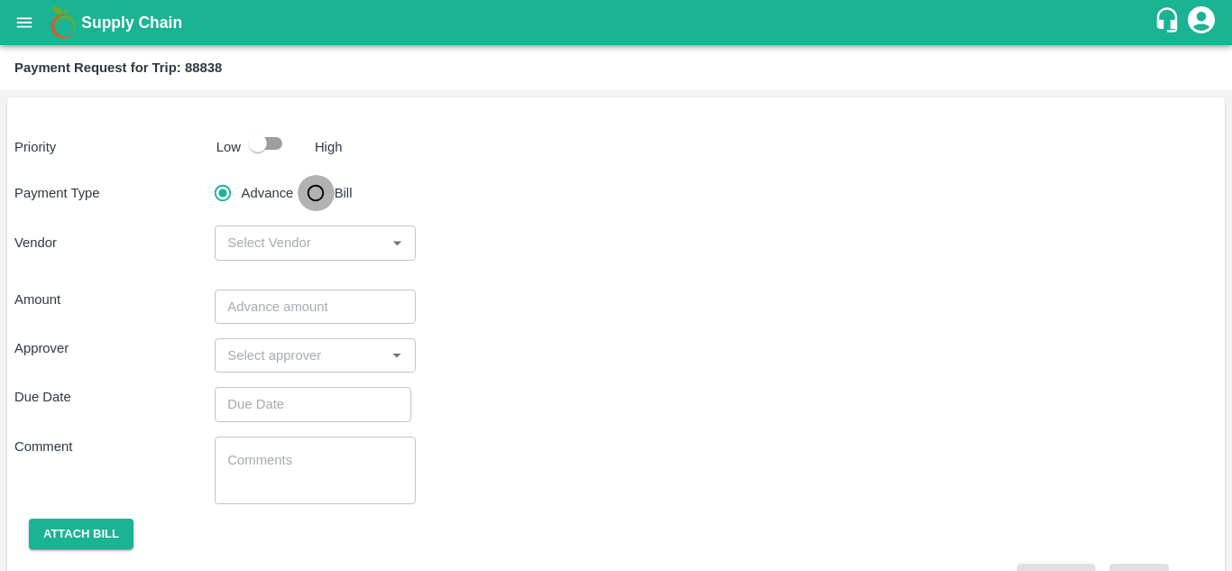
click at [310, 201] on input "Bill" at bounding box center [316, 193] width 36 height 36
radio input "true"
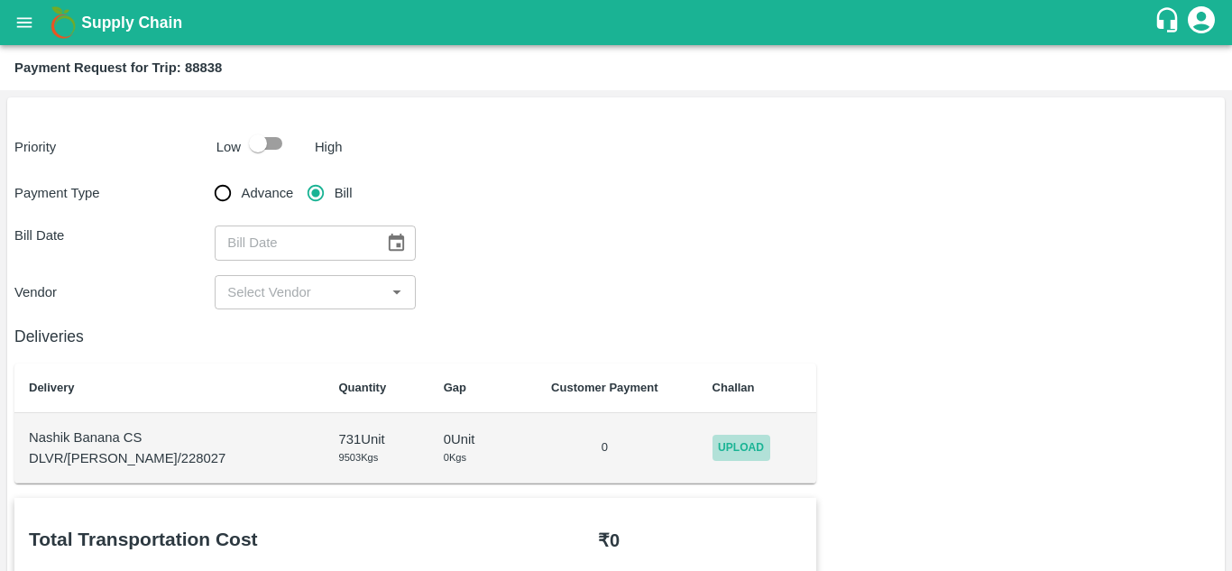
click at [721, 448] on span "Upload" at bounding box center [741, 448] width 58 height 26
click at [0, 0] on input "Upload" at bounding box center [0, 0] width 0 height 0
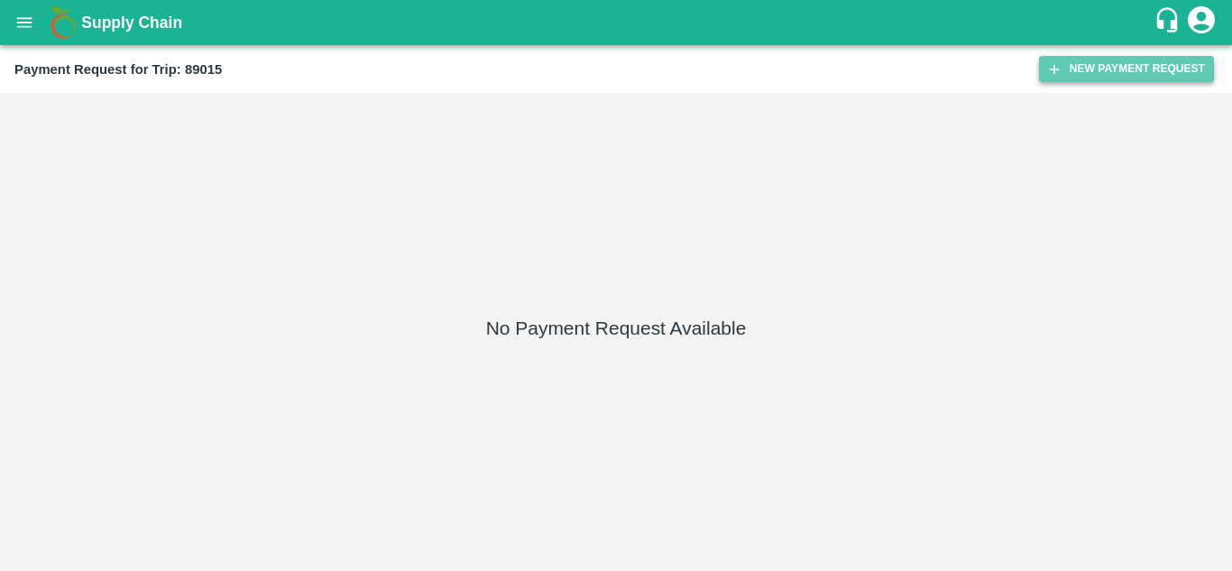
click at [1125, 66] on button "New Payment Request" at bounding box center [1126, 69] width 175 height 26
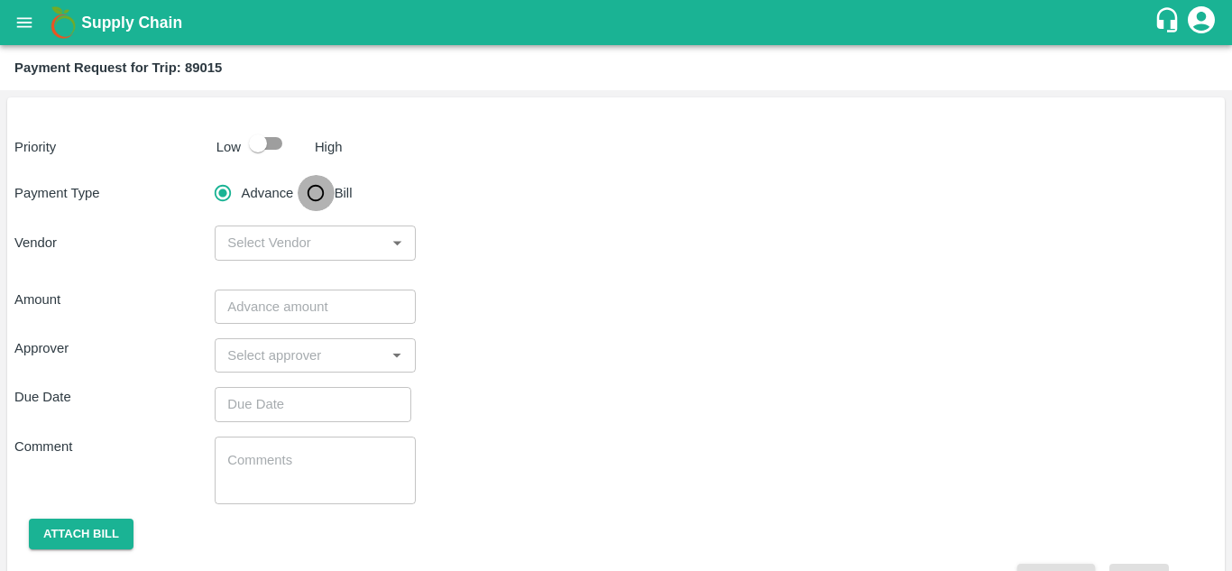
click at [320, 189] on input "Bill" at bounding box center [316, 193] width 36 height 36
radio input "true"
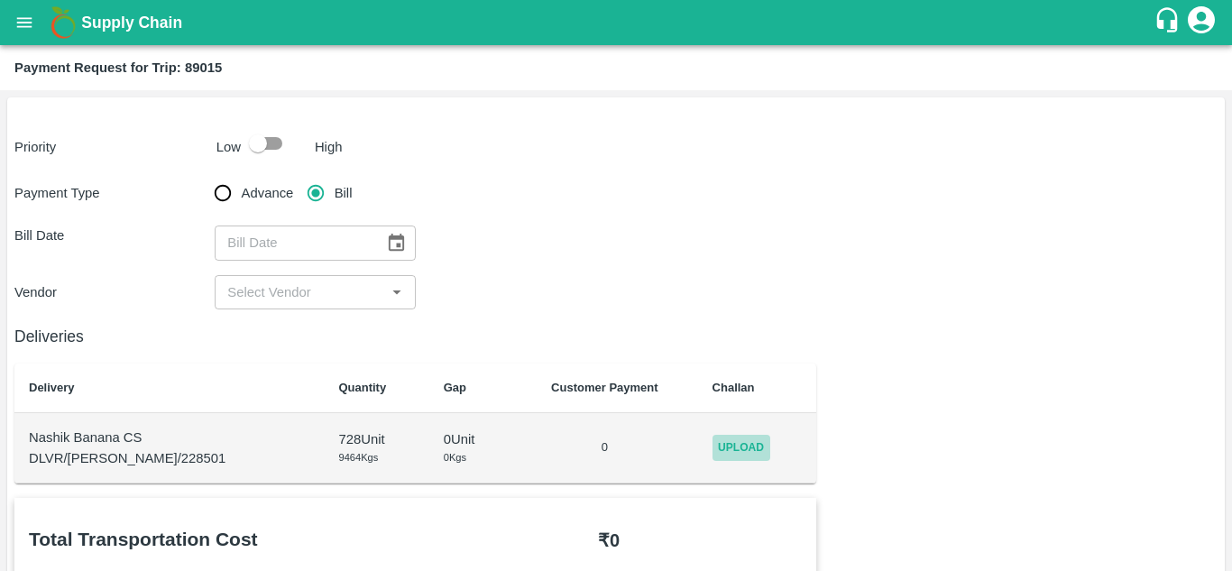
click at [747, 445] on span "Upload" at bounding box center [741, 448] width 58 height 26
click at [0, 0] on input "Upload" at bounding box center [0, 0] width 0 height 0
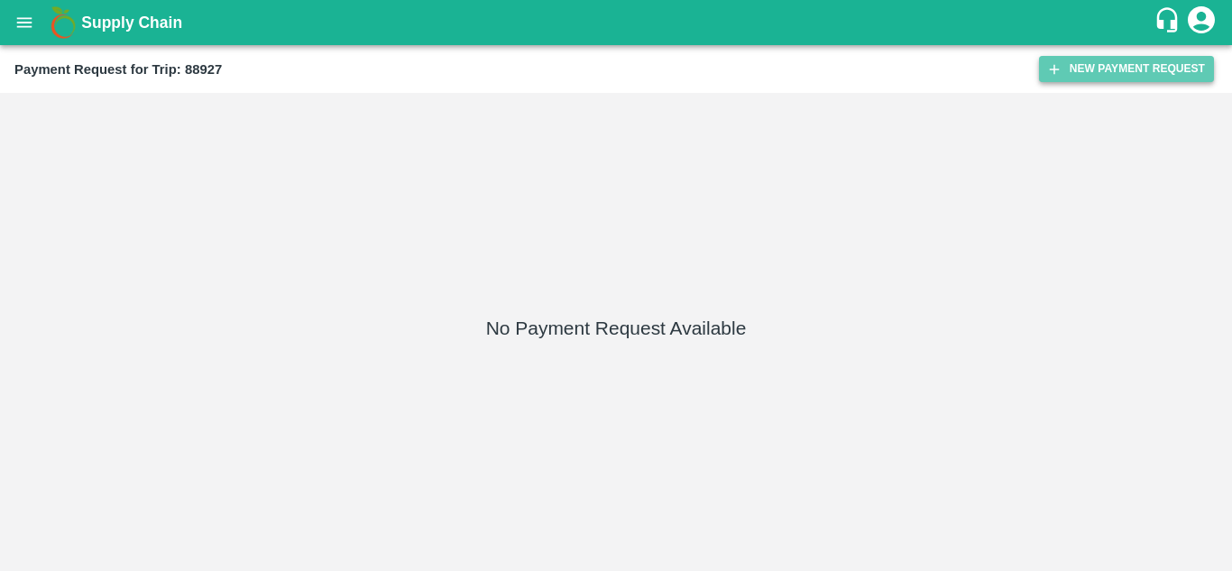
click at [1174, 72] on button "New Payment Request" at bounding box center [1126, 69] width 175 height 26
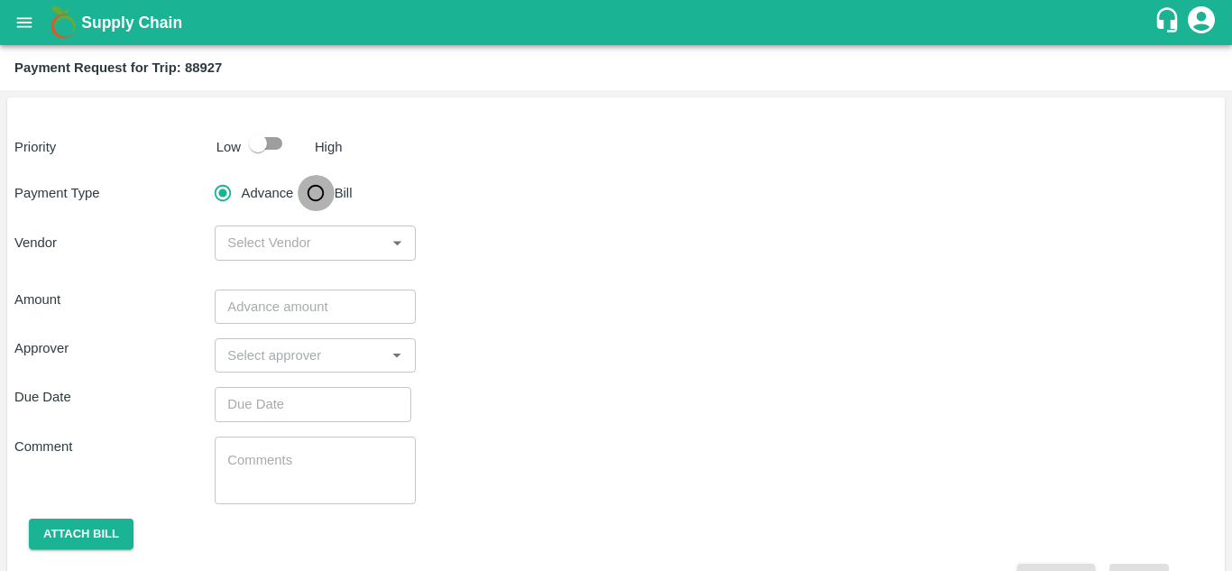
click at [313, 190] on input "Bill" at bounding box center [316, 193] width 36 height 36
radio input "true"
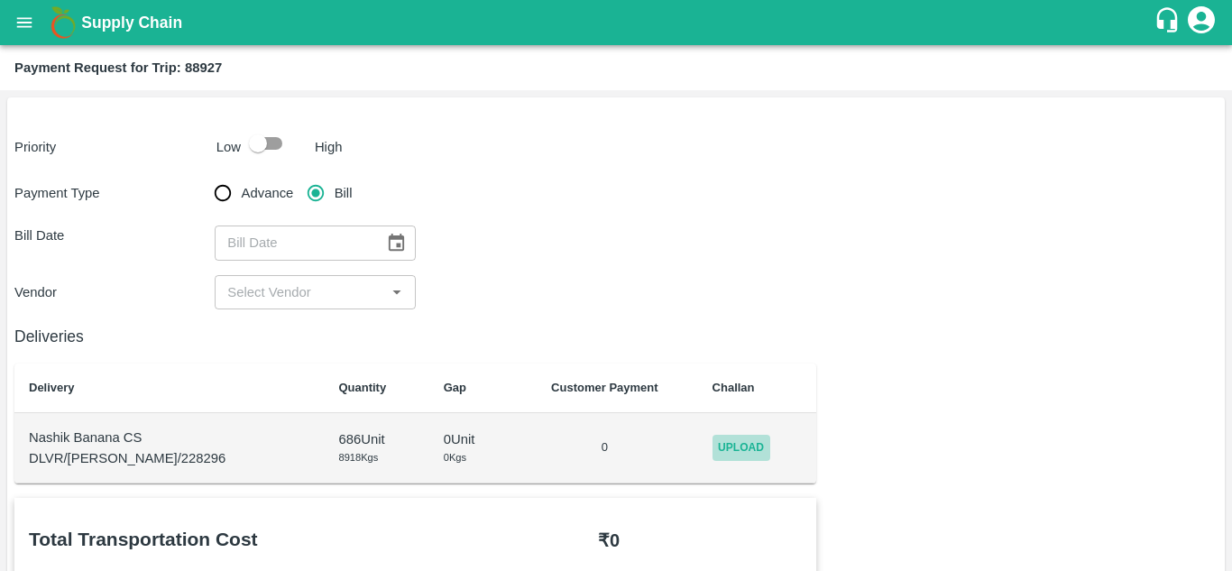
click at [721, 442] on span "Upload" at bounding box center [741, 448] width 58 height 26
click at [0, 0] on input "Upload" at bounding box center [0, 0] width 0 height 0
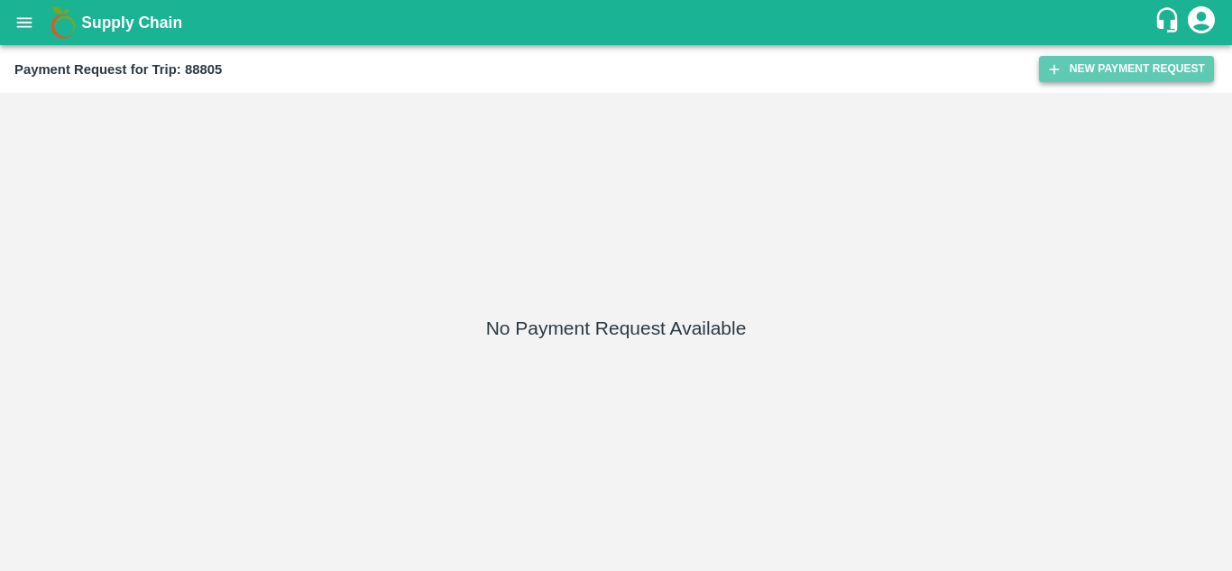
click at [1119, 64] on button "New Payment Request" at bounding box center [1126, 69] width 175 height 26
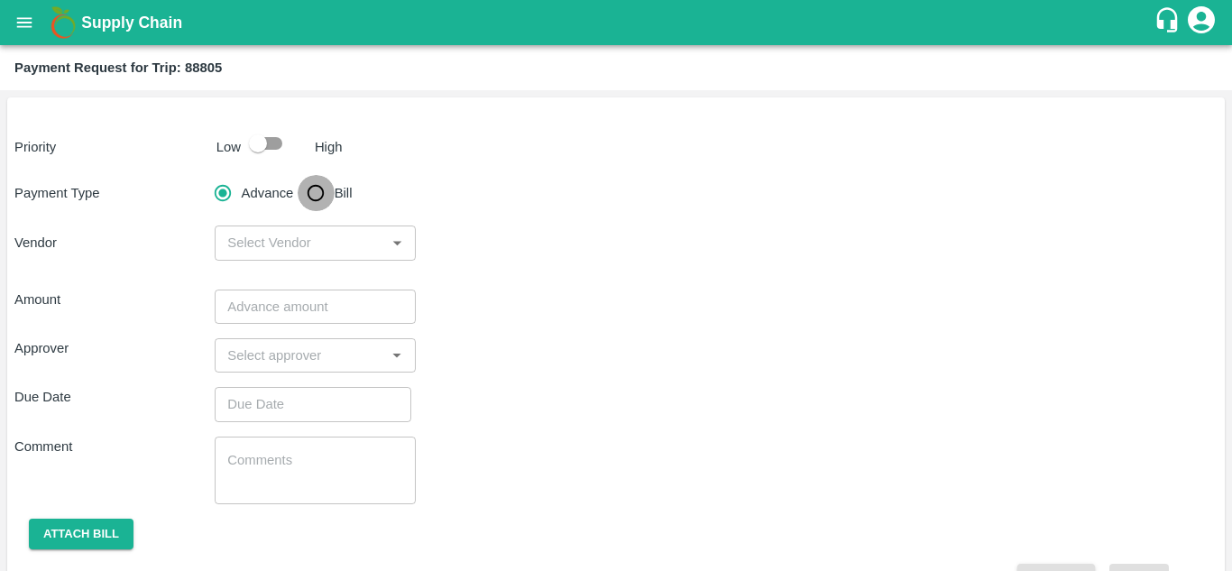
click at [314, 196] on input "Bill" at bounding box center [316, 193] width 36 height 36
radio input "true"
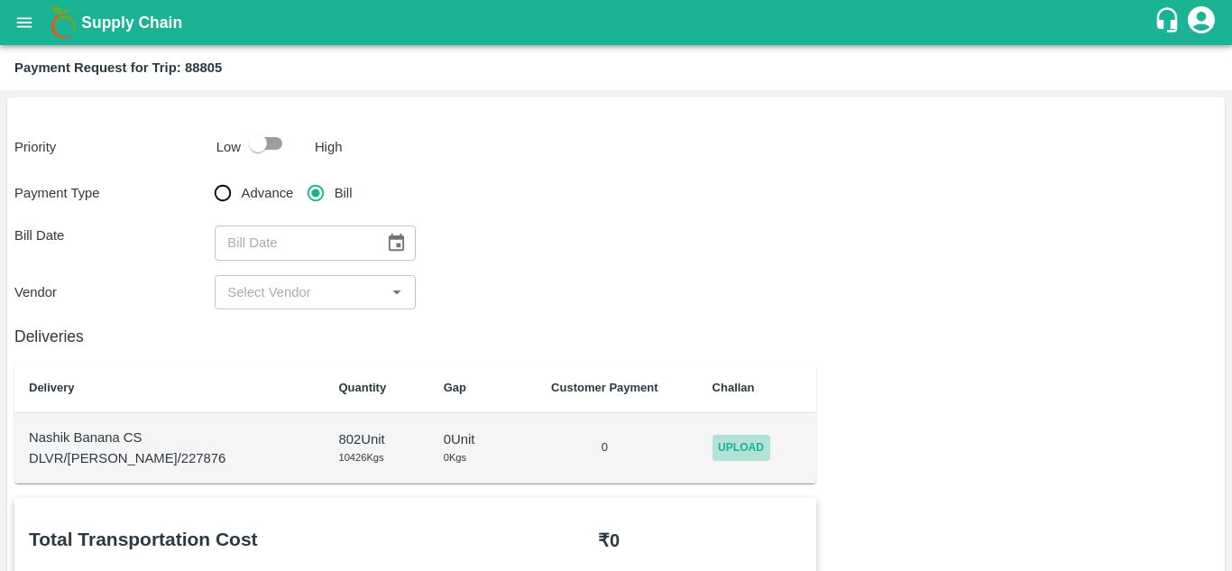
click at [723, 438] on span "Upload" at bounding box center [741, 448] width 58 height 26
click at [0, 0] on input "Upload" at bounding box center [0, 0] width 0 height 0
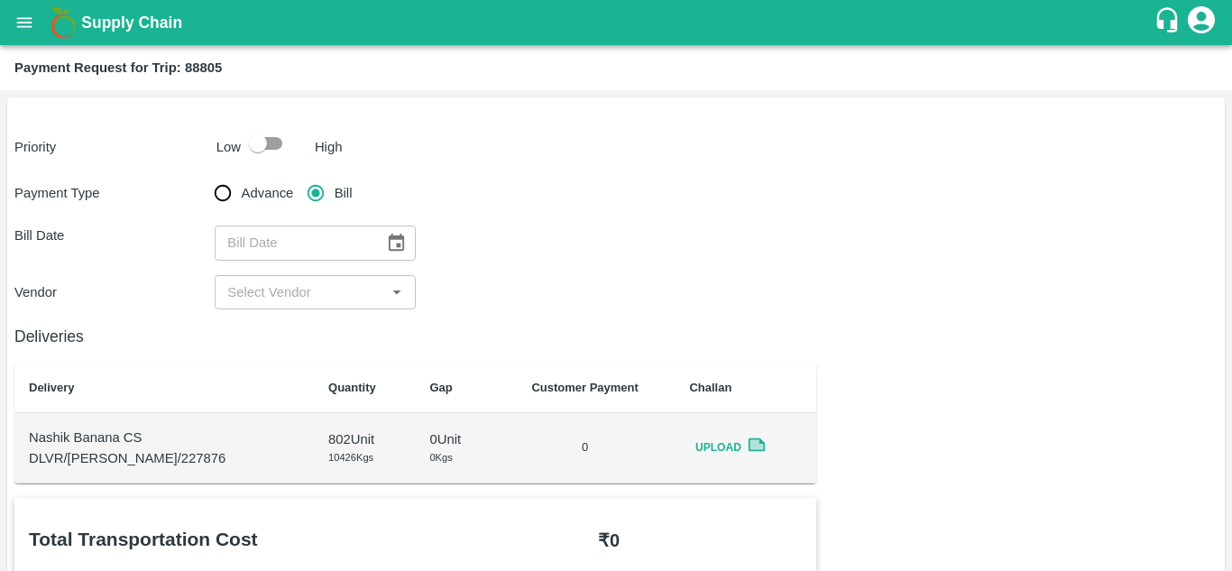
scroll to position [1, 0]
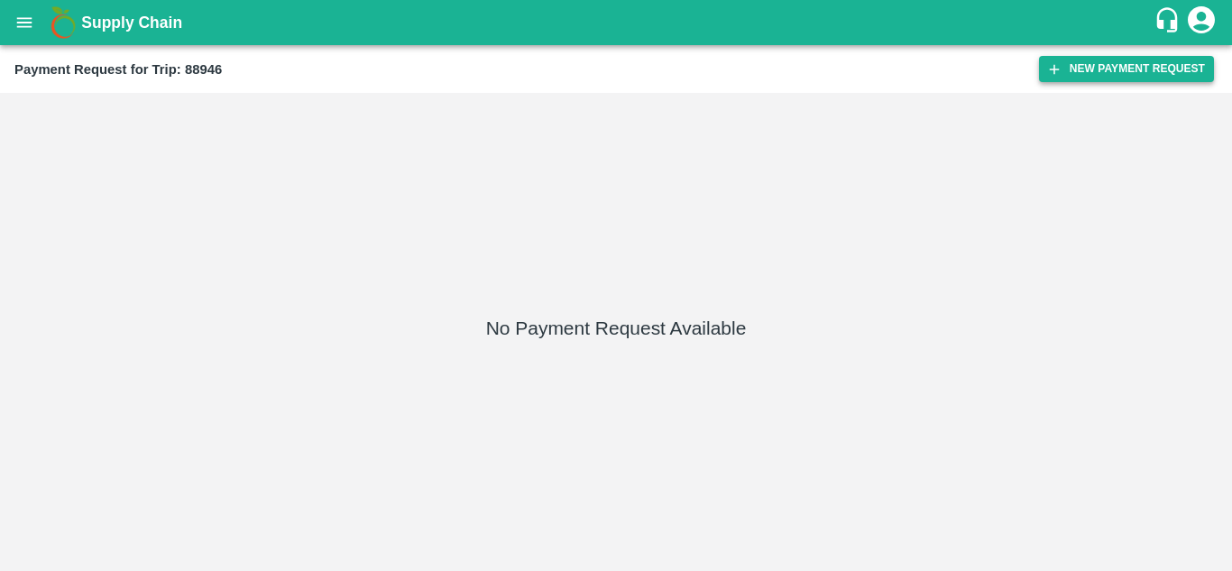
click at [1123, 61] on button "New Payment Request" at bounding box center [1126, 69] width 175 height 26
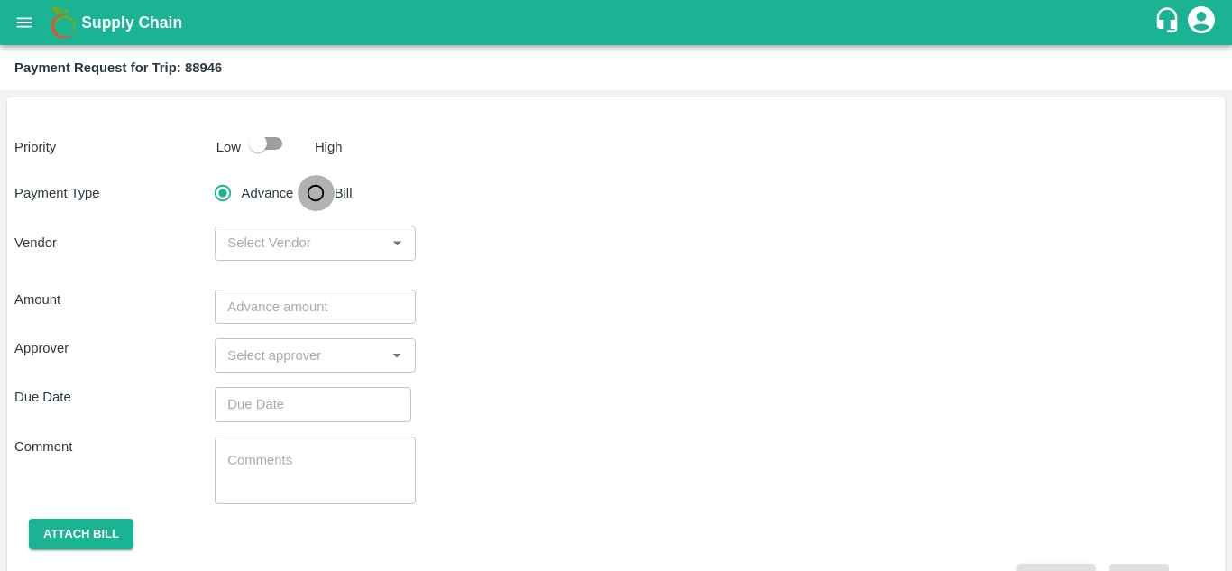
click at [309, 180] on input "Bill" at bounding box center [316, 193] width 36 height 36
radio input "true"
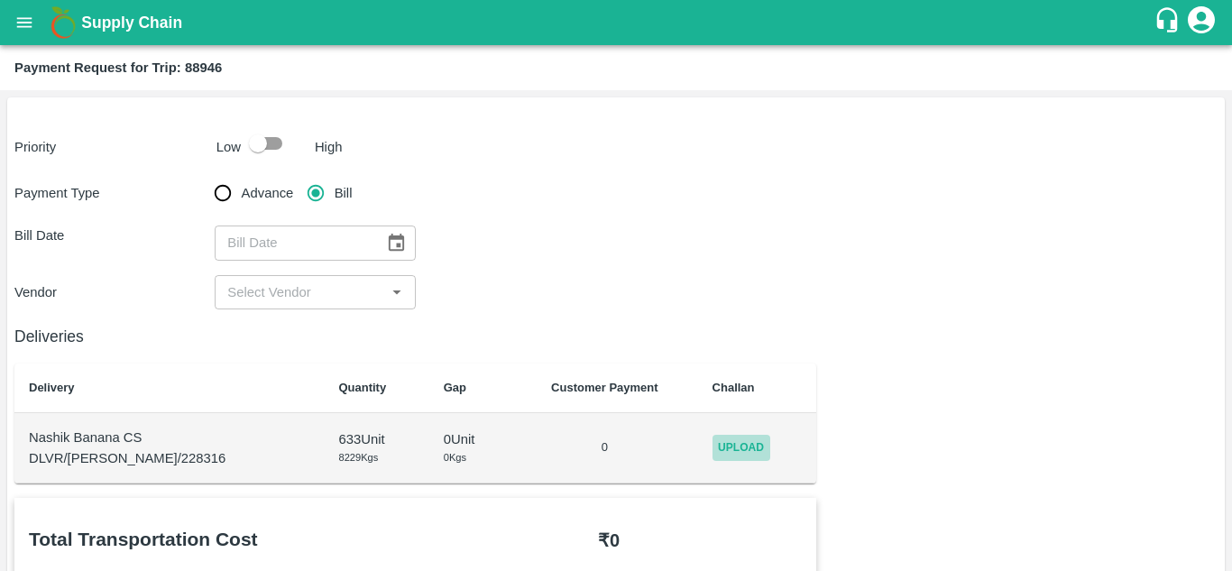
click at [743, 444] on span "Upload" at bounding box center [741, 448] width 58 height 26
click at [0, 0] on input "Upload" at bounding box center [0, 0] width 0 height 0
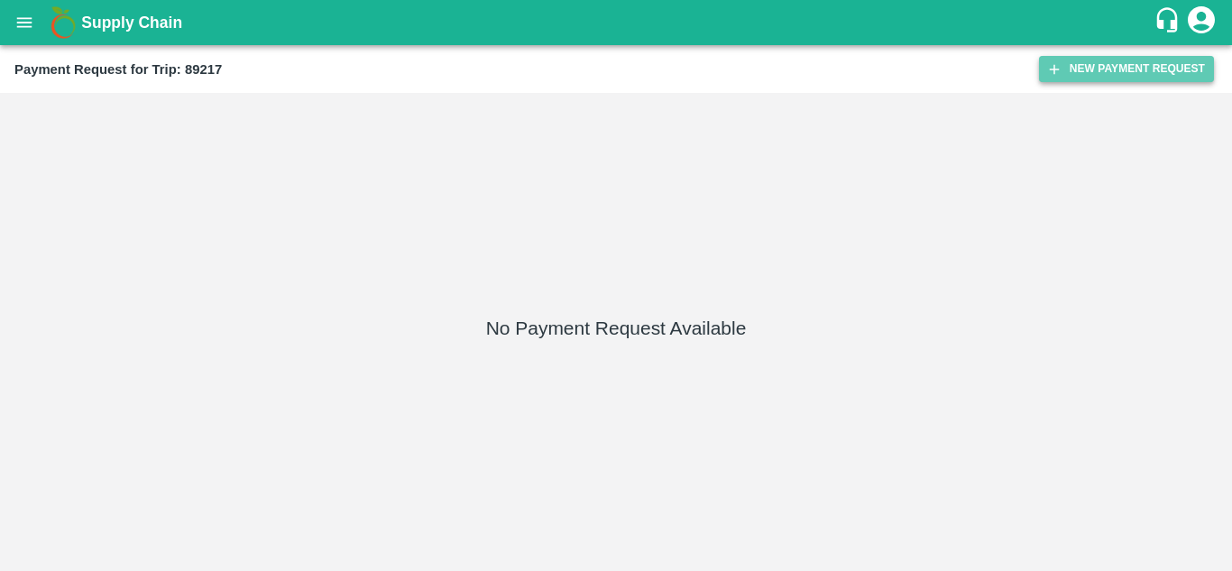
click at [1134, 60] on button "New Payment Request" at bounding box center [1126, 69] width 175 height 26
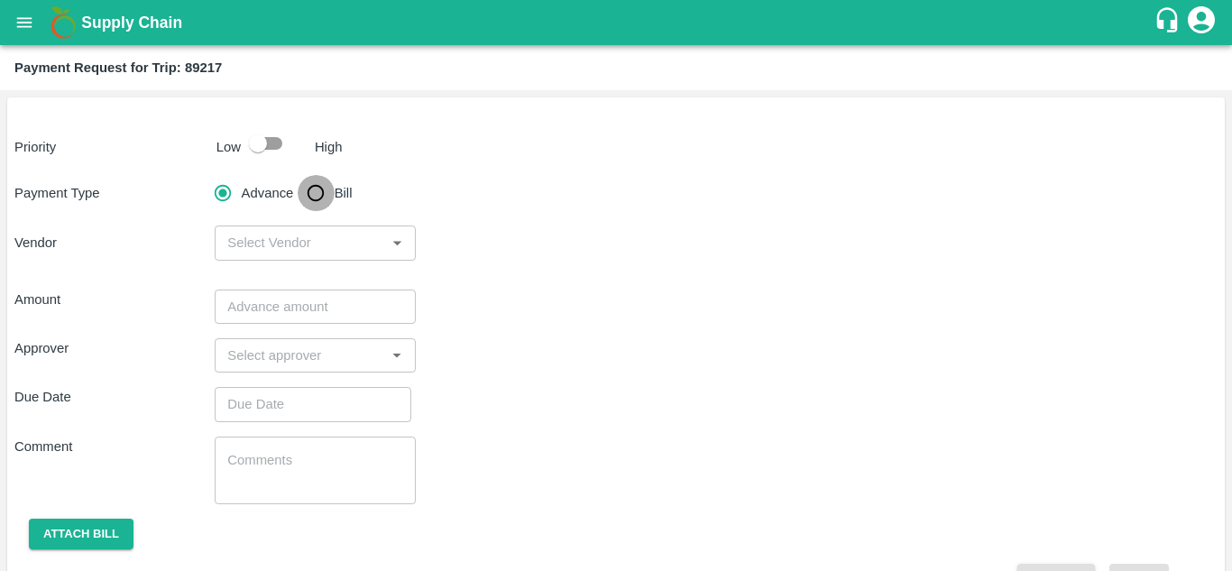
click at [311, 196] on input "Bill" at bounding box center [316, 193] width 36 height 36
radio input "true"
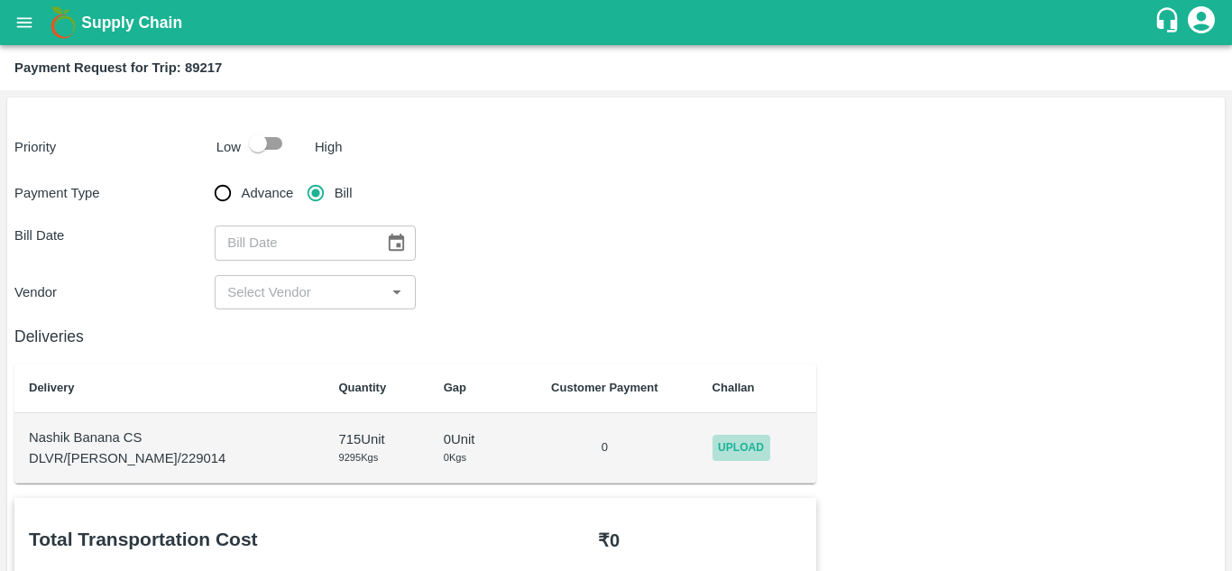
click at [726, 435] on span "Upload" at bounding box center [741, 448] width 58 height 26
click at [0, 0] on input "Upload" at bounding box center [0, 0] width 0 height 0
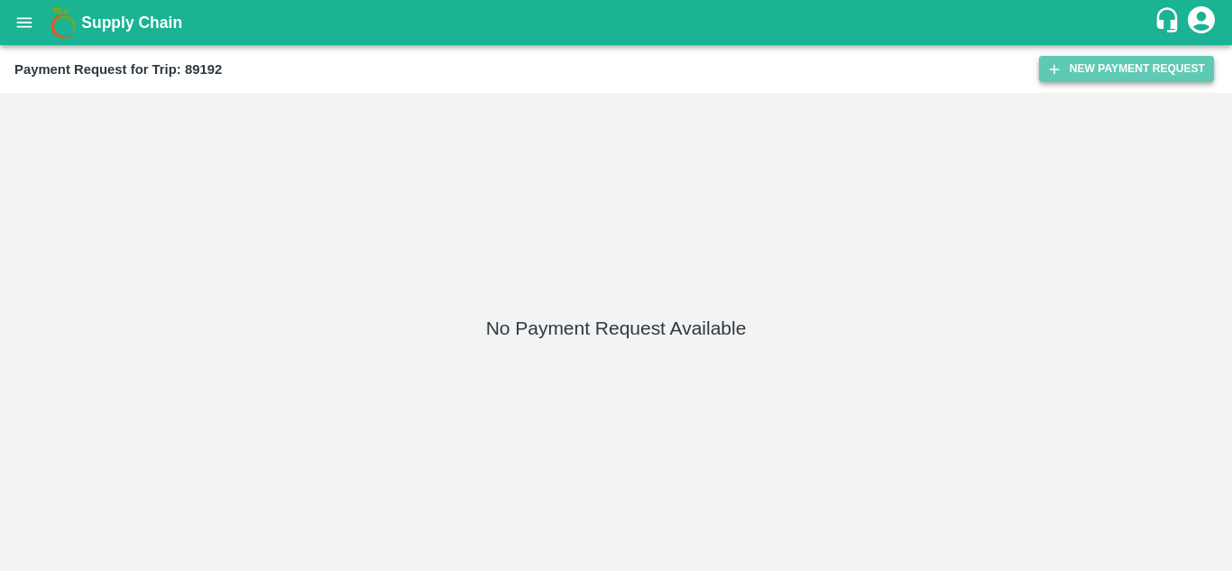
click at [1118, 70] on button "New Payment Request" at bounding box center [1126, 69] width 175 height 26
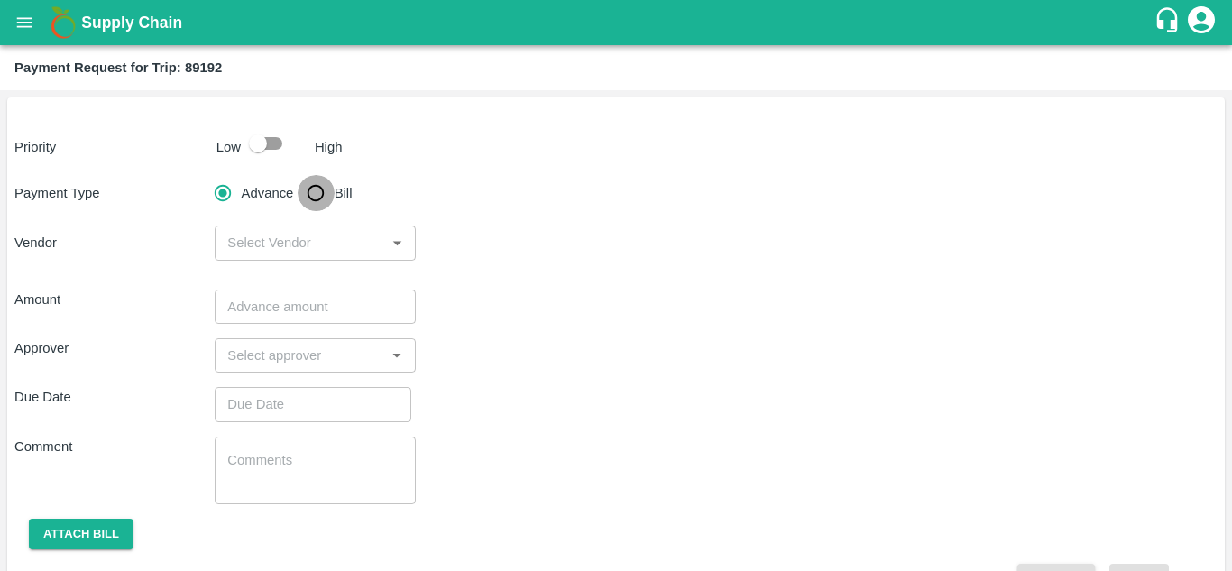
click at [320, 196] on input "Bill" at bounding box center [316, 193] width 36 height 36
radio input "true"
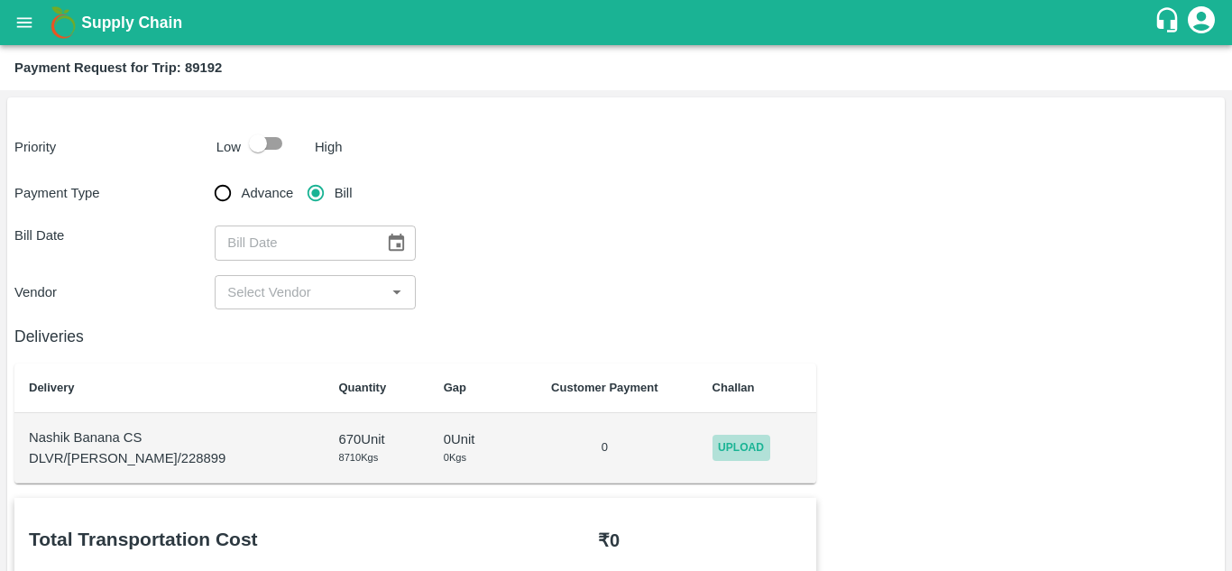
click at [712, 449] on span "Upload" at bounding box center [741, 448] width 58 height 26
click at [0, 0] on input "Upload" at bounding box center [0, 0] width 0 height 0
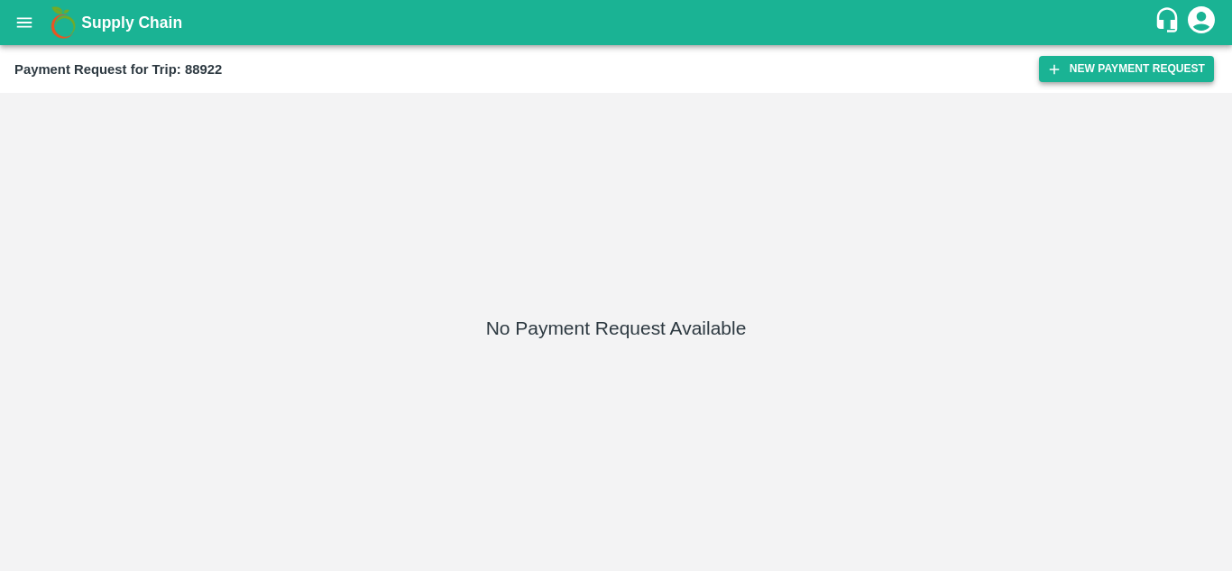
click at [1135, 62] on button "New Payment Request" at bounding box center [1126, 69] width 175 height 26
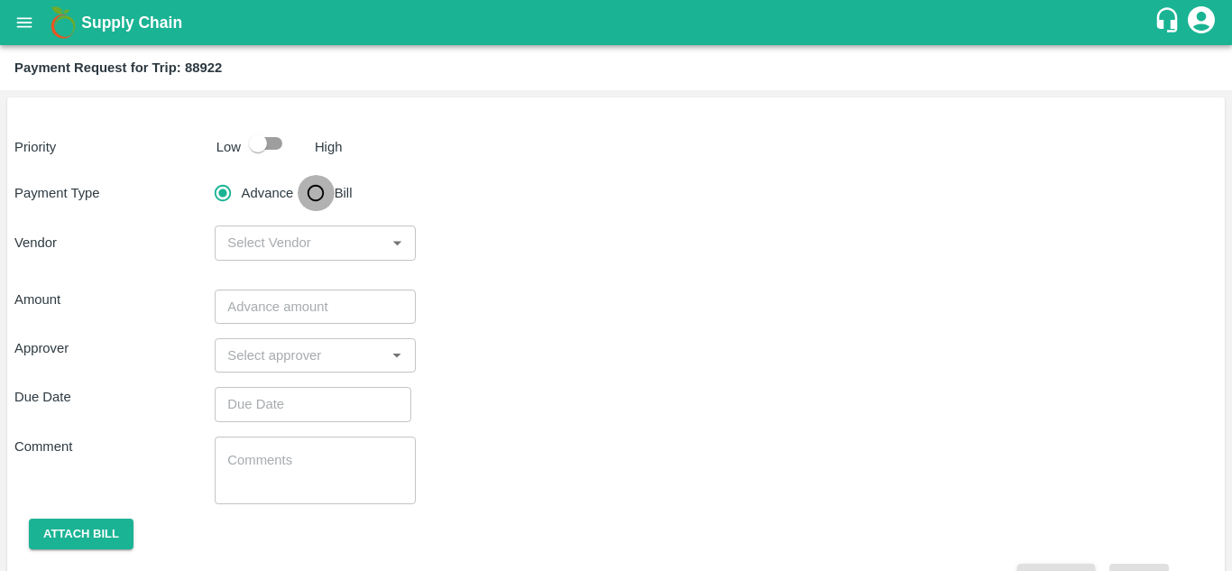
click at [316, 191] on input "Bill" at bounding box center [316, 193] width 36 height 36
radio input "true"
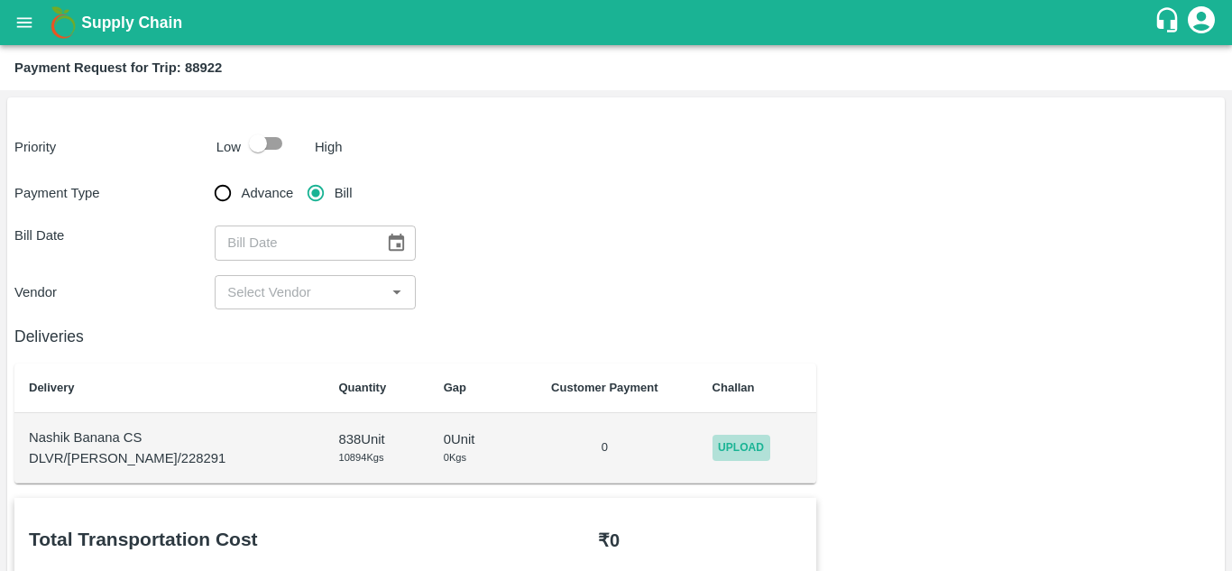
click at [735, 440] on span "Upload" at bounding box center [741, 448] width 58 height 26
click at [0, 0] on input "Upload" at bounding box center [0, 0] width 0 height 0
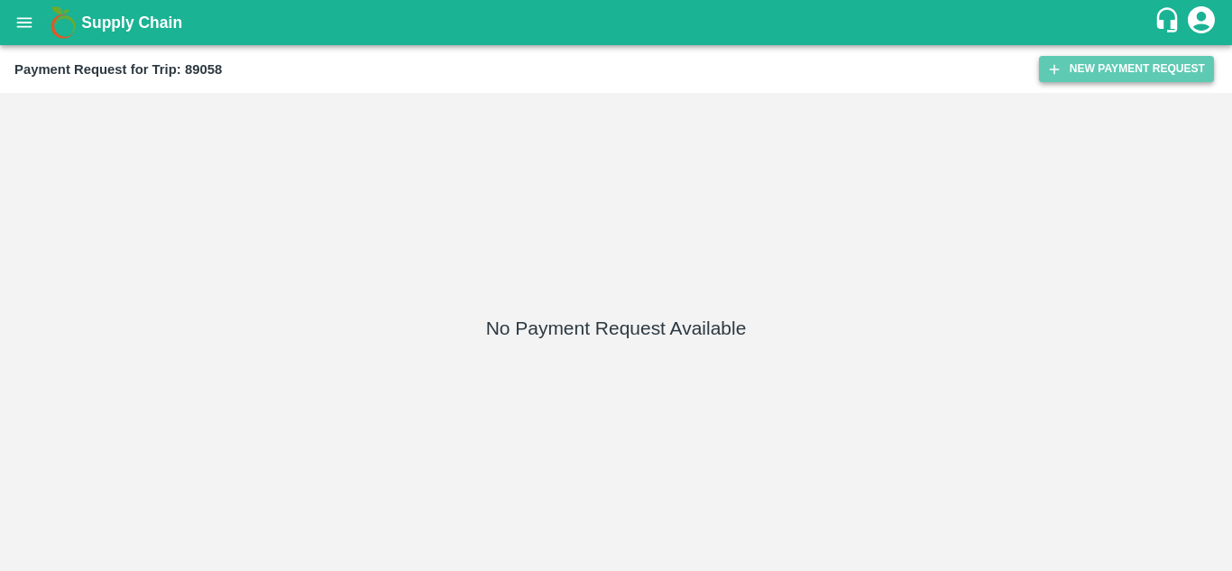
click at [1084, 62] on button "New Payment Request" at bounding box center [1126, 69] width 175 height 26
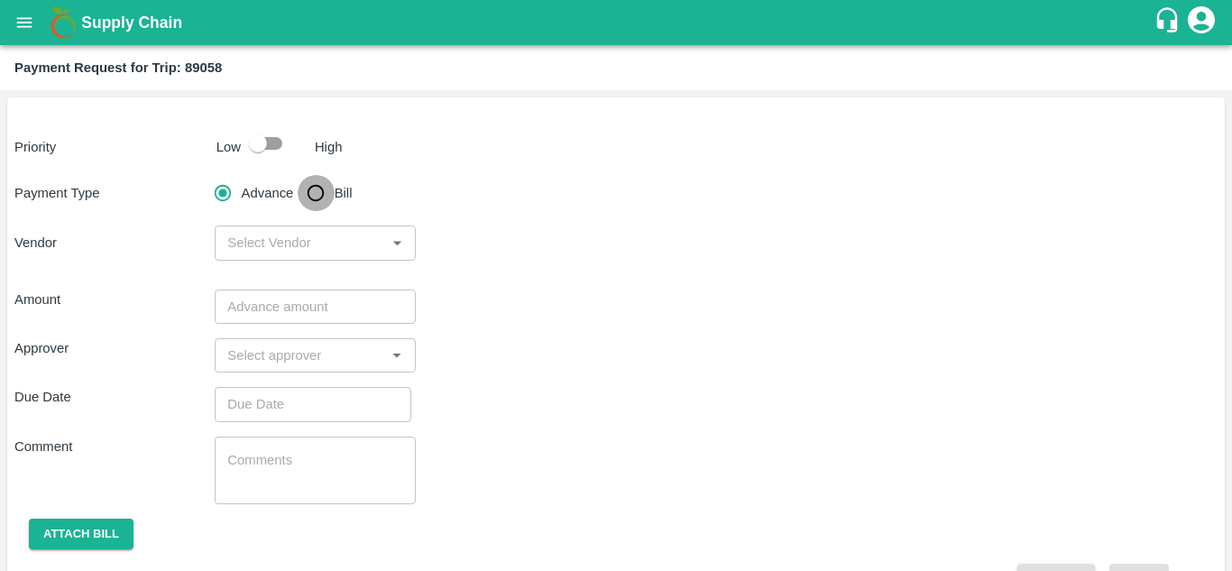
click at [316, 198] on input "Bill" at bounding box center [316, 193] width 36 height 36
radio input "true"
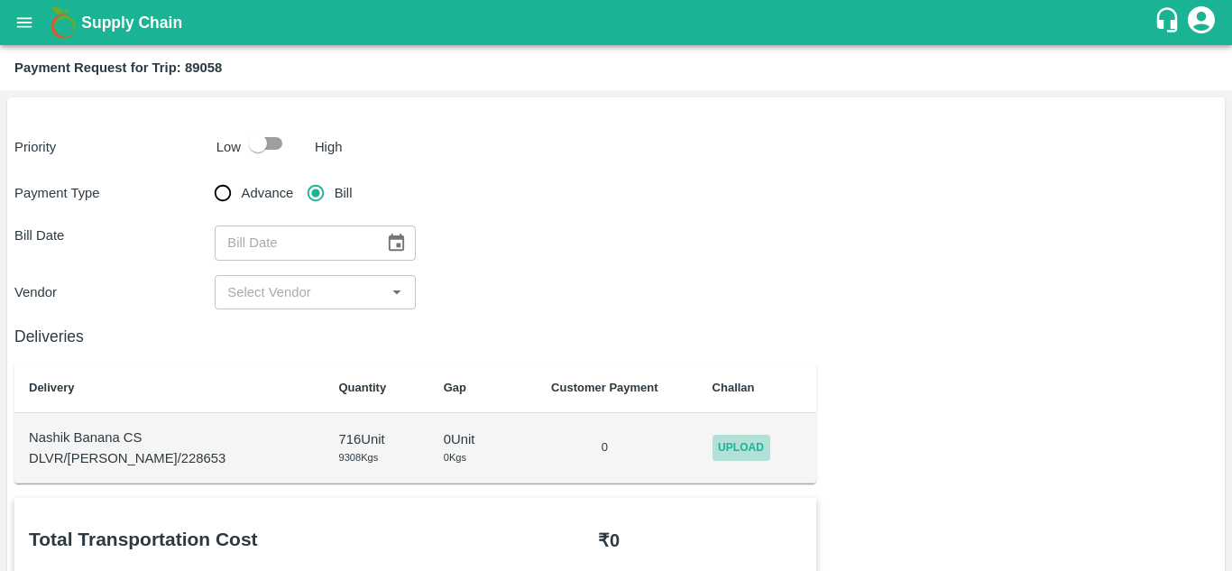
click at [712, 435] on span "Upload" at bounding box center [741, 448] width 58 height 26
click at [0, 0] on input "Upload" at bounding box center [0, 0] width 0 height 0
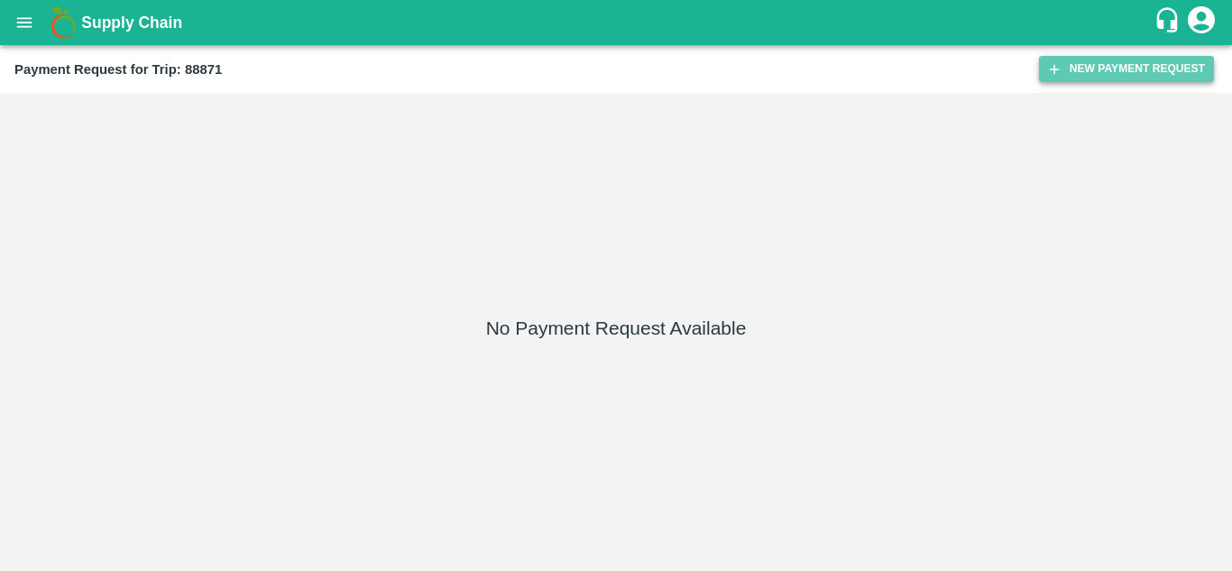
click at [1129, 65] on button "New Payment Request" at bounding box center [1126, 69] width 175 height 26
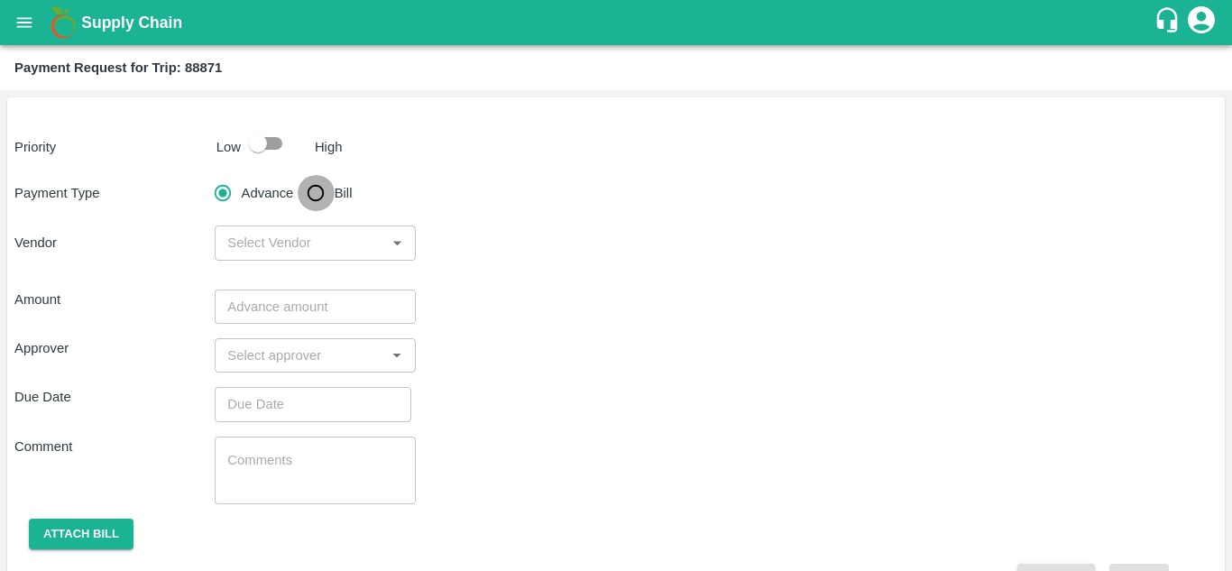
click at [313, 188] on input "Bill" at bounding box center [316, 193] width 36 height 36
radio input "true"
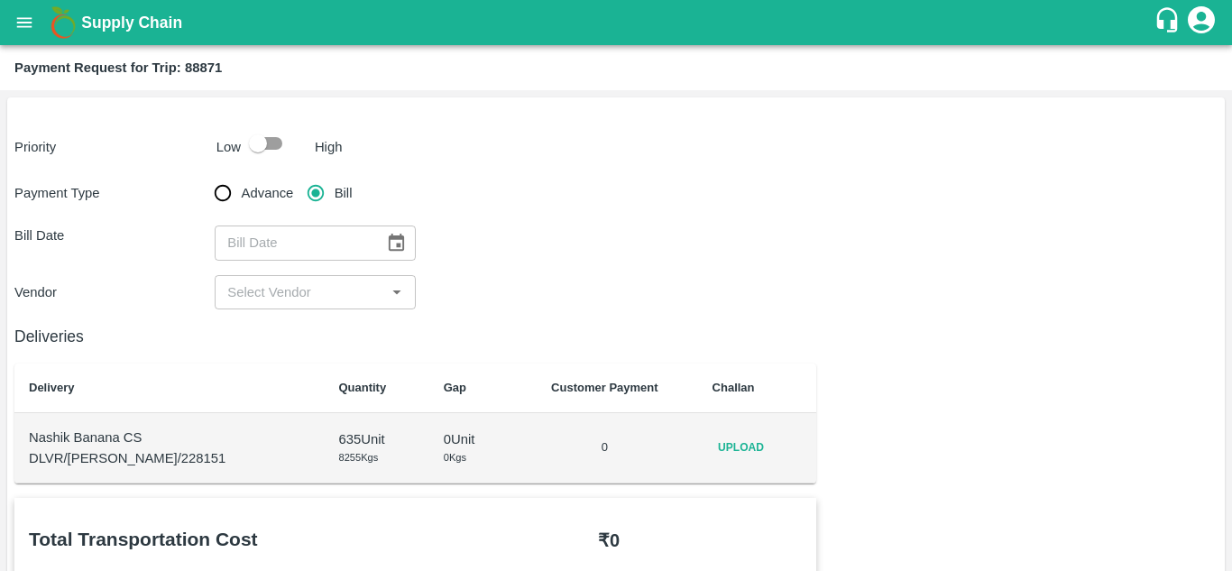
click at [724, 444] on span "Upload" at bounding box center [741, 448] width 58 height 26
click at [0, 0] on input "Upload" at bounding box center [0, 0] width 0 height 0
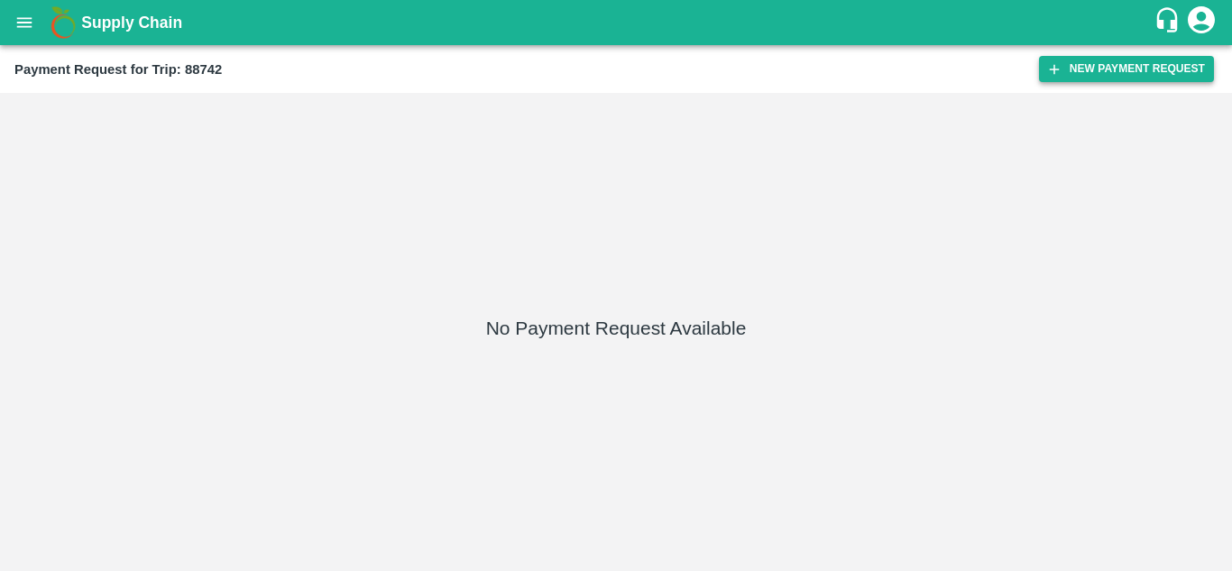
click at [1113, 74] on button "New Payment Request" at bounding box center [1126, 69] width 175 height 26
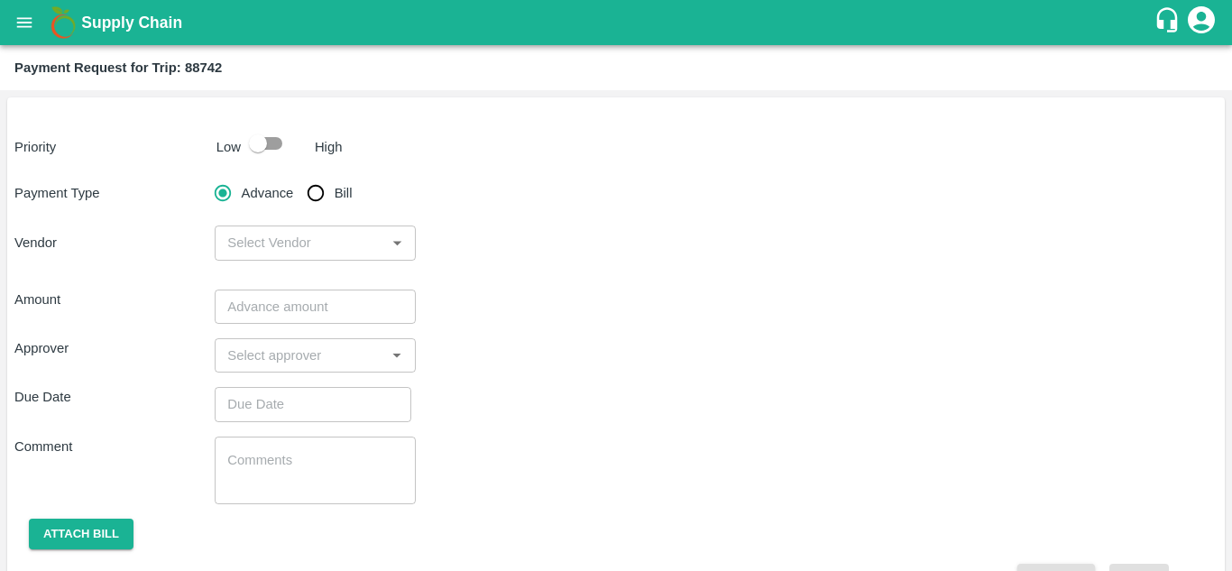
click at [314, 195] on input "Bill" at bounding box center [316, 193] width 36 height 36
radio input "true"
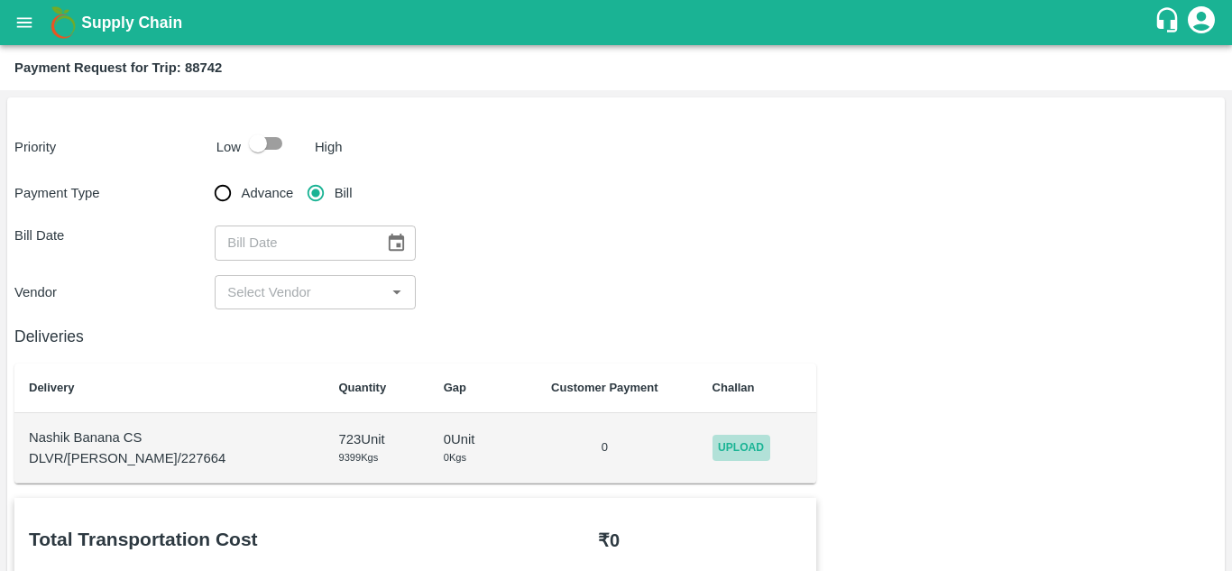
click at [732, 443] on span "Upload" at bounding box center [741, 448] width 58 height 26
click at [0, 0] on input "Upload" at bounding box center [0, 0] width 0 height 0
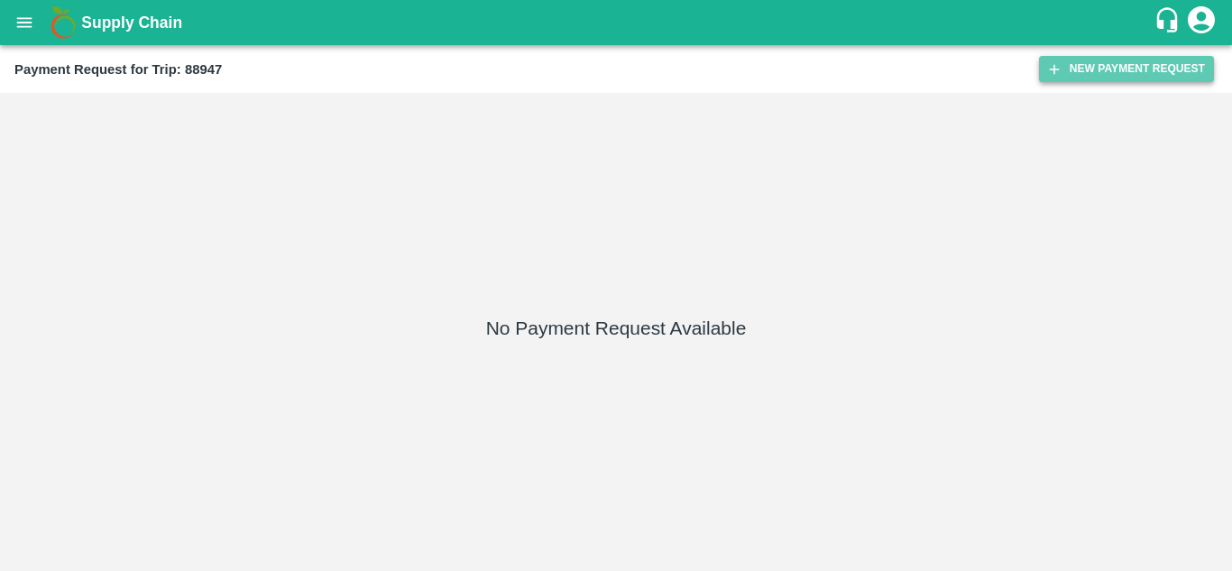
click at [1136, 69] on button "New Payment Request" at bounding box center [1126, 69] width 175 height 26
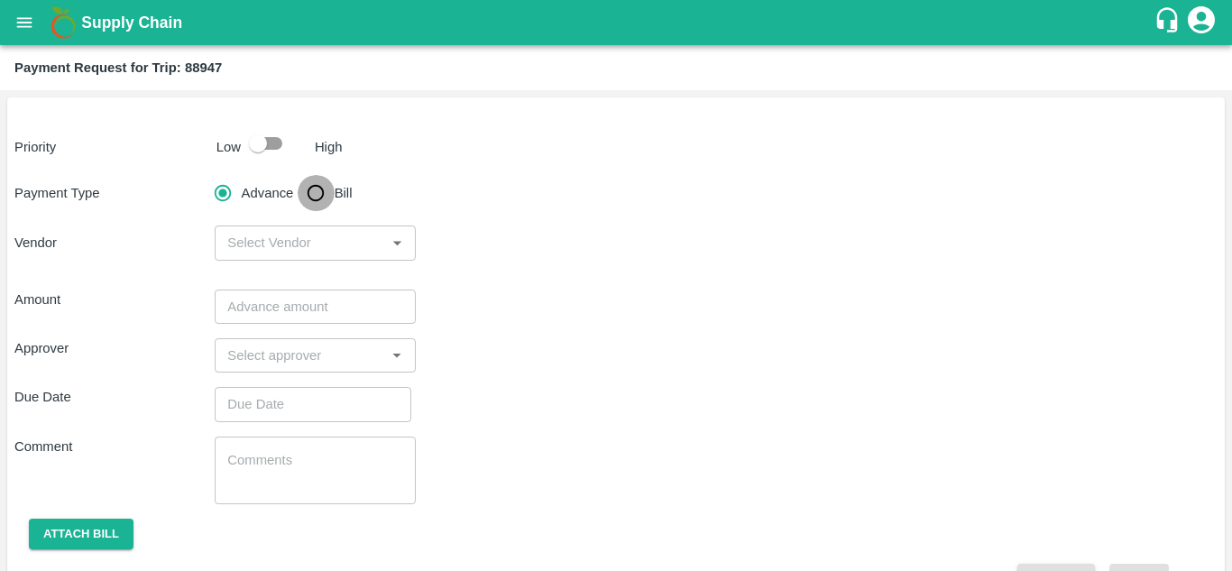
click at [311, 199] on input "Bill" at bounding box center [316, 193] width 36 height 36
radio input "true"
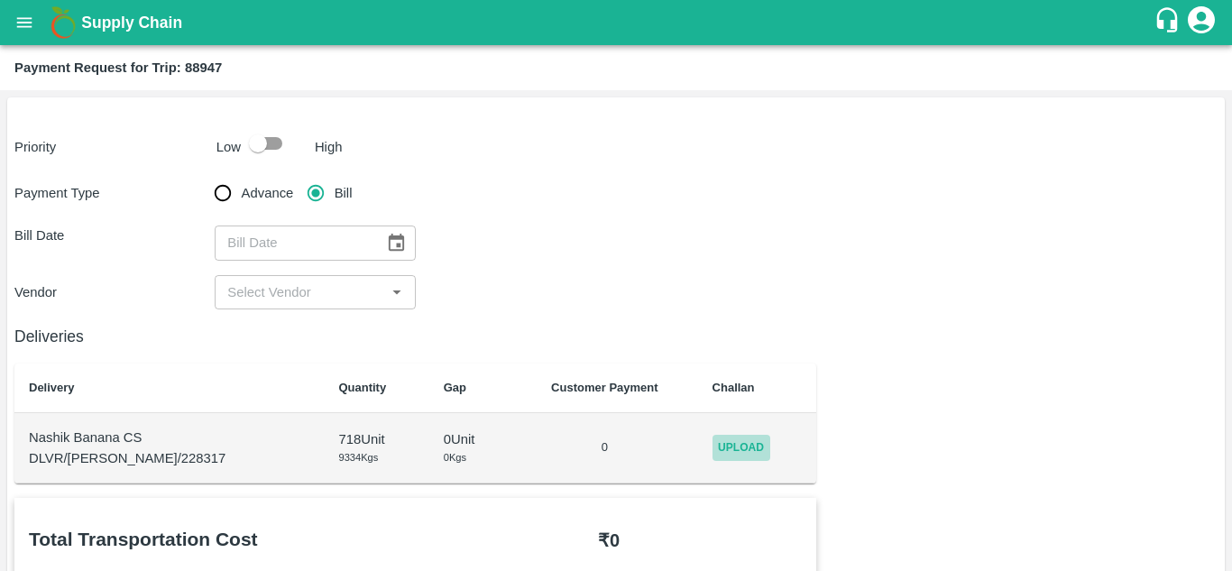
click at [712, 440] on span "Upload" at bounding box center [741, 448] width 58 height 26
click at [0, 0] on input "Upload" at bounding box center [0, 0] width 0 height 0
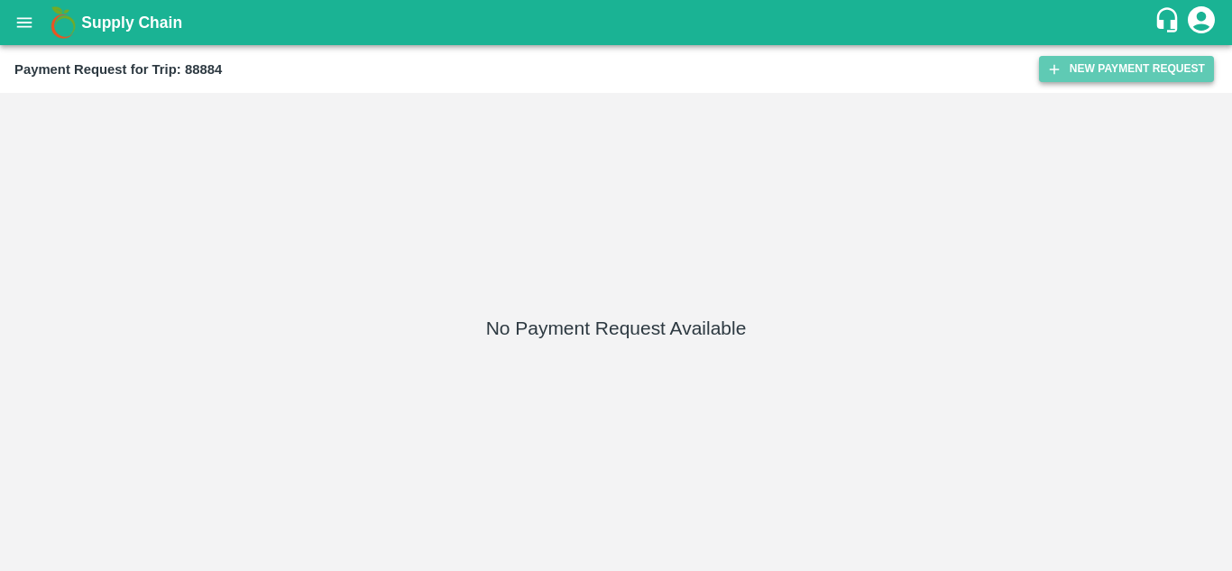
click at [1140, 61] on button "New Payment Request" at bounding box center [1126, 69] width 175 height 26
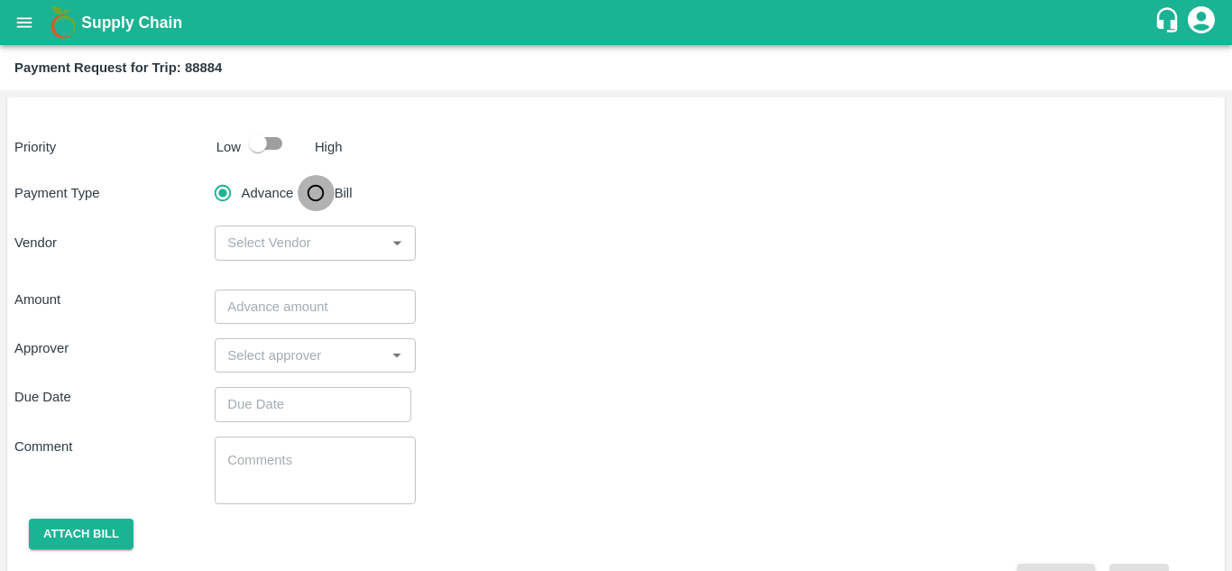
click at [316, 195] on input "Bill" at bounding box center [316, 193] width 36 height 36
radio input "true"
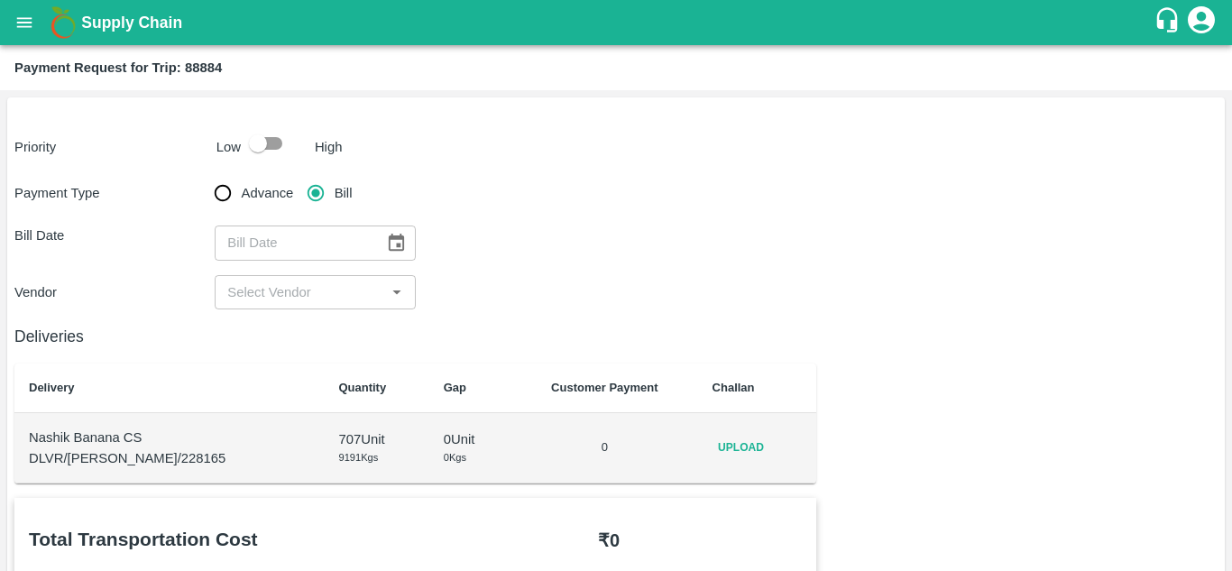
click at [732, 462] on td "Upload" at bounding box center [757, 448] width 119 height 70
click at [732, 430] on td "Upload" at bounding box center [757, 448] width 119 height 70
click at [732, 443] on span "Upload" at bounding box center [741, 448] width 58 height 26
click at [0, 0] on input "Upload" at bounding box center [0, 0] width 0 height 0
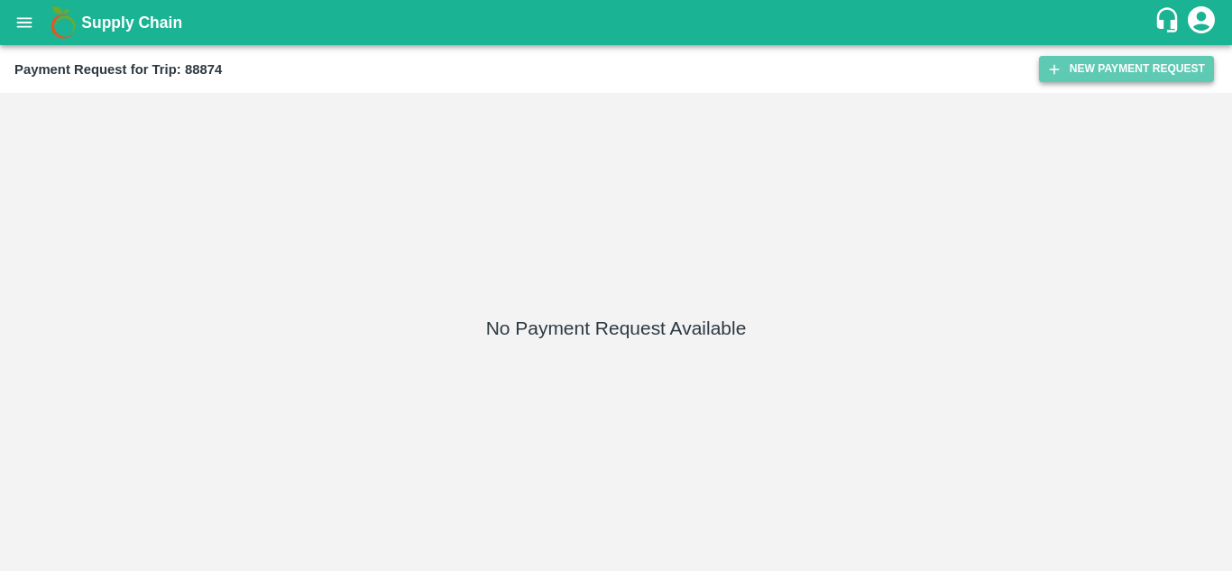
click at [1101, 78] on button "New Payment Request" at bounding box center [1126, 69] width 175 height 26
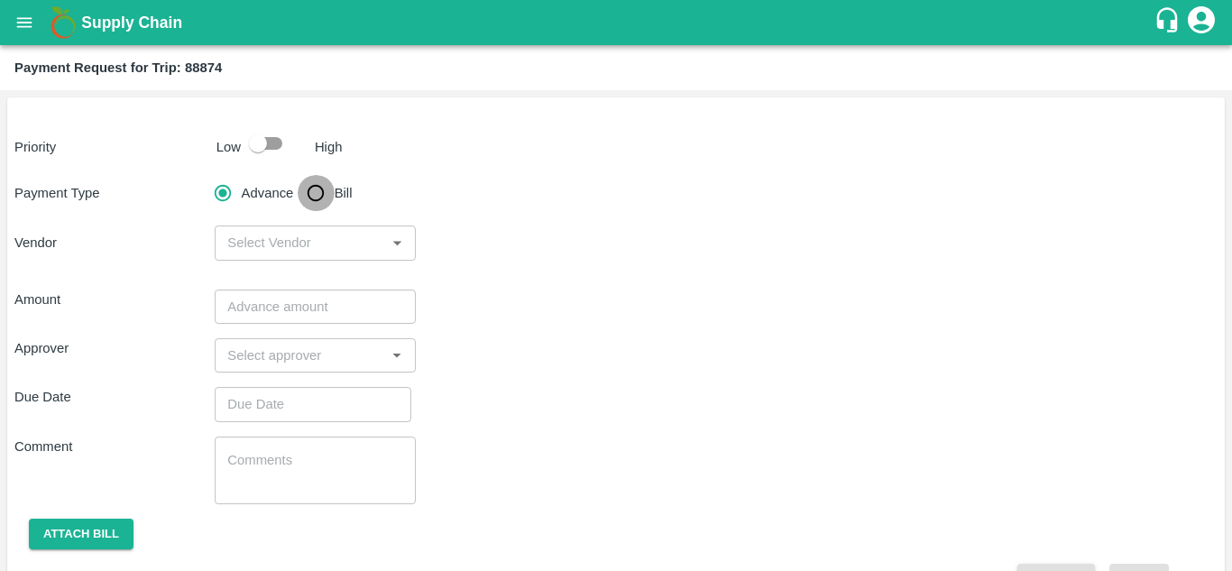
click at [314, 193] on input "Bill" at bounding box center [316, 193] width 36 height 36
radio input "true"
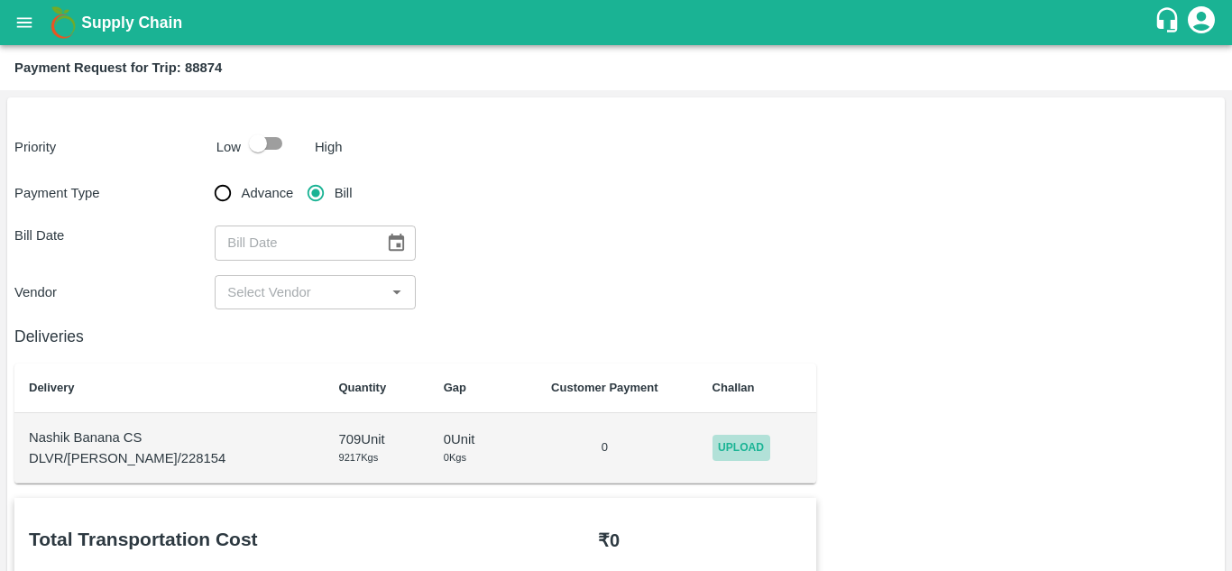
click at [729, 443] on span "Upload" at bounding box center [741, 448] width 58 height 26
click at [0, 0] on input "Upload" at bounding box center [0, 0] width 0 height 0
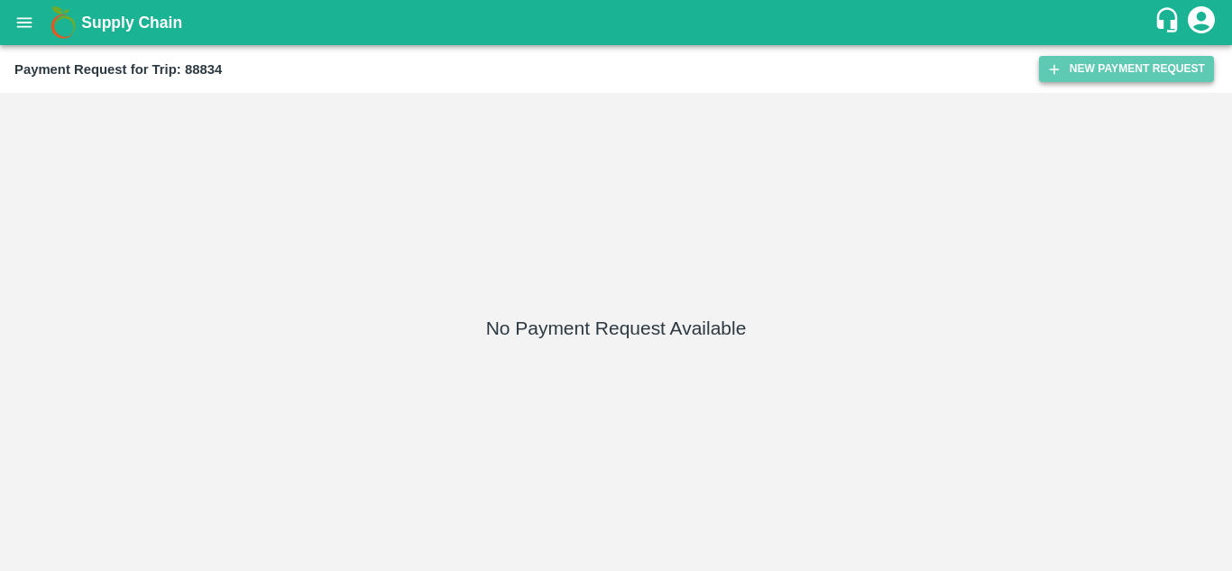
click at [1123, 74] on button "New Payment Request" at bounding box center [1126, 69] width 175 height 26
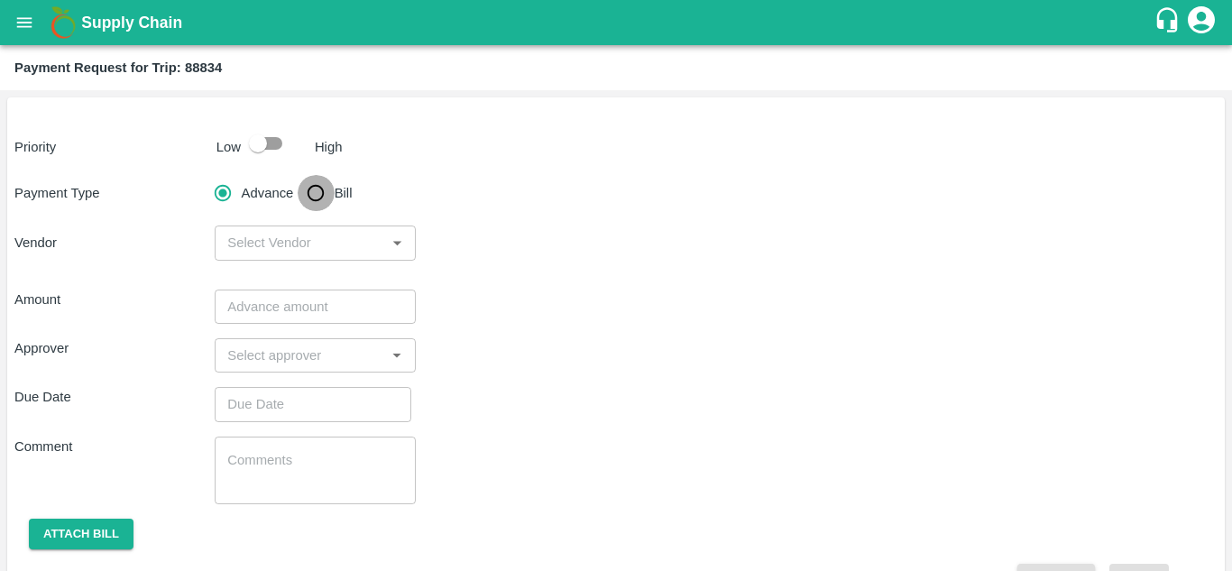
click at [307, 191] on input "Bill" at bounding box center [316, 193] width 36 height 36
radio input "true"
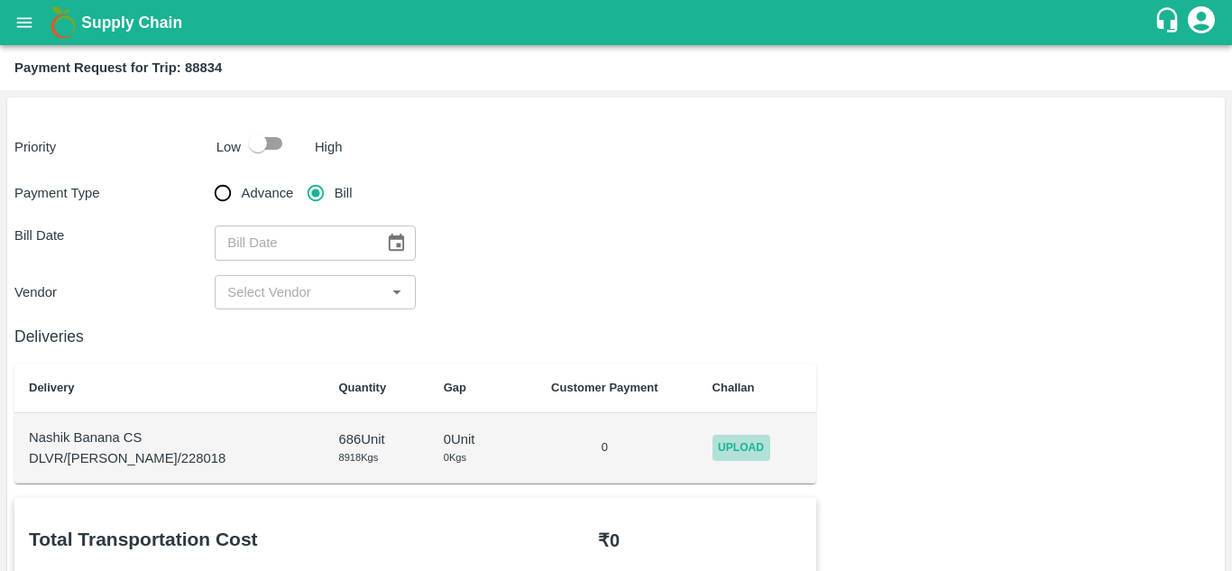
click at [722, 449] on span "Upload" at bounding box center [741, 448] width 58 height 26
click at [0, 0] on input "Upload" at bounding box center [0, 0] width 0 height 0
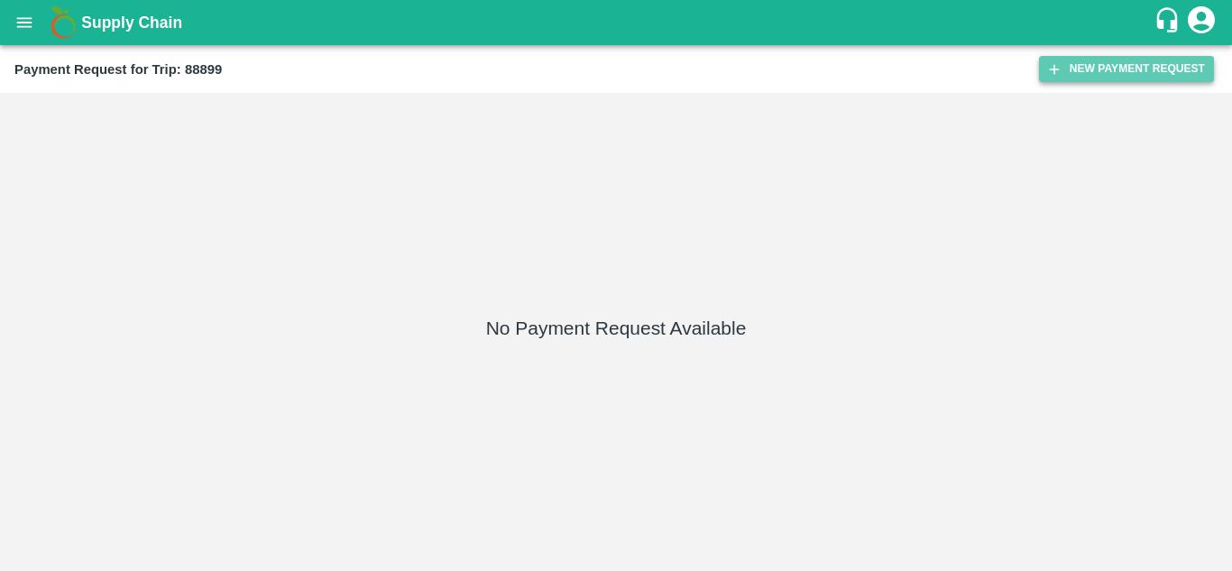
click at [1141, 62] on button "New Payment Request" at bounding box center [1126, 69] width 175 height 26
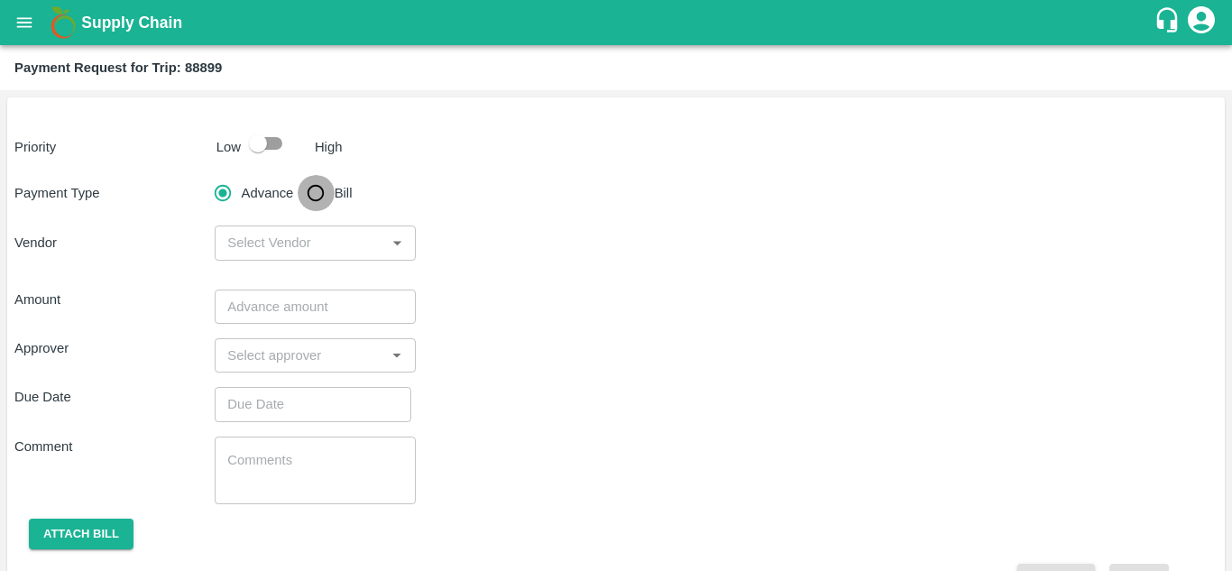
click at [319, 190] on input "Bill" at bounding box center [316, 193] width 36 height 36
radio input "true"
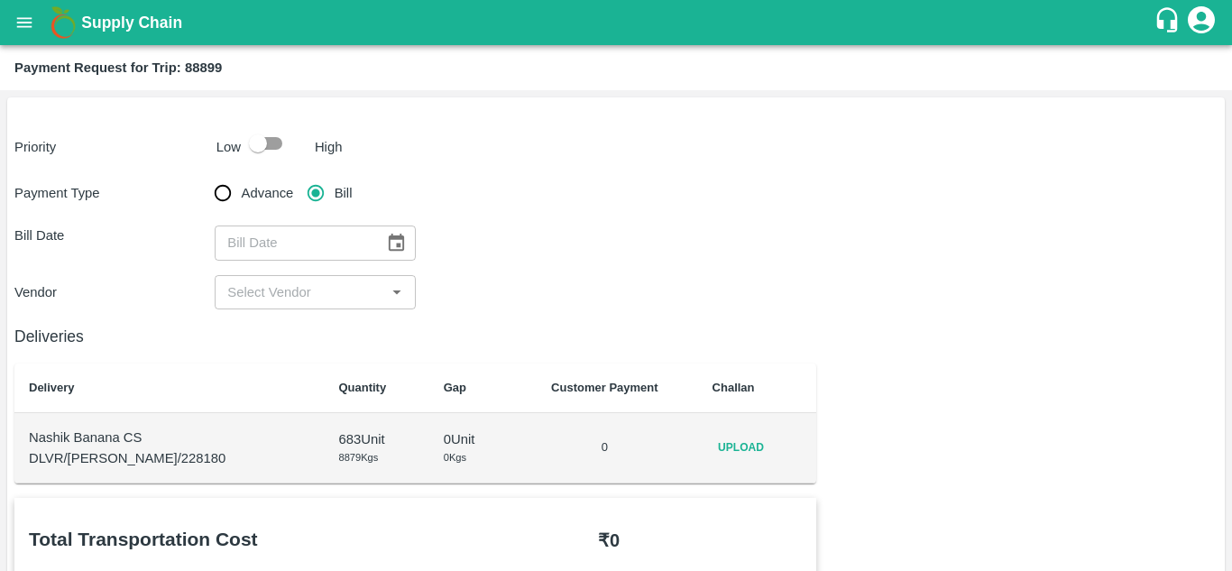
click at [723, 451] on span "Upload" at bounding box center [741, 448] width 58 height 26
click at [0, 0] on input "Upload" at bounding box center [0, 0] width 0 height 0
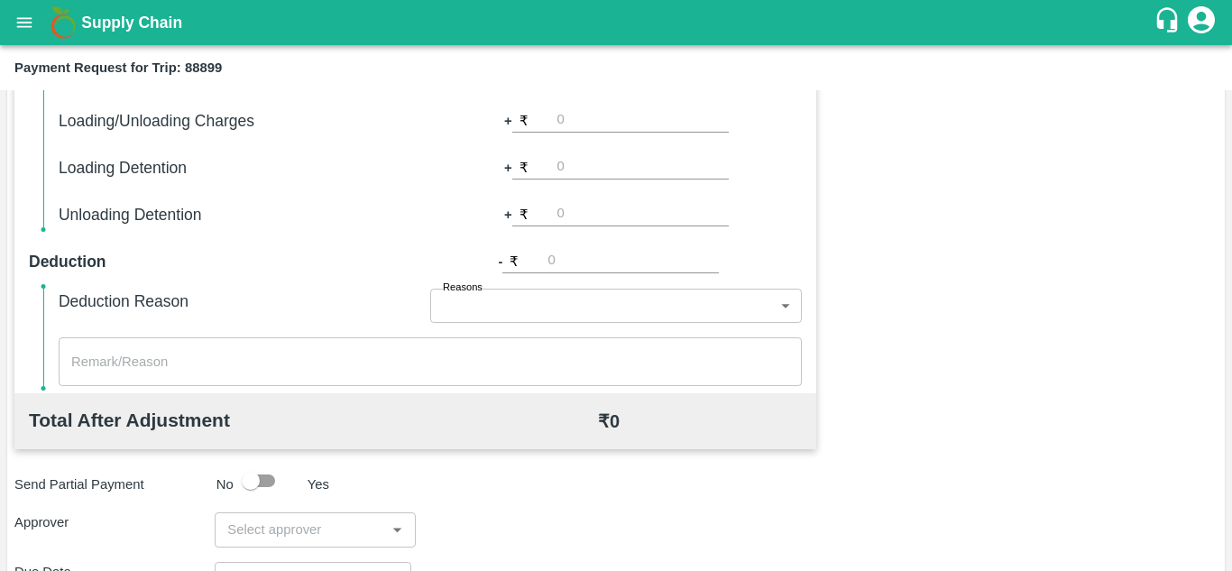
scroll to position [820, 0]
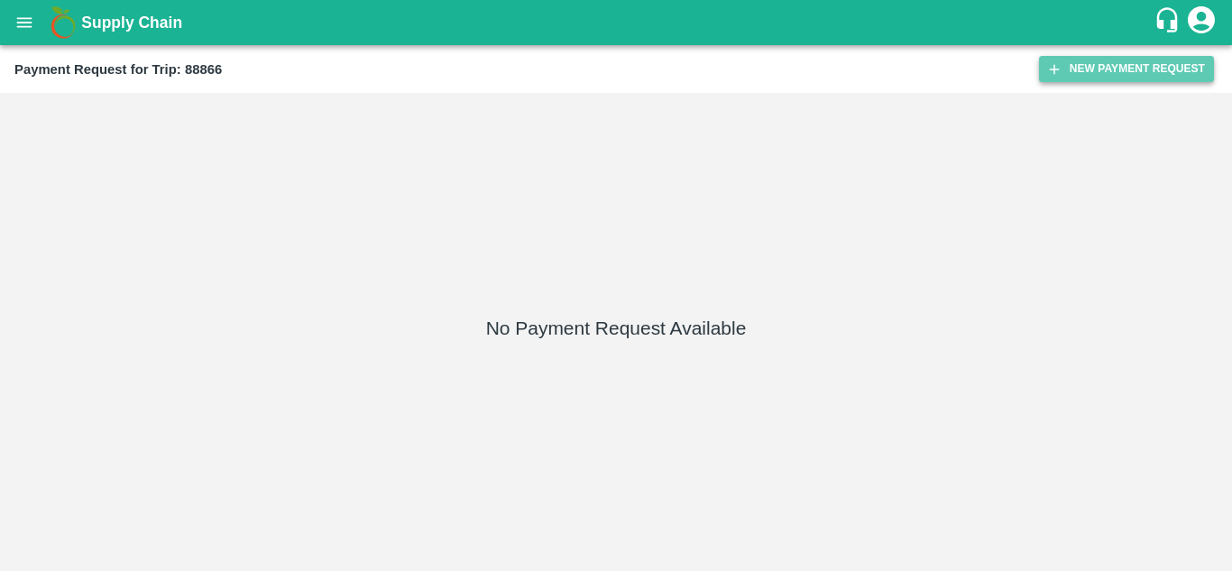
click at [1108, 69] on button "New Payment Request" at bounding box center [1126, 69] width 175 height 26
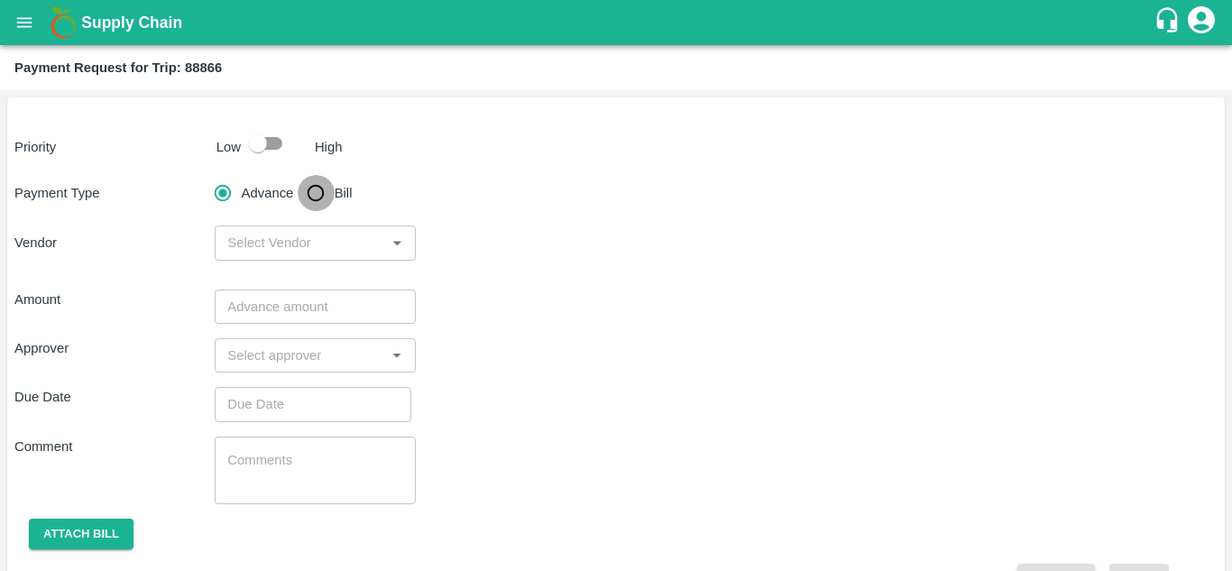
click at [309, 182] on input "Bill" at bounding box center [316, 193] width 36 height 36
radio input "true"
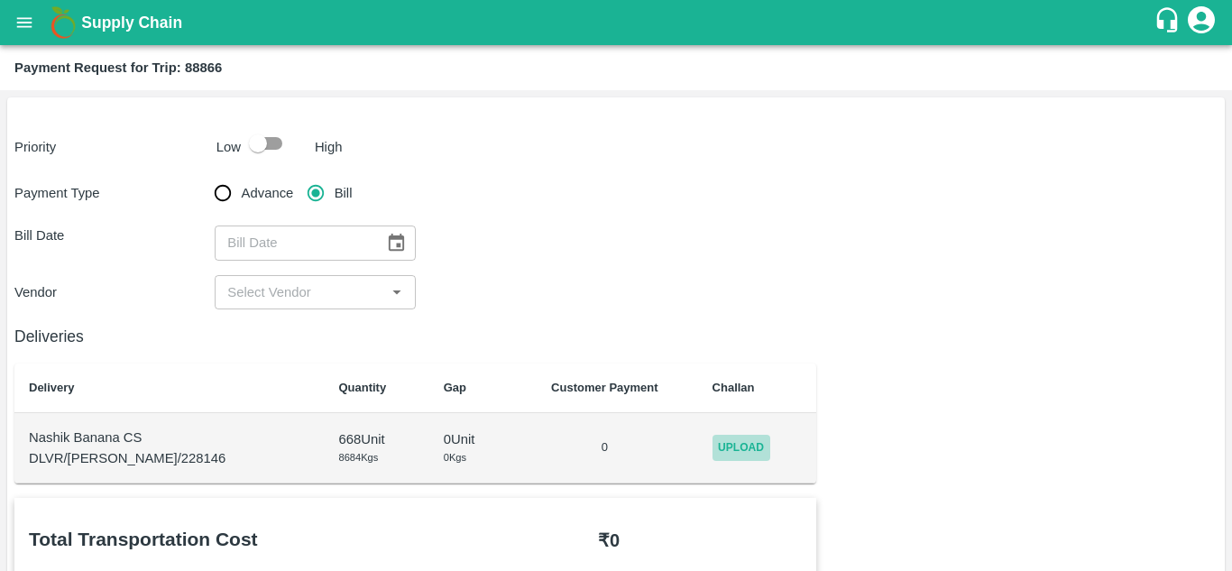
click at [742, 448] on span "Upload" at bounding box center [741, 448] width 58 height 26
click at [0, 0] on input "Upload" at bounding box center [0, 0] width 0 height 0
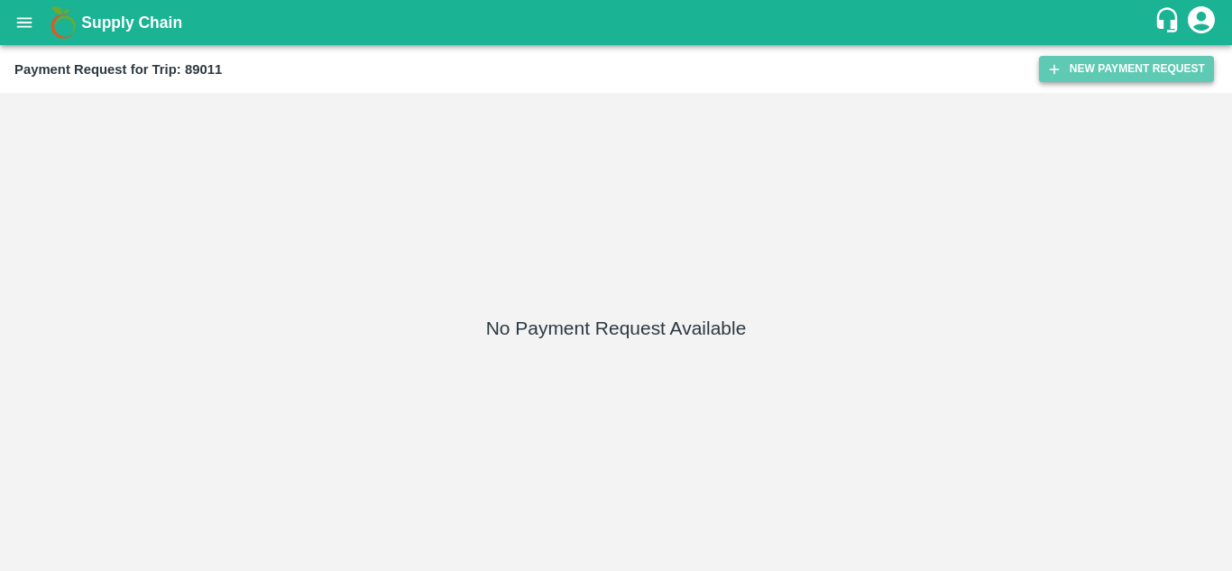
click at [1099, 68] on button "New Payment Request" at bounding box center [1126, 69] width 175 height 26
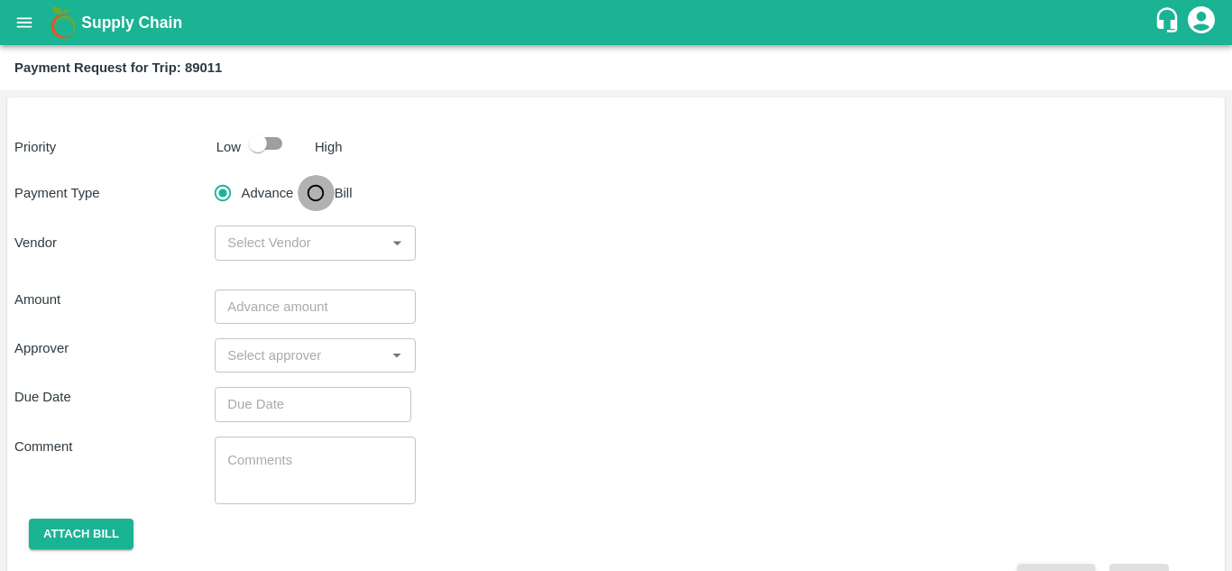
click at [319, 195] on input "Bill" at bounding box center [316, 193] width 36 height 36
radio input "true"
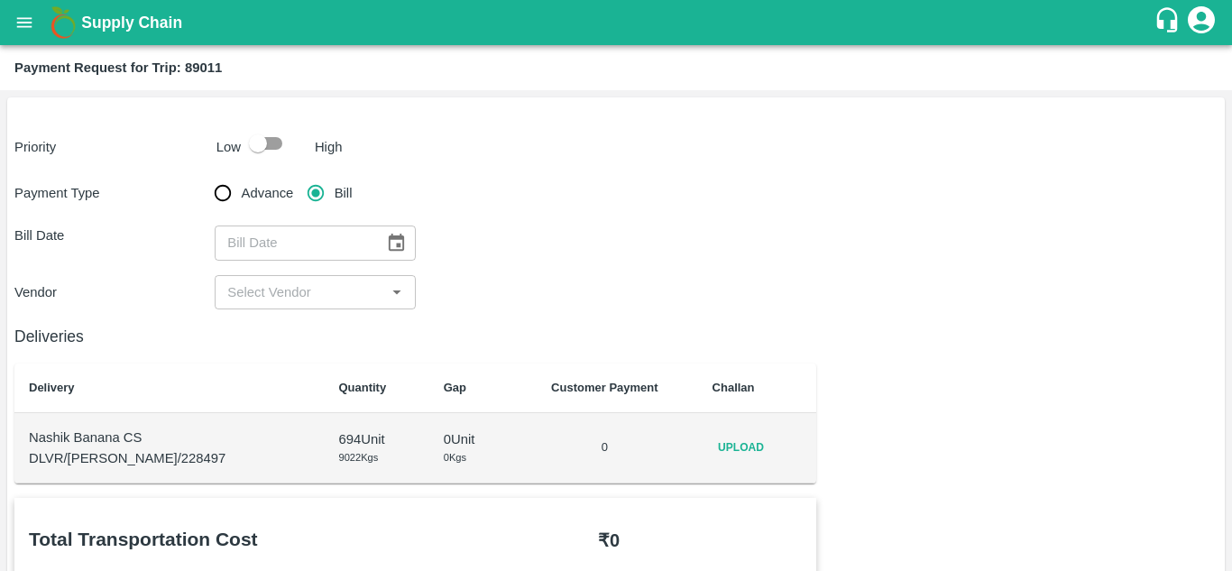
click at [721, 432] on td "Upload" at bounding box center [757, 448] width 119 height 70
click at [721, 440] on span "Upload" at bounding box center [741, 448] width 58 height 26
click at [0, 0] on input "Upload" at bounding box center [0, 0] width 0 height 0
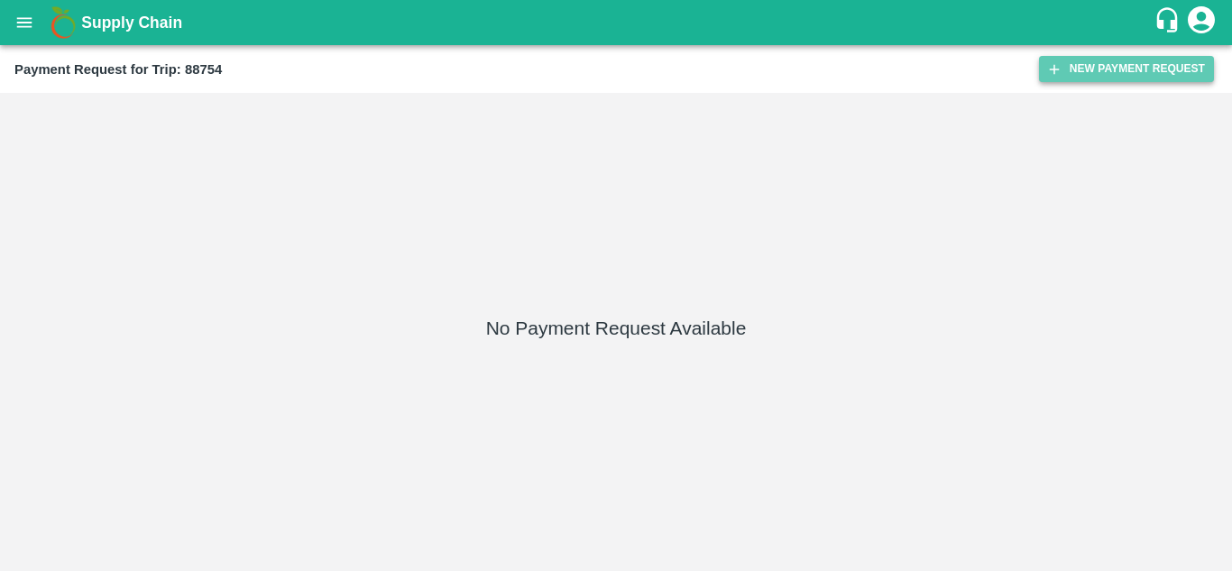
click at [1108, 72] on button "New Payment Request" at bounding box center [1126, 69] width 175 height 26
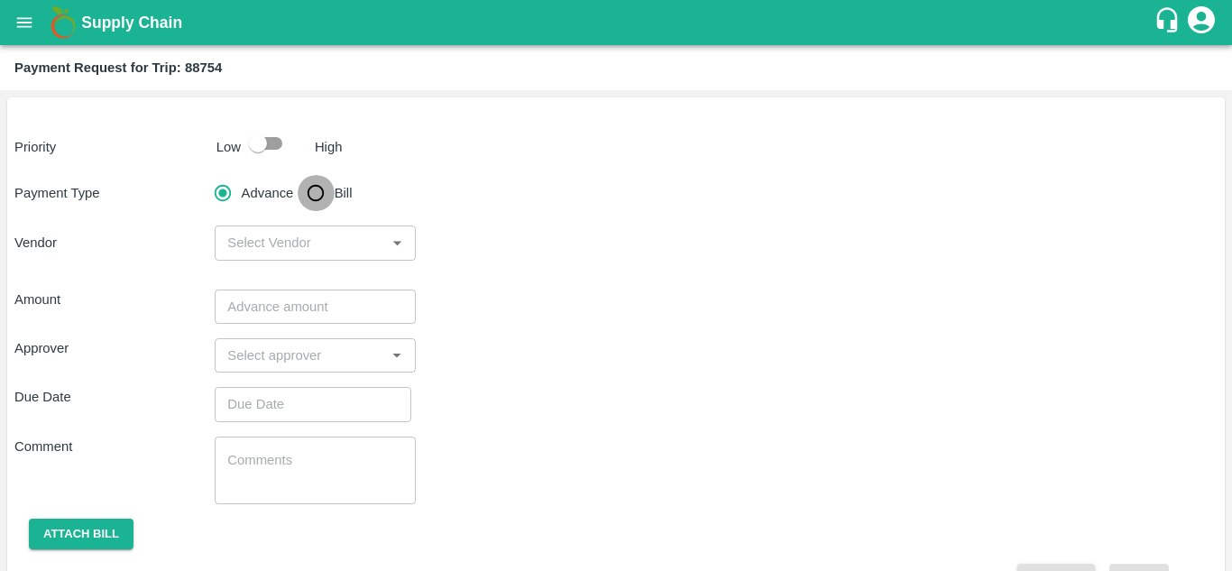
click at [323, 191] on input "Bill" at bounding box center [316, 193] width 36 height 36
radio input "true"
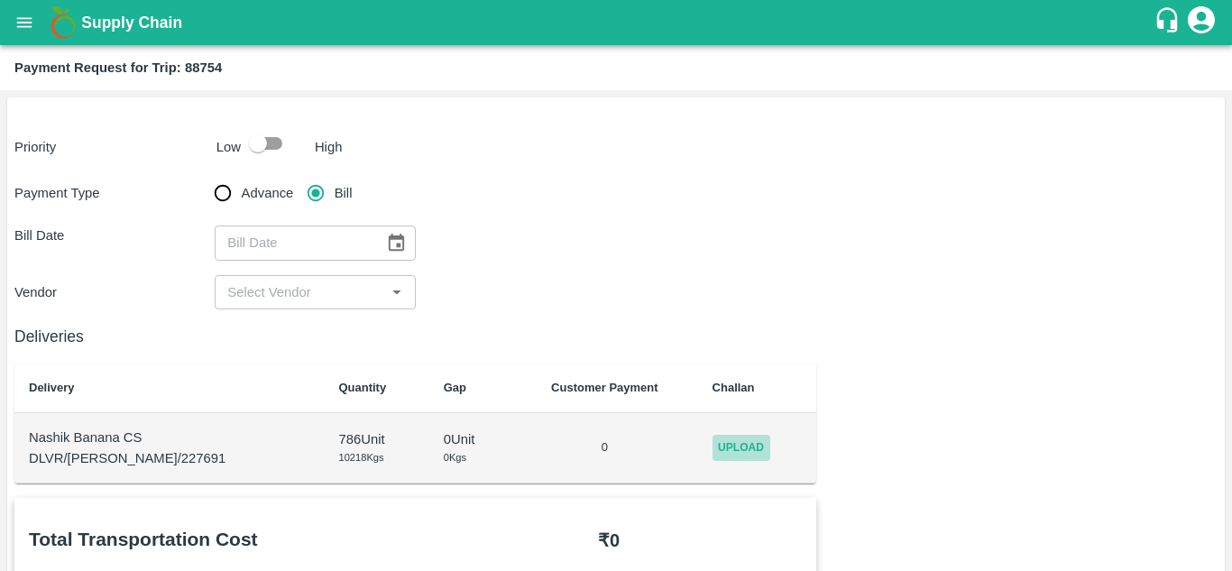
drag, startPoint x: 698, startPoint y: 461, endPoint x: 747, endPoint y: 448, distance: 50.3
click at [747, 448] on span "Upload" at bounding box center [741, 448] width 58 height 26
click at [0, 0] on input "Upload" at bounding box center [0, 0] width 0 height 0
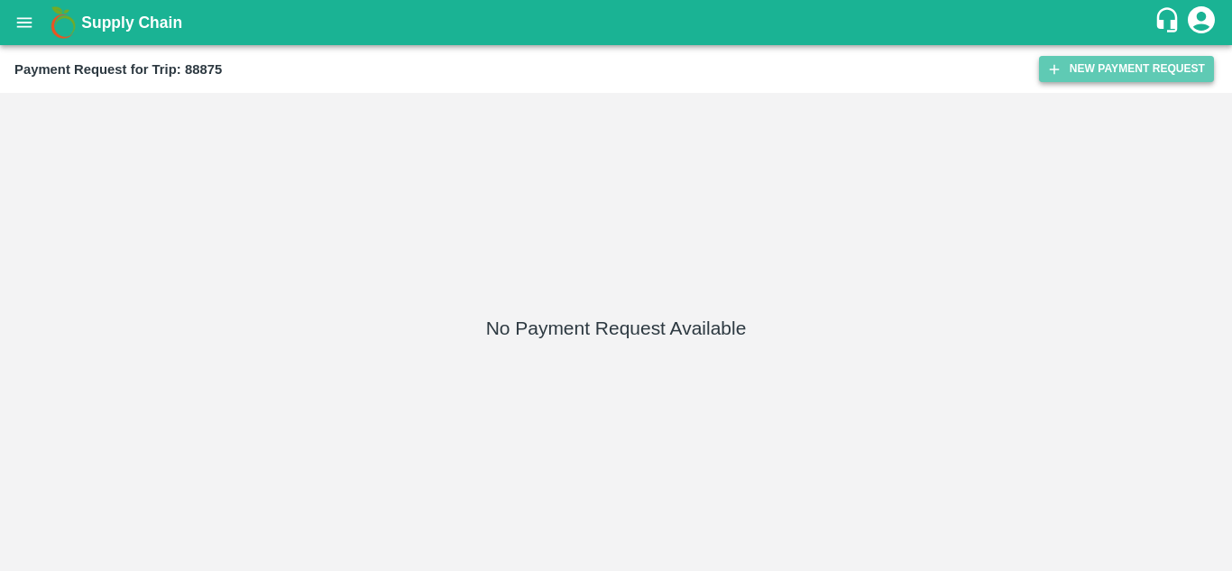
click at [1110, 67] on button "New Payment Request" at bounding box center [1126, 69] width 175 height 26
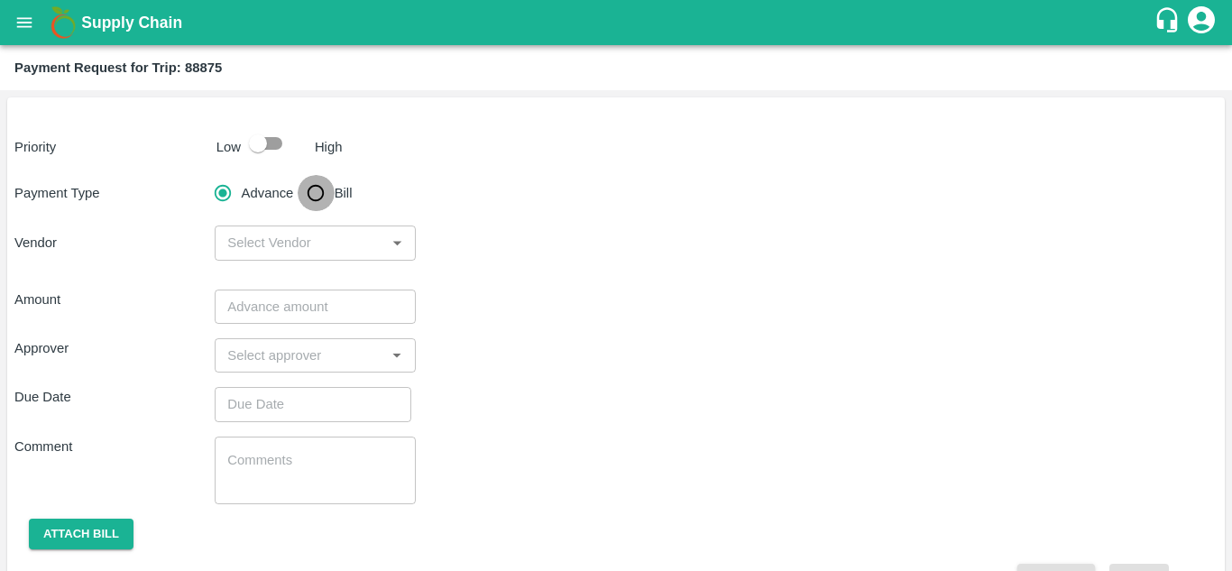
click at [319, 182] on input "Bill" at bounding box center [316, 193] width 36 height 36
radio input "true"
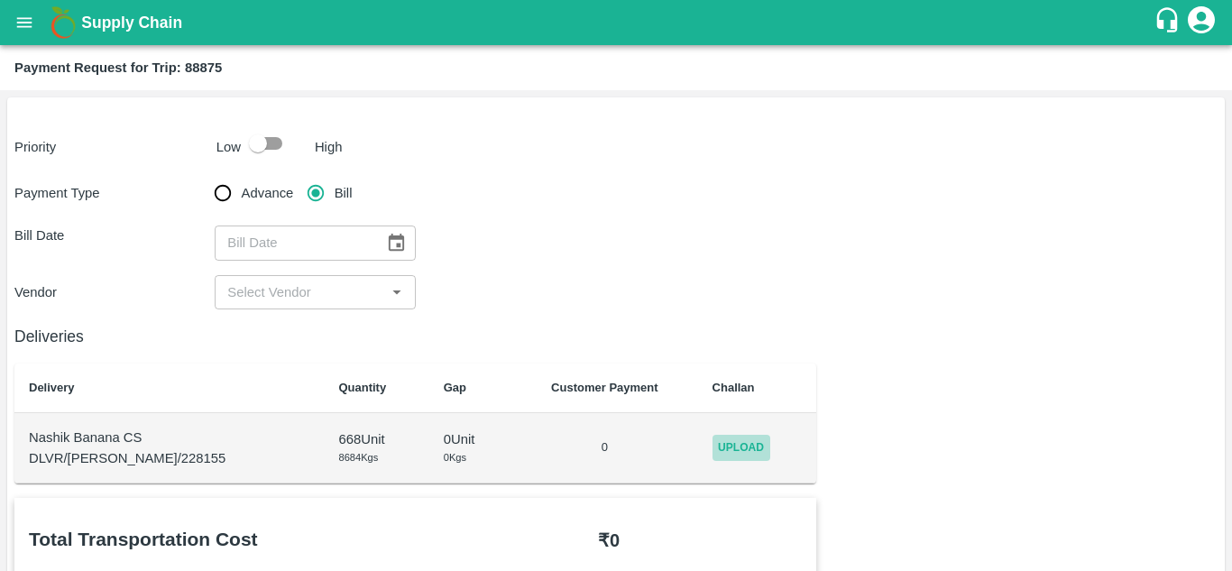
click at [728, 447] on span "Upload" at bounding box center [741, 448] width 58 height 26
click at [0, 0] on input "Upload" at bounding box center [0, 0] width 0 height 0
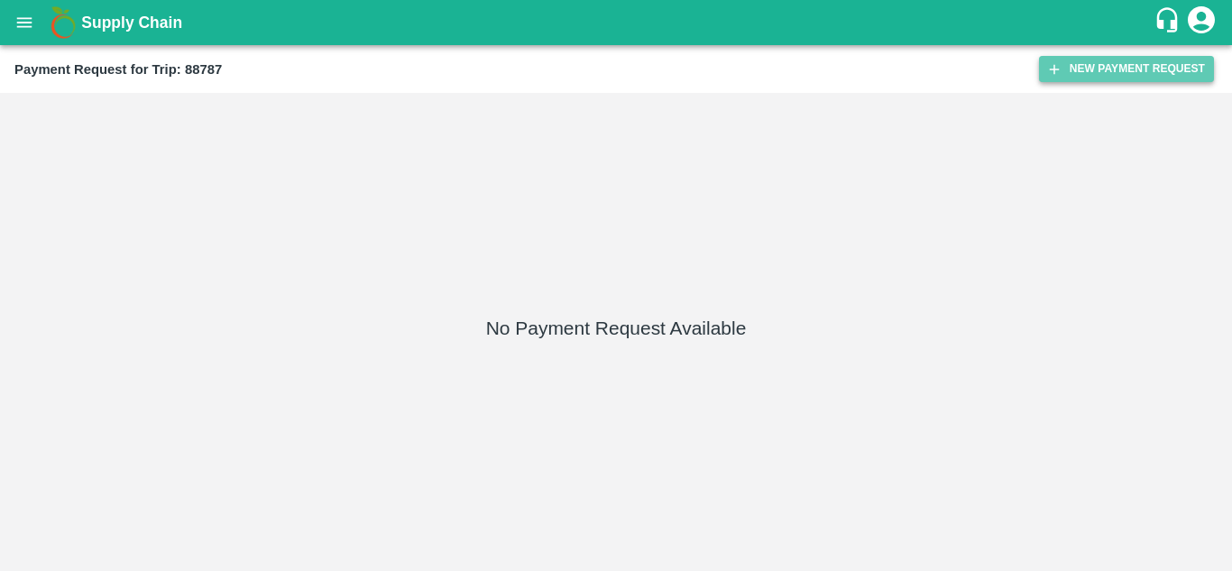
click at [1114, 64] on button "New Payment Request" at bounding box center [1126, 69] width 175 height 26
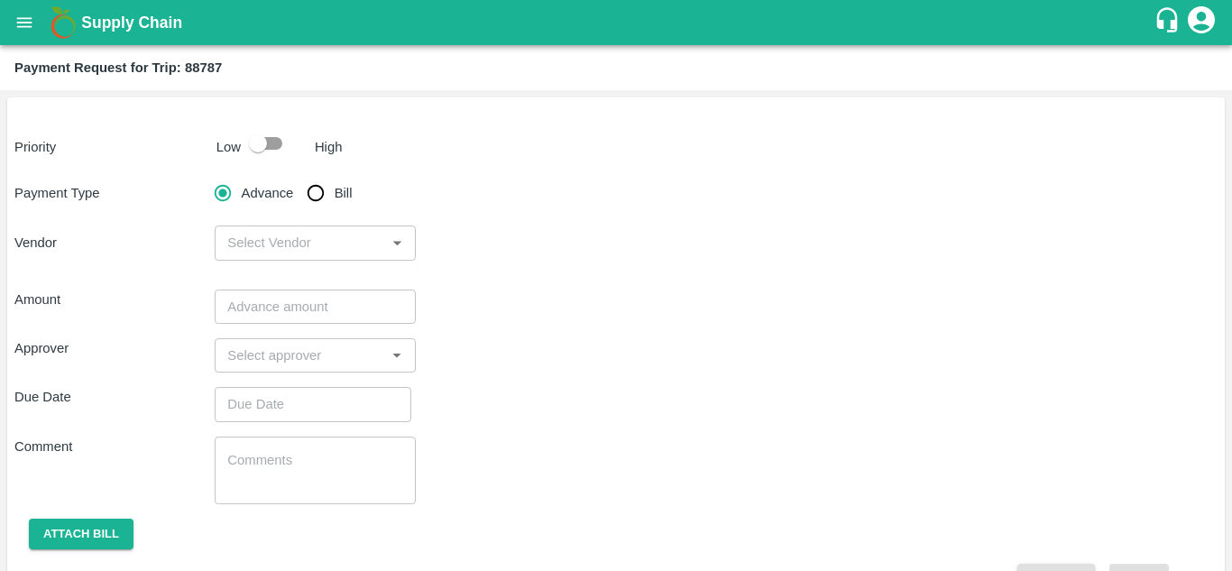
click at [316, 197] on input "Bill" at bounding box center [316, 193] width 36 height 36
radio input "true"
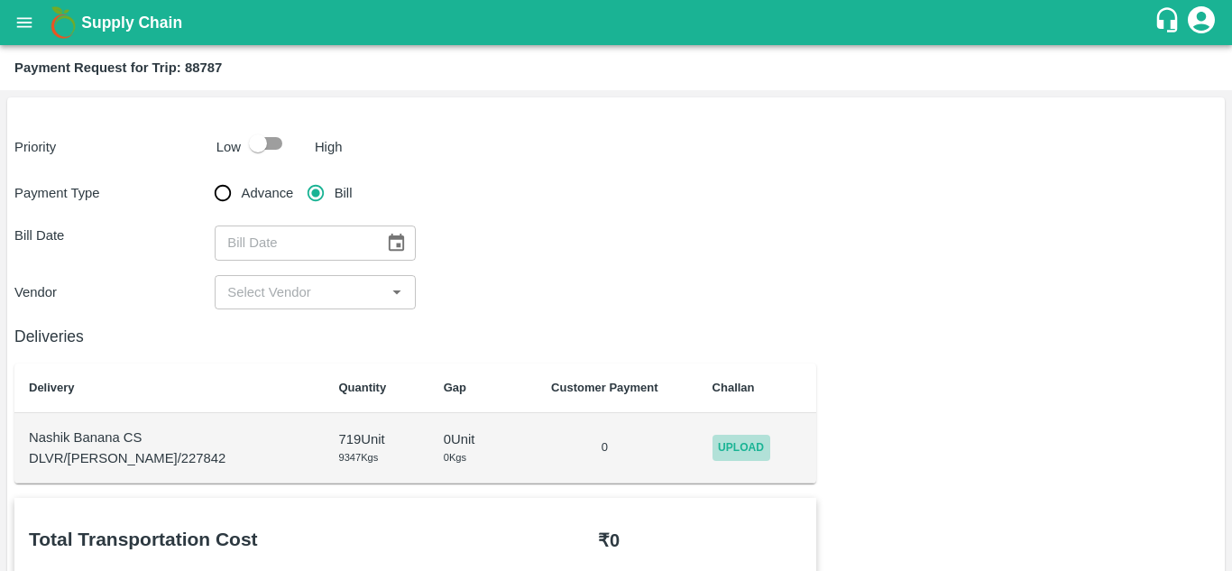
click at [739, 444] on span "Upload" at bounding box center [741, 448] width 58 height 26
click at [0, 0] on input "Upload" at bounding box center [0, 0] width 0 height 0
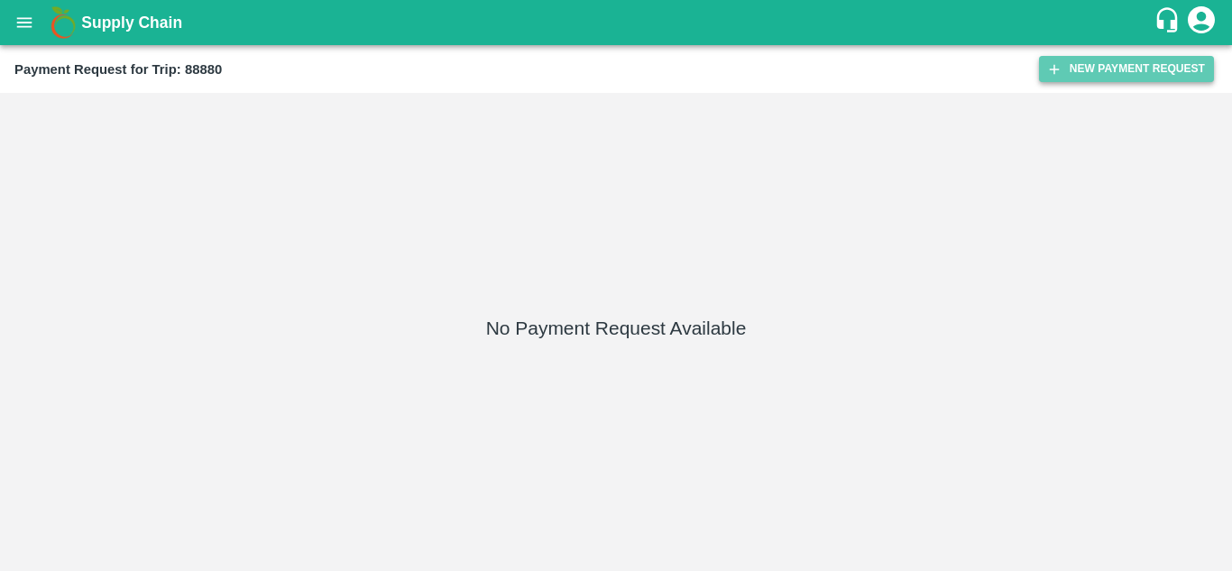
click at [1117, 68] on button "New Payment Request" at bounding box center [1126, 69] width 175 height 26
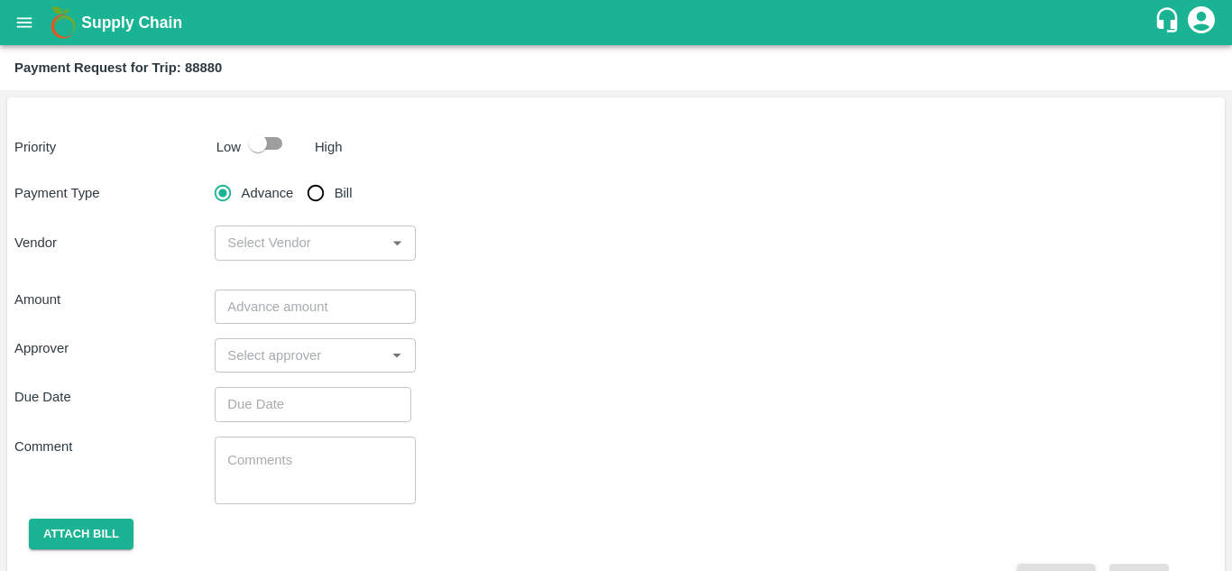
click at [313, 191] on input "Bill" at bounding box center [316, 193] width 36 height 36
radio input "true"
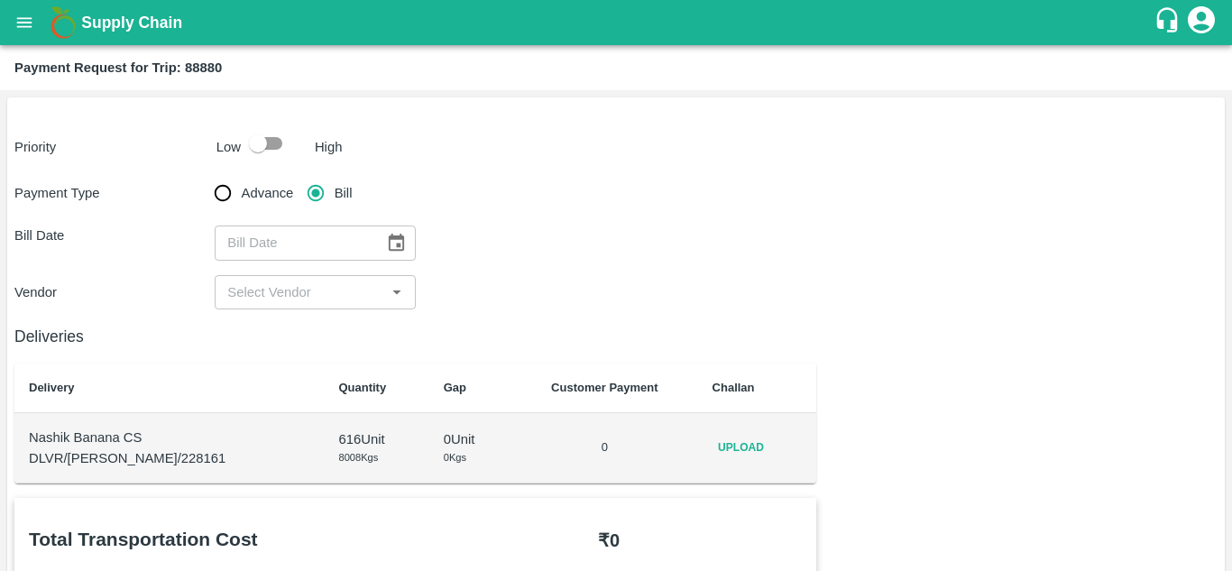
click at [720, 429] on td "Upload" at bounding box center [757, 448] width 119 height 70
click at [725, 445] on span "Upload" at bounding box center [741, 448] width 58 height 26
click at [0, 0] on input "Upload" at bounding box center [0, 0] width 0 height 0
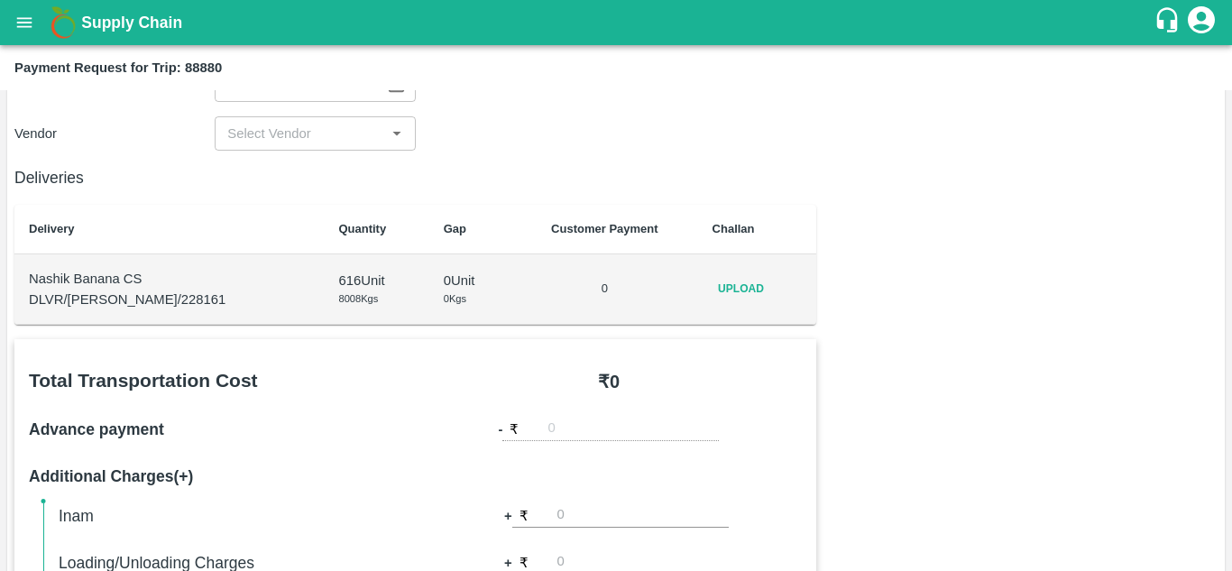
scroll to position [149, 0]
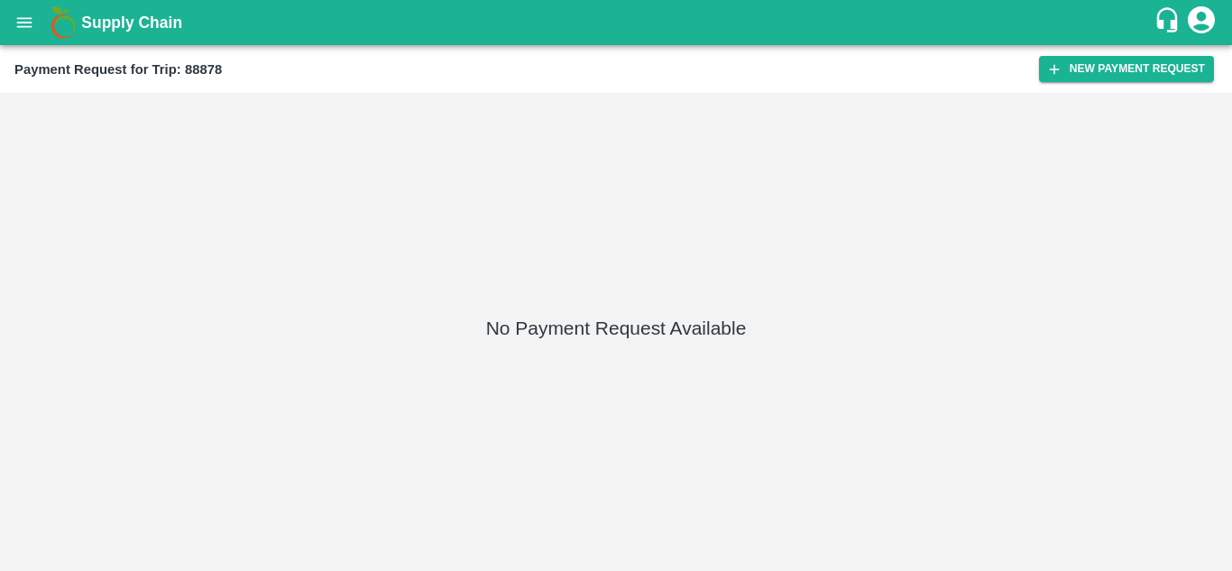
click at [1108, 54] on div "Payment Request for Trip: 88878 New Payment Request" at bounding box center [616, 69] width 1232 height 48
click at [1096, 59] on button "New Payment Request" at bounding box center [1126, 69] width 175 height 26
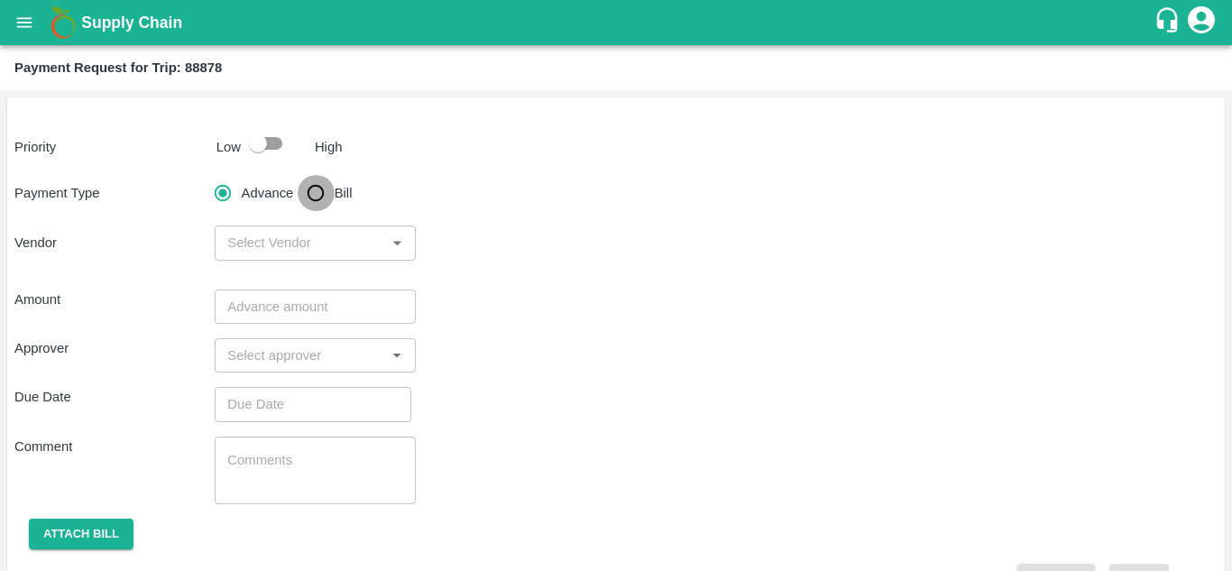
click at [313, 196] on input "Bill" at bounding box center [316, 193] width 36 height 36
radio input "true"
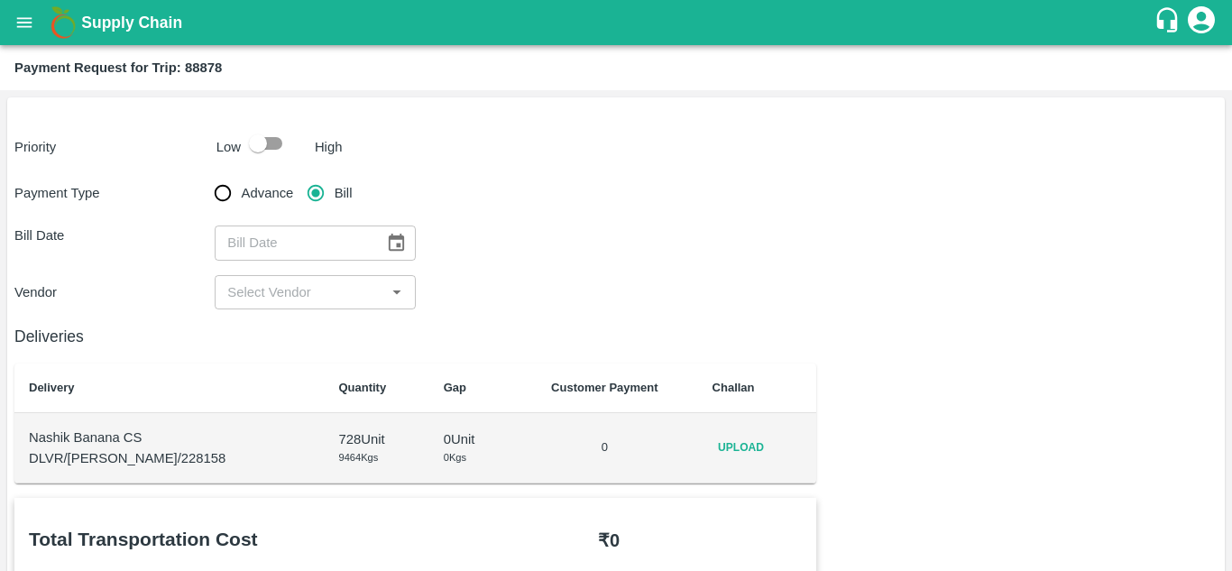
click at [722, 465] on td "Upload" at bounding box center [757, 448] width 119 height 70
click at [727, 453] on span "Upload" at bounding box center [741, 448] width 58 height 26
click at [0, 0] on input "Upload" at bounding box center [0, 0] width 0 height 0
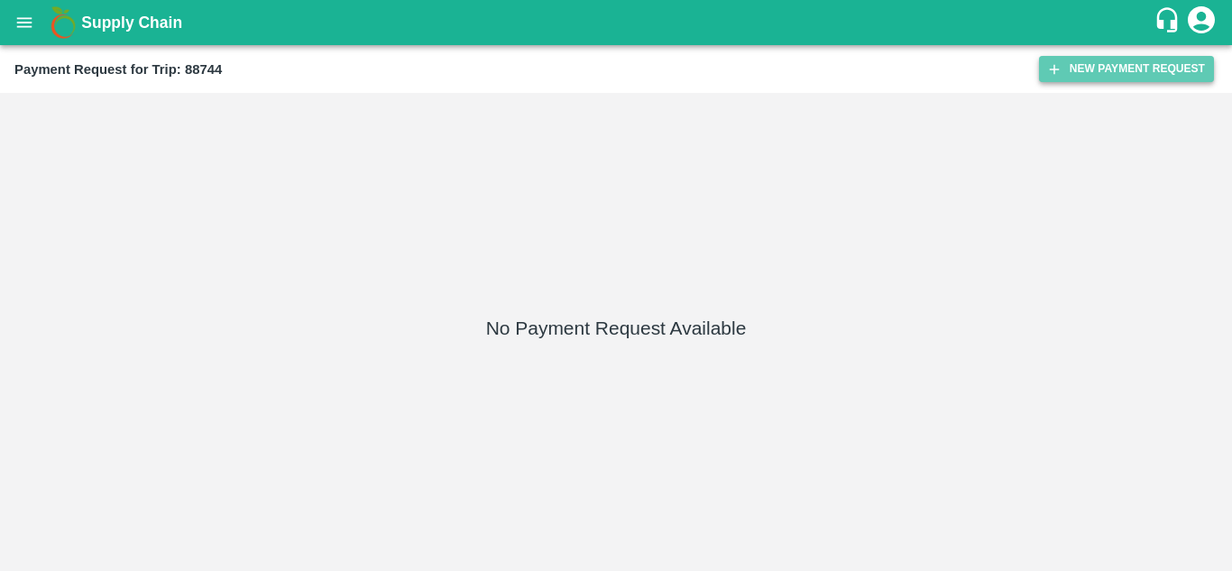
click at [1103, 71] on button "New Payment Request" at bounding box center [1126, 69] width 175 height 26
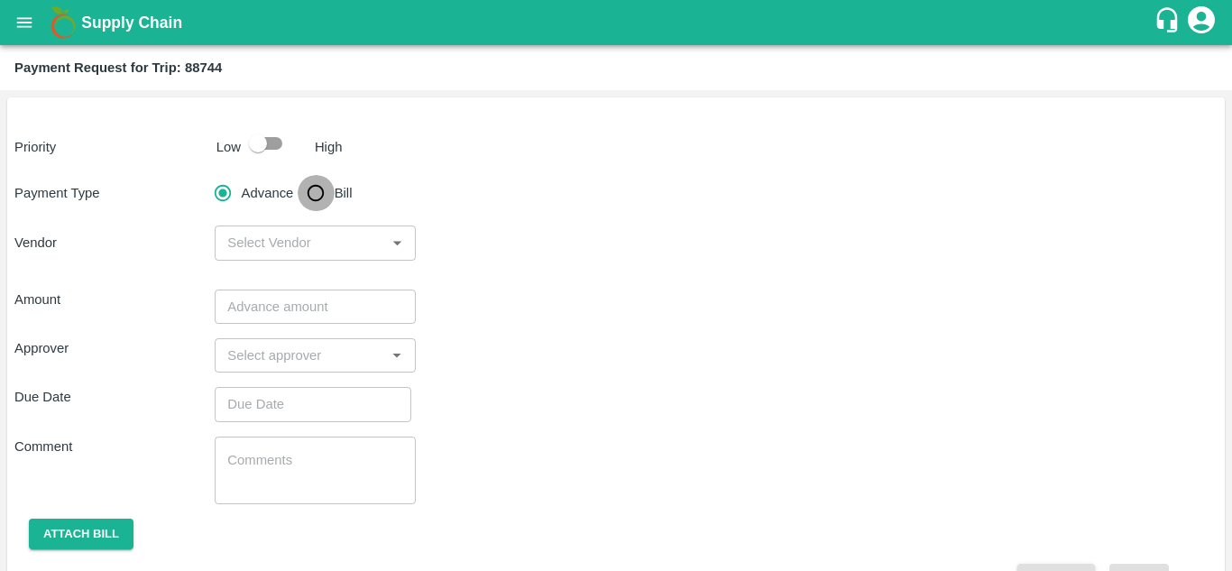
click at [314, 188] on input "Bill" at bounding box center [316, 193] width 36 height 36
radio input "true"
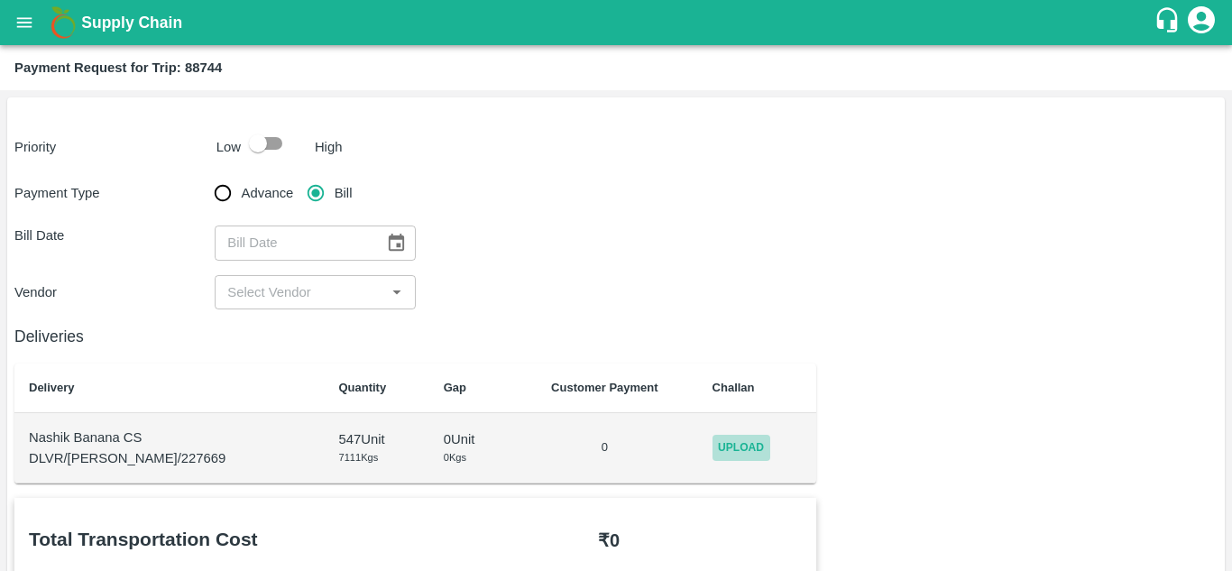
click at [734, 453] on span "Upload" at bounding box center [741, 448] width 58 height 26
click at [0, 0] on input "Upload" at bounding box center [0, 0] width 0 height 0
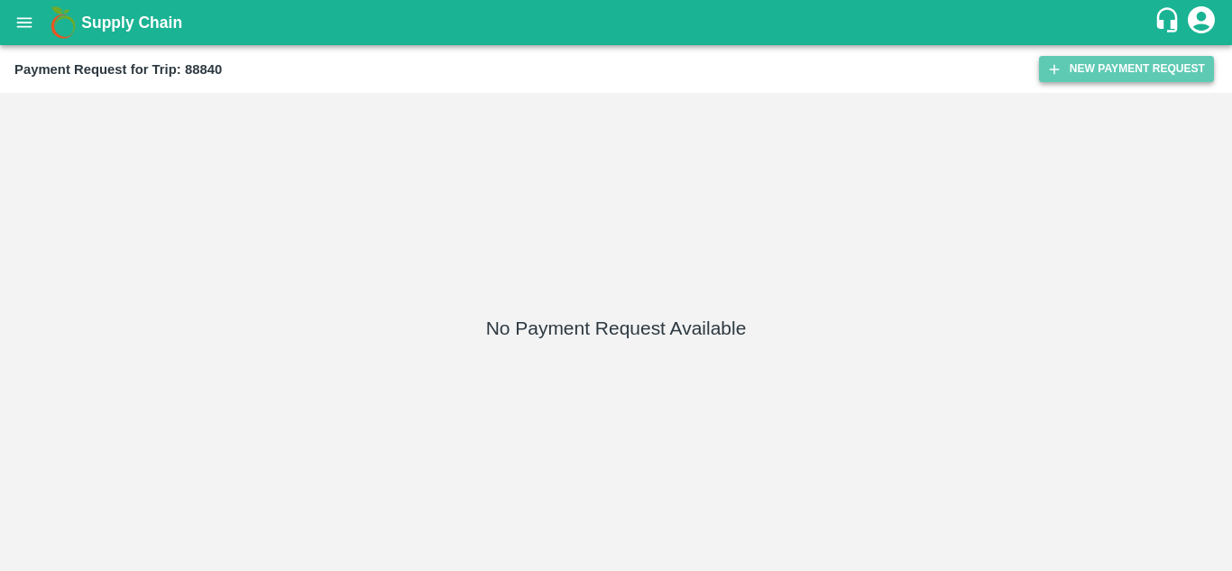
click at [1141, 60] on button "New Payment Request" at bounding box center [1126, 69] width 175 height 26
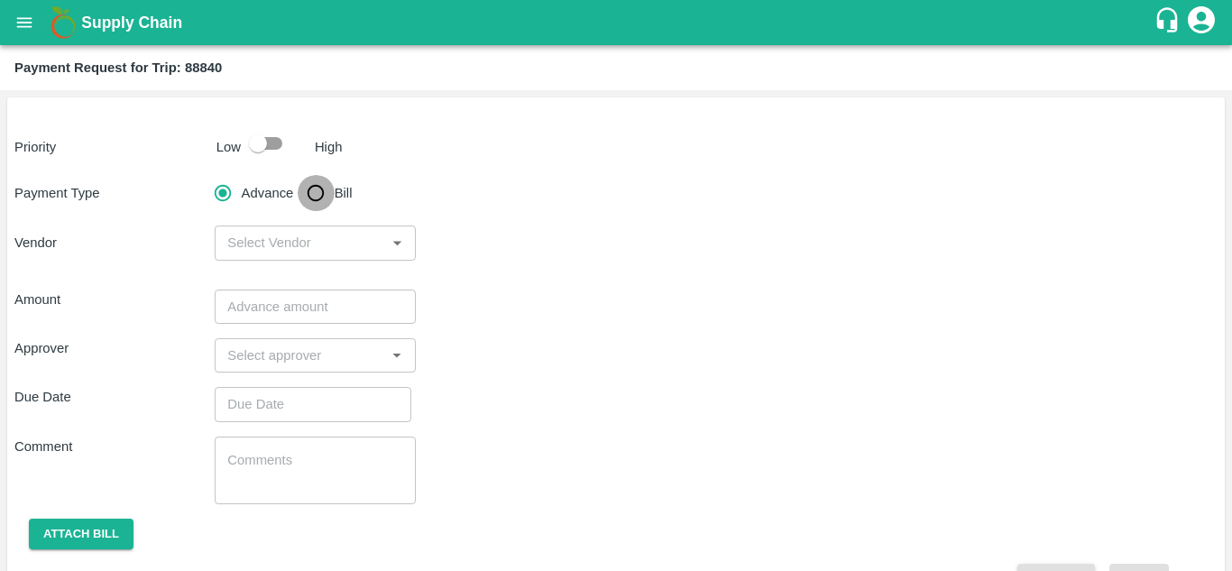
click at [325, 178] on input "Bill" at bounding box center [316, 193] width 36 height 36
radio input "true"
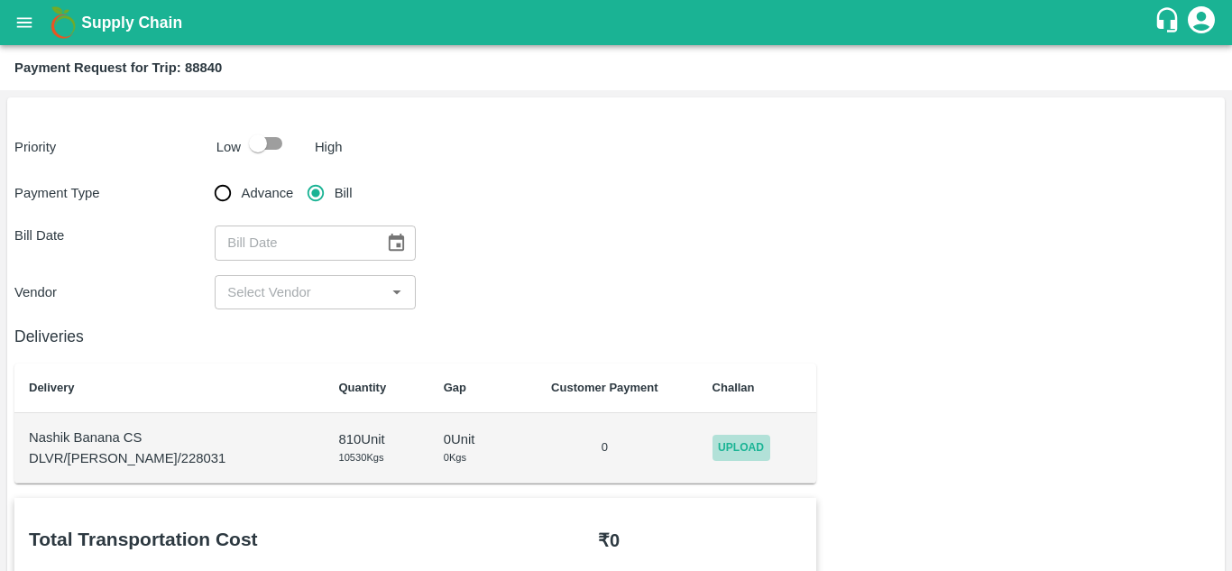
click at [735, 436] on span "Upload" at bounding box center [741, 448] width 58 height 26
click at [0, 0] on input "Upload" at bounding box center [0, 0] width 0 height 0
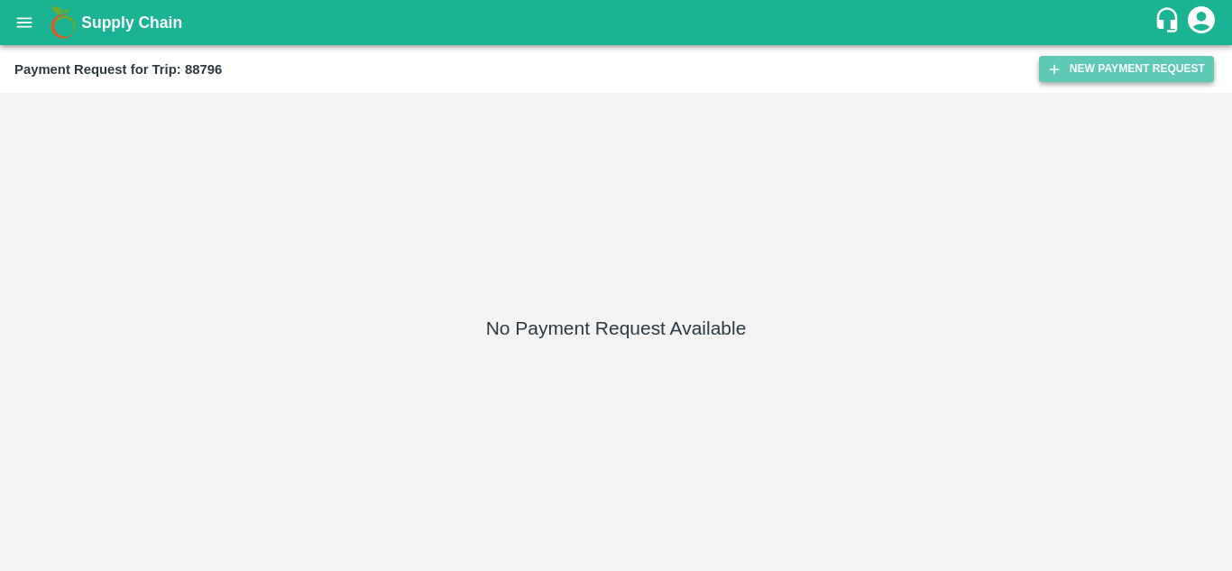
click at [1138, 58] on button "New Payment Request" at bounding box center [1126, 69] width 175 height 26
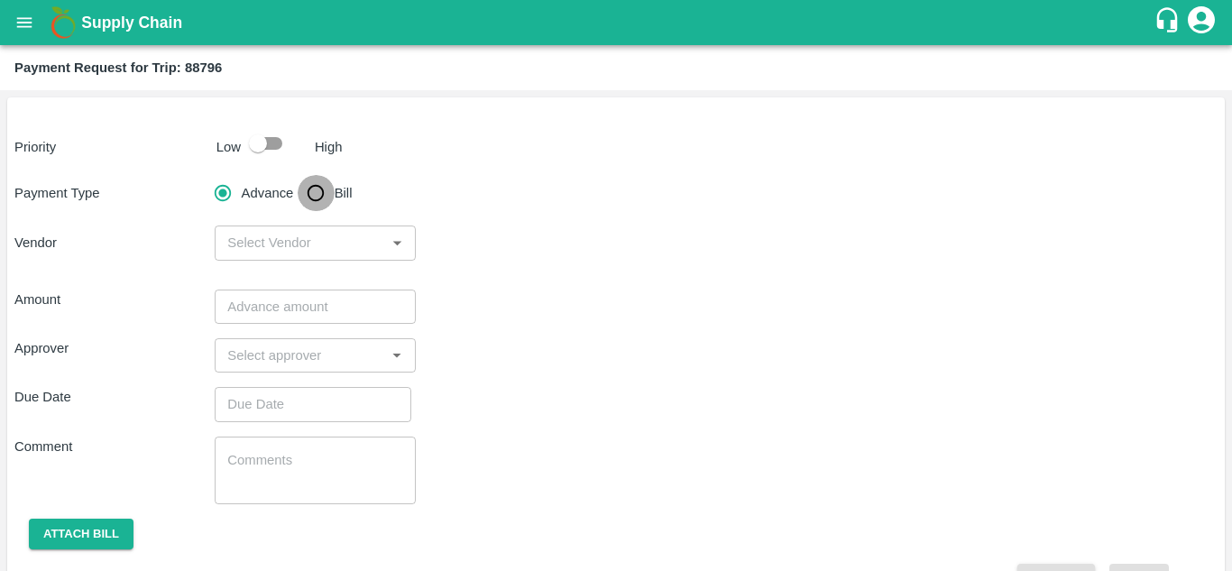
click at [312, 196] on input "Bill" at bounding box center [316, 193] width 36 height 36
radio input "true"
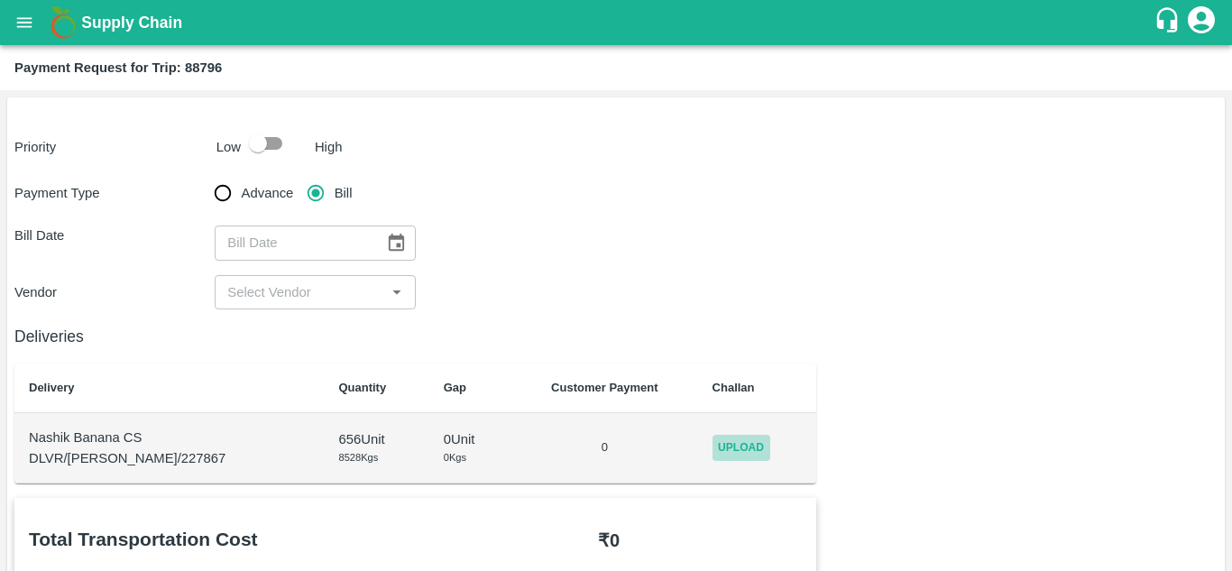
click at [725, 442] on span "Upload" at bounding box center [741, 448] width 58 height 26
click at [0, 0] on input "Upload" at bounding box center [0, 0] width 0 height 0
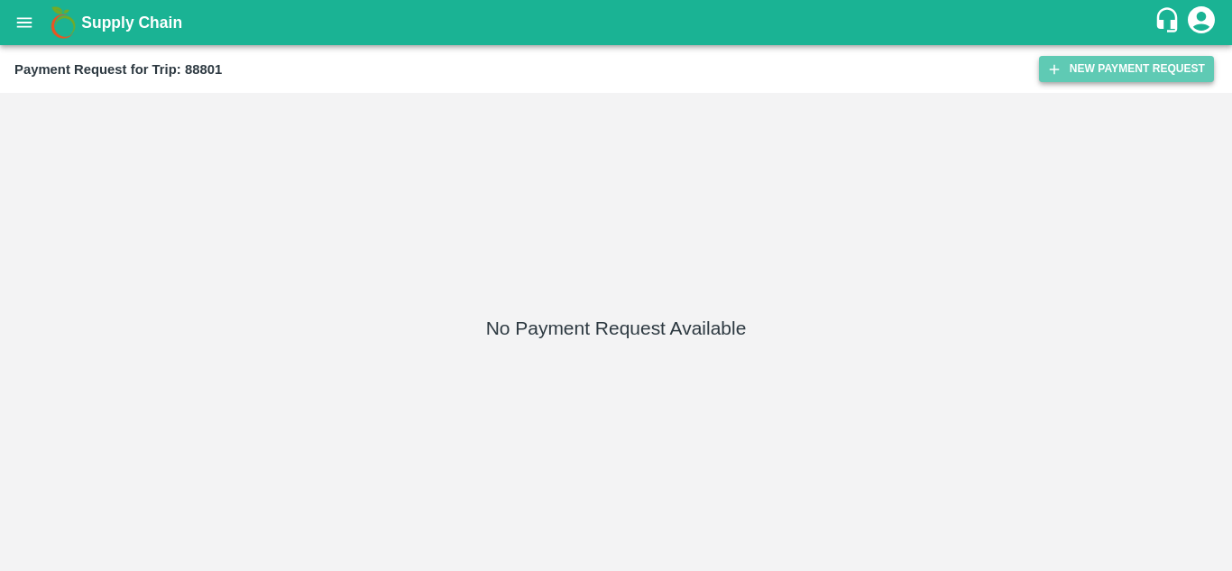
click at [1130, 72] on button "New Payment Request" at bounding box center [1126, 69] width 175 height 26
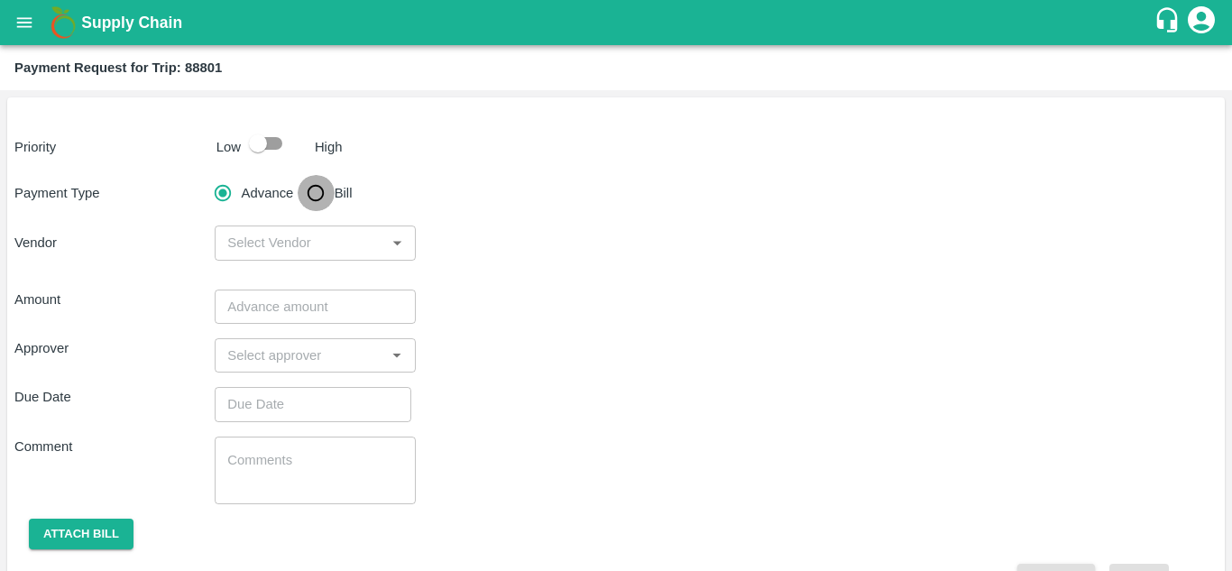
click at [324, 201] on input "Bill" at bounding box center [316, 193] width 36 height 36
radio input "true"
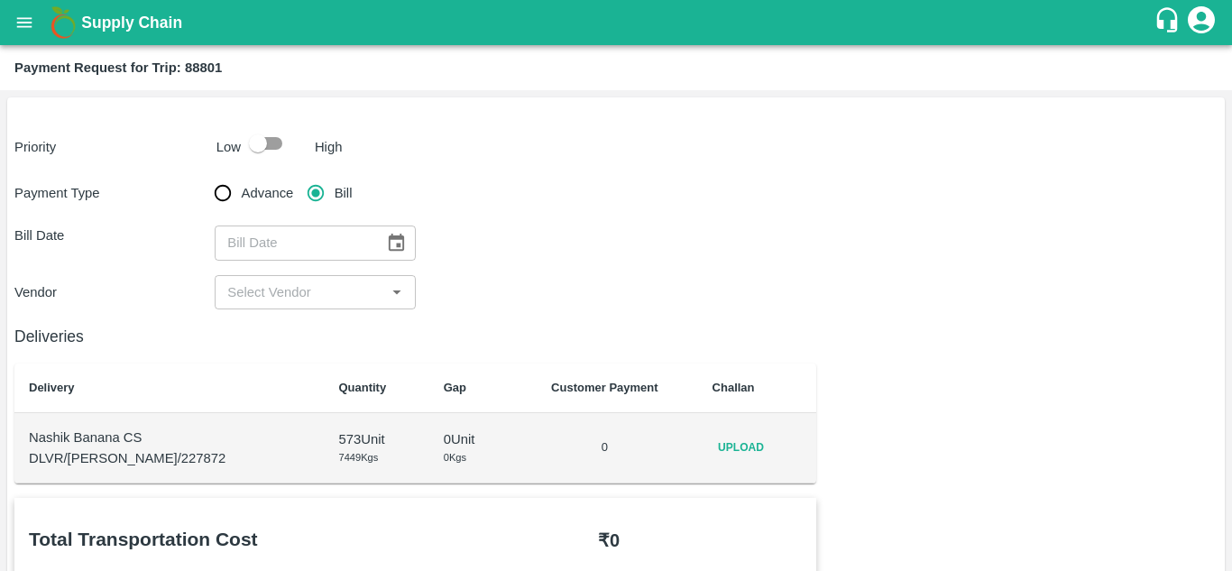
click at [754, 451] on div "Upload" at bounding box center [757, 448] width 90 height 26
click at [726, 446] on span "Upload" at bounding box center [741, 448] width 58 height 26
click at [0, 0] on input "Upload" at bounding box center [0, 0] width 0 height 0
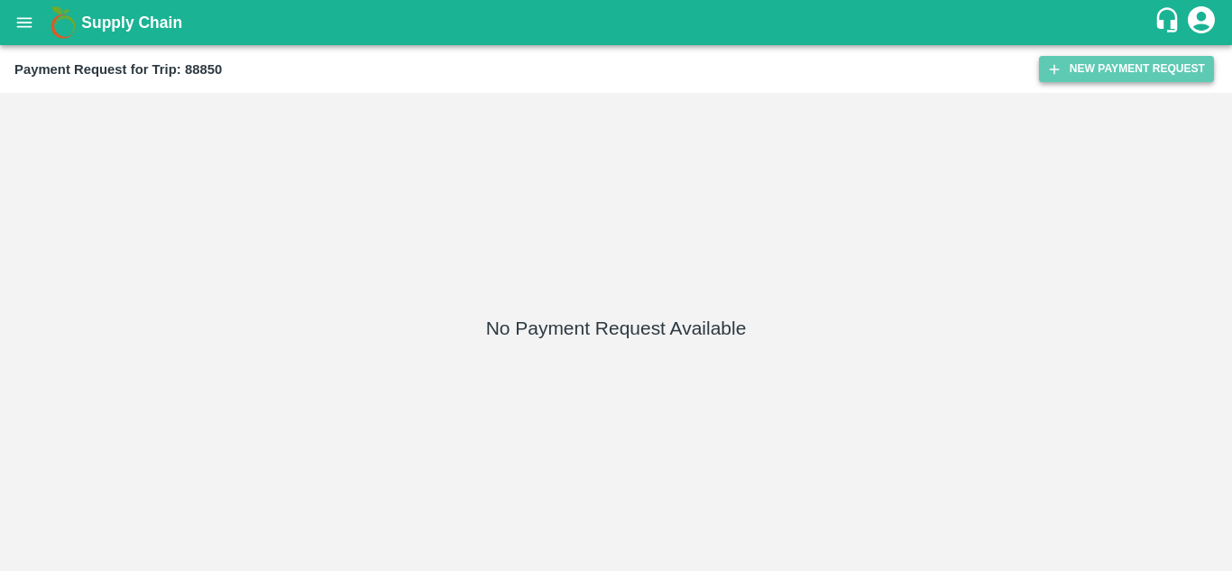
click at [1082, 61] on button "New Payment Request" at bounding box center [1126, 69] width 175 height 26
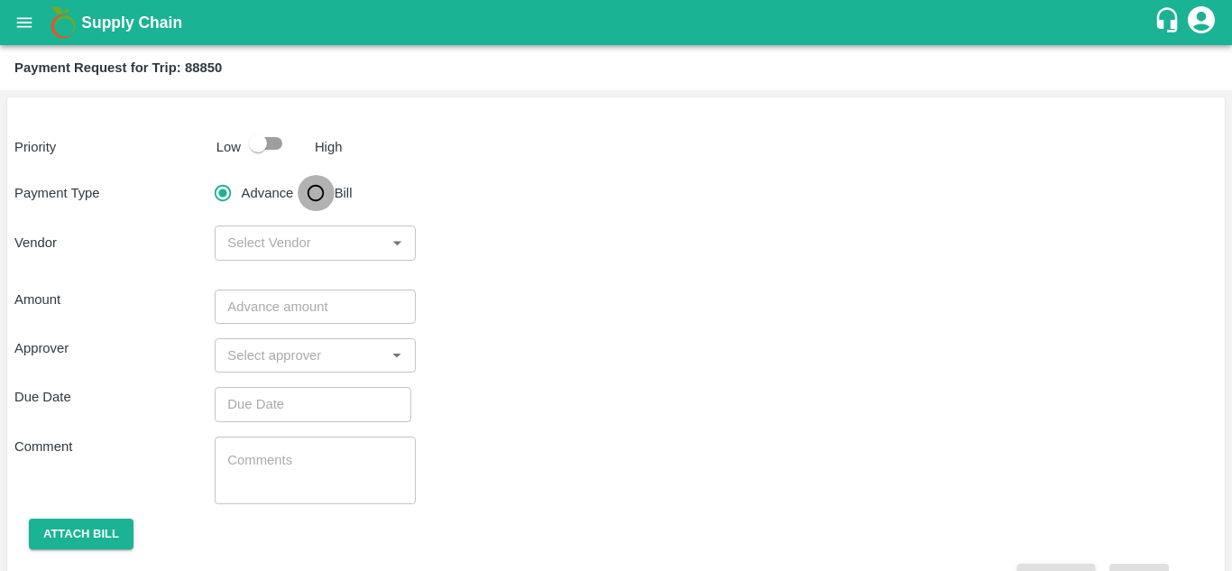
click at [311, 192] on input "Bill" at bounding box center [316, 193] width 36 height 36
radio input "true"
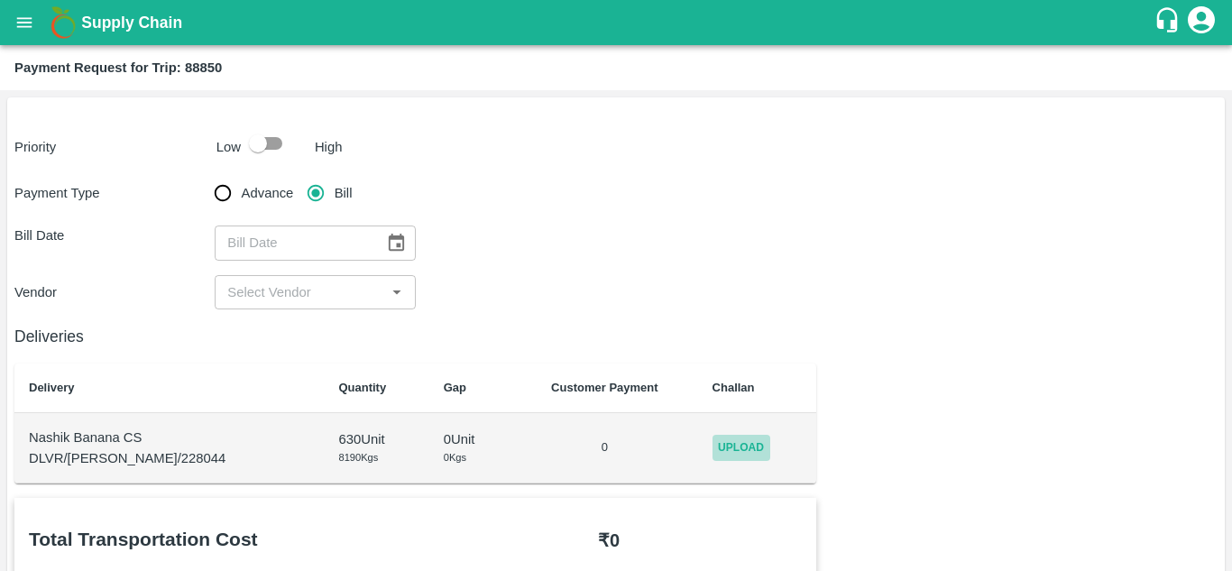
click at [734, 437] on span "Upload" at bounding box center [741, 448] width 58 height 26
click at [0, 0] on input "Upload" at bounding box center [0, 0] width 0 height 0
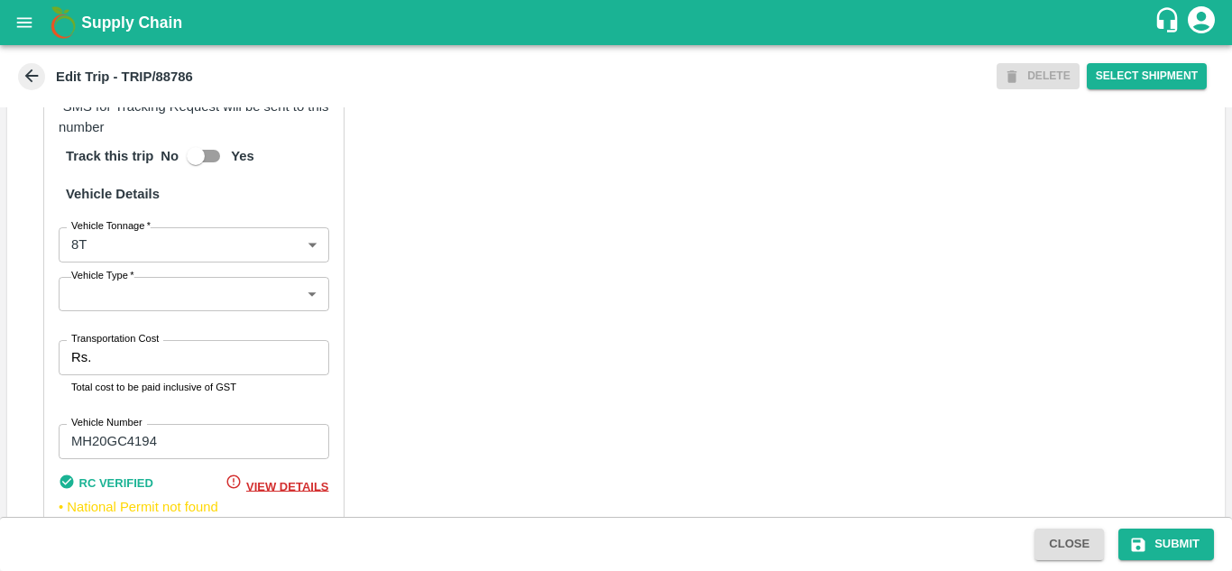
scroll to position [1264, 0]
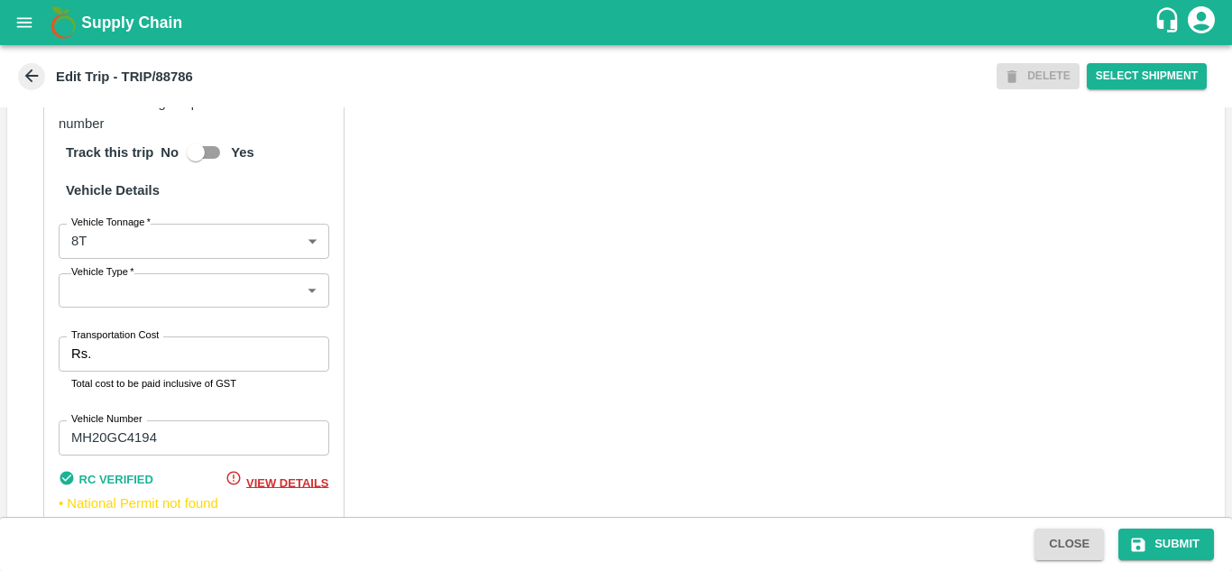
click at [167, 318] on body "Supply Chain Edit Trip - TRIP/88786 DELETE Select Shipment Trip Details Trip Ty…" at bounding box center [616, 285] width 1232 height 571
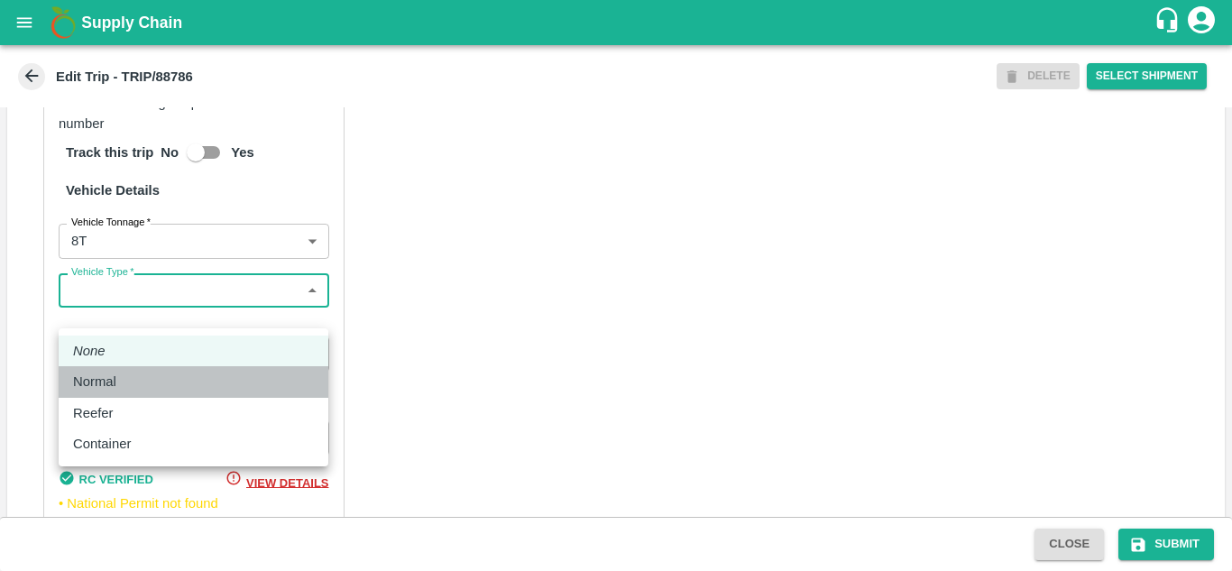
click at [93, 379] on p "Normal" at bounding box center [94, 381] width 43 height 20
type input "Normal"
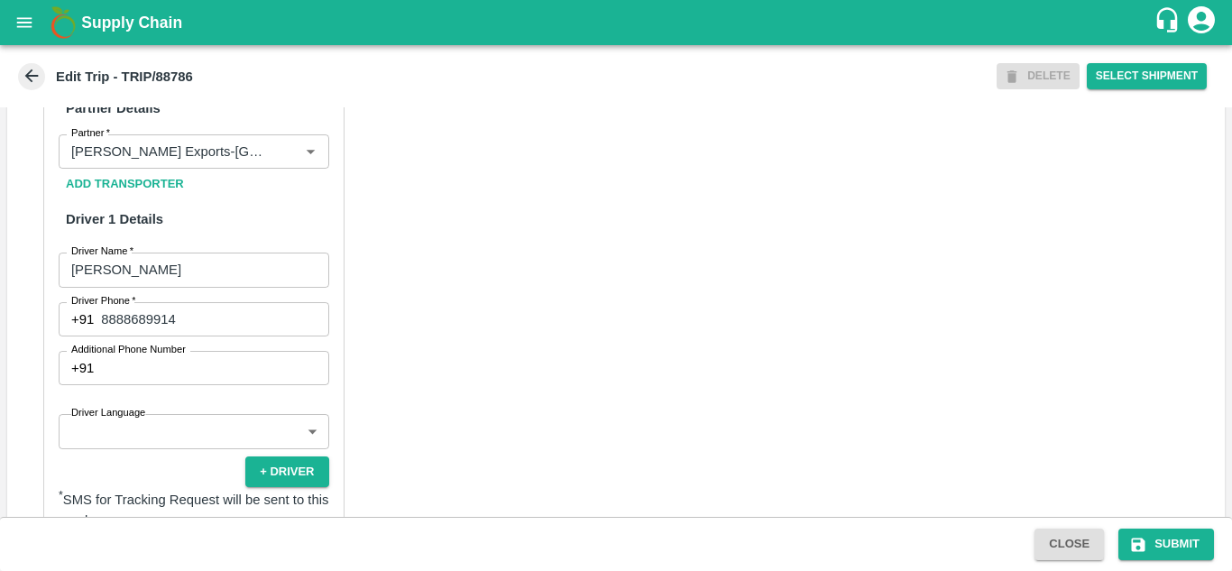
scroll to position [1375, 0]
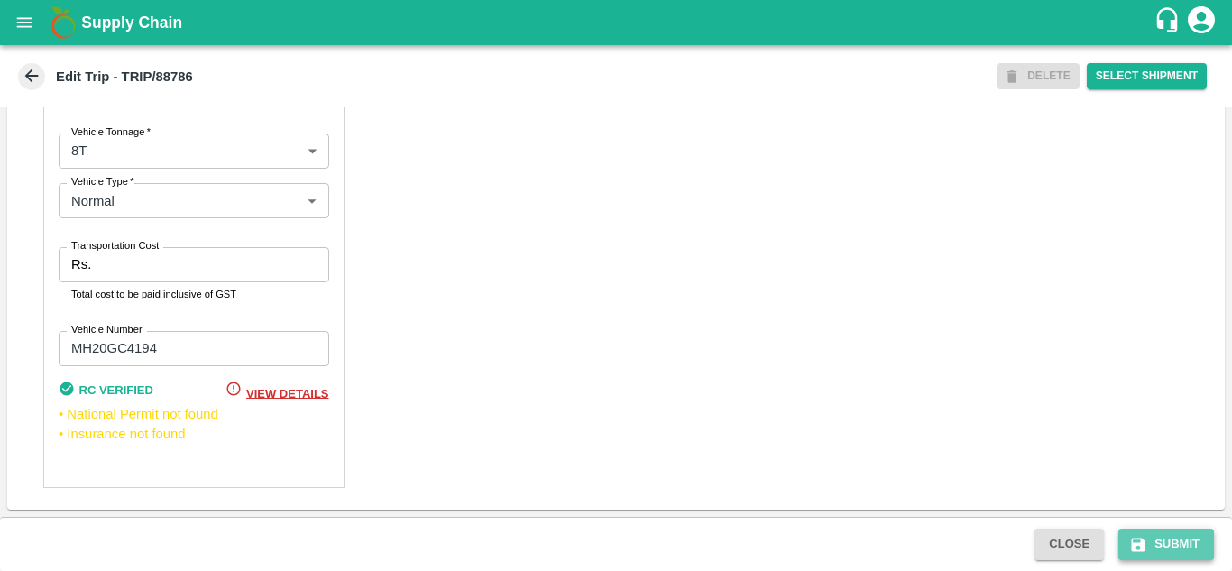
click at [1181, 544] on button "Submit" at bounding box center [1166, 544] width 96 height 32
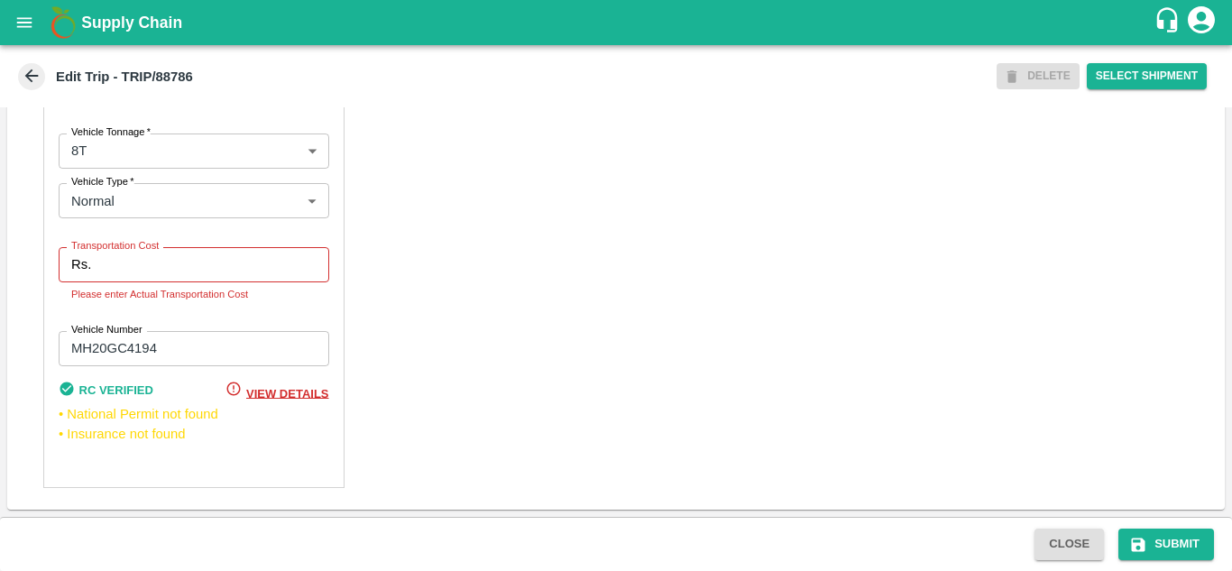
click at [517, 273] on div "Partner Details Partner   * Partner Add Transporter Driver 1 Details Driver Nam…" at bounding box center [615, 37] width 1217 height 944
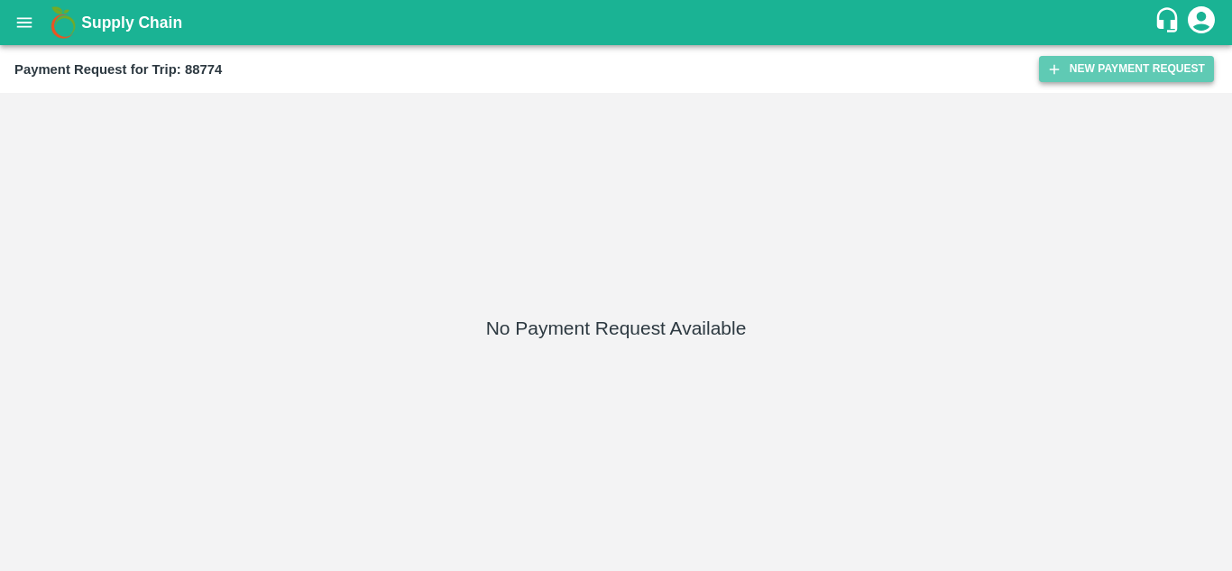
click at [1102, 66] on button "New Payment Request" at bounding box center [1126, 69] width 175 height 26
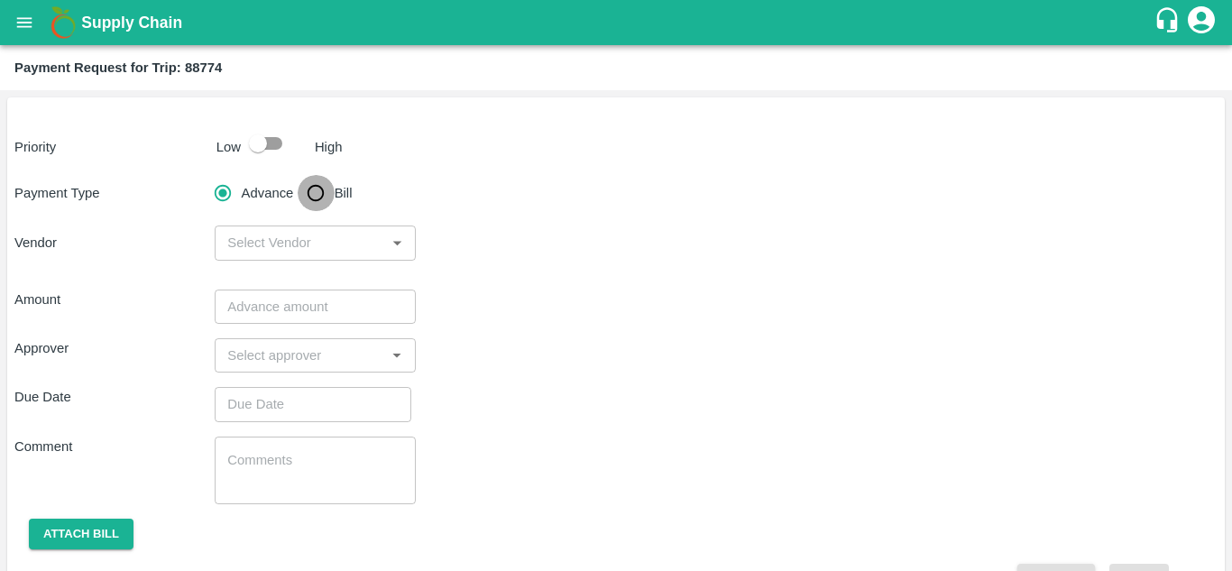
click at [316, 184] on input "Bill" at bounding box center [316, 193] width 36 height 36
radio input "true"
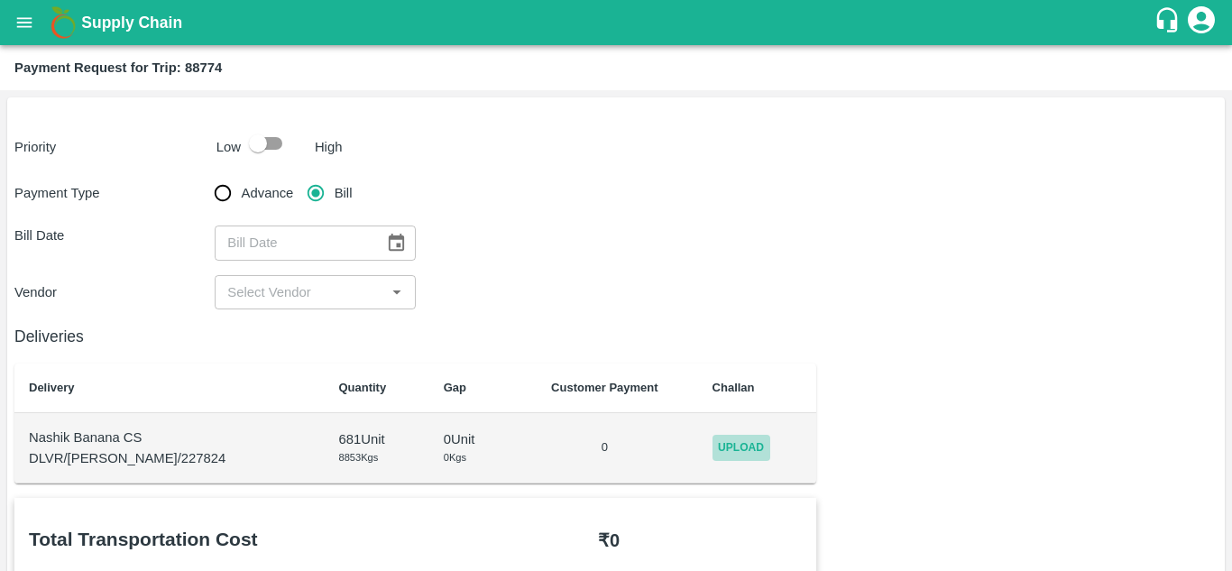
click at [712, 438] on span "Upload" at bounding box center [741, 448] width 58 height 26
click at [0, 0] on input "Upload" at bounding box center [0, 0] width 0 height 0
click at [729, 442] on span "Upload" at bounding box center [741, 448] width 58 height 26
click at [0, 0] on input "Upload" at bounding box center [0, 0] width 0 height 0
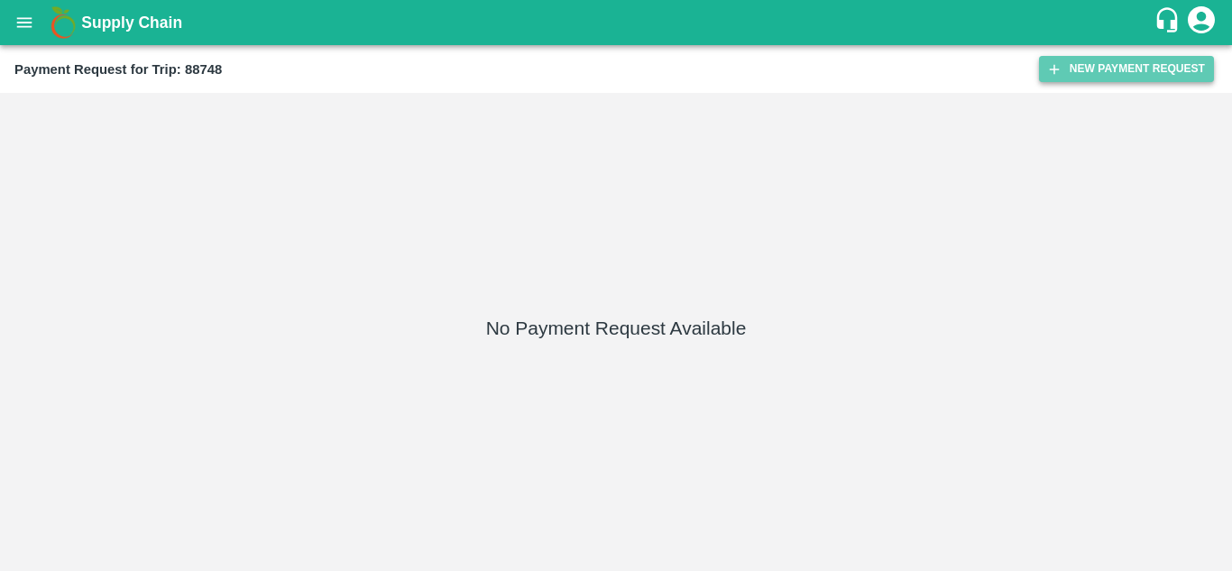
click at [1141, 78] on button "New Payment Request" at bounding box center [1126, 69] width 175 height 26
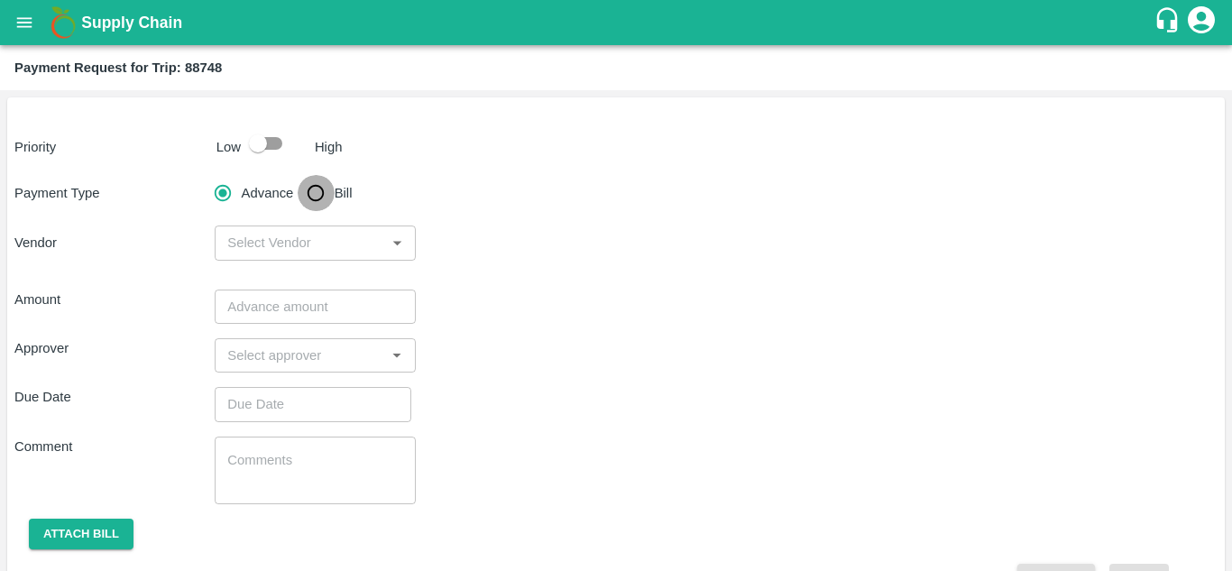
click at [318, 188] on input "Bill" at bounding box center [316, 193] width 36 height 36
radio input "true"
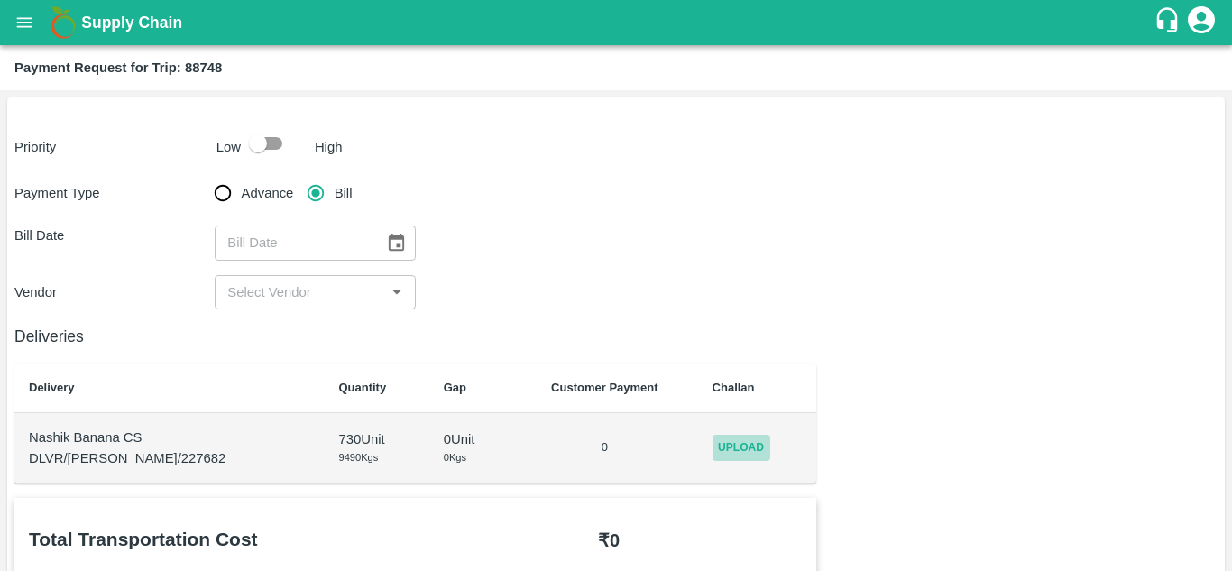
click at [740, 444] on span "Upload" at bounding box center [741, 448] width 58 height 26
click at [0, 0] on input "Upload" at bounding box center [0, 0] width 0 height 0
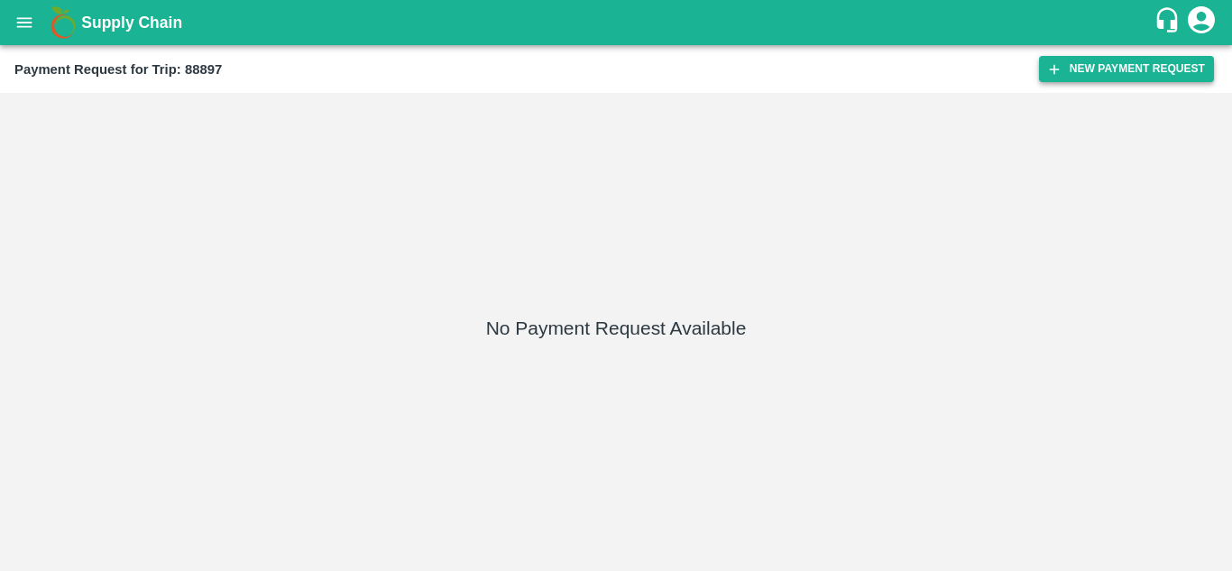
click at [1132, 65] on button "New Payment Request" at bounding box center [1126, 69] width 175 height 26
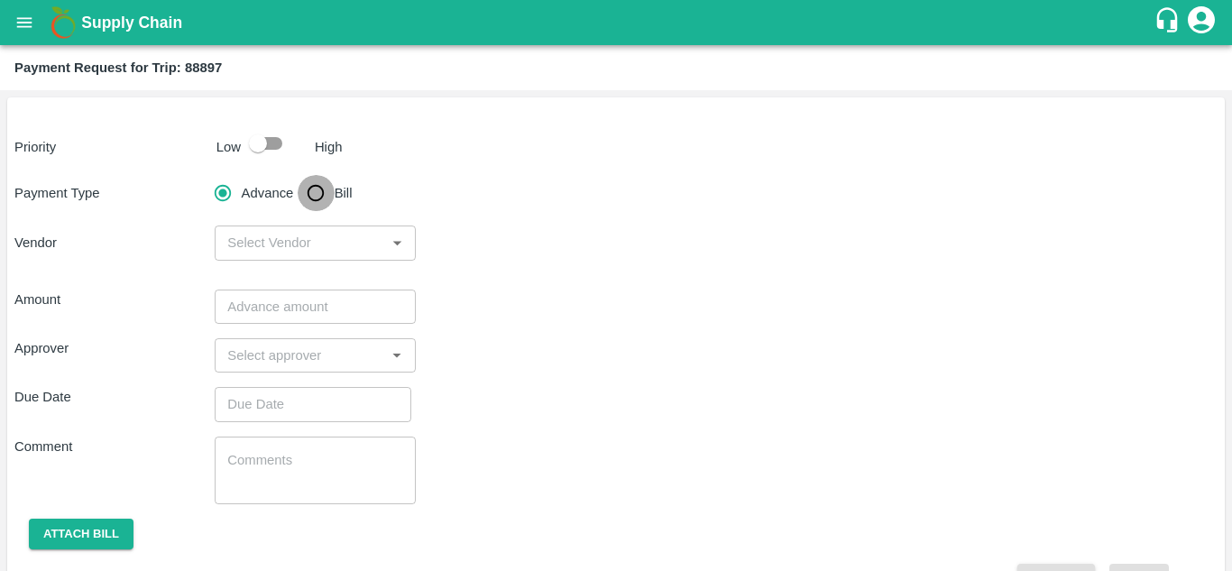
click at [320, 192] on input "Bill" at bounding box center [316, 193] width 36 height 36
radio input "true"
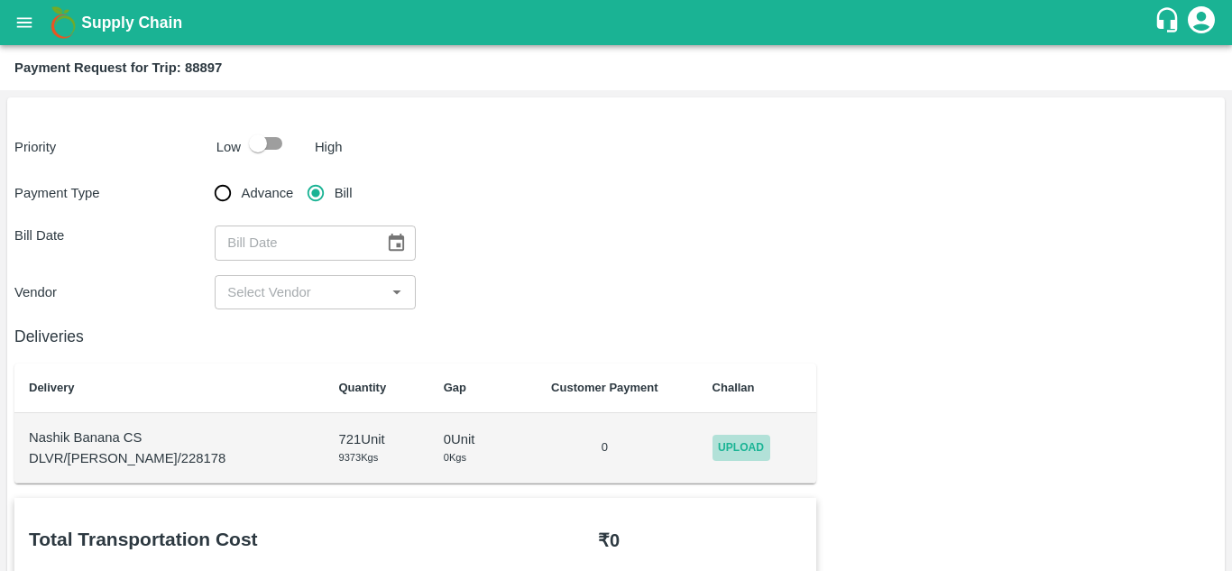
click at [712, 439] on span "Upload" at bounding box center [741, 448] width 58 height 26
click at [0, 0] on input "Upload" at bounding box center [0, 0] width 0 height 0
